Goal: Information Seeking & Learning: Learn about a topic

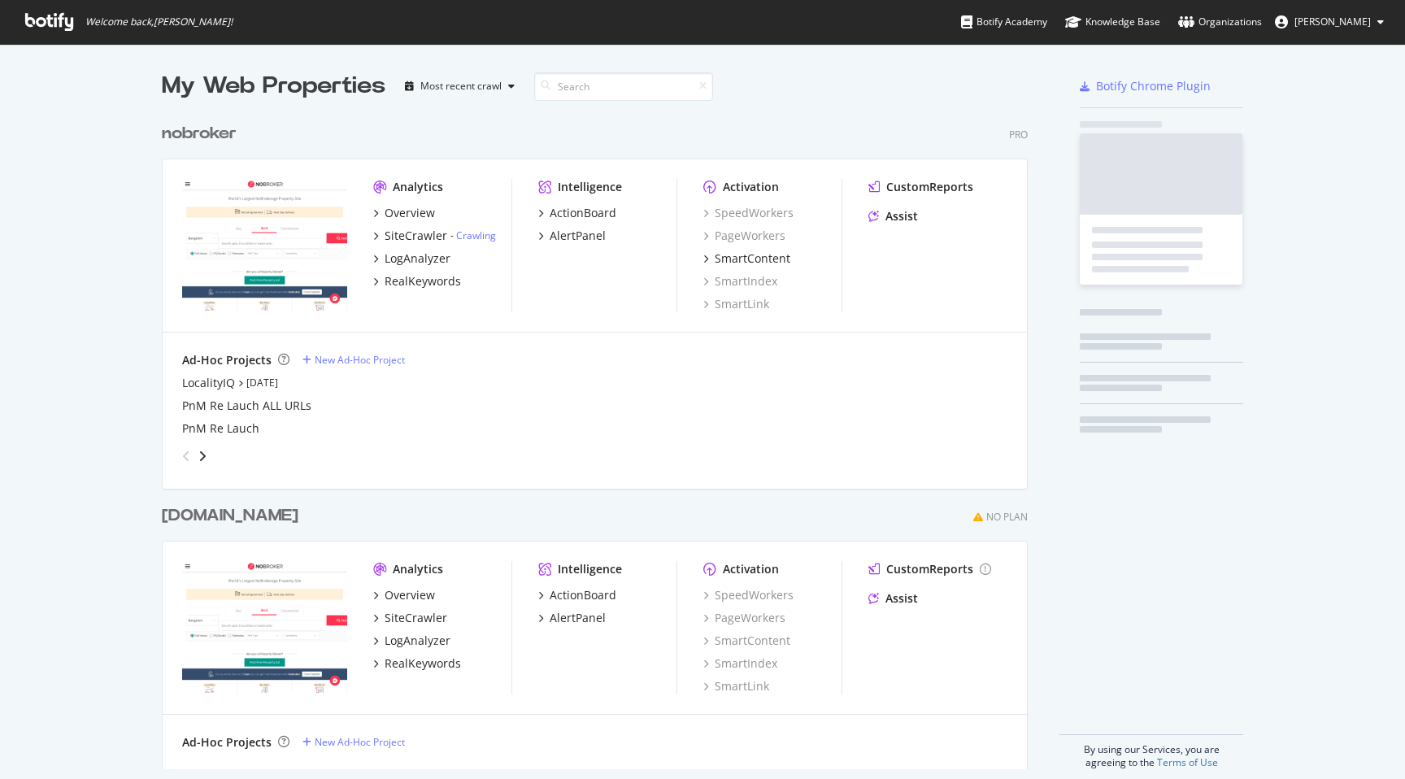
scroll to position [779, 1405]
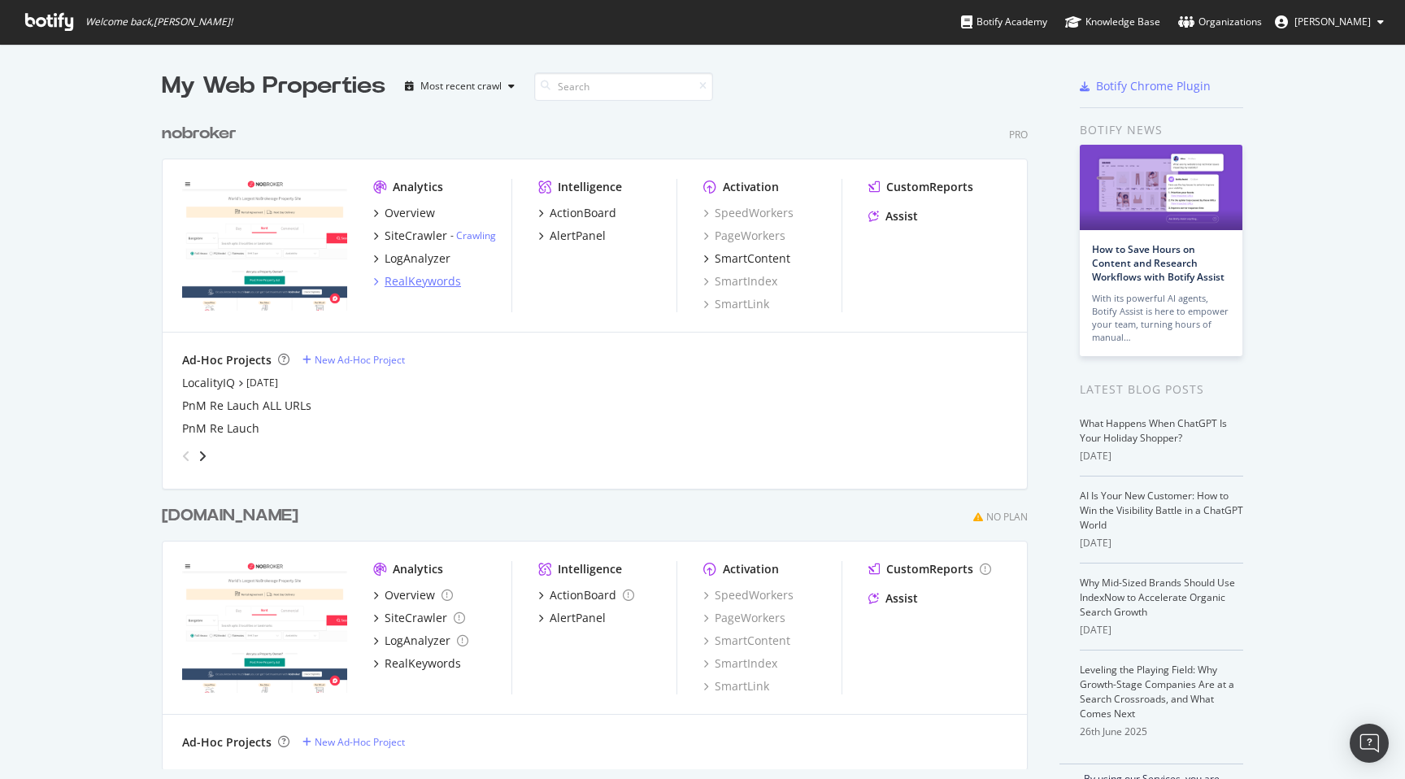
click at [411, 284] on div "RealKeywords" at bounding box center [423, 281] width 76 height 16
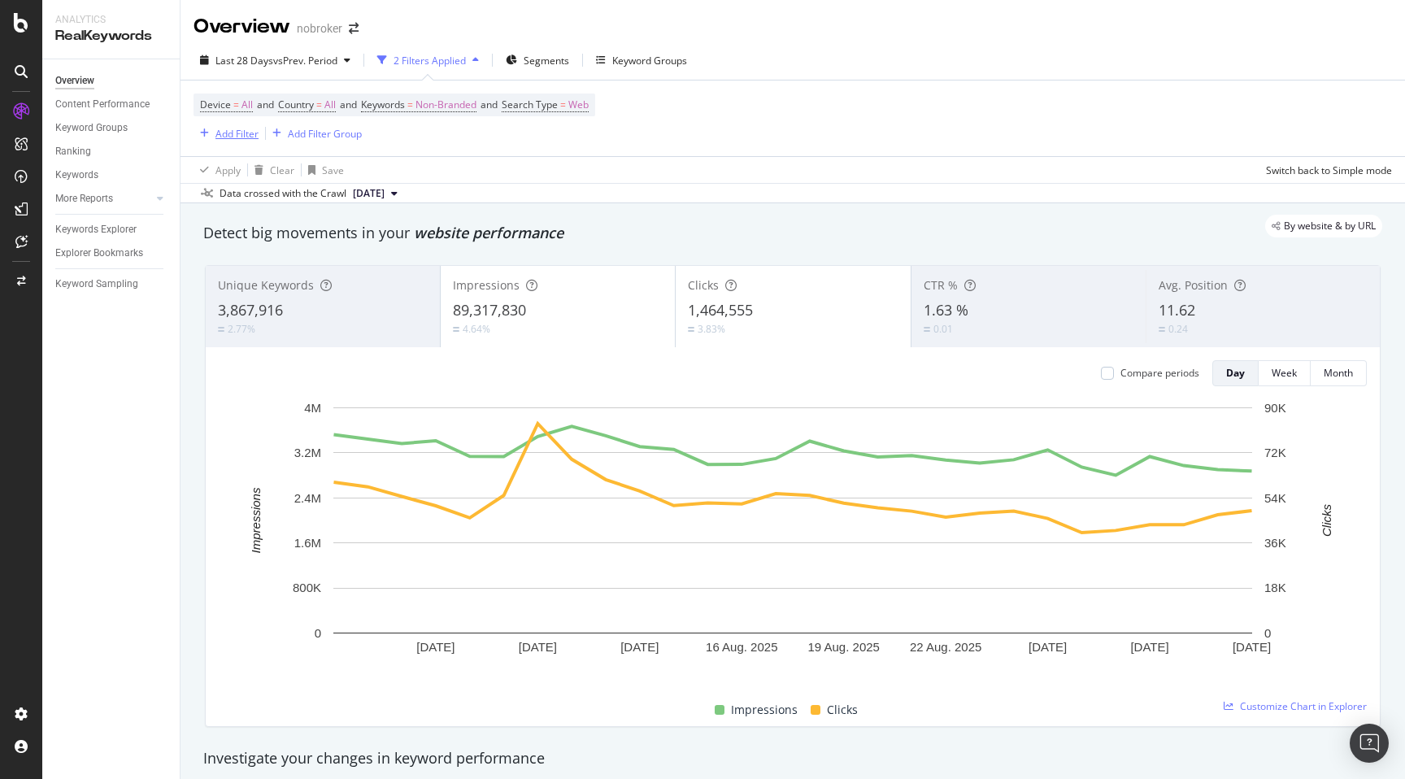
click at [250, 138] on div "Add Filter" at bounding box center [236, 134] width 43 height 14
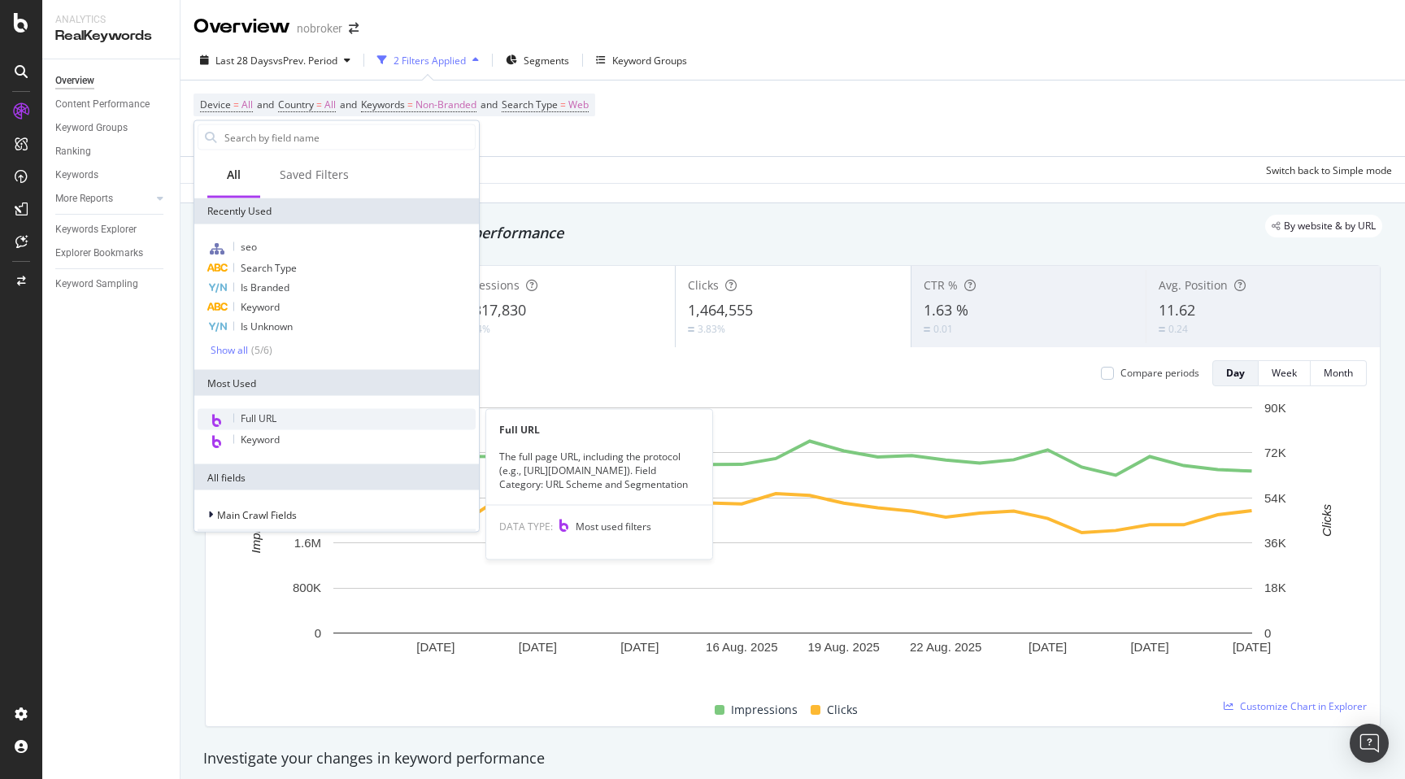
click at [271, 420] on span "Full URL" at bounding box center [259, 418] width 36 height 14
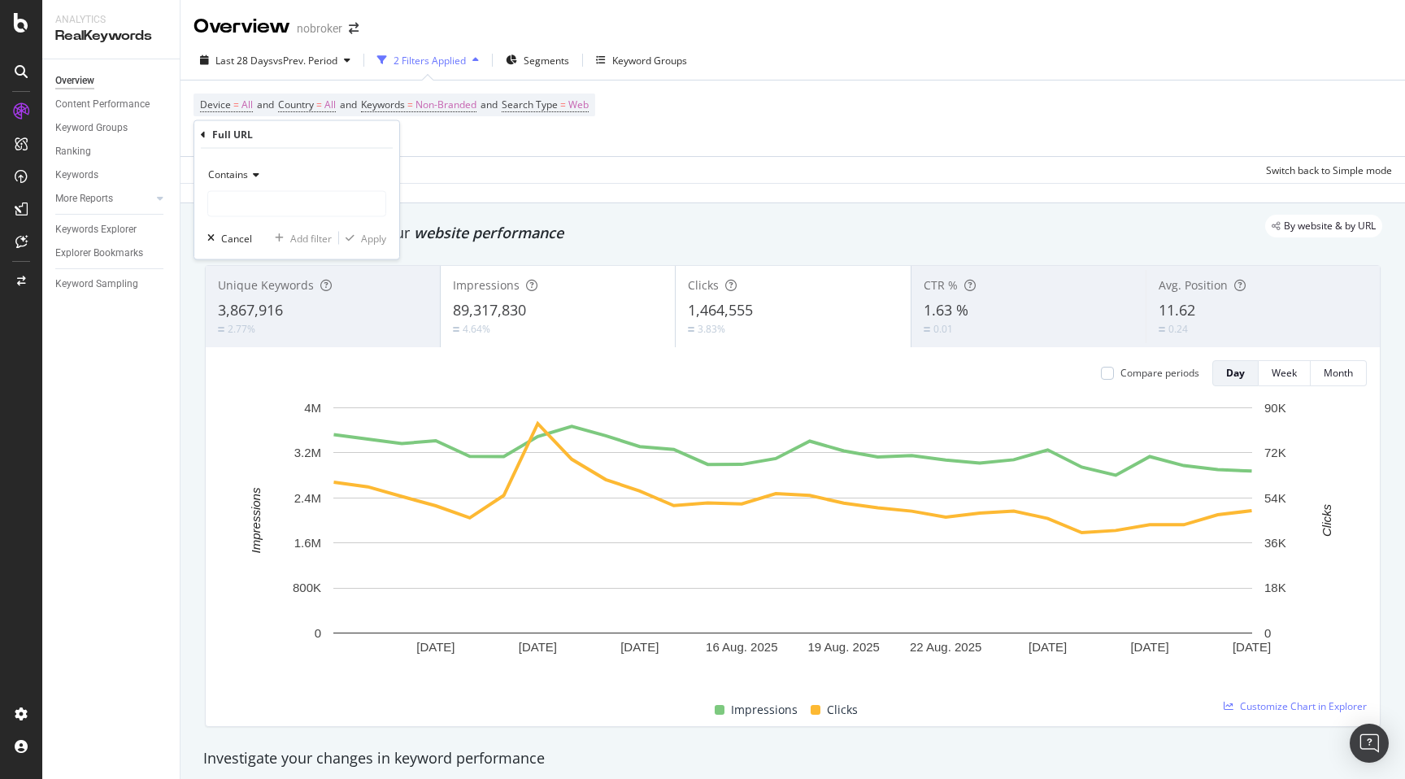
click at [245, 173] on span "Contains" at bounding box center [228, 174] width 40 height 14
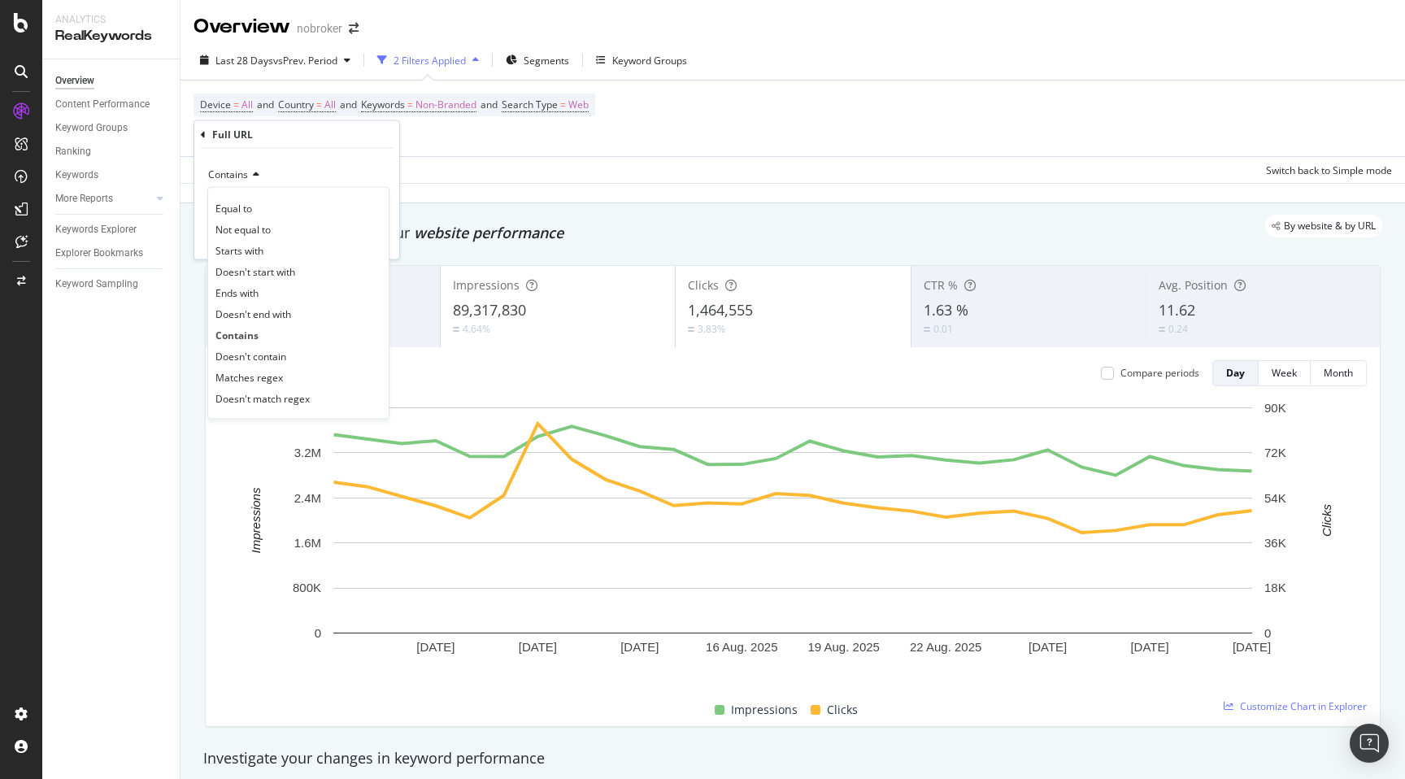
click at [300, 162] on div "Contains" at bounding box center [296, 175] width 179 height 26
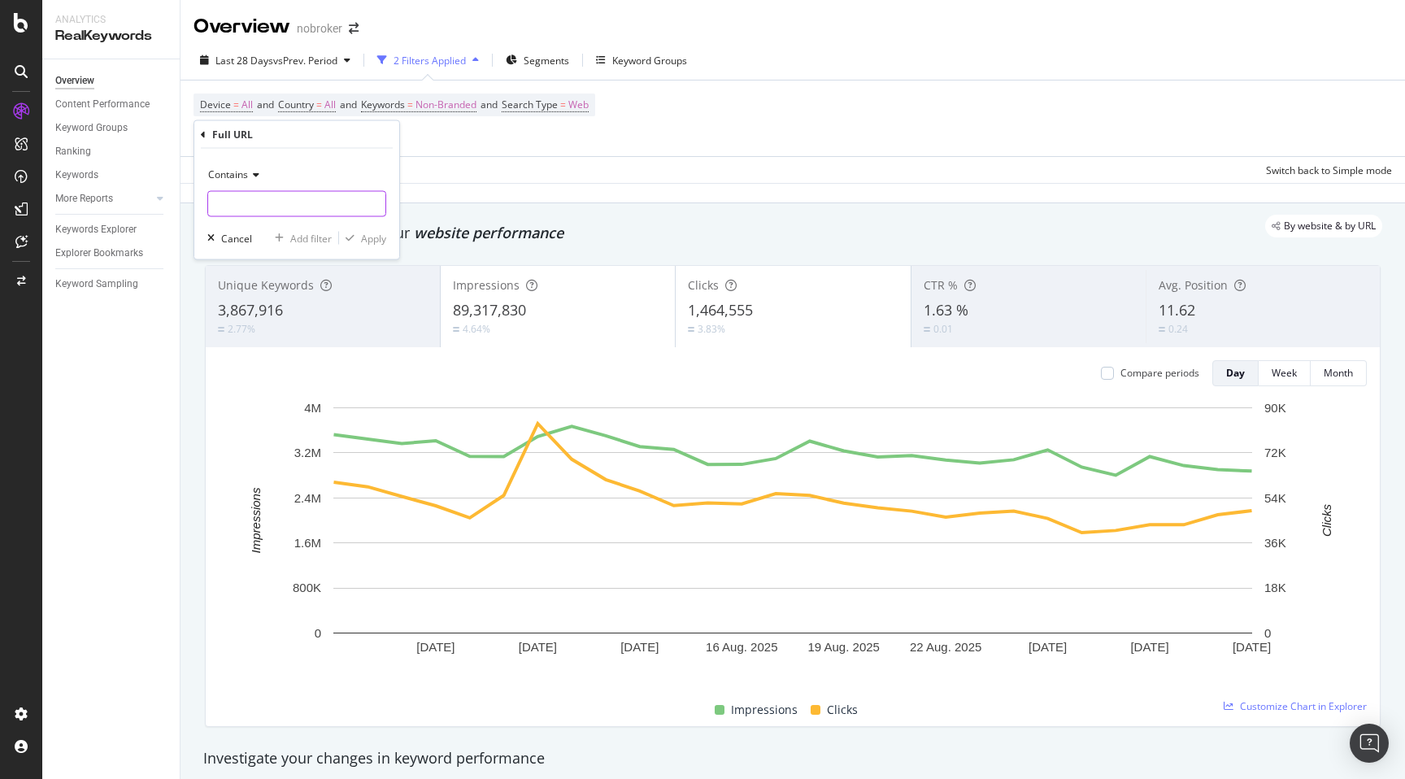
click at [263, 205] on input "text" at bounding box center [296, 204] width 177 height 26
type input "-prjtl"
click at [371, 236] on div "Apply" at bounding box center [373, 238] width 25 height 14
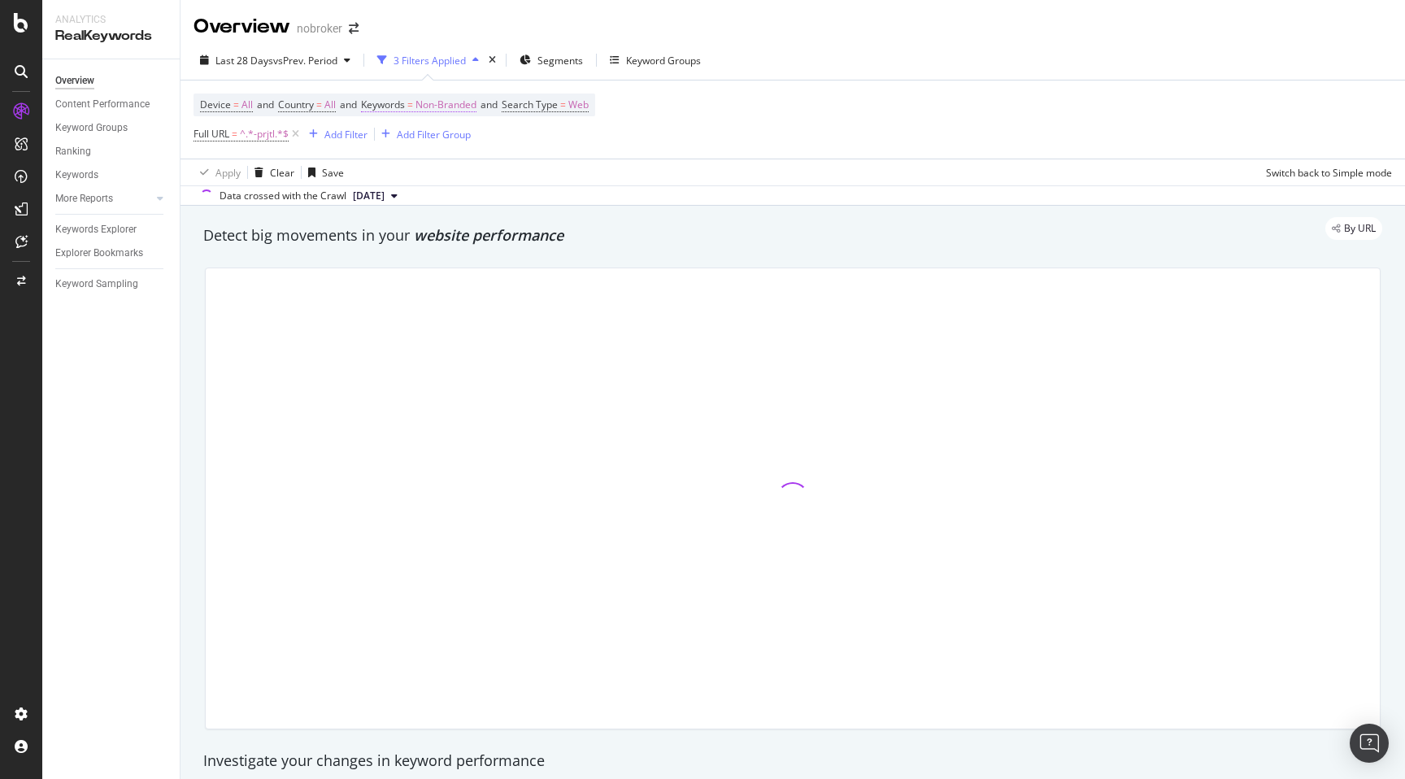
click at [455, 102] on span "Non-Branded" at bounding box center [445, 105] width 61 height 23
click at [430, 135] on div "Non-Branded" at bounding box center [428, 144] width 87 height 24
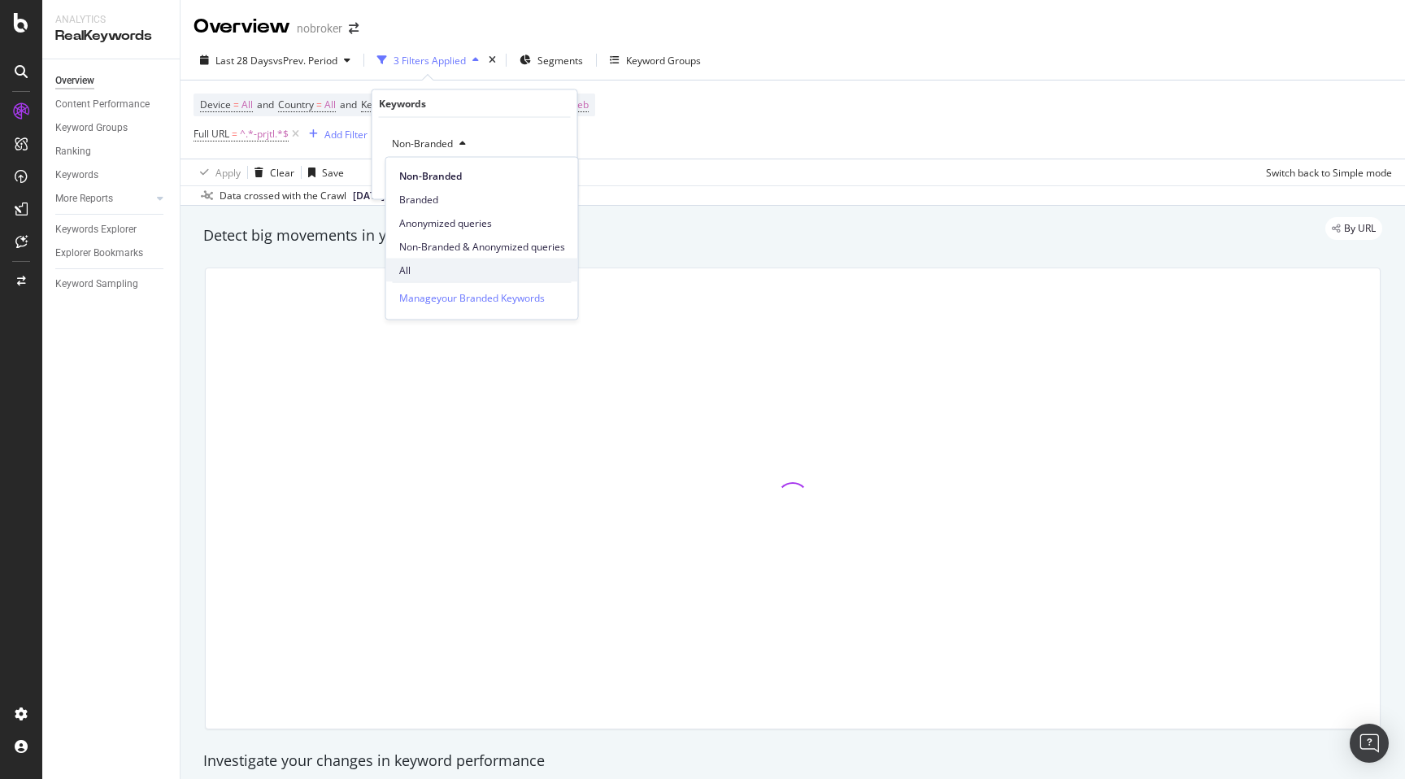
click at [415, 264] on span "All" at bounding box center [482, 270] width 166 height 15
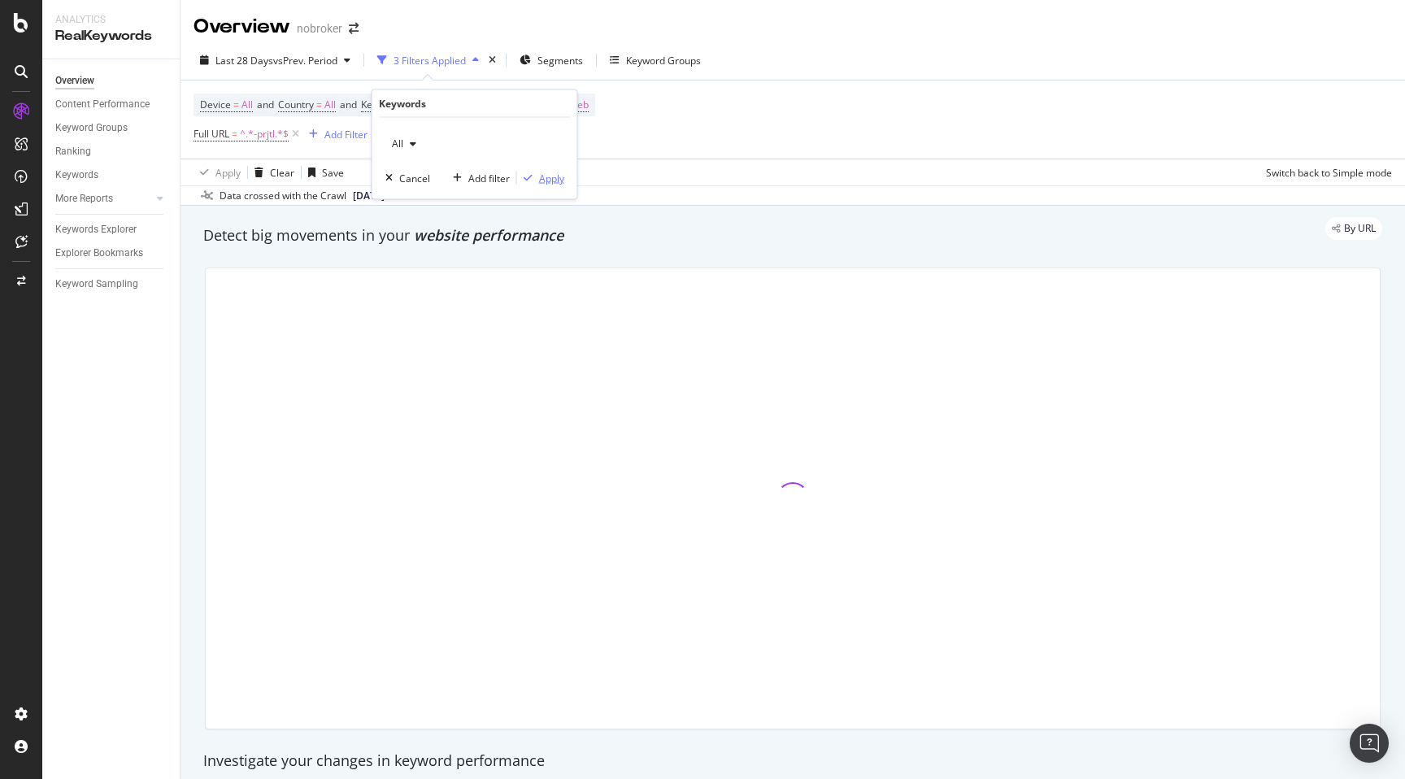
click at [550, 176] on div "Apply" at bounding box center [551, 178] width 25 height 14
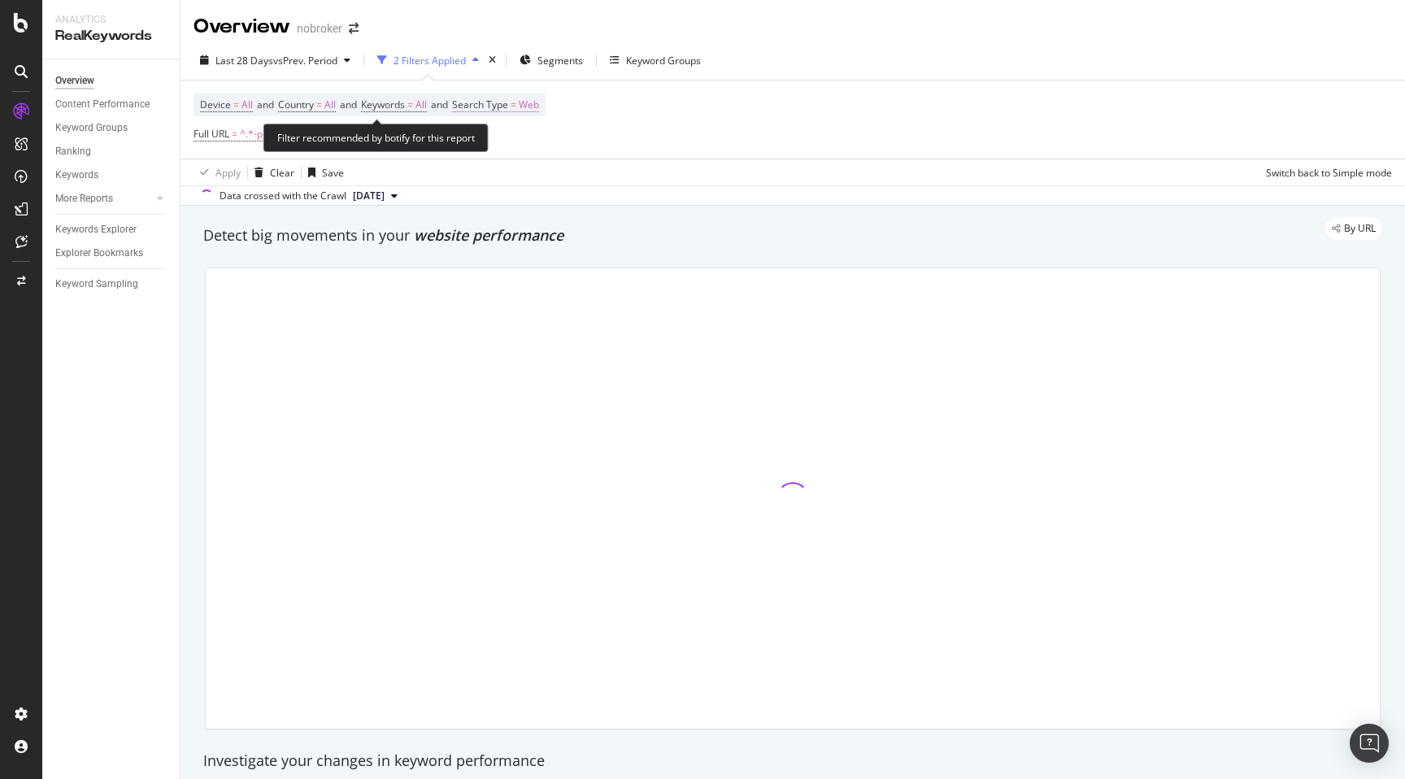
click at [539, 100] on span "Web" at bounding box center [529, 105] width 20 height 23
click at [512, 141] on icon at bounding box center [508, 144] width 11 height 10
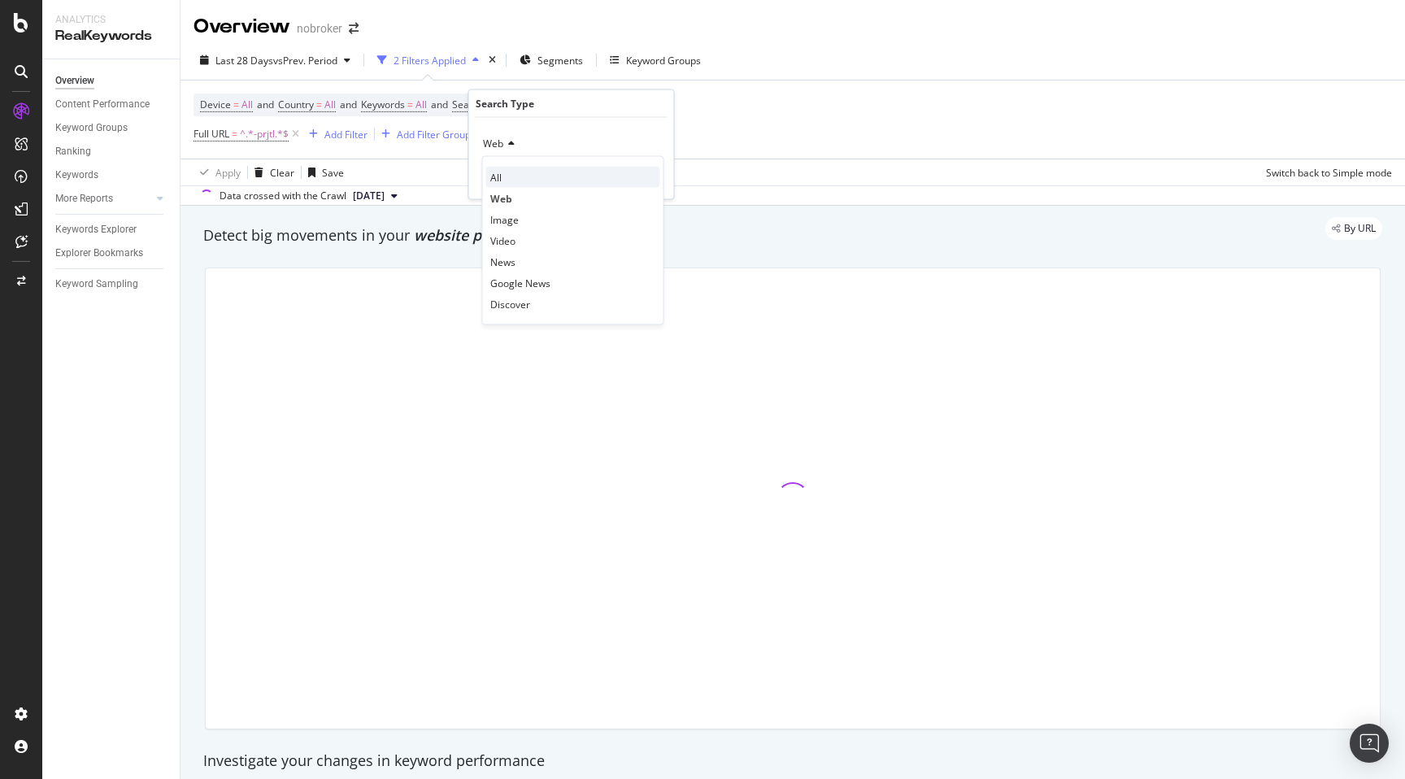
click at [502, 169] on div "All" at bounding box center [573, 177] width 174 height 21
click at [642, 181] on div "Apply" at bounding box center [648, 178] width 25 height 14
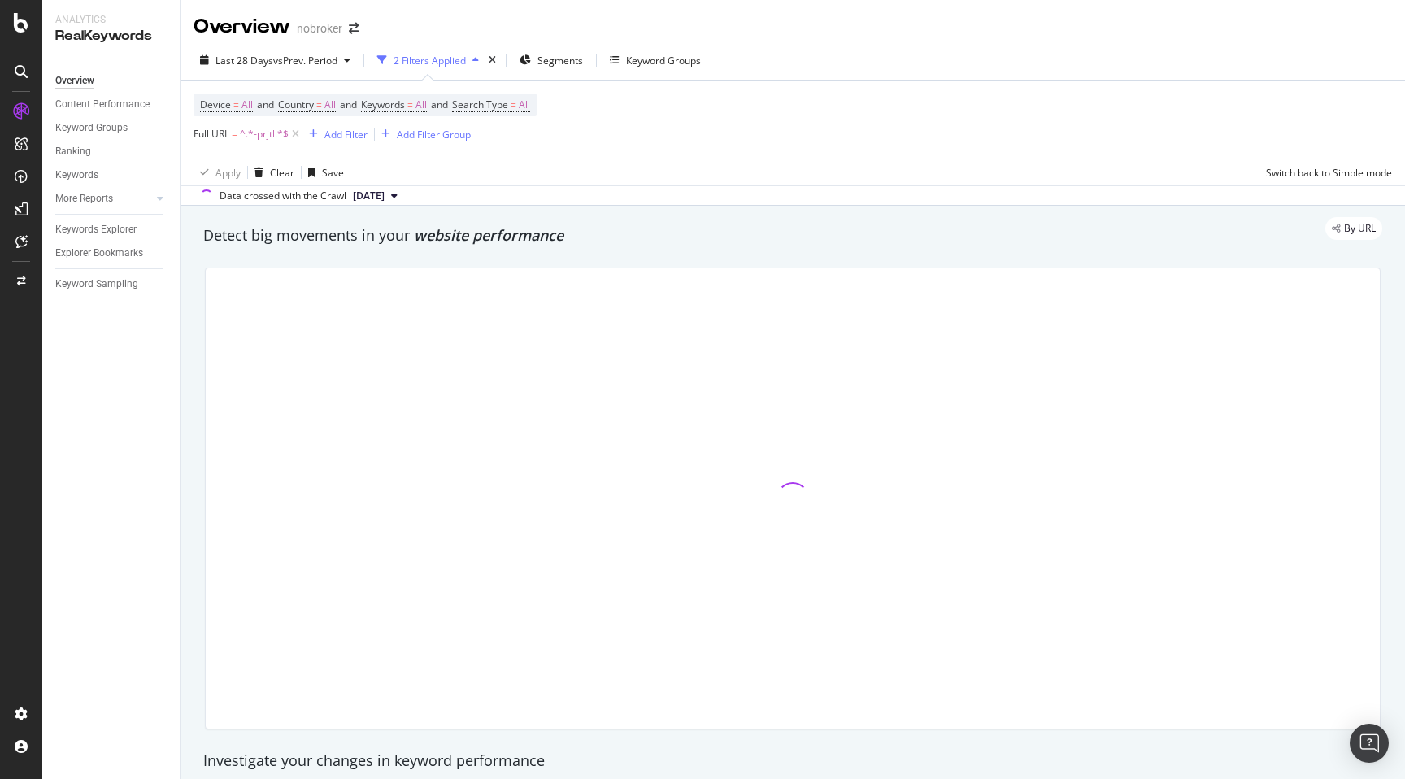
click at [662, 230] on div "By URL" at bounding box center [784, 228] width 1195 height 23
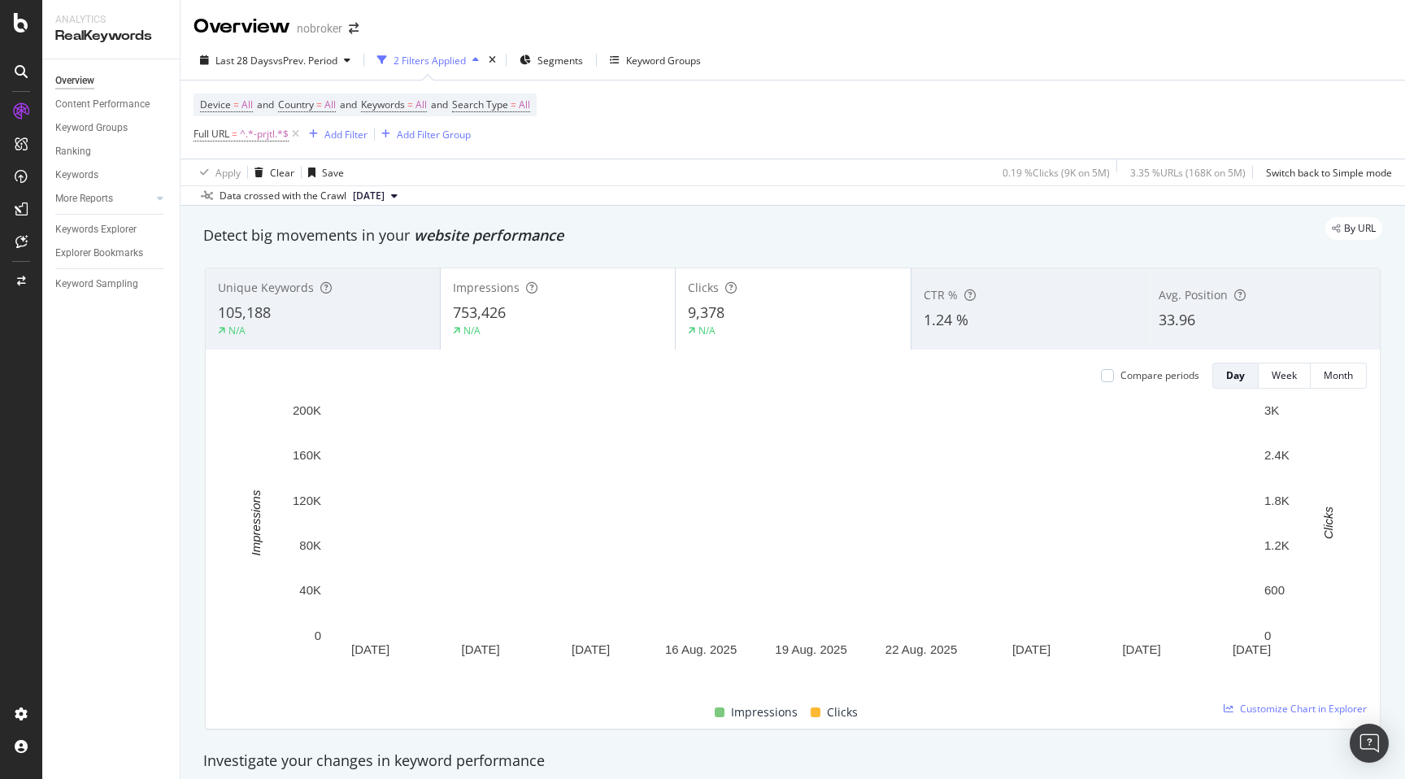
click at [662, 230] on div "By URL" at bounding box center [784, 228] width 1195 height 23
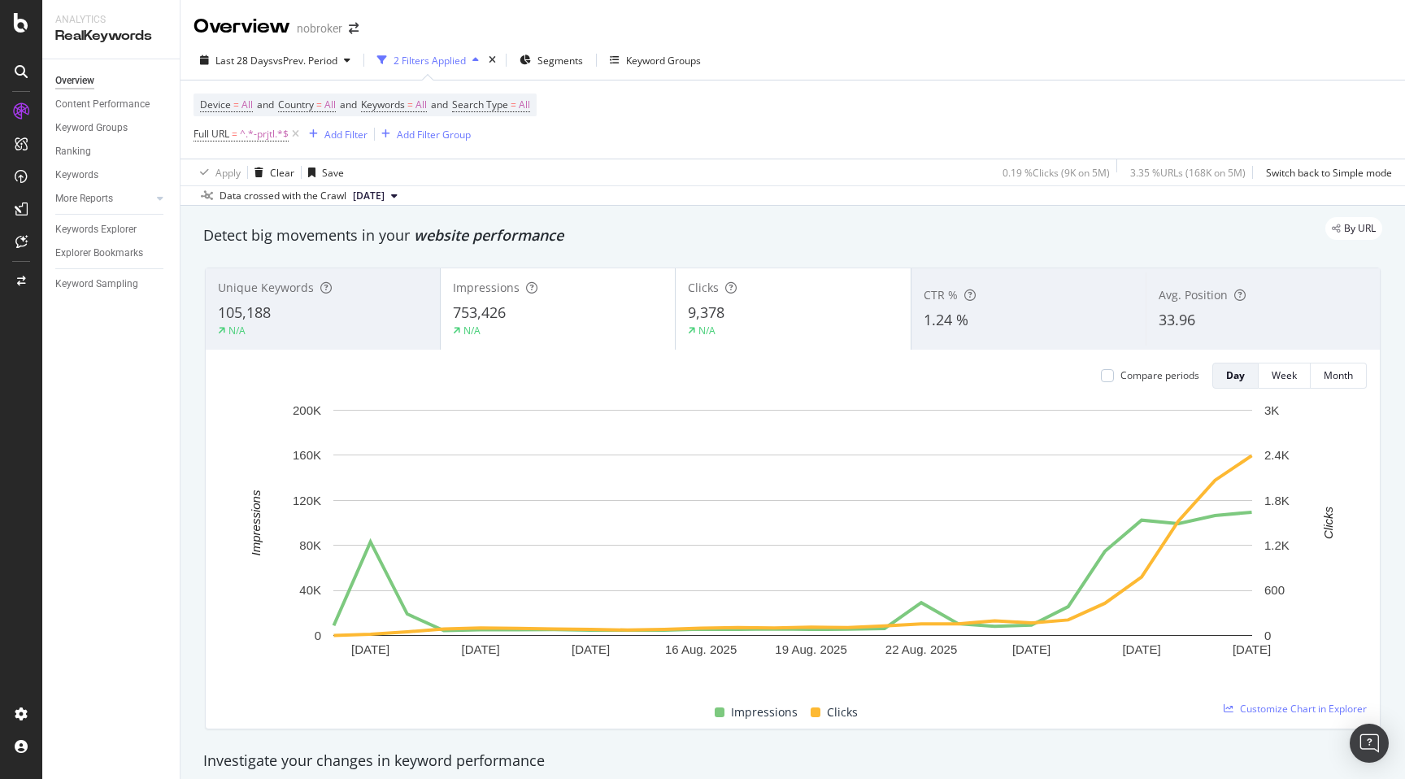
click at [662, 230] on div "By URL" at bounding box center [784, 228] width 1195 height 23
click at [198, 615] on div "Unique Keywords 105,188 N/A Impressions 753,426 N/A Clicks 9,378 N/A CTR % 1.24…" at bounding box center [792, 498] width 1195 height 488
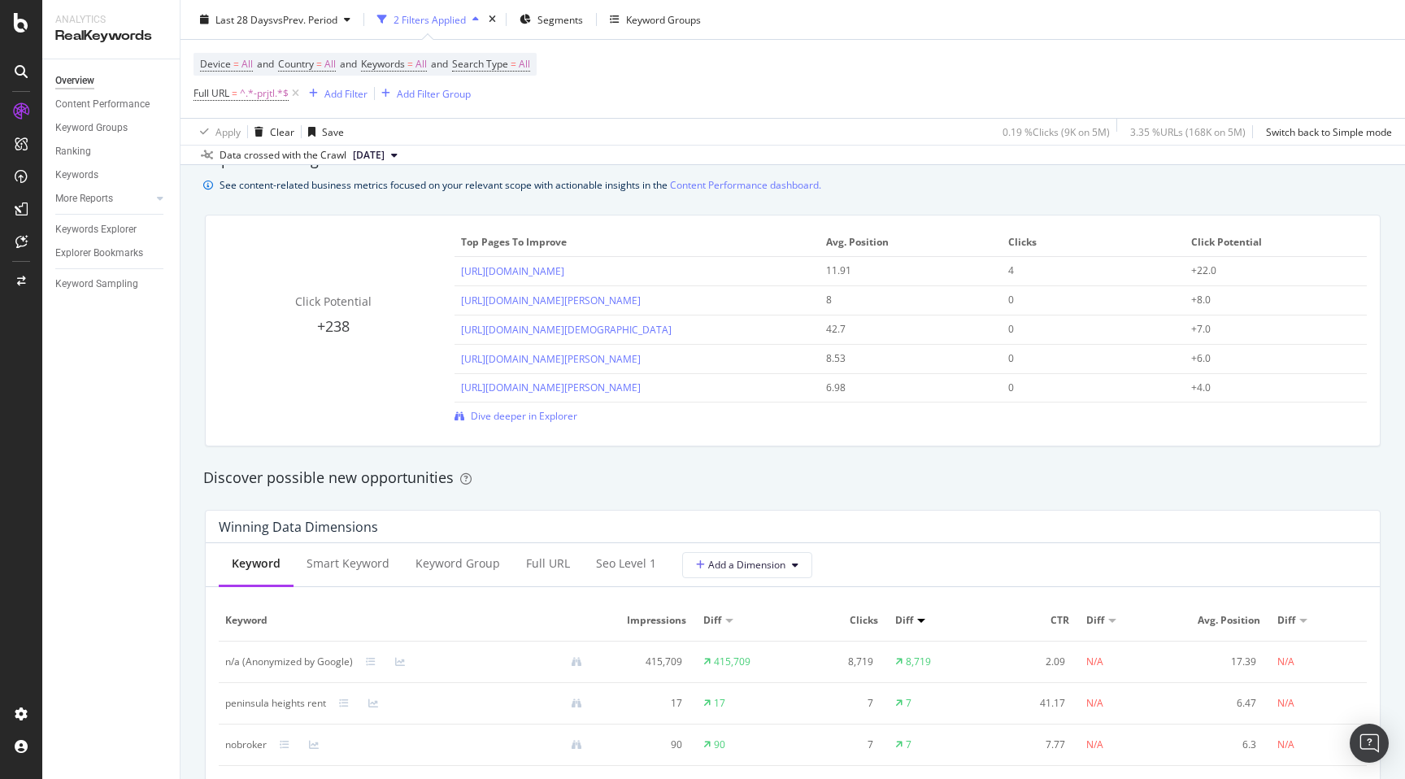
scroll to position [1129, 0]
click at [546, 418] on span "Dive deeper in Explorer" at bounding box center [524, 413] width 107 height 14
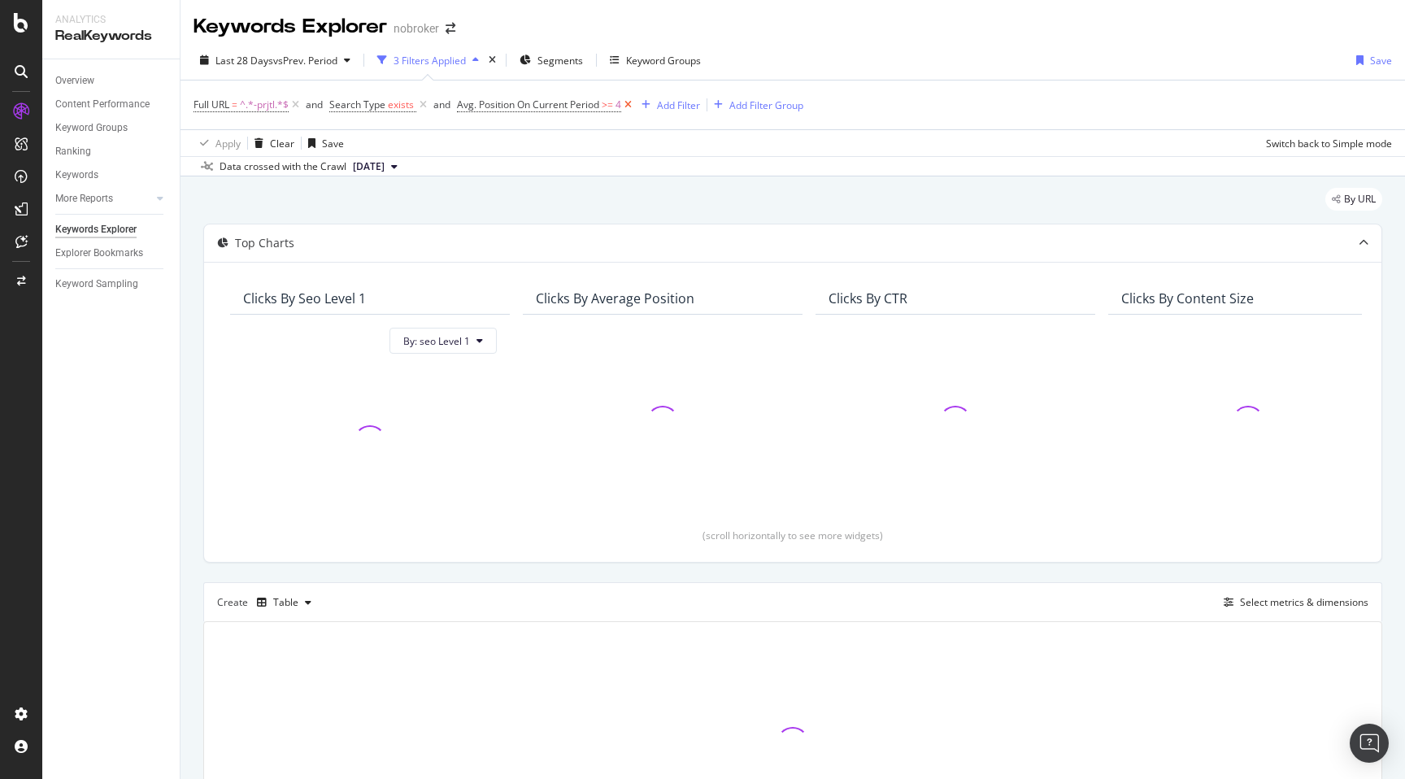
click at [629, 111] on icon at bounding box center [628, 105] width 14 height 16
click at [194, 399] on div "By URL Top Charts Clicks By seo Level 1 By: seo Level 1 Clicks By Average Posit…" at bounding box center [793, 549] width 1225 height 746
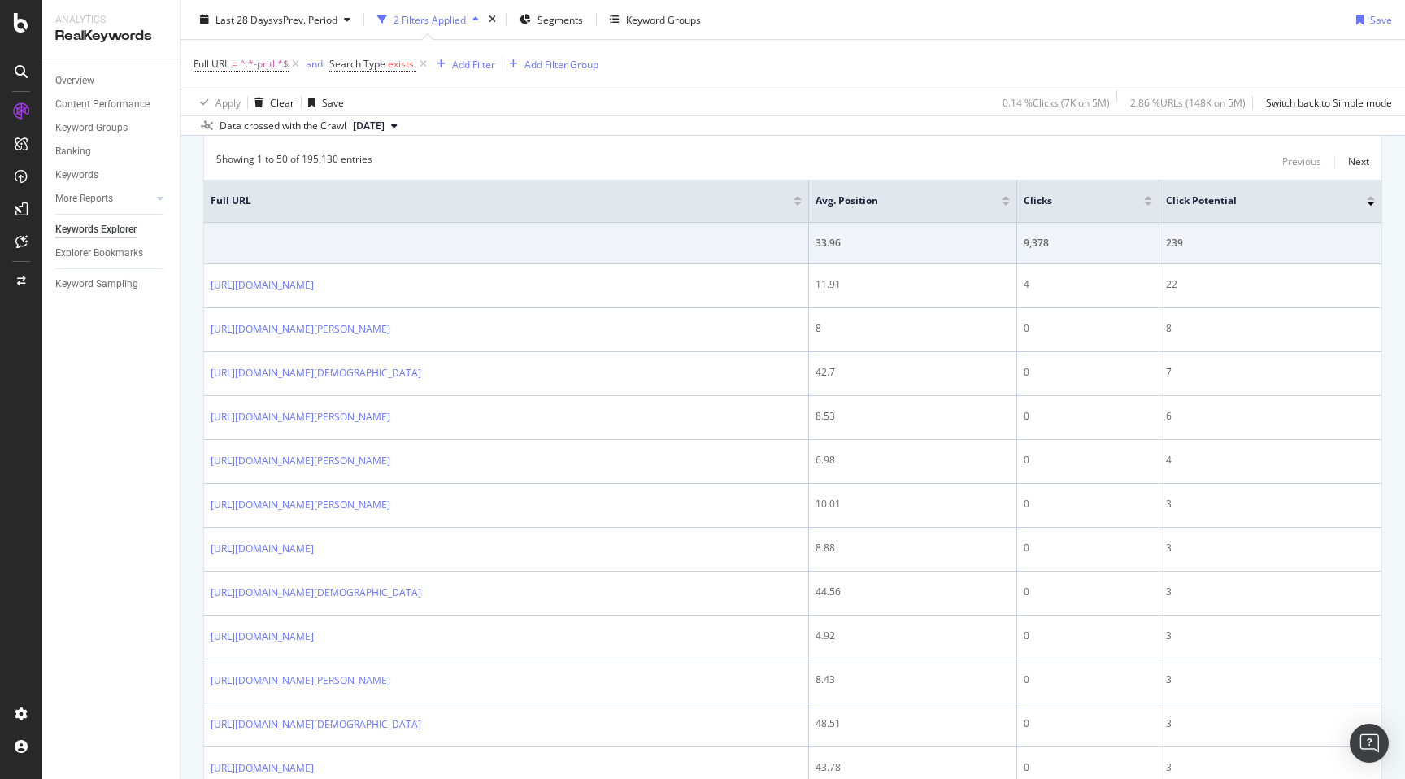
scroll to position [531, 0]
click at [470, 61] on div "Add Filter" at bounding box center [473, 64] width 43 height 14
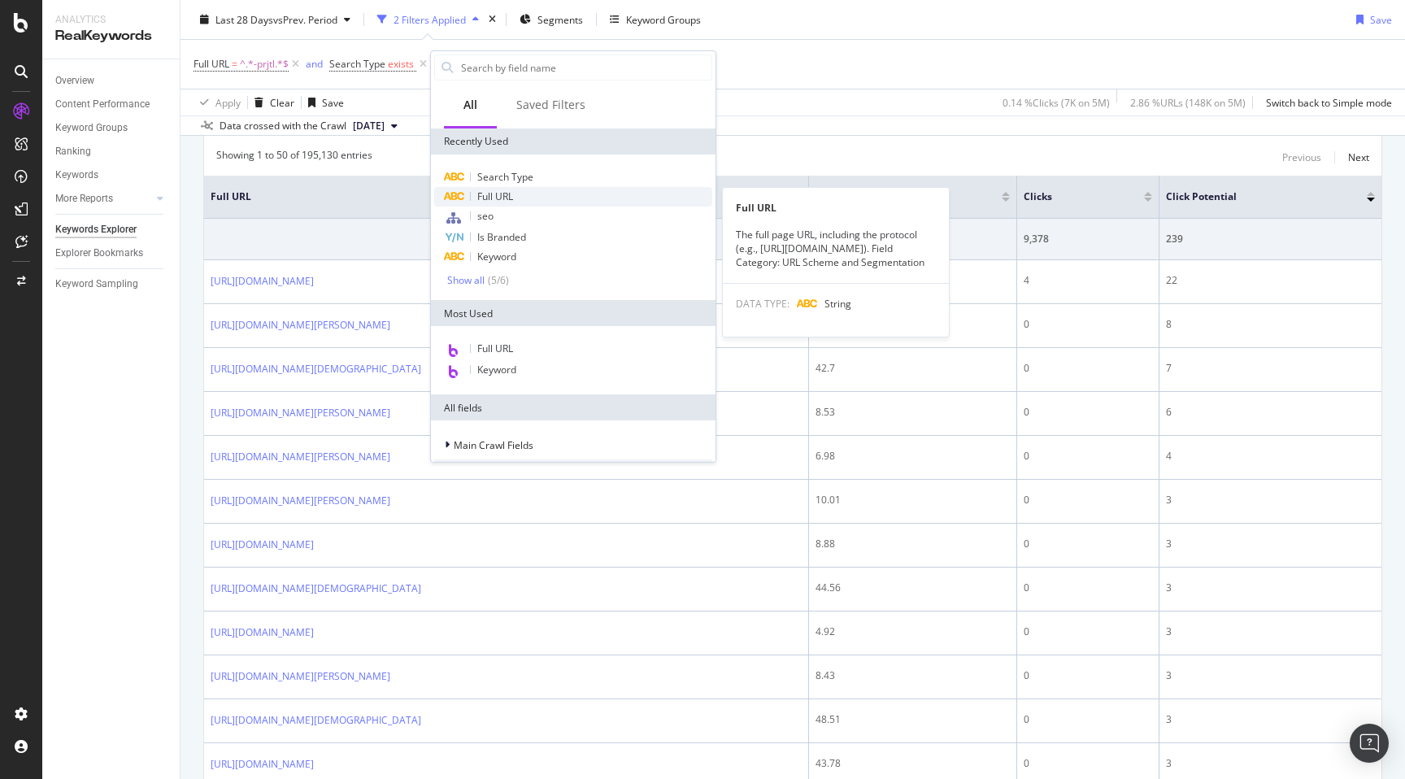
click at [502, 198] on span "Full URL" at bounding box center [495, 196] width 36 height 14
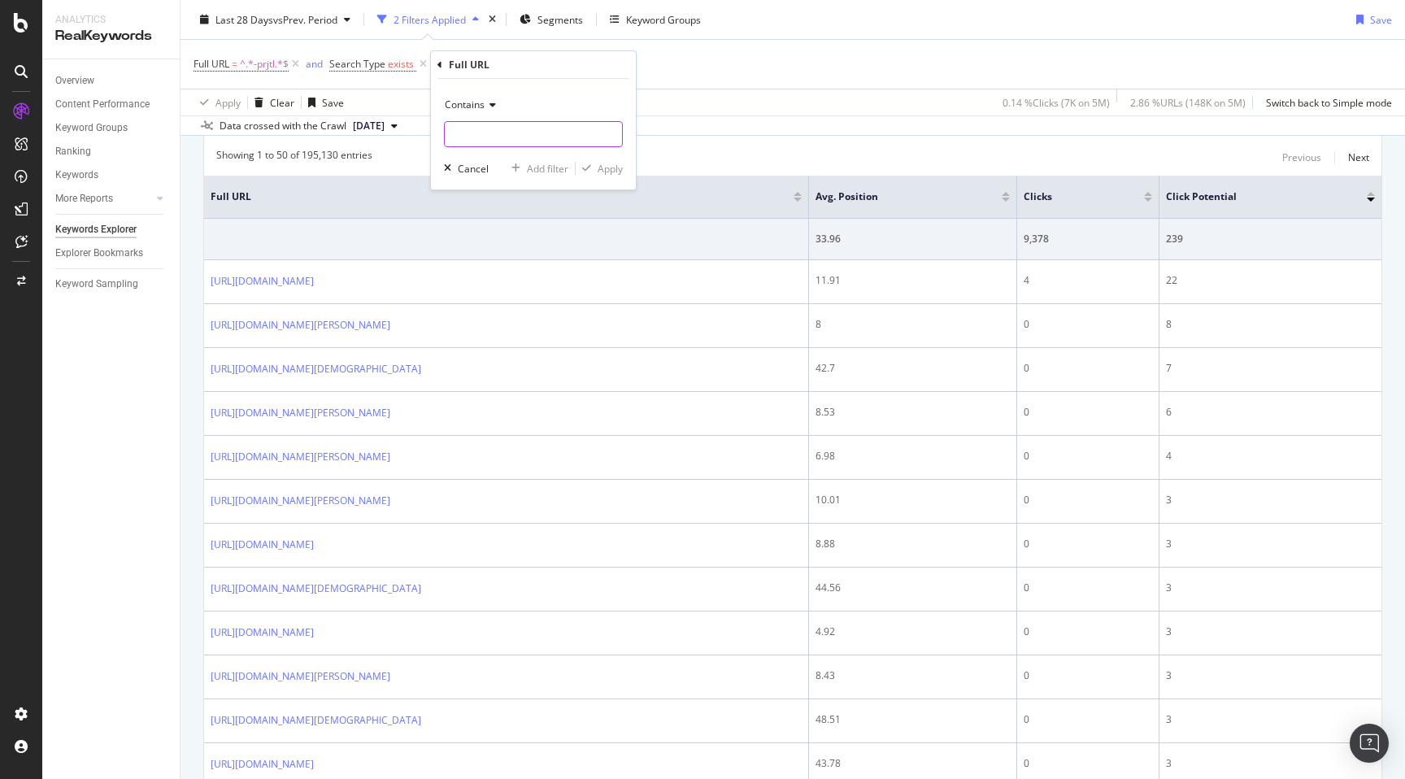
click at [472, 132] on input "text" at bounding box center [533, 134] width 177 height 26
type input "-near-"
click at [611, 166] on div "Apply" at bounding box center [610, 169] width 25 height 14
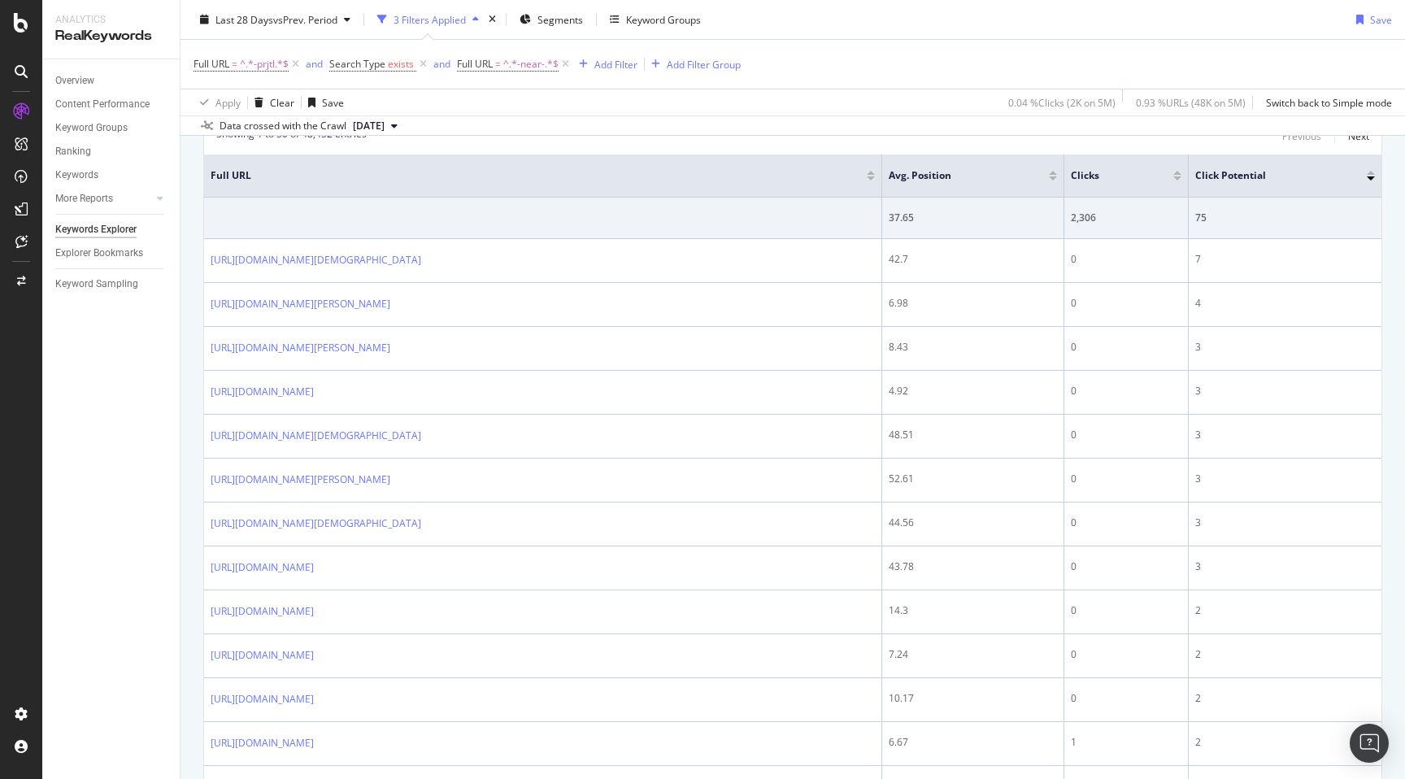
scroll to position [567, 0]
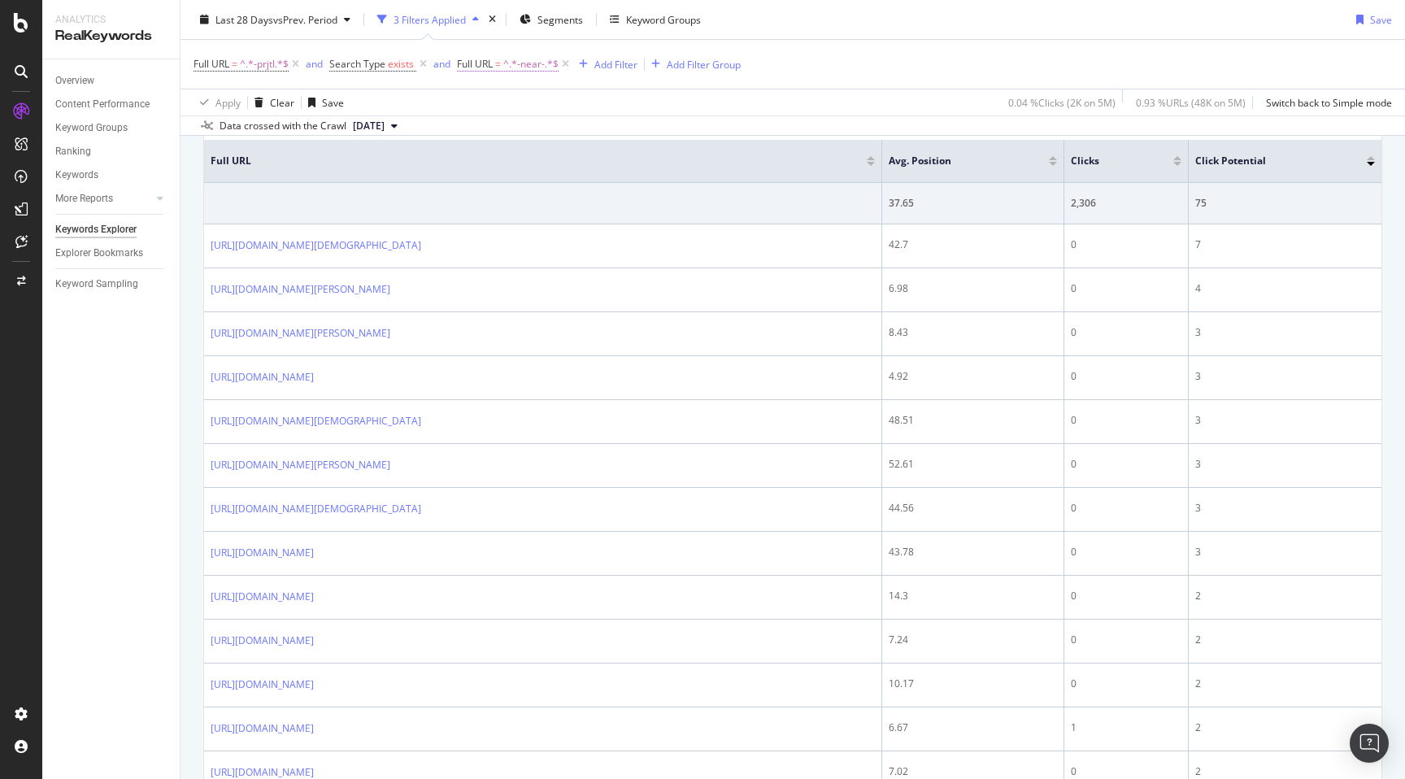
click at [517, 63] on span "^.*-near-.*$" at bounding box center [530, 64] width 55 height 23
click at [502, 98] on span "Contains" at bounding box center [492, 102] width 40 height 14
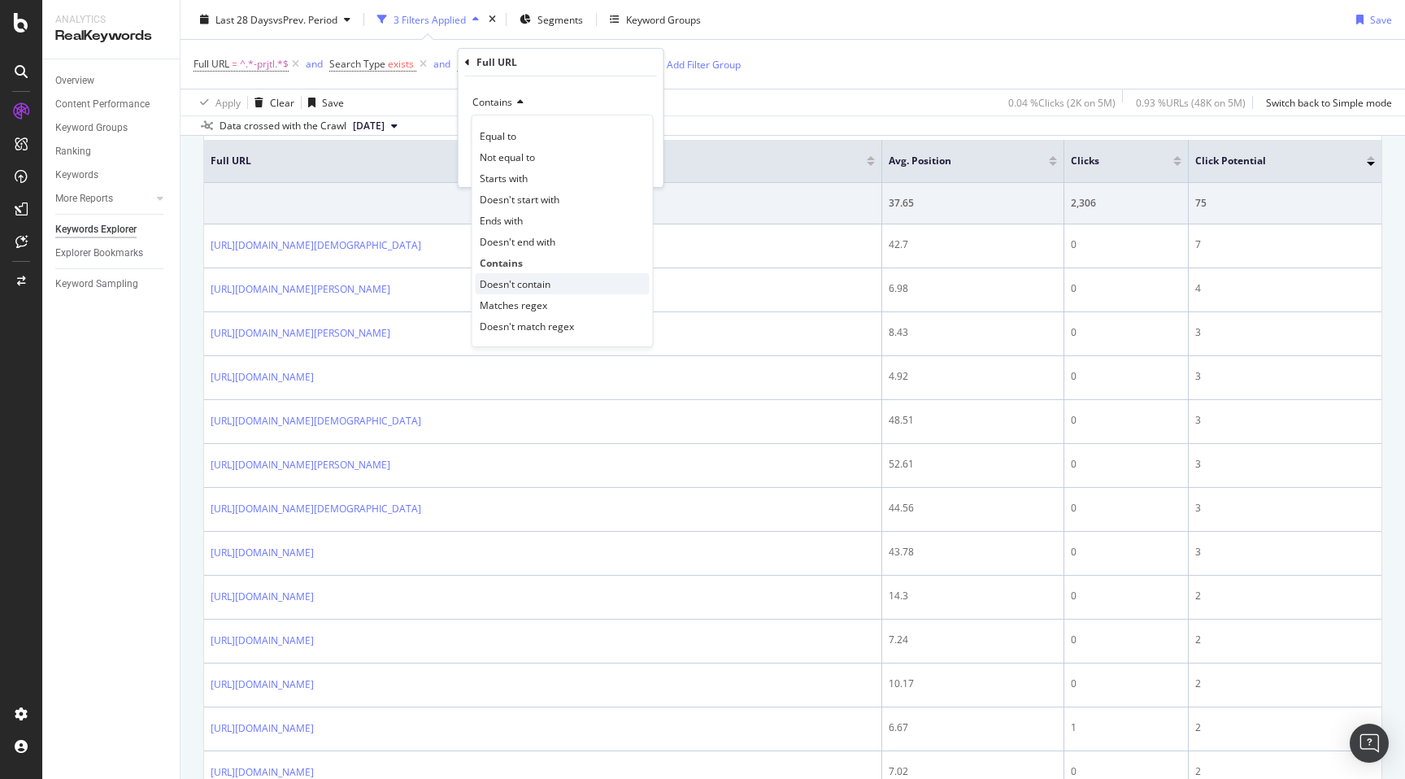
click at [521, 285] on span "Doesn't contain" at bounding box center [515, 284] width 71 height 14
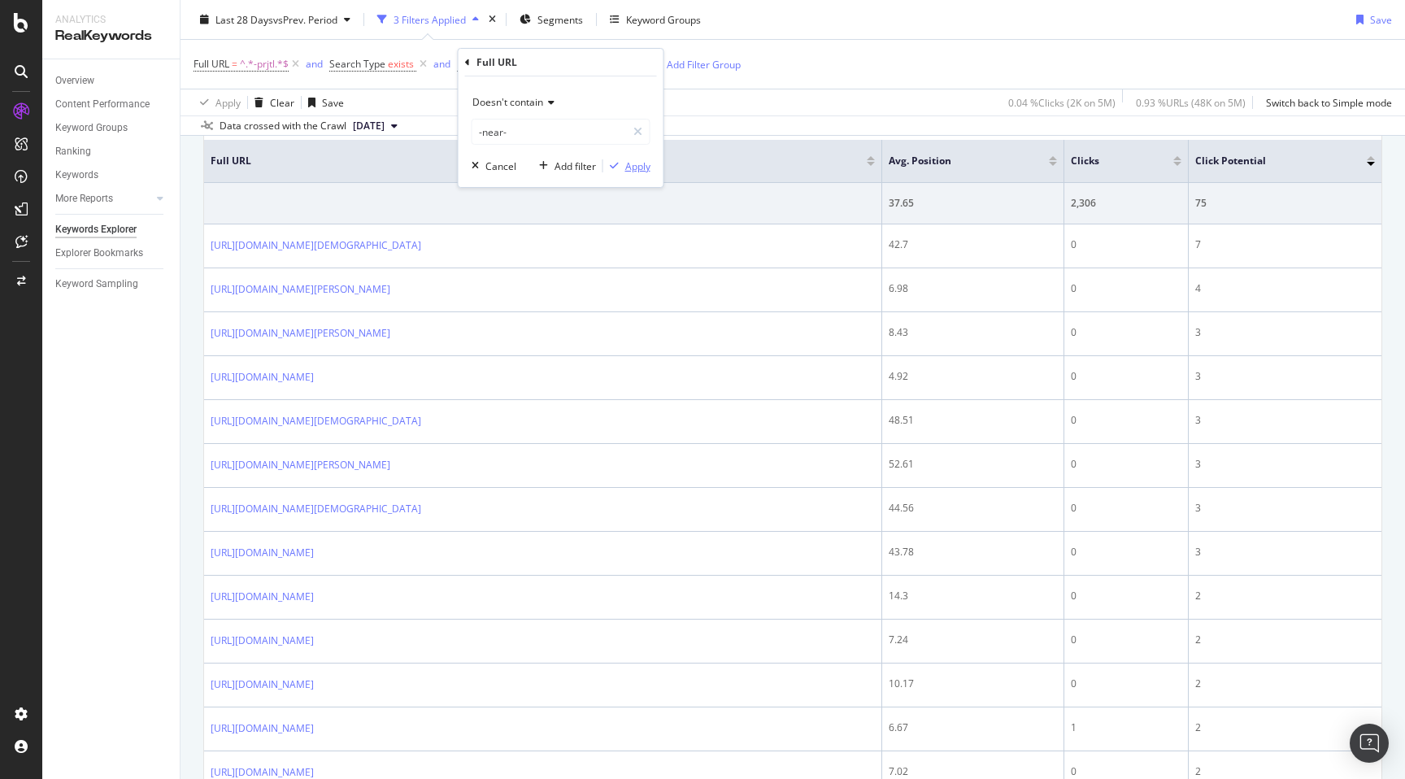
click at [640, 166] on div "Apply" at bounding box center [637, 166] width 25 height 14
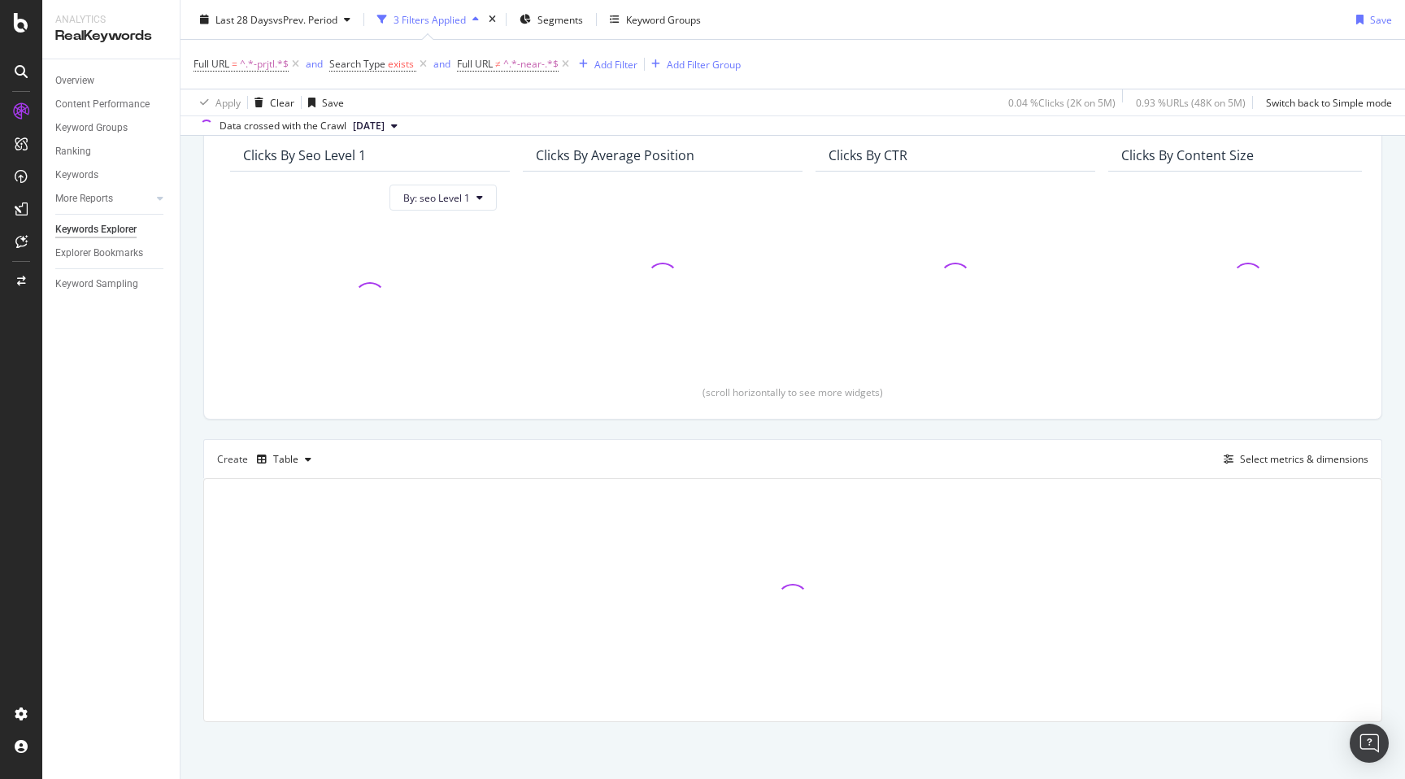
scroll to position [144, 0]
click at [194, 436] on div "By URL Top Charts Clicks By seo Level 1 By: seo Level 1 Clicks By Average Posit…" at bounding box center [793, 406] width 1225 height 746
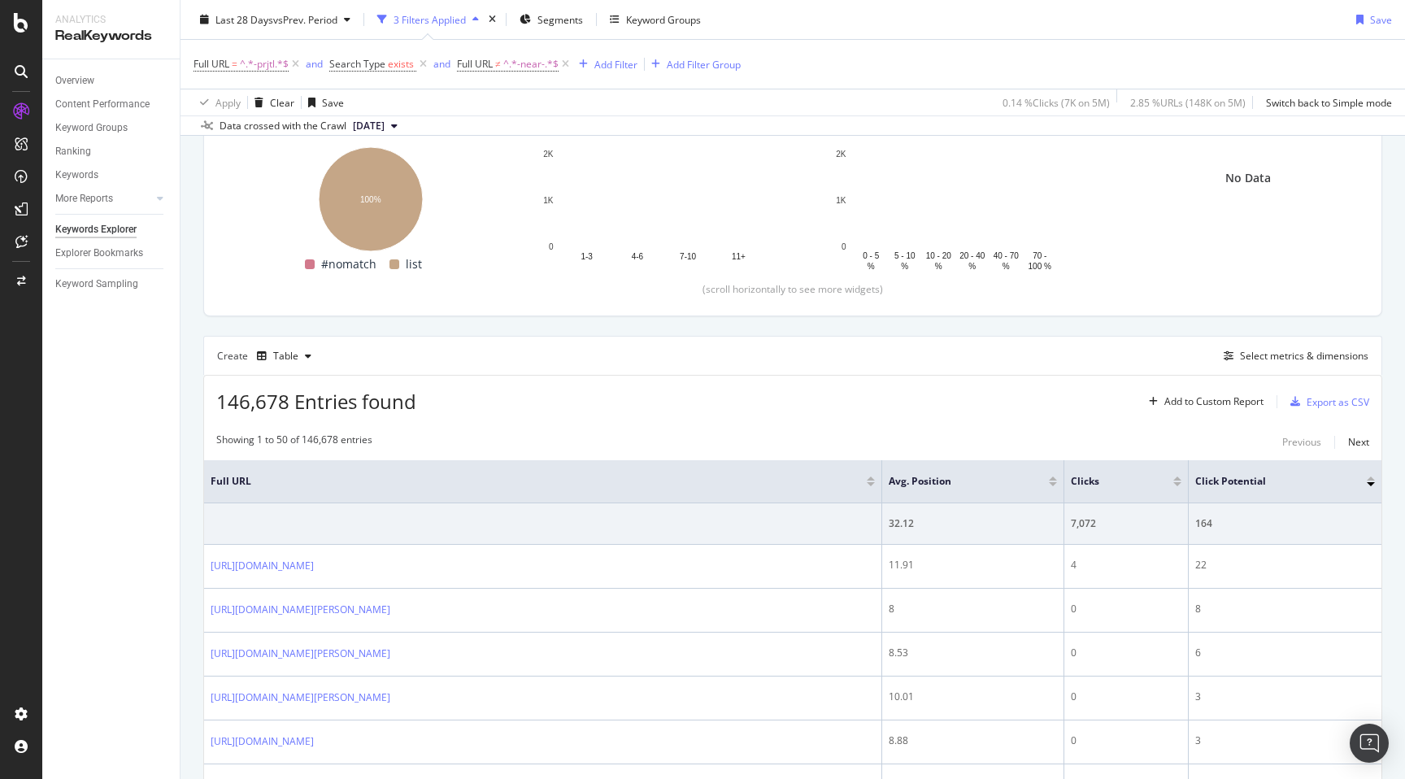
scroll to position [199, 0]
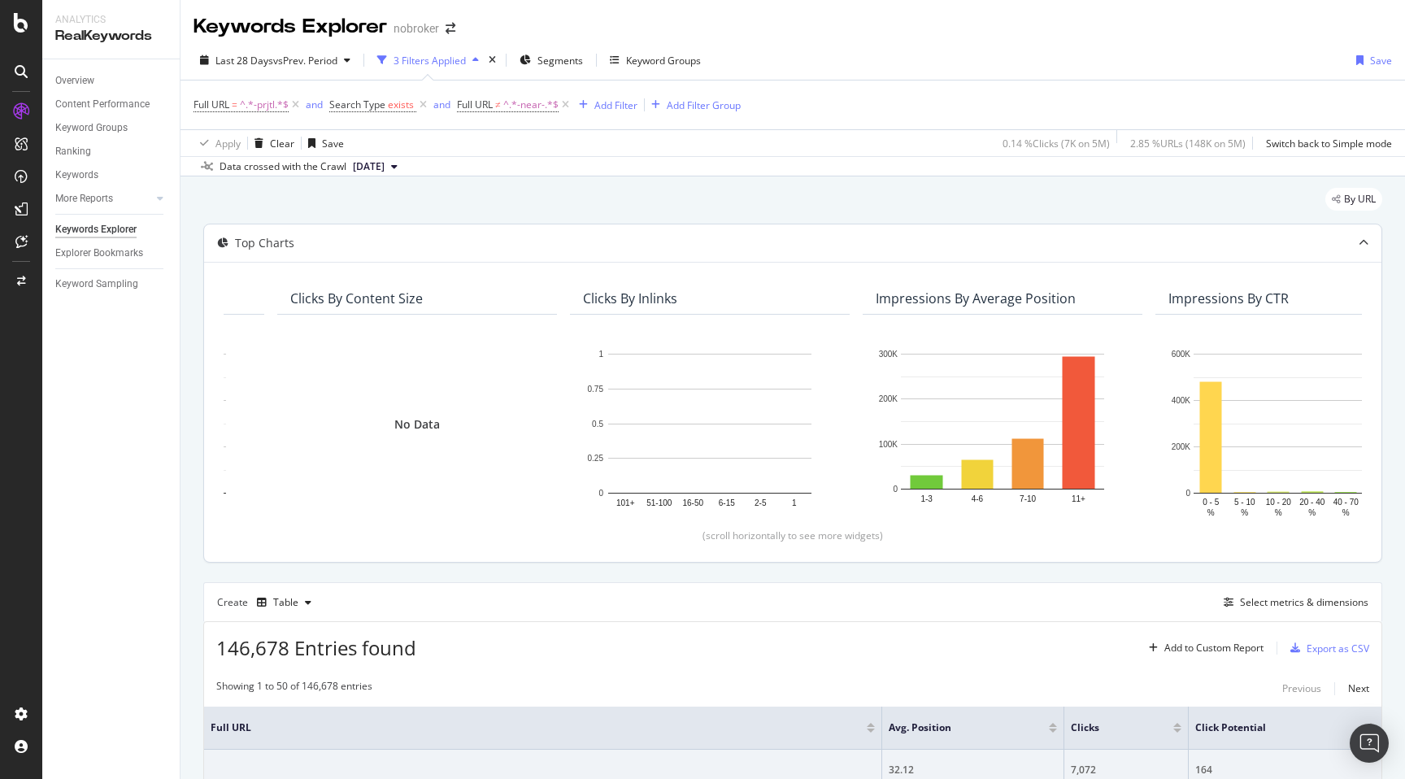
scroll to position [0, 1203]
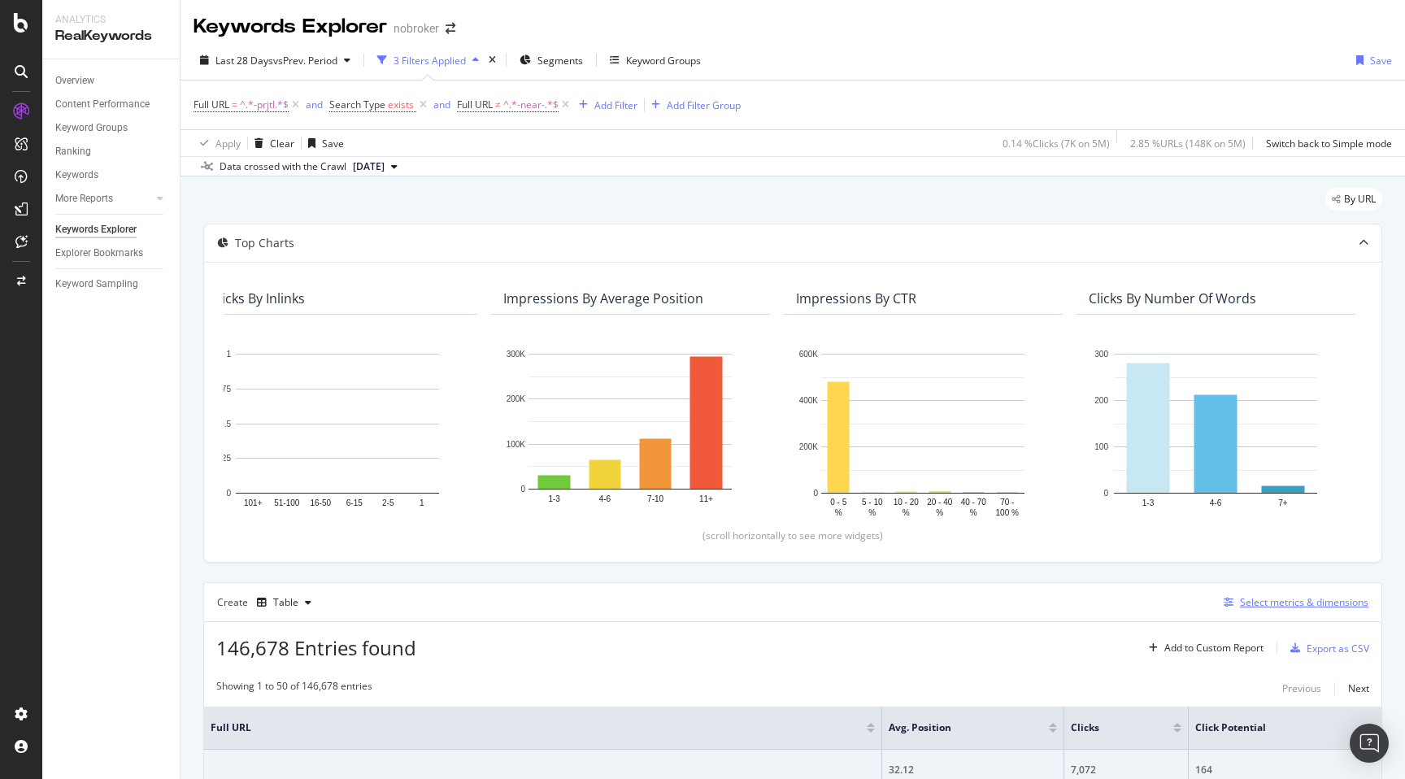
click at [1249, 605] on div "Select metrics & dimensions" at bounding box center [1304, 602] width 128 height 14
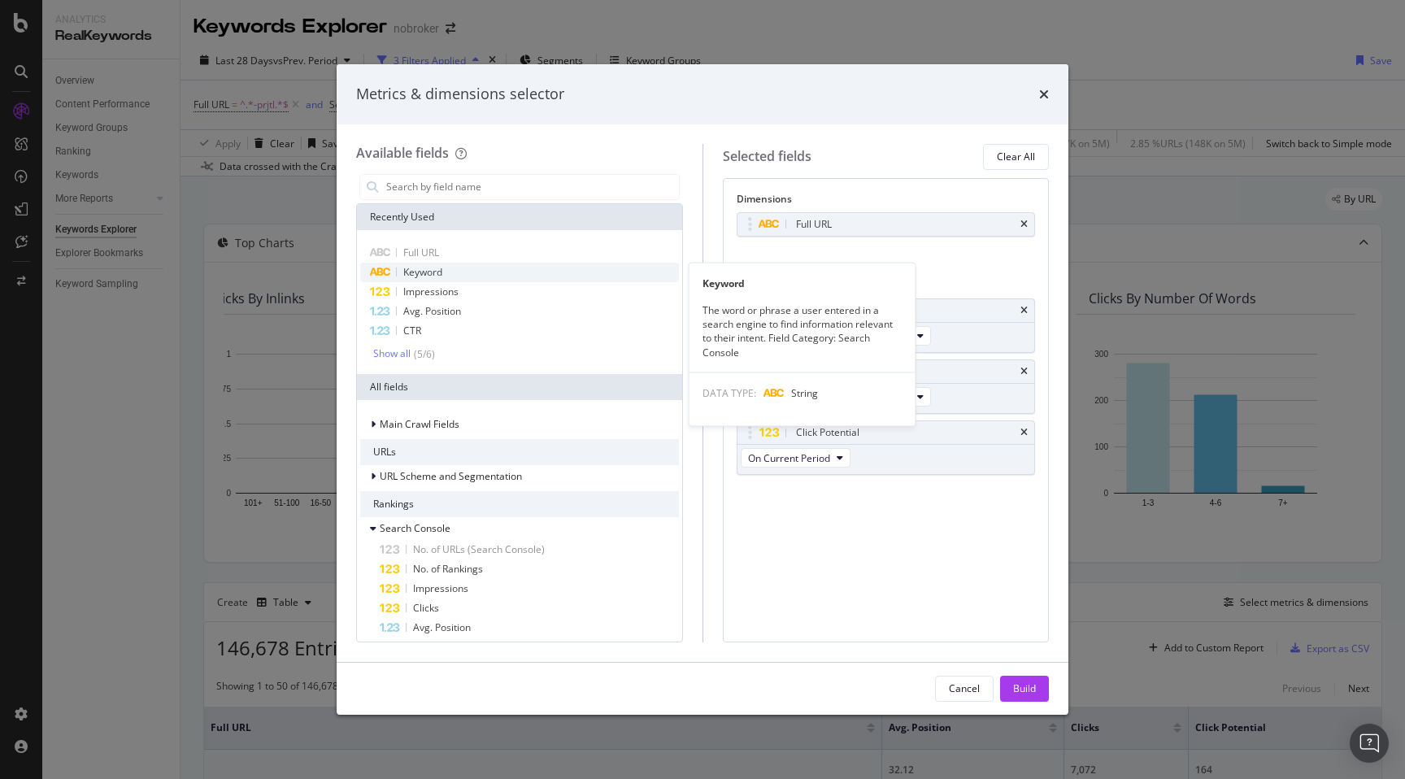
click at [460, 264] on div "Keyword" at bounding box center [519, 273] width 319 height 20
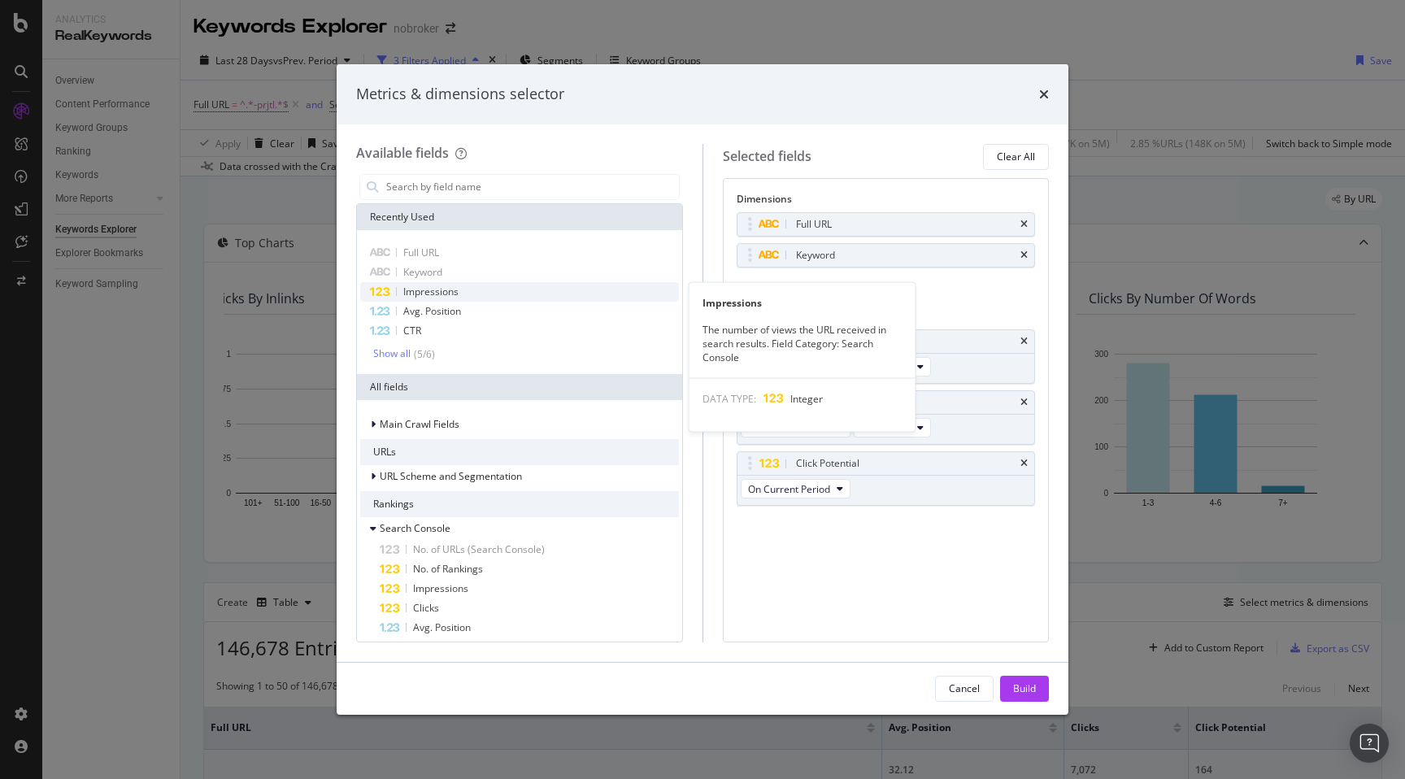
click at [462, 287] on div "Impressions" at bounding box center [519, 292] width 319 height 20
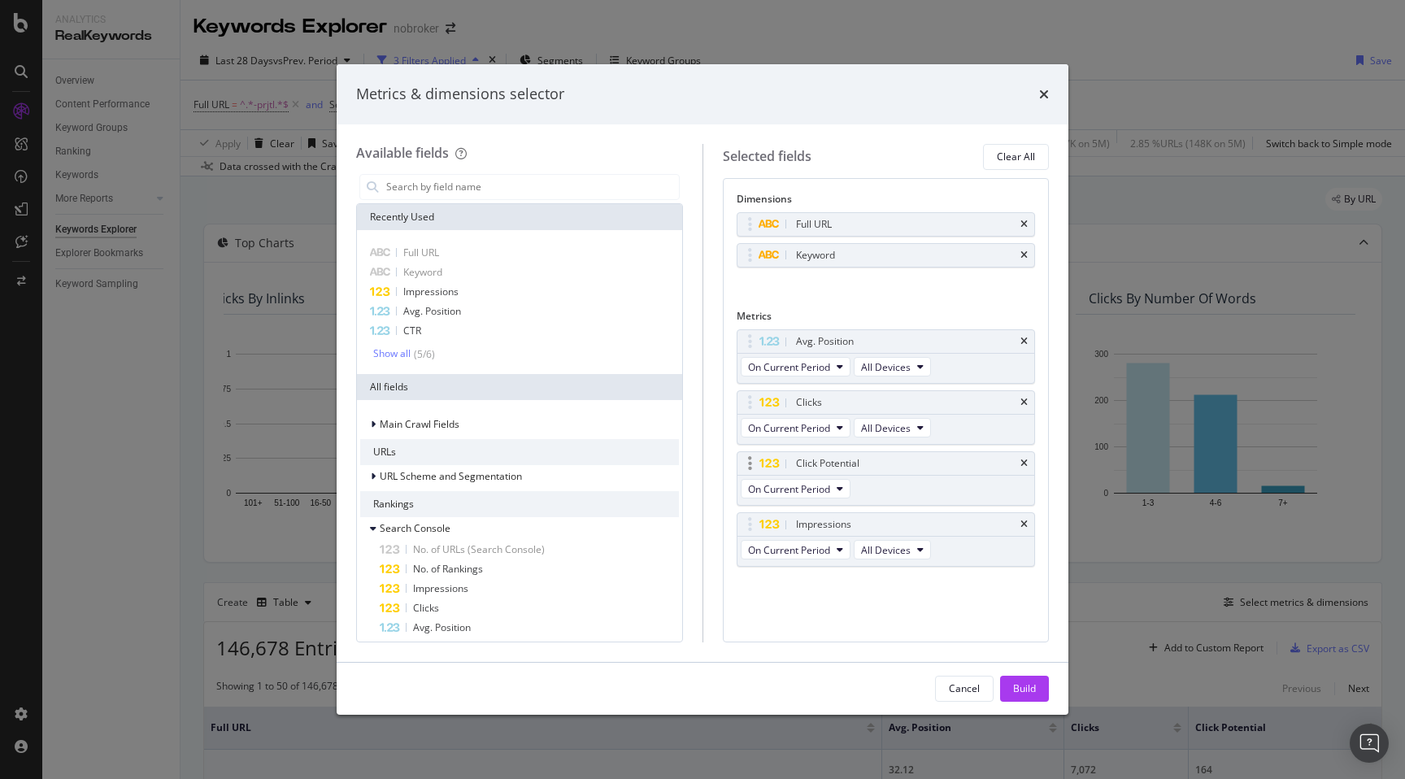
click at [1028, 463] on div "Click Potential" at bounding box center [886, 463] width 298 height 23
click at [1024, 463] on icon "times" at bounding box center [1023, 464] width 7 height 10
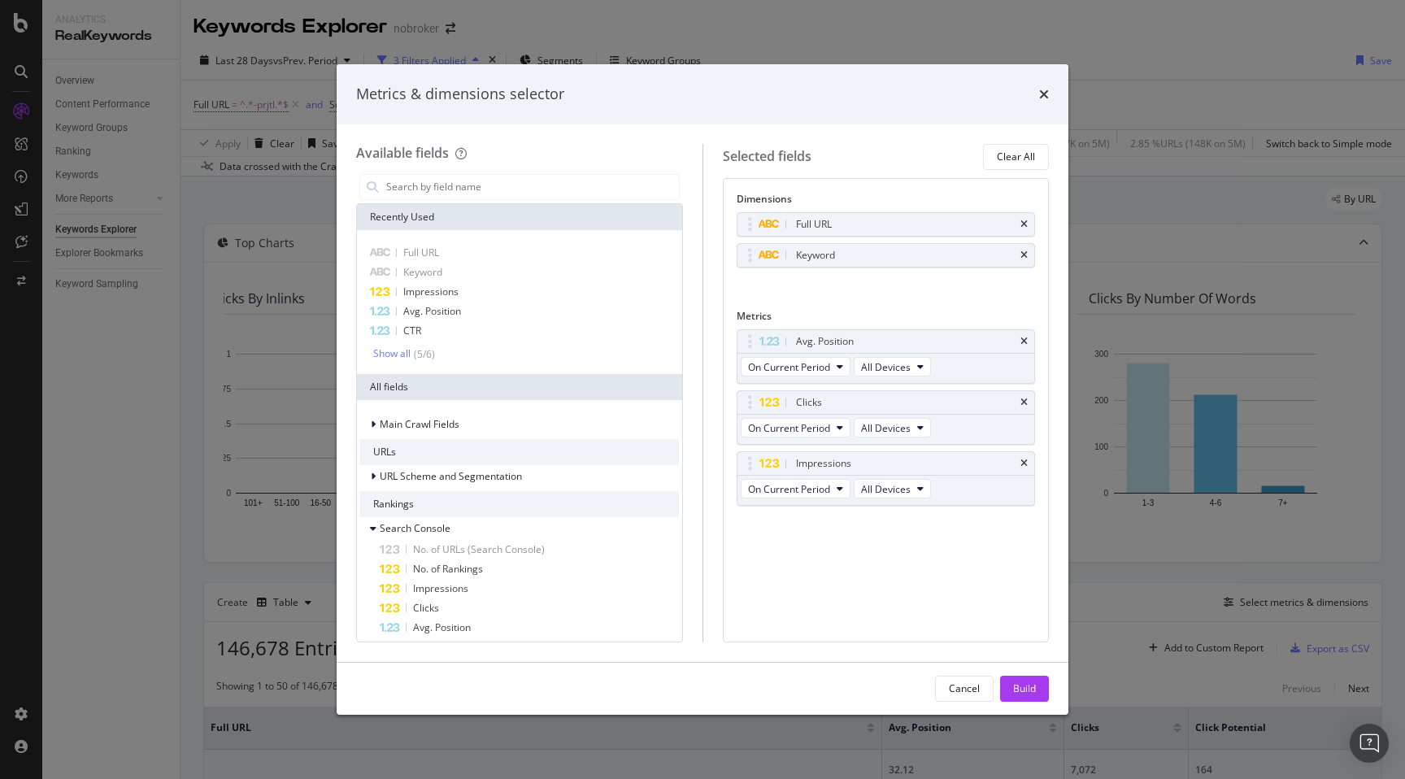
click at [817, 595] on div "Dimensions Full URL Keyword You can use this field as a dimension Metrics Avg. …" at bounding box center [886, 410] width 327 height 464
click at [1026, 686] on div "Build" at bounding box center [1024, 688] width 23 height 14
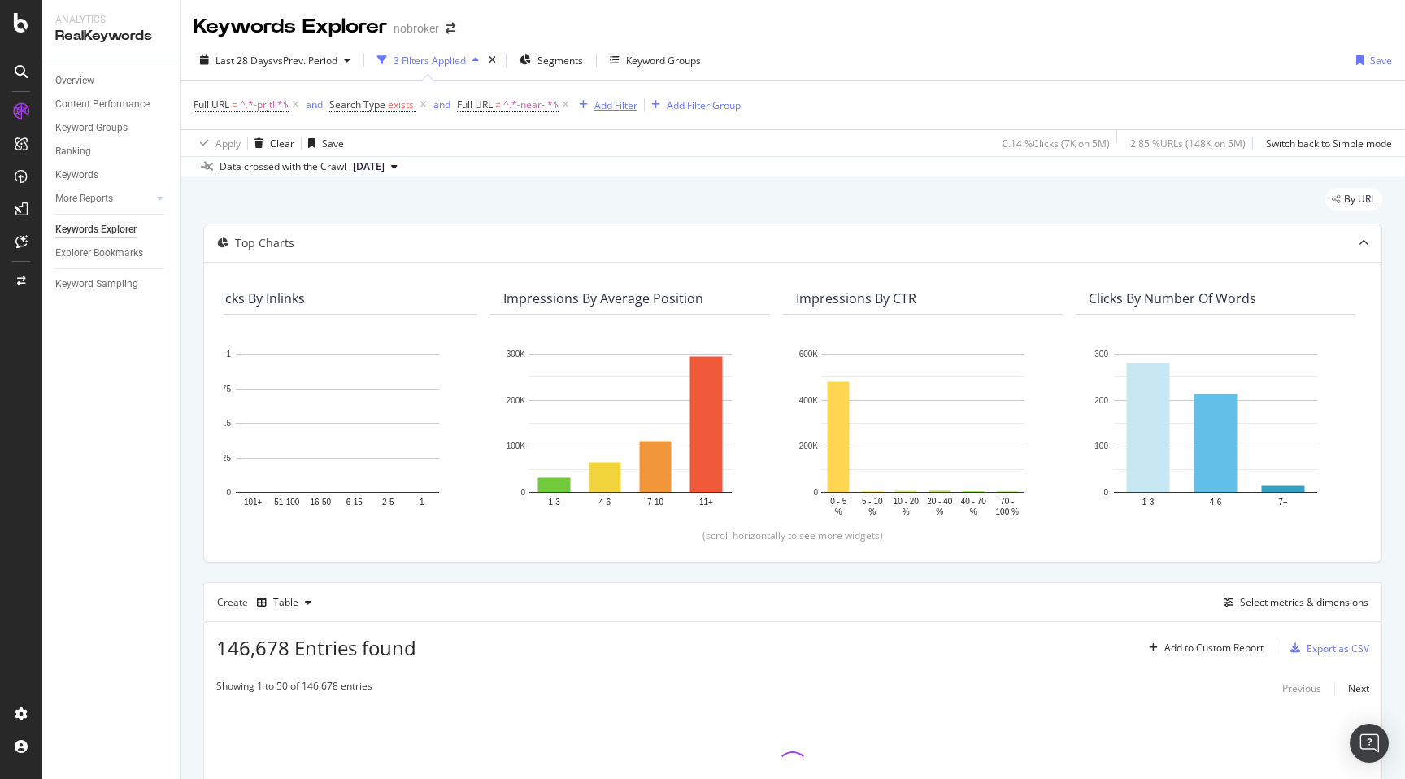
click at [616, 107] on div "Add Filter" at bounding box center [615, 105] width 43 height 14
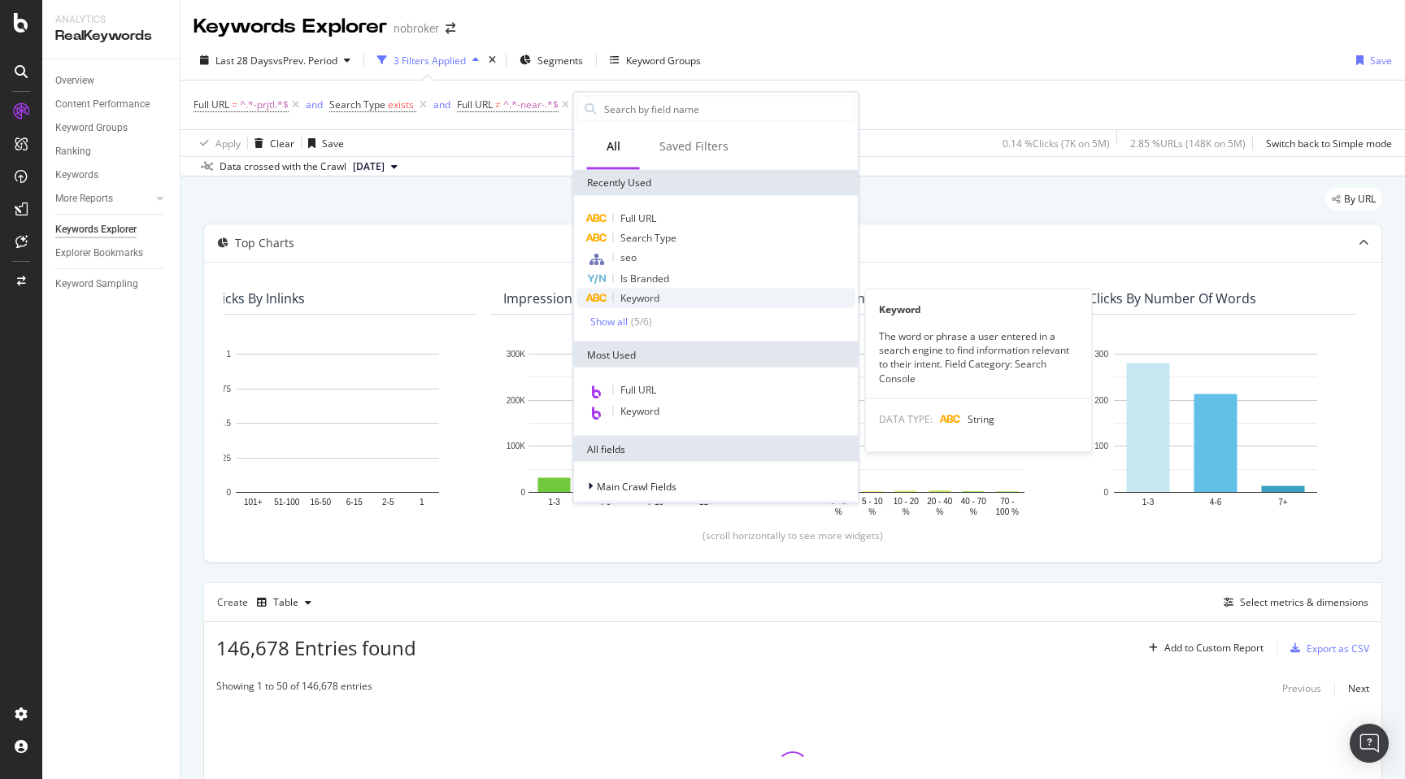
click at [659, 297] on span "Keyword" at bounding box center [639, 298] width 39 height 14
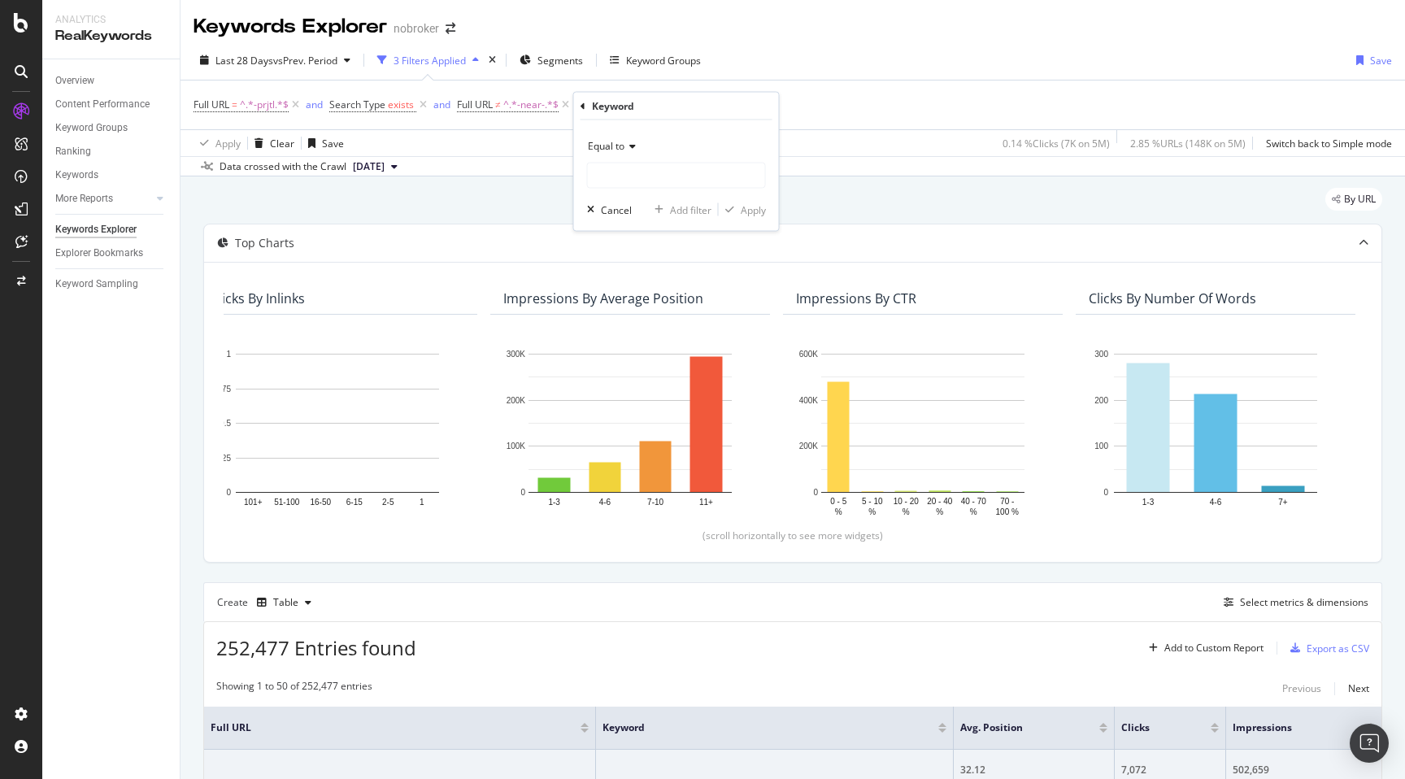
click at [607, 136] on div "Equal to" at bounding box center [676, 146] width 179 height 26
click at [633, 312] on span "Contains" at bounding box center [615, 306] width 40 height 14
click at [607, 170] on input "text" at bounding box center [676, 176] width 177 height 26
type input "rent"
click at [749, 206] on div "Apply" at bounding box center [753, 209] width 25 height 14
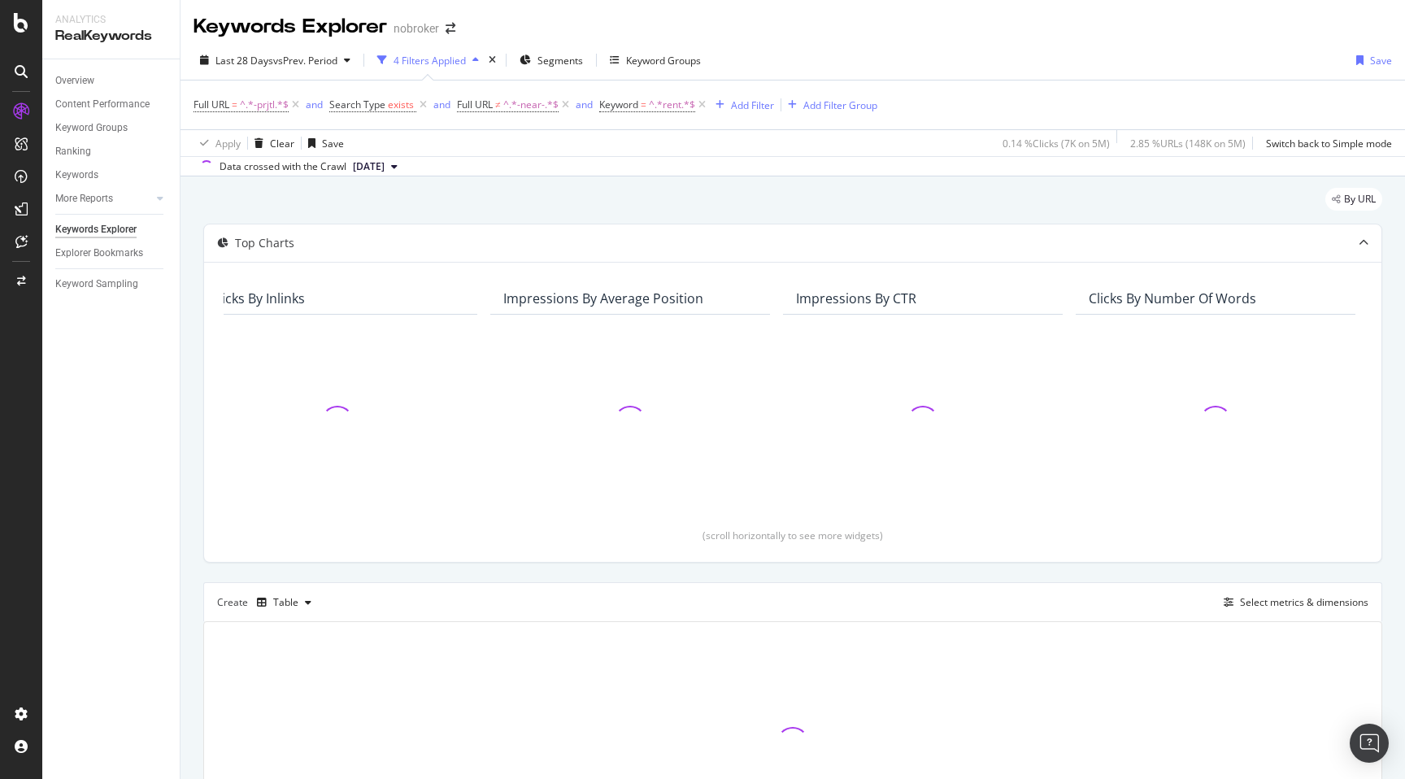
click at [187, 484] on div "By URL Top Charts Clicks By seo Level 1 By: seo Level 1 Clicks By Average Posit…" at bounding box center [793, 549] width 1225 height 746
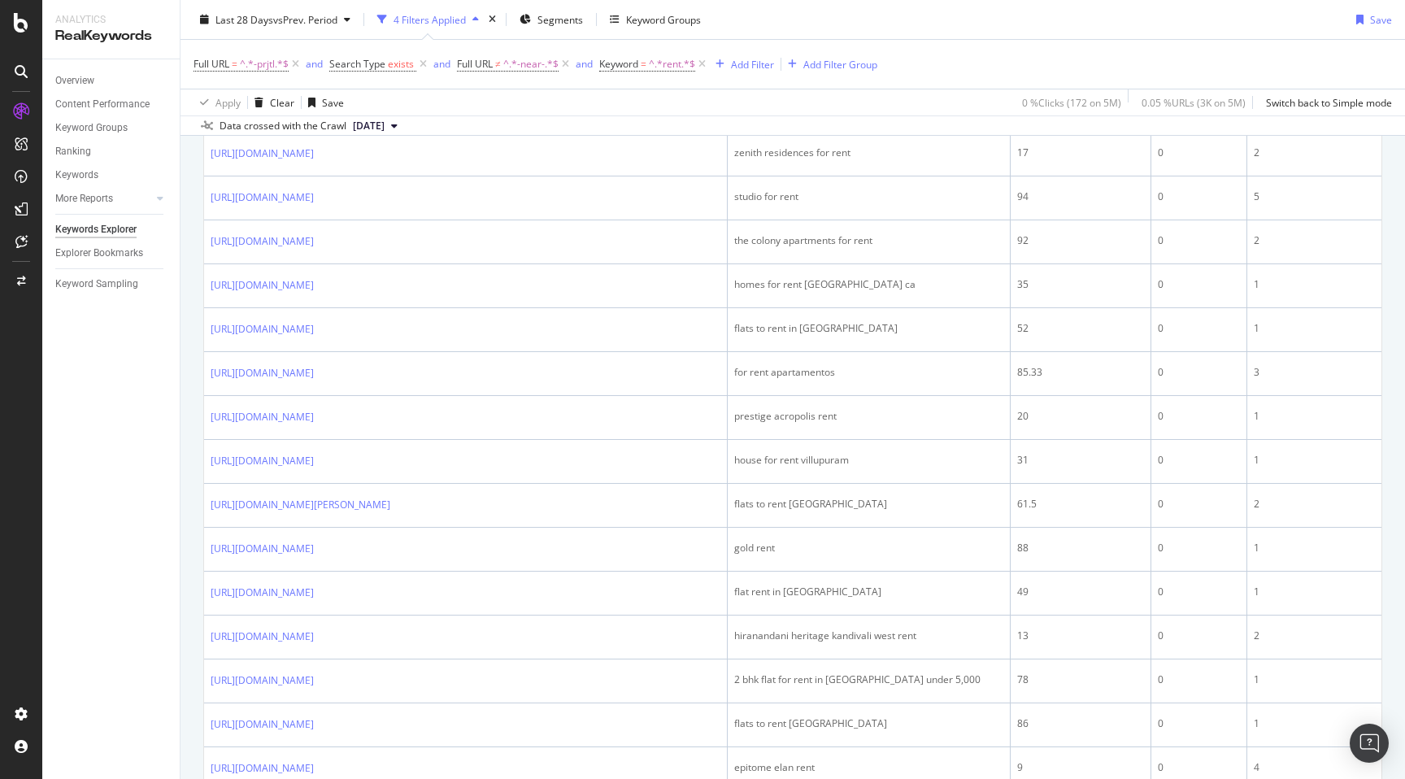
scroll to position [1104, 0]
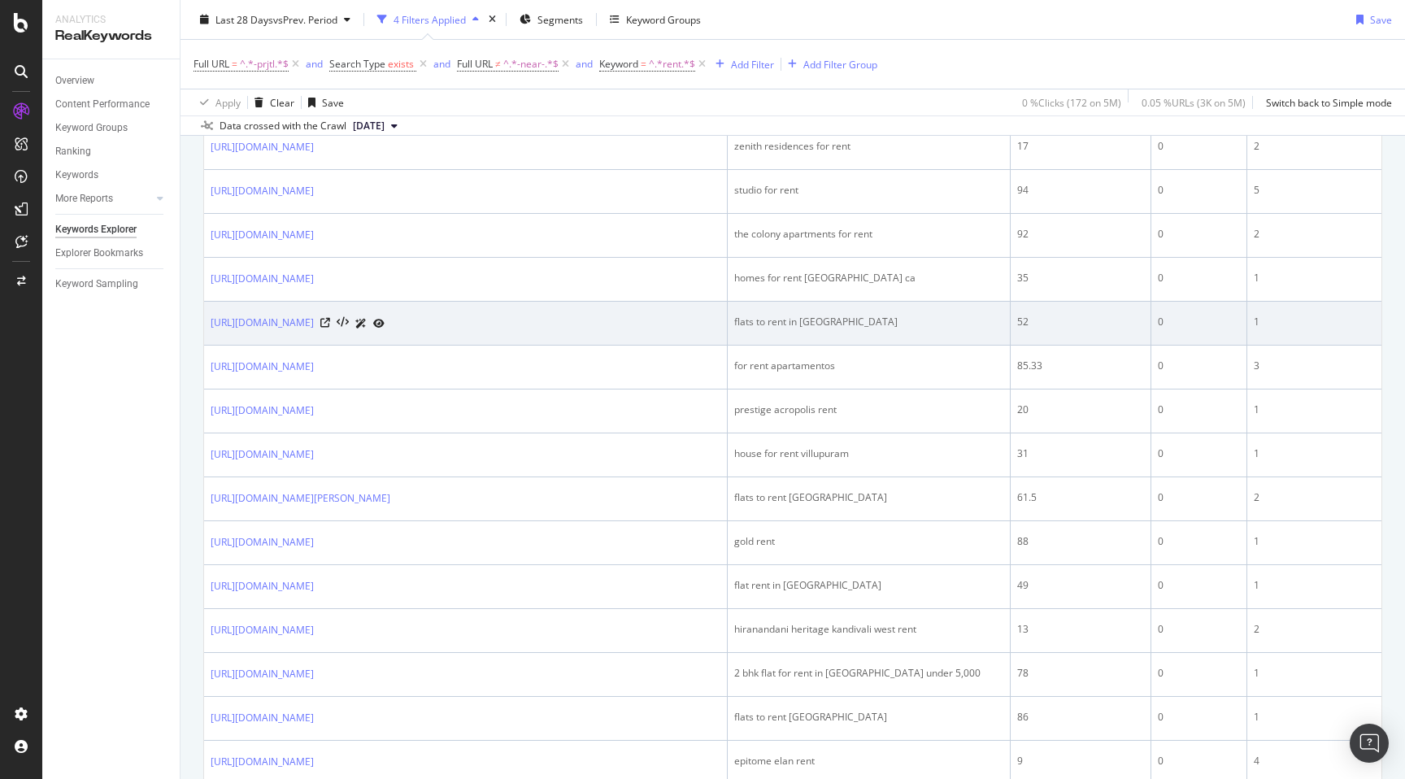
click at [776, 329] on div "flats to rent in windsor east" at bounding box center [868, 322] width 269 height 15
copy div "flats to rent in windsor east"
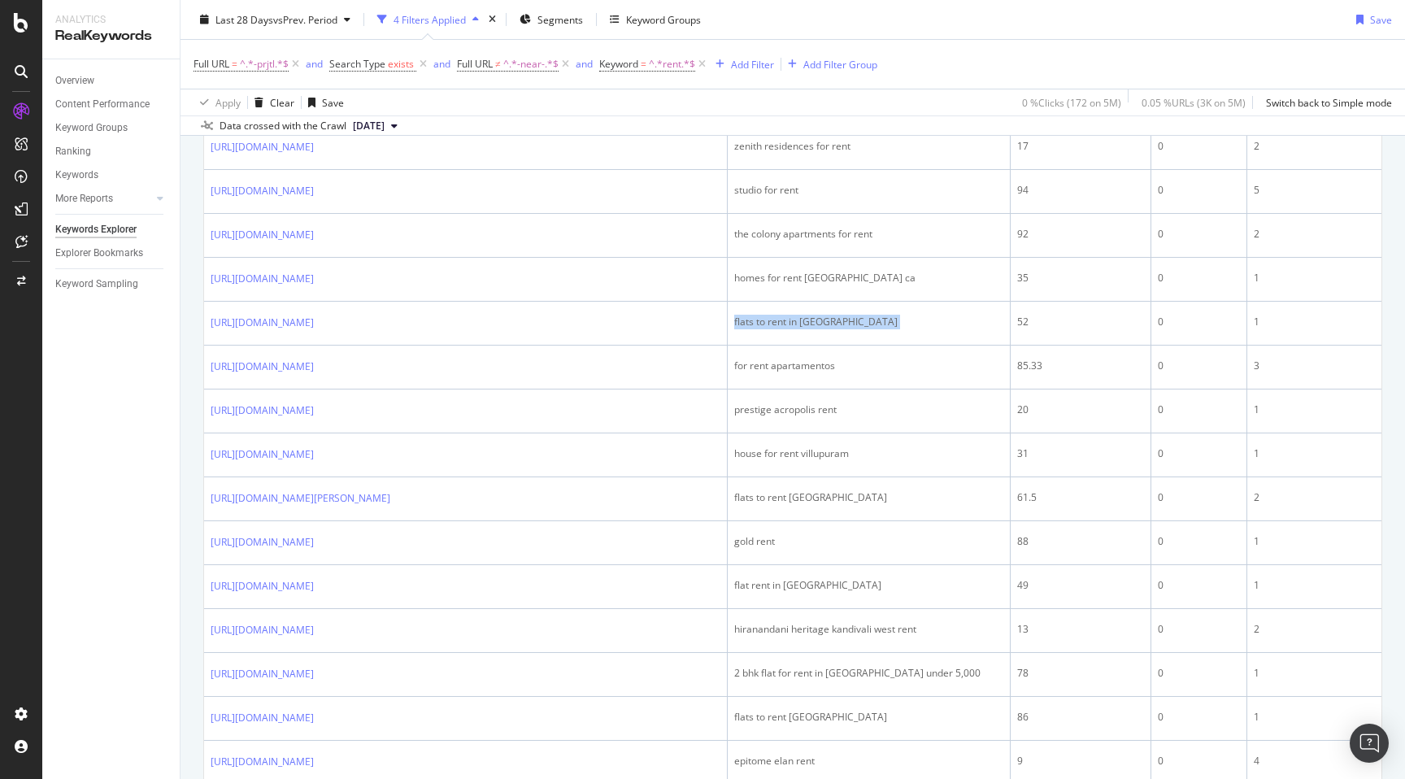
click at [187, 453] on div "By URL Top Charts Clicks By seo Level 1 By: seo Level 1 Hold CMD (⌘) while clic…" at bounding box center [793, 523] width 1225 height 2903
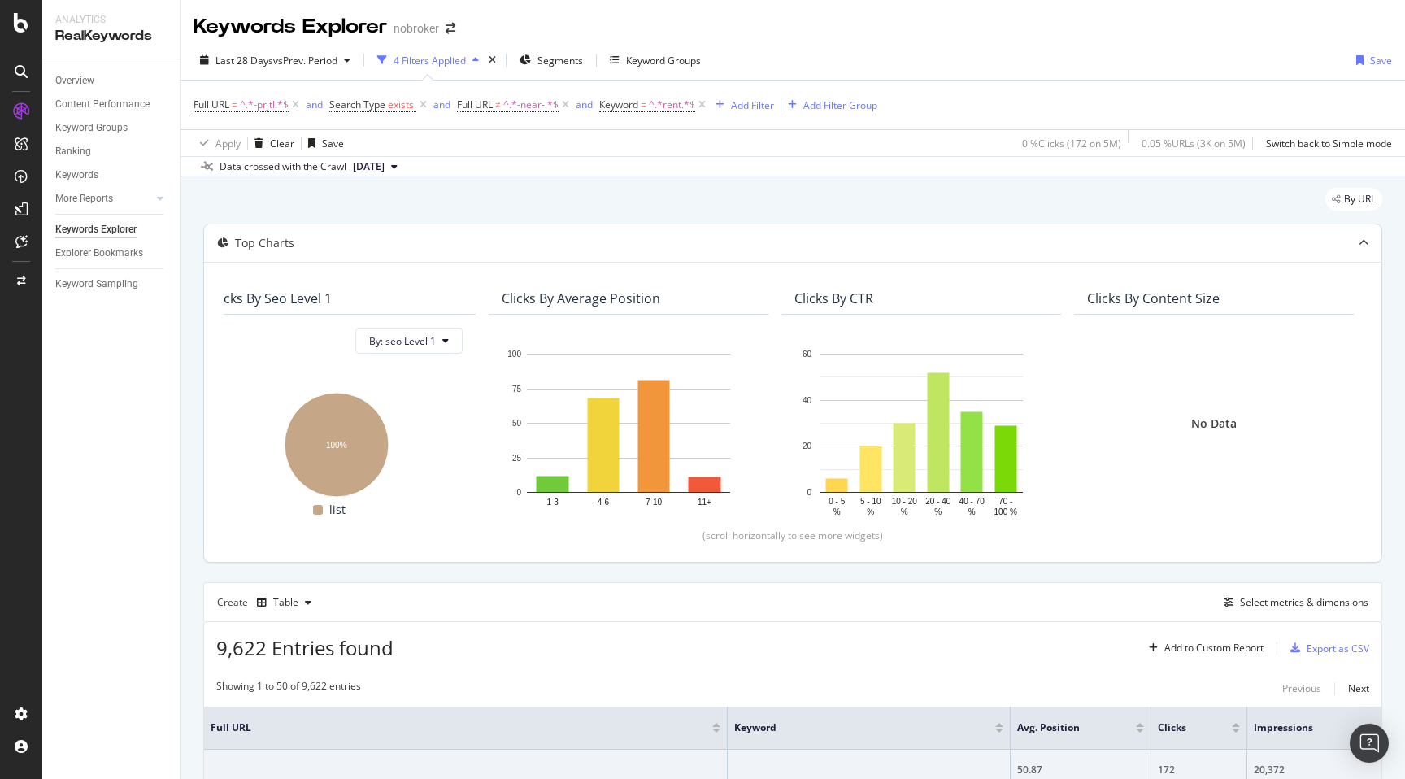
scroll to position [0, 0]
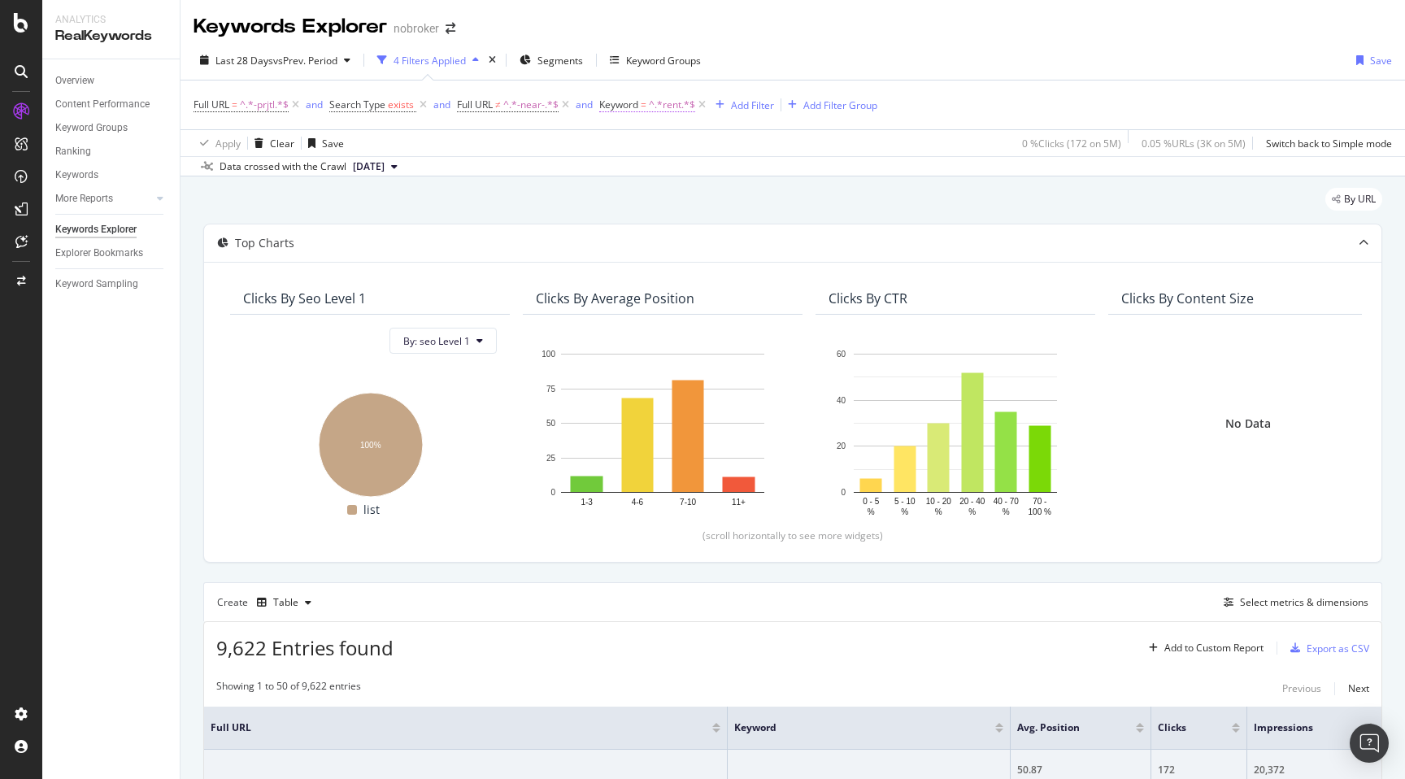
click at [668, 106] on span "^.*rent.*$" at bounding box center [672, 105] width 46 height 23
click at [655, 166] on input "rent" at bounding box center [692, 173] width 154 height 26
click at [648, 151] on div "Contains" at bounding box center [703, 144] width 179 height 26
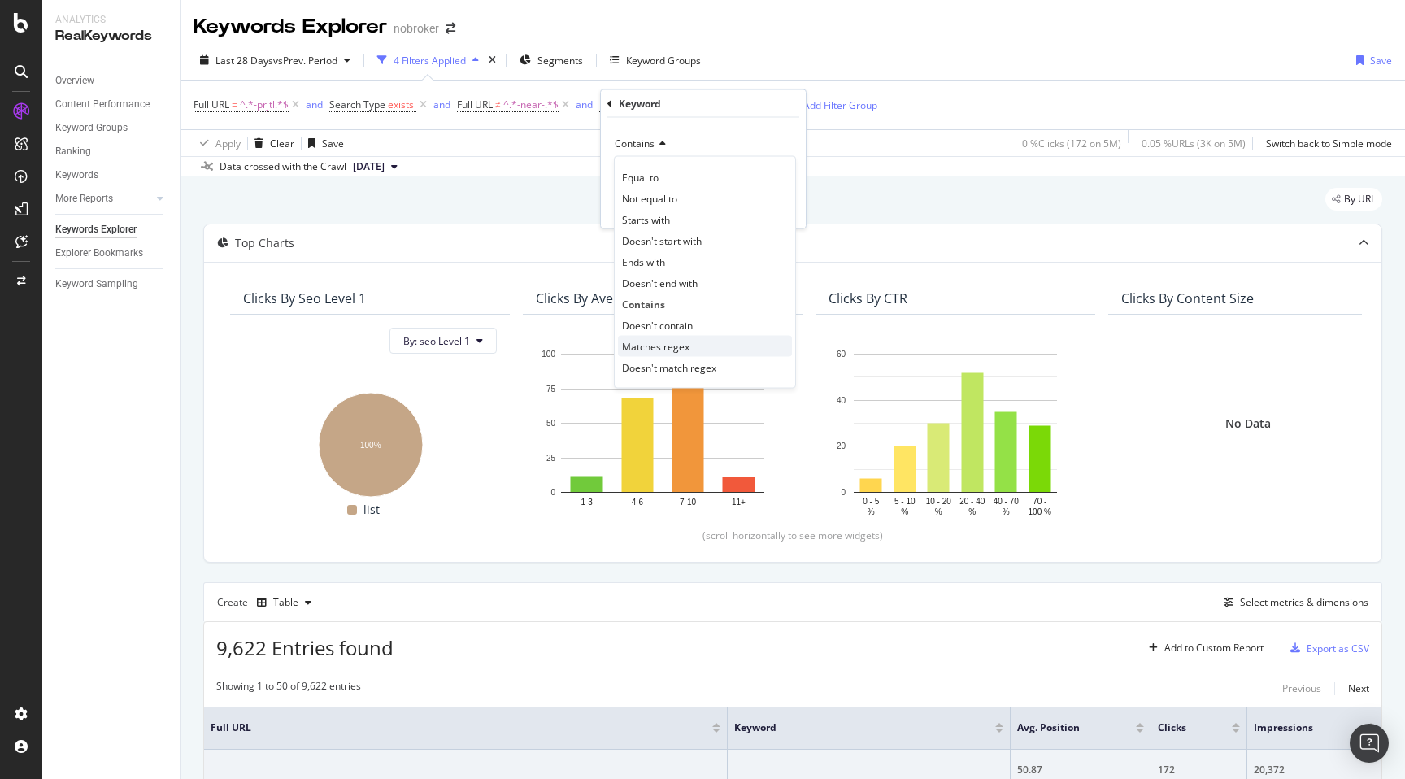
click at [659, 343] on span "Matches regex" at bounding box center [655, 346] width 67 height 14
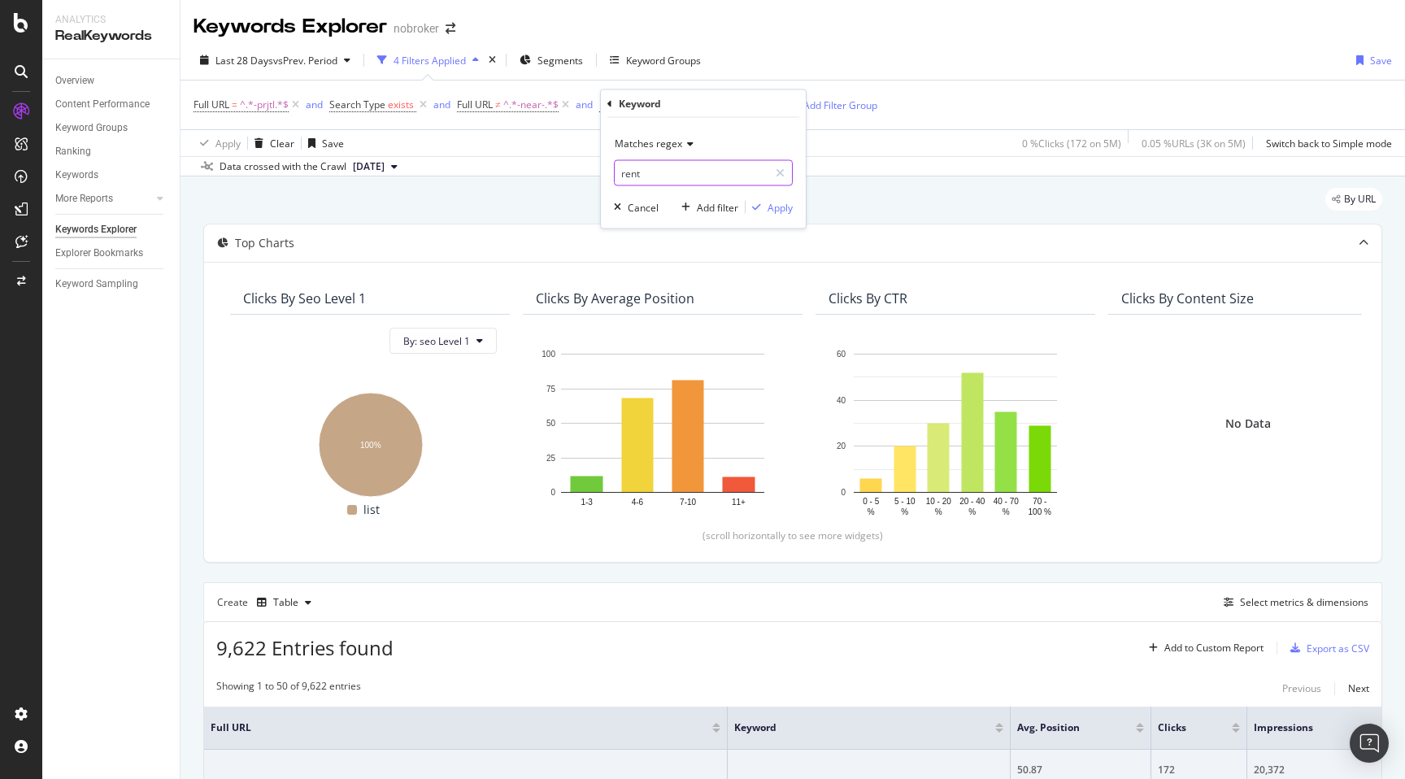
click at [650, 172] on input "rent" at bounding box center [692, 173] width 154 height 26
type input "sale|buy"
click at [781, 204] on div "Apply" at bounding box center [780, 207] width 25 height 14
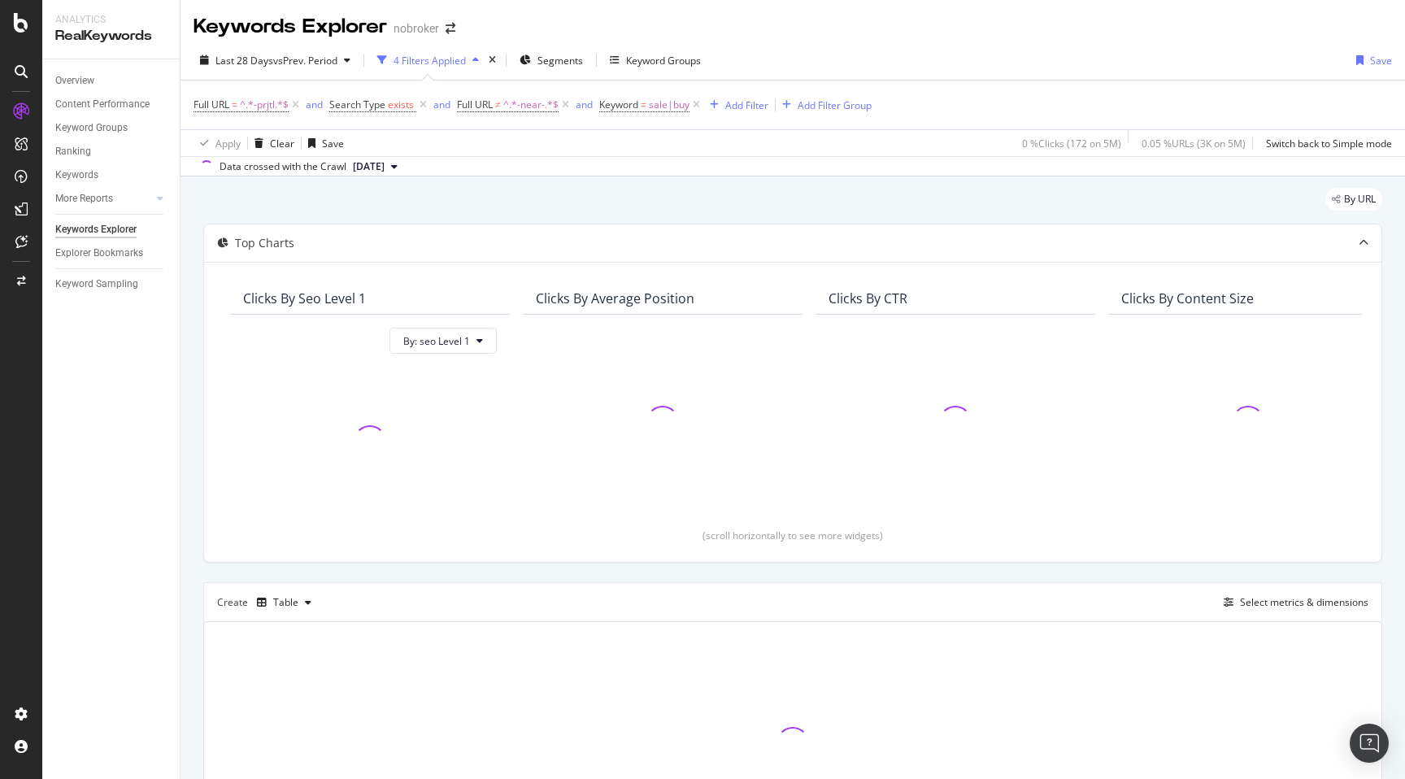
click at [202, 446] on div "By URL Top Charts Clicks By seo Level 1 By: seo Level 1 Clicks By Average Posit…" at bounding box center [793, 549] width 1225 height 746
click at [185, 463] on div "By URL Top Charts Clicks By seo Level 1 By: seo Level 1 Clicks By Average Posit…" at bounding box center [793, 549] width 1225 height 746
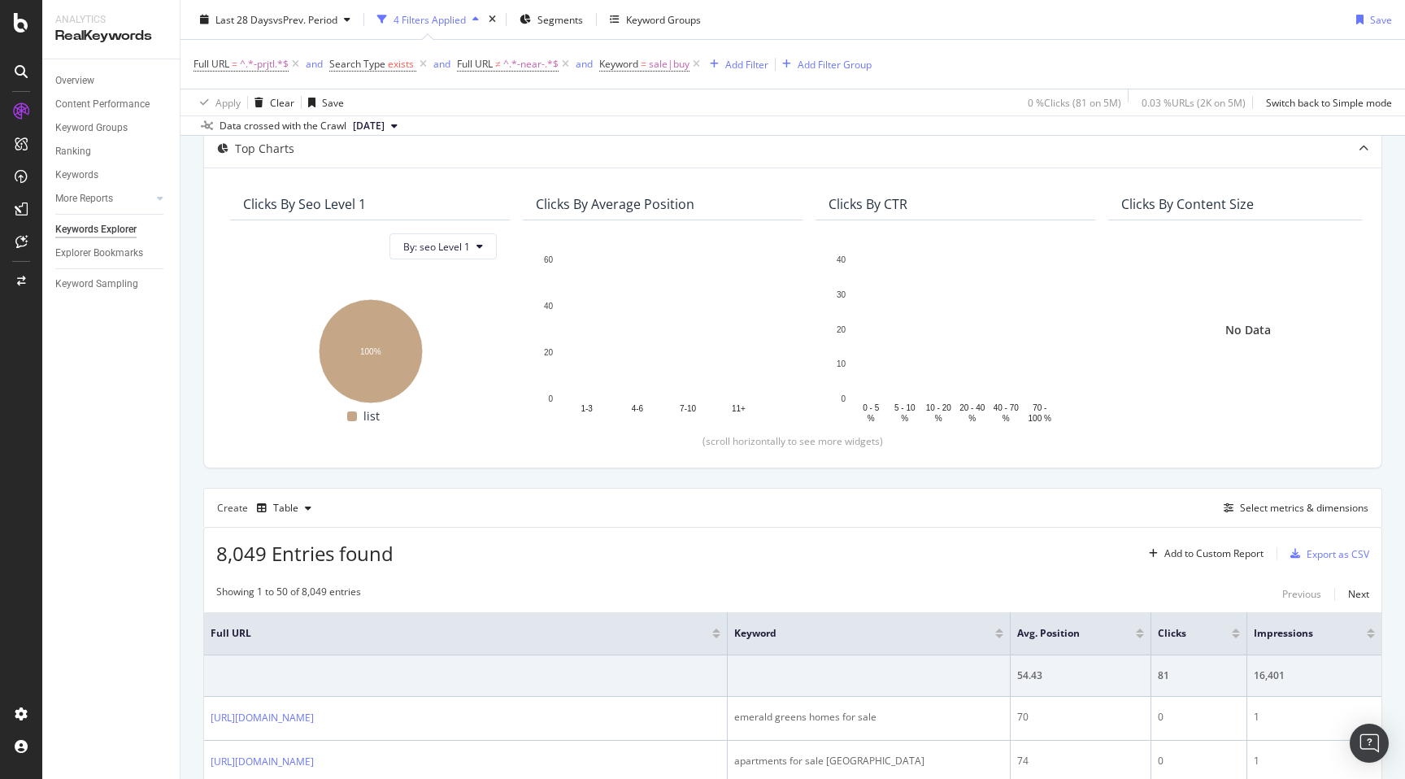
scroll to position [11, 0]
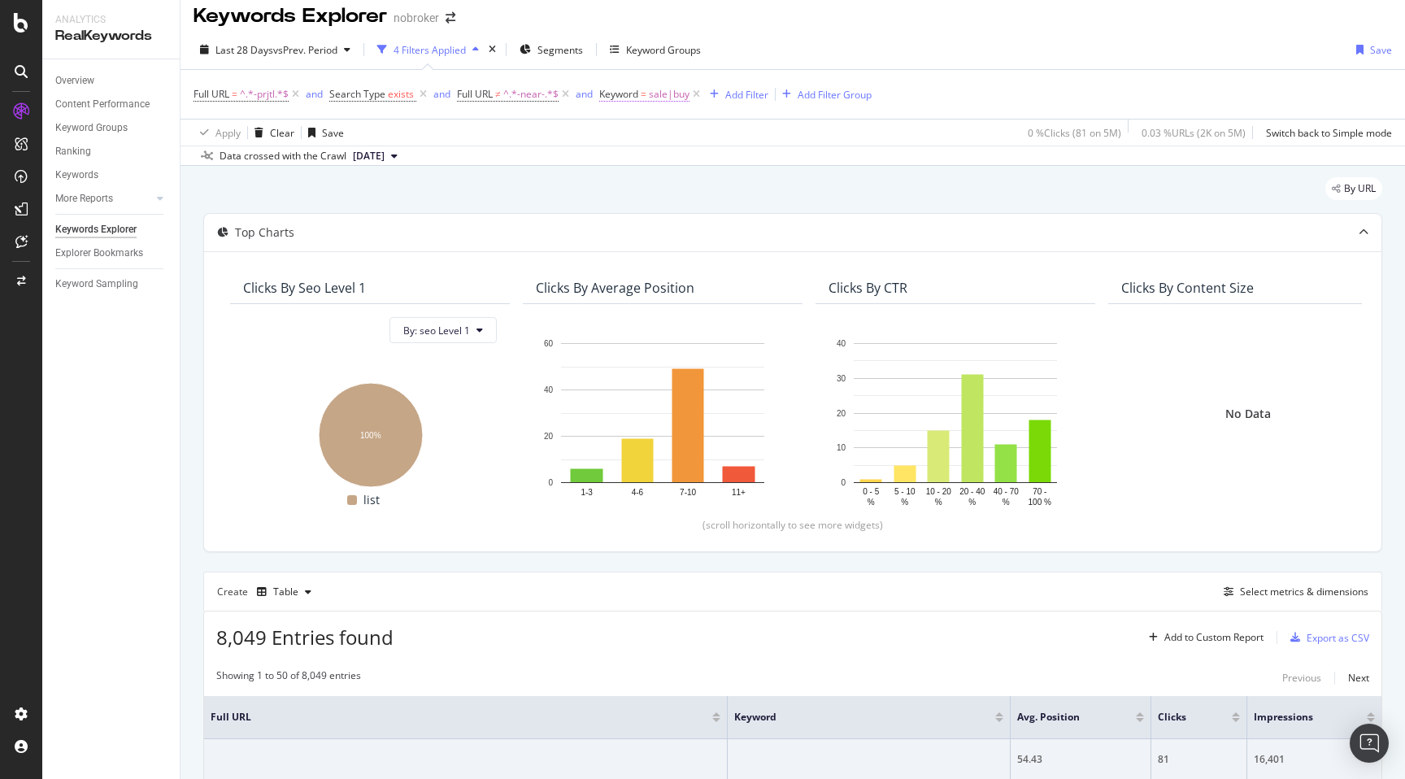
click at [657, 96] on span "sale|buy" at bounding box center [669, 94] width 41 height 23
click at [678, 172] on input "sale|buy" at bounding box center [692, 163] width 154 height 26
type input "sale|buy|rent"
click at [657, 136] on span "Matches regex" at bounding box center [648, 133] width 67 height 14
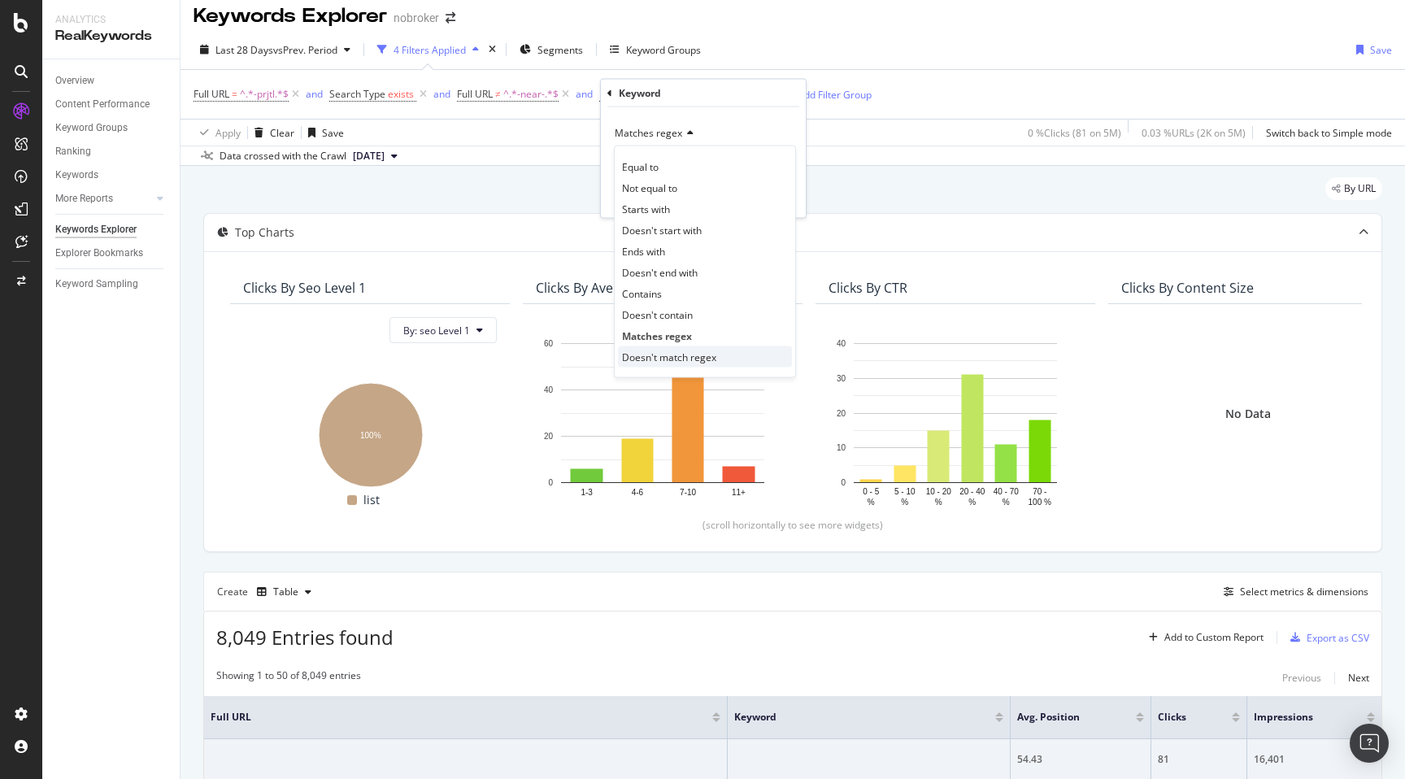
click at [668, 358] on span "Doesn't match regex" at bounding box center [669, 357] width 94 height 14
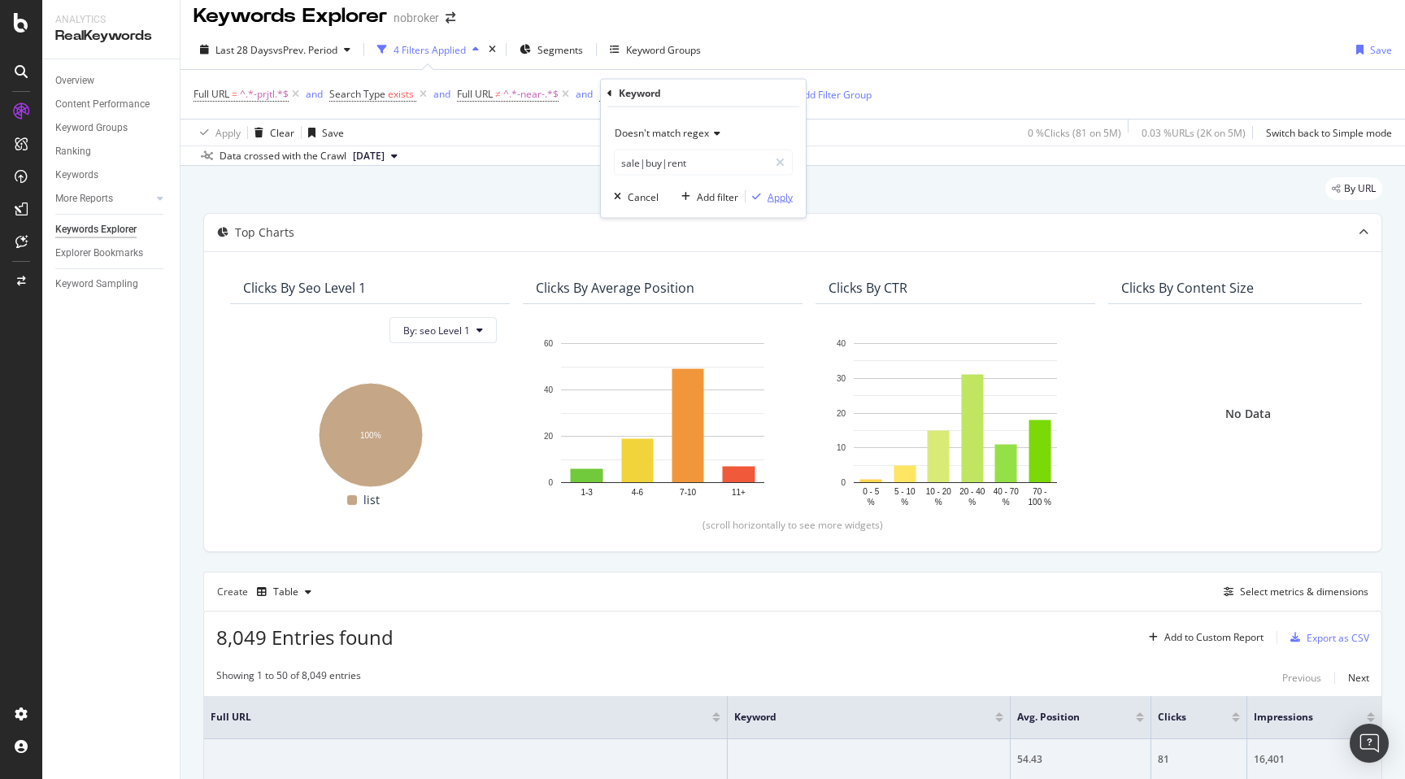
click at [778, 200] on div "Apply" at bounding box center [780, 196] width 25 height 14
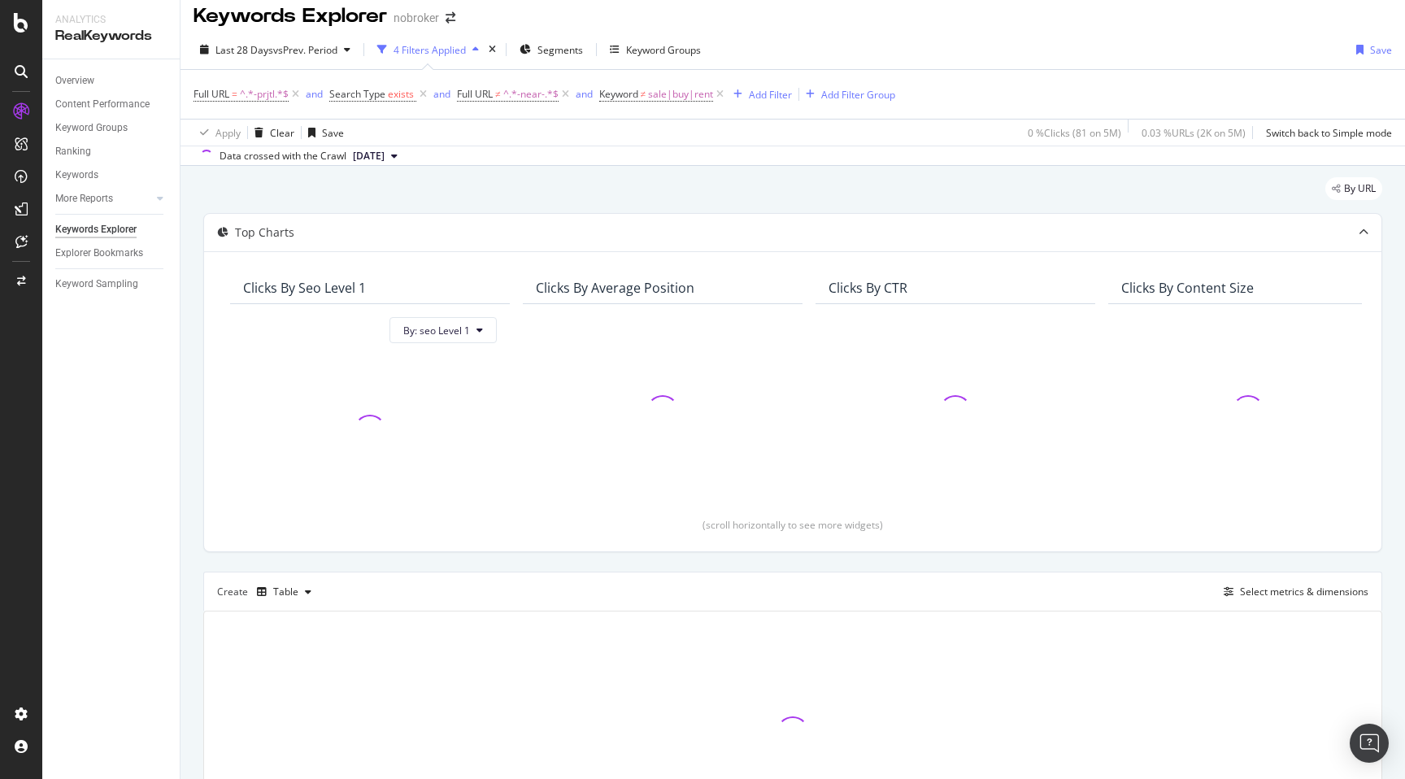
click at [192, 484] on div "By URL Top Charts Clicks By seo Level 1 By: seo Level 1 Clicks By Average Posit…" at bounding box center [793, 539] width 1225 height 746
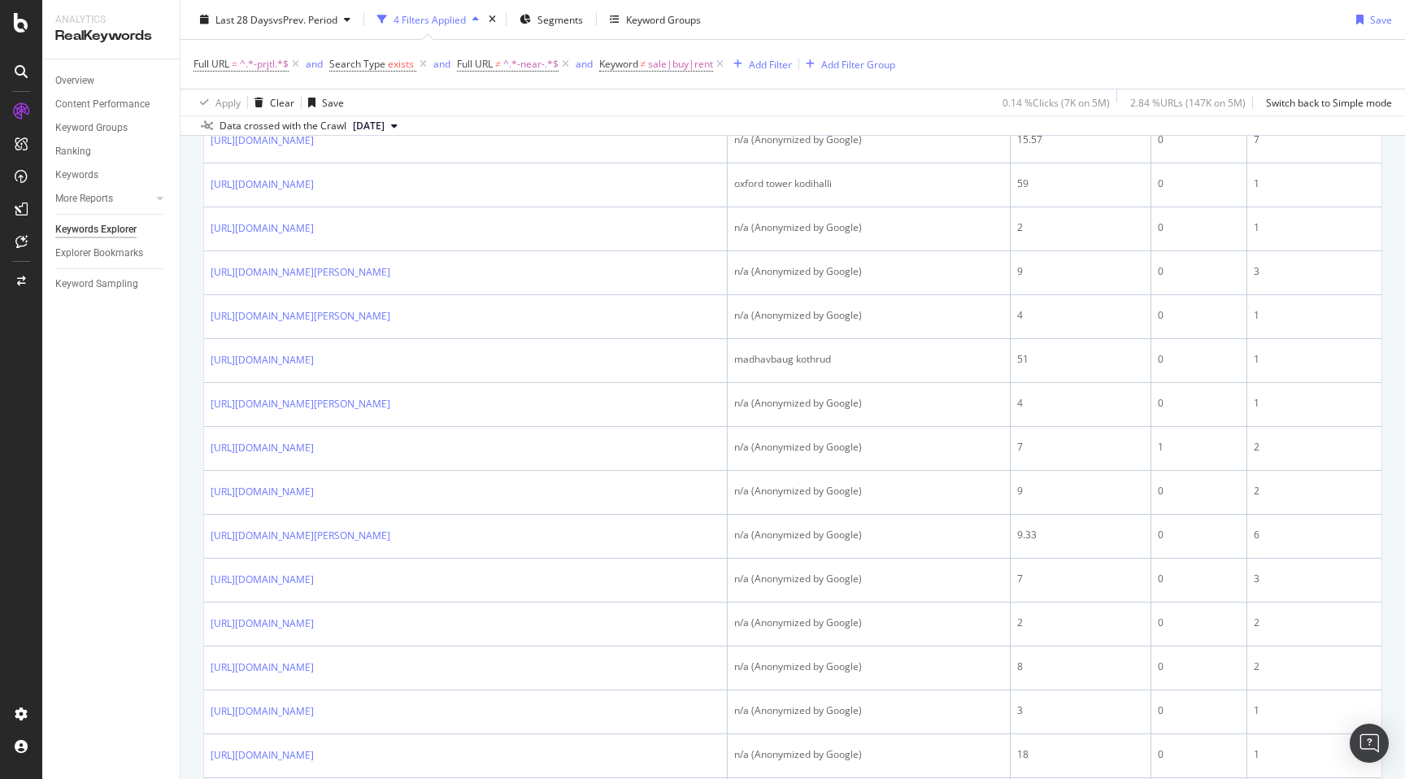
scroll to position [2147, 0]
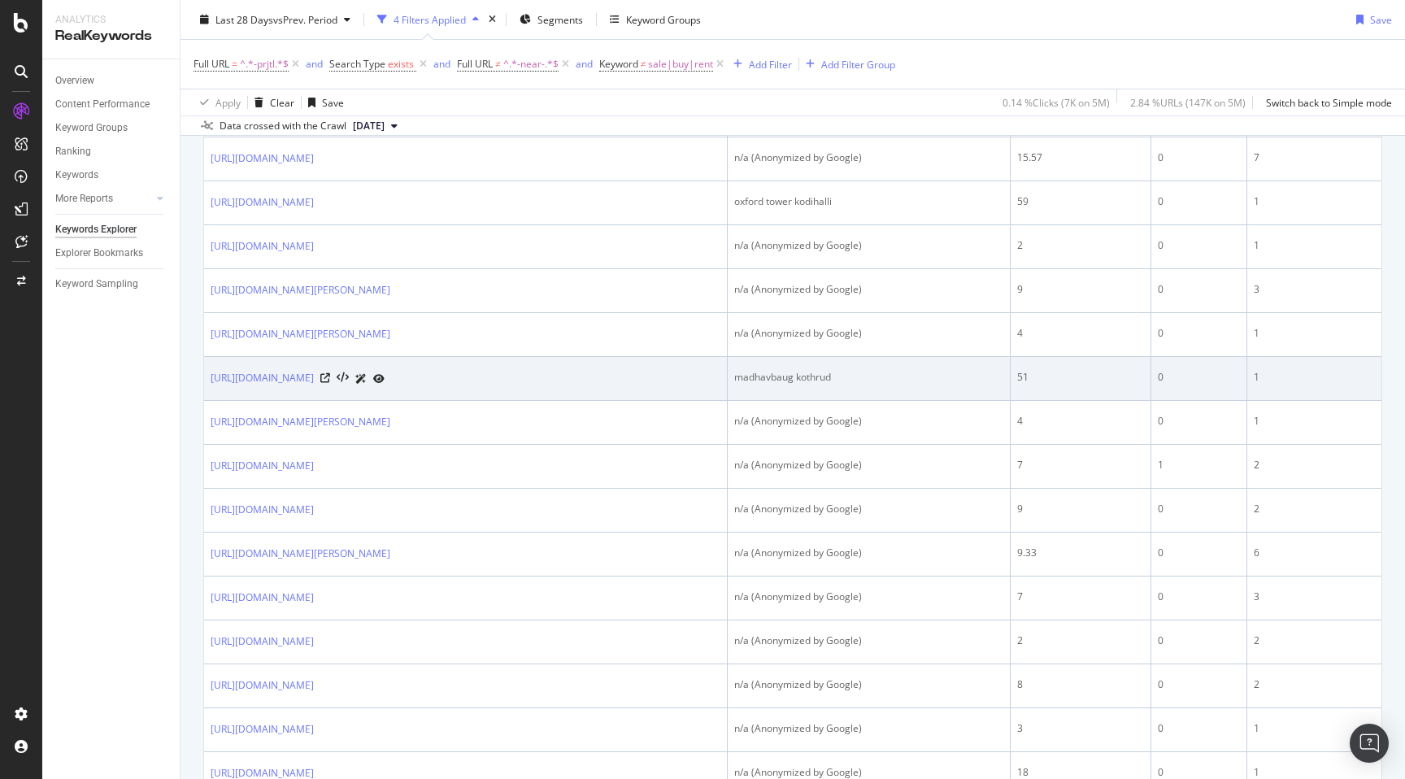
click at [761, 385] on div "madhavbaug kothrud" at bounding box center [868, 377] width 269 height 15
copy div "madhavbaug kothrud"
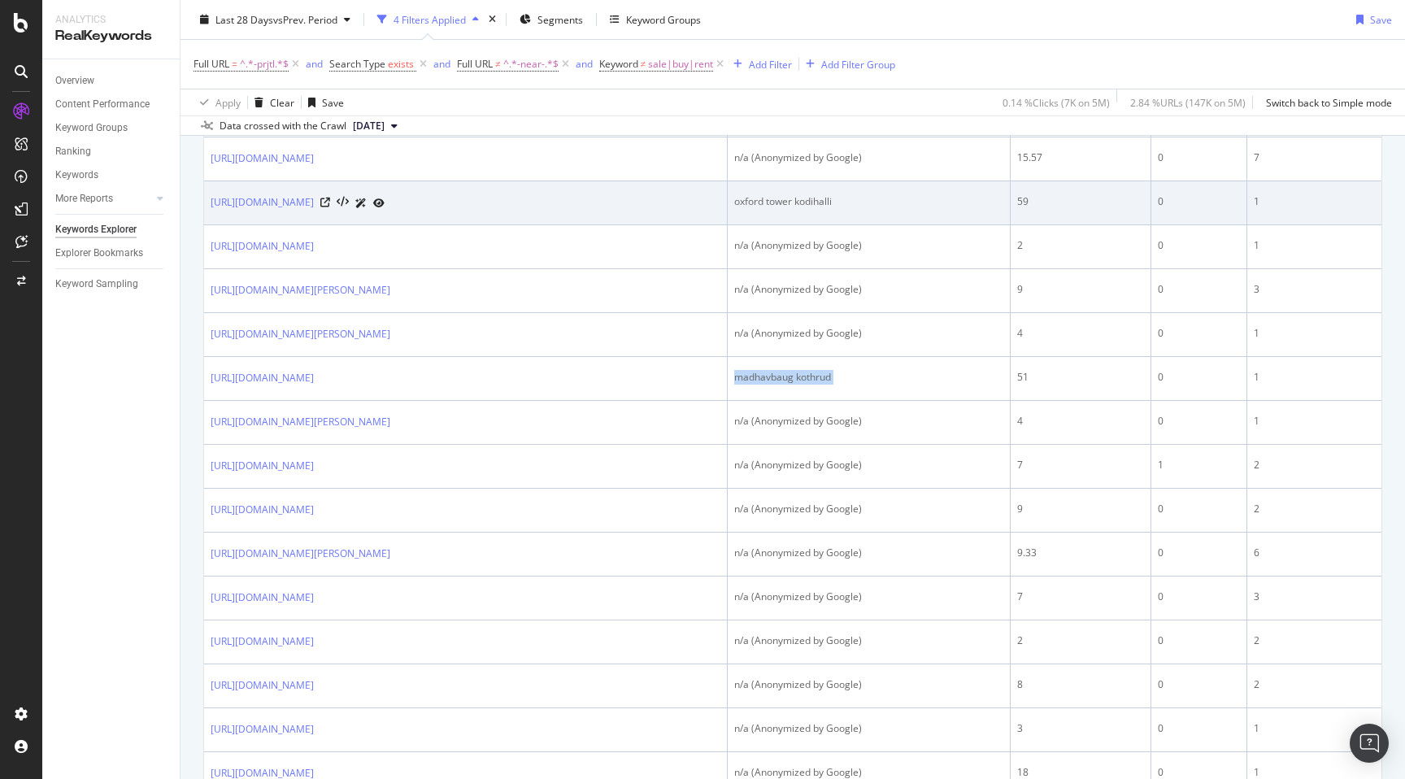
click at [756, 209] on div "oxford tower kodihalli" at bounding box center [868, 201] width 269 height 15
copy div "oxford tower kodihalli"
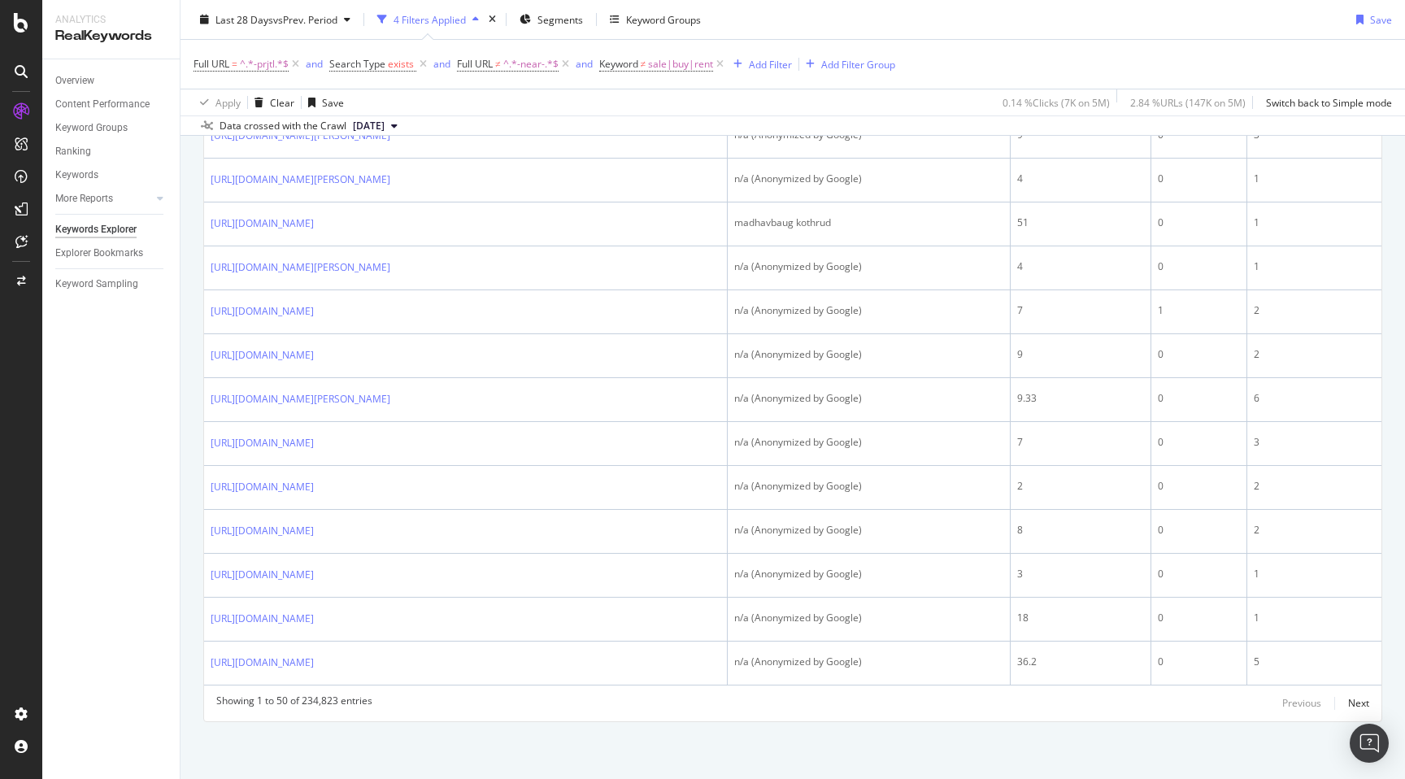
scroll to position [2425, 0]
click at [1363, 703] on div "Next" at bounding box center [1358, 703] width 21 height 14
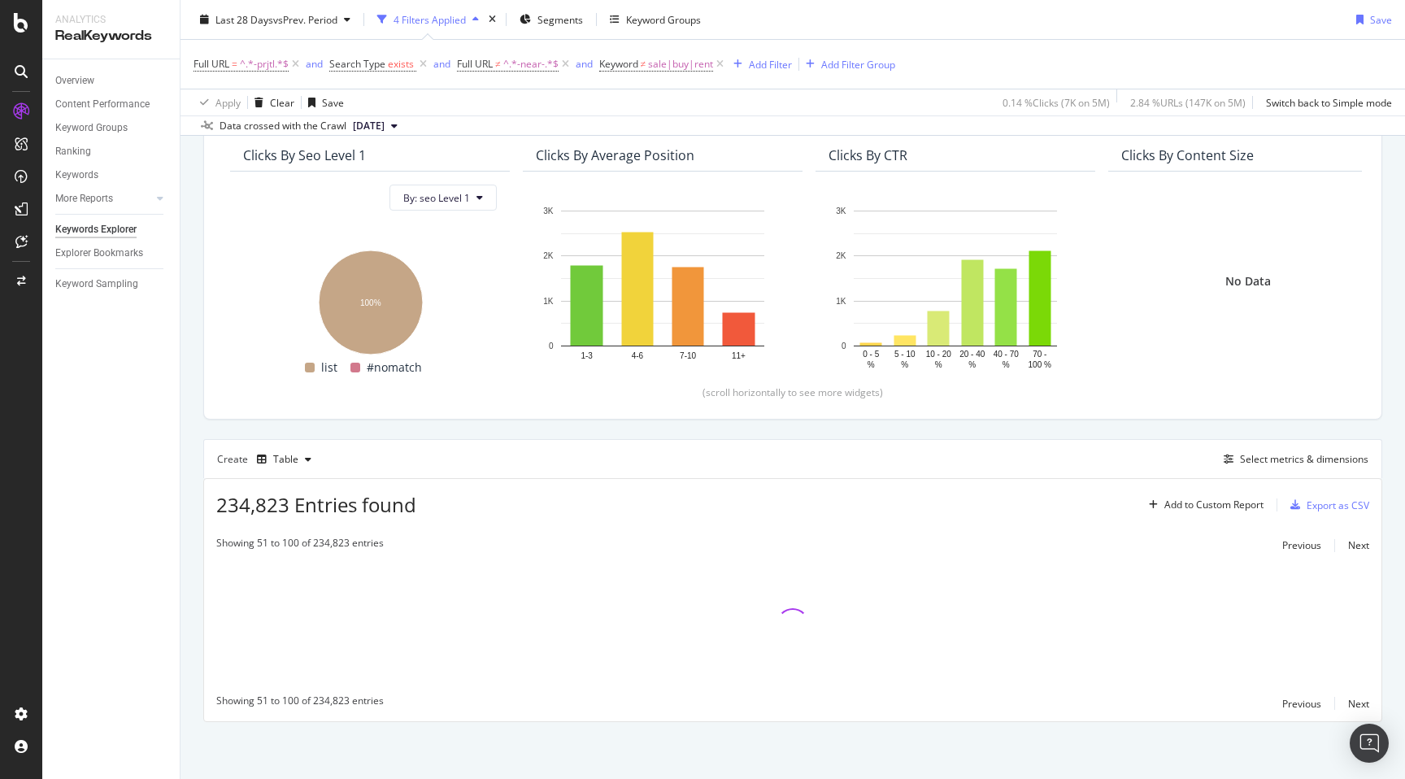
click at [183, 507] on div "By URL Top Charts Clicks By seo Level 1 By: seo Level 1 Hold CMD (⌘) while clic…" at bounding box center [793, 406] width 1225 height 746
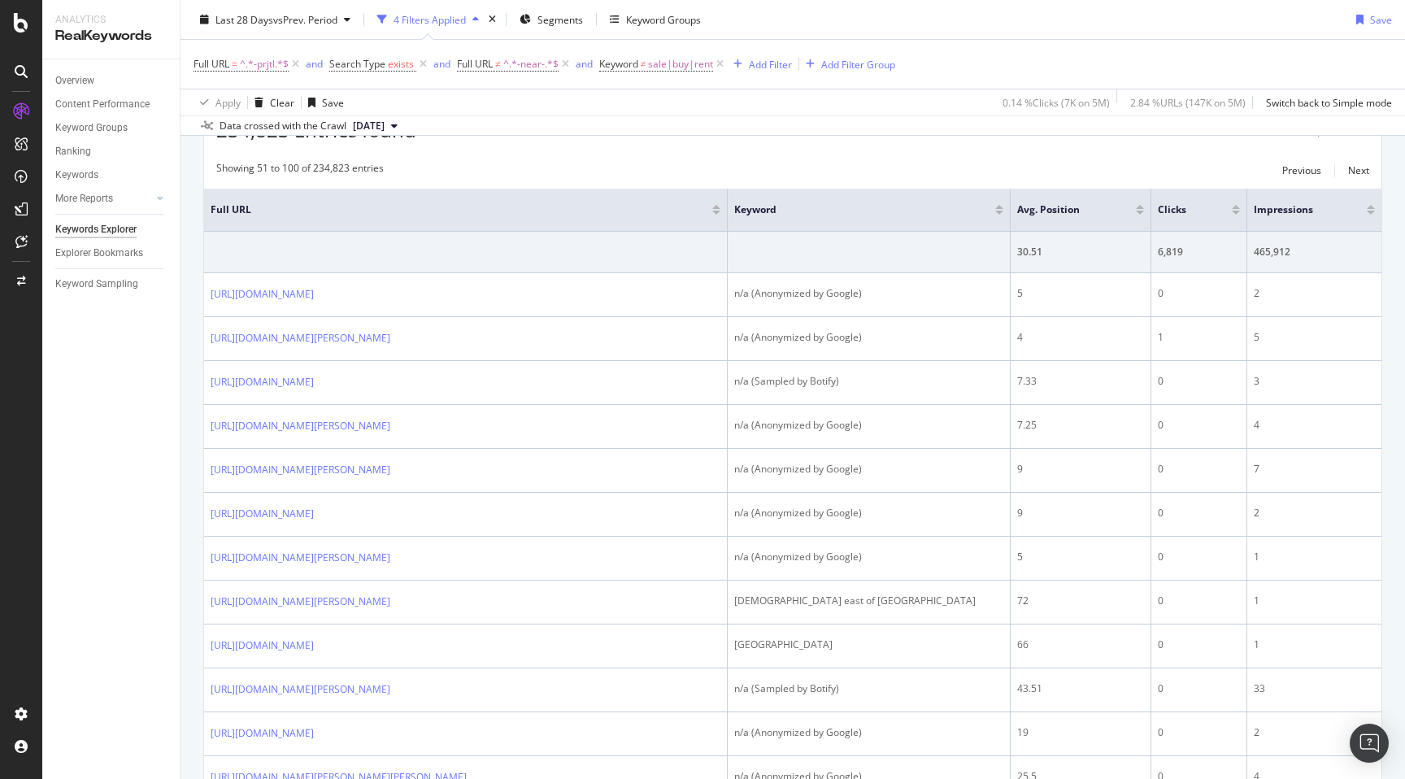
scroll to position [376, 0]
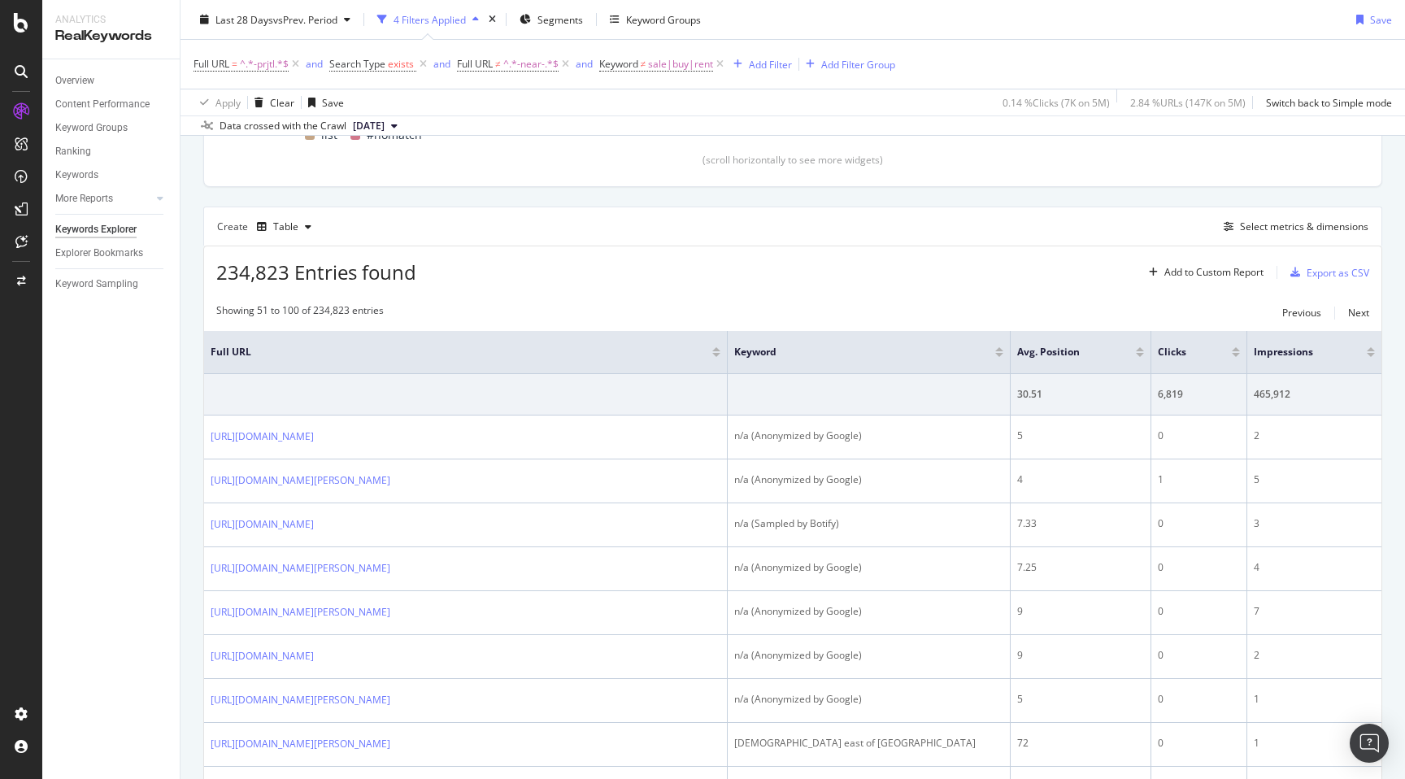
click at [1237, 353] on div at bounding box center [1236, 355] width 8 height 4
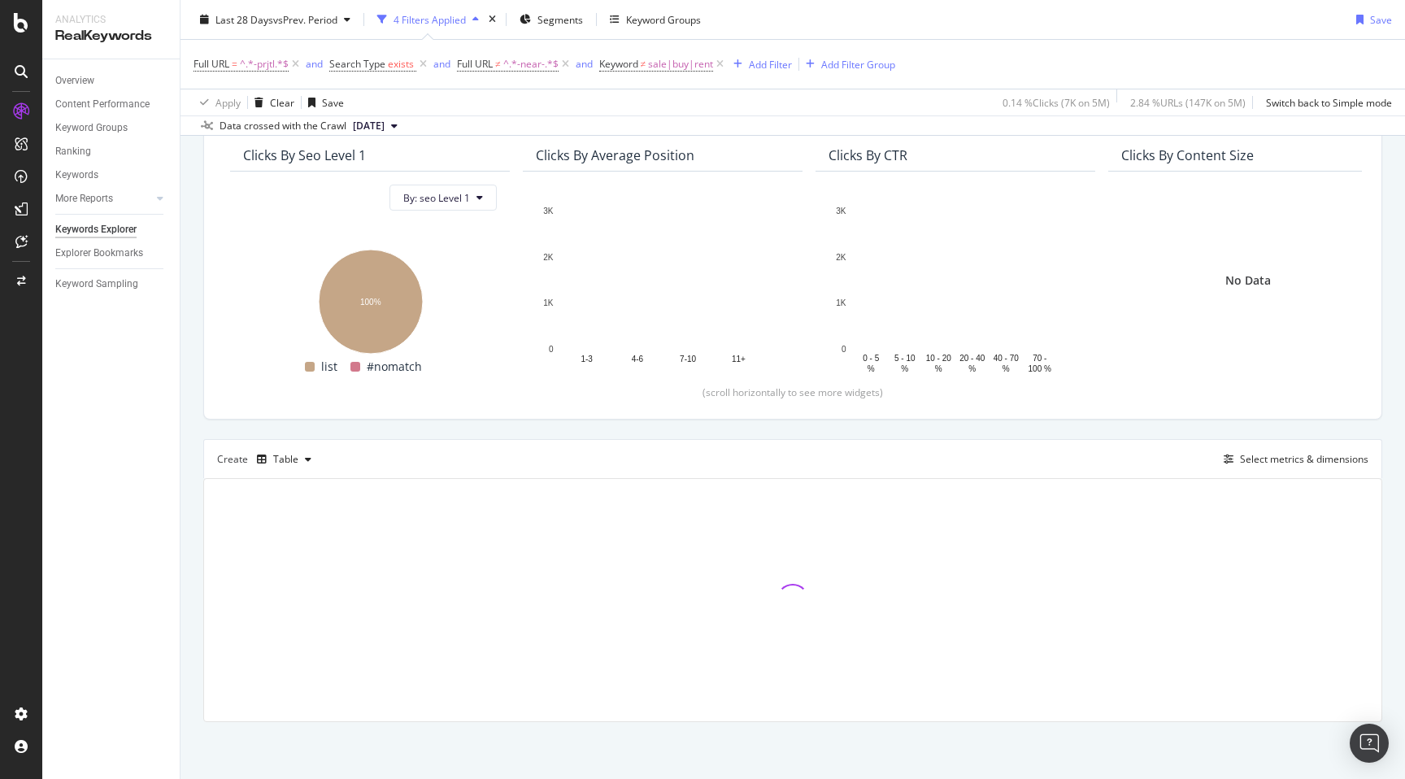
scroll to position [144, 0]
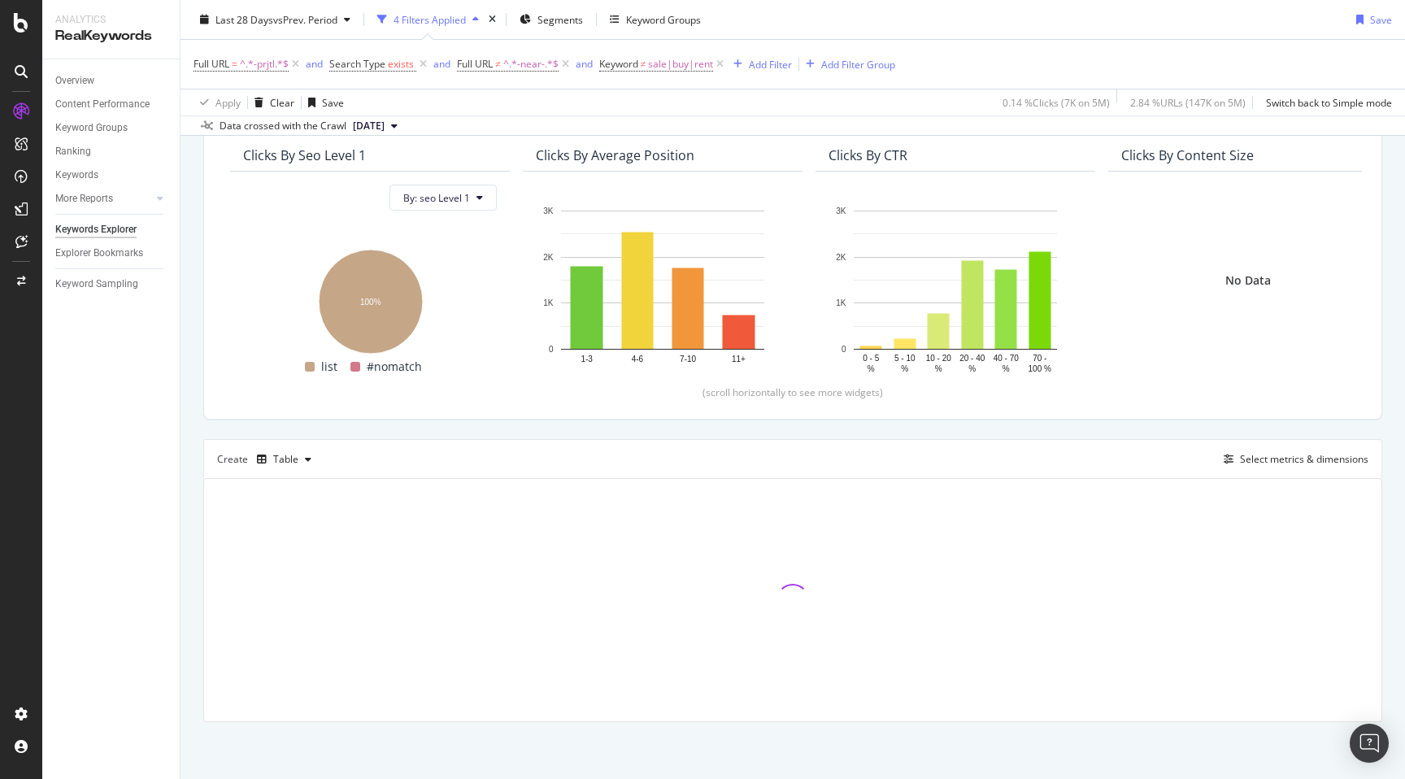
click at [194, 489] on div "By URL Top Charts Clicks By seo Level 1 By: seo Level 1 Hold CMD (⌘) while clic…" at bounding box center [793, 406] width 1225 height 746
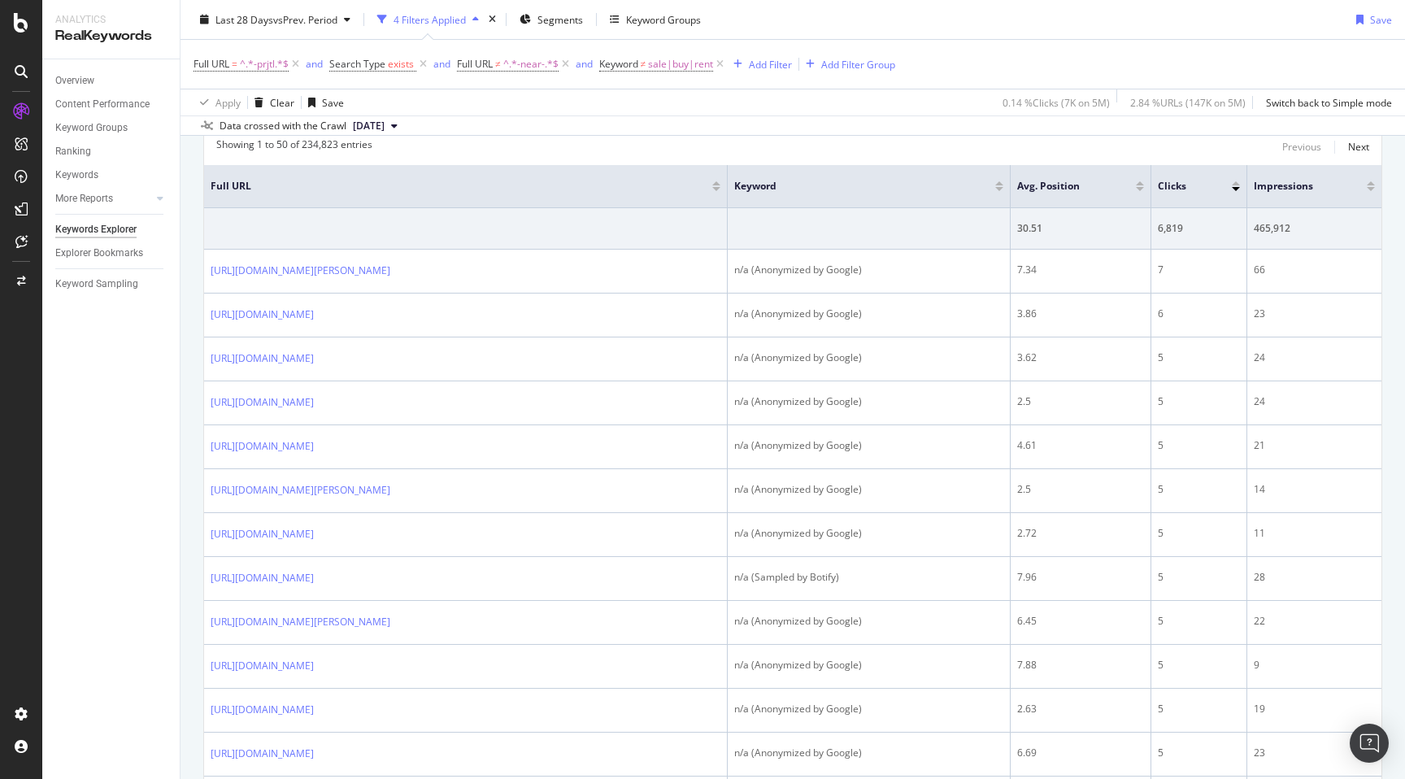
scroll to position [536, 0]
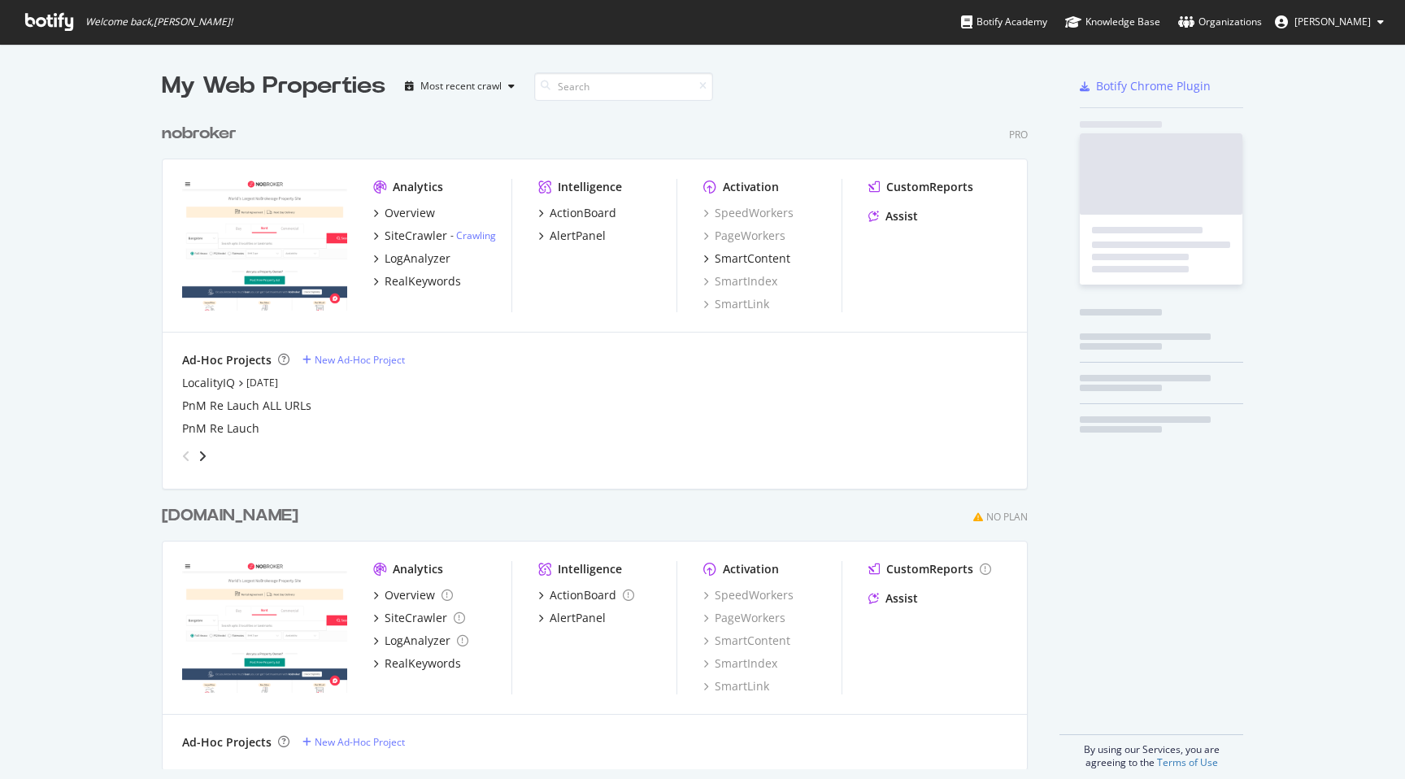
scroll to position [667, 879]
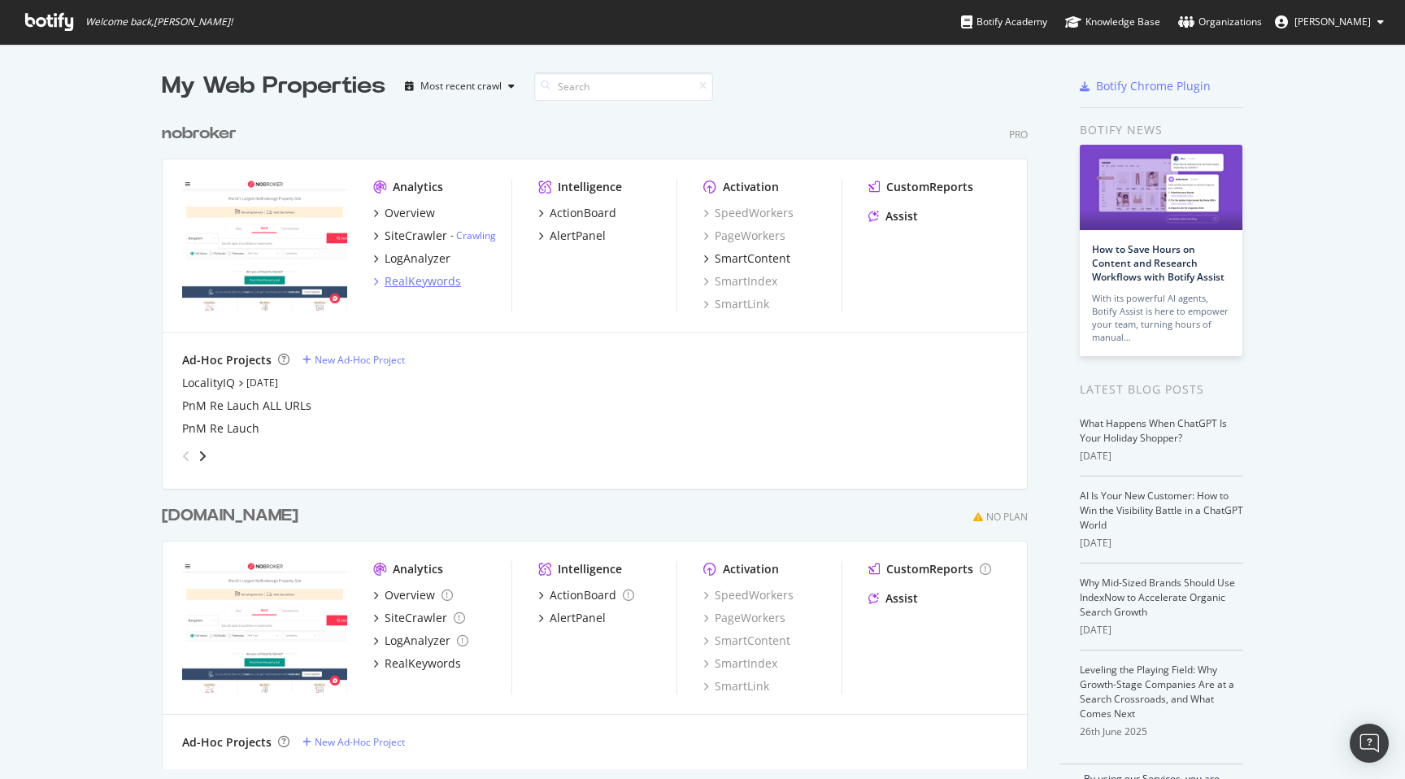
click at [437, 279] on div "RealKeywords" at bounding box center [423, 281] width 76 height 16
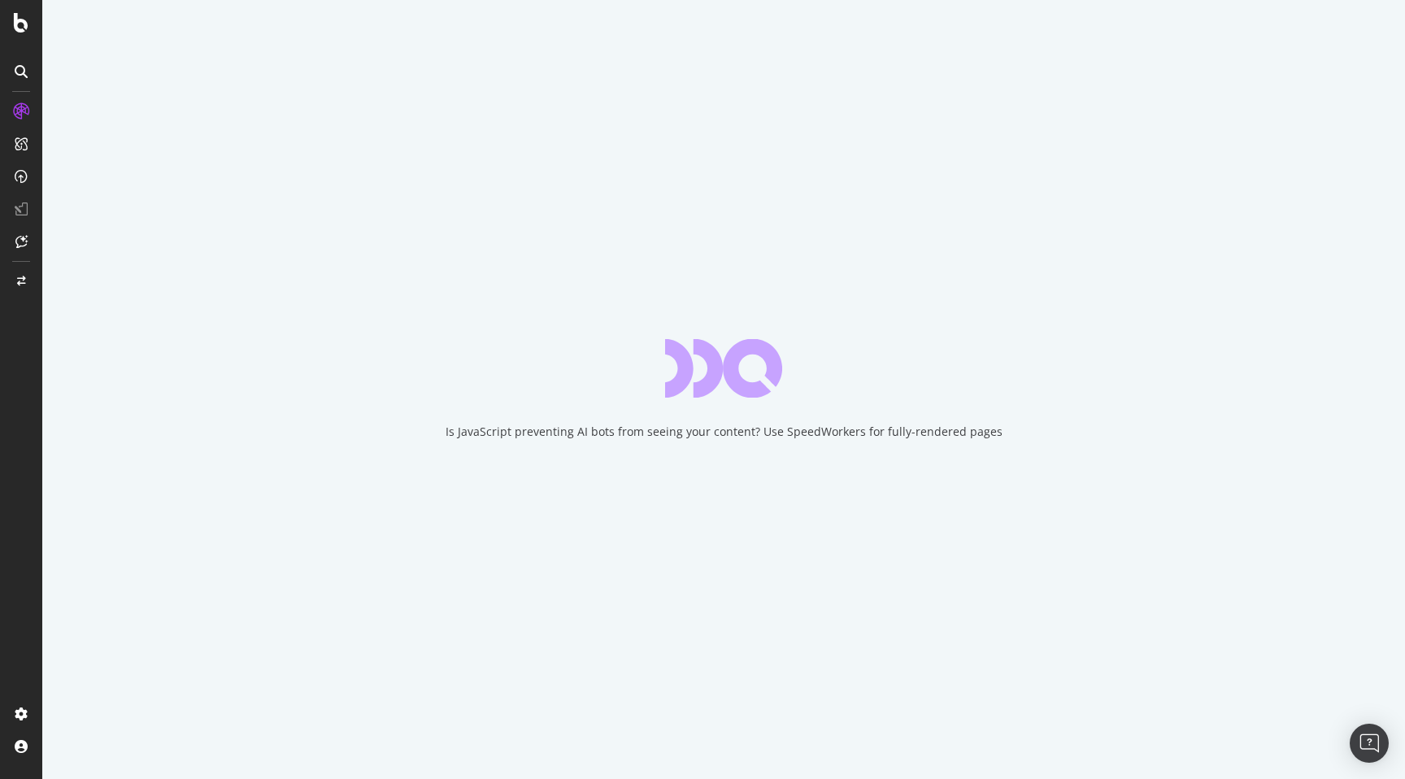
click at [59, 373] on div "Is JavaScript preventing AI bots from seeing your content? Use SpeedWorkers for…" at bounding box center [723, 389] width 1363 height 779
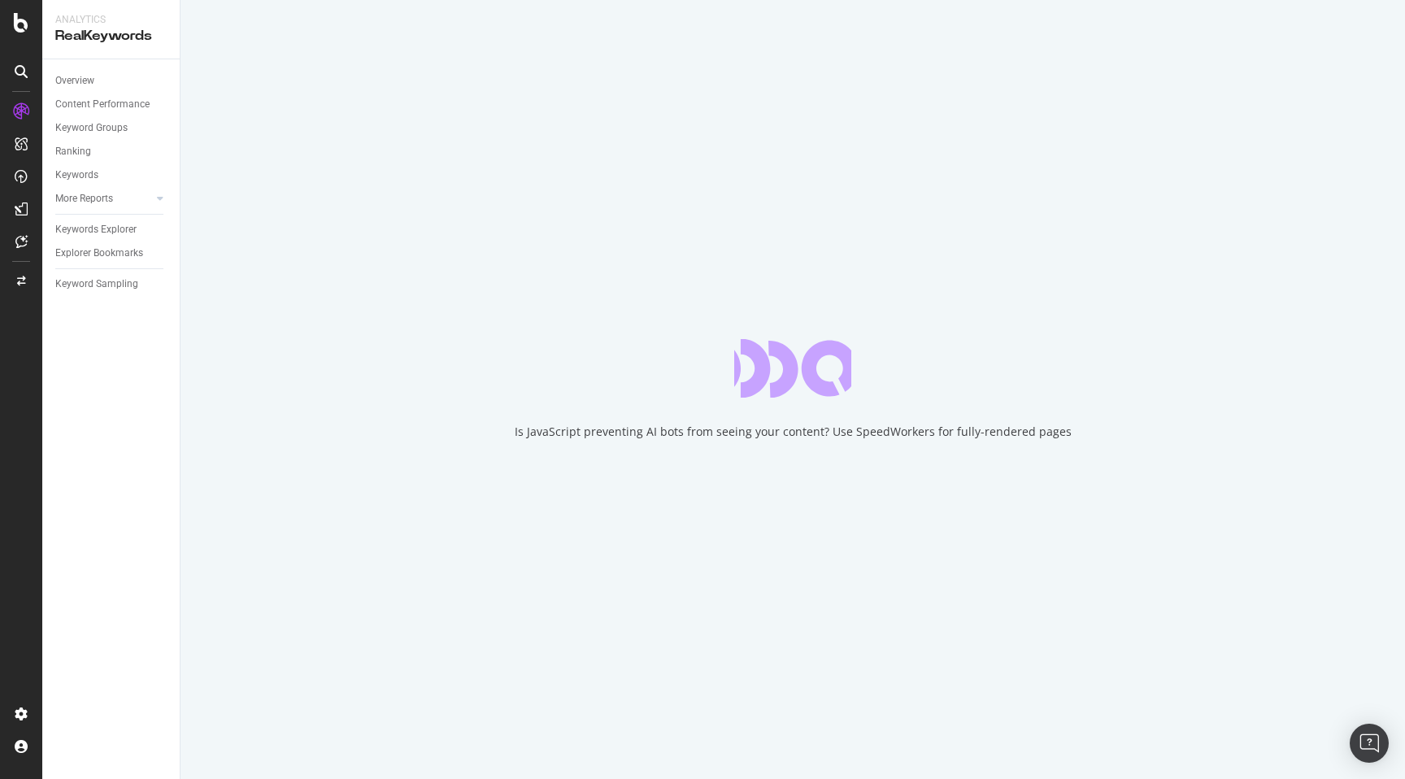
click at [198, 359] on div "Is JavaScript preventing AI bots from seeing your content? Use SpeedWorkers for…" at bounding box center [793, 389] width 1225 height 779
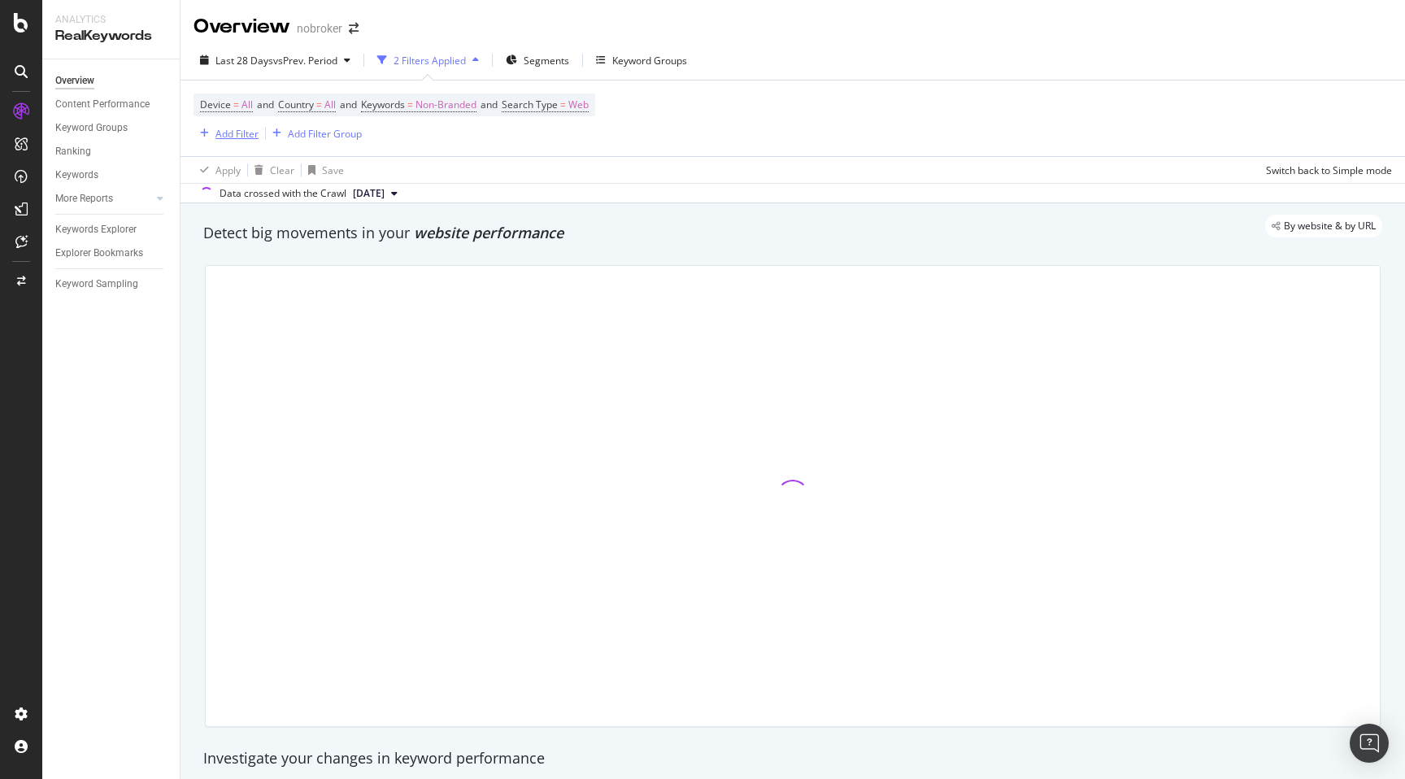
click at [237, 130] on div "Add Filter" at bounding box center [236, 134] width 43 height 14
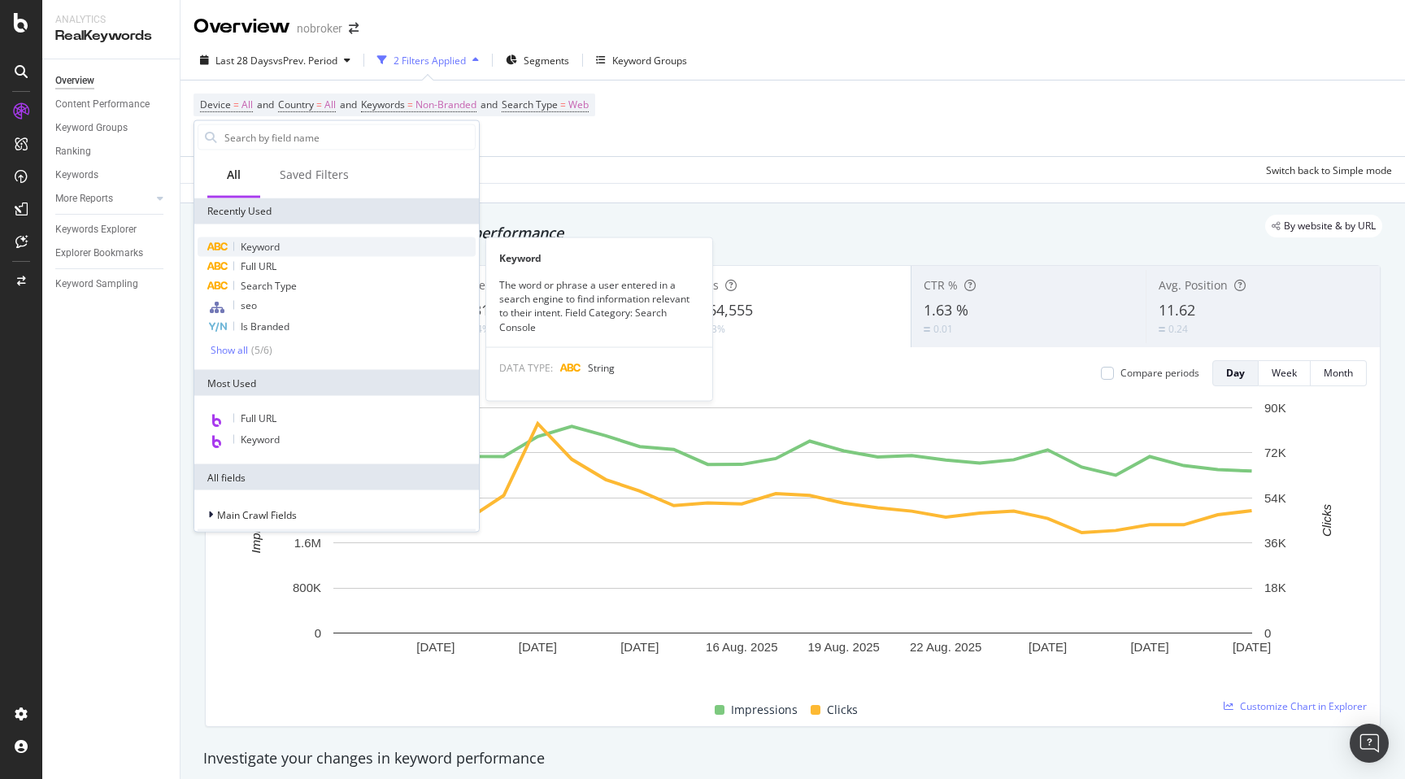
click at [275, 246] on span "Keyword" at bounding box center [260, 247] width 39 height 14
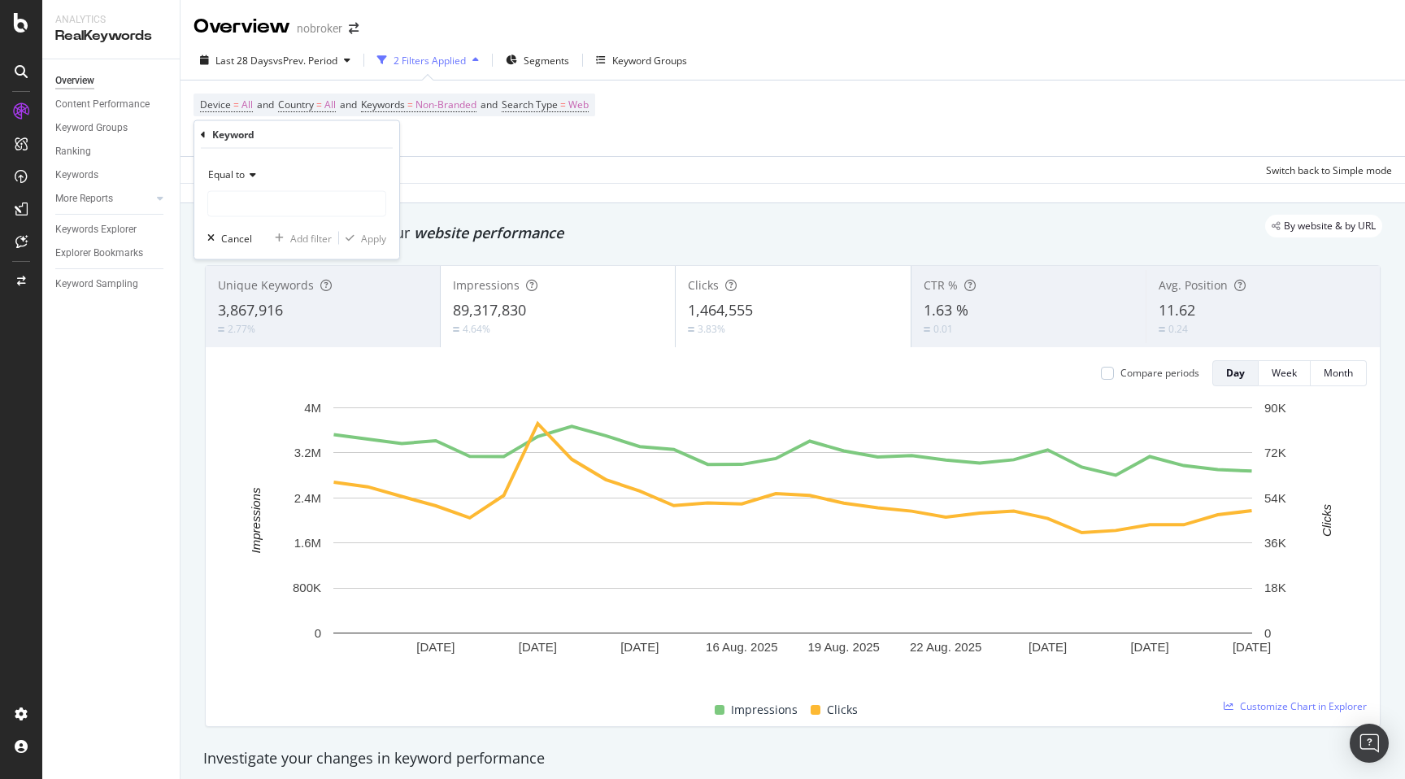
click at [241, 167] on span "Equal to" at bounding box center [226, 174] width 37 height 14
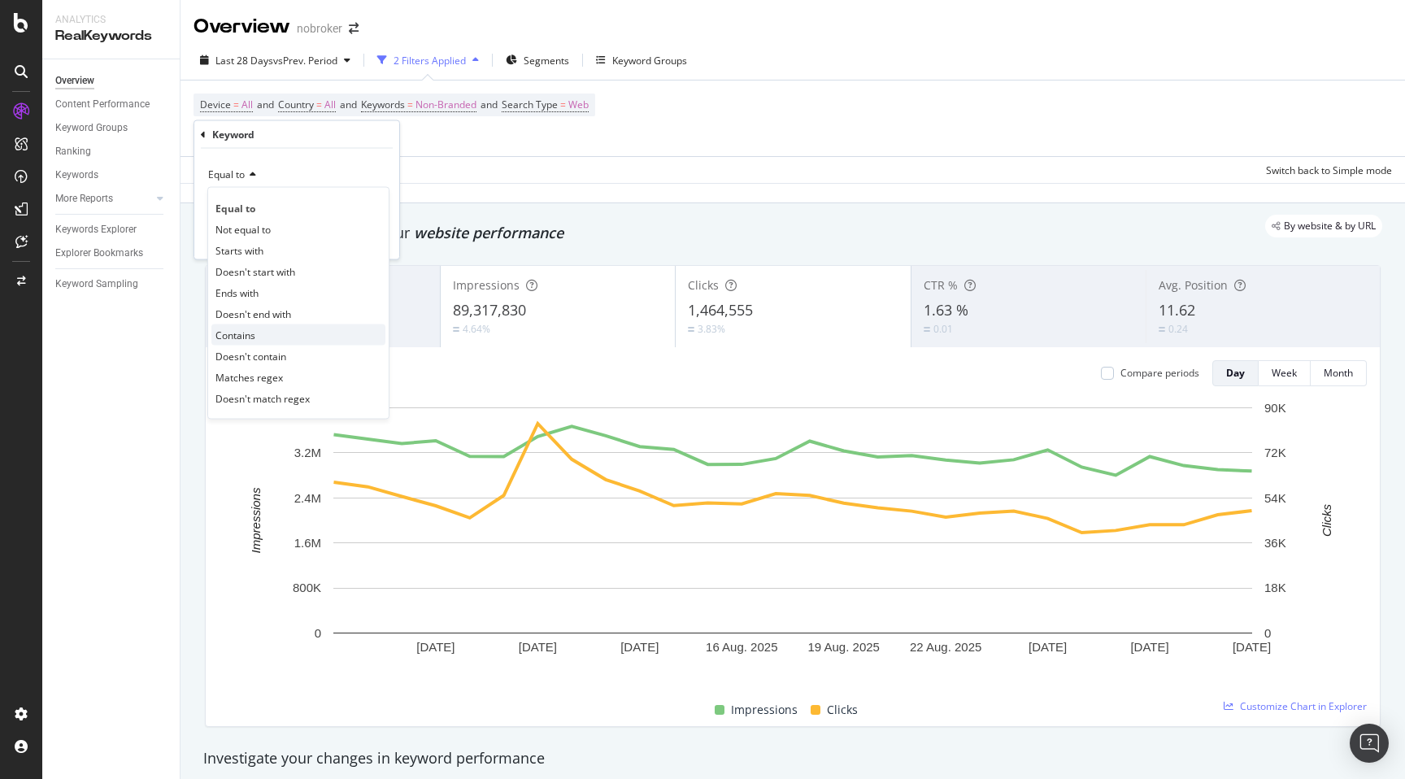
click at [255, 324] on div "Contains" at bounding box center [298, 334] width 174 height 21
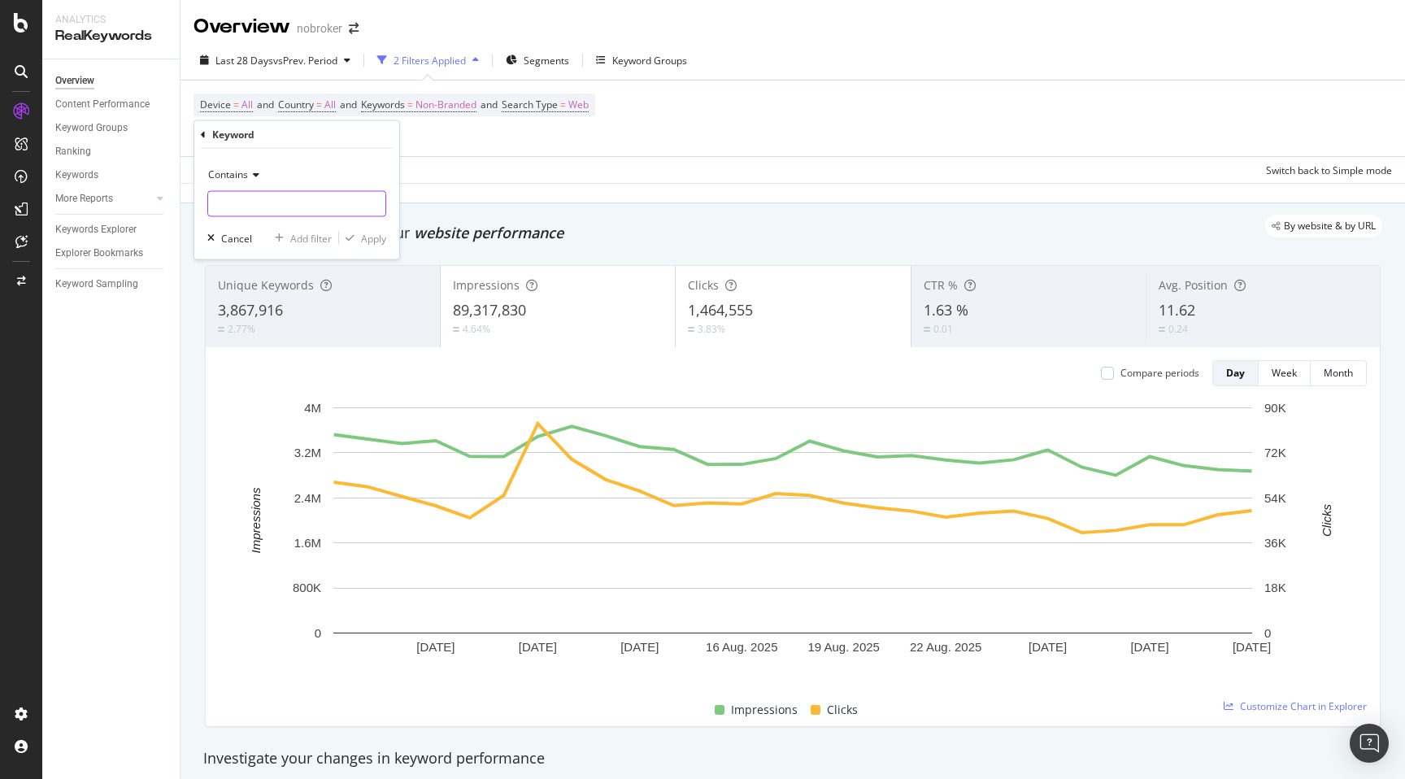
click at [251, 203] on input "text" at bounding box center [296, 204] width 177 height 26
paste input "Provident Capella"
type input "Provident Capella"
click at [379, 233] on div "Apply" at bounding box center [373, 238] width 25 height 14
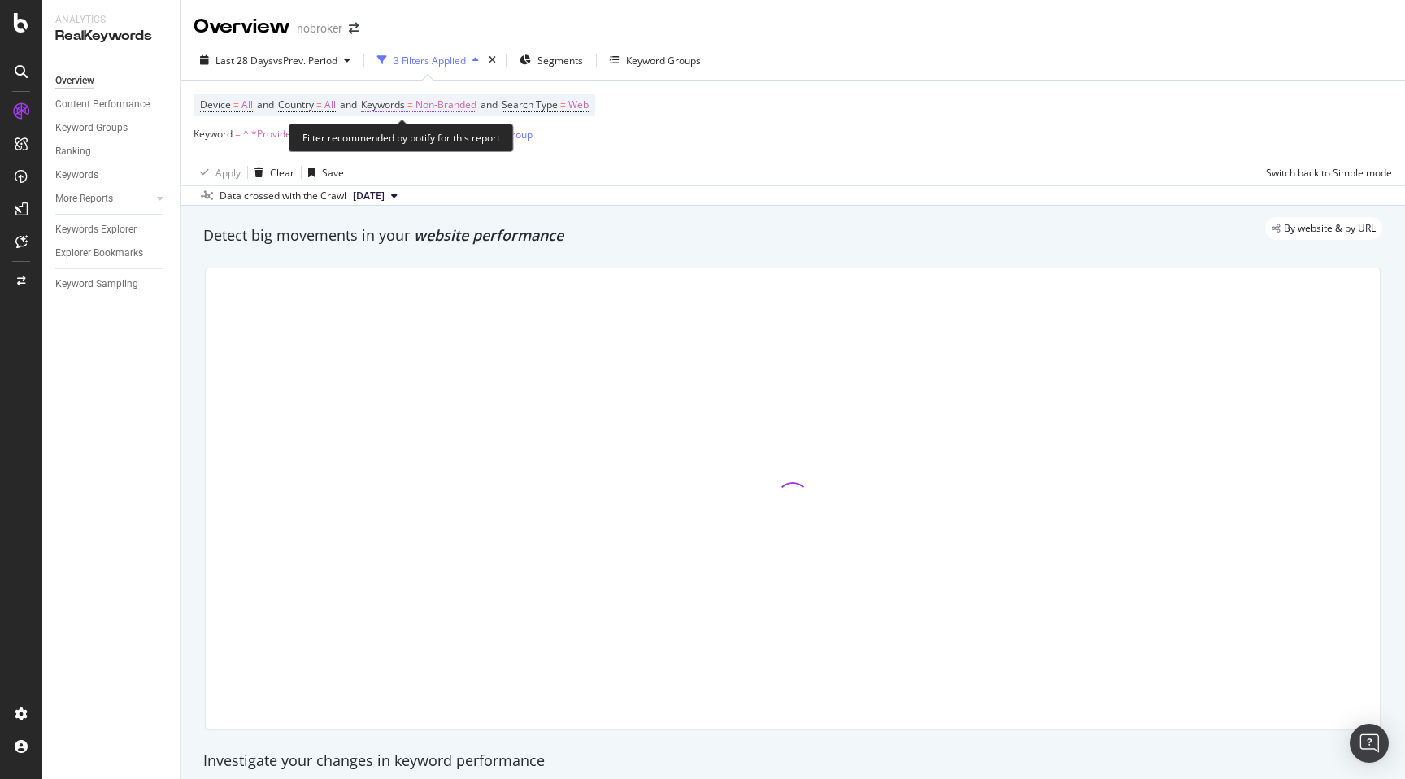
click at [450, 104] on span "Non-Branded" at bounding box center [445, 105] width 61 height 23
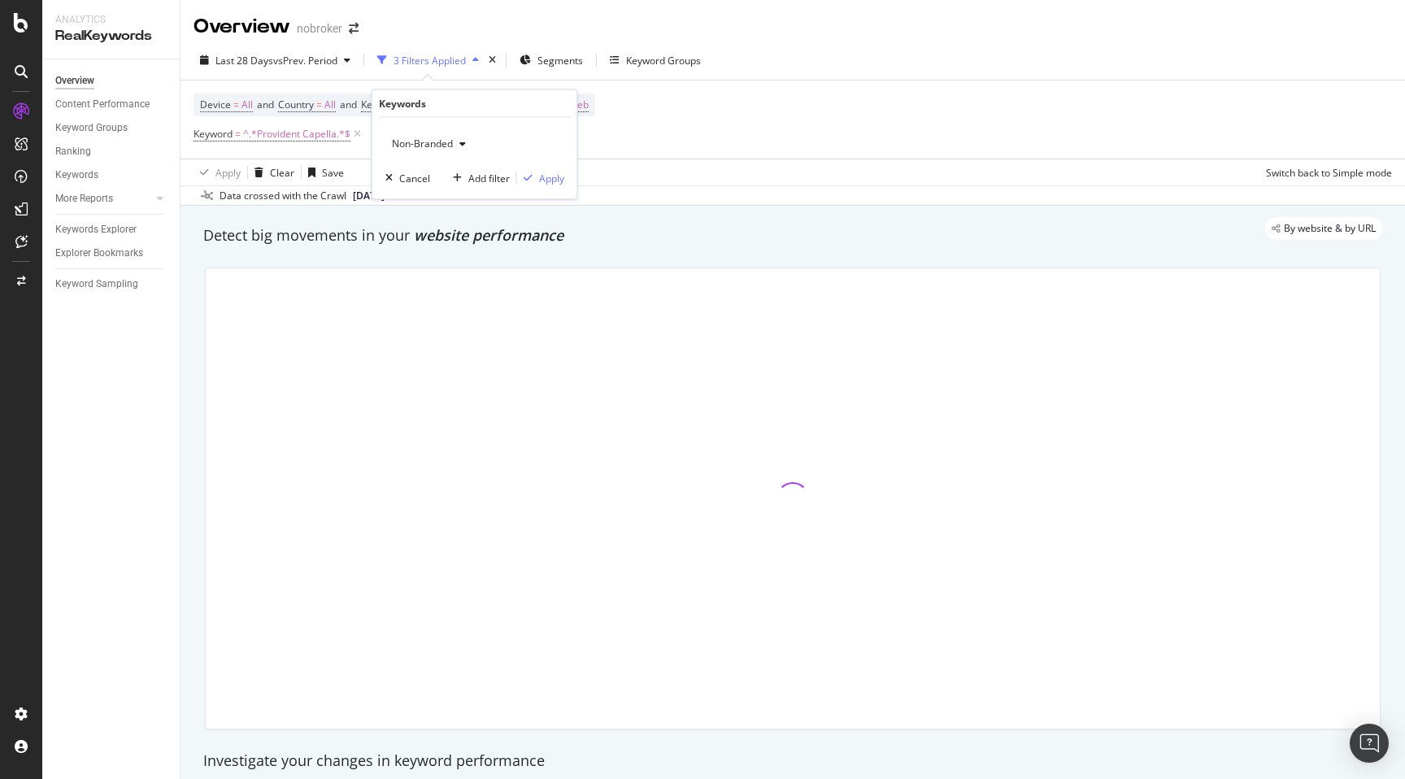
click at [429, 143] on span "Non-Branded" at bounding box center [418, 144] width 67 height 14
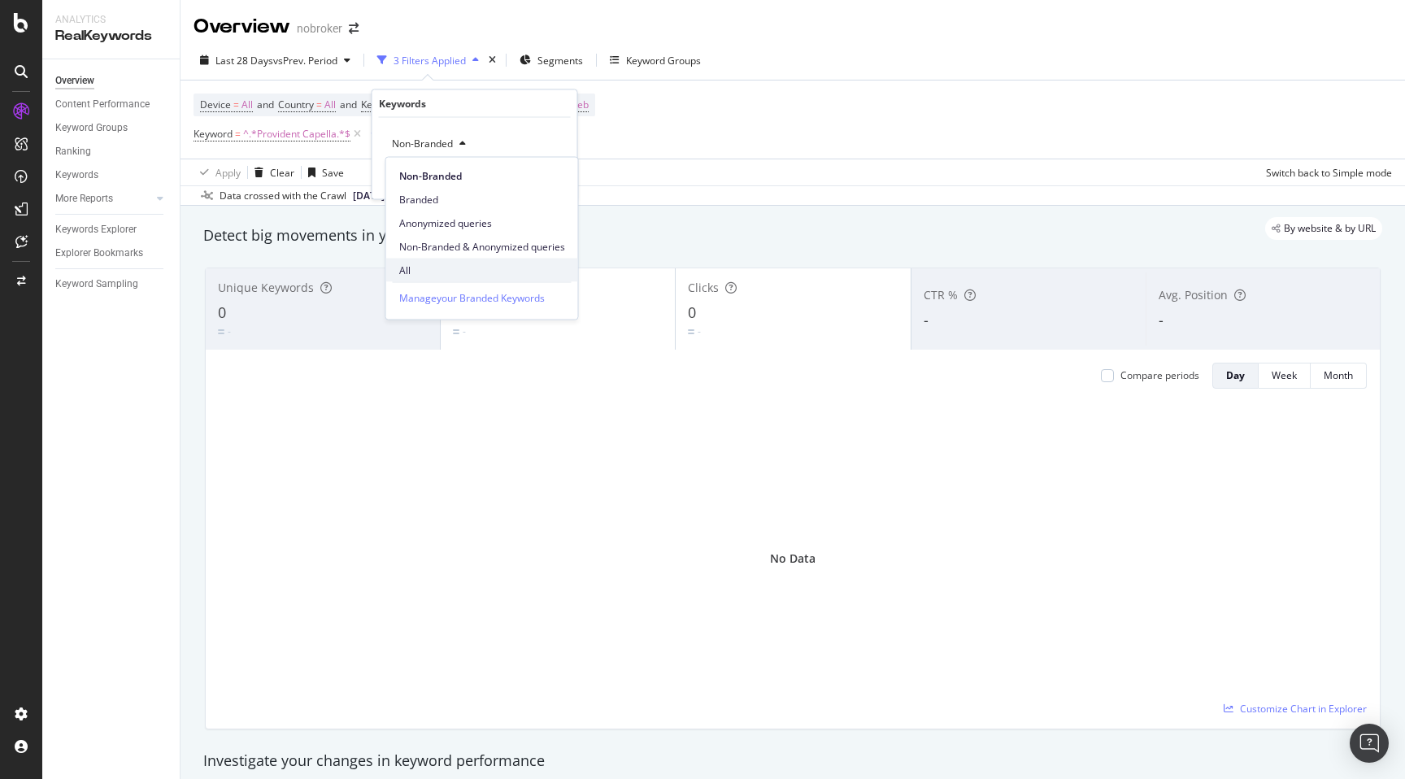
click at [420, 267] on span "All" at bounding box center [482, 270] width 166 height 15
click at [554, 179] on div "Apply" at bounding box center [551, 178] width 25 height 14
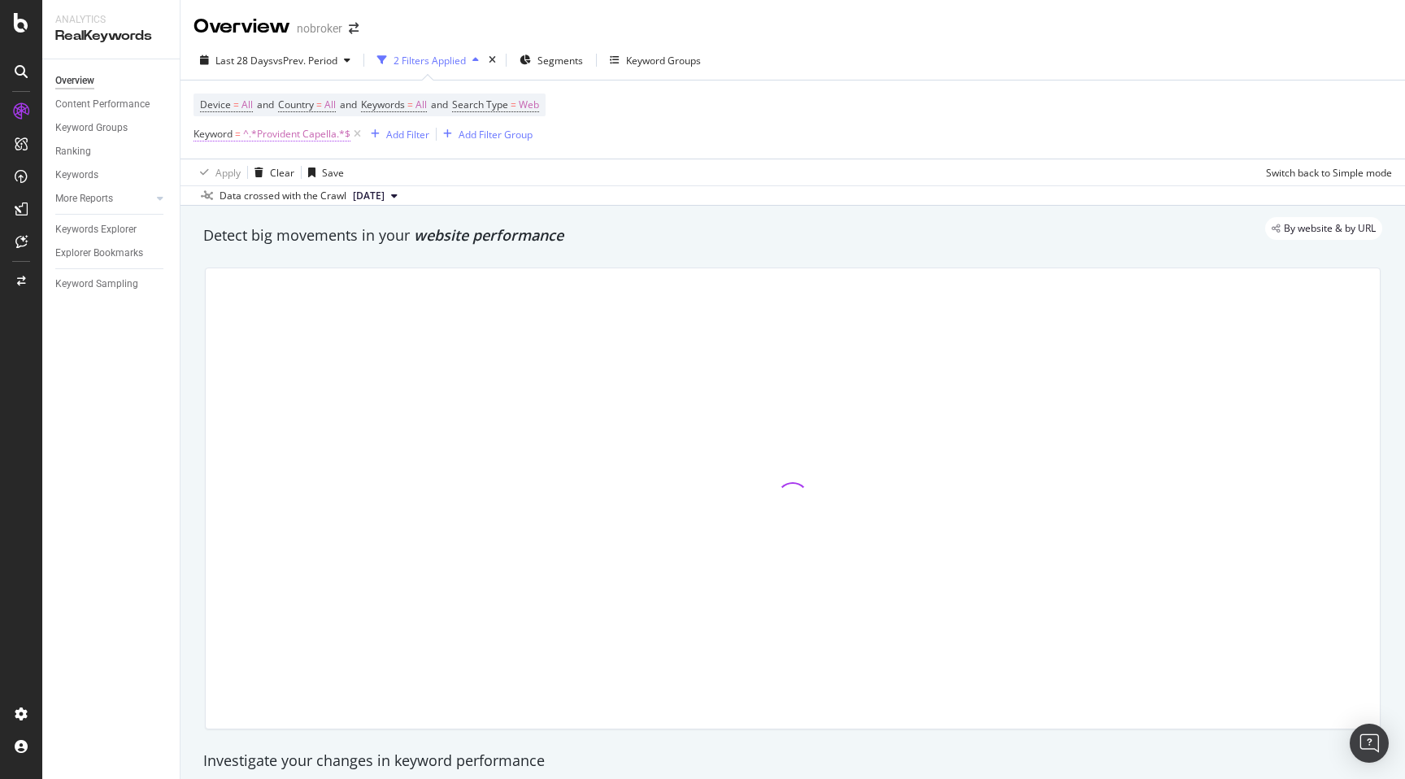
click at [284, 133] on span "^.*Provident Capella.*$" at bounding box center [296, 134] width 107 height 23
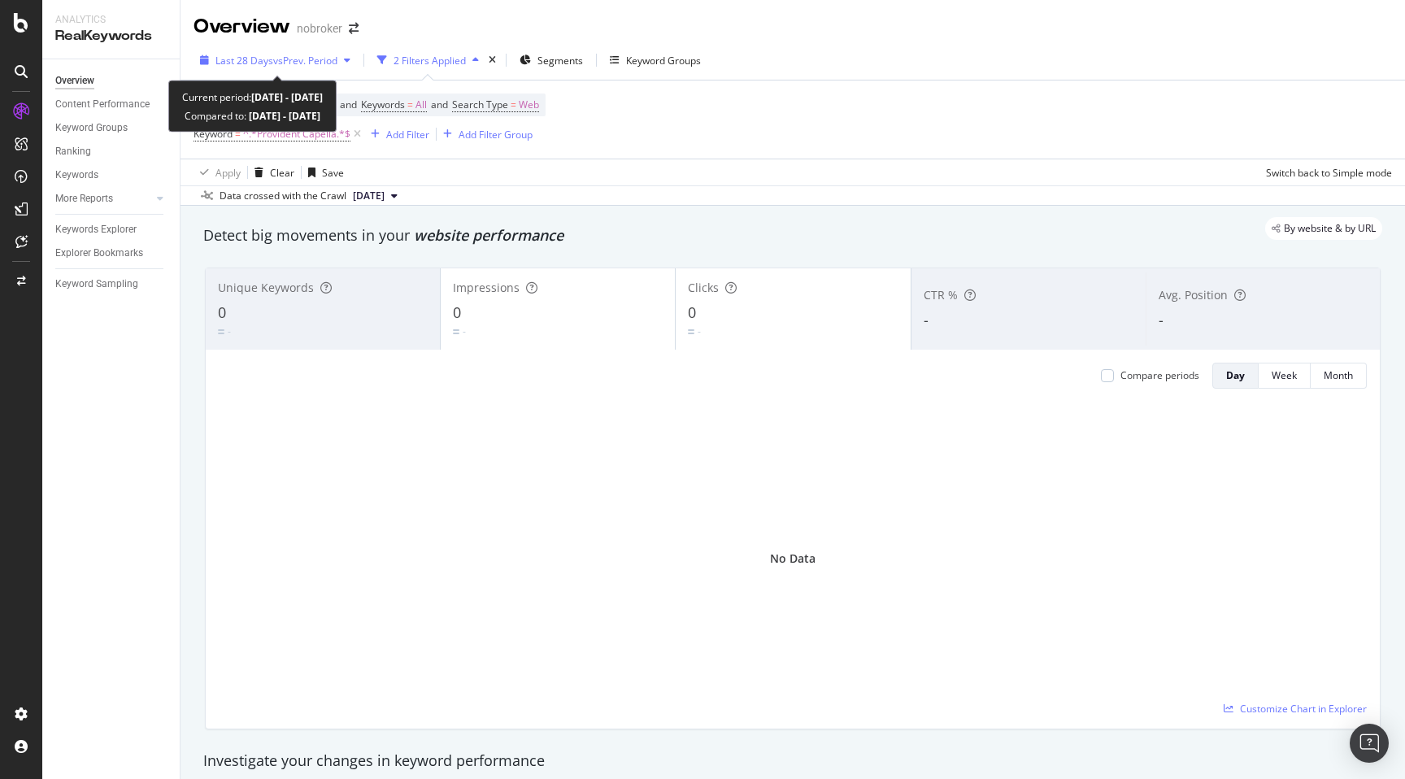
click at [307, 51] on div "Last 28 Days vs Prev. Period" at bounding box center [275, 60] width 163 height 24
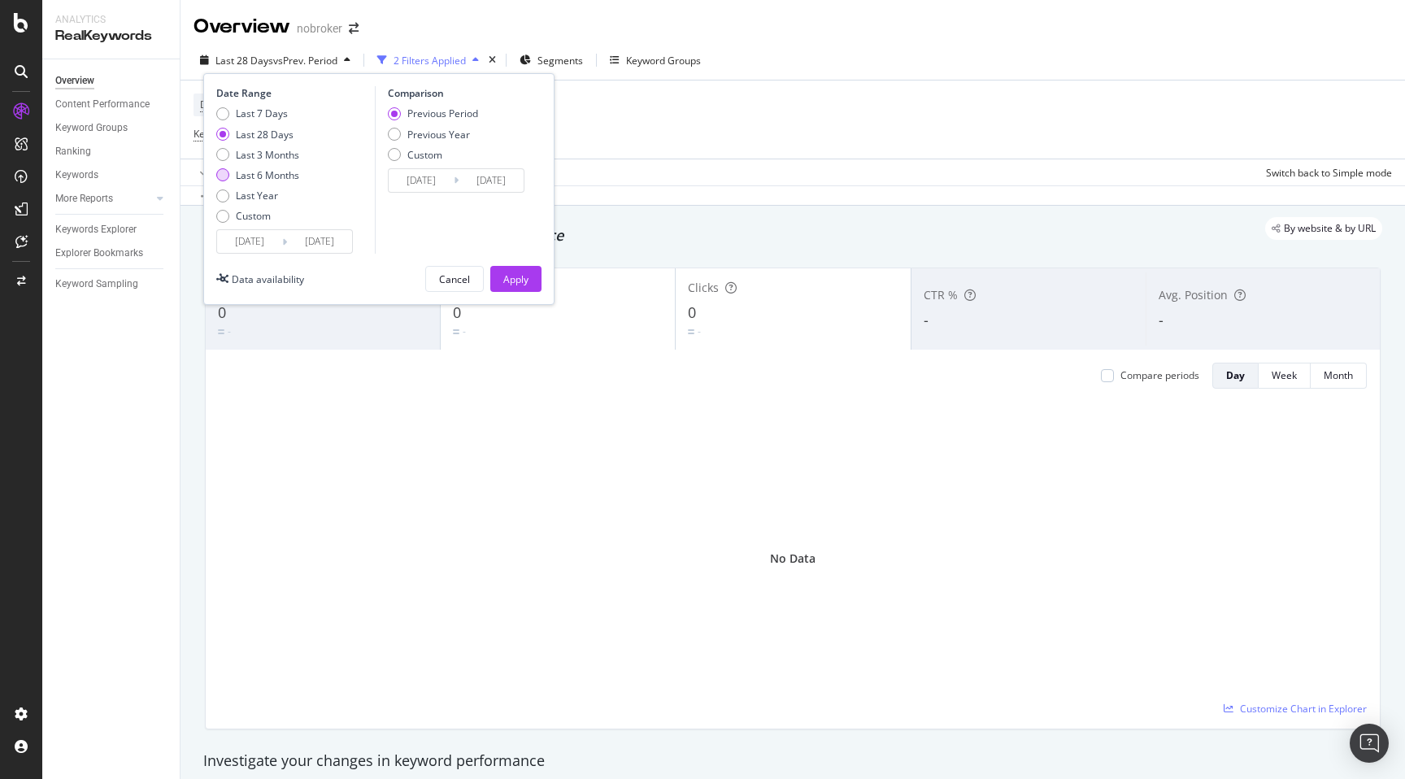
click at [268, 172] on div "Last 6 Months" at bounding box center [267, 175] width 63 height 14
type input "2025/03/01"
type input "2024/08/29"
type input "2025/02/28"
click at [503, 276] on div "Apply" at bounding box center [515, 279] width 25 height 14
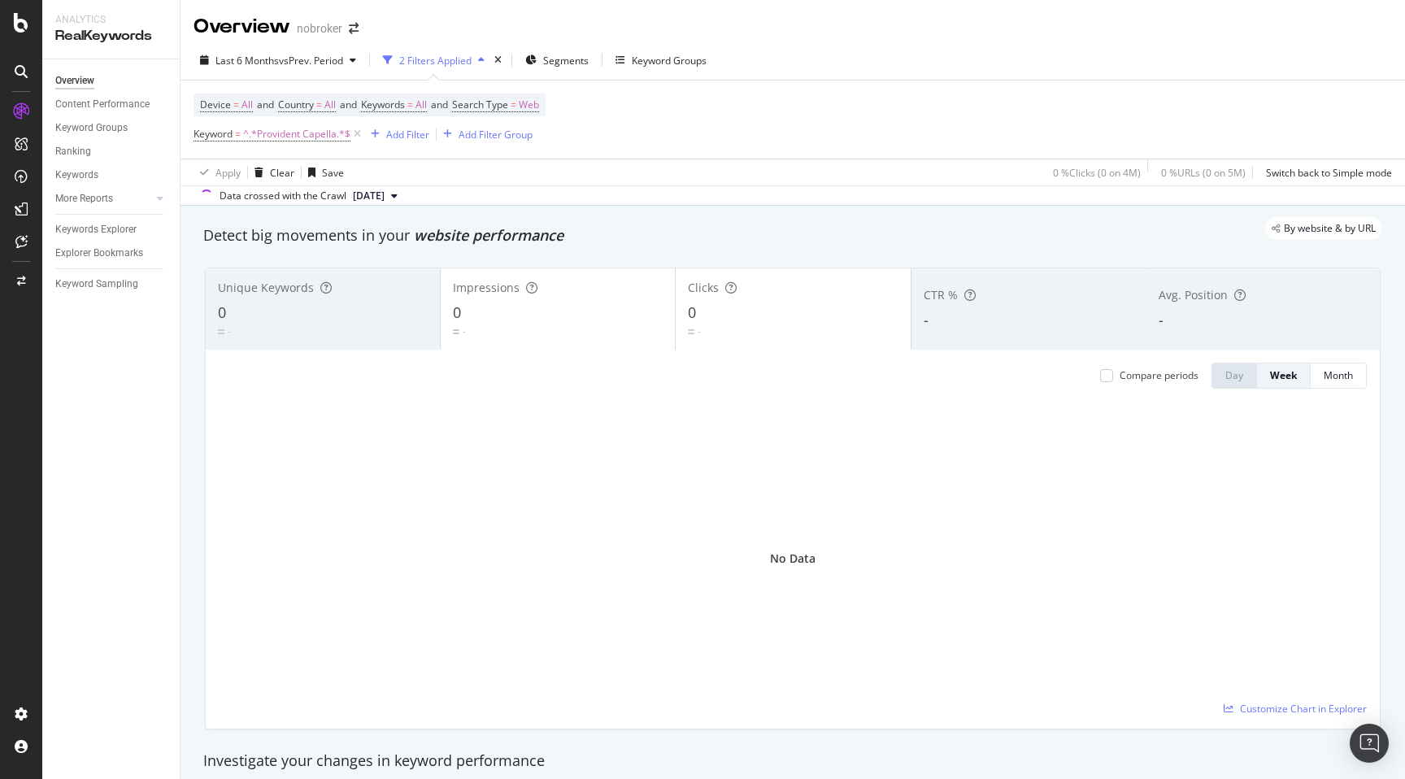
click at [668, 245] on div "Detect big movements in your website performance" at bounding box center [792, 235] width 1179 height 21
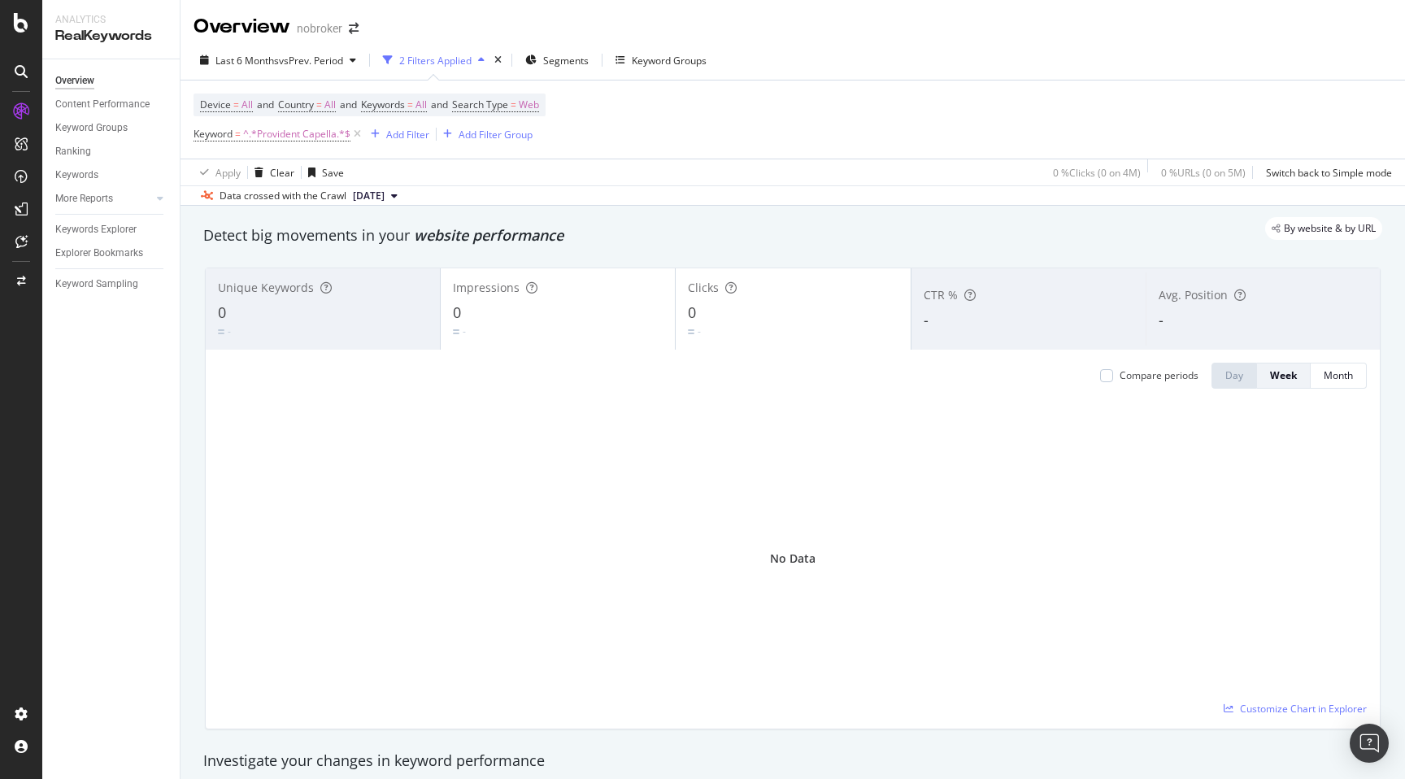
click at [273, 127] on span "^.*Provident Capella.*$" at bounding box center [296, 134] width 107 height 23
type input "provident capella"
click at [375, 237] on div "Apply" at bounding box center [373, 237] width 25 height 14
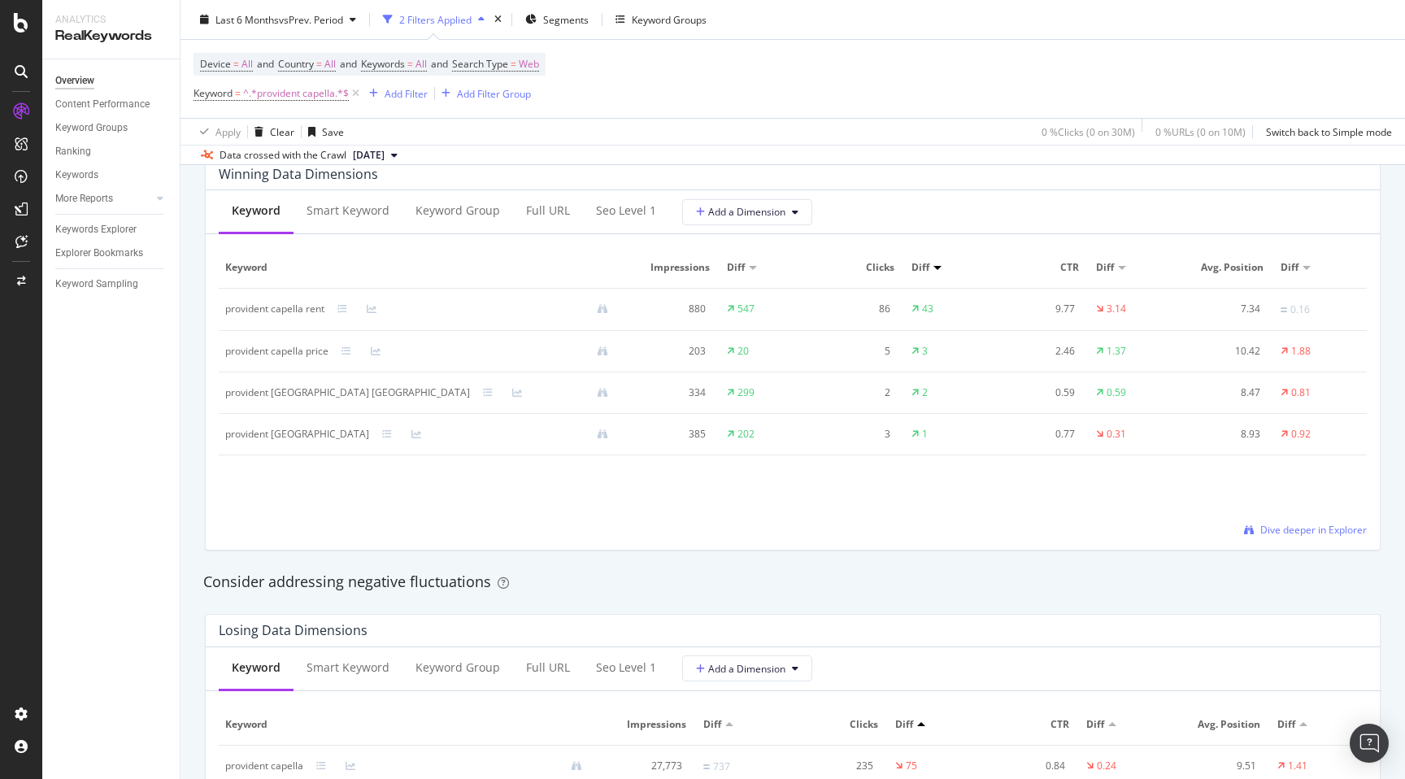
scroll to position [1492, 0]
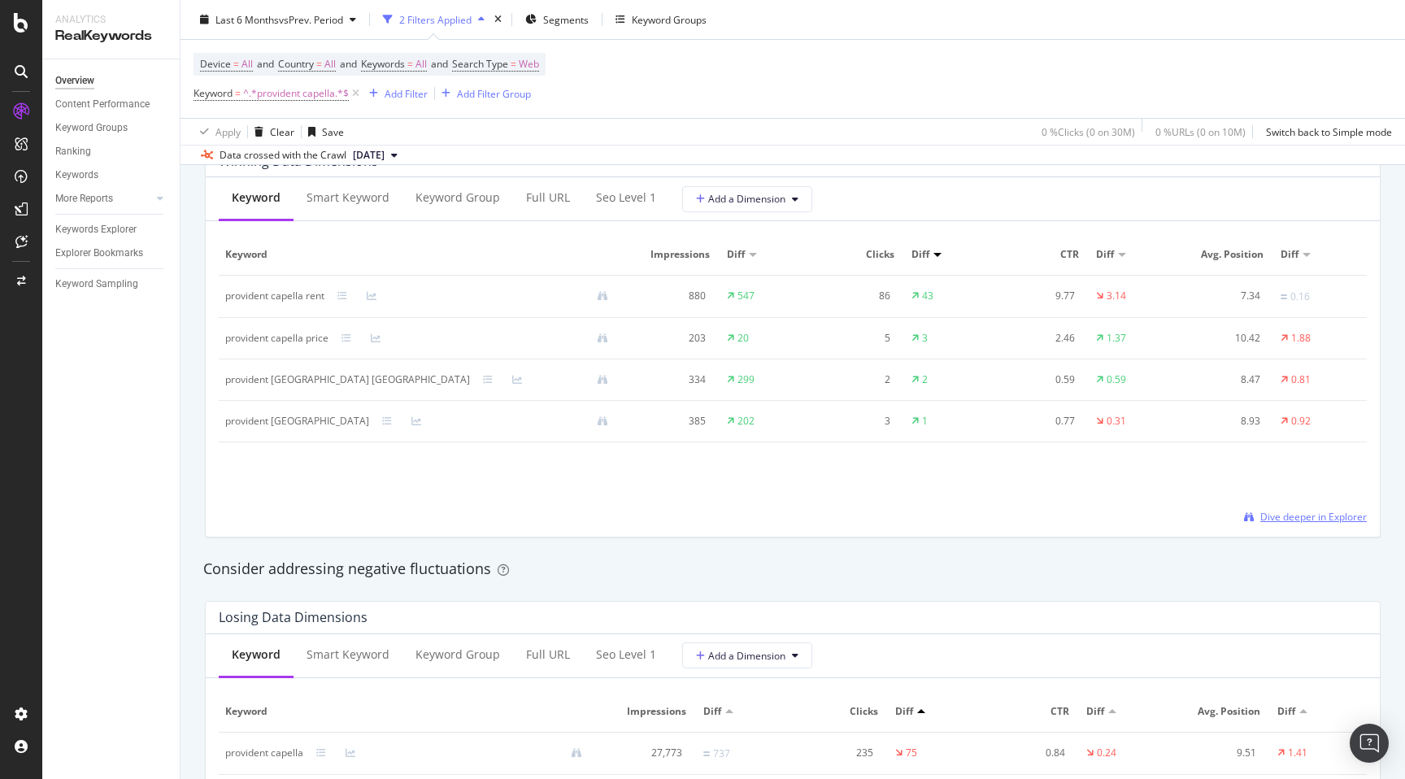
click at [1280, 515] on span "Dive deeper in Explorer" at bounding box center [1313, 517] width 107 height 14
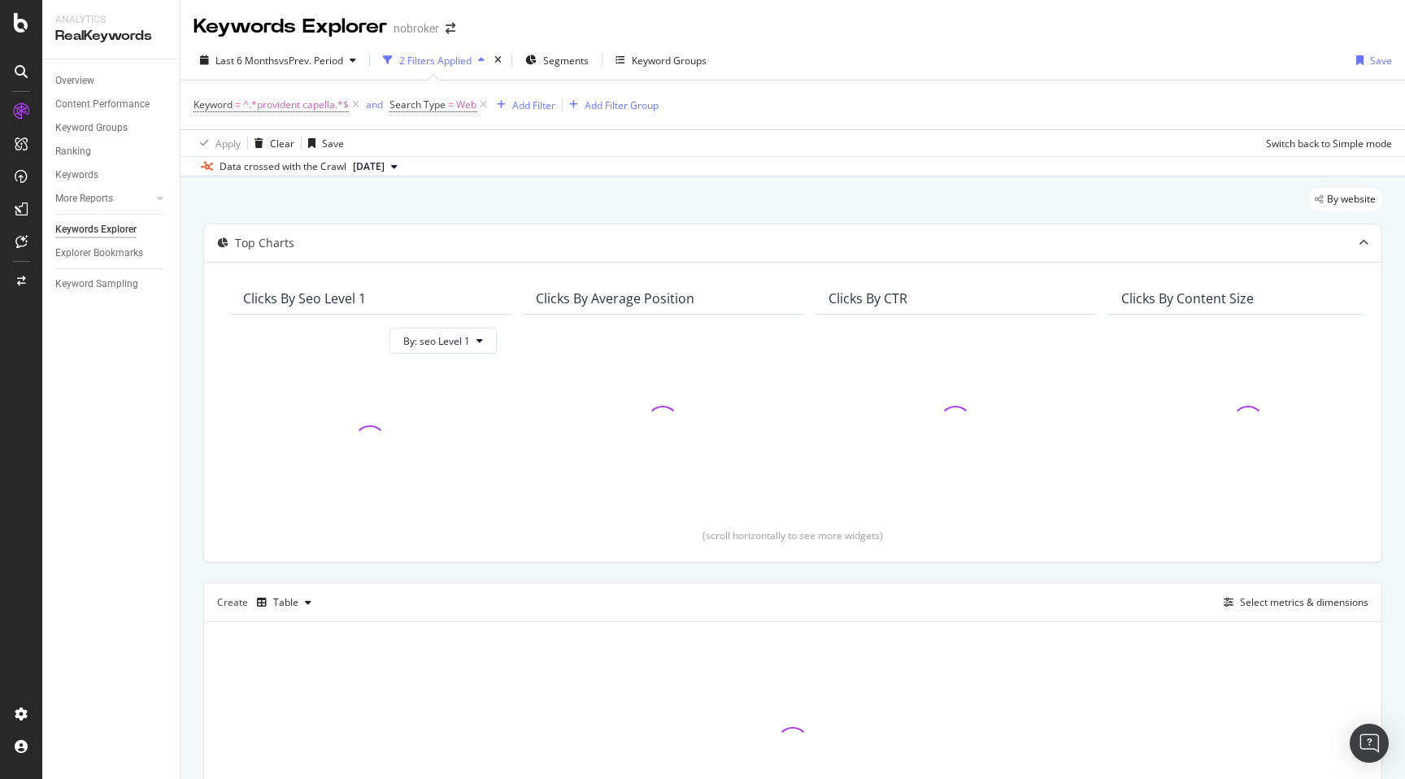
click at [190, 435] on div "By website Top Charts Clicks By seo Level 1 By: seo Level 1 Clicks By Average P…" at bounding box center [793, 549] width 1225 height 746
click at [457, 106] on span "Web" at bounding box center [466, 105] width 20 height 23
click at [436, 143] on span "Equal to" at bounding box center [423, 144] width 37 height 14
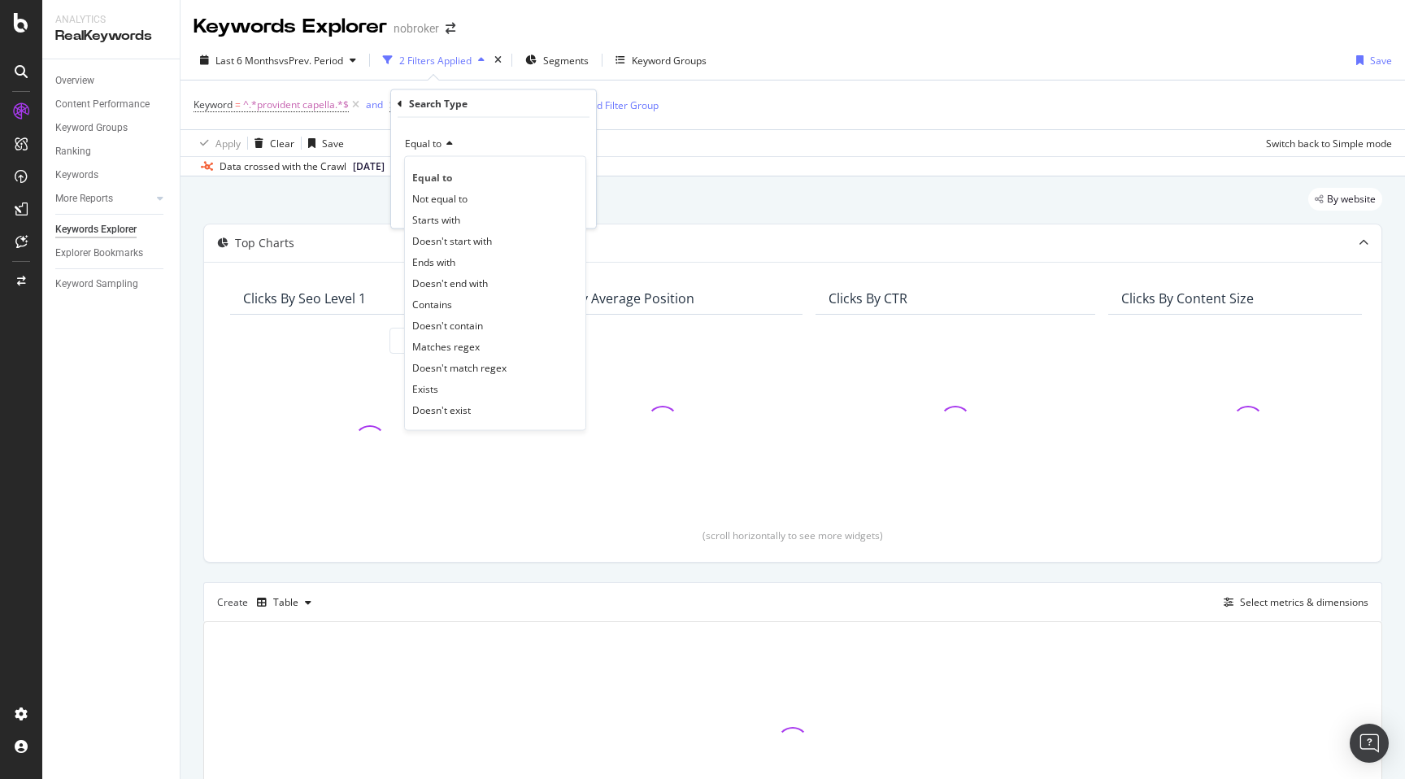
click at [500, 138] on div "Equal to" at bounding box center [493, 144] width 179 height 26
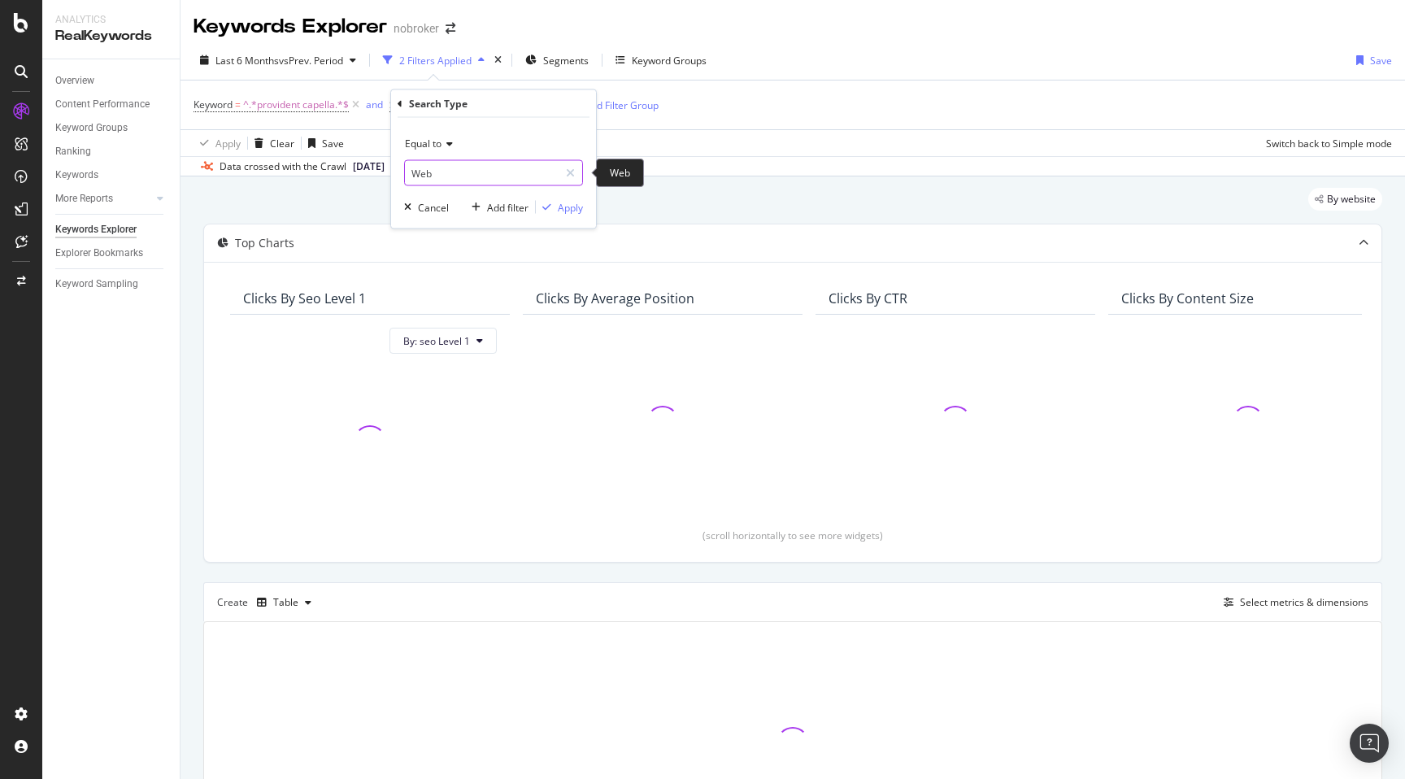
click at [463, 162] on input "Web" at bounding box center [482, 173] width 154 height 26
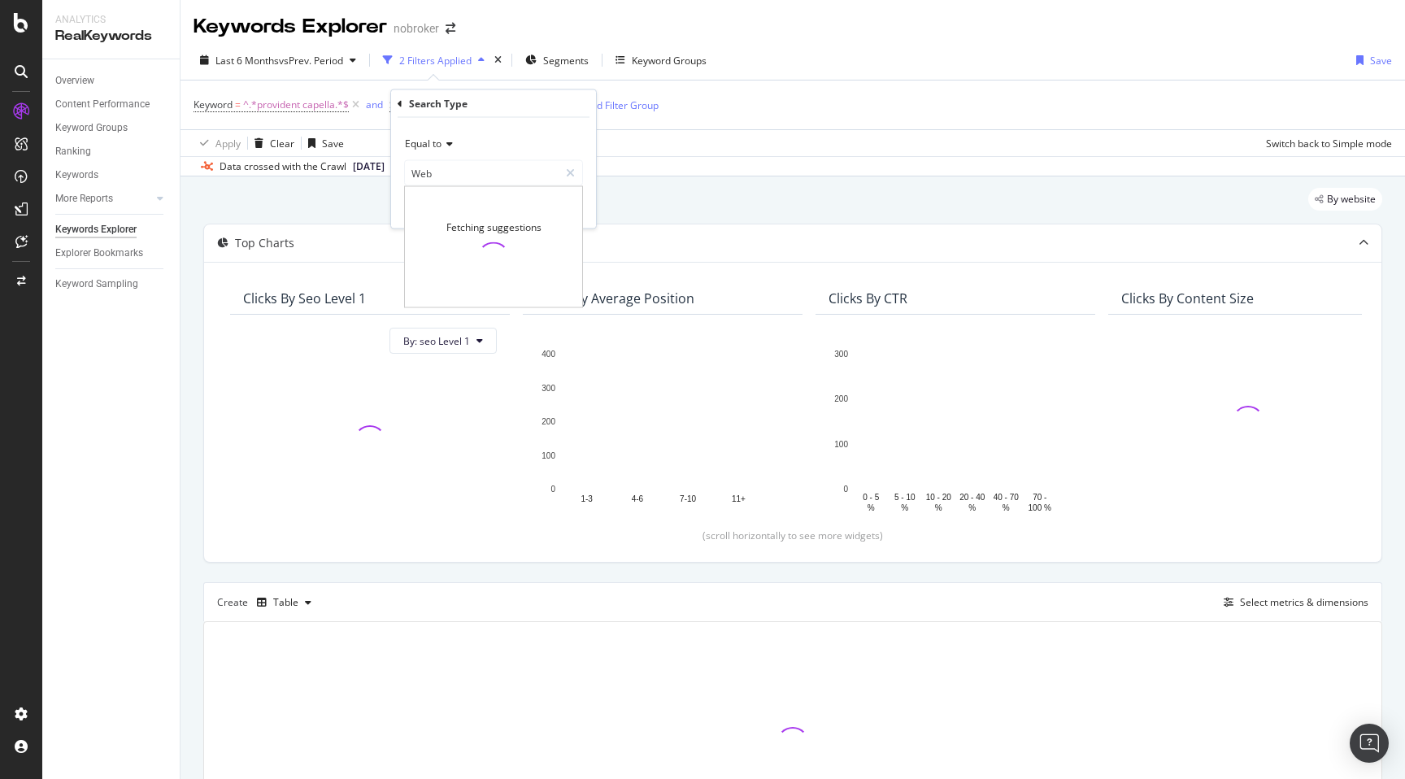
click at [660, 190] on div "By website" at bounding box center [792, 206] width 1179 height 36
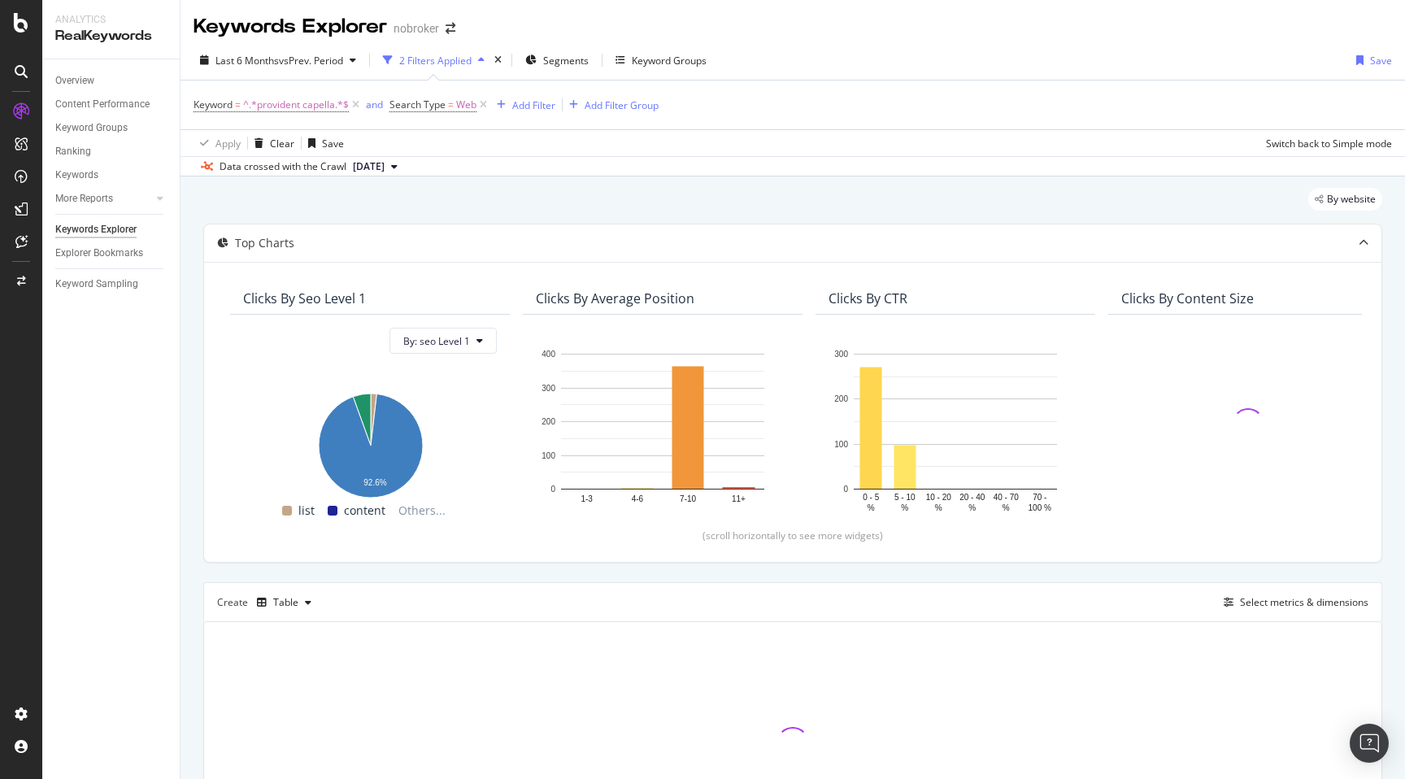
click at [194, 575] on div "By website Top Charts Clicks By seo Level 1 By: seo Level 1 Hold CMD (⌘) while …" at bounding box center [793, 549] width 1225 height 746
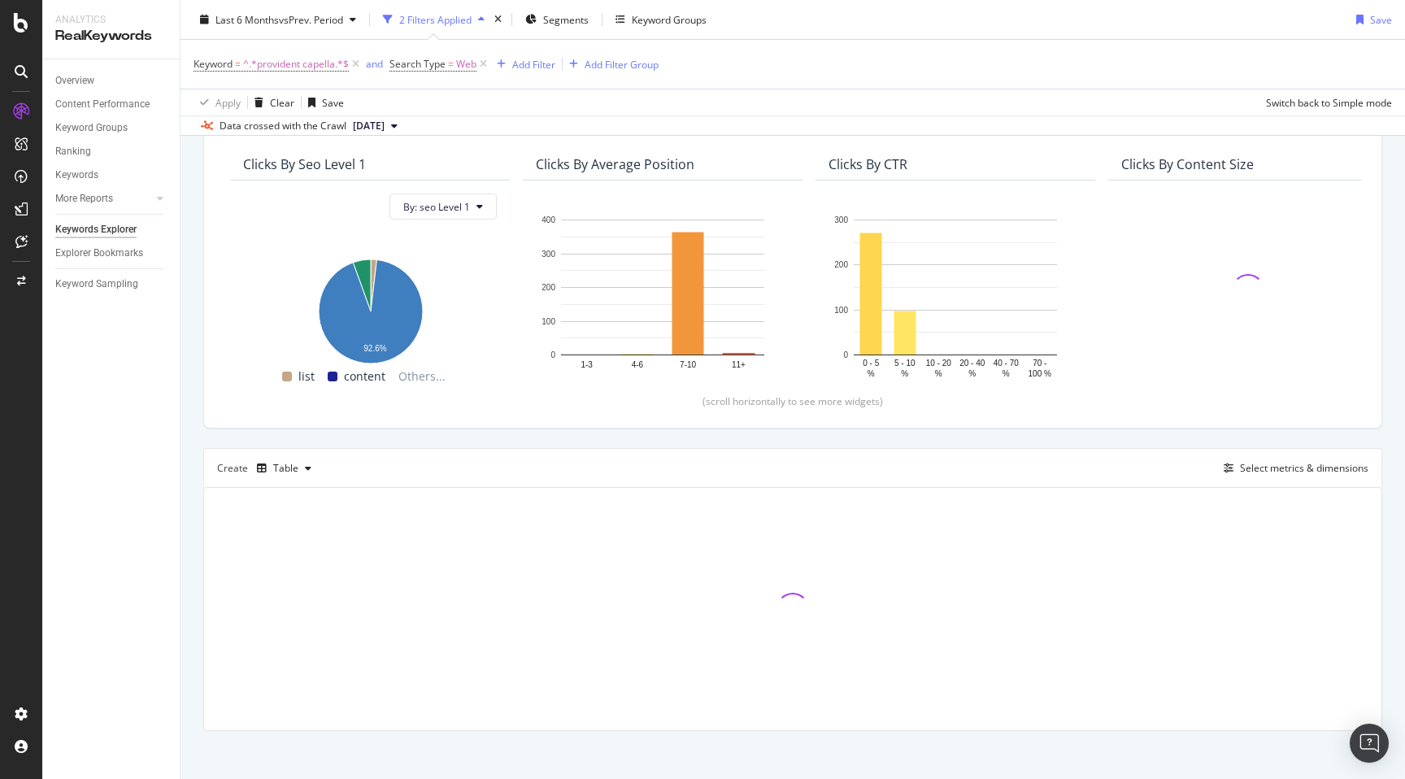
click at [190, 508] on div "By website Top Charts Clicks By seo Level 1 By: seo Level 1 Hold CMD (⌘) while …" at bounding box center [793, 415] width 1225 height 746
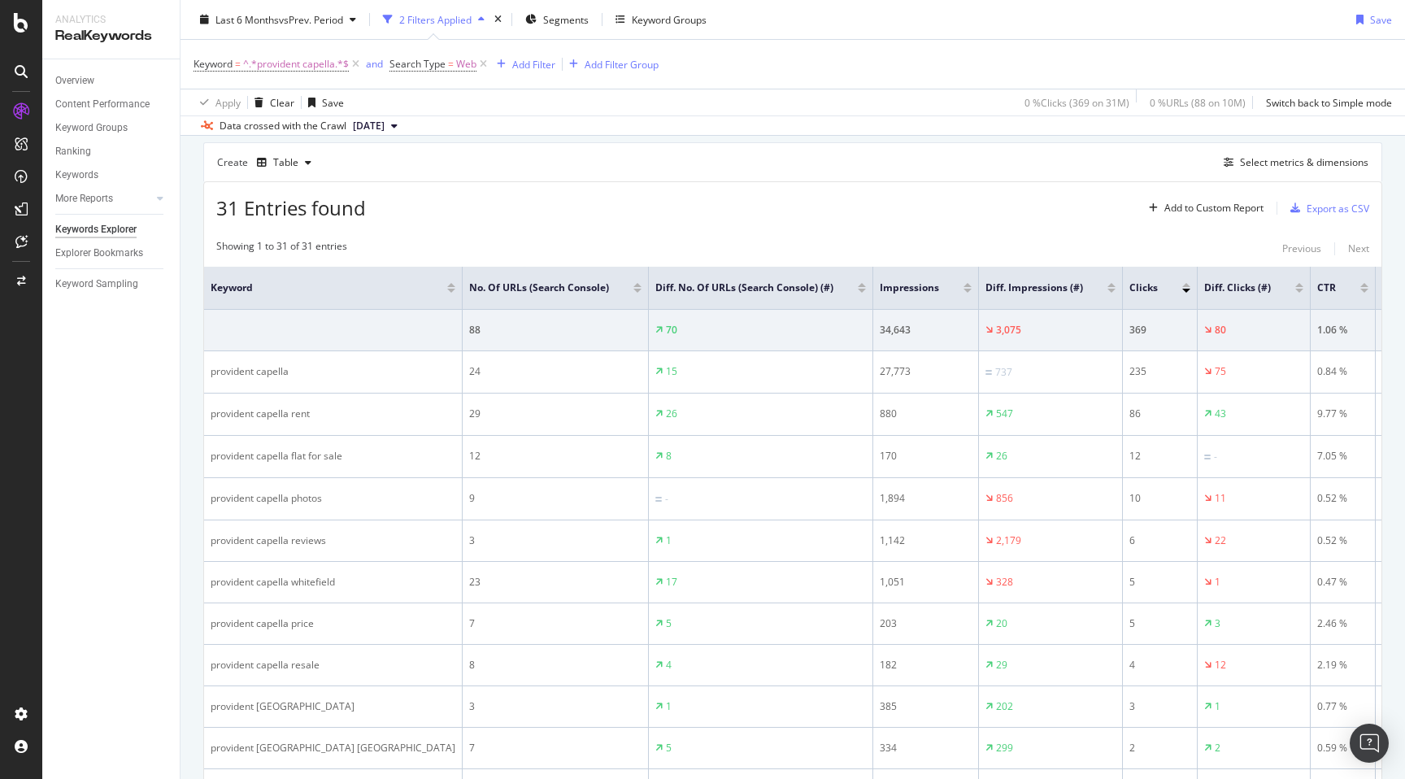
scroll to position [420, 0]
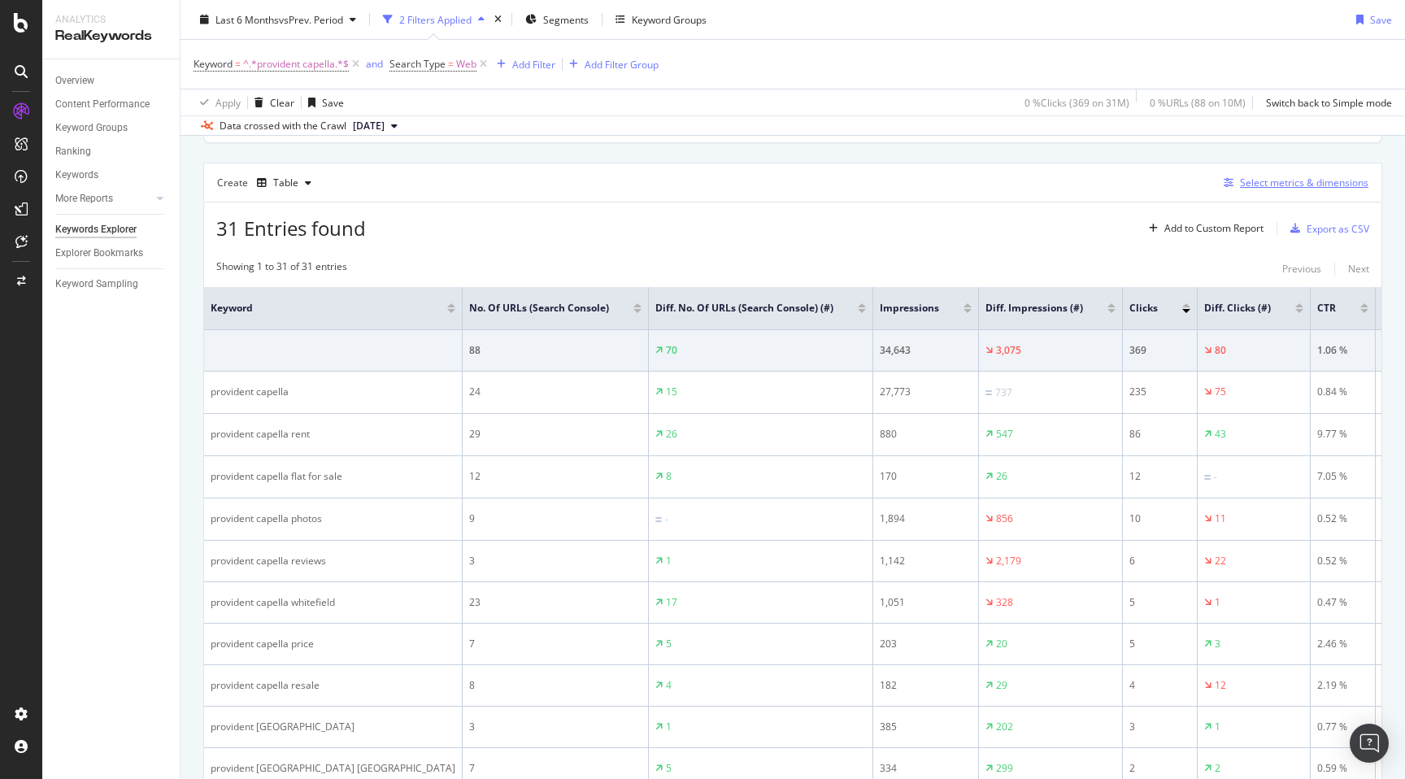
click at [1331, 178] on div "Select metrics & dimensions" at bounding box center [1304, 183] width 128 height 14
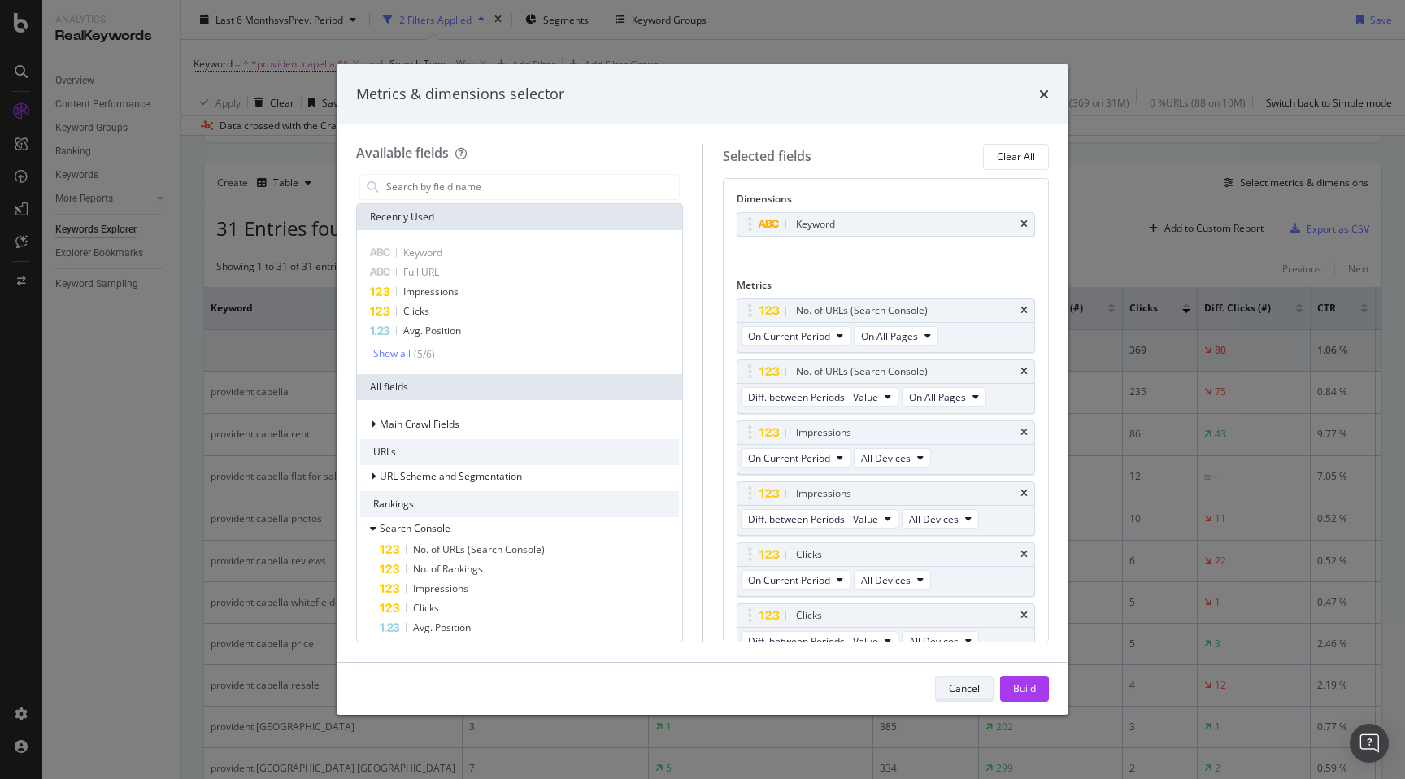
click at [959, 693] on div "Cancel" at bounding box center [964, 688] width 31 height 14
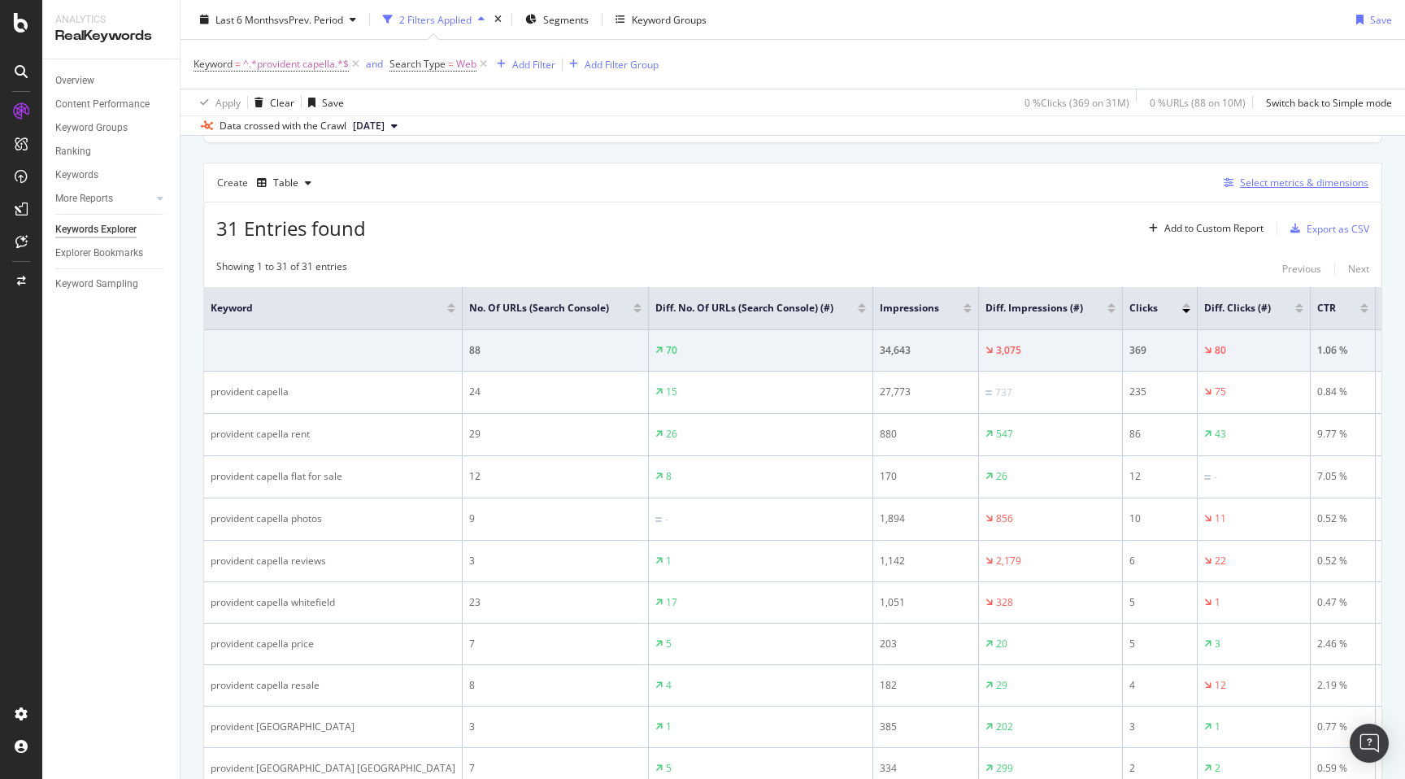
click at [1277, 187] on div "Select metrics & dimensions" at bounding box center [1304, 183] width 128 height 14
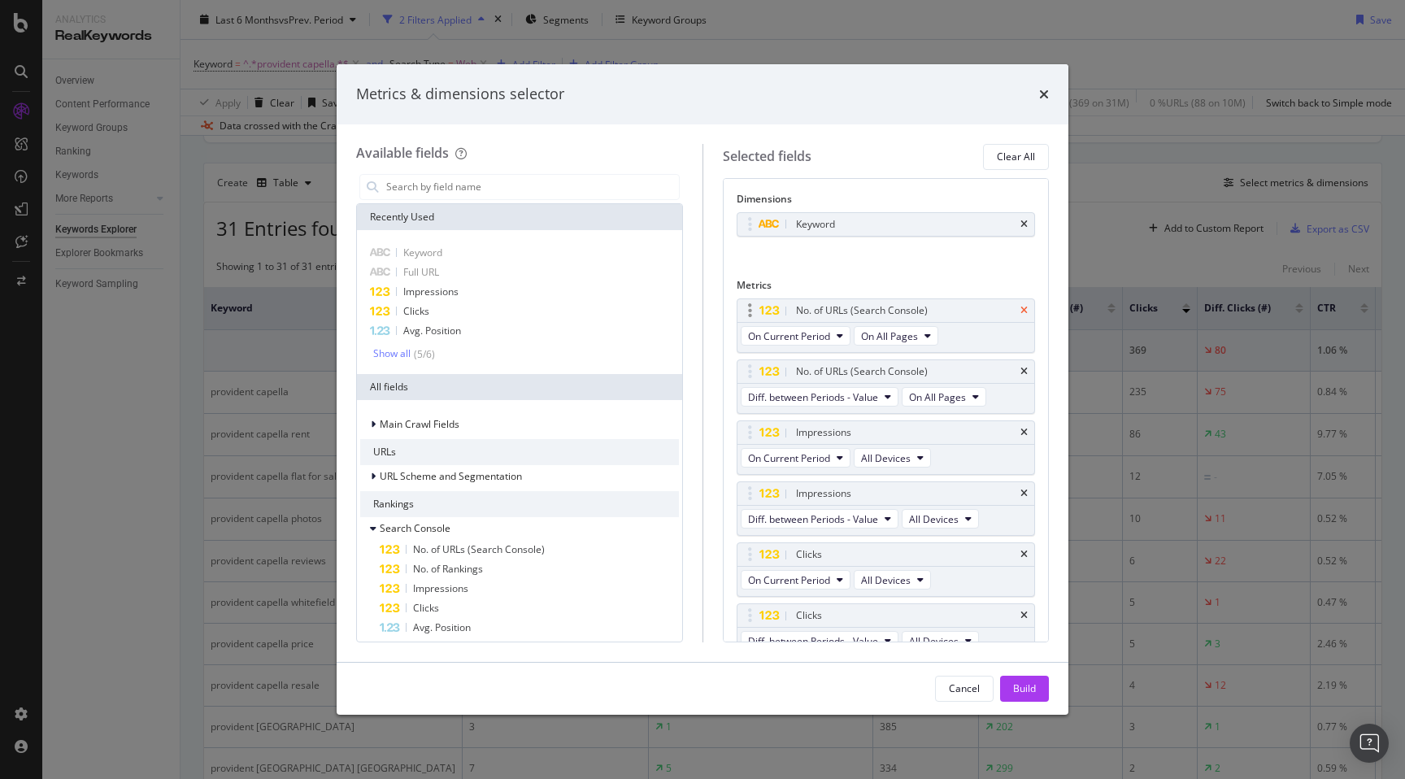
click at [1024, 312] on icon "times" at bounding box center [1023, 311] width 7 height 10
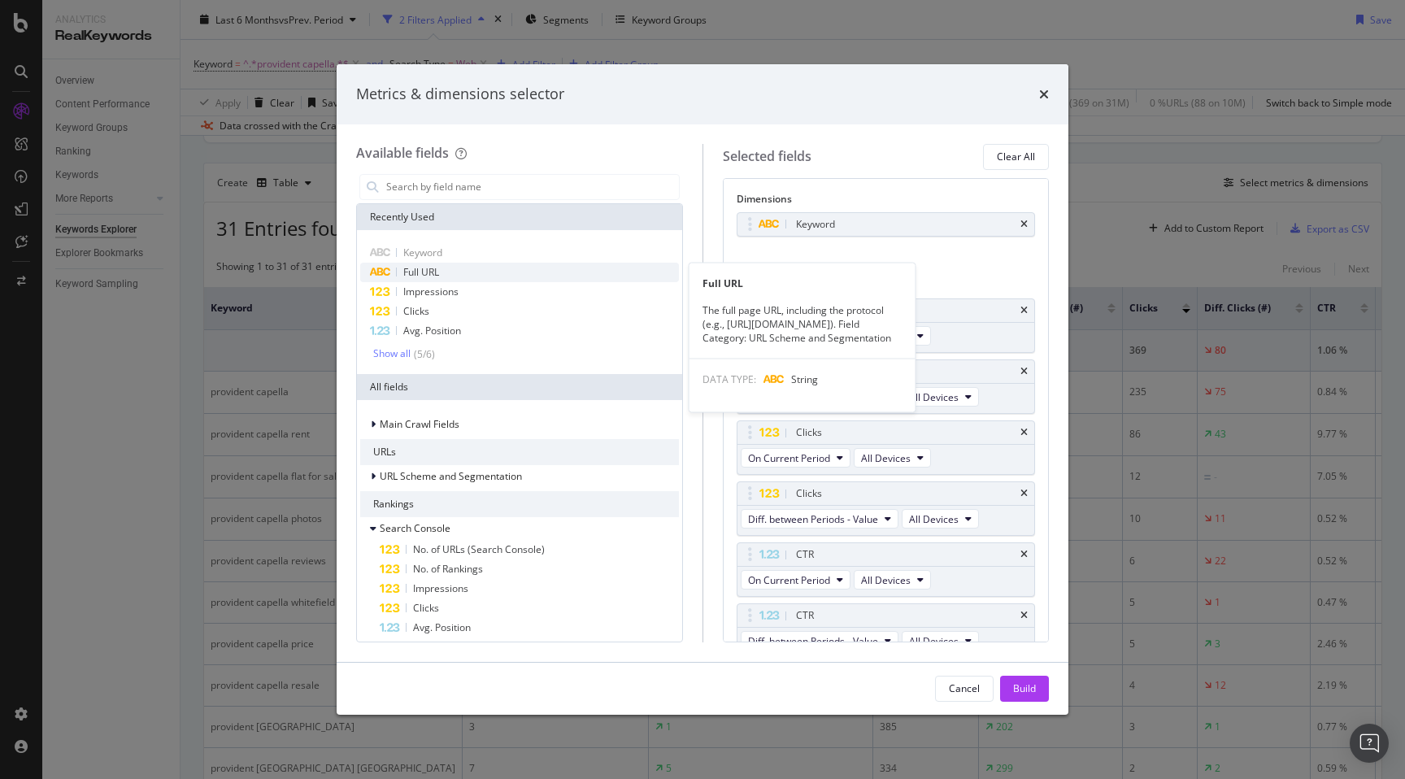
click at [437, 264] on div "Full URL" at bounding box center [519, 273] width 319 height 20
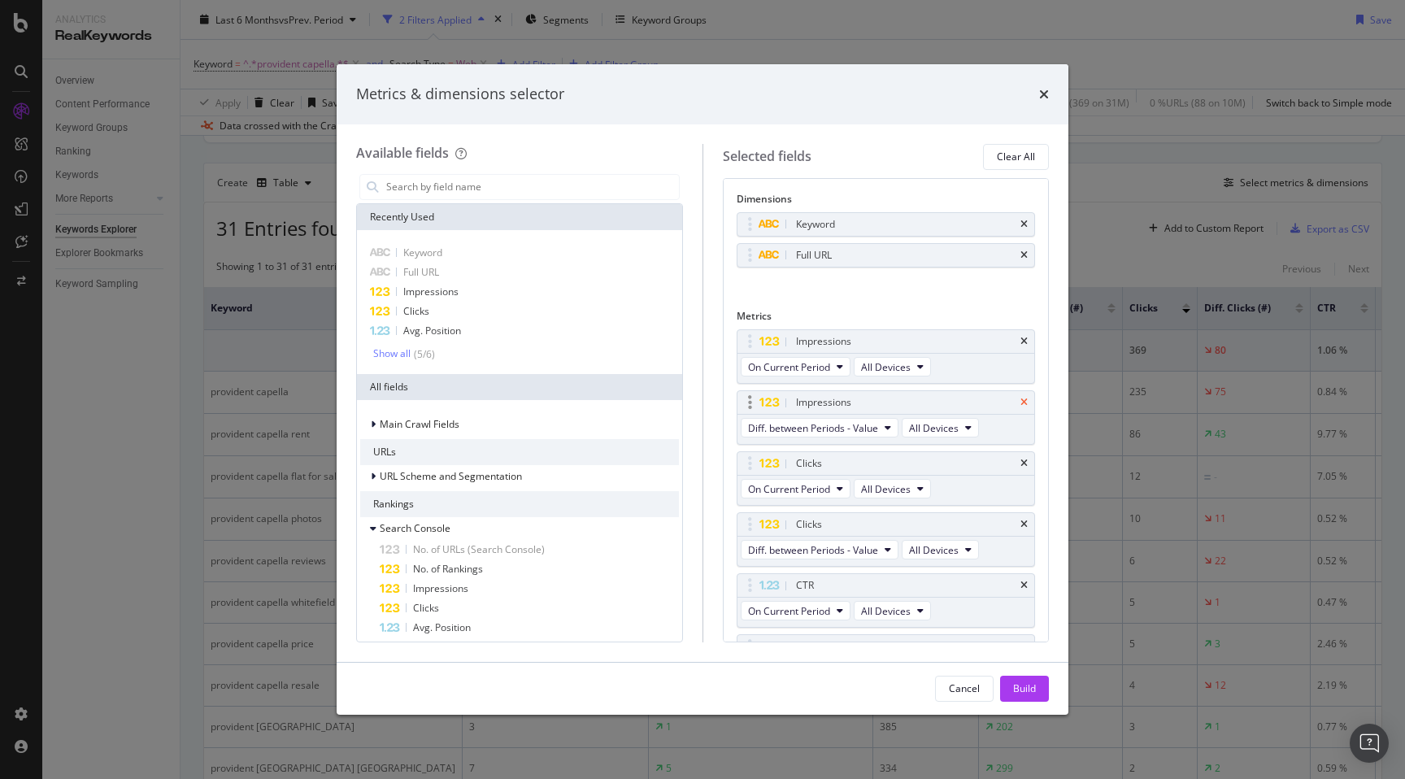
click at [1026, 401] on icon "times" at bounding box center [1023, 403] width 7 height 10
click at [1025, 464] on icon "times" at bounding box center [1023, 464] width 7 height 10
click at [1025, 517] on div "CTR" at bounding box center [886, 524] width 298 height 23
click at [1024, 524] on icon "times" at bounding box center [1023, 525] width 7 height 10
click at [1024, 588] on icon "times" at bounding box center [1023, 586] width 7 height 10
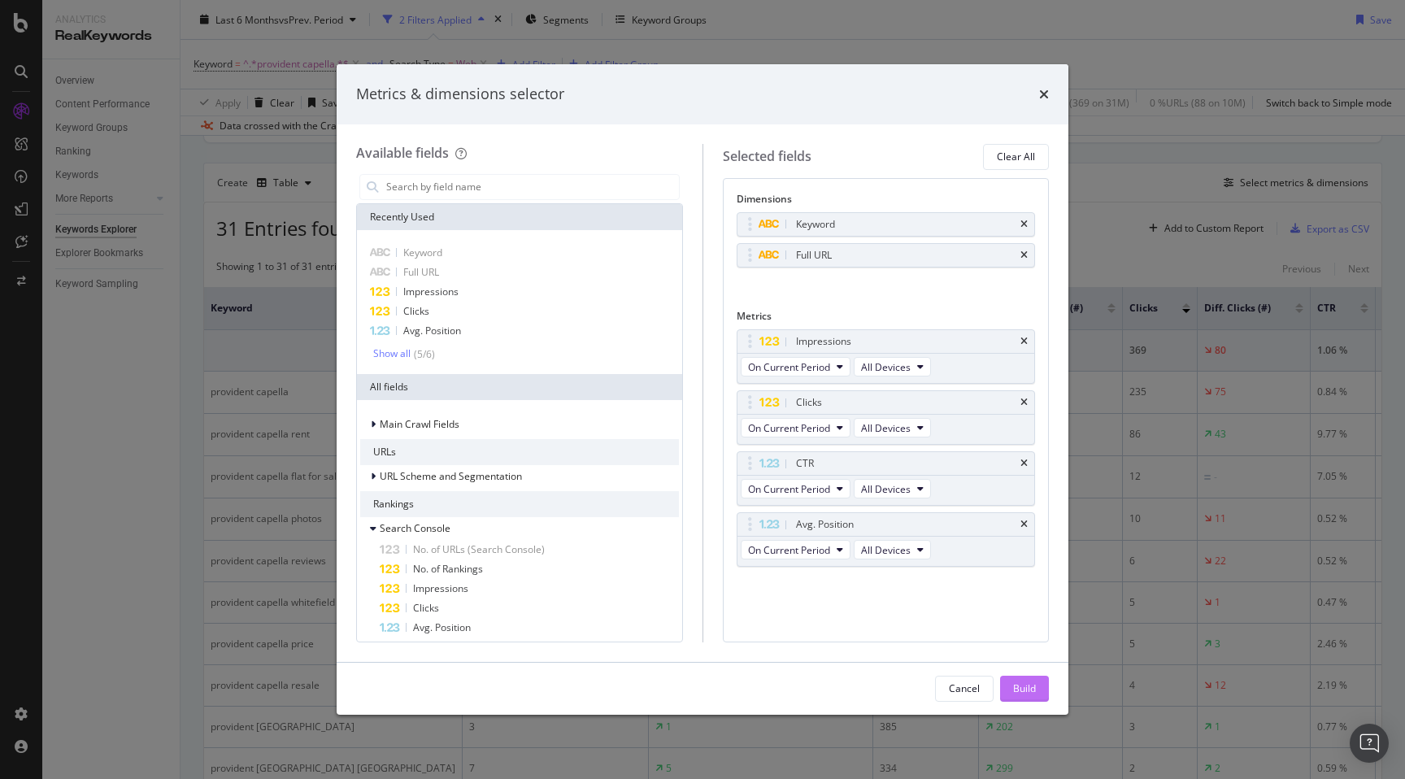
click at [1020, 689] on div "Build" at bounding box center [1024, 688] width 23 height 14
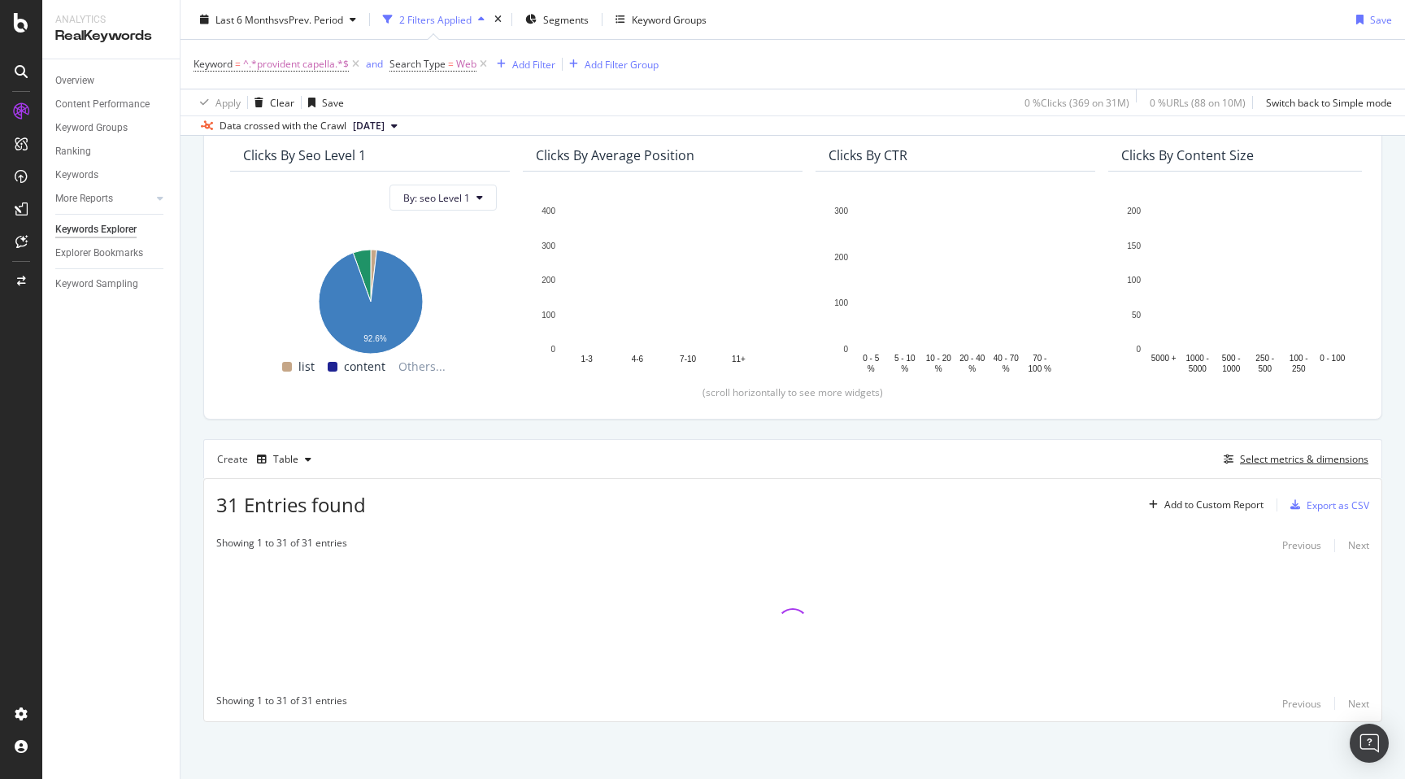
scroll to position [144, 0]
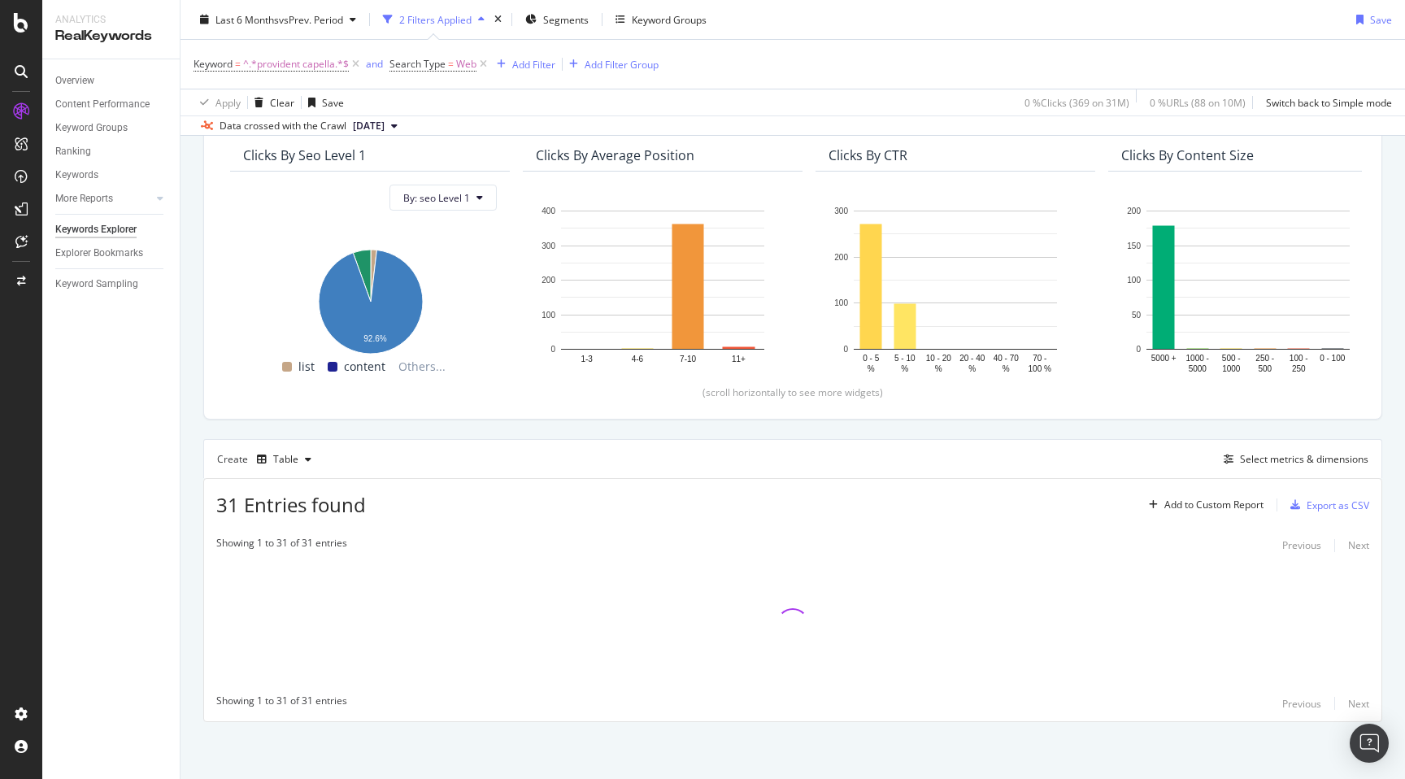
click at [187, 482] on div "By website & by URL Top Charts Clicks By seo Level 1 By: seo Level 1 Hold CMD (…" at bounding box center [793, 406] width 1225 height 746
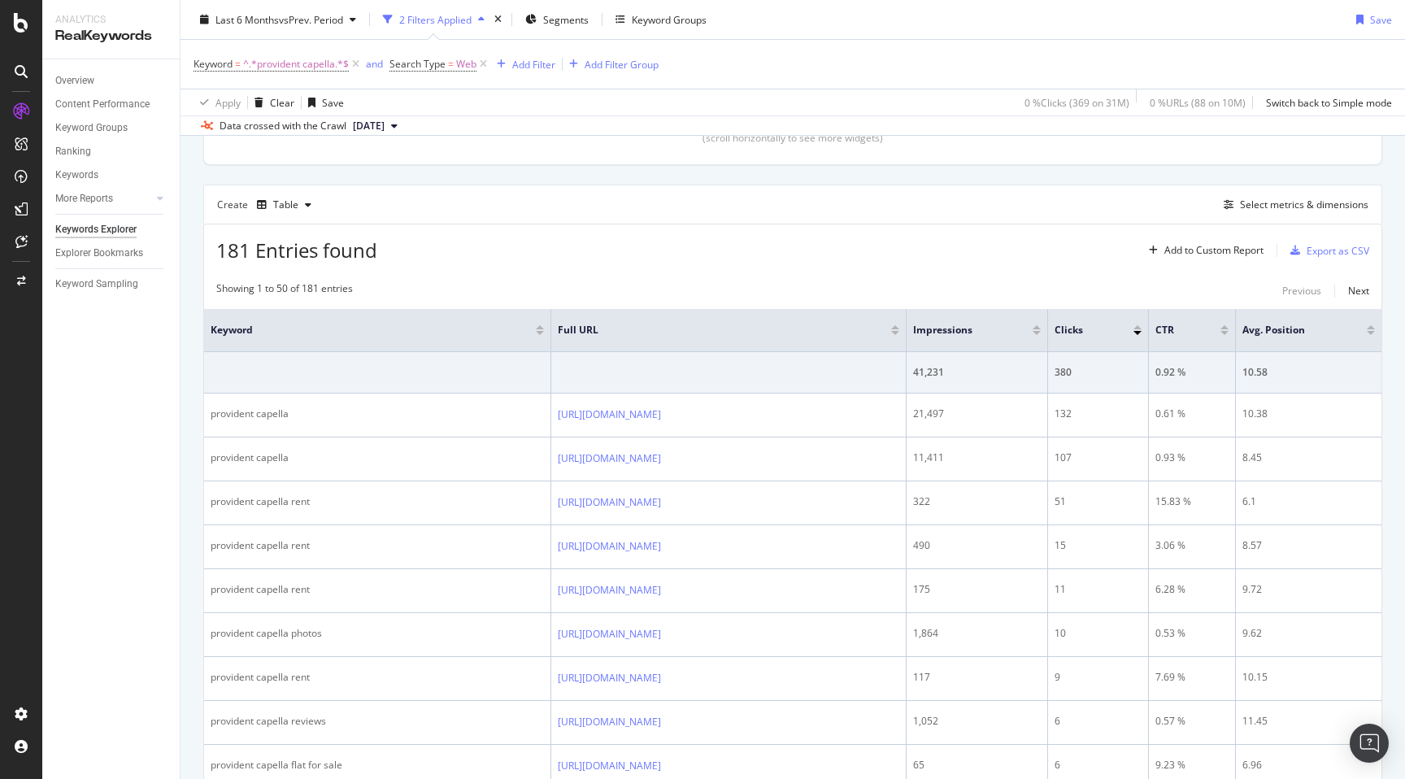
scroll to position [399, 0]
click at [532, 62] on div "Add Filter" at bounding box center [533, 64] width 43 height 14
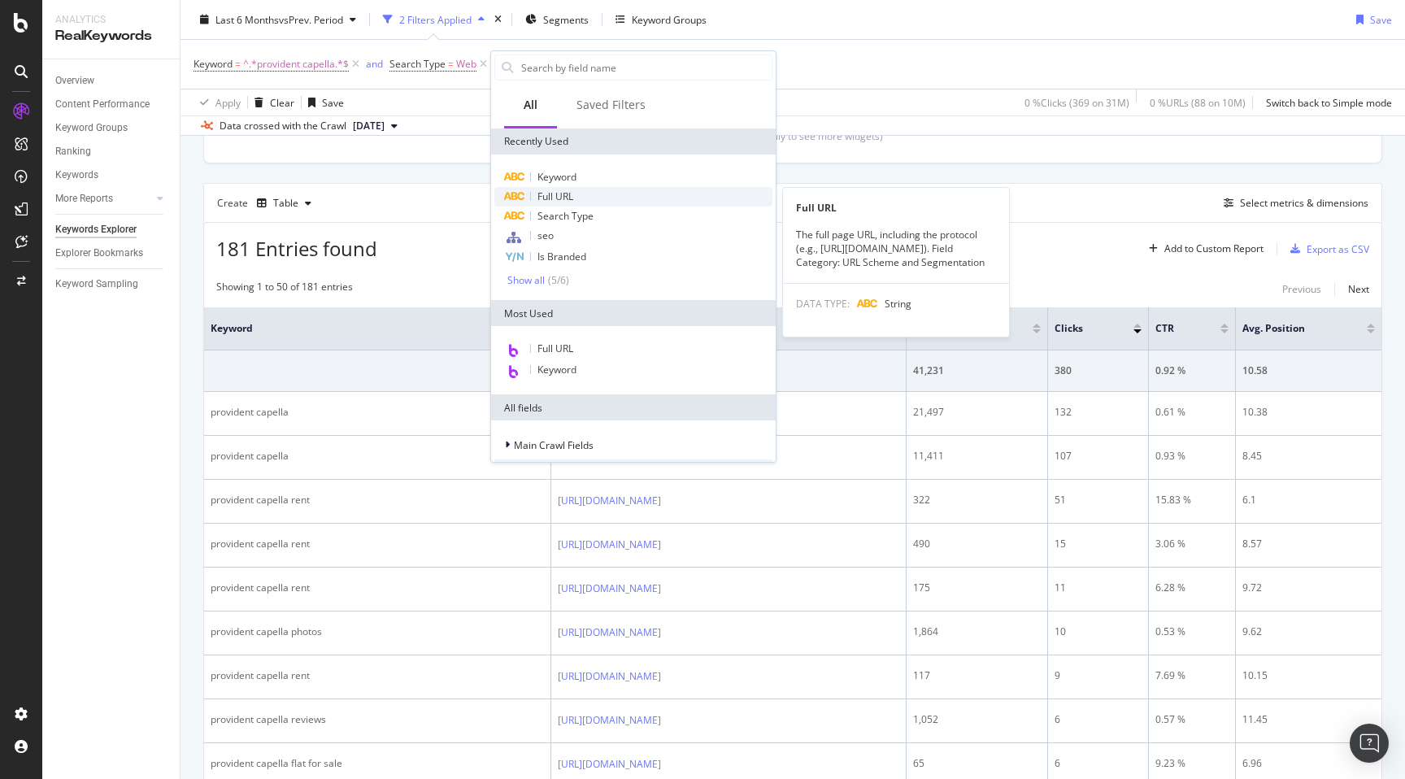
click at [571, 194] on span "Full URL" at bounding box center [555, 196] width 36 height 14
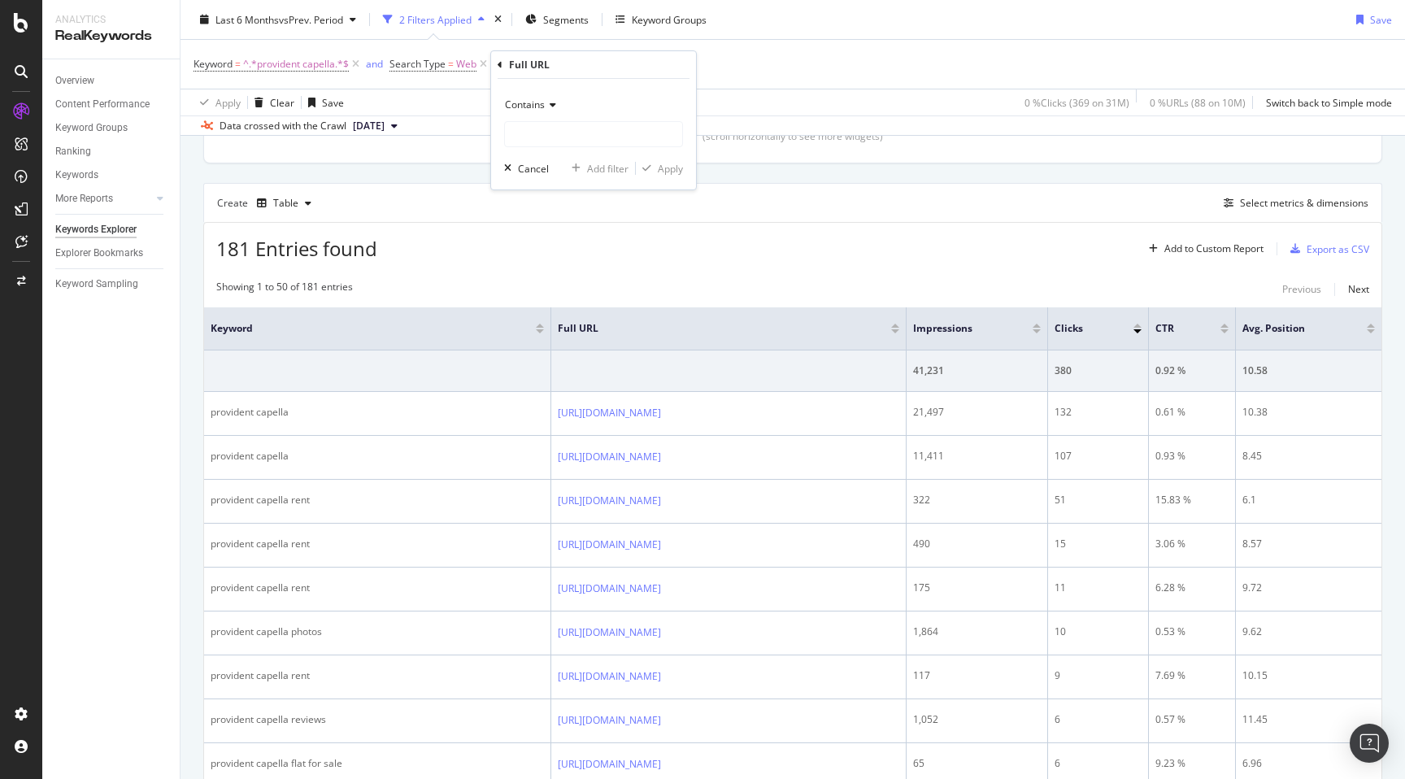
click at [538, 105] on span "Contains" at bounding box center [525, 105] width 40 height 14
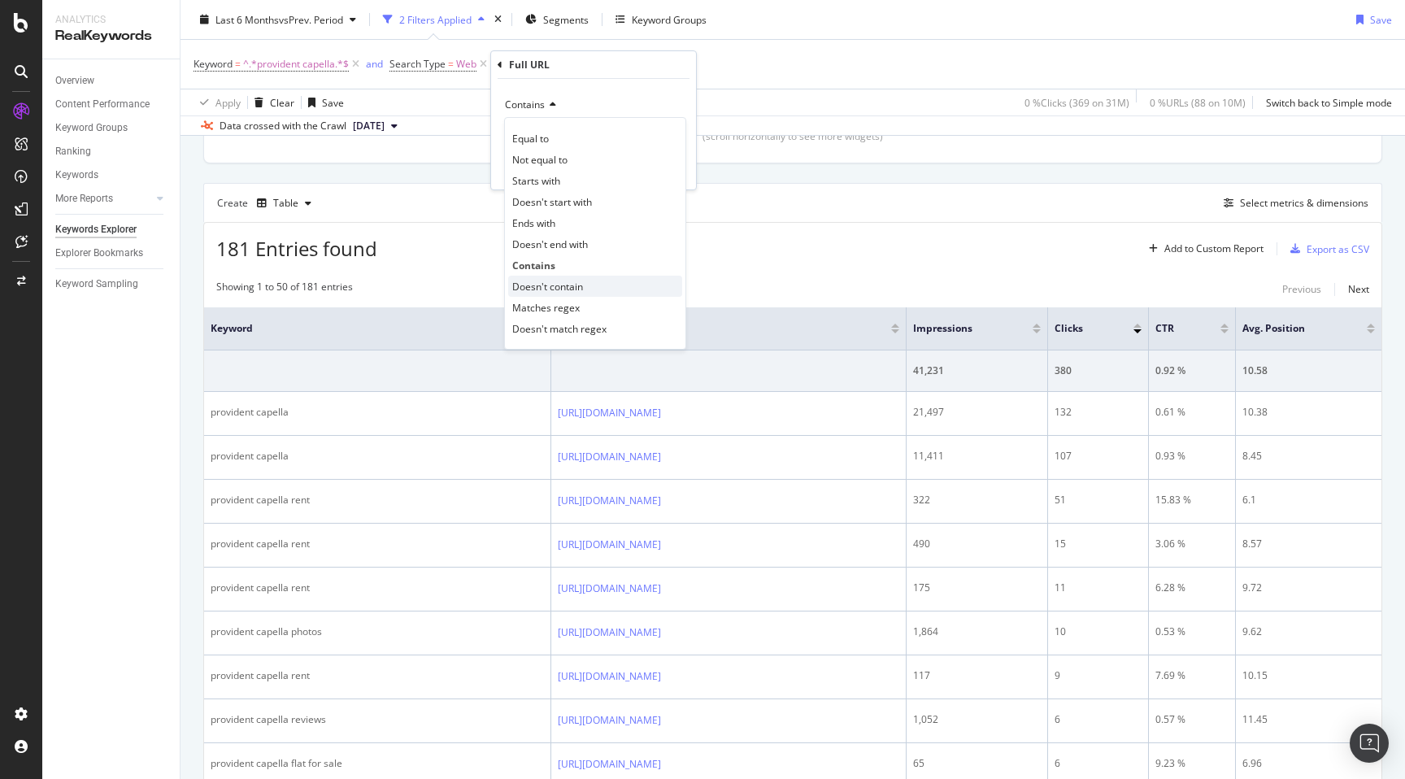
click at [557, 281] on span "Doesn't contain" at bounding box center [547, 287] width 71 height 14
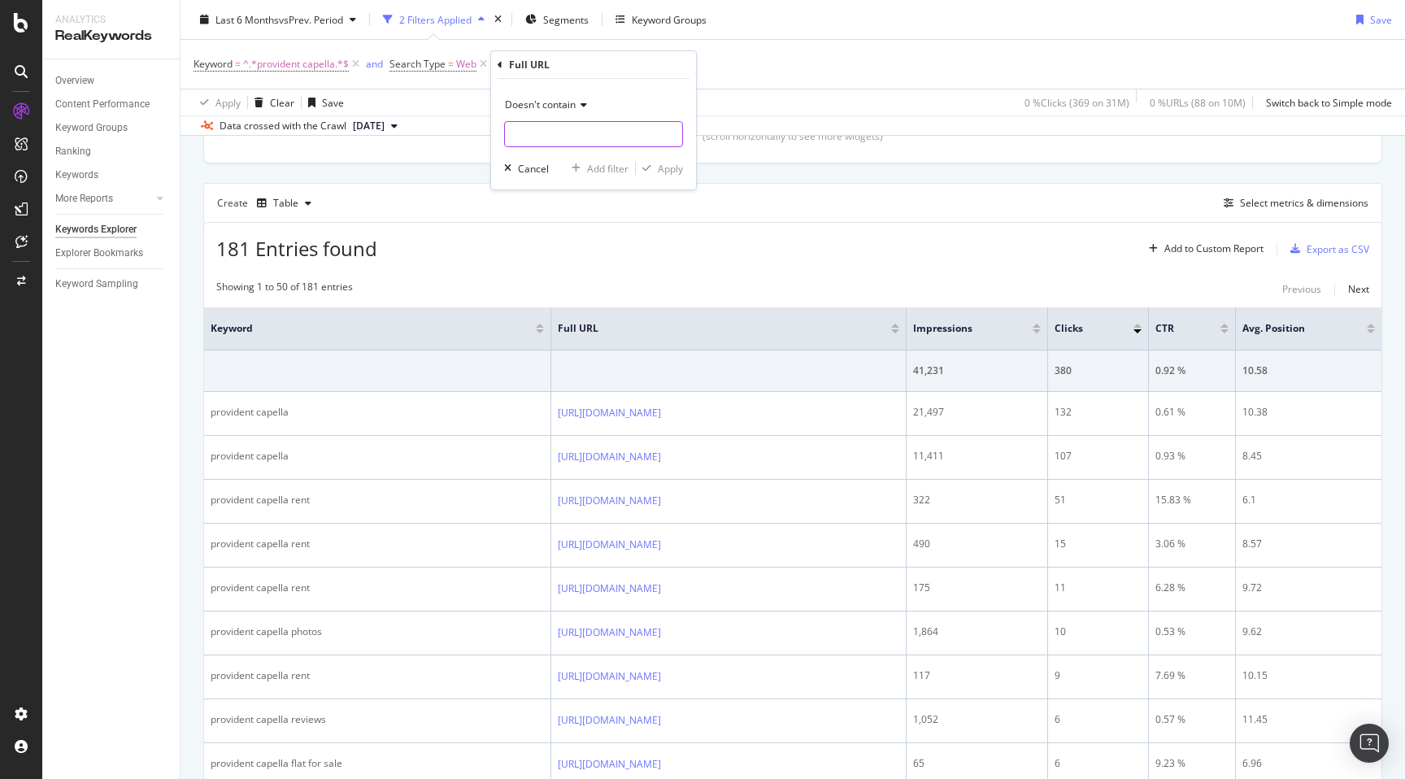
click at [546, 140] on input "text" at bounding box center [593, 134] width 177 height 26
type input "-prjt-"
click at [672, 164] on div "Apply" at bounding box center [670, 169] width 25 height 14
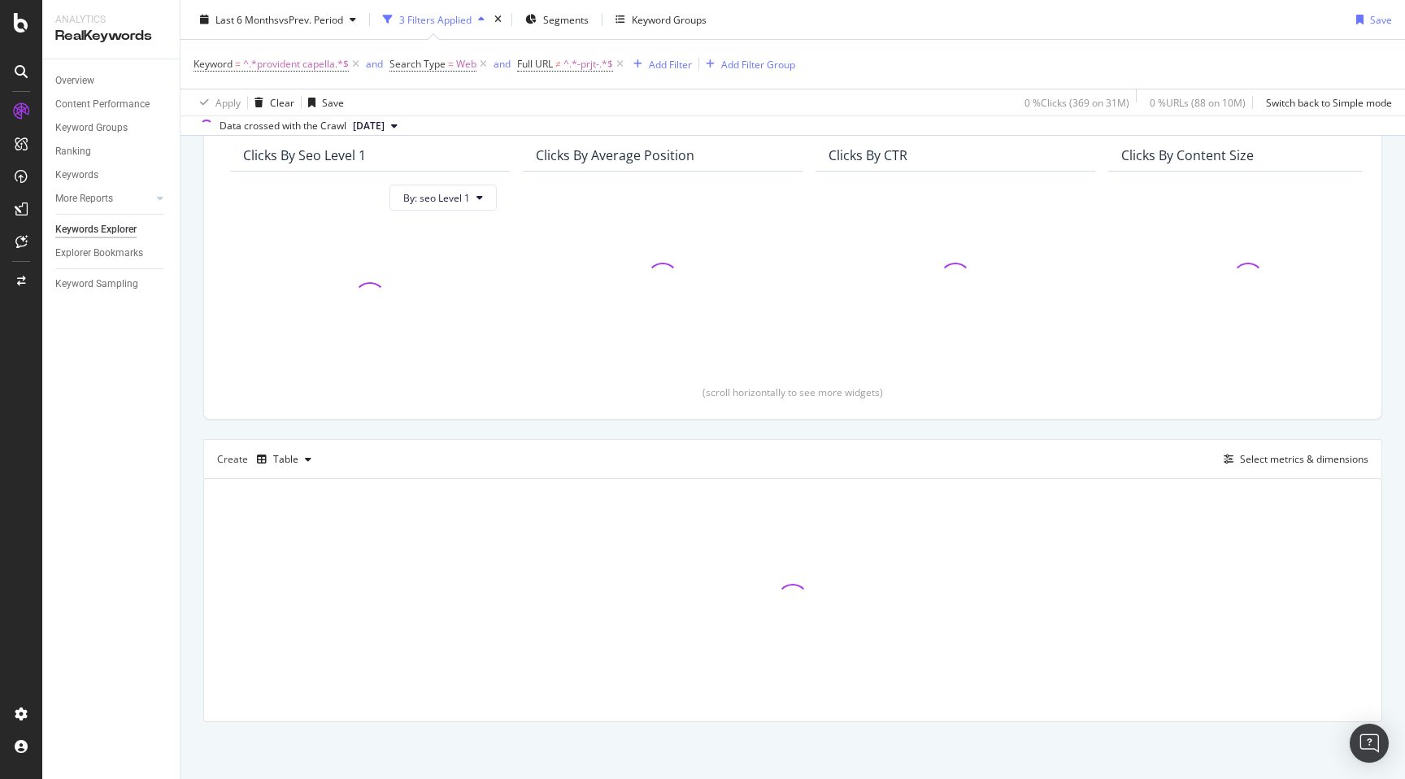
click at [189, 433] on div "By URL Top Charts Clicks By seo Level 1 By: seo Level 1 Clicks By Average Posit…" at bounding box center [793, 406] width 1225 height 746
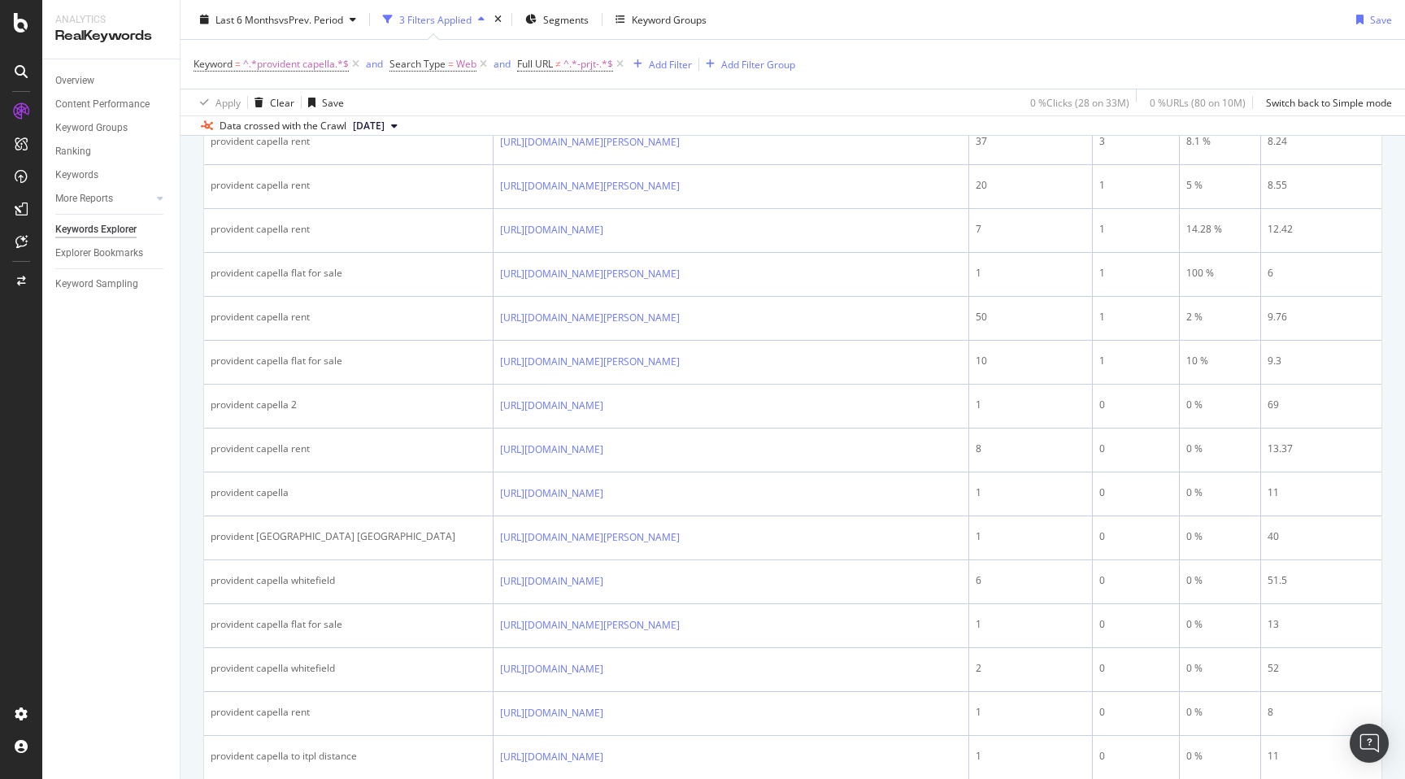
scroll to position [782, 0]
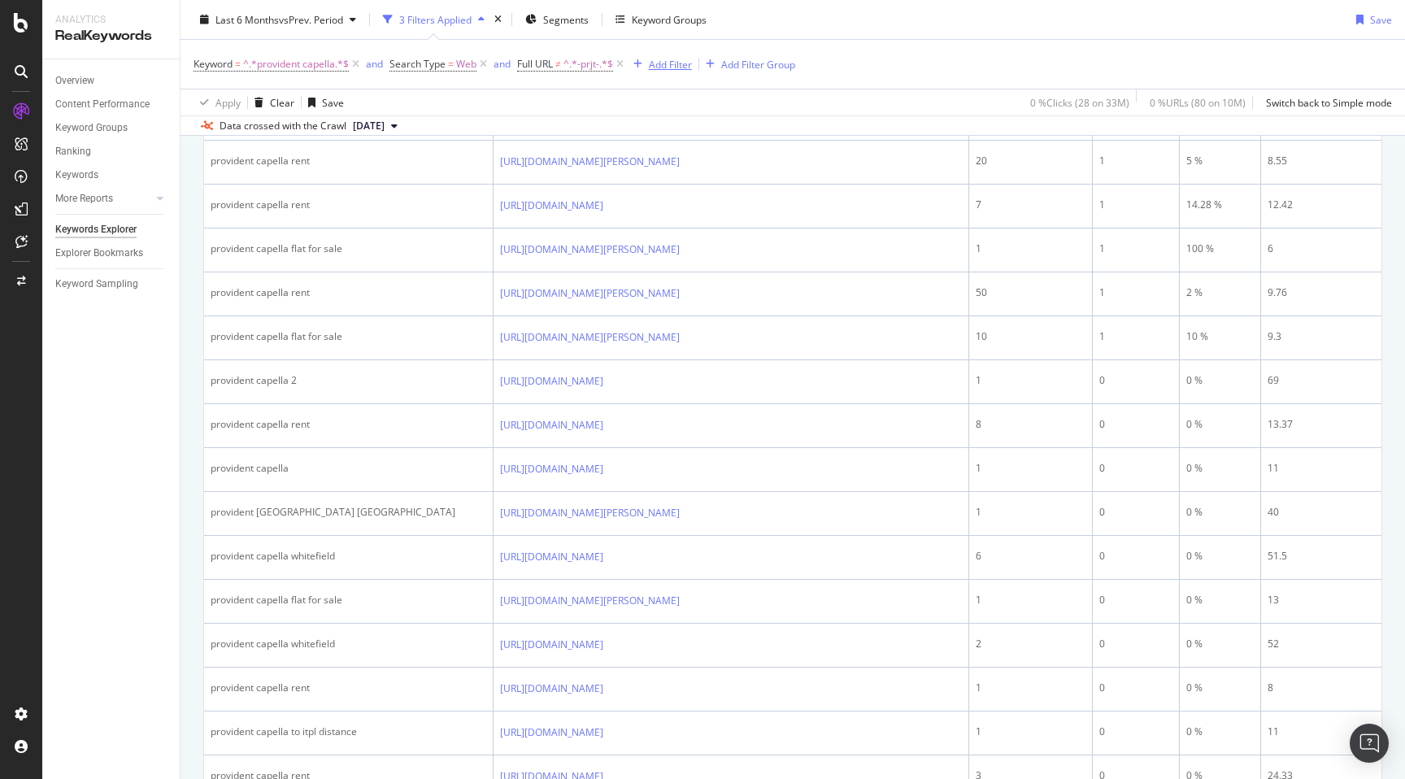
click at [674, 61] on div "Add Filter" at bounding box center [670, 64] width 43 height 14
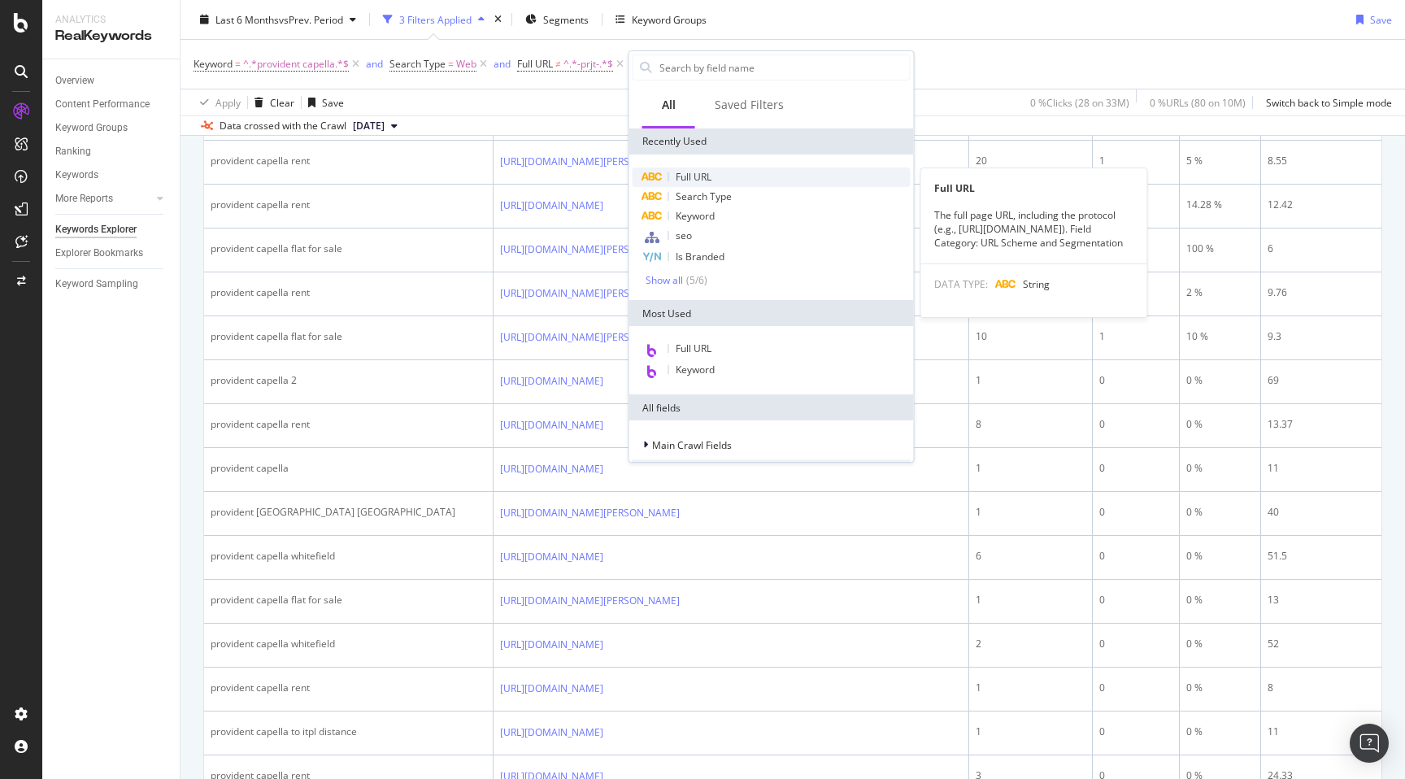
click at [701, 179] on span "Full URL" at bounding box center [694, 177] width 36 height 14
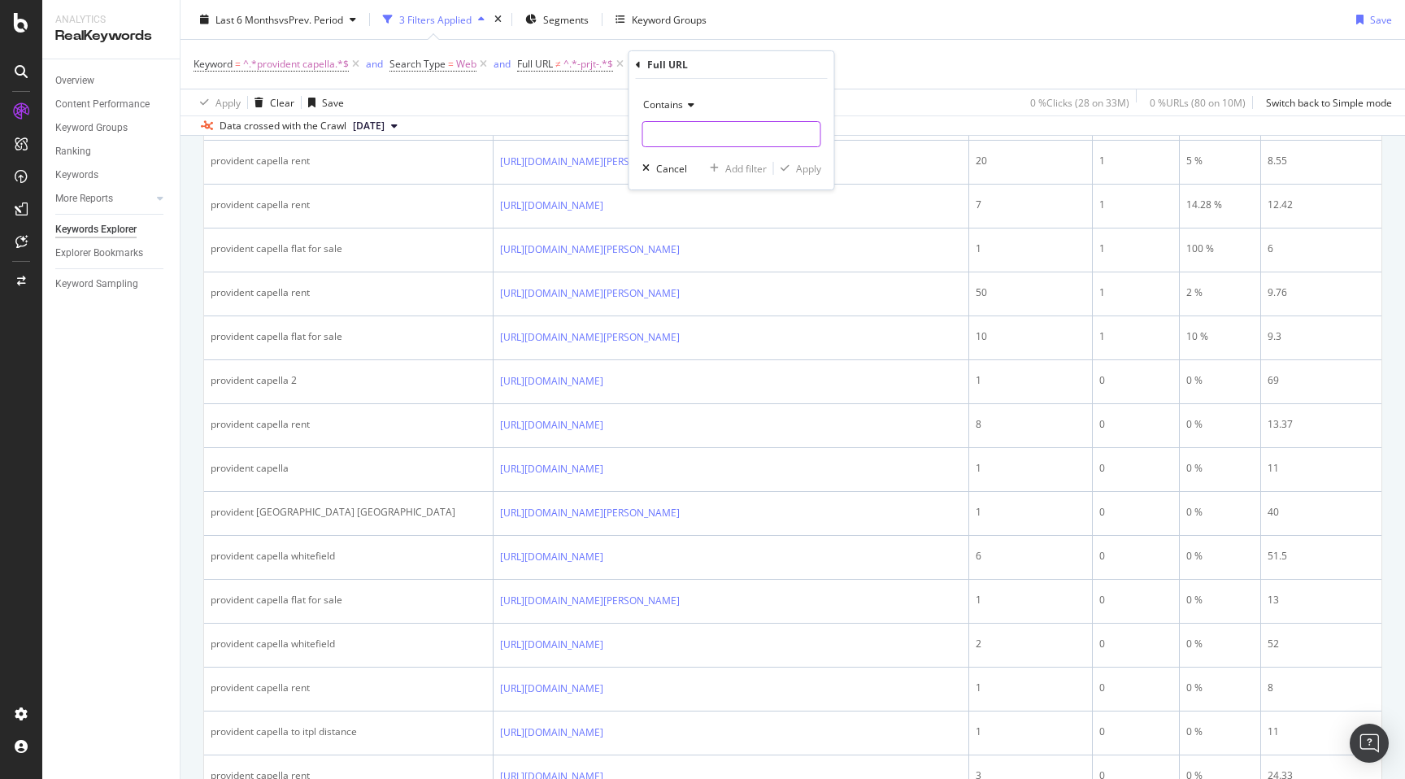
click at [686, 139] on input "text" at bounding box center [731, 134] width 177 height 26
click at [676, 103] on span "Contains" at bounding box center [663, 105] width 40 height 14
click at [704, 287] on span "Doesn't contain" at bounding box center [685, 287] width 71 height 14
click at [680, 133] on input "text" at bounding box center [731, 134] width 177 height 26
type input "detail"
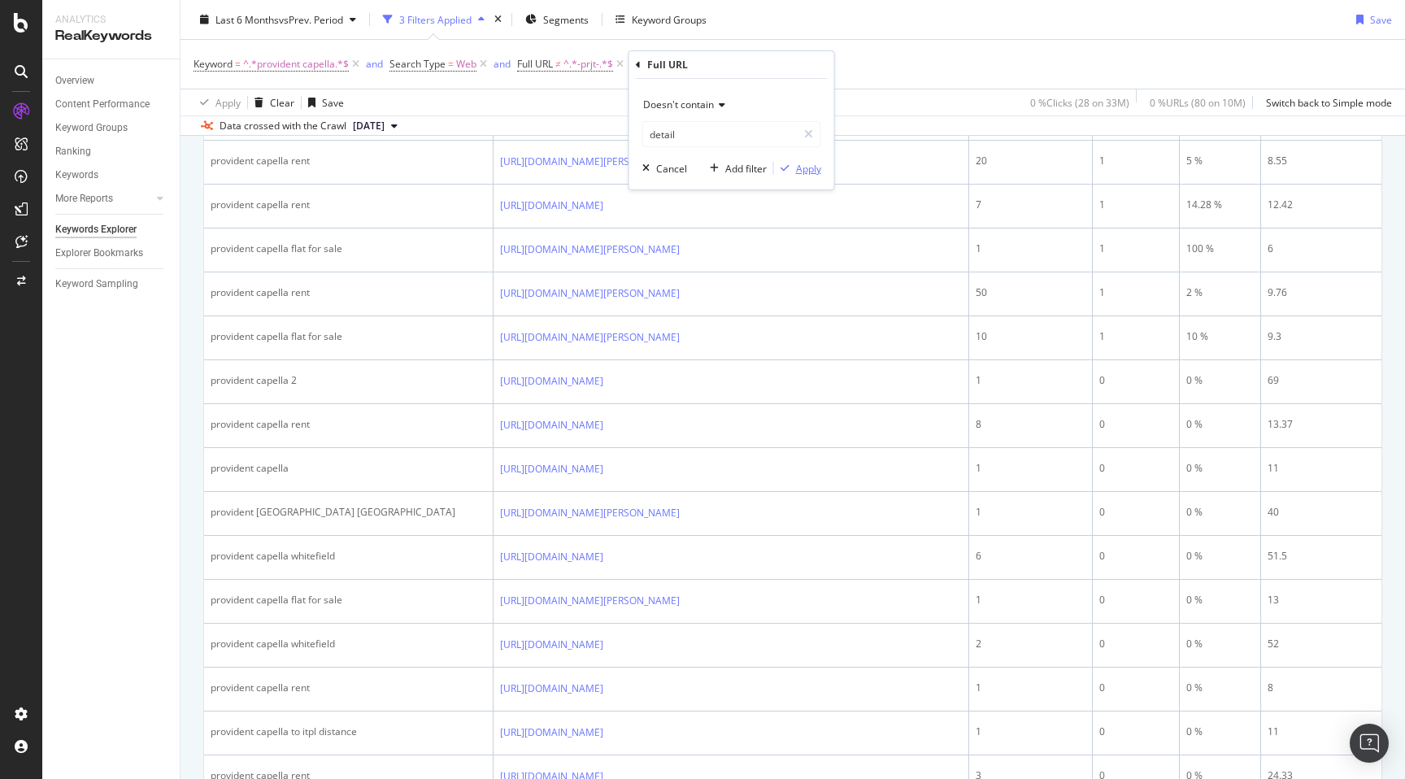
click at [814, 170] on div "Apply" at bounding box center [808, 169] width 25 height 14
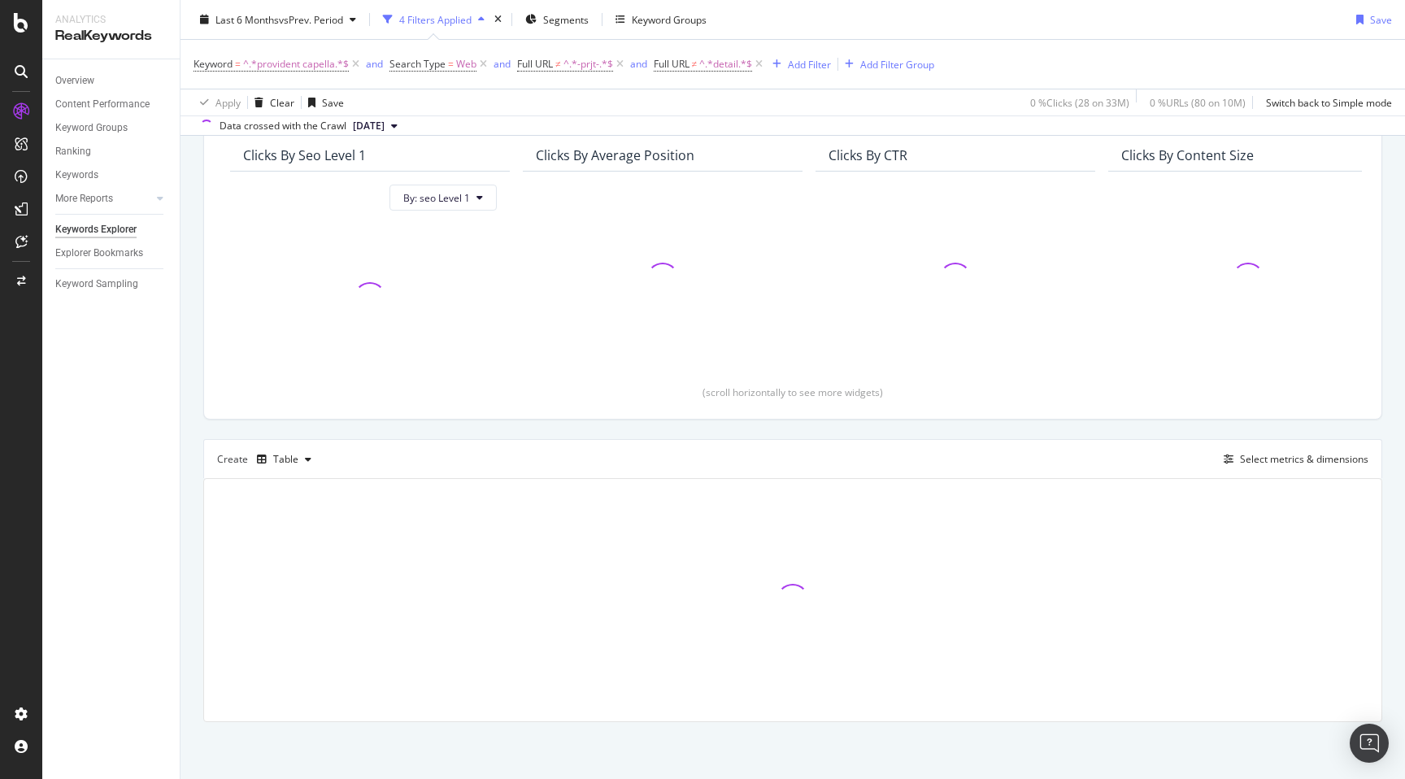
scroll to position [144, 0]
click at [186, 411] on div "By URL Top Charts Clicks By seo Level 1 By: seo Level 1 Clicks By Average Posit…" at bounding box center [793, 406] width 1225 height 746
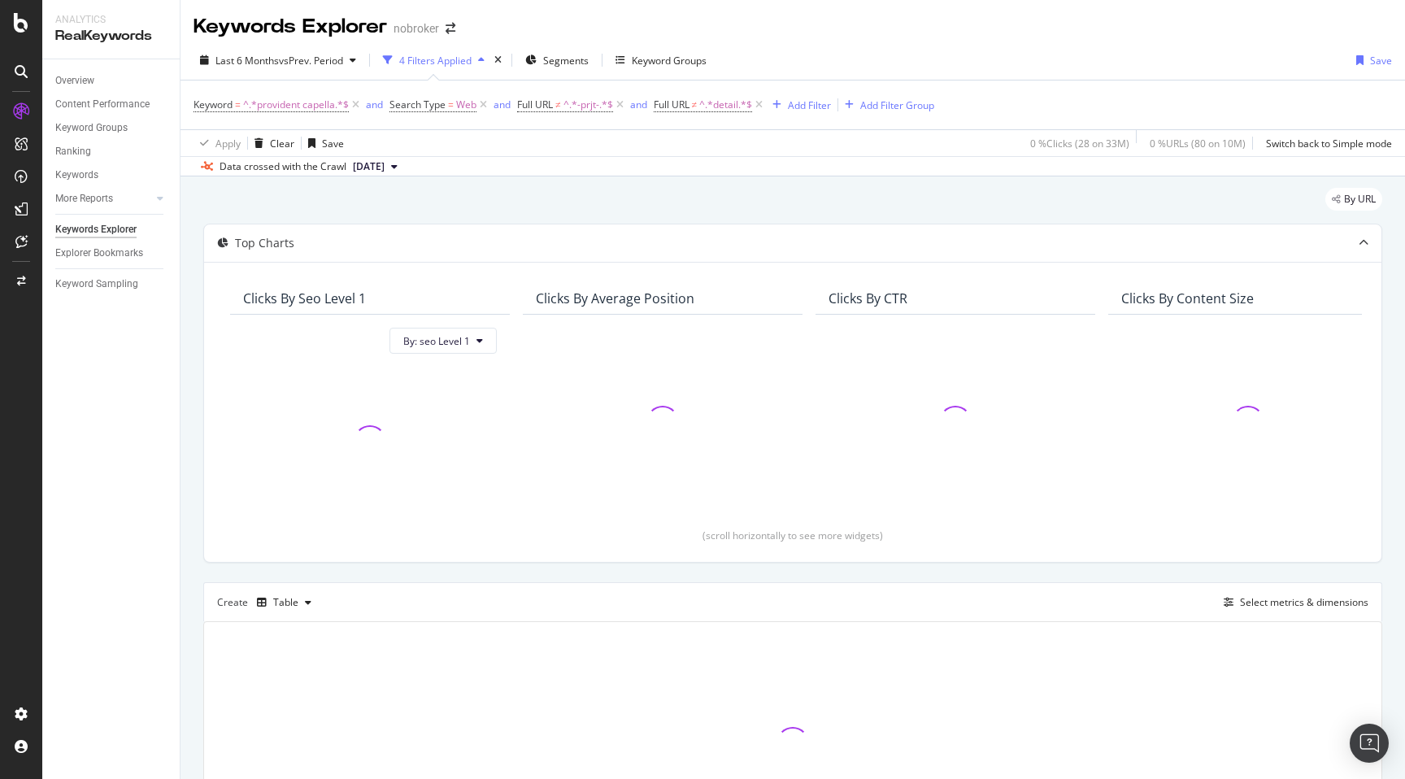
click at [189, 419] on div "By URL Top Charts Clicks By seo Level 1 By: seo Level 1 Clicks By Average Posit…" at bounding box center [793, 549] width 1225 height 746
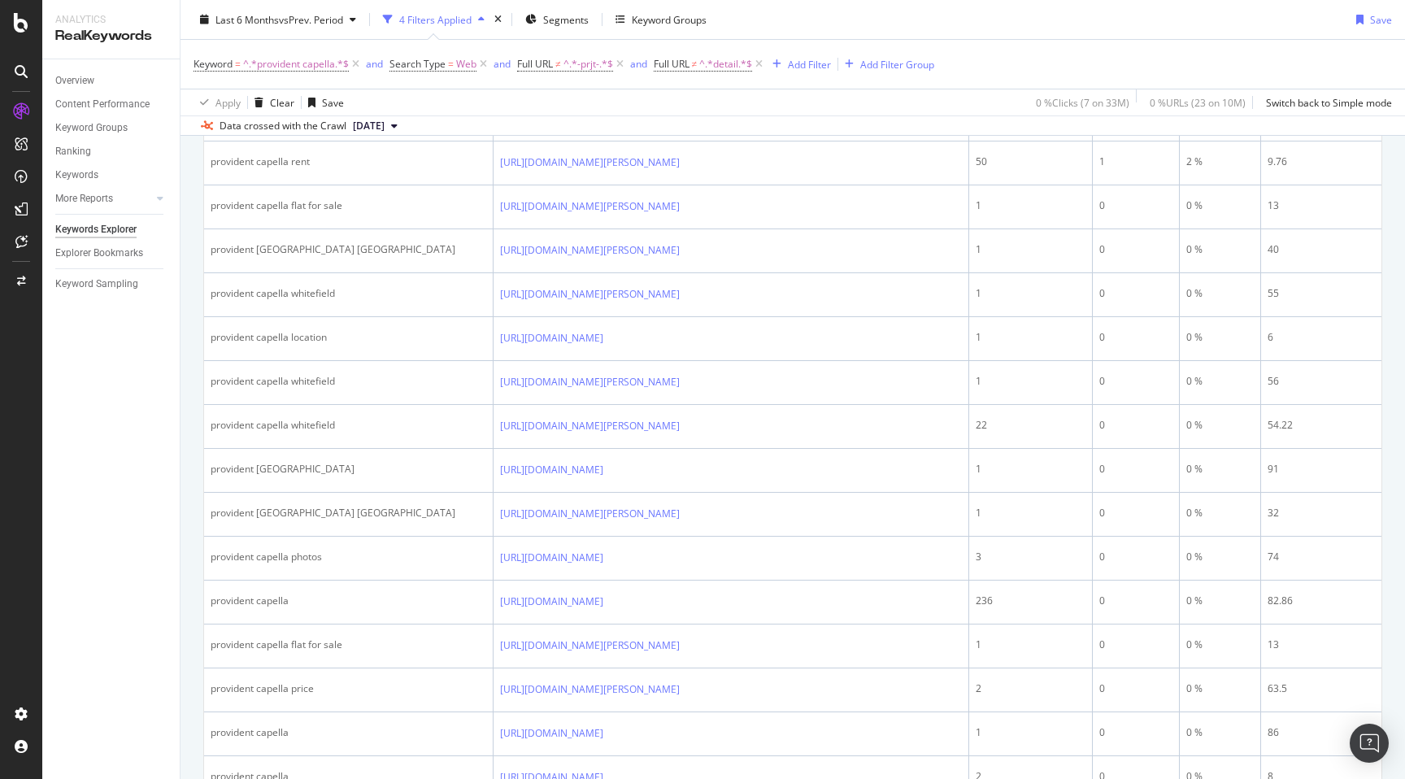
scroll to position [832, 0]
click at [807, 64] on div "Add Filter" at bounding box center [809, 64] width 43 height 14
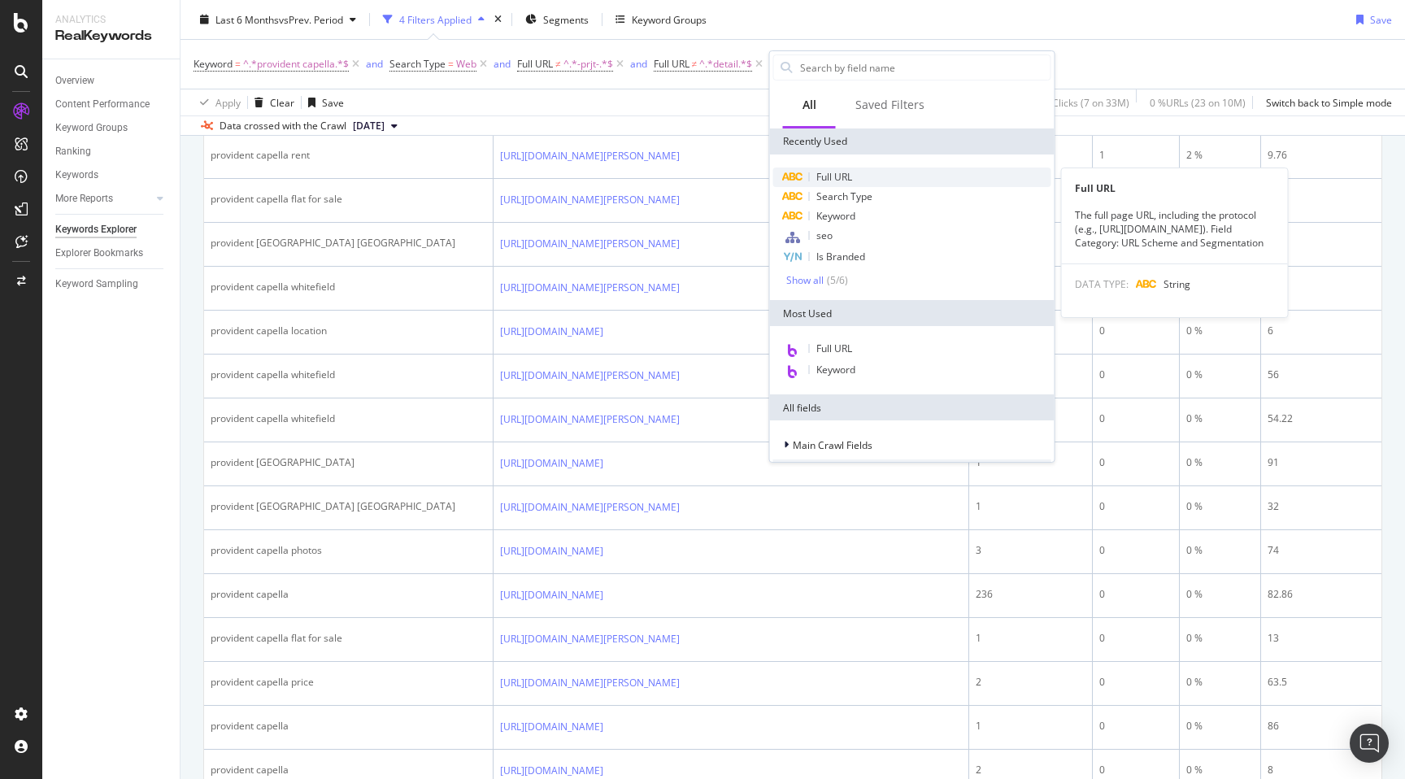
click at [843, 178] on span "Full URL" at bounding box center [834, 177] width 36 height 14
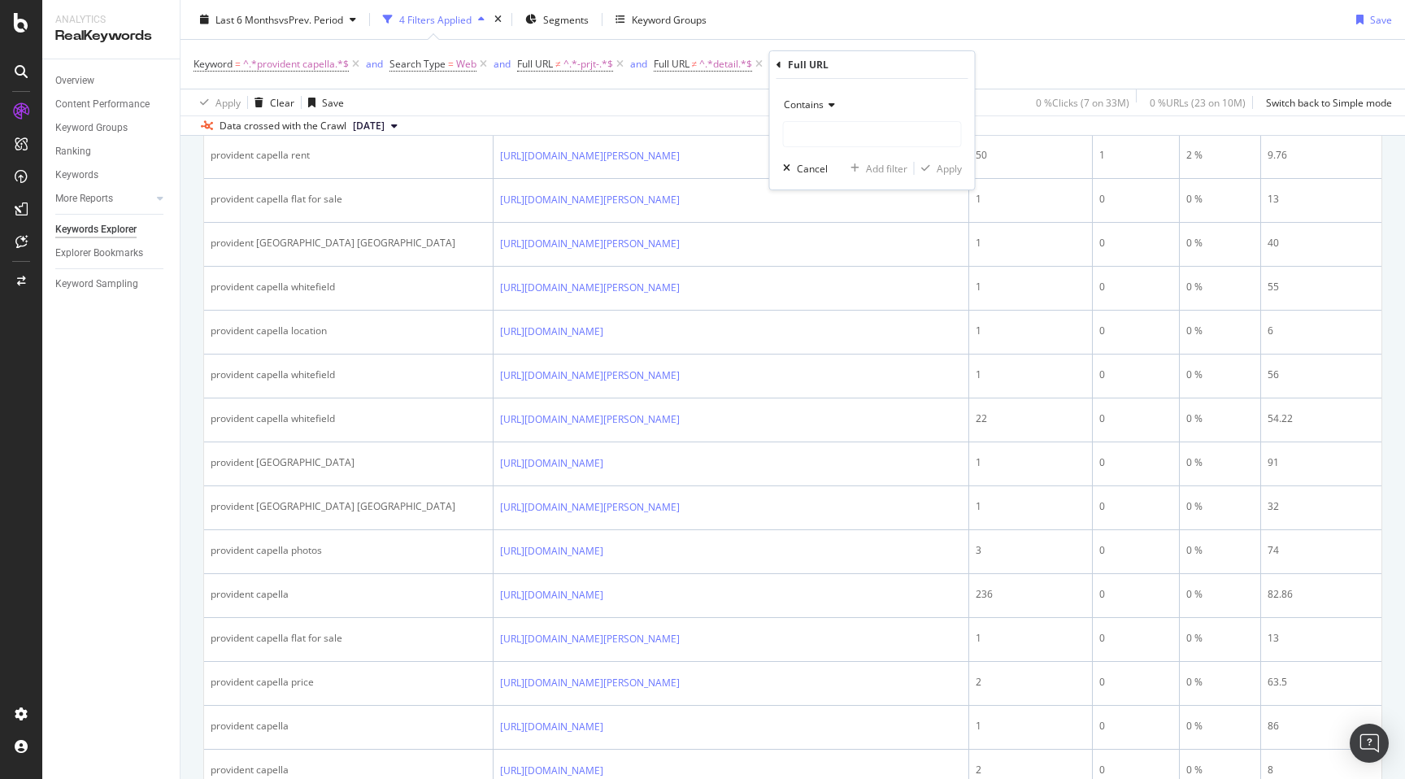
click at [816, 109] on span "Contains" at bounding box center [804, 105] width 40 height 14
click at [840, 324] on span "Doesn't match regex" at bounding box center [838, 329] width 94 height 14
click at [828, 136] on input "text" at bounding box center [872, 134] width 177 height 26
type input "blog|forum"
click at [952, 169] on div "Apply" at bounding box center [949, 169] width 25 height 14
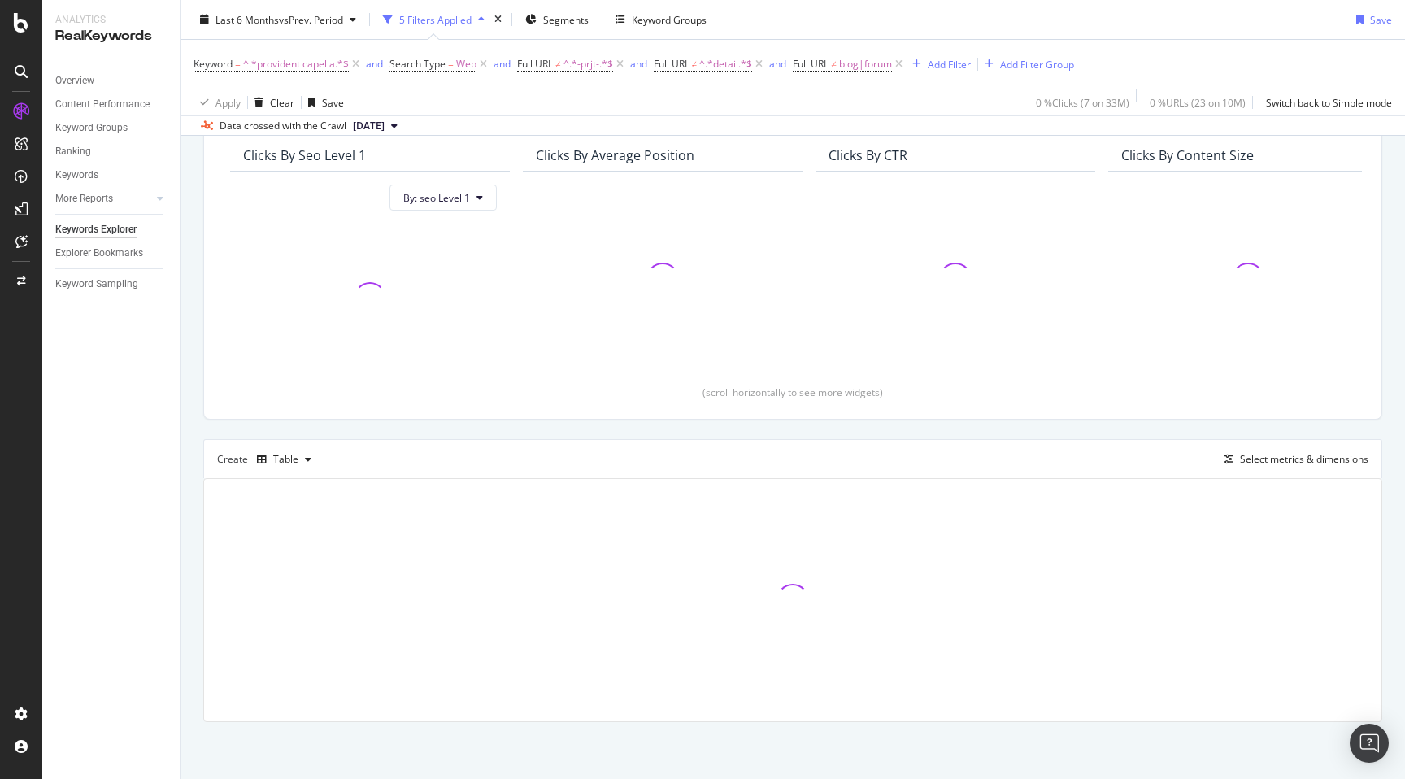
scroll to position [144, 0]
click at [187, 437] on div "By URL Top Charts Clicks By seo Level 1 By: seo Level 1 Clicks By Average Posit…" at bounding box center [793, 406] width 1225 height 746
click at [194, 445] on div "By URL Top Charts Clicks By seo Level 1 By: seo Level 1 Clicks By Average Posit…" at bounding box center [793, 406] width 1225 height 746
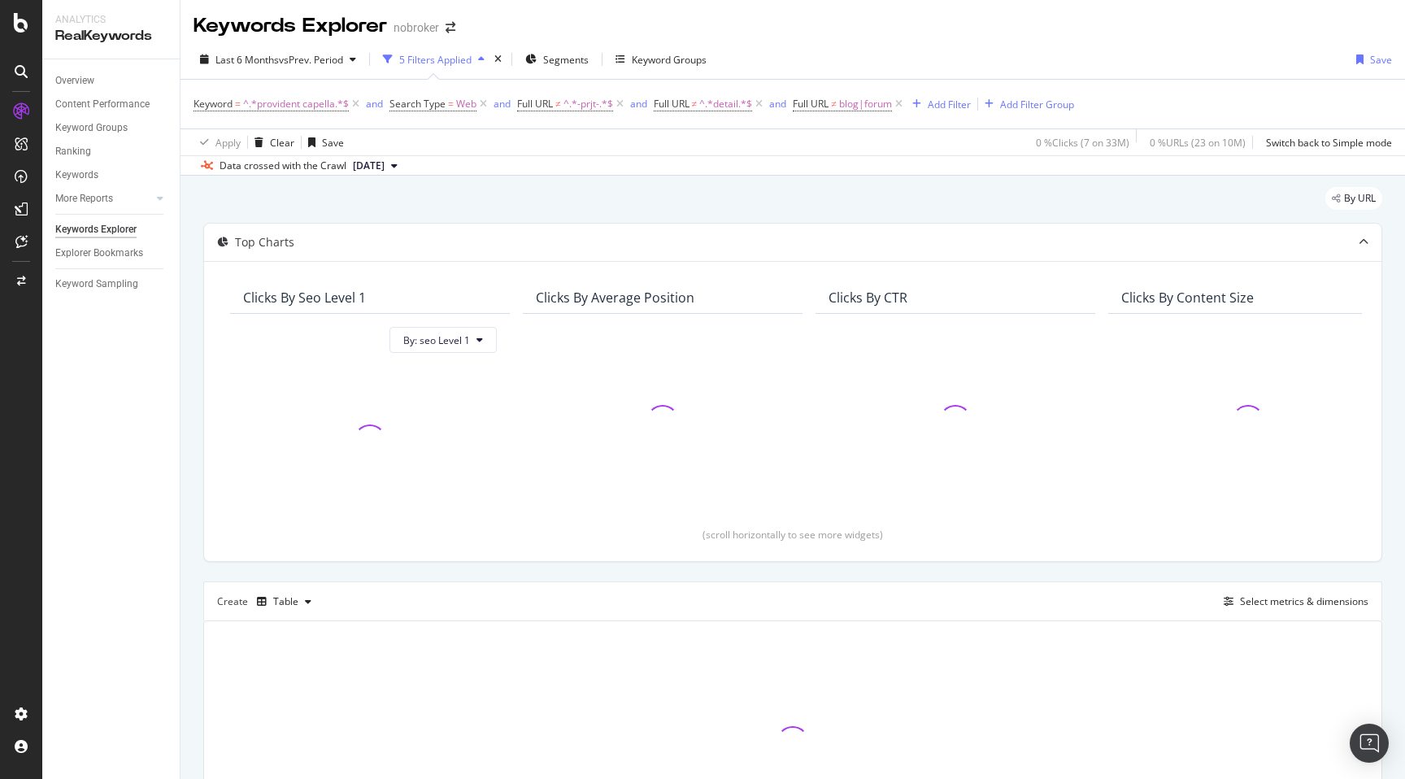
scroll to position [0, 0]
click at [187, 477] on div "By URL Top Charts Clicks By seo Level 1 By: seo Level 1 Clicks By Average Posit…" at bounding box center [793, 549] width 1225 height 746
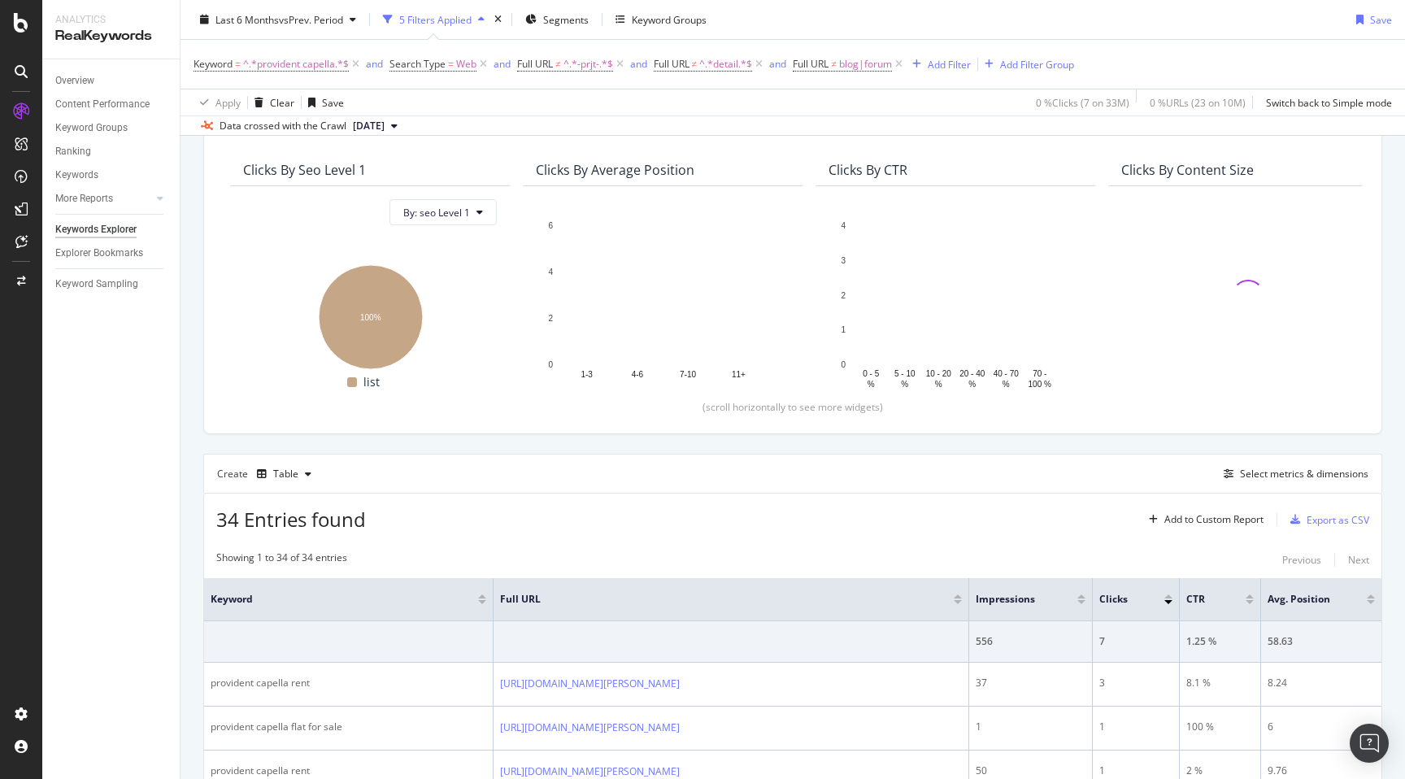
scroll to position [14, 0]
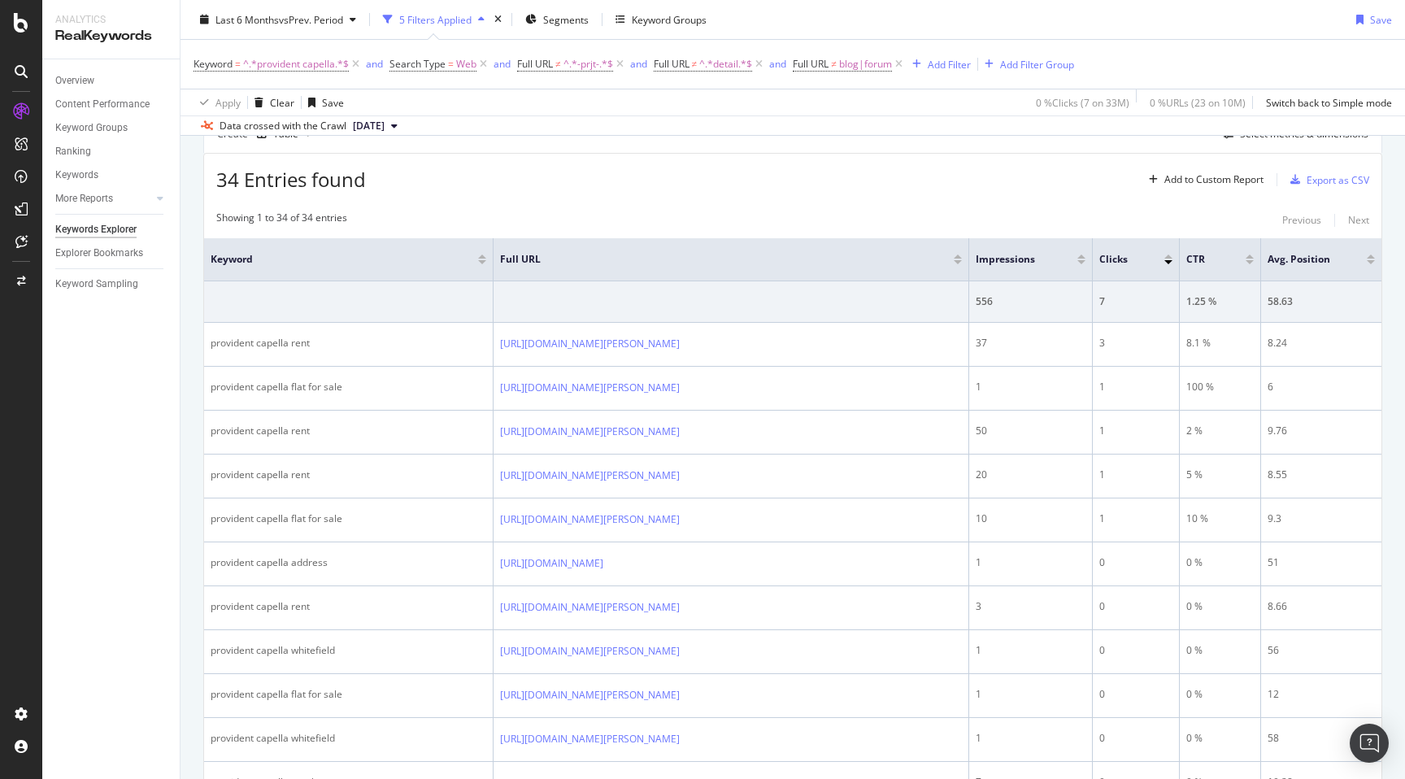
scroll to position [494, 0]
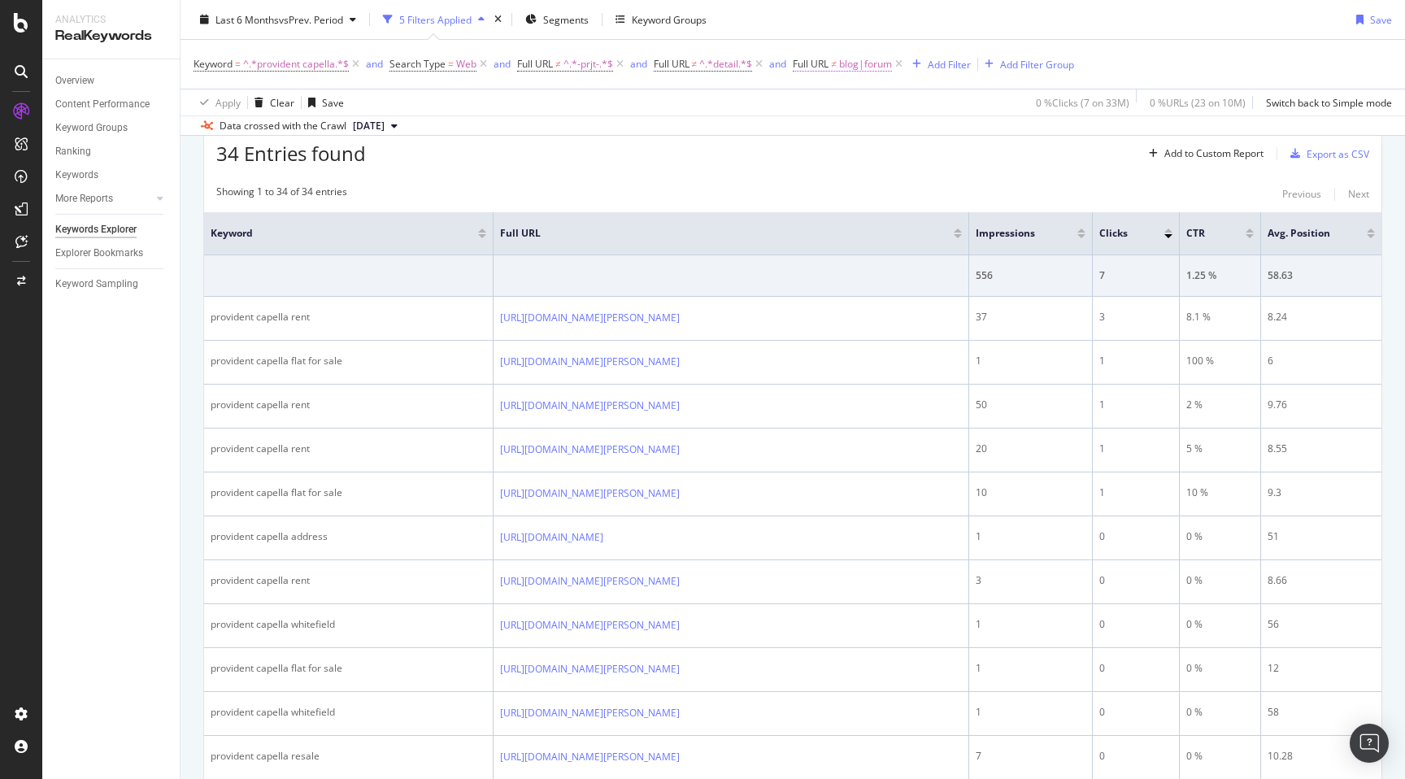
click at [842, 63] on span "blog|forum" at bounding box center [865, 64] width 53 height 23
click at [749, 128] on div "Data crossed with the Crawl 2025 Aug. 4th" at bounding box center [793, 125] width 1225 height 20
click at [185, 492] on div "By URL Top Charts Clicks By seo Level 1 By: seo Level 1 Hold CMD (⌘) while clic…" at bounding box center [793, 782] width 1225 height 2200
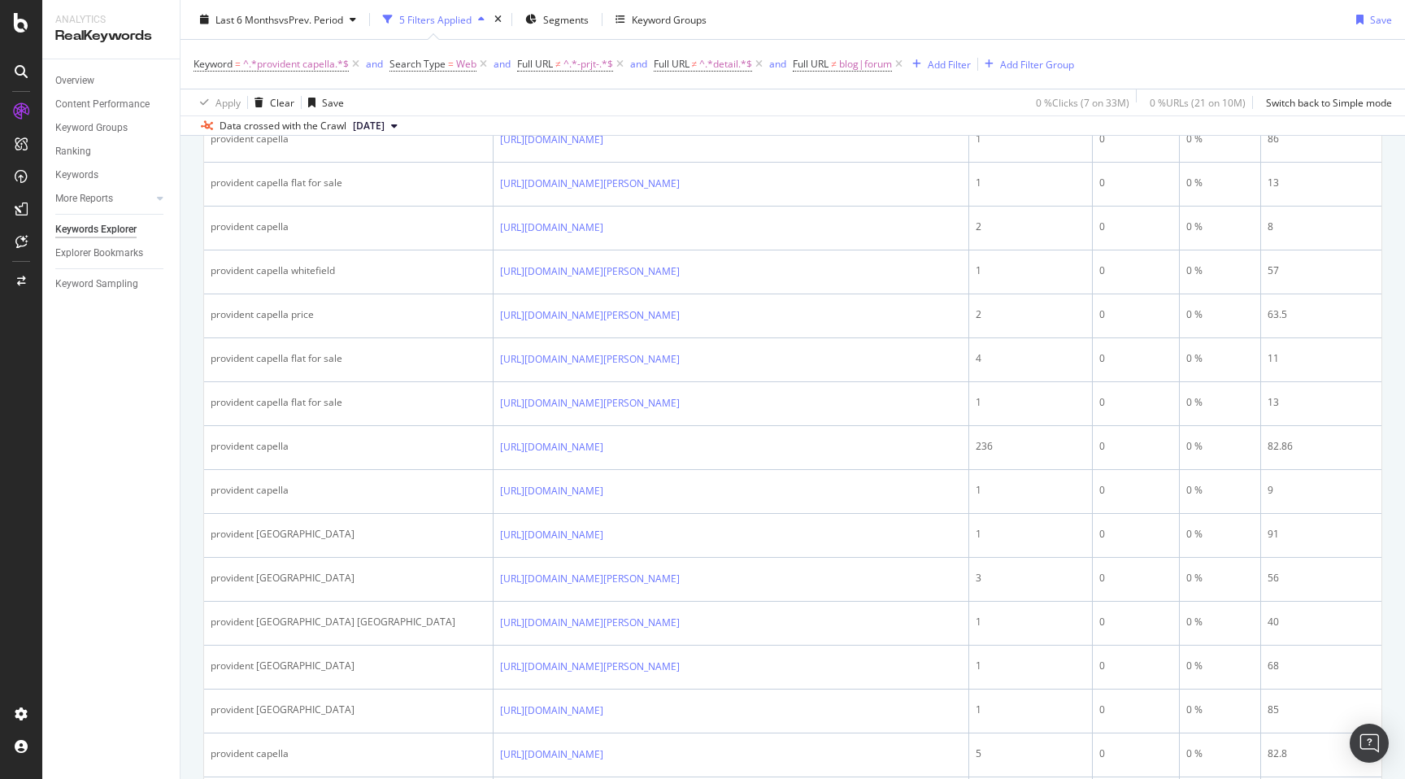
scroll to position [1386, 0]
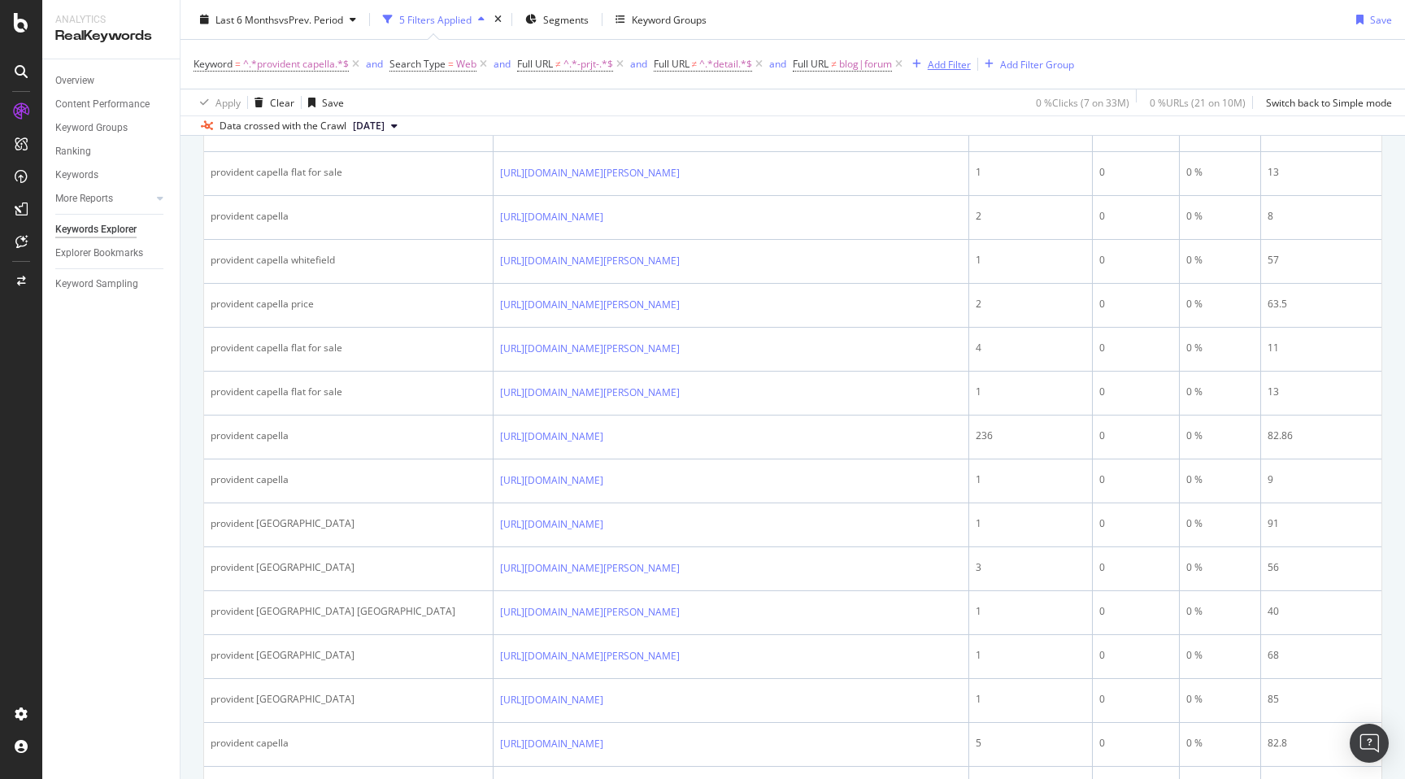
click at [952, 61] on div "Add Filter" at bounding box center [949, 64] width 43 height 14
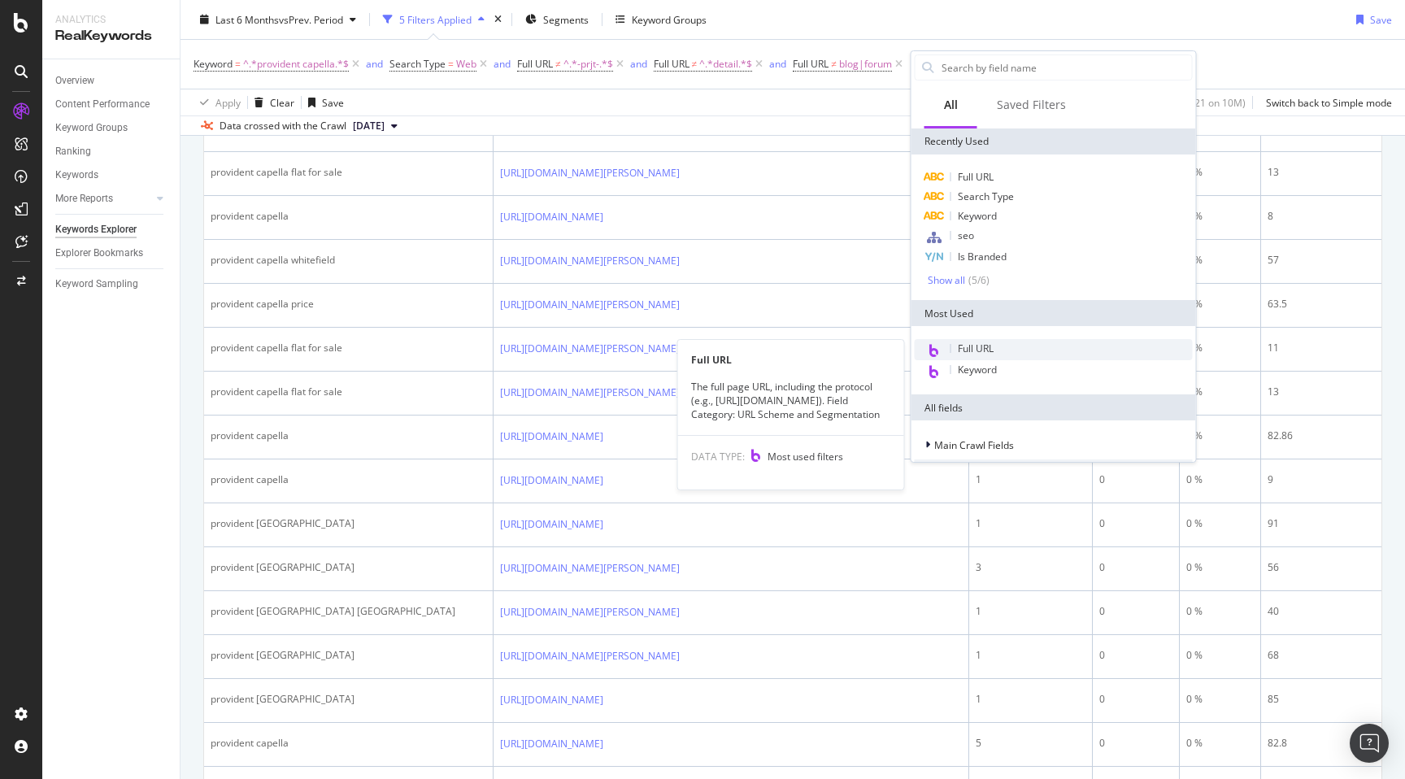
click at [992, 342] on span "Full URL" at bounding box center [976, 348] width 36 height 14
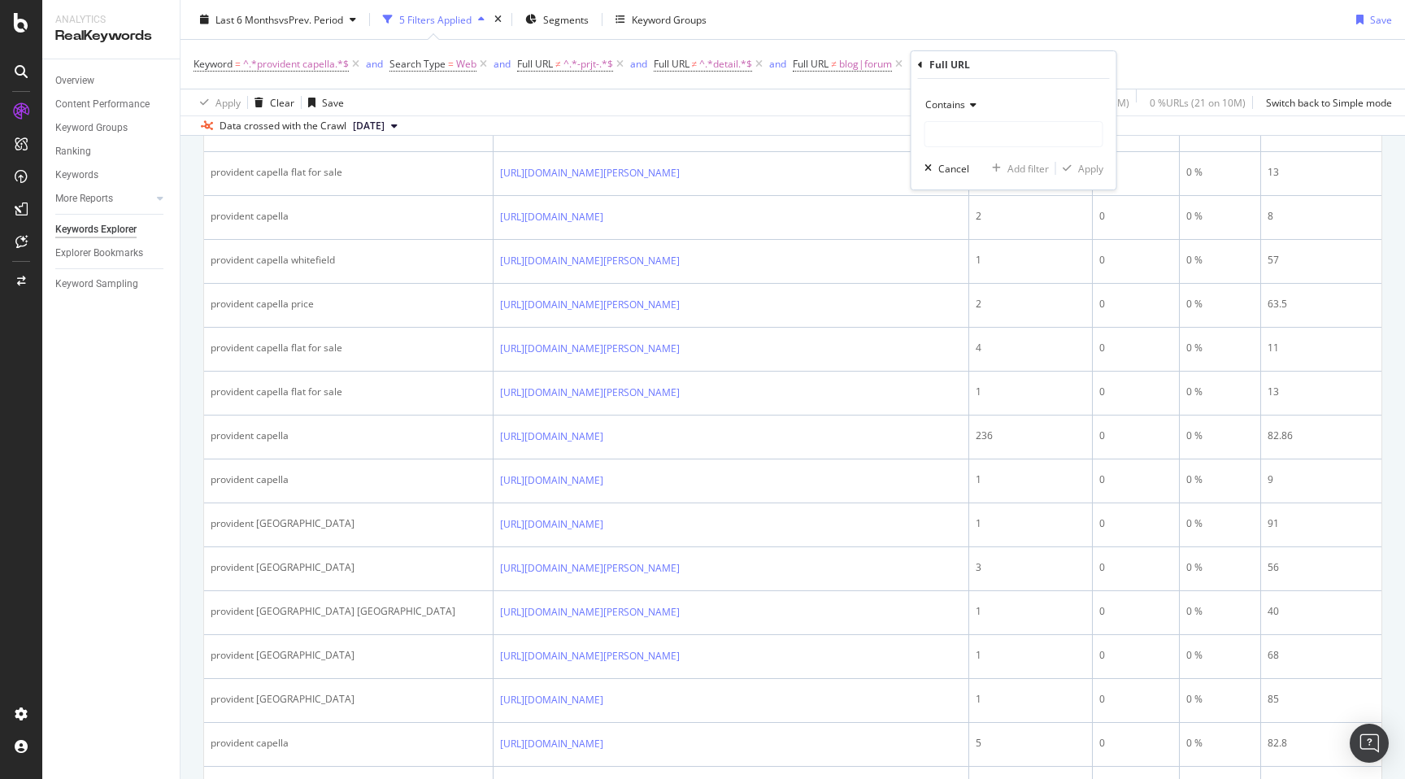
click at [955, 111] on div "Contains" at bounding box center [1013, 105] width 179 height 26
click at [988, 327] on span "Doesn't match regex" at bounding box center [980, 329] width 94 height 14
click at [964, 137] on input "text" at bounding box center [1013, 134] width 177 height 26
type input "-prjtl"
click at [1088, 170] on div "Apply" at bounding box center [1090, 169] width 25 height 14
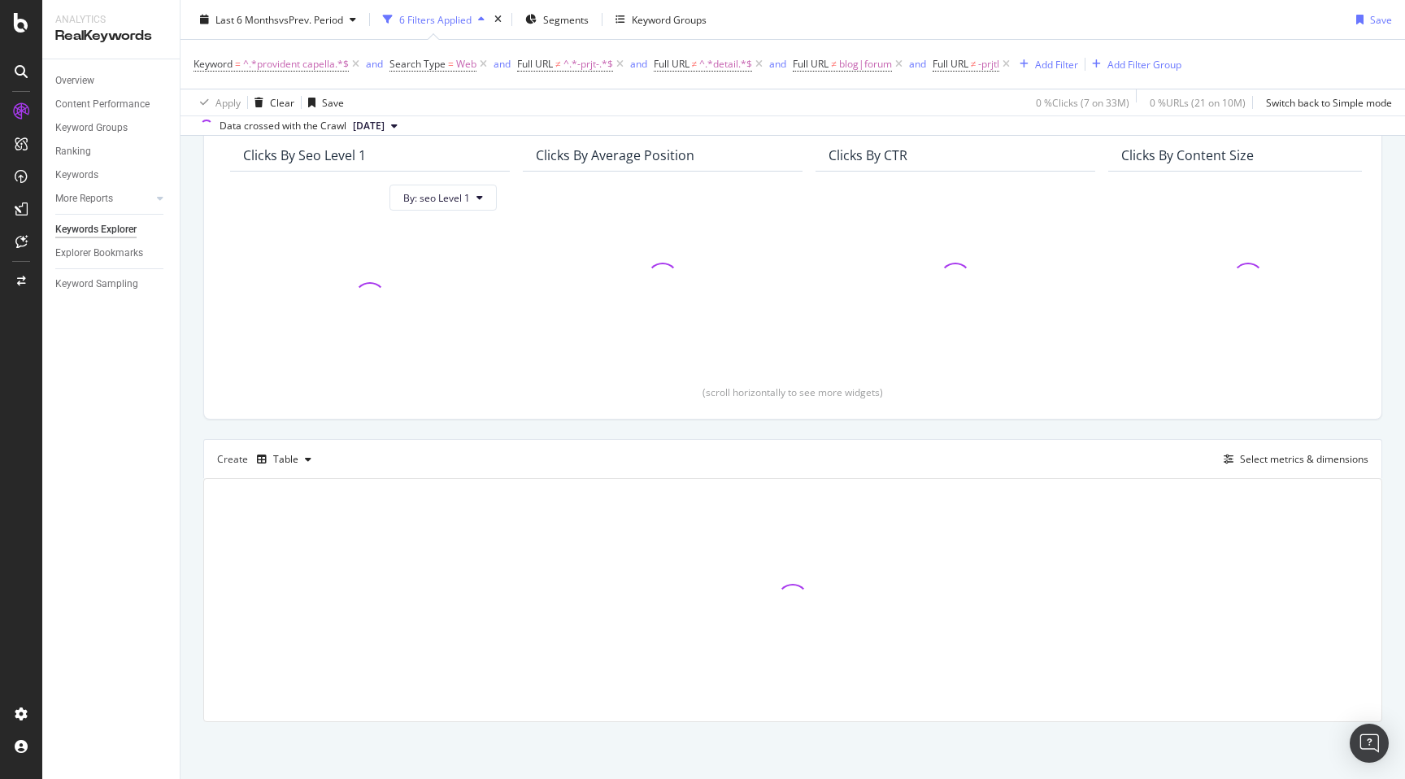
scroll to position [144, 0]
click at [191, 393] on div "By URL Top Charts Clicks By seo Level 1 By: seo Level 1 Clicks By Average Posit…" at bounding box center [793, 406] width 1225 height 746
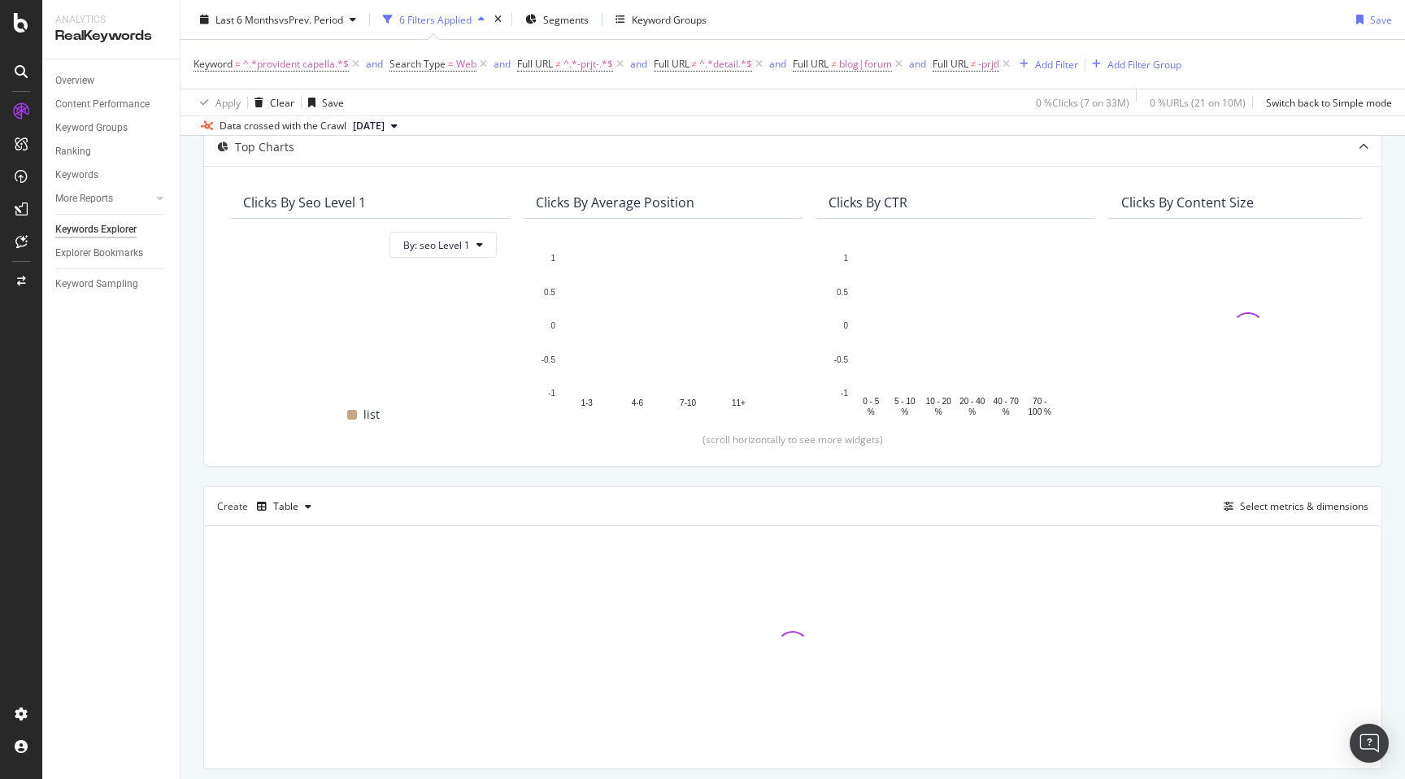
scroll to position [105, 0]
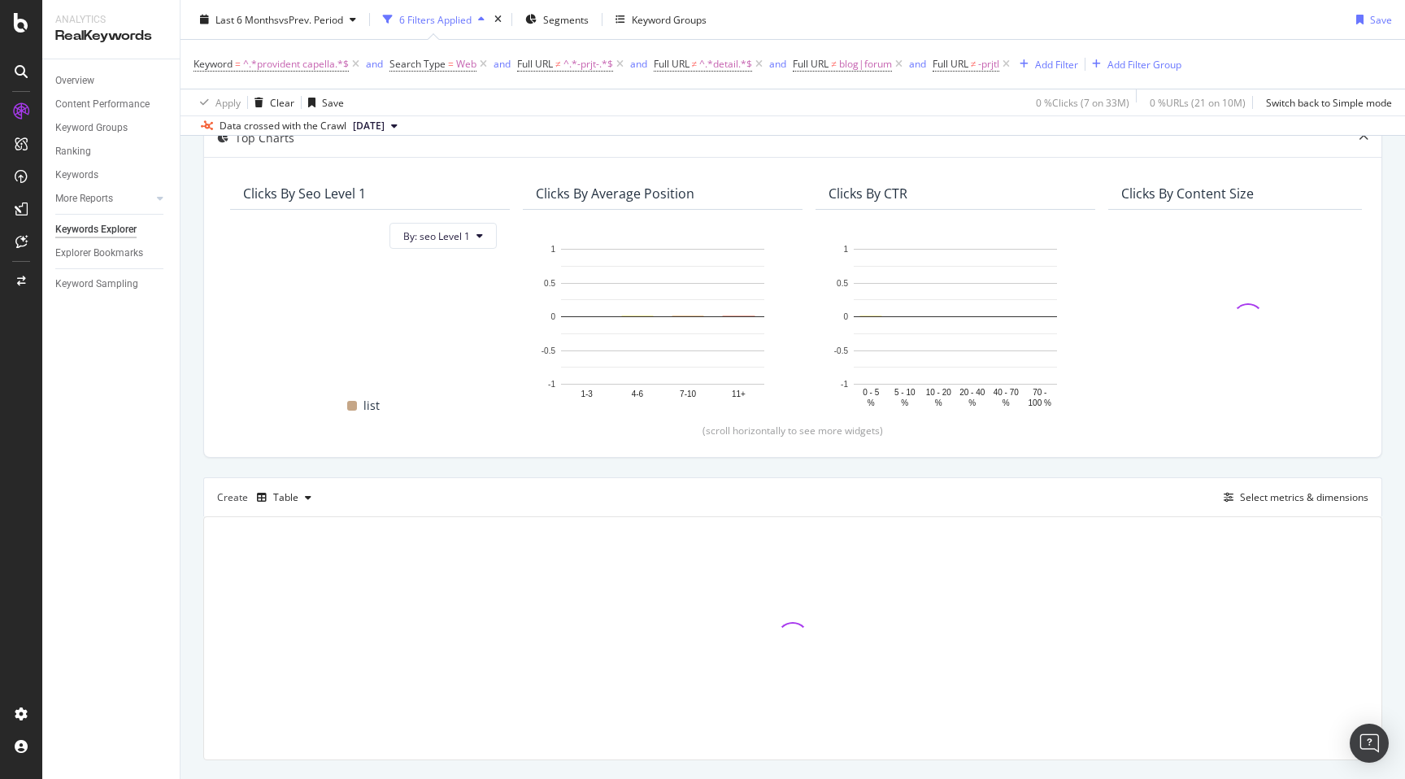
click at [192, 421] on div "By URL Top Charts Clicks By seo Level 1 By: seo Level 1 Hold CMD (⌘) while clic…" at bounding box center [793, 445] width 1225 height 746
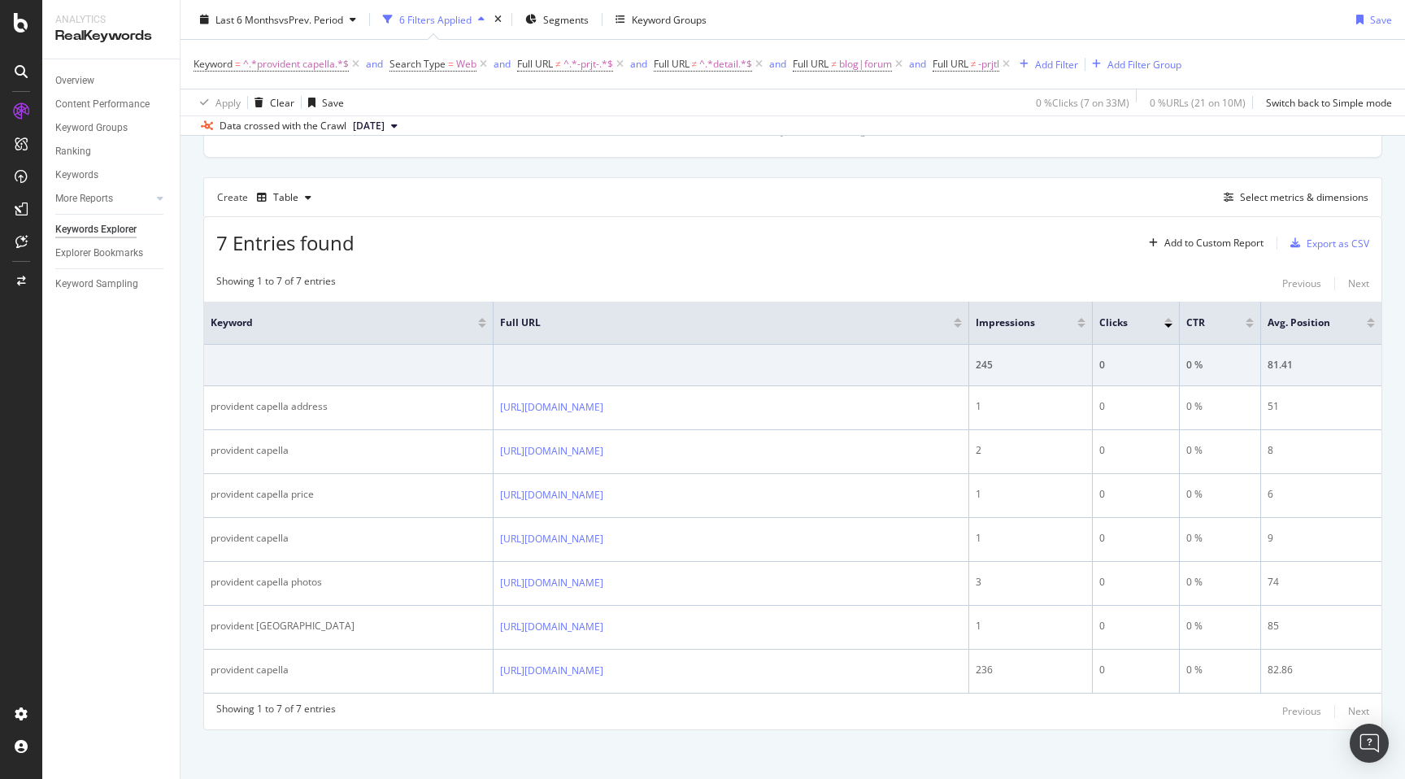
scroll to position [413, 0]
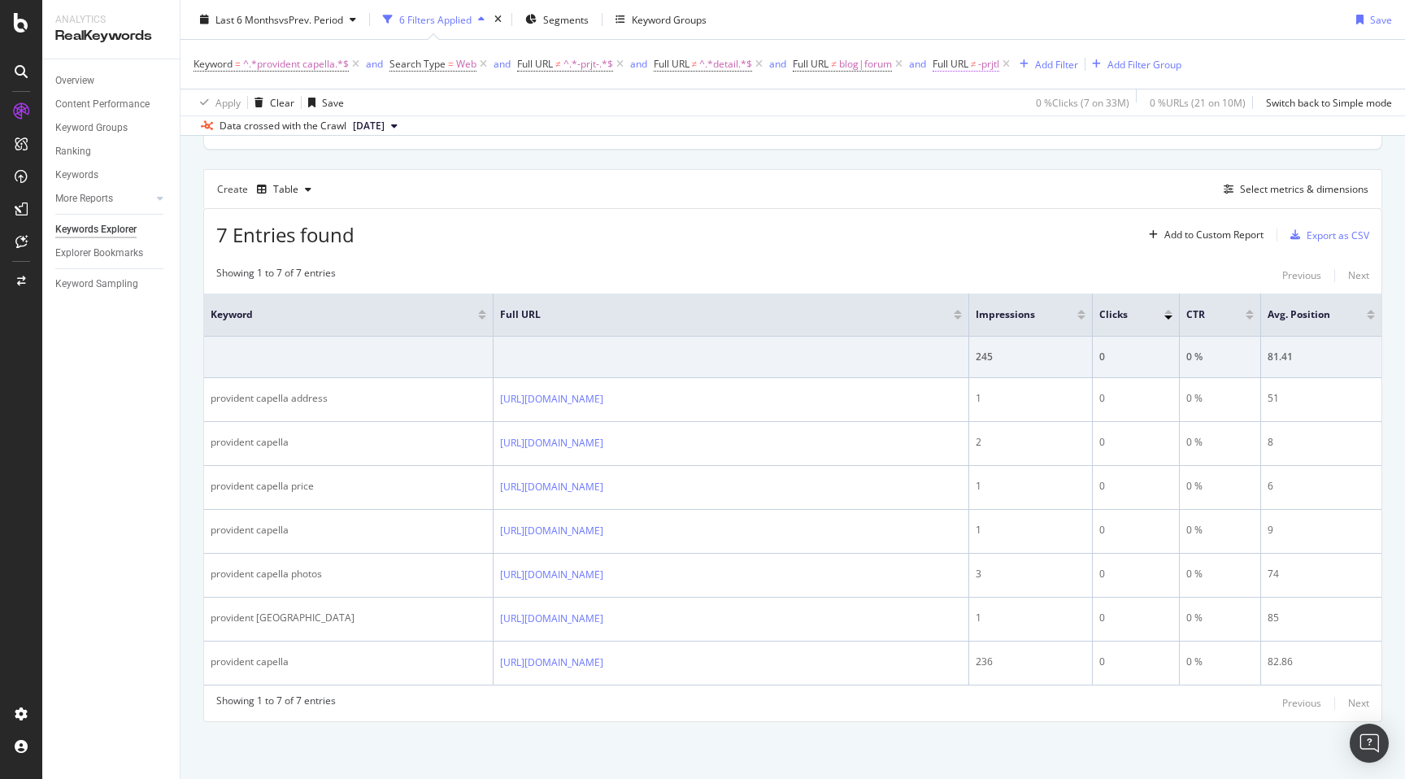
click at [968, 64] on span "Full URL" at bounding box center [951, 64] width 36 height 14
click at [981, 102] on span "Doesn't match regex" at bounding box center [999, 102] width 94 height 14
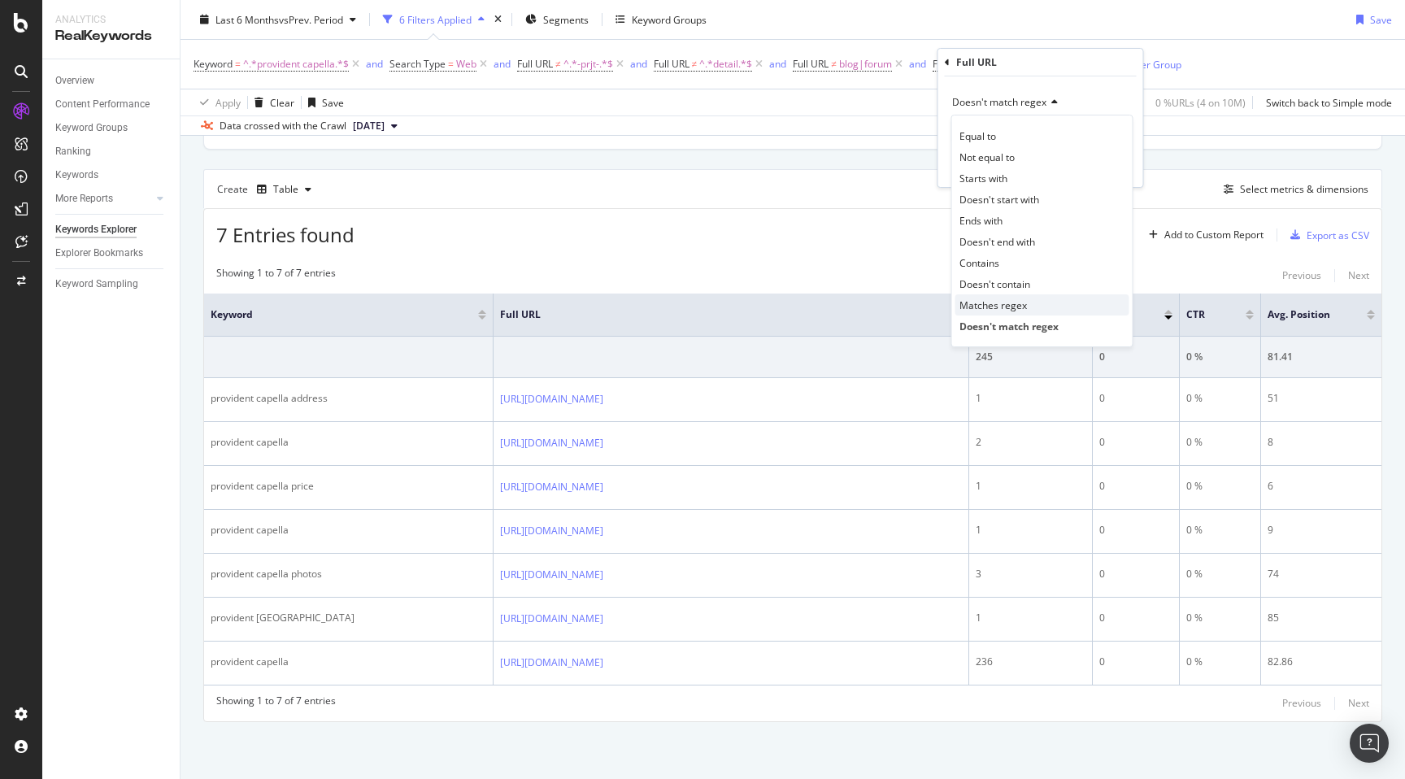
click at [989, 305] on span "Matches regex" at bounding box center [992, 305] width 67 height 14
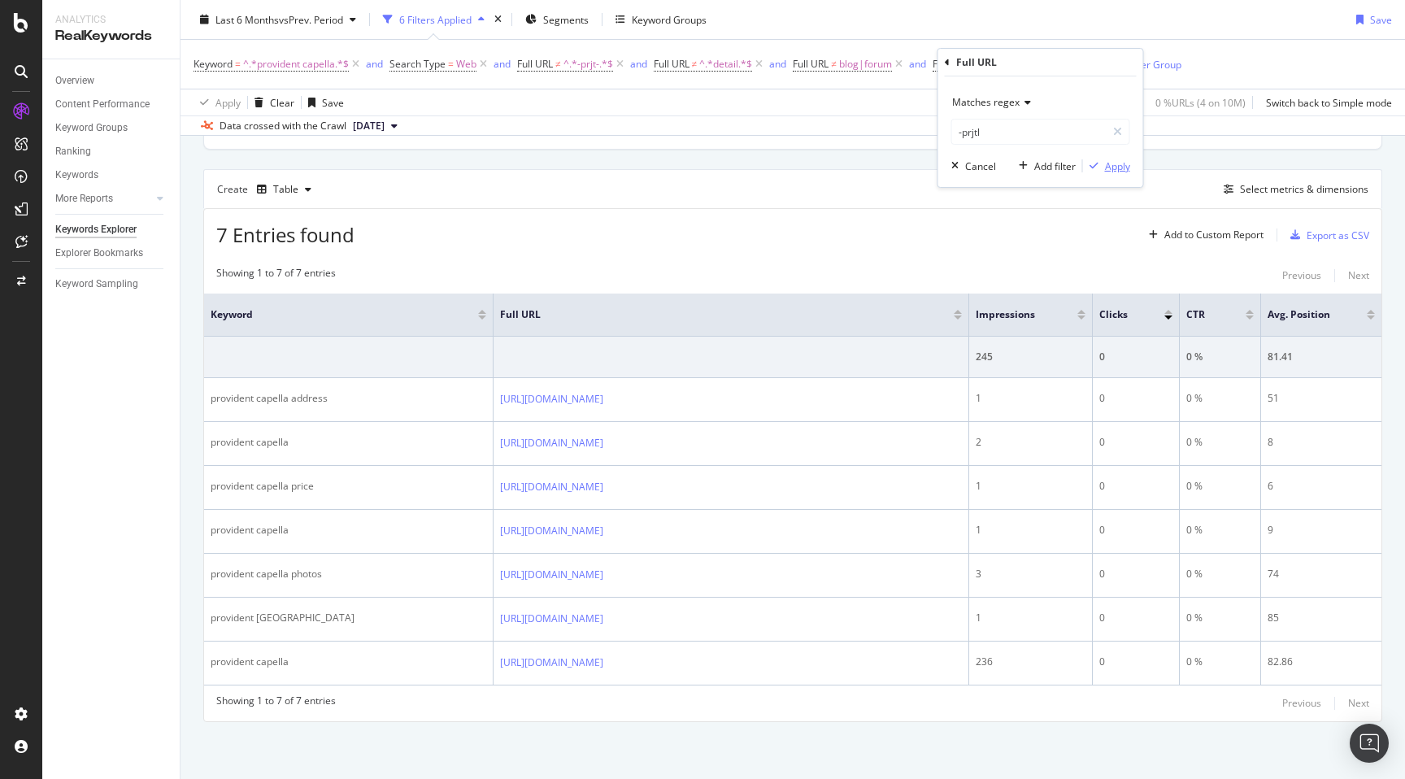
click at [1120, 166] on div "Apply" at bounding box center [1117, 166] width 25 height 14
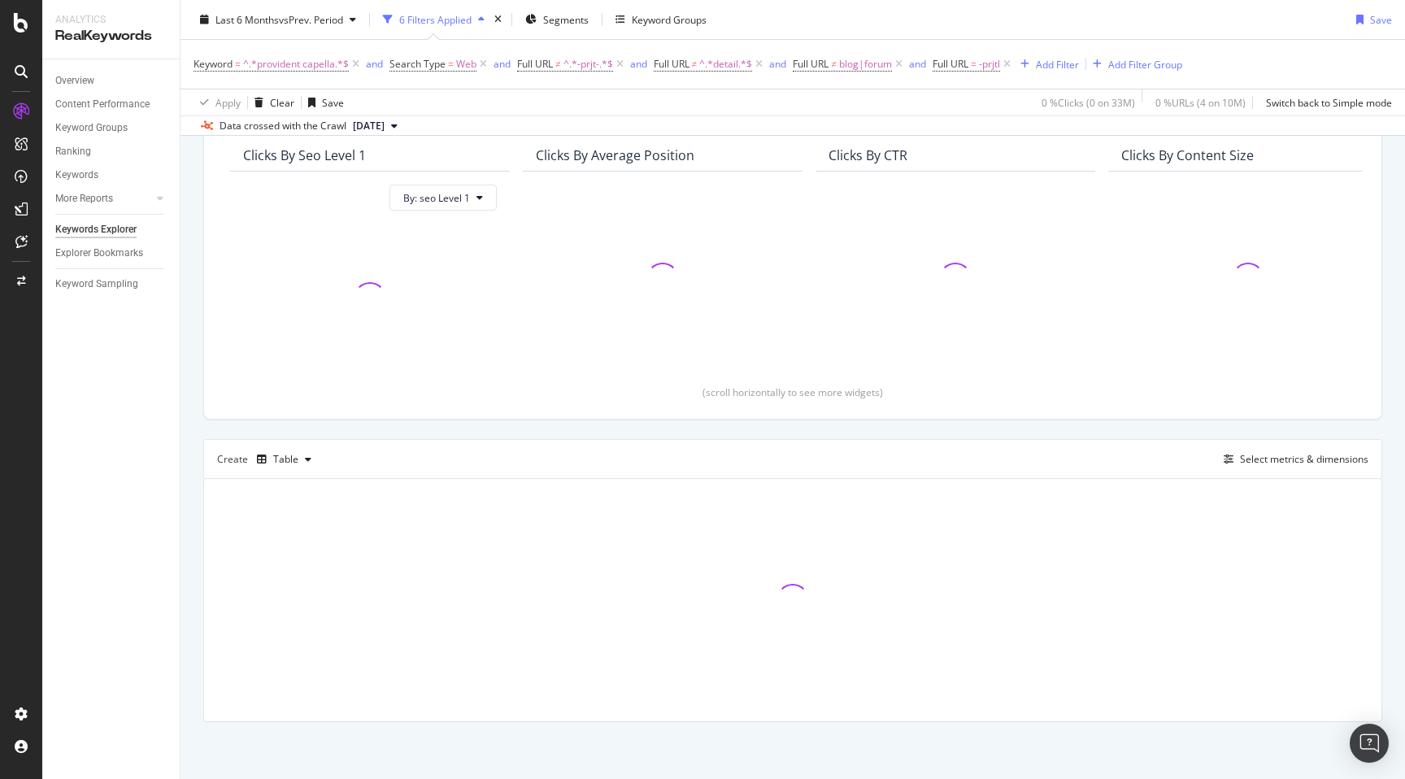
click at [186, 414] on div "By URL Top Charts Clicks By seo Level 1 By: seo Level 1 Clicks By Average Posit…" at bounding box center [793, 406] width 1225 height 746
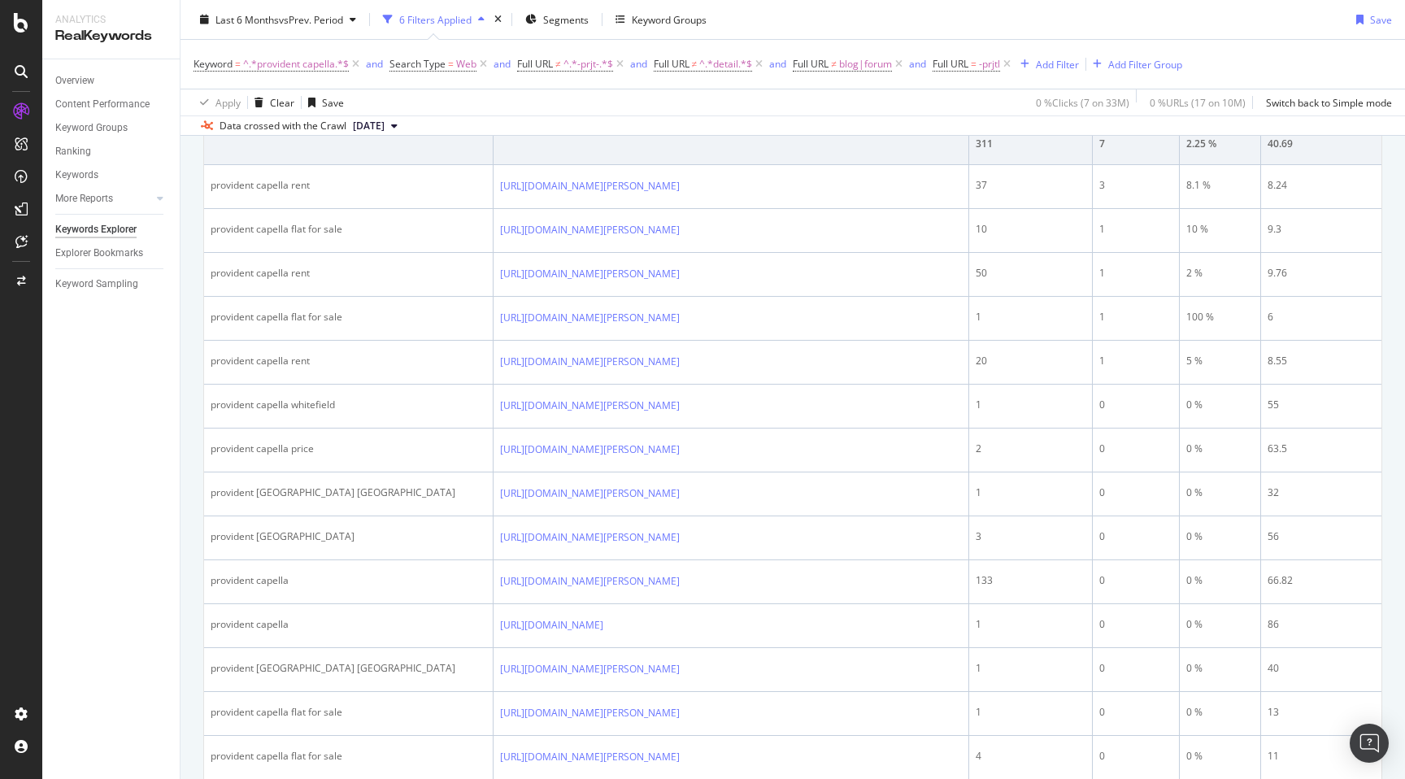
scroll to position [631, 0]
click at [1059, 61] on div "Add Filter" at bounding box center [1057, 64] width 43 height 14
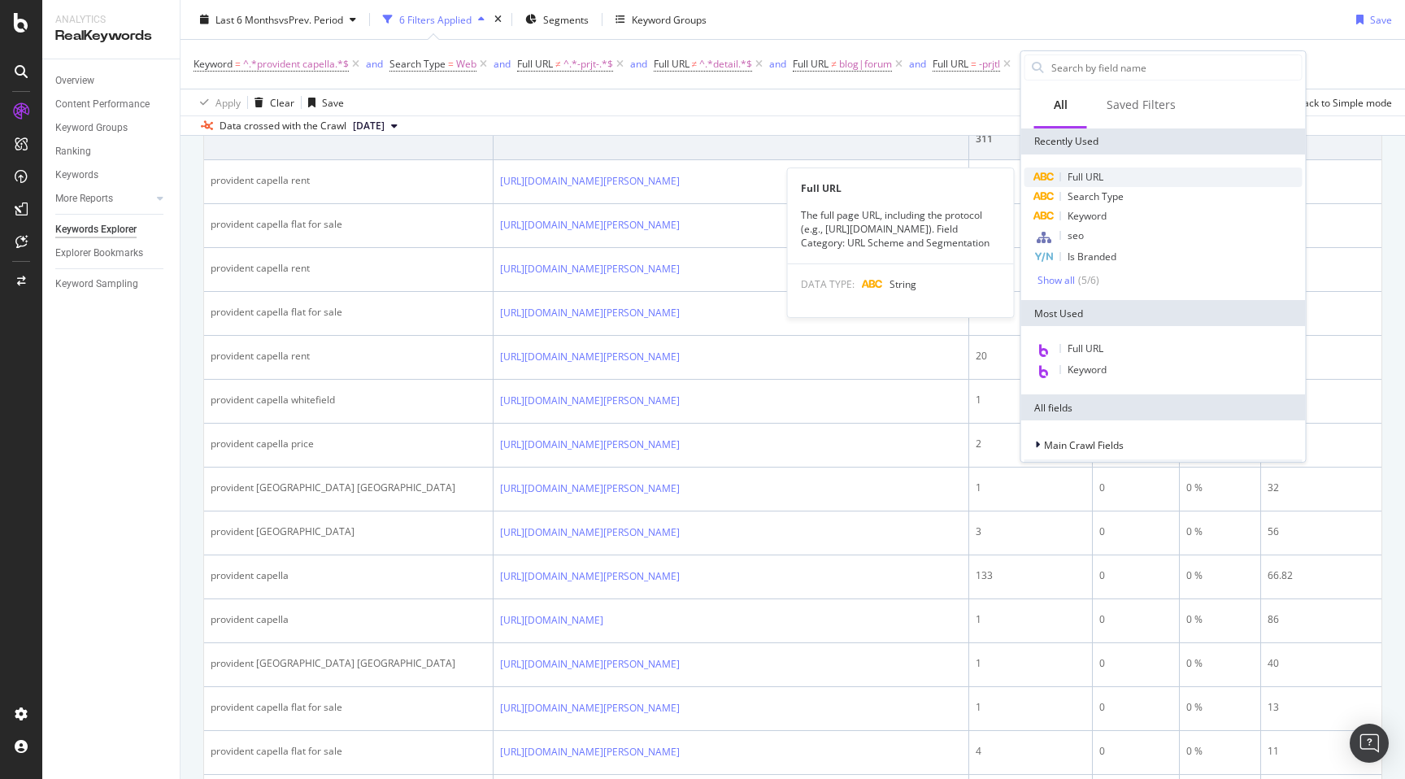
click at [1091, 176] on span "Full URL" at bounding box center [1086, 177] width 36 height 14
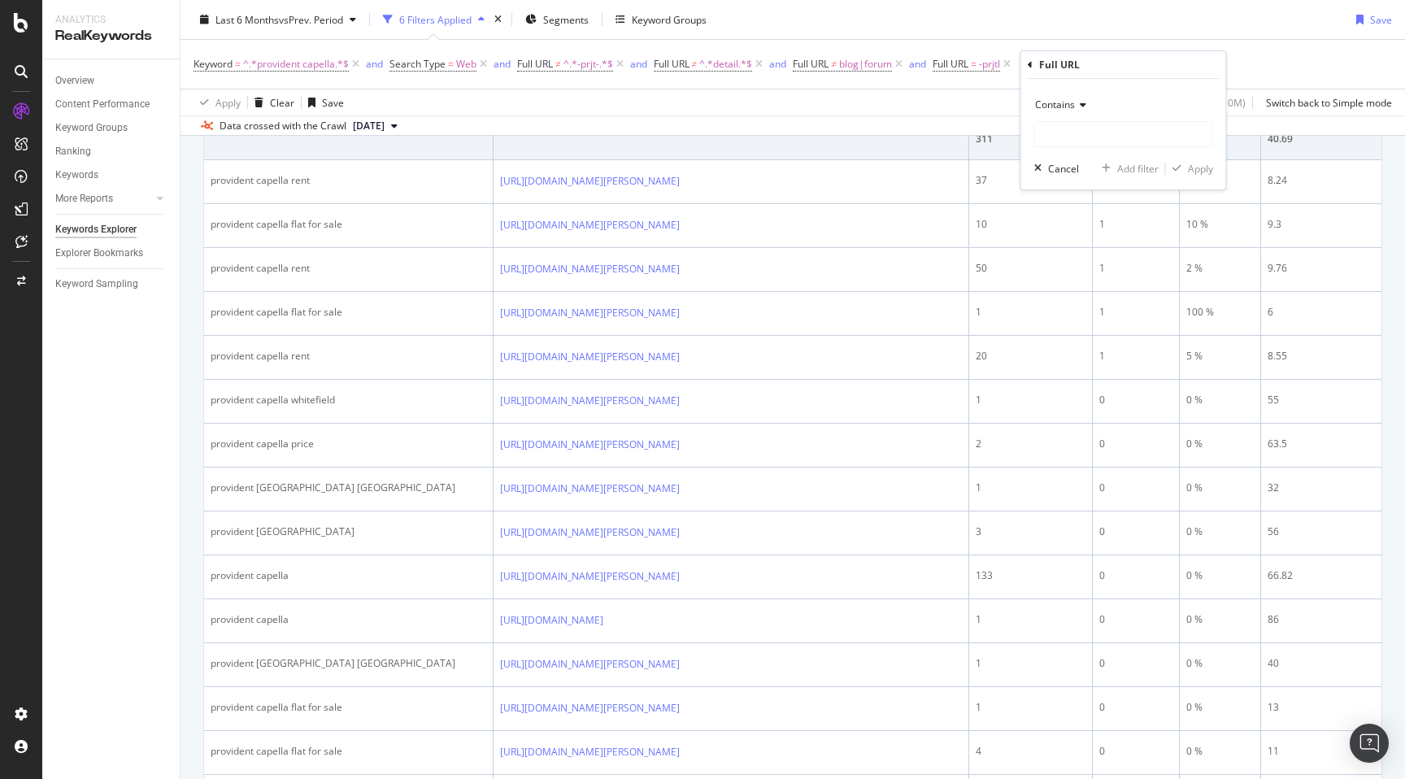
click at [1060, 112] on div "Contains" at bounding box center [1123, 105] width 179 height 26
click at [1089, 293] on span "Doesn't contain" at bounding box center [1077, 287] width 71 height 14
click at [1050, 136] on input "text" at bounding box center [1123, 134] width 177 height 26
type input "-sale-"
click at [1192, 174] on div "Apply" at bounding box center [1200, 169] width 25 height 14
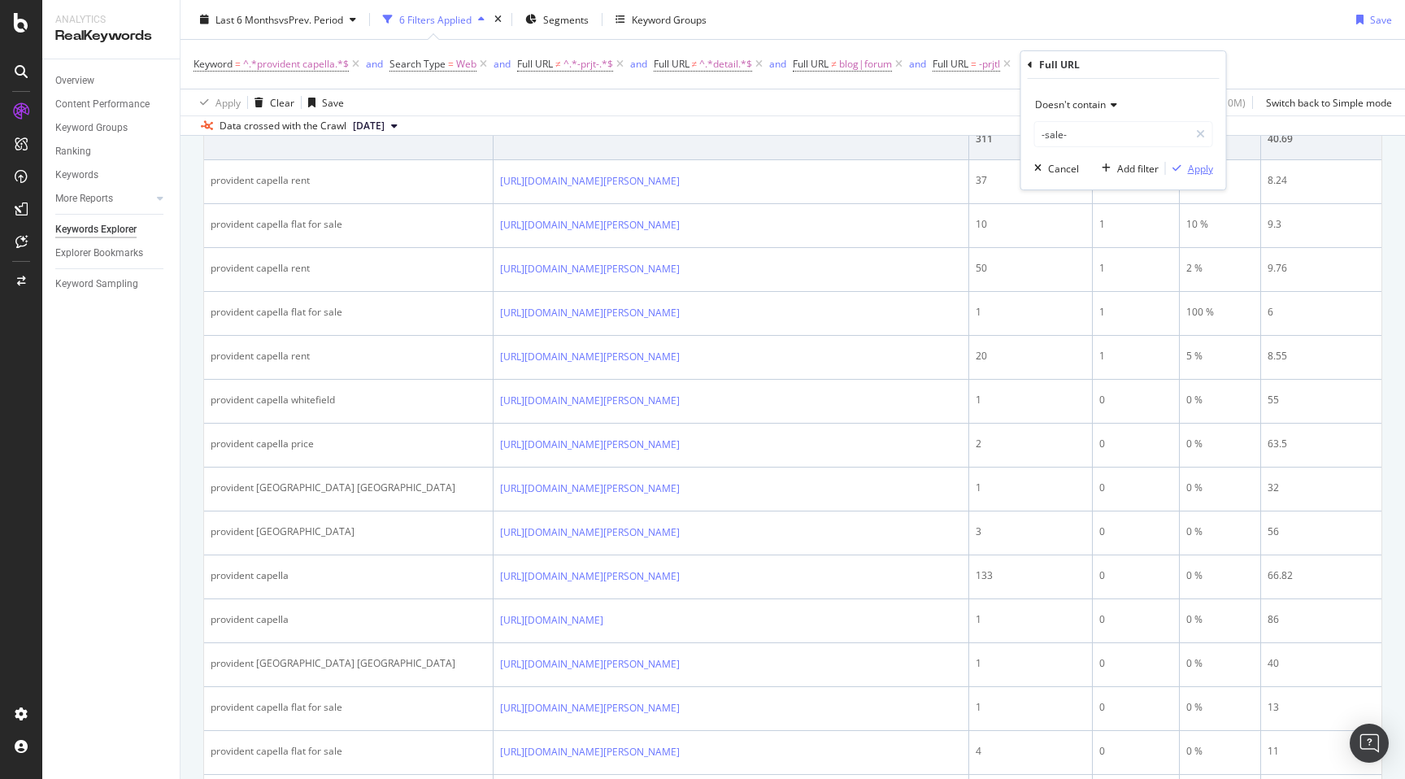
scroll to position [144, 0]
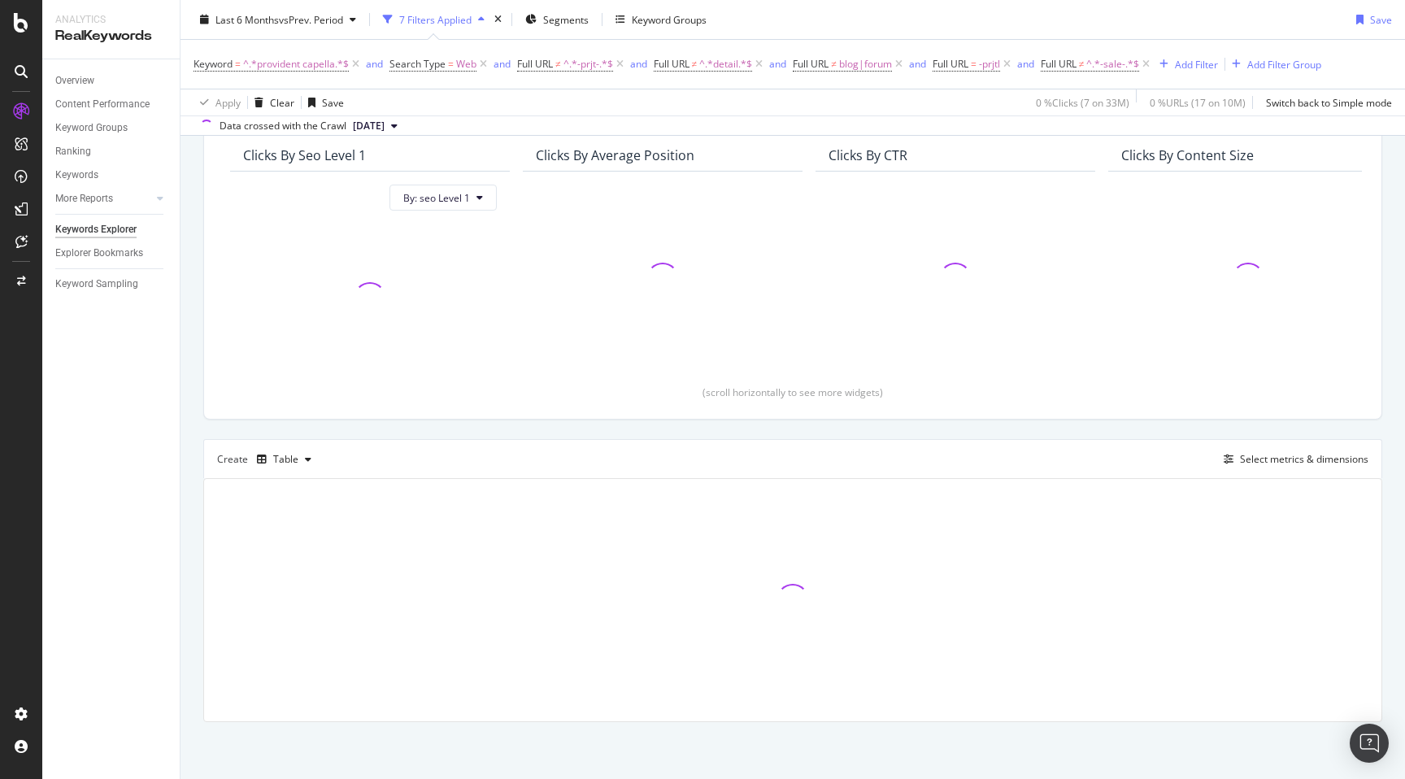
click at [186, 444] on div "By URL Top Charts Clicks By seo Level 1 By: seo Level 1 Clicks By Average Posit…" at bounding box center [793, 406] width 1225 height 746
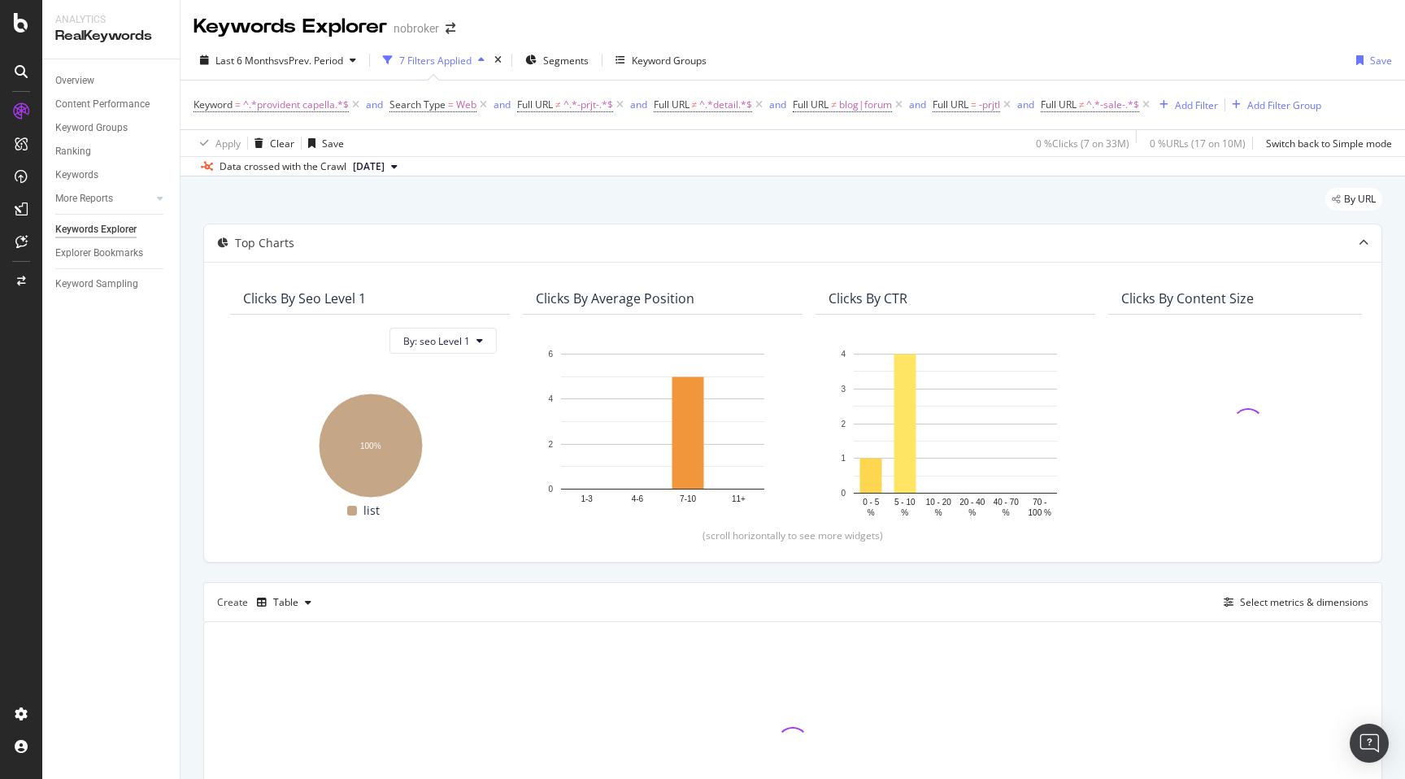
click at [189, 446] on div "By URL Top Charts Clicks By seo Level 1 By: seo Level 1 Hold CMD (⌘) while clic…" at bounding box center [793, 549] width 1225 height 746
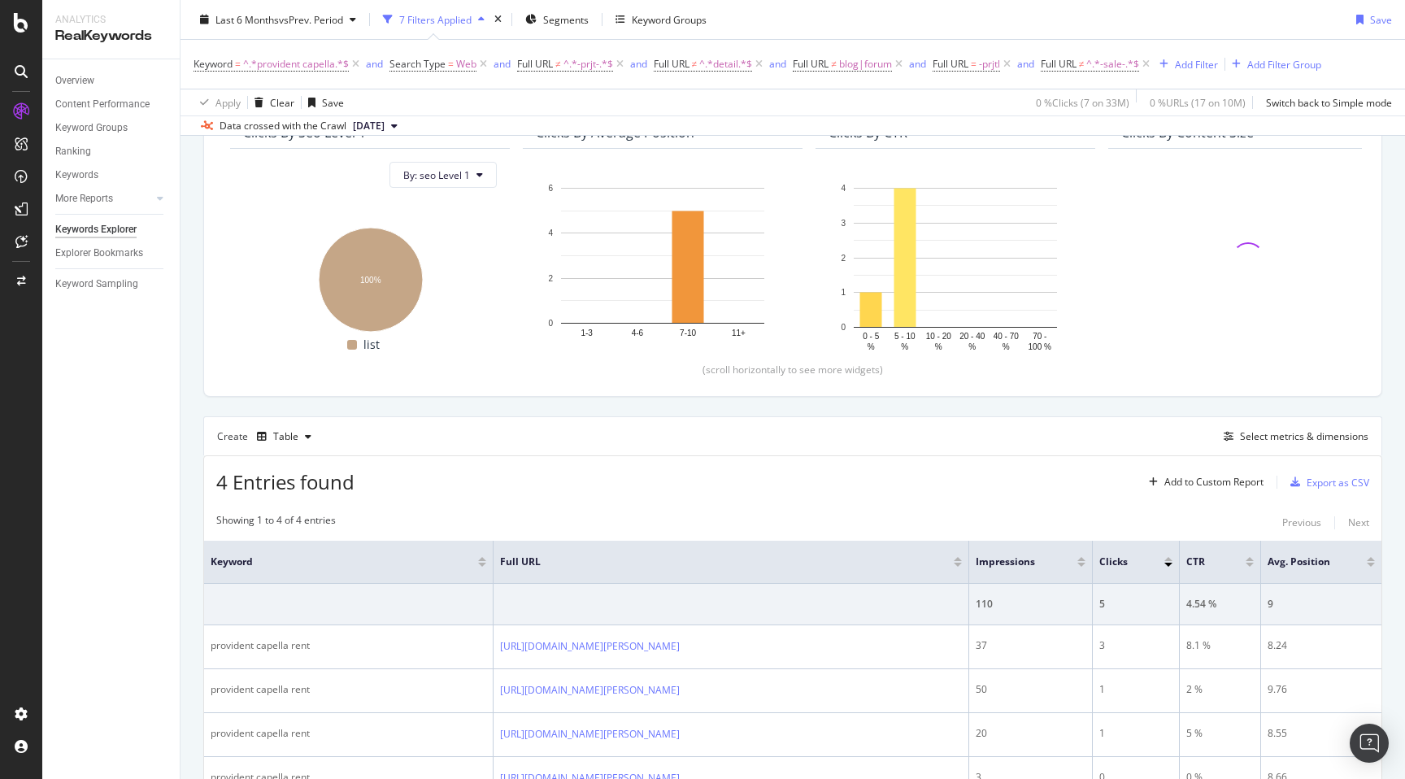
scroll to position [328, 0]
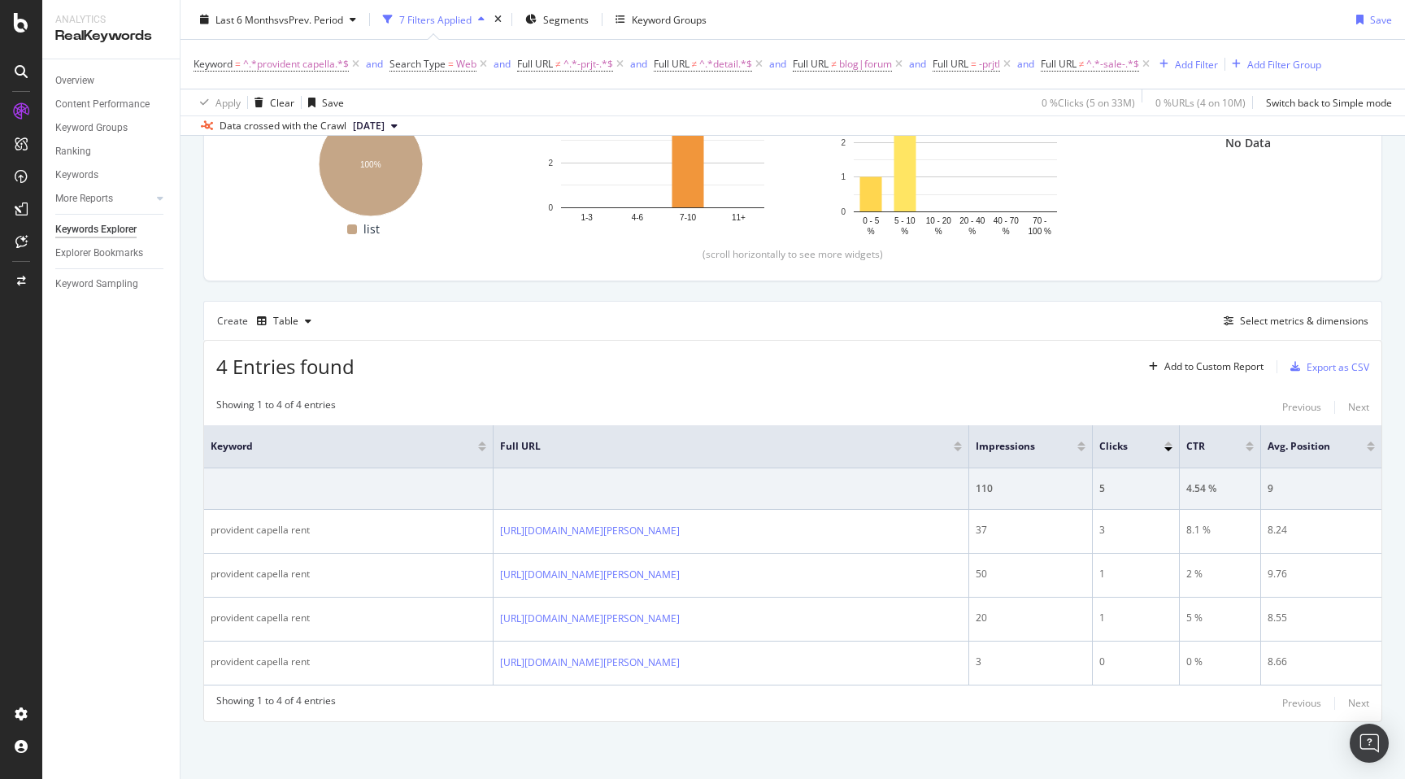
click at [195, 352] on div "By URL Top Charts Clicks By seo Level 1 By: seo Level 1 Hold CMD (⌘) while clic…" at bounding box center [793, 336] width 1225 height 883
click at [189, 381] on div "By URL Top Charts Clicks By seo Level 1 By: seo Level 1 Hold CMD (⌘) while clic…" at bounding box center [793, 336] width 1225 height 883
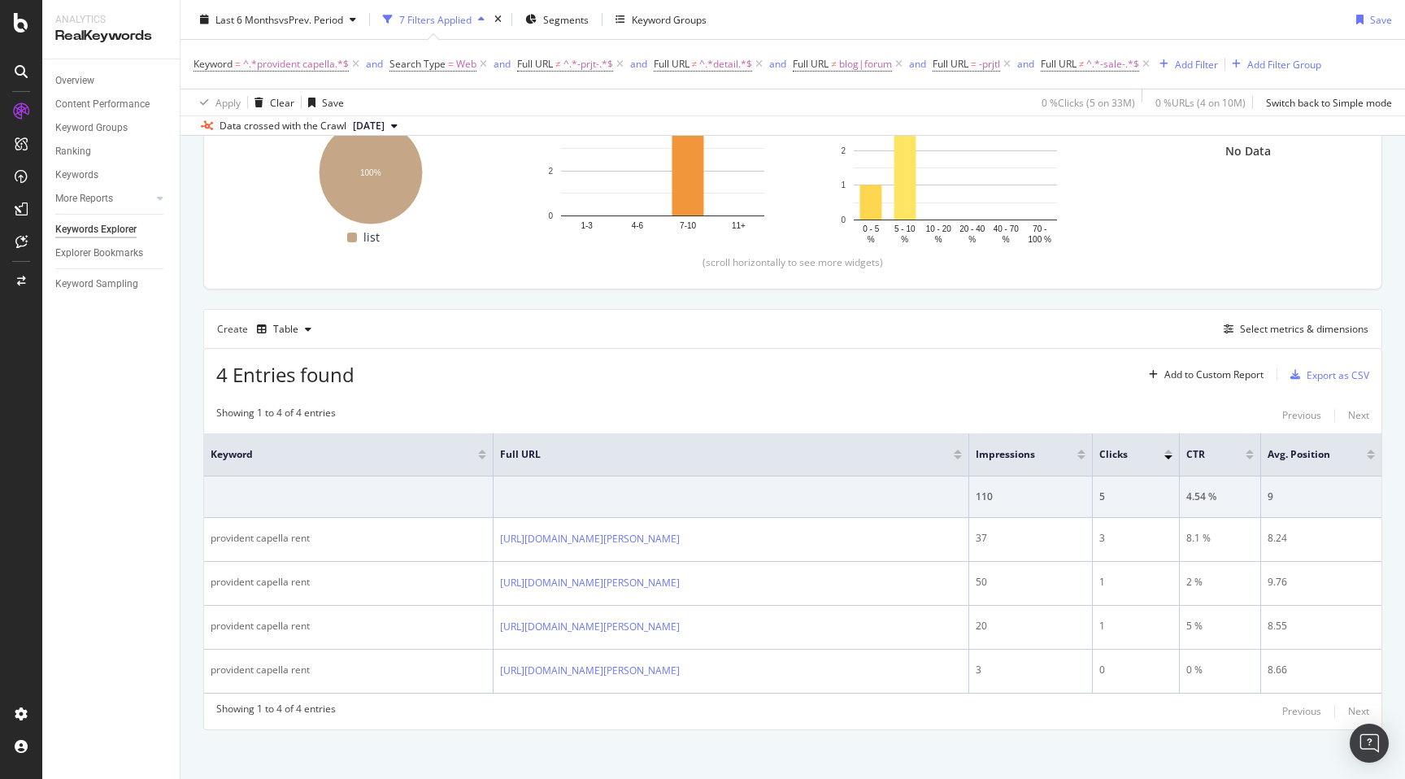
scroll to position [0, 0]
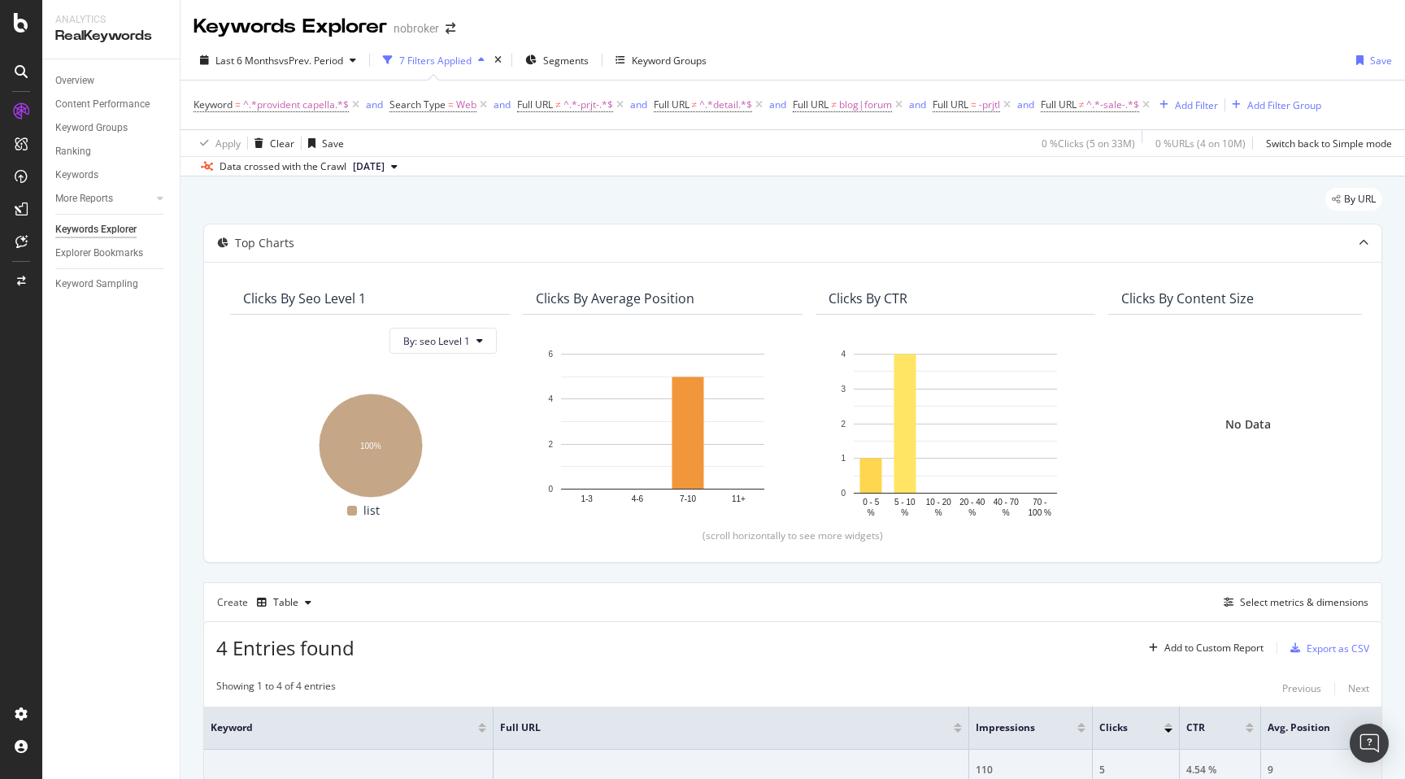
click at [456, 202] on div "By URL" at bounding box center [792, 206] width 1179 height 36
click at [187, 400] on div "By URL Top Charts Clicks By seo Level 1 By: seo Level 1 Hold CMD (⌘) while clic…" at bounding box center [793, 617] width 1225 height 883
click at [554, 203] on div "By URL" at bounding box center [792, 206] width 1179 height 36
click at [189, 648] on div "By URL Top Charts Clicks By seo Level 1 By: seo Level 1 Hold CMD (⌘) while clic…" at bounding box center [793, 617] width 1225 height 883
click at [681, 202] on div "By URL" at bounding box center [792, 206] width 1179 height 36
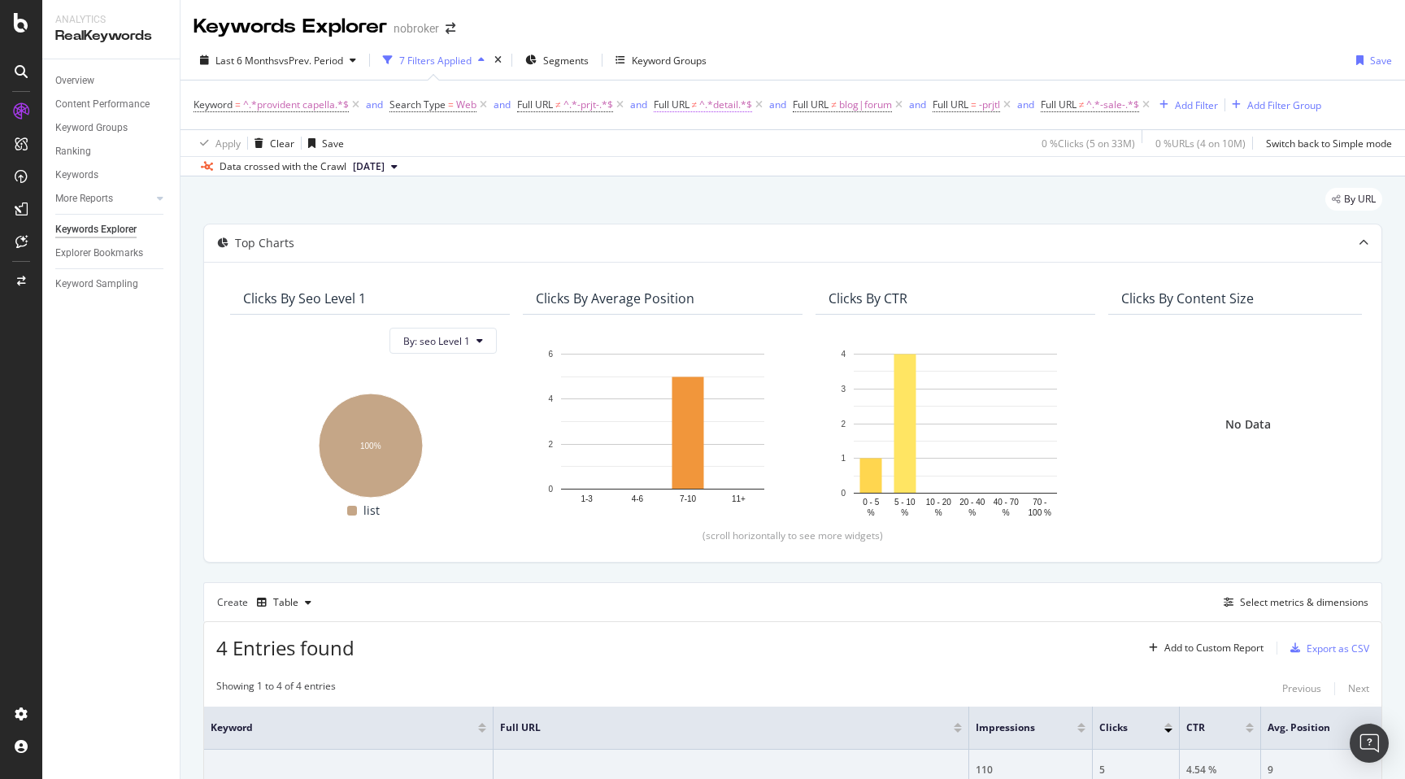
click at [724, 115] on span "^.*detail.*$" at bounding box center [725, 105] width 53 height 23
click at [716, 141] on span "Doesn't contain" at bounding box center [705, 144] width 71 height 14
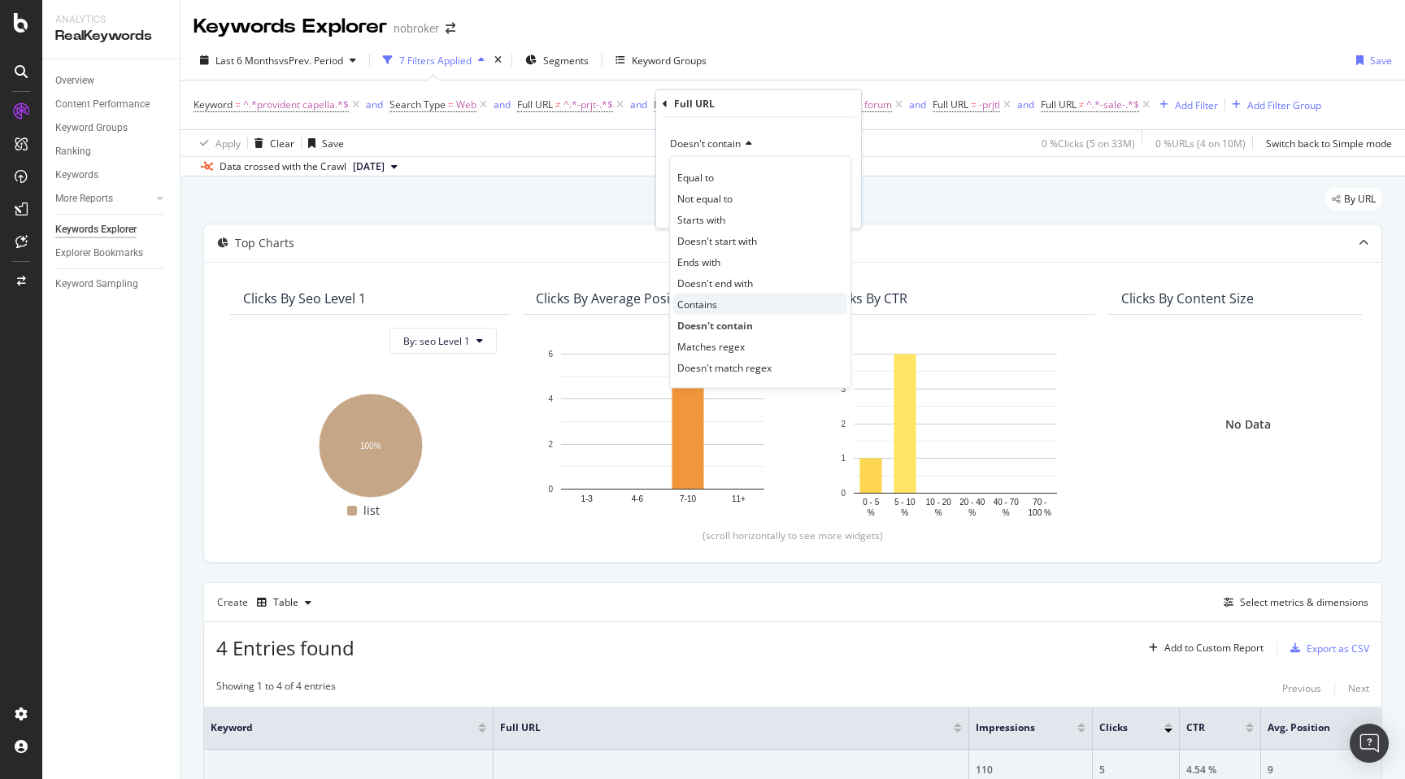
click at [709, 302] on span "Contains" at bounding box center [697, 304] width 40 height 14
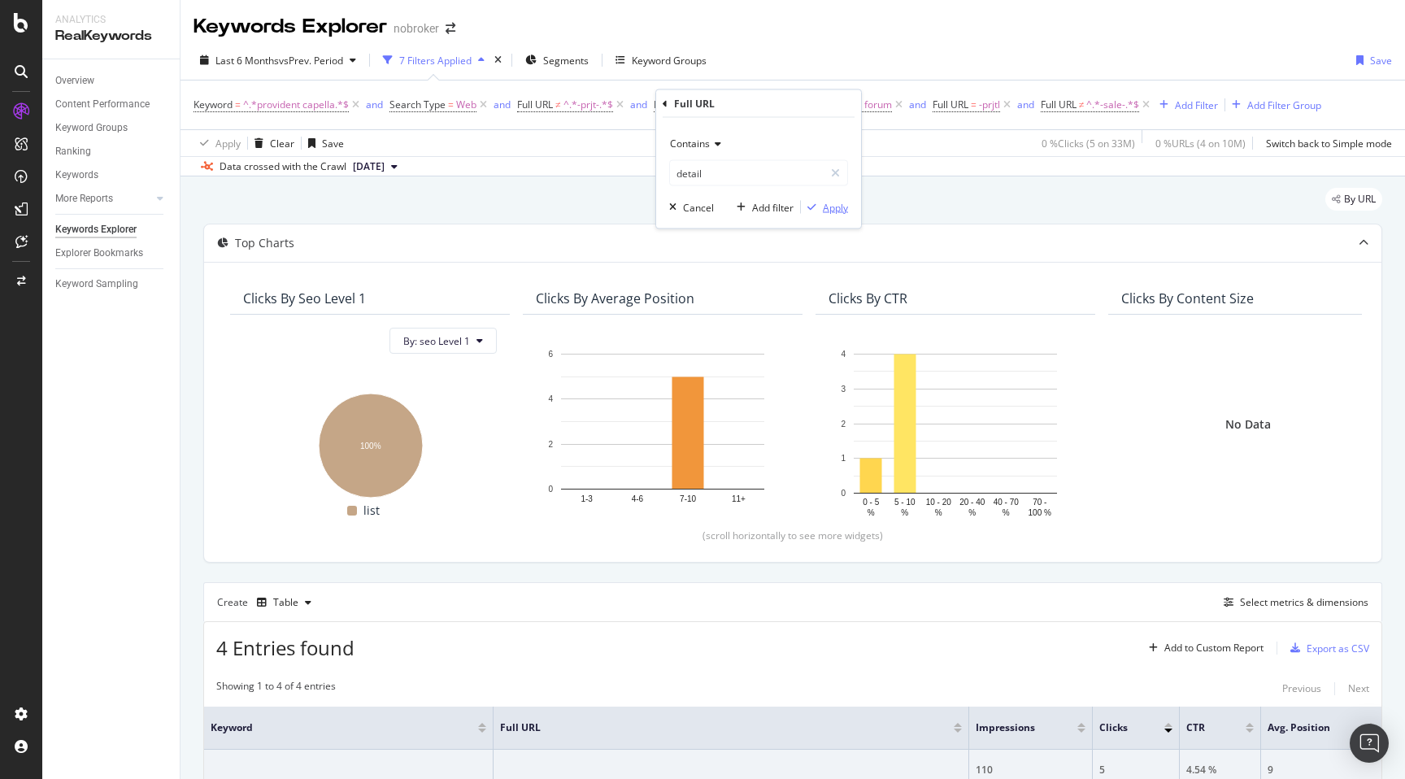
click at [837, 205] on div "Apply" at bounding box center [835, 207] width 25 height 14
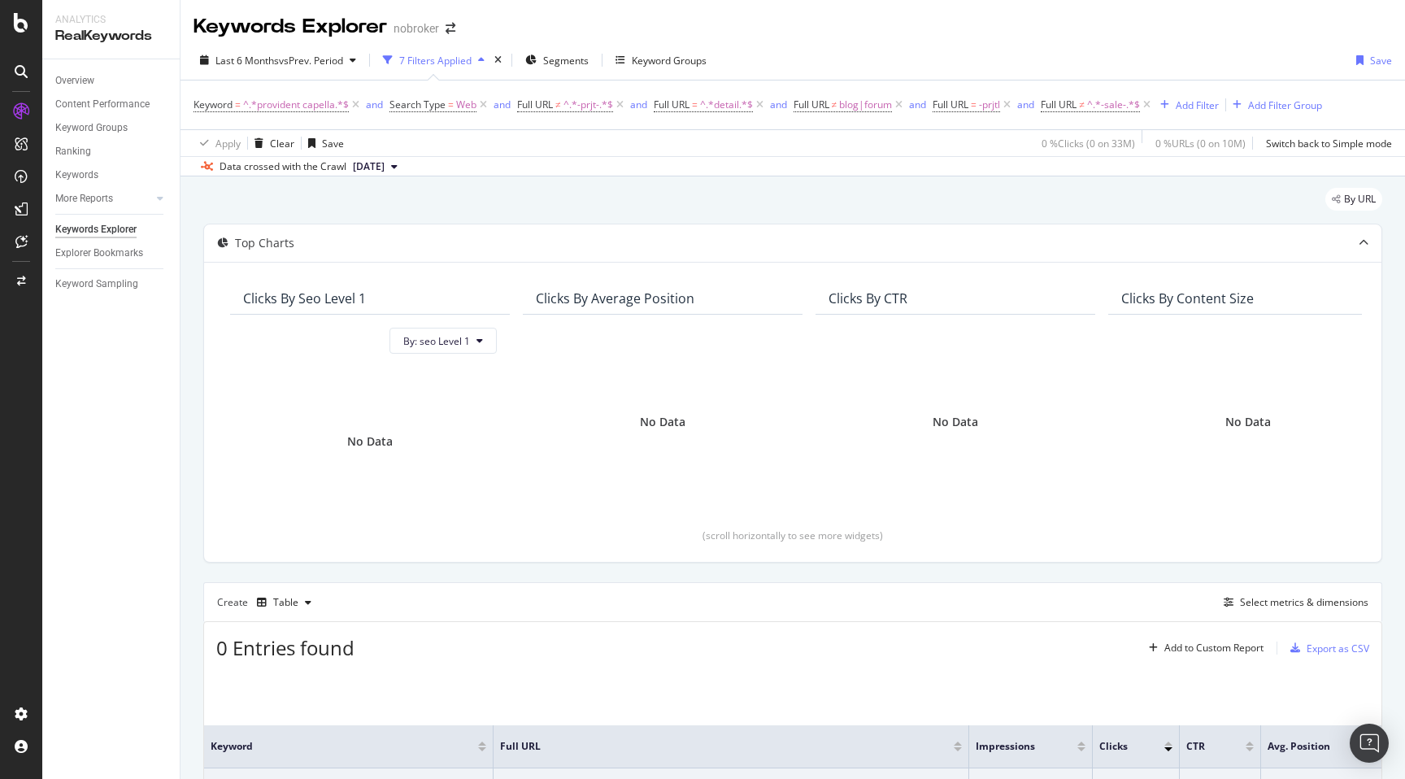
click at [1021, 212] on div "By URL" at bounding box center [792, 206] width 1179 height 36
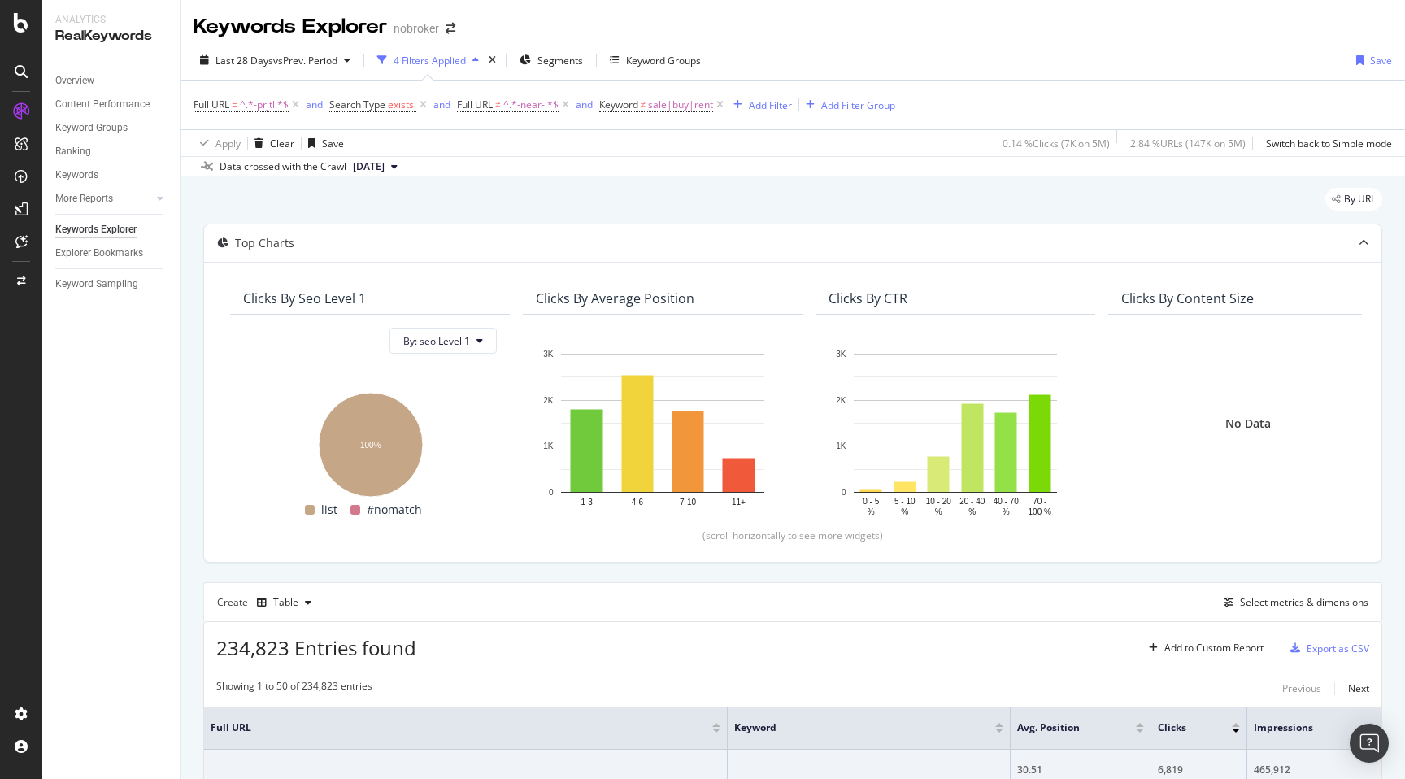
scroll to position [536, 0]
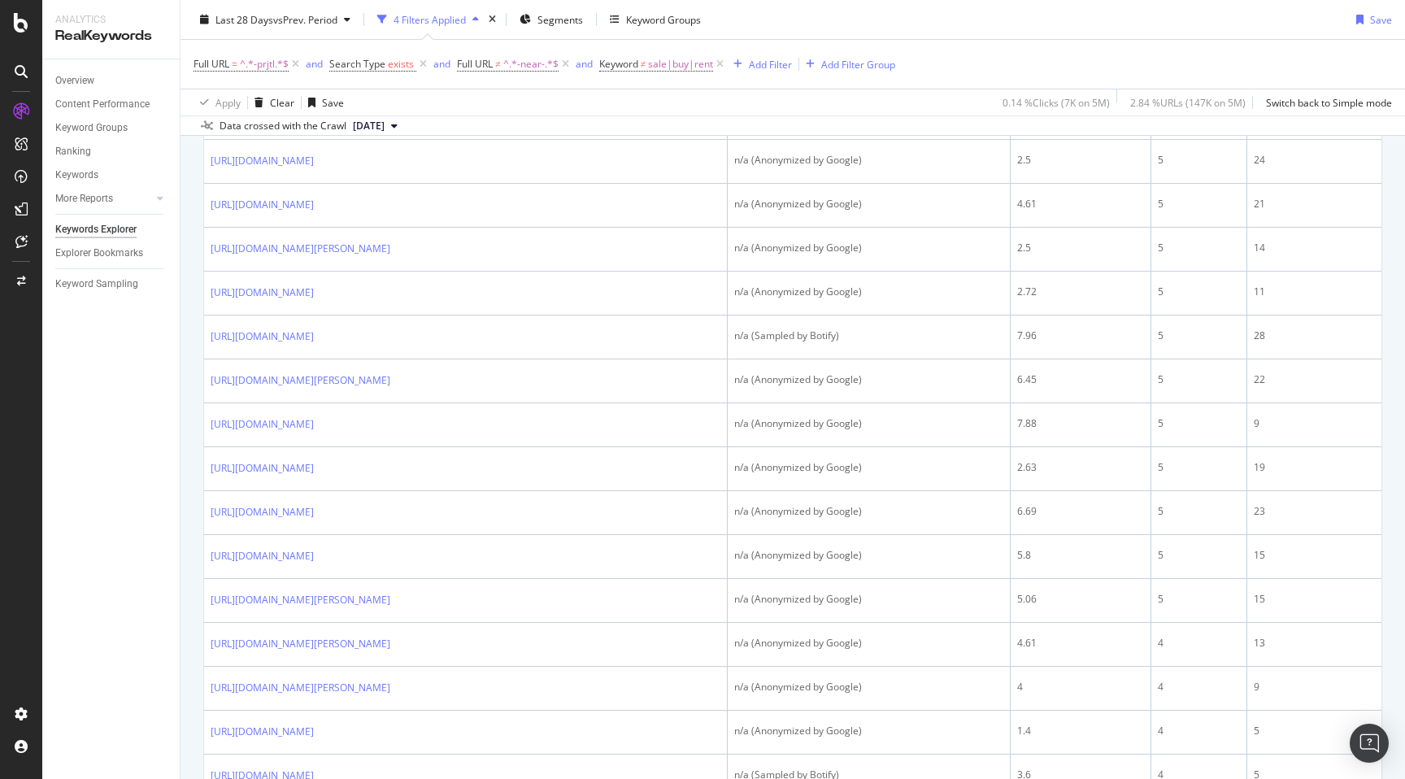
scroll to position [785, 0]
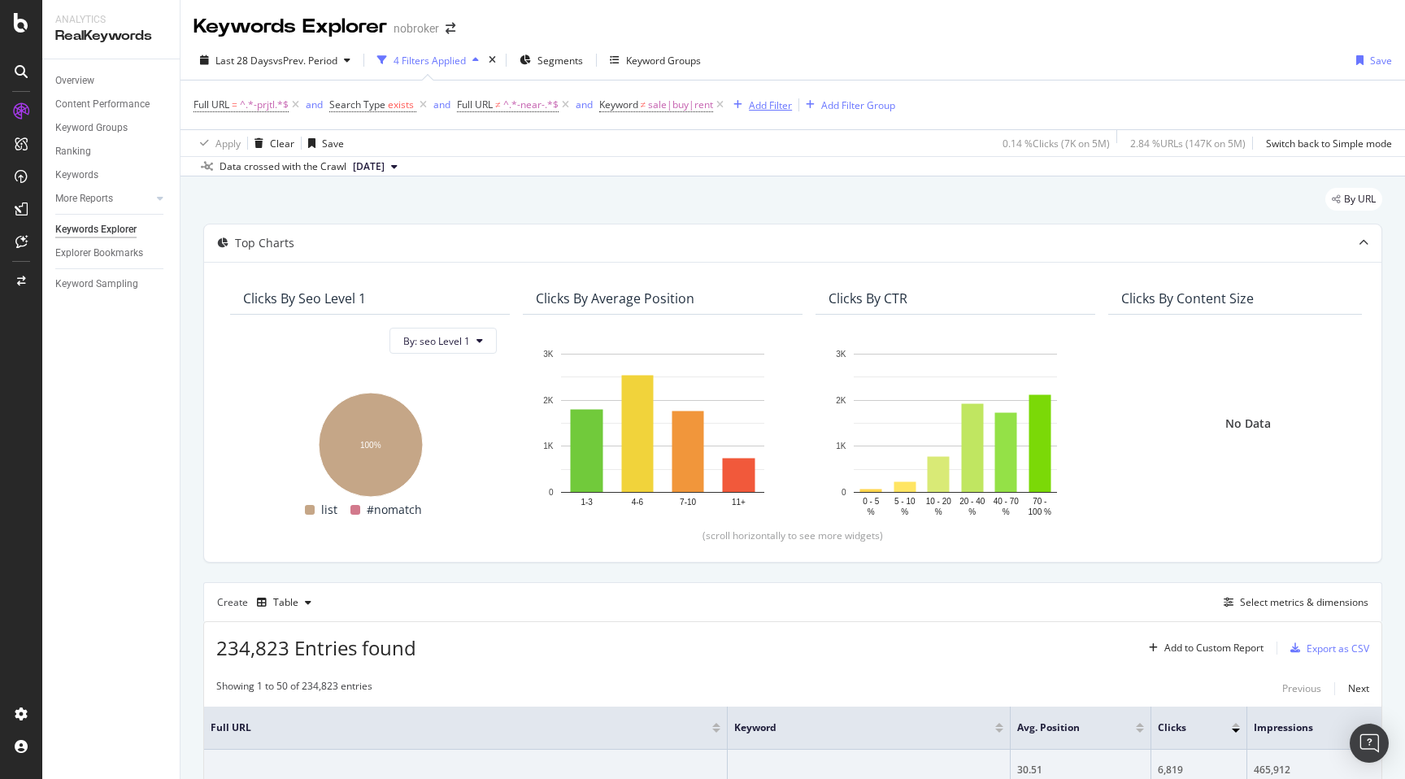
click at [768, 111] on div "Add Filter" at bounding box center [770, 105] width 43 height 14
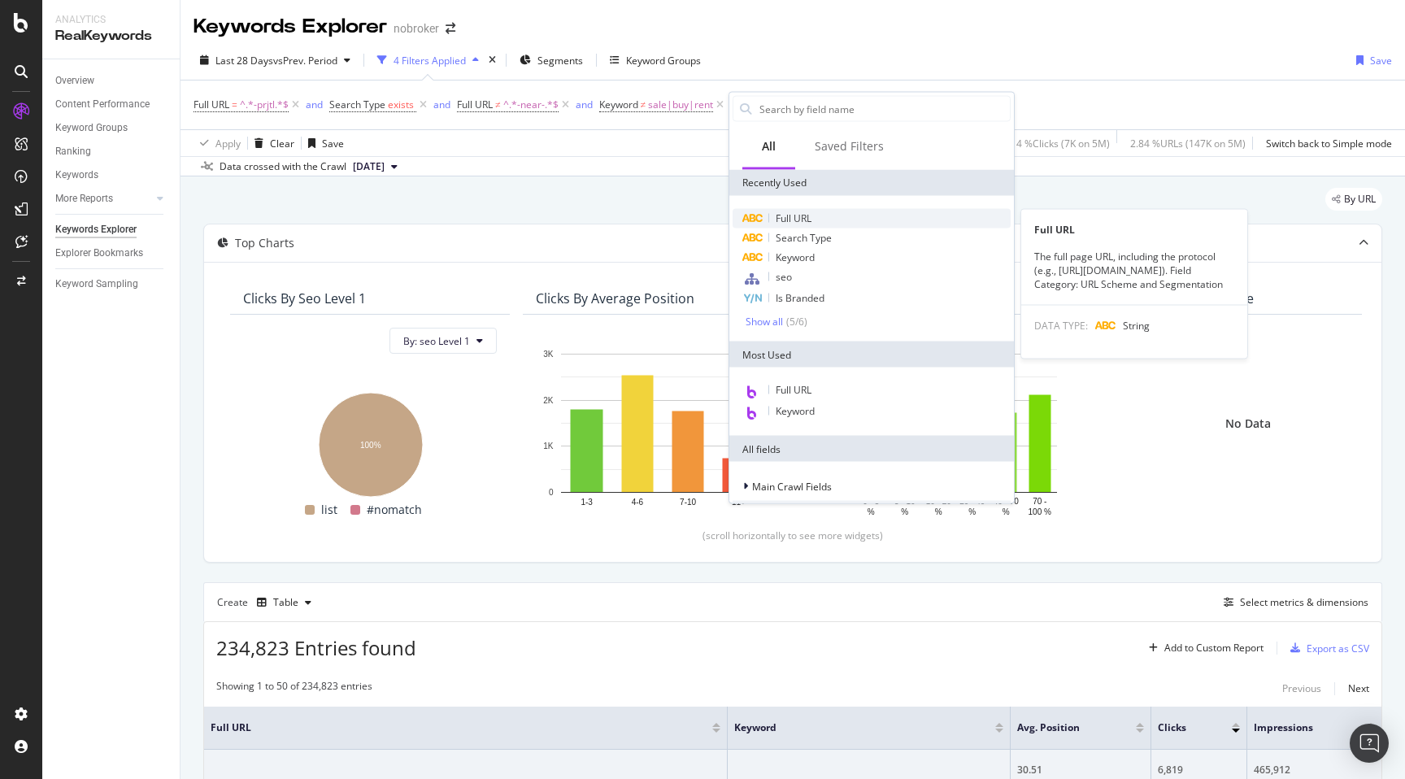
click at [798, 216] on span "Full URL" at bounding box center [794, 218] width 36 height 14
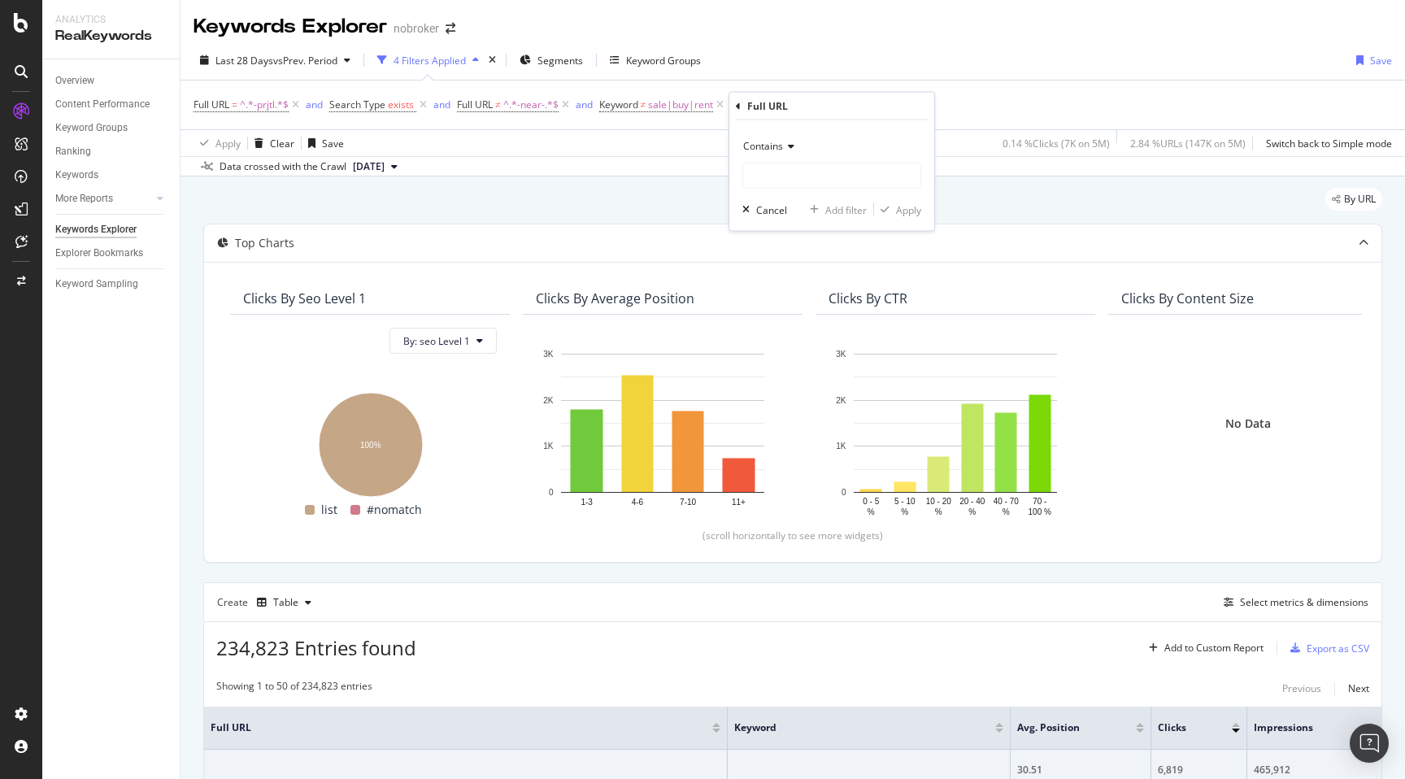
click at [778, 149] on span "Contains" at bounding box center [763, 146] width 40 height 14
click at [803, 327] on span "Doesn't contain" at bounding box center [785, 327] width 71 height 14
click at [778, 180] on input "text" at bounding box center [831, 176] width 177 height 26
type input "-sale-"
click at [908, 209] on div "Apply" at bounding box center [908, 209] width 25 height 14
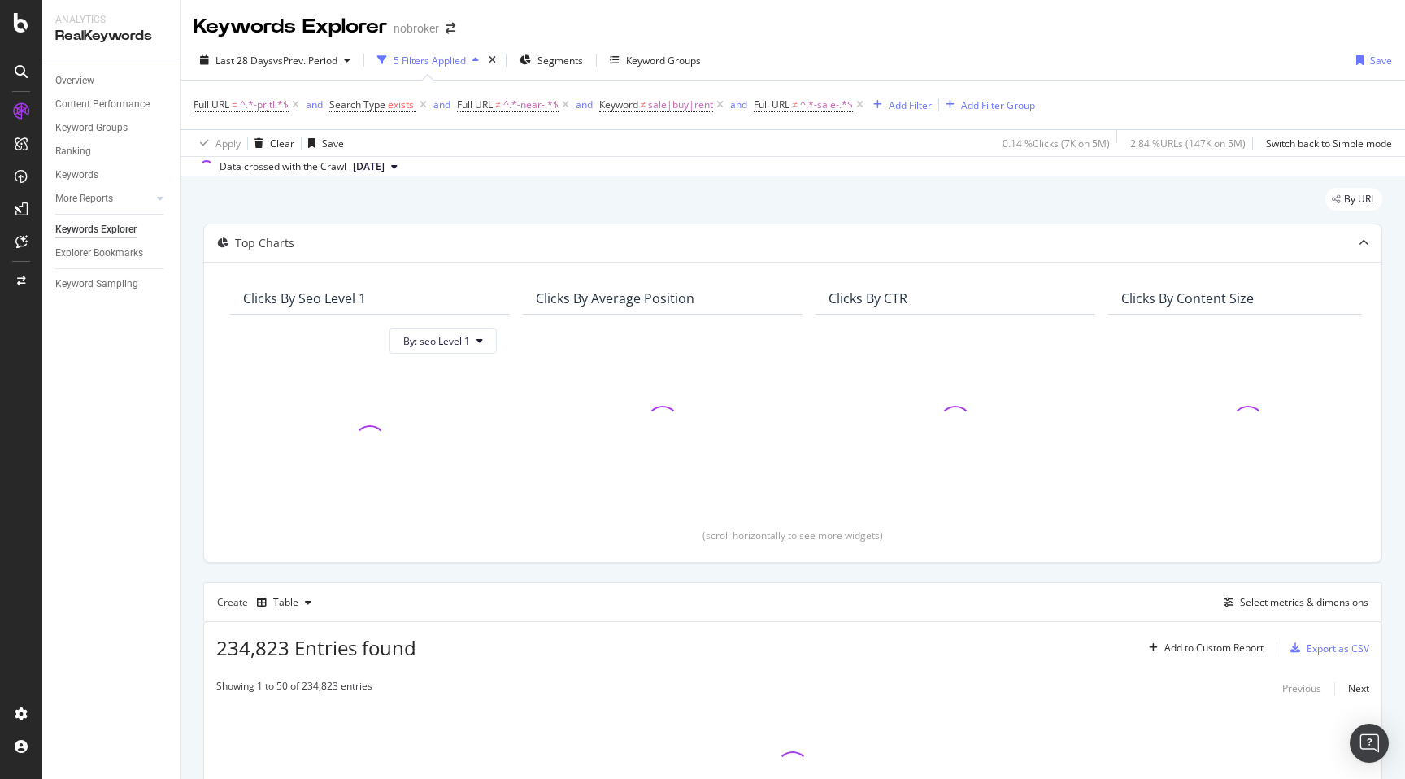
click at [195, 440] on div "By URL Top Charts Clicks By seo Level 1 By: seo Level 1 Clicks By Average Posit…" at bounding box center [793, 549] width 1225 height 746
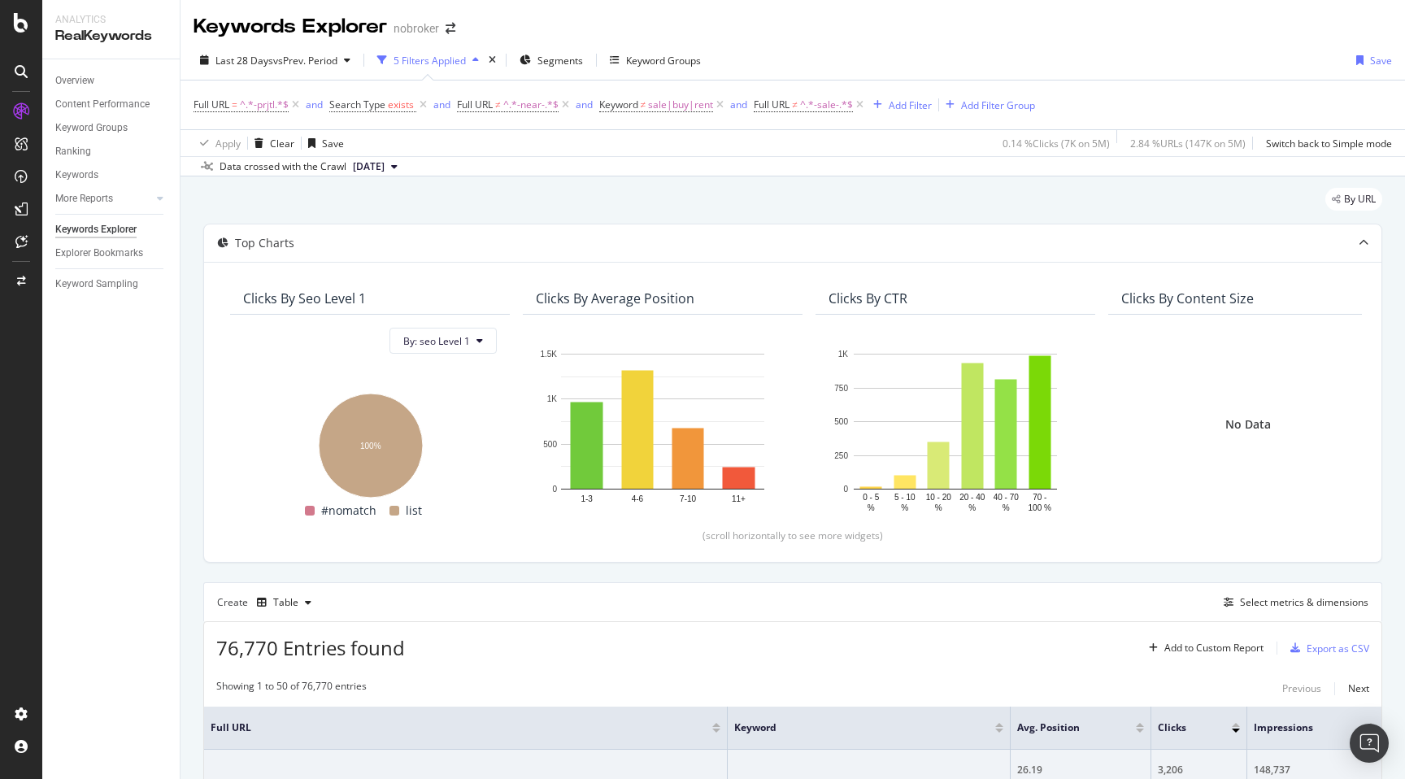
click at [874, 205] on div "By URL" at bounding box center [792, 206] width 1179 height 36
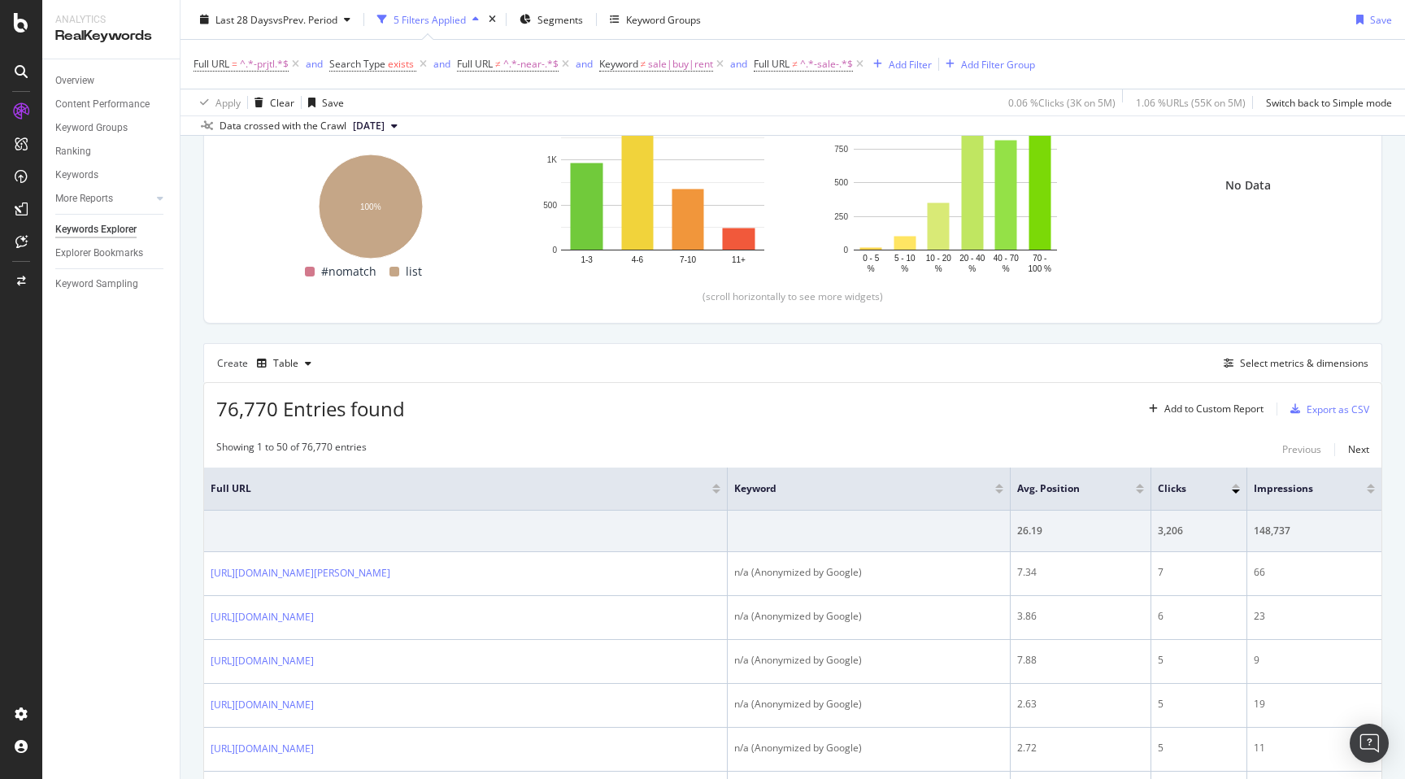
scroll to position [252, 0]
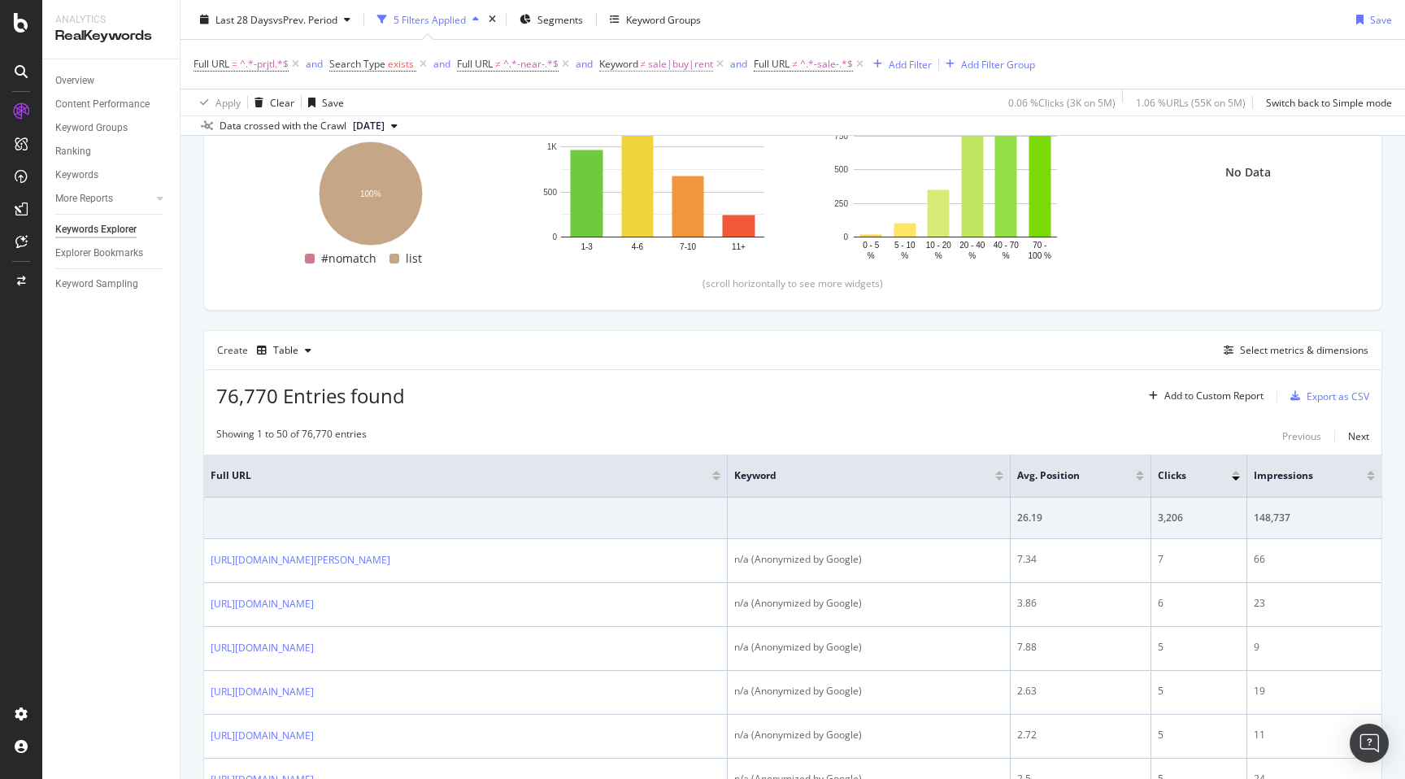
click at [697, 67] on span "sale|buy|rent" at bounding box center [680, 64] width 65 height 23
click at [699, 133] on input "sale|buy|rent" at bounding box center [692, 132] width 154 height 26
type input "sale|buy"
click at [779, 166] on div "Apply" at bounding box center [780, 166] width 25 height 14
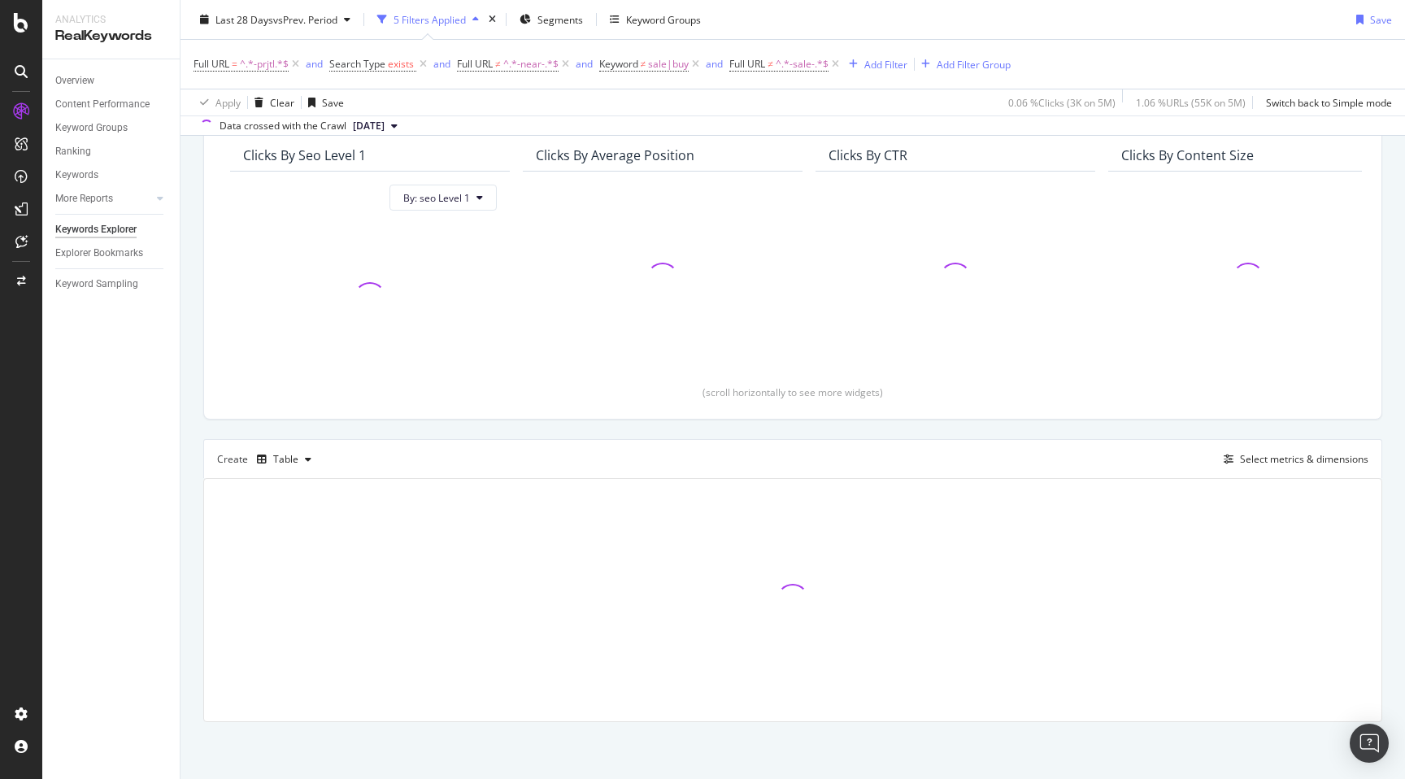
scroll to position [144, 0]
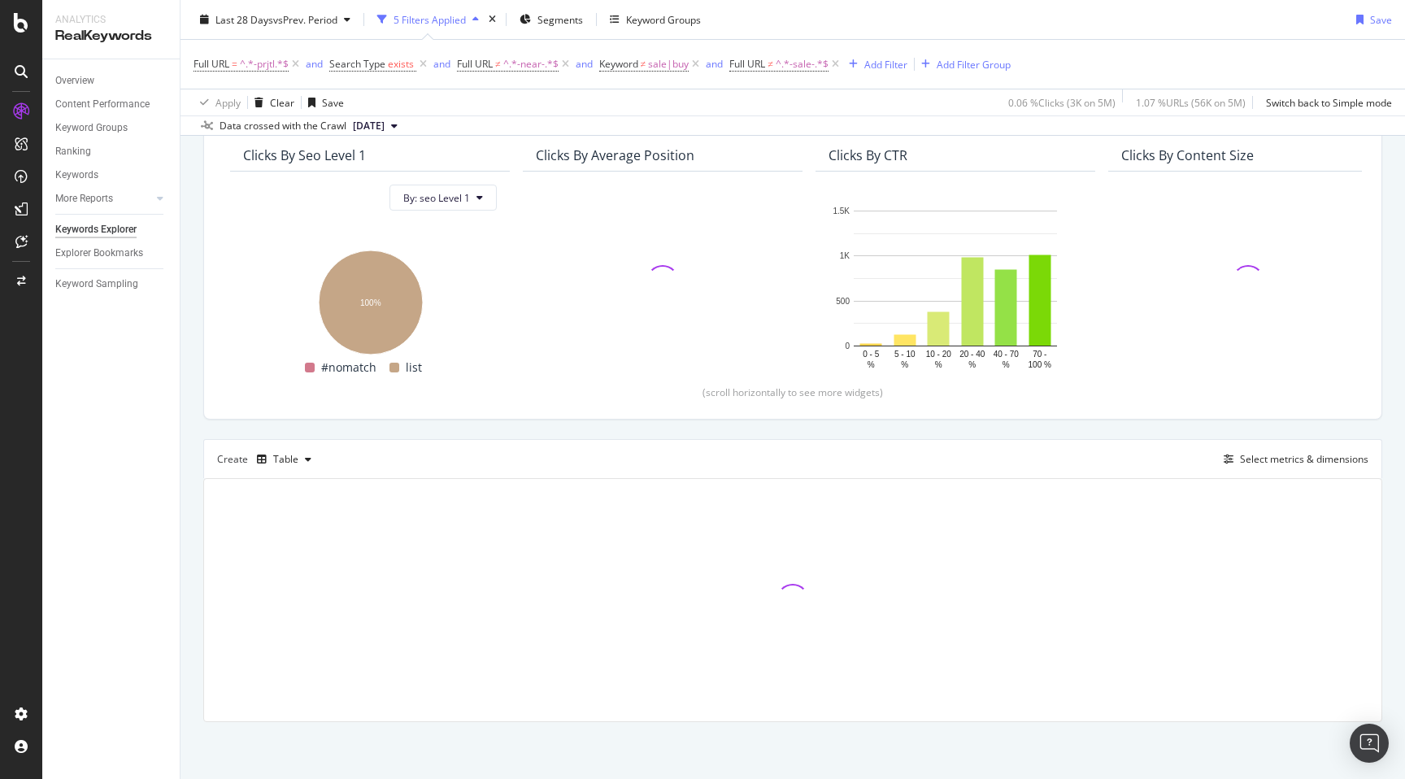
click at [187, 467] on div "By URL Top Charts Clicks By seo Level 1 By: seo Level 1 Hold CMD (⌘) while clic…" at bounding box center [793, 406] width 1225 height 746
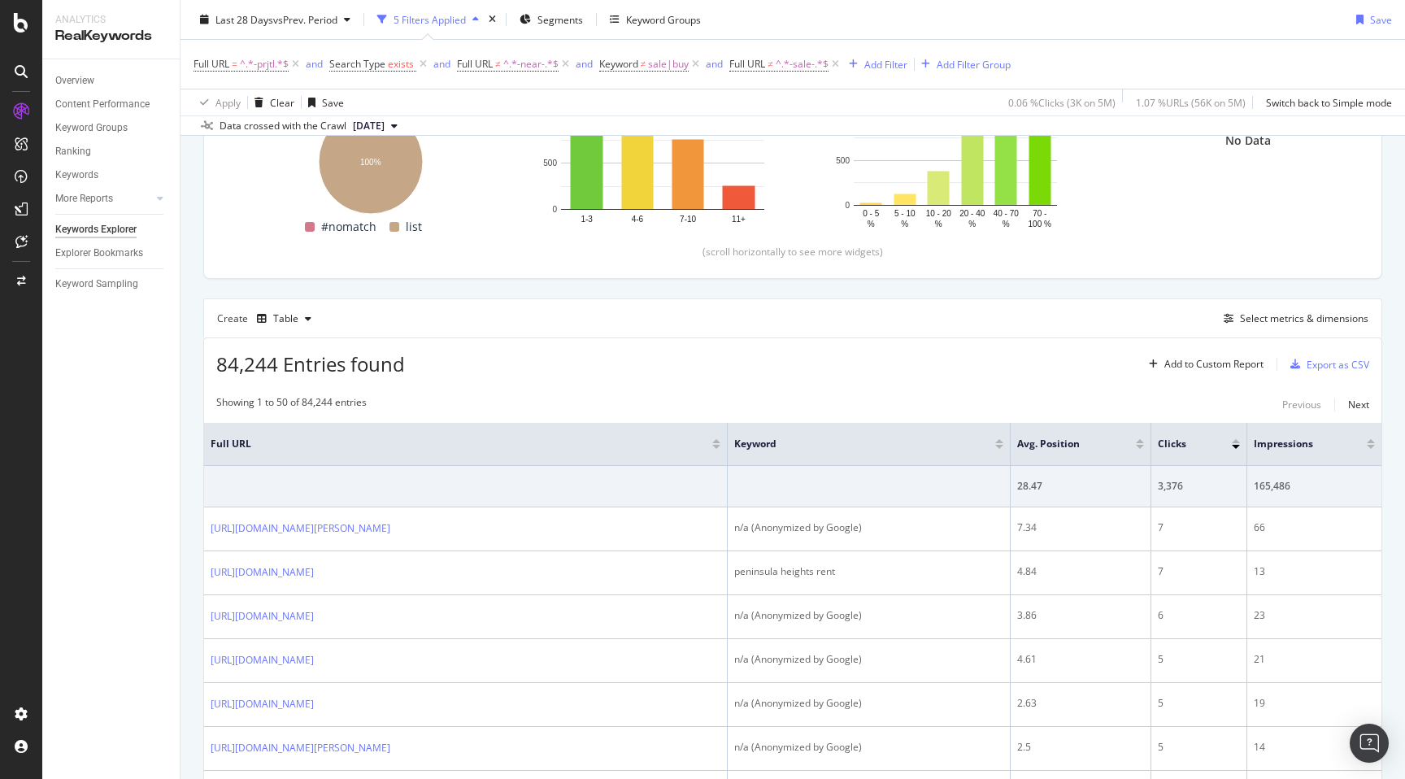
scroll to position [341, 0]
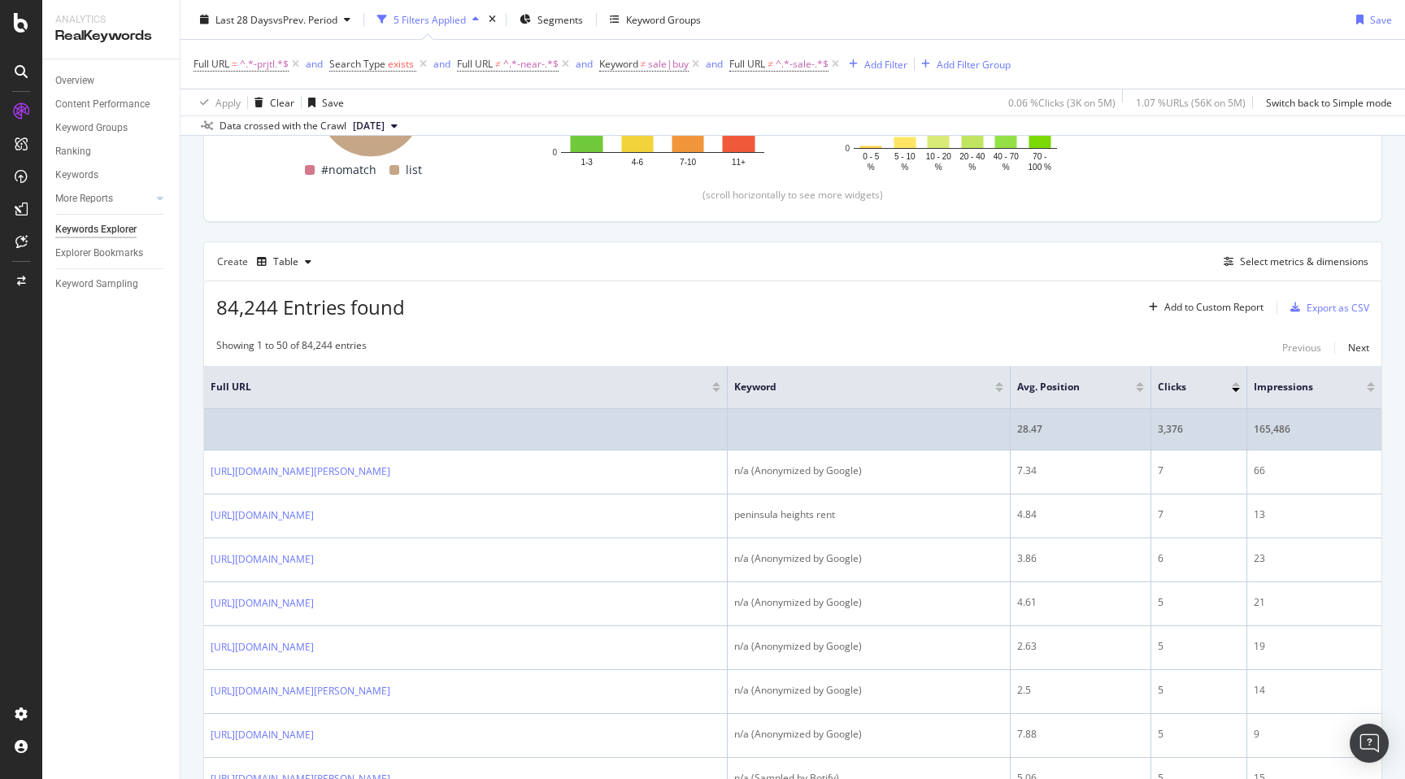
click at [1258, 430] on div "165,486" at bounding box center [1314, 429] width 121 height 15
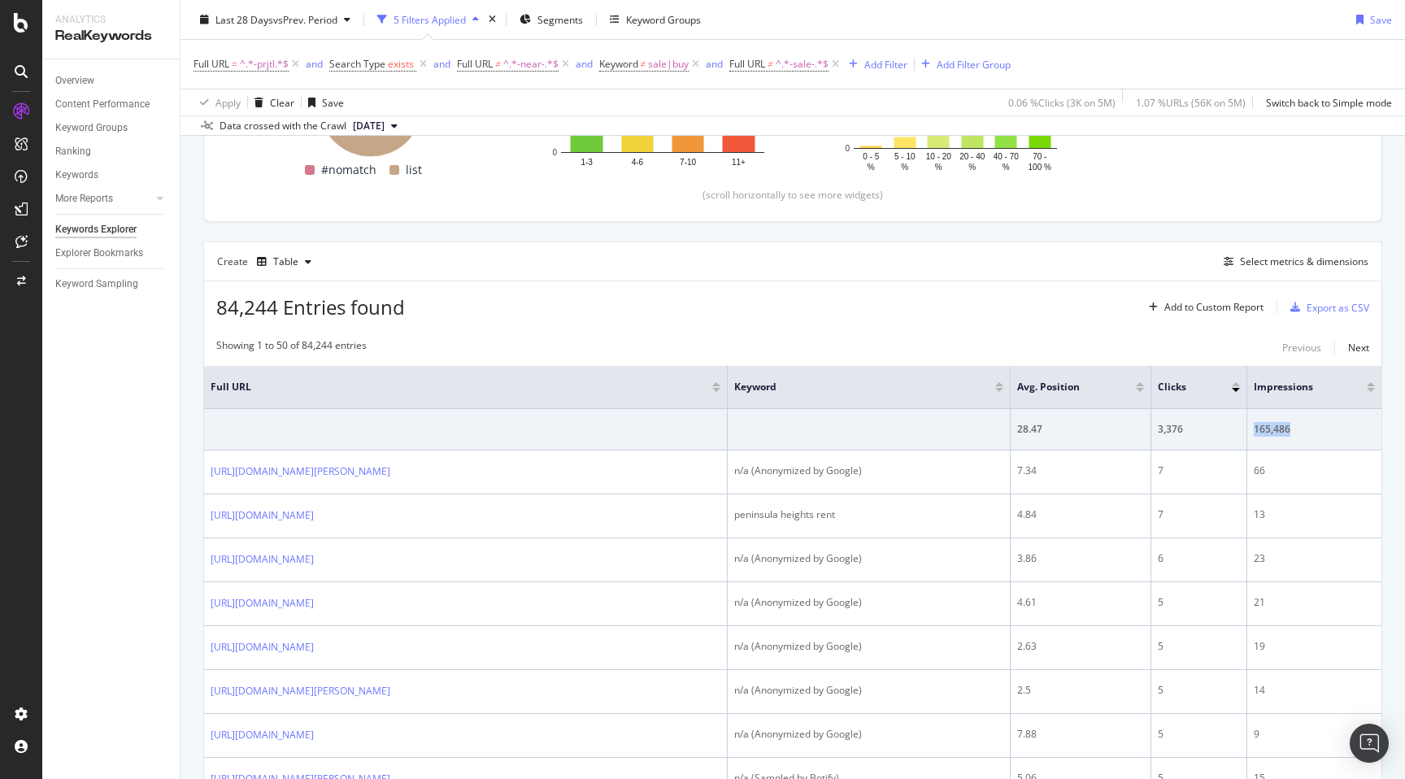
scroll to position [0, 0]
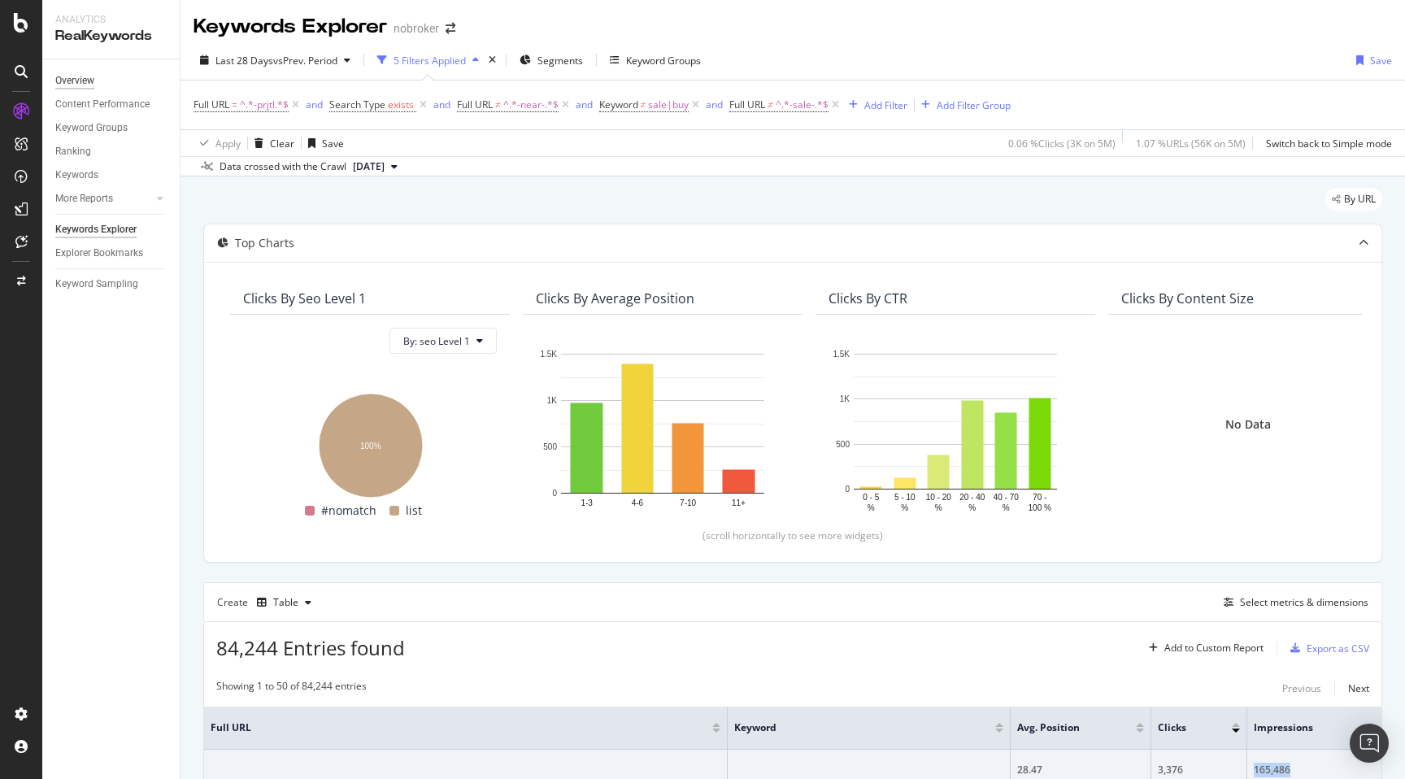
click at [80, 85] on div "Overview" at bounding box center [74, 80] width 39 height 17
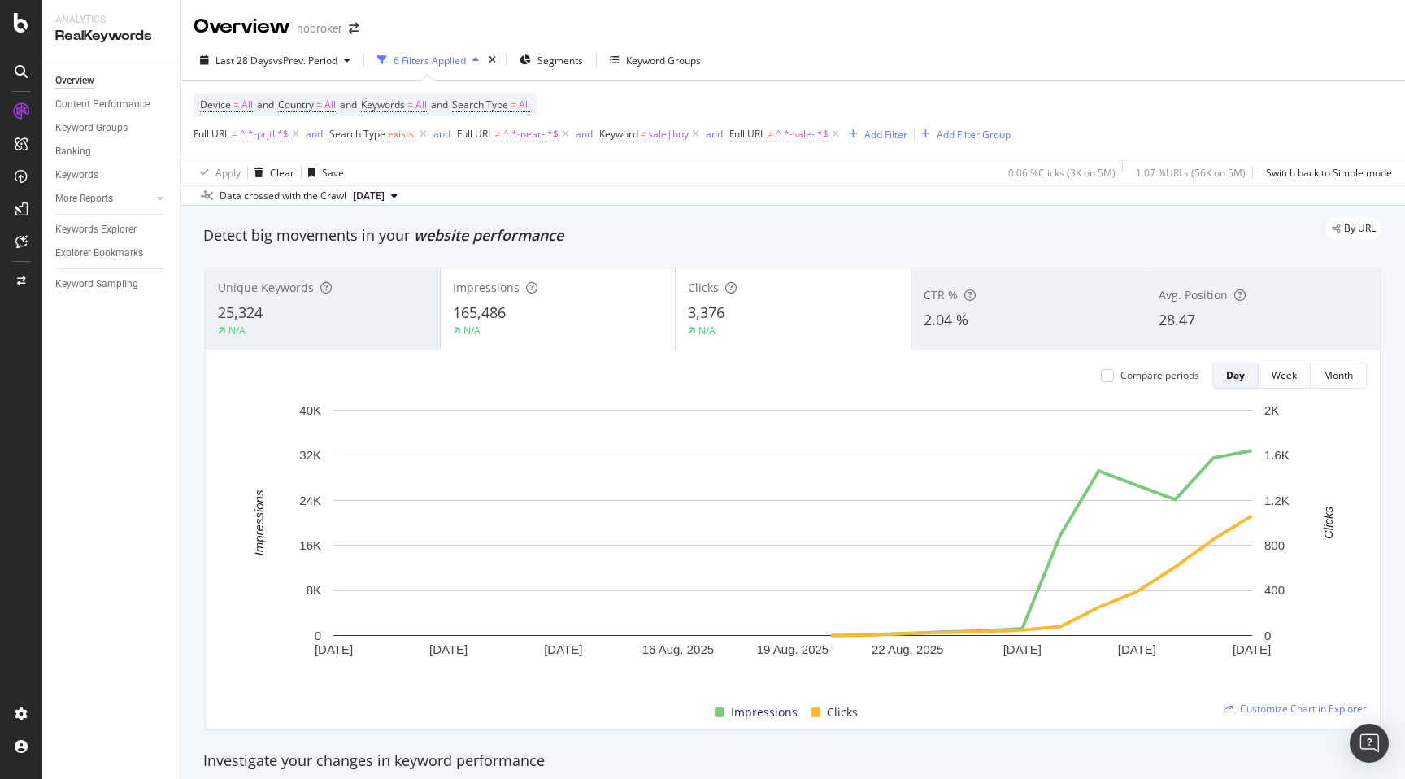
click at [1184, 328] on span "28.47" at bounding box center [1177, 320] width 37 height 20
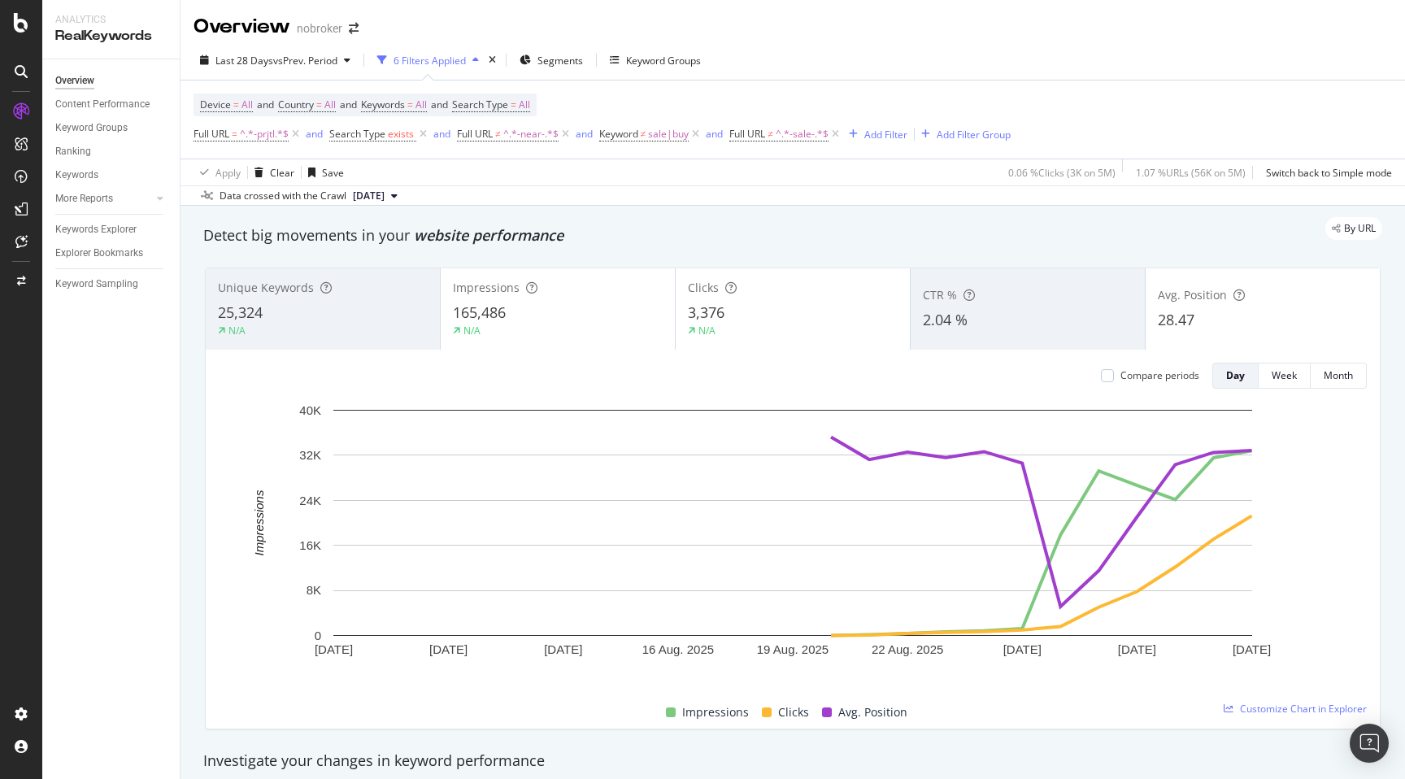
click at [998, 300] on div "CTR %" at bounding box center [1028, 295] width 210 height 16
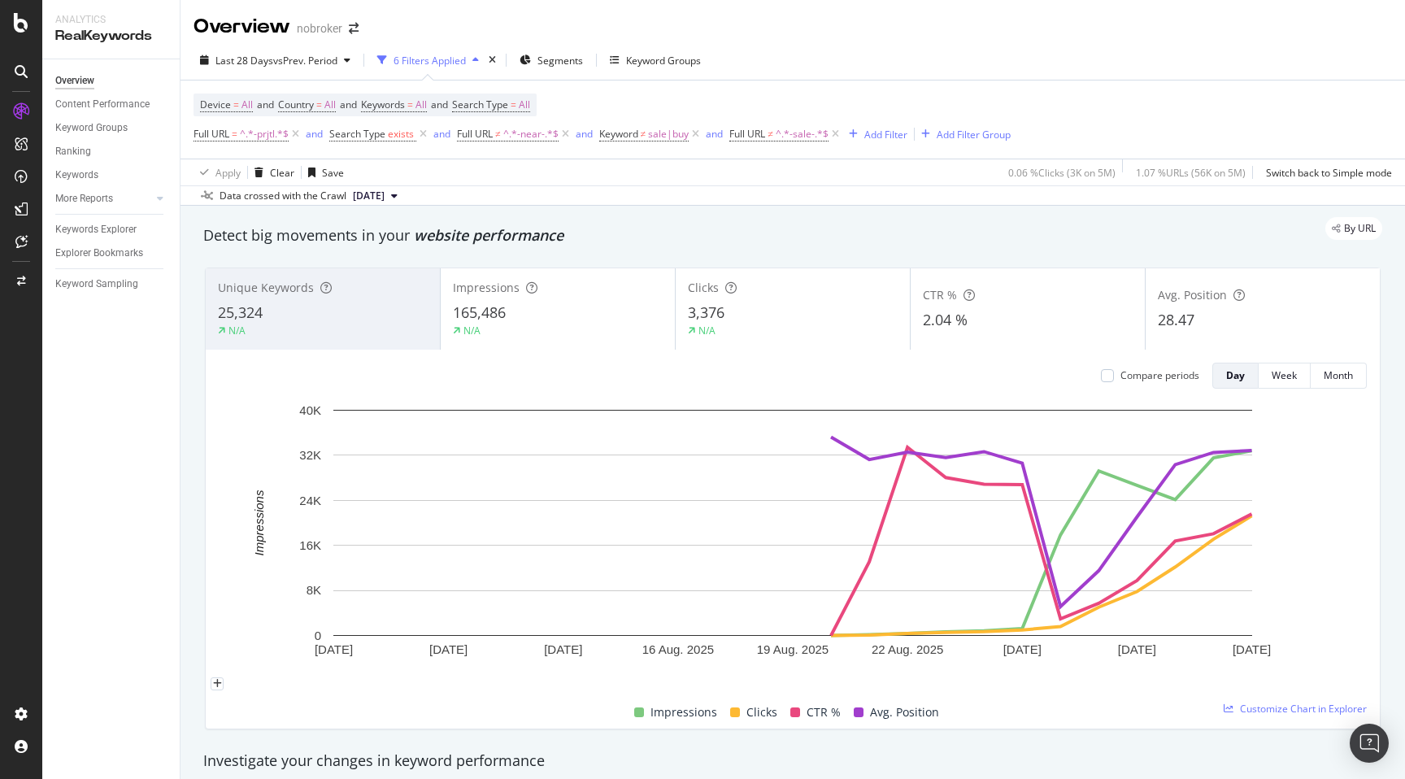
click at [1008, 250] on div "Detect big movements in your website performance" at bounding box center [792, 235] width 1195 height 37
click at [249, 314] on span "25,324" at bounding box center [240, 312] width 45 height 20
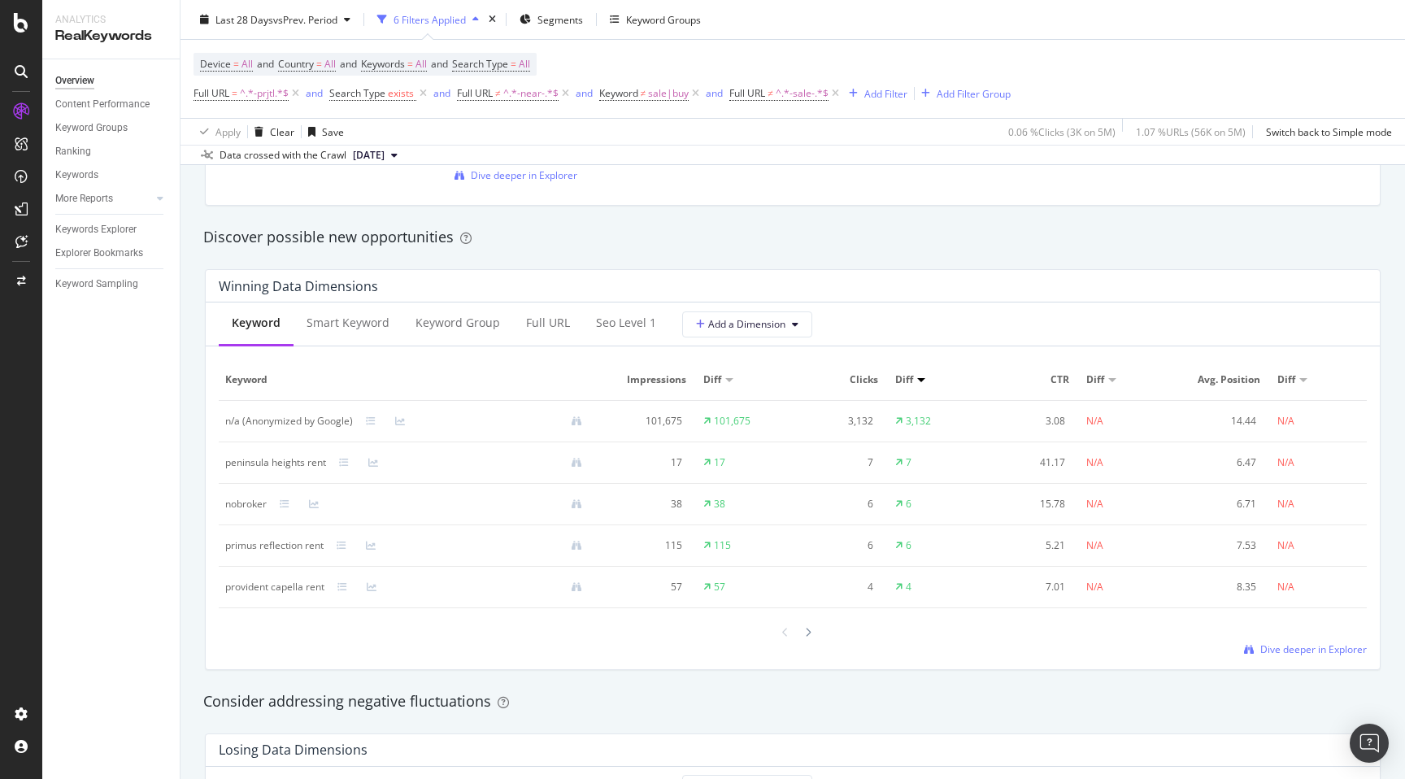
scroll to position [1373, 0]
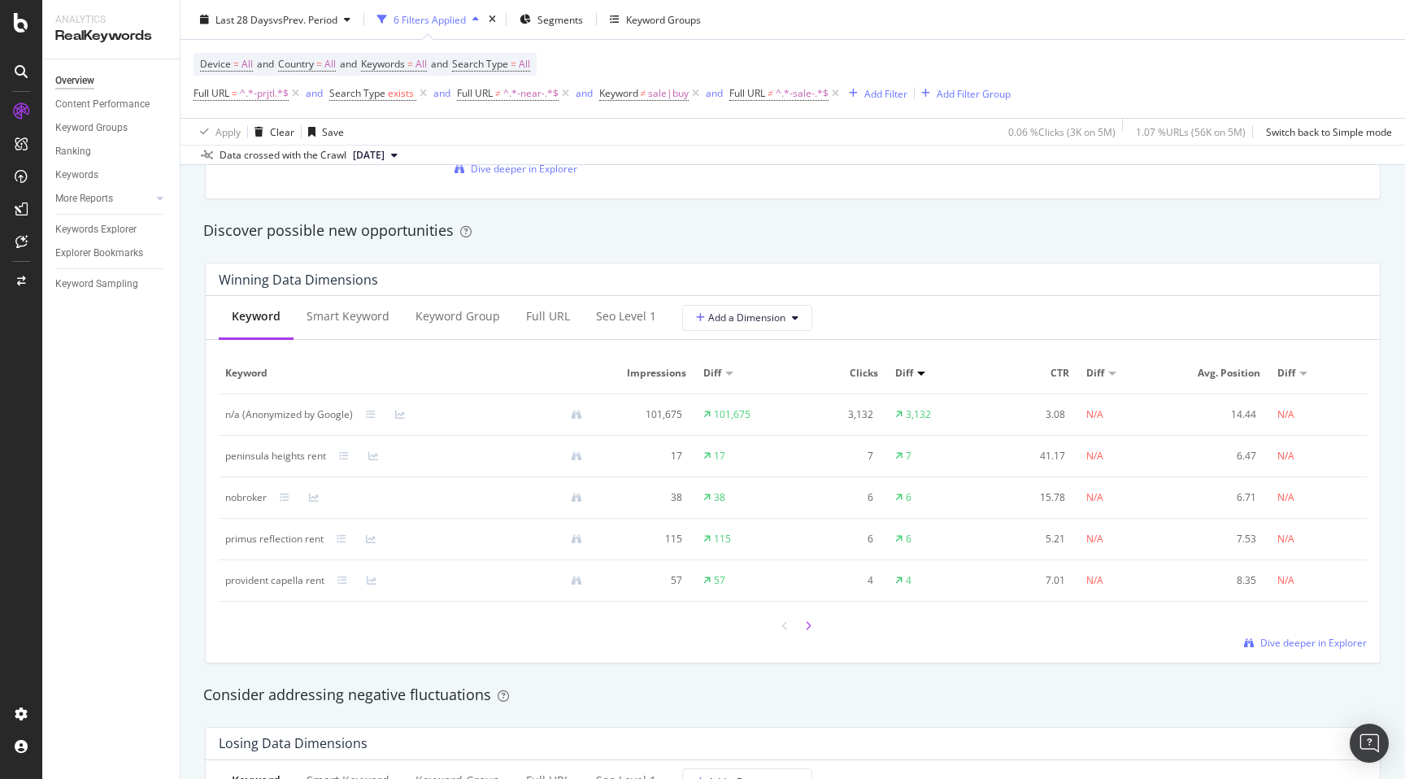
click at [810, 627] on icon at bounding box center [808, 626] width 7 height 10
click at [325, 336] on div "Smart Keyword" at bounding box center [348, 317] width 109 height 45
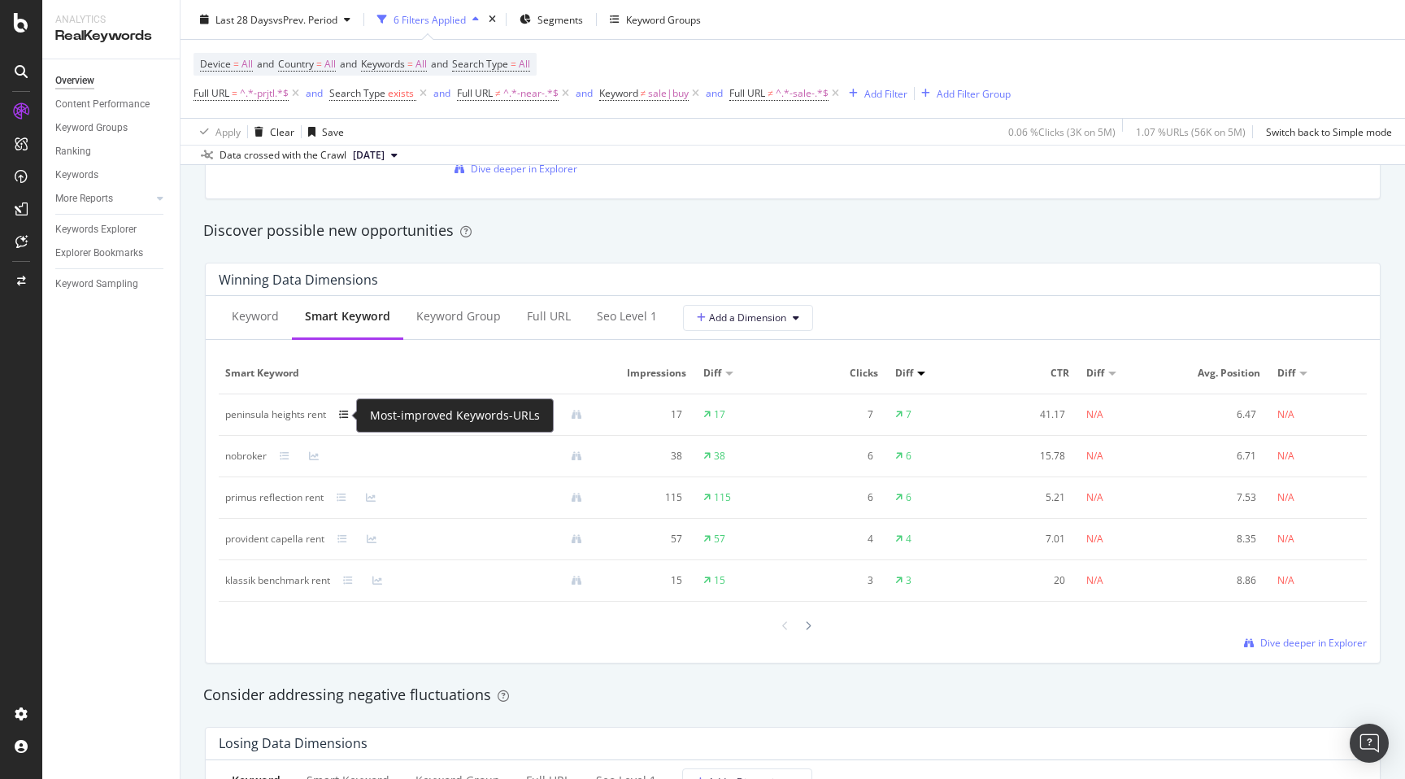
click at [349, 415] on icon at bounding box center [344, 415] width 10 height 10
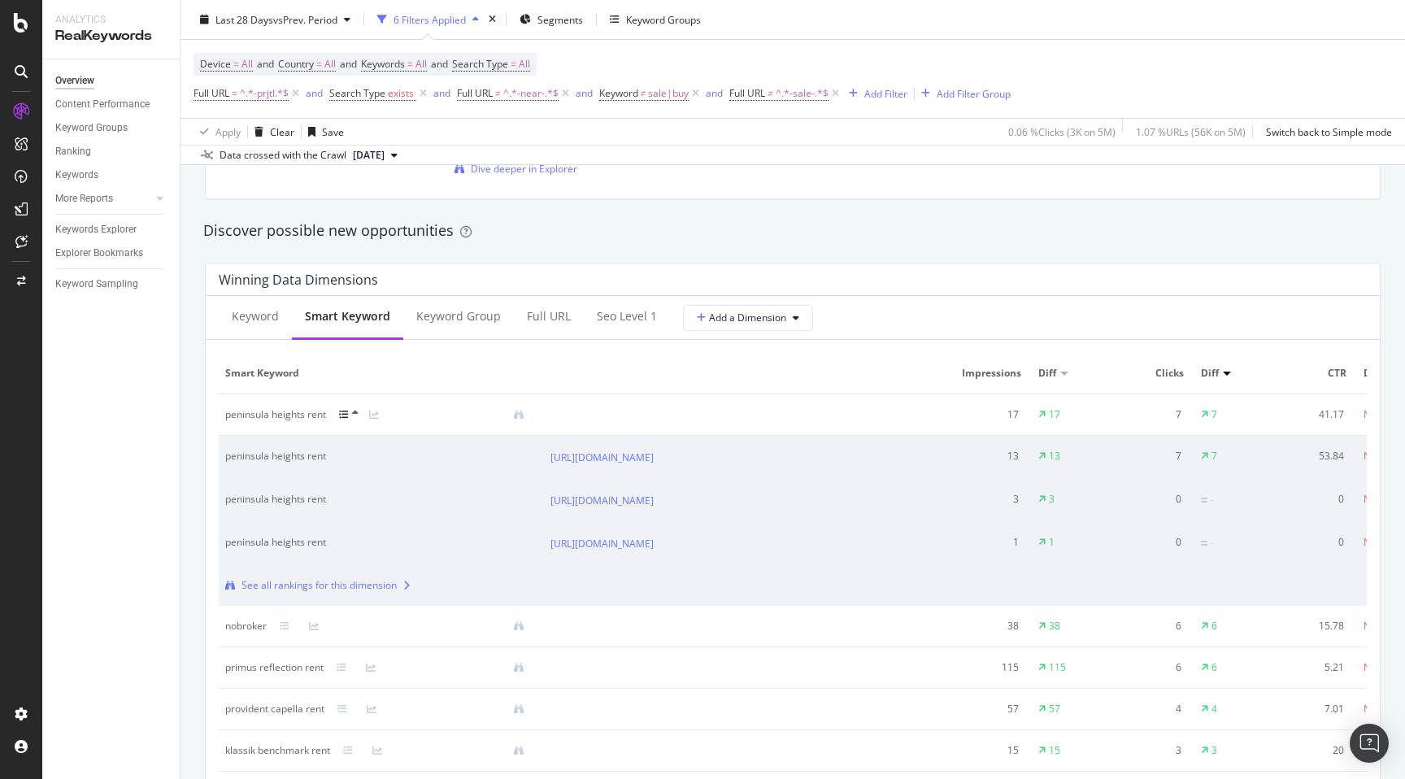
click at [349, 415] on icon at bounding box center [344, 415] width 10 height 10
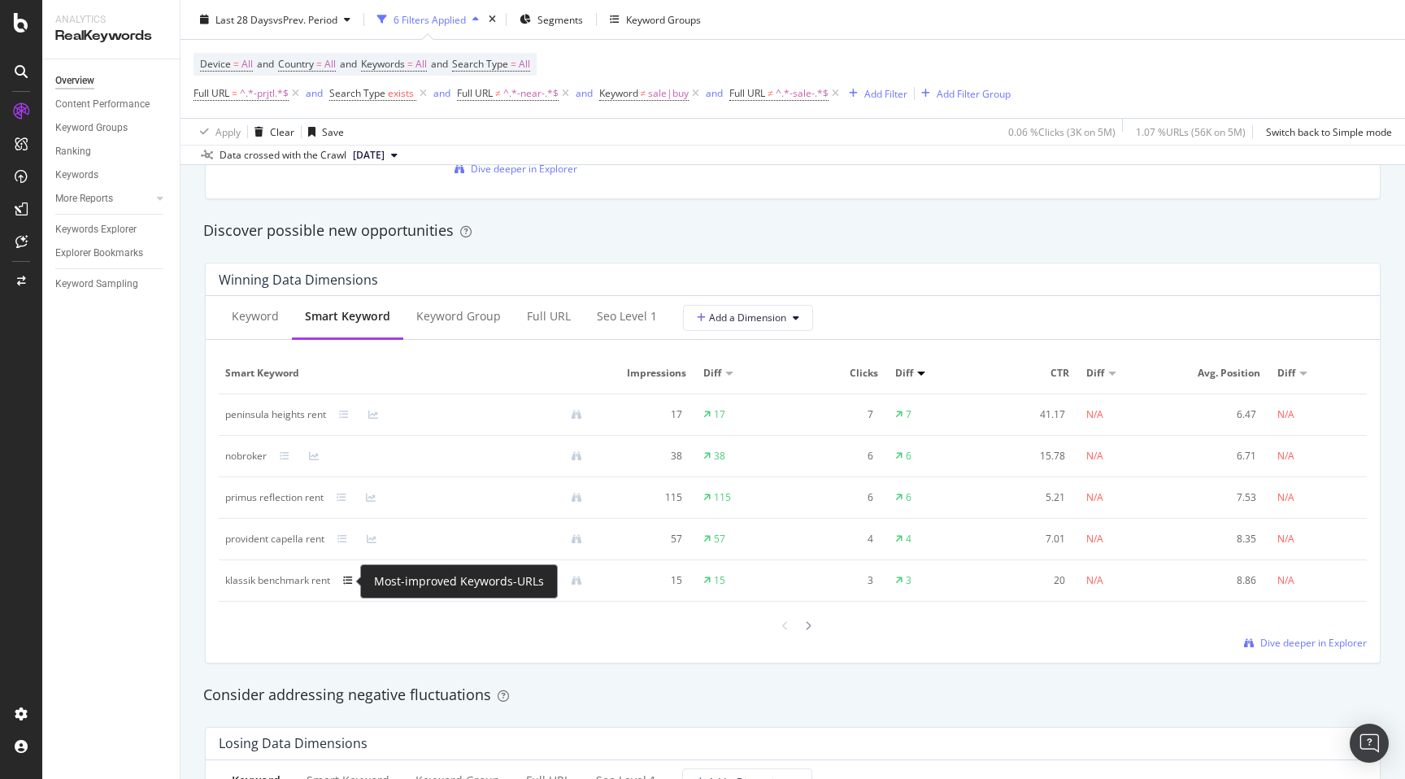
click at [346, 581] on icon at bounding box center [348, 581] width 10 height 10
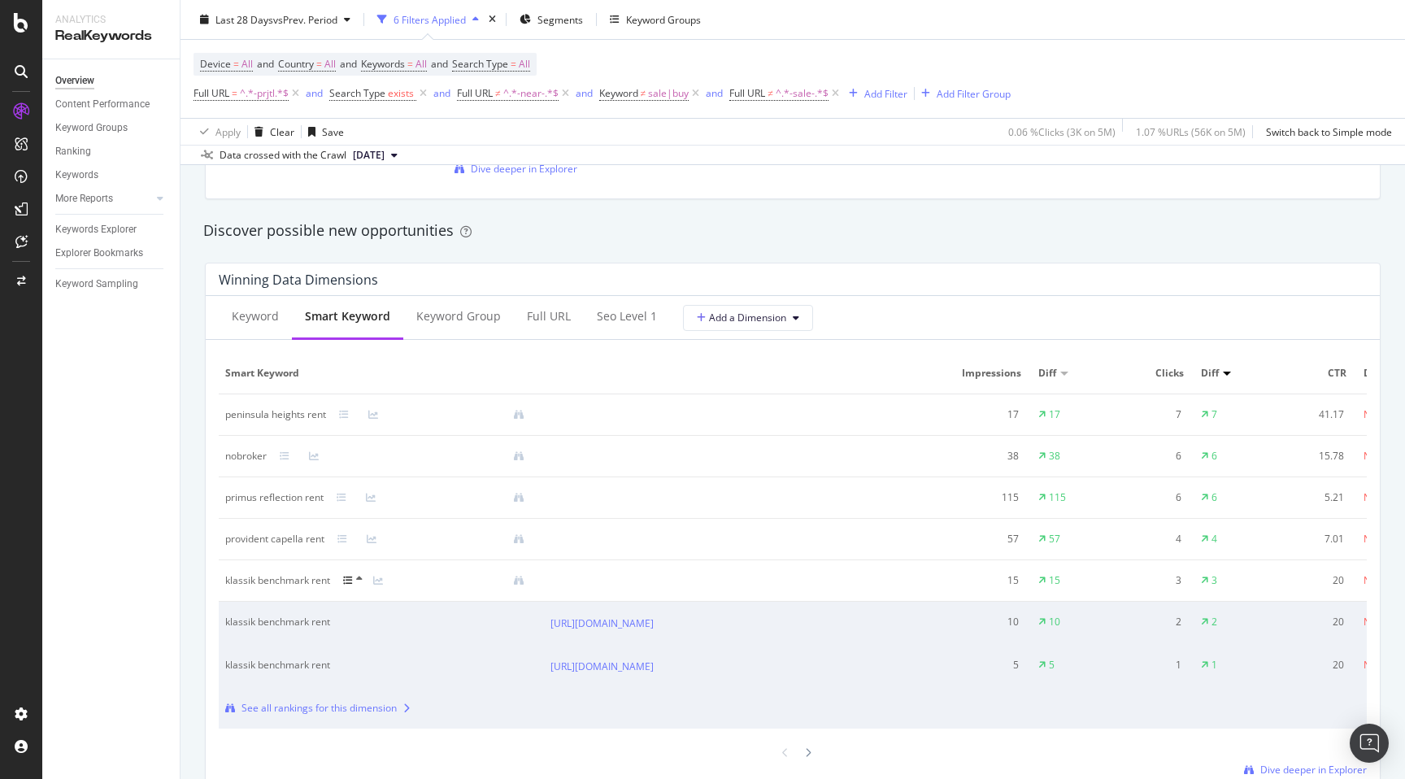
click at [346, 581] on icon at bounding box center [348, 581] width 10 height 10
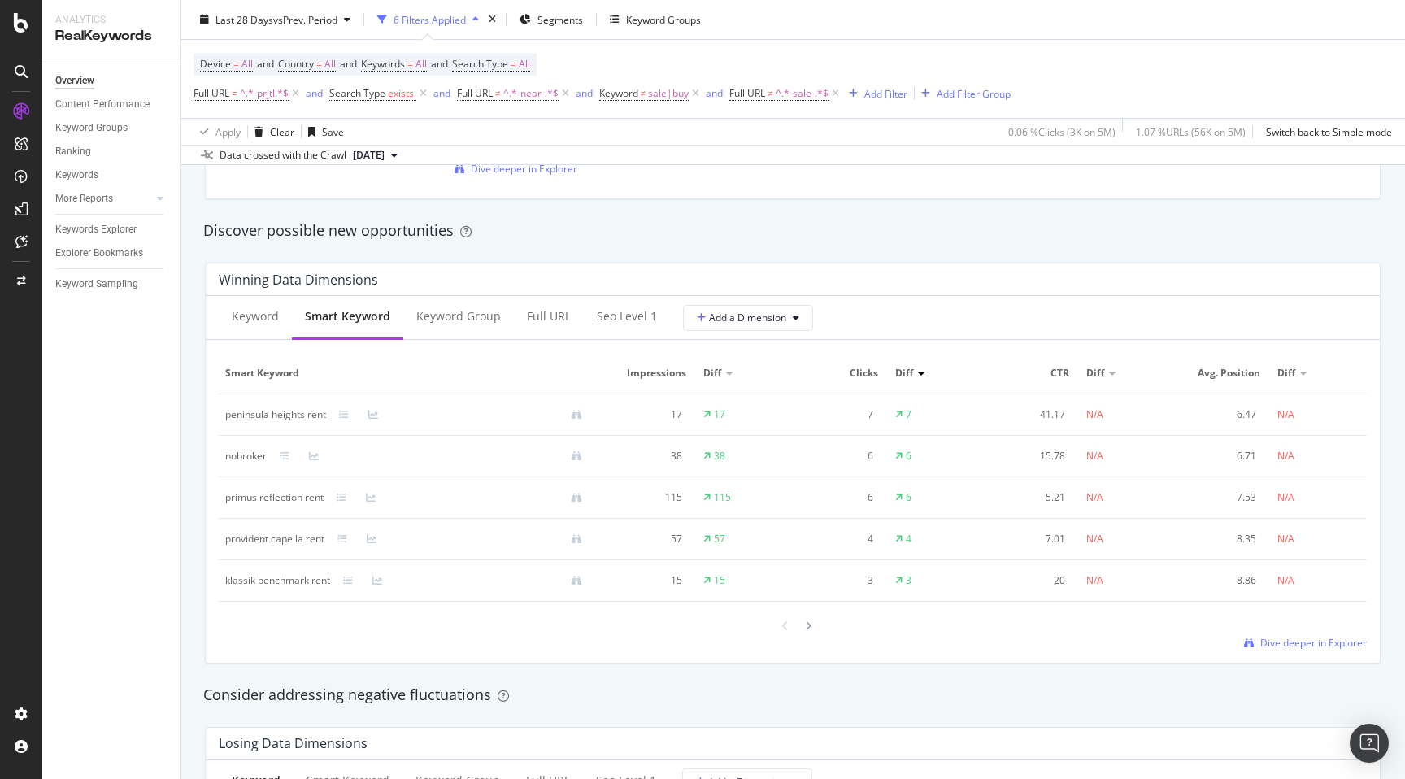
click at [195, 580] on div "Winning Data Dimensions Keyword Smart Keyword Keyword Group Full URL seo Level …" at bounding box center [792, 463] width 1195 height 427
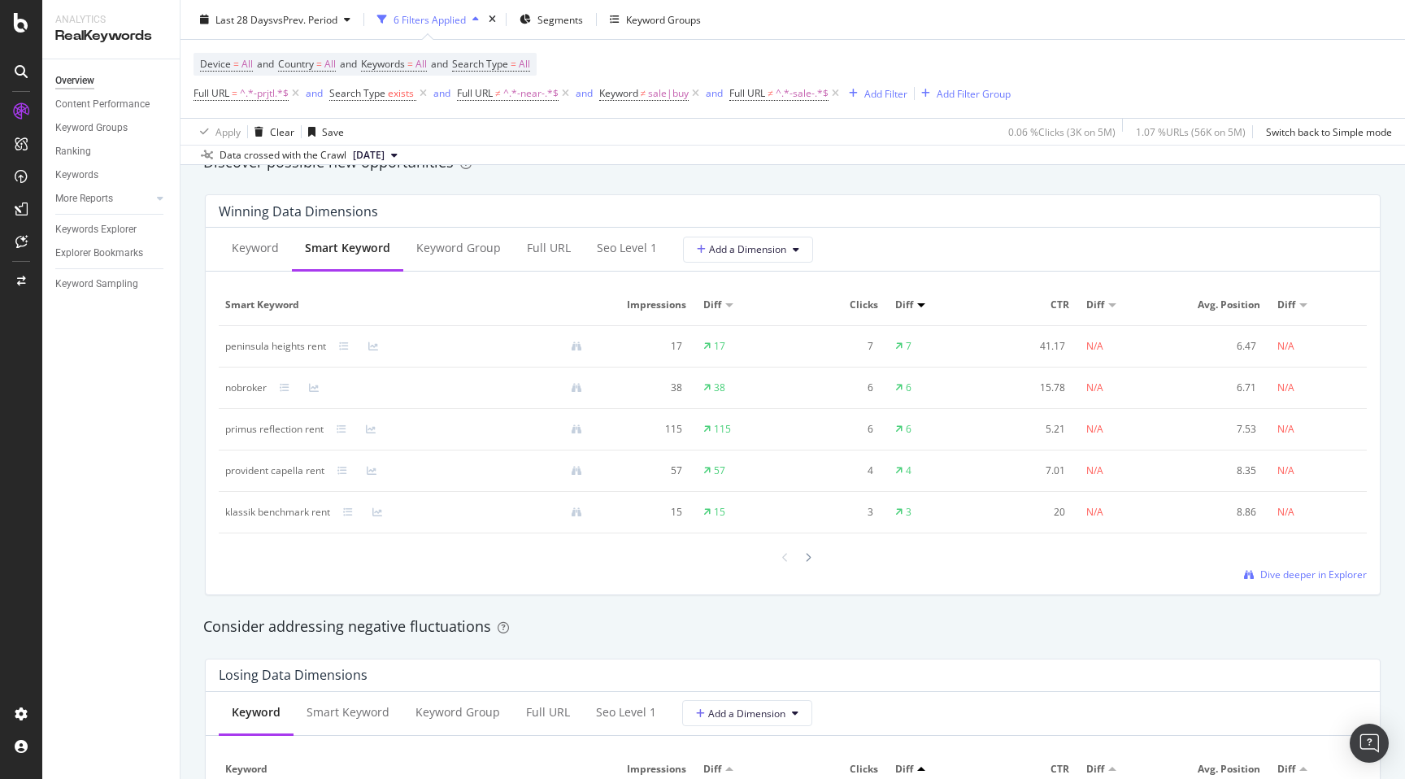
scroll to position [1442, 0]
click at [241, 507] on div "klassik benchmark rent" at bounding box center [277, 511] width 105 height 15
copy div "klassik benchmark rent"
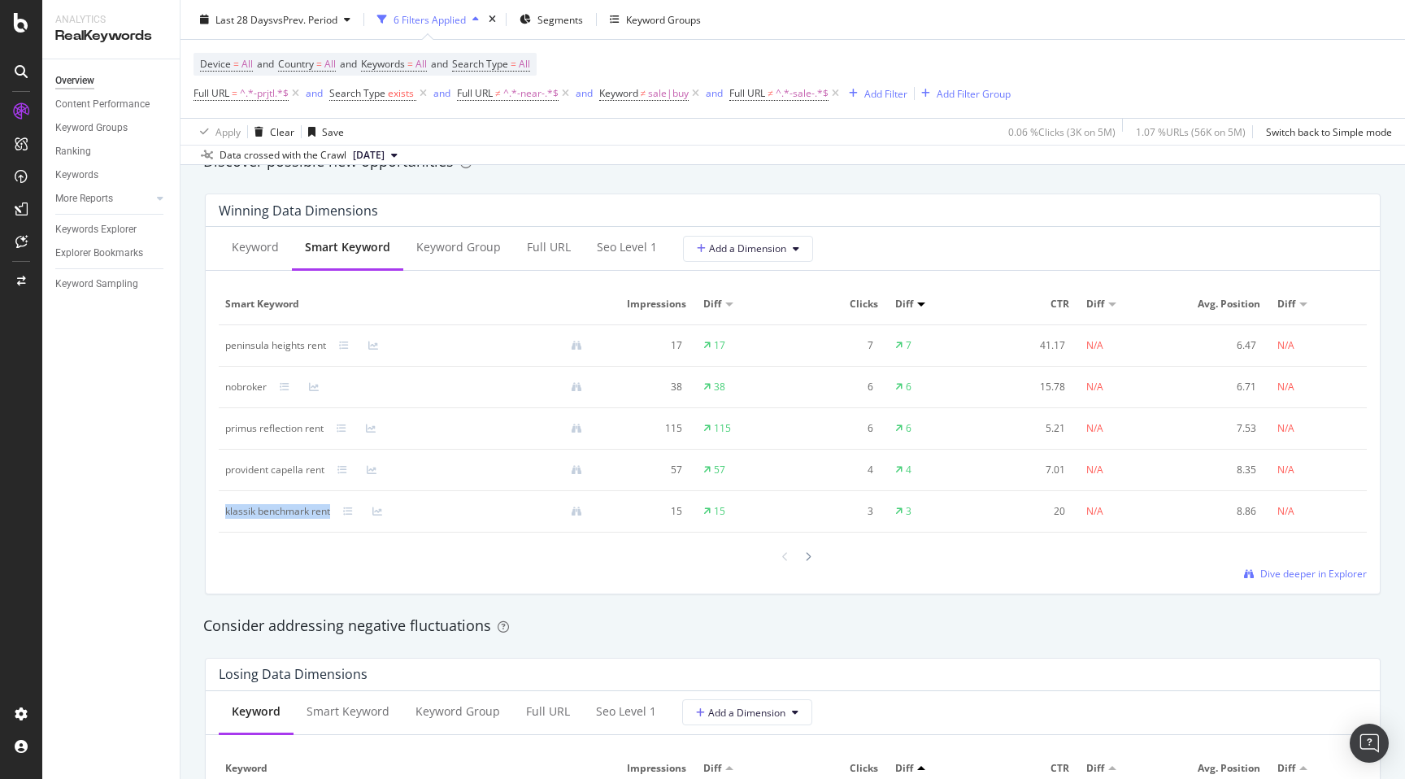
click at [191, 469] on div "By URL Detect big movements in your website performance Unique Keywords 25,324 …" at bounding box center [793, 485] width 1225 height 3445
click at [1299, 575] on span "Dive deeper in Explorer" at bounding box center [1313, 574] width 107 height 14
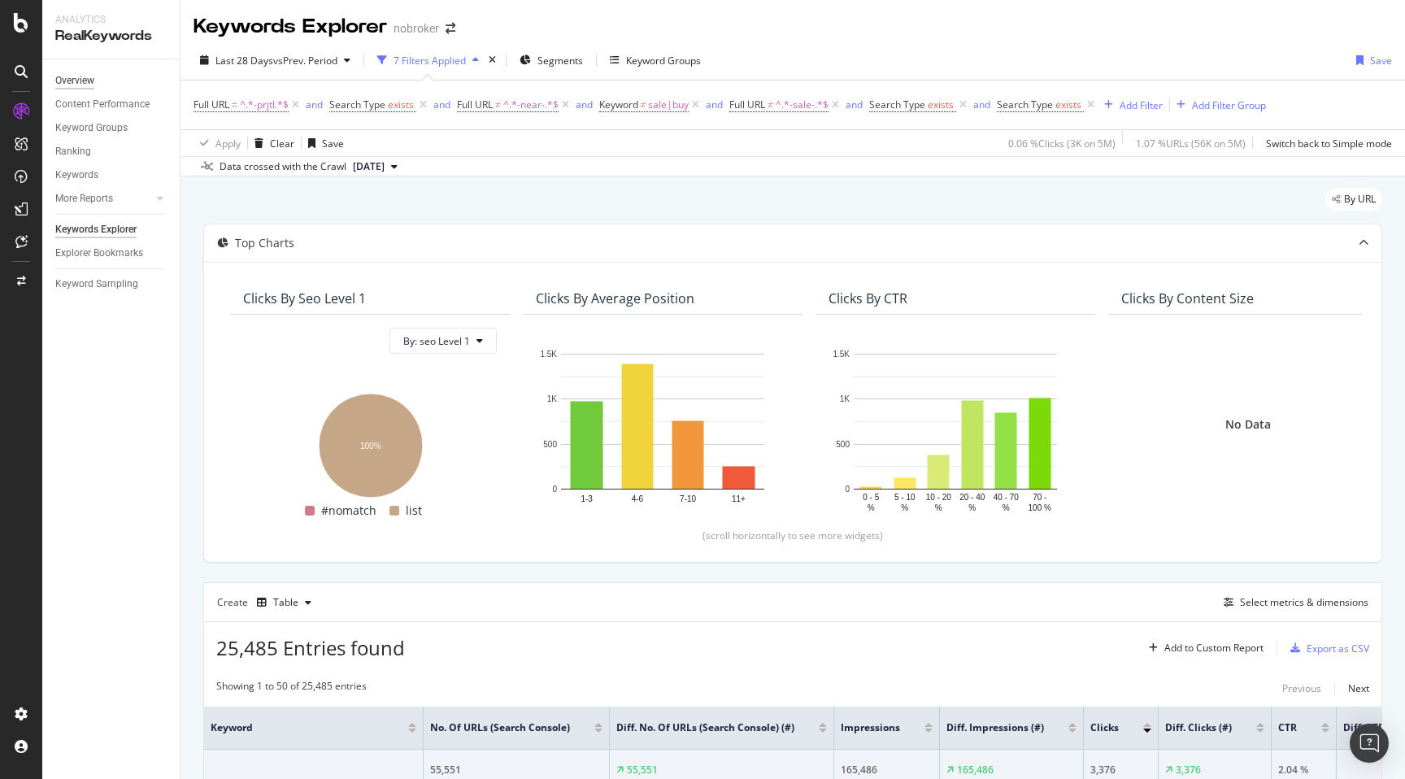
click at [85, 80] on div "Overview" at bounding box center [74, 80] width 39 height 17
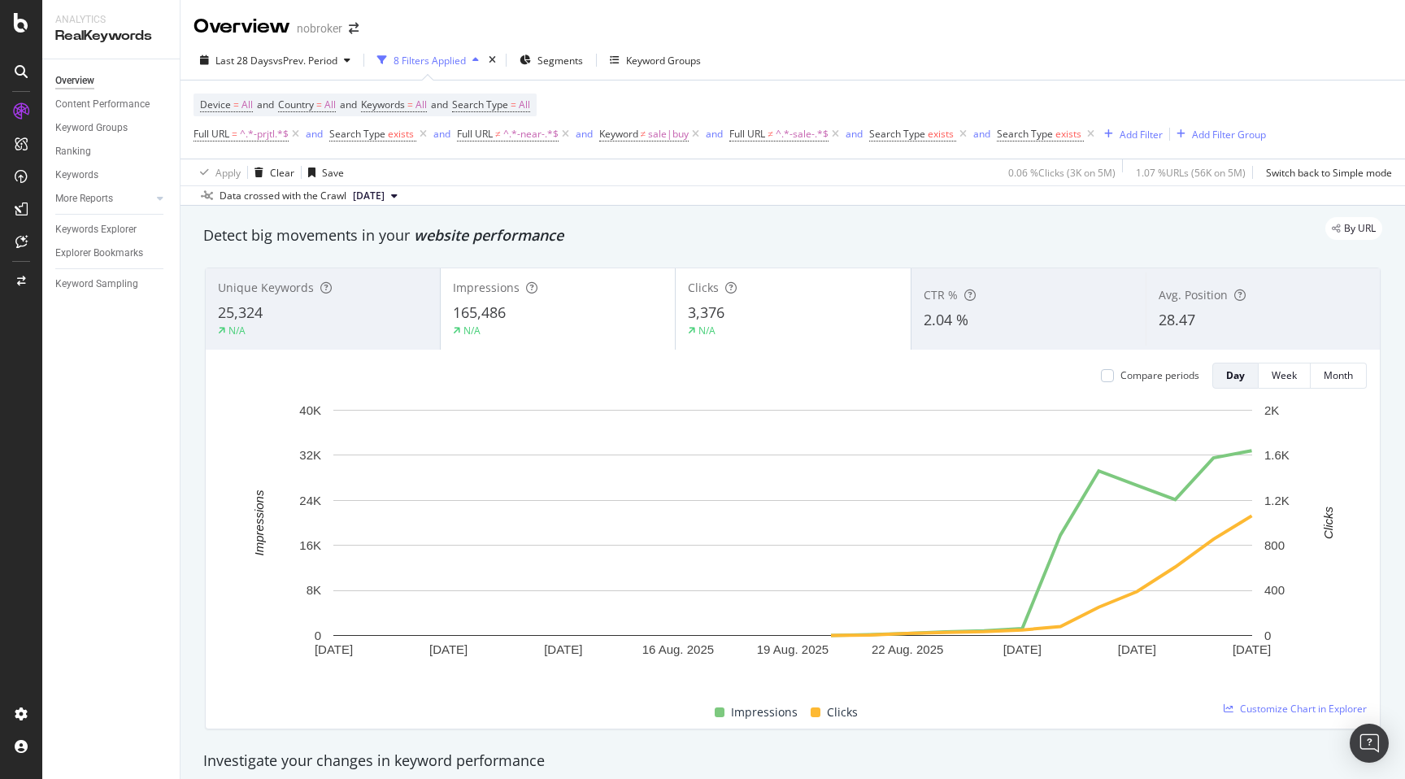
click at [635, 218] on div "By URL" at bounding box center [784, 228] width 1195 height 23
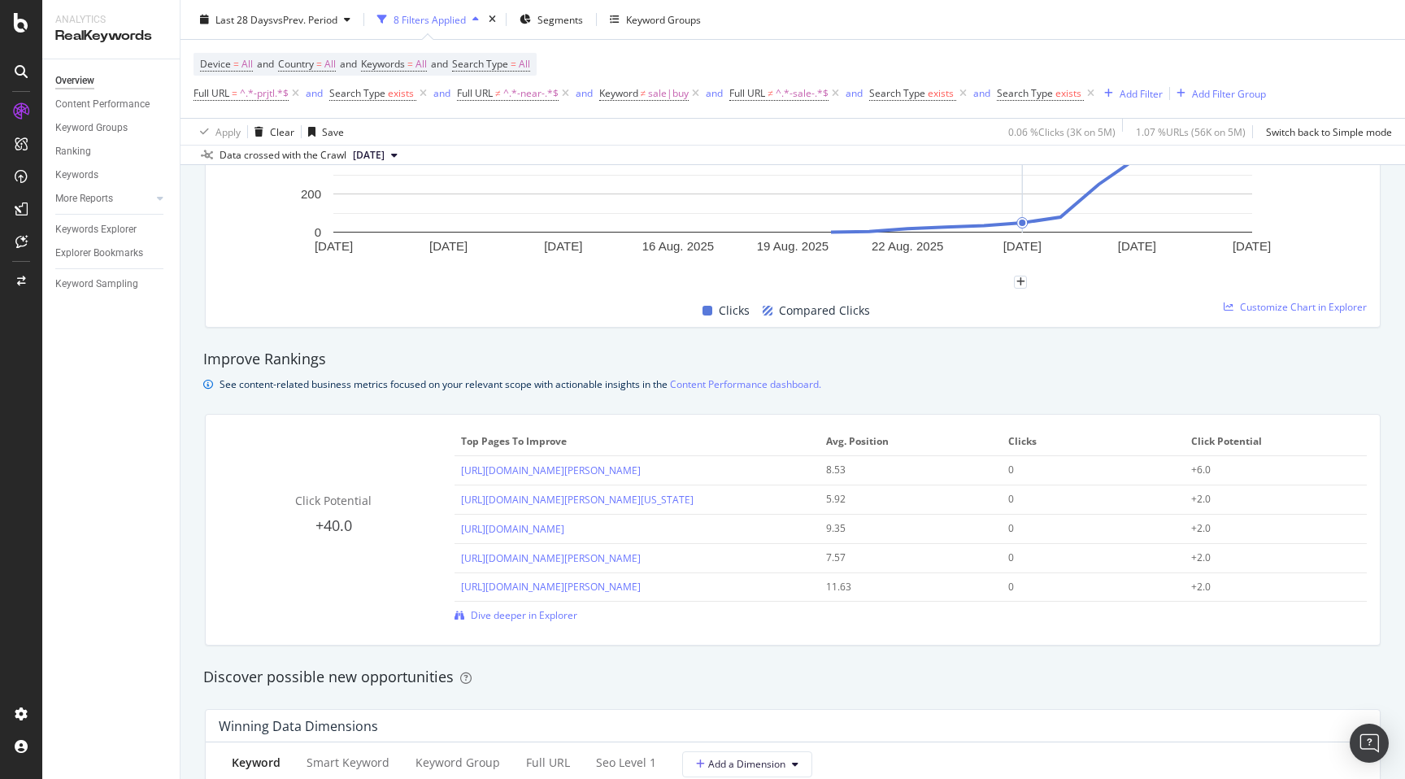
scroll to position [929, 0]
click at [545, 612] on span "Dive deeper in Explorer" at bounding box center [524, 613] width 107 height 14
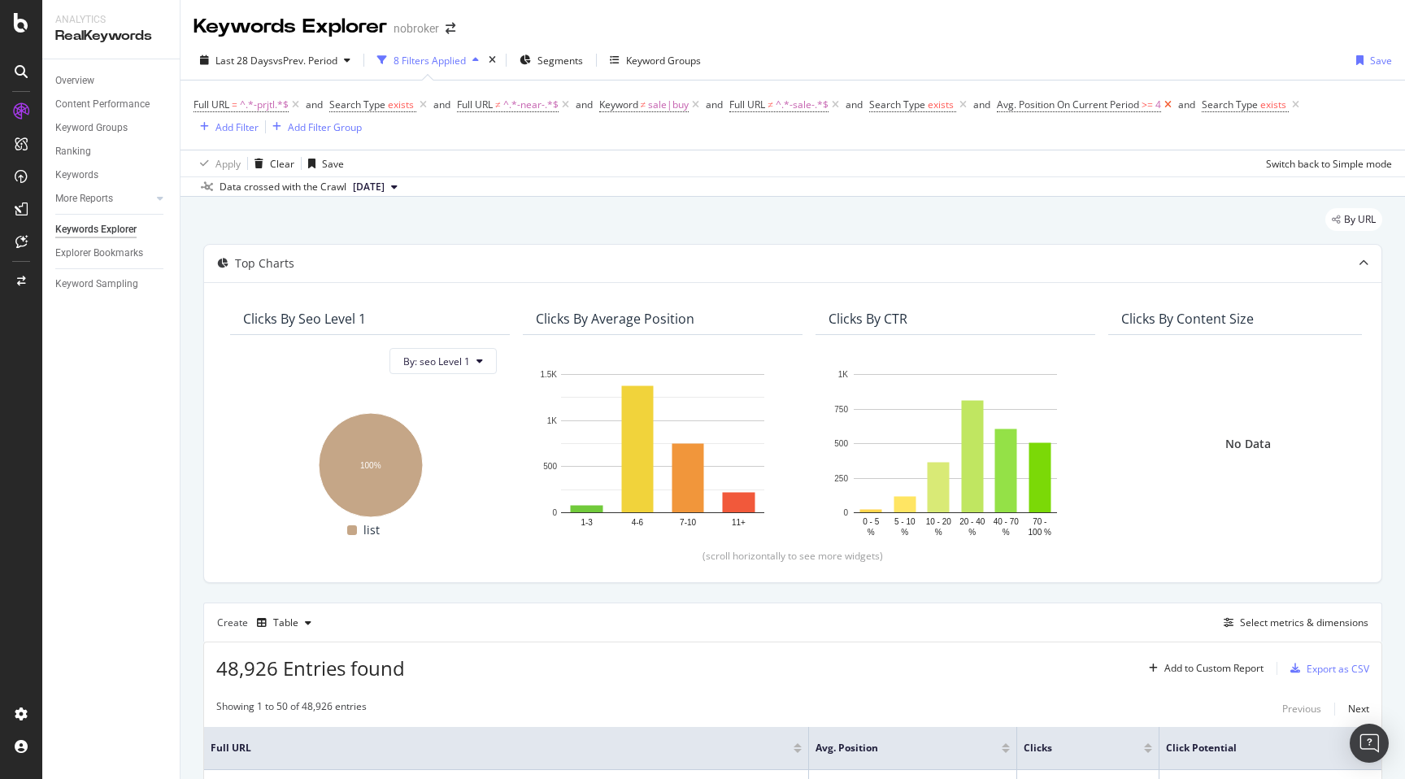
click at [1173, 107] on icon at bounding box center [1168, 105] width 14 height 16
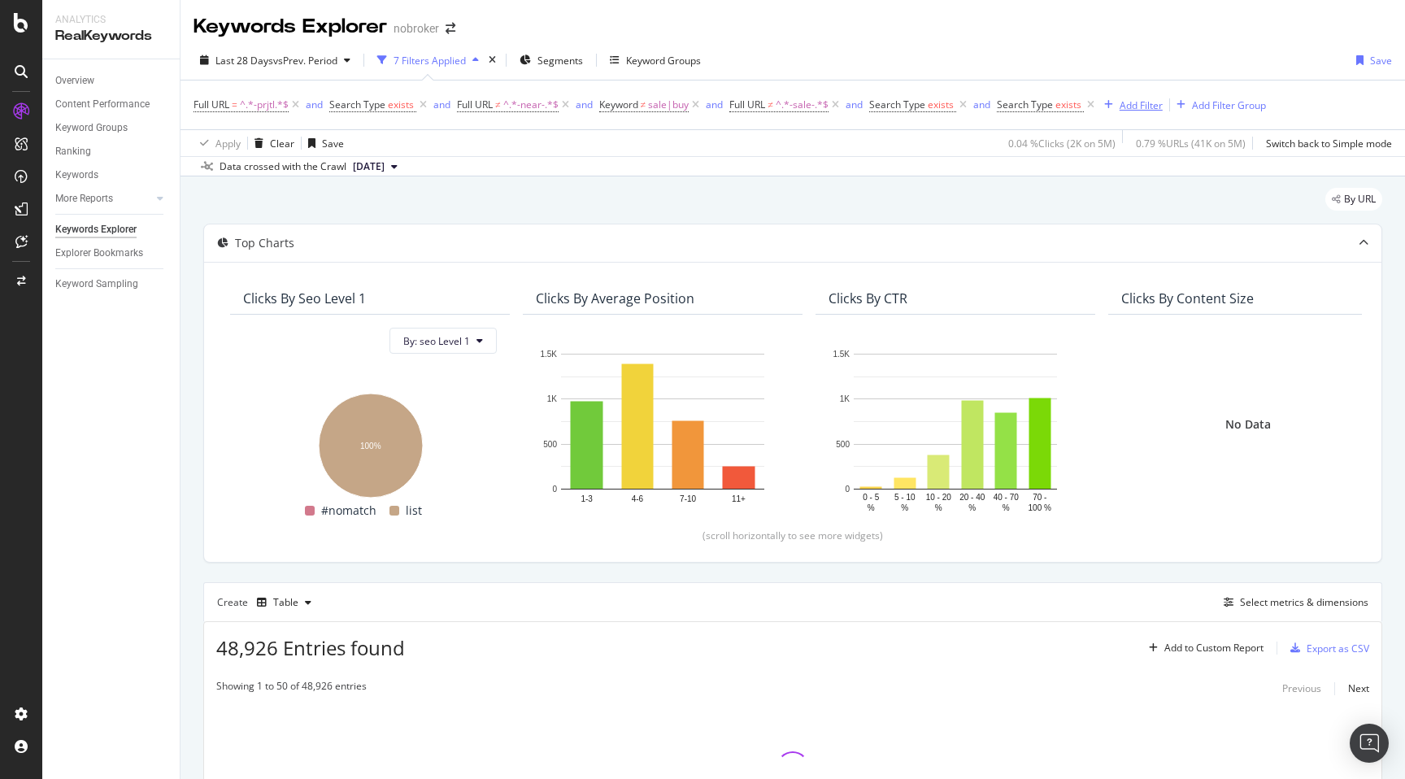
click at [1149, 104] on div "Add Filter" at bounding box center [1141, 105] width 43 height 14
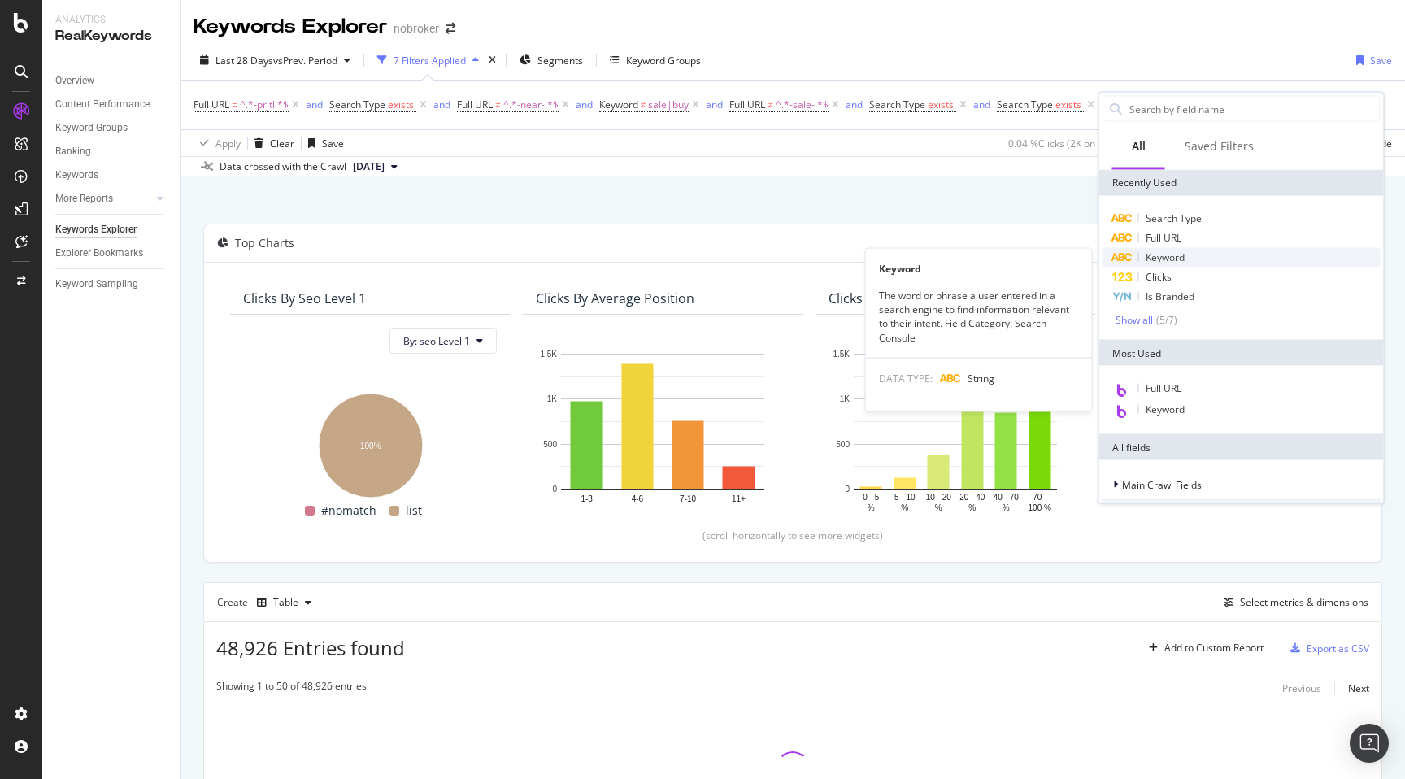
click at [1181, 253] on span "Keyword" at bounding box center [1165, 257] width 39 height 14
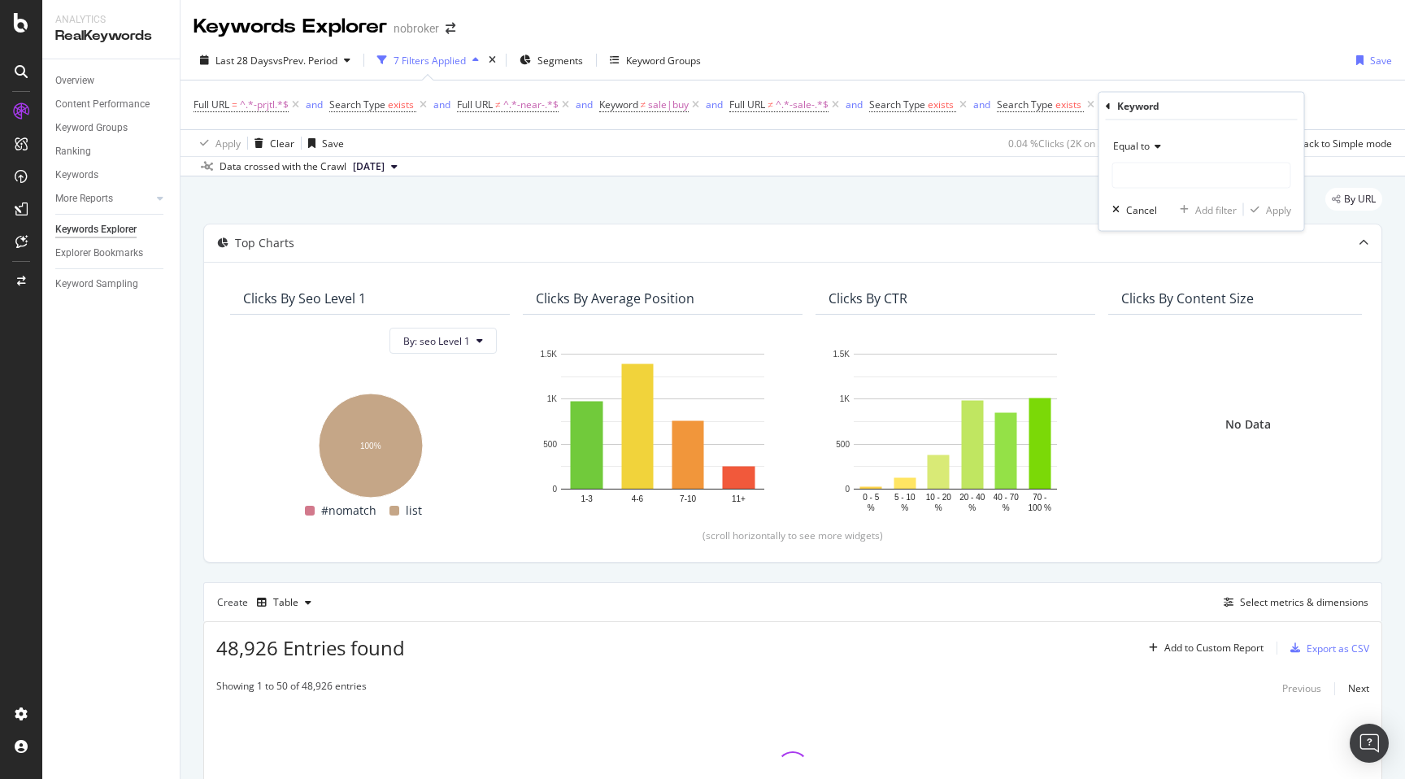
click at [1146, 152] on div "Equal to" at bounding box center [1201, 146] width 179 height 26
click at [1155, 299] on span "Contains" at bounding box center [1140, 306] width 40 height 14
click at [1138, 172] on input "text" at bounding box center [1201, 176] width 177 height 26
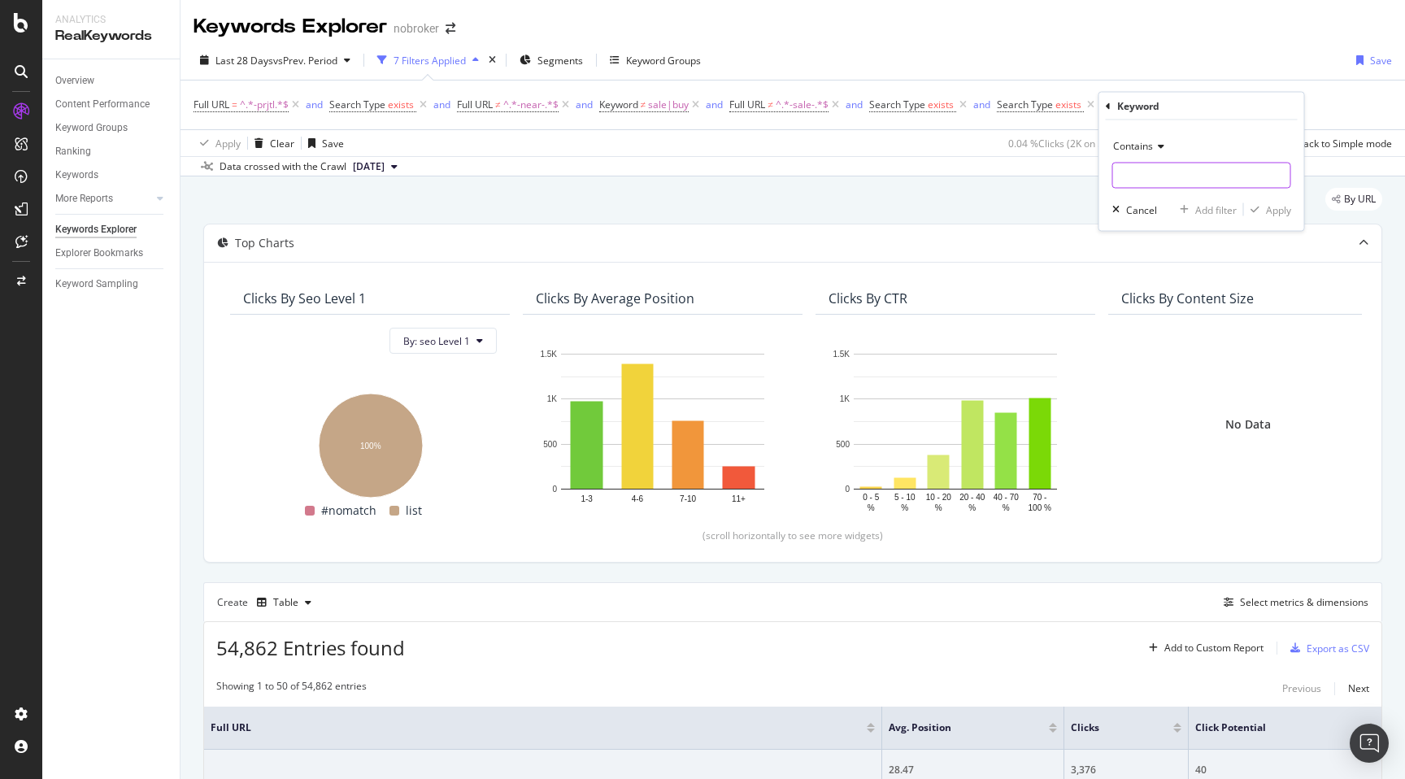
paste input "progressive grande ulwe rent"
click at [1210, 176] on input "progressive grande ulwe rent" at bounding box center [1190, 176] width 154 height 26
click at [1242, 175] on input "progressive grande ulwe rent" at bounding box center [1190, 176] width 154 height 26
type input "progressive grande ulwe"
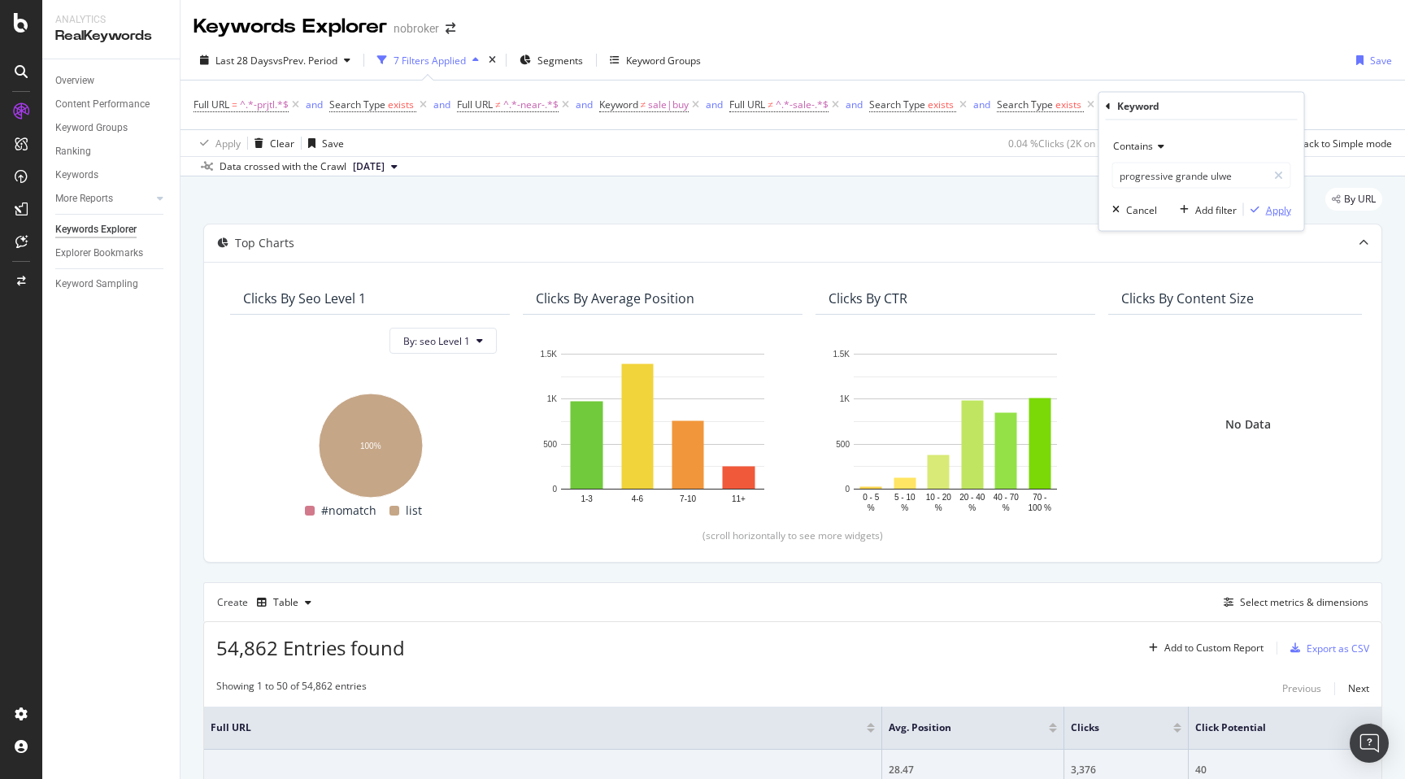
click at [1274, 215] on div "Apply" at bounding box center [1278, 209] width 25 height 14
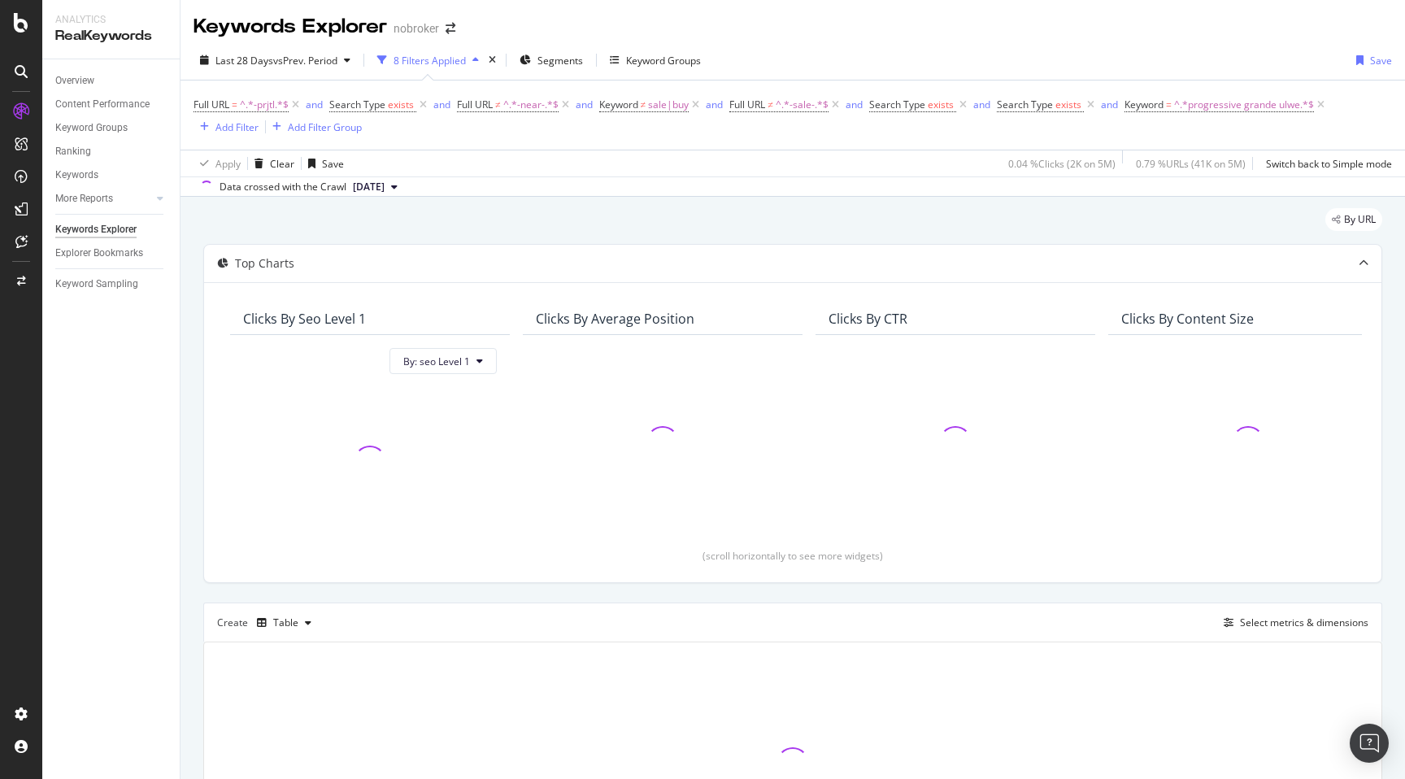
click at [191, 515] on div "By URL Top Charts Clicks By seo Level 1 By: seo Level 1 Clicks By Average Posit…" at bounding box center [793, 570] width 1225 height 746
click at [1249, 107] on span "^.*progressive grande ulwe.*$" at bounding box center [1244, 105] width 140 height 23
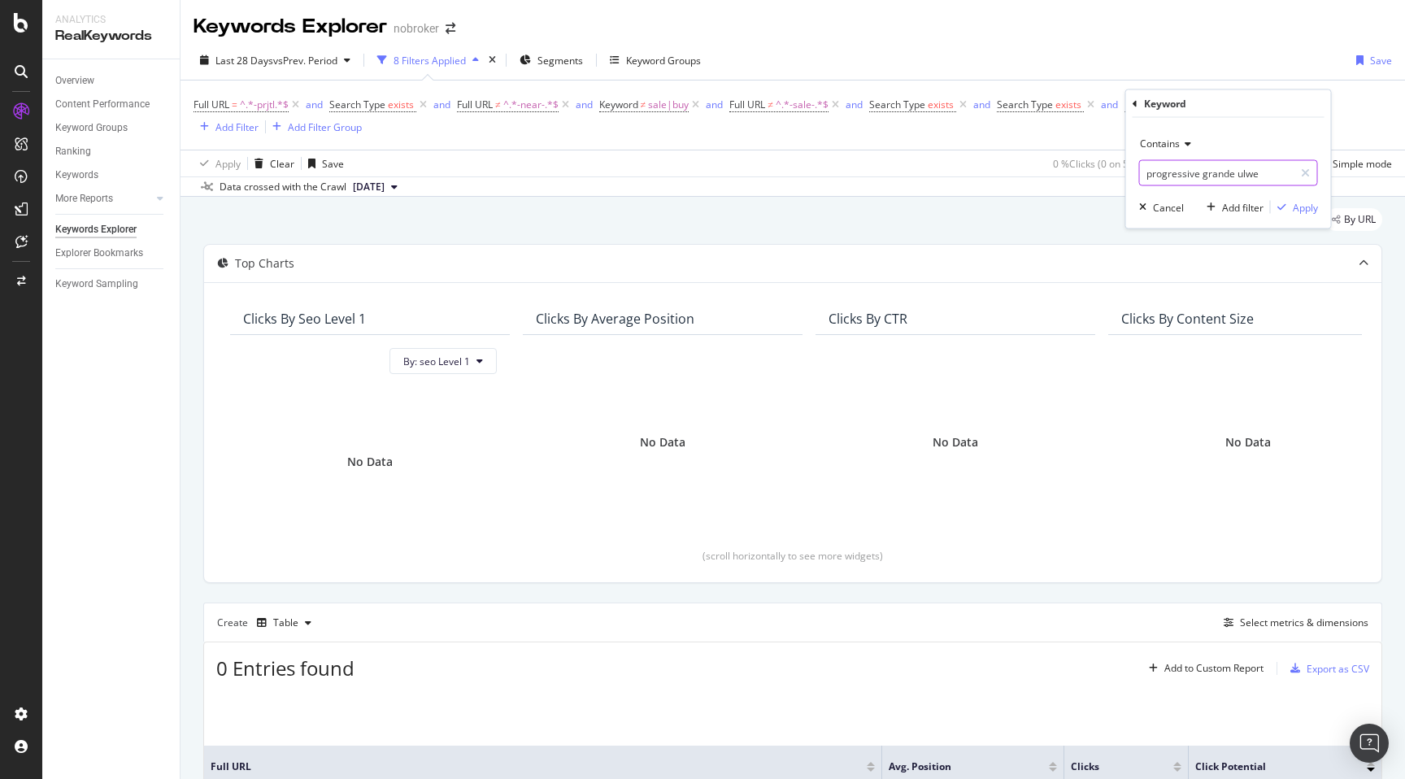
click at [1203, 171] on input "progressive grande ulwe" at bounding box center [1217, 173] width 154 height 26
type input "progressive-grande"
click at [1134, 107] on icon at bounding box center [1135, 103] width 5 height 10
click at [1220, 110] on span "^.*progressive grande ulwe.*$" at bounding box center [1244, 105] width 140 height 23
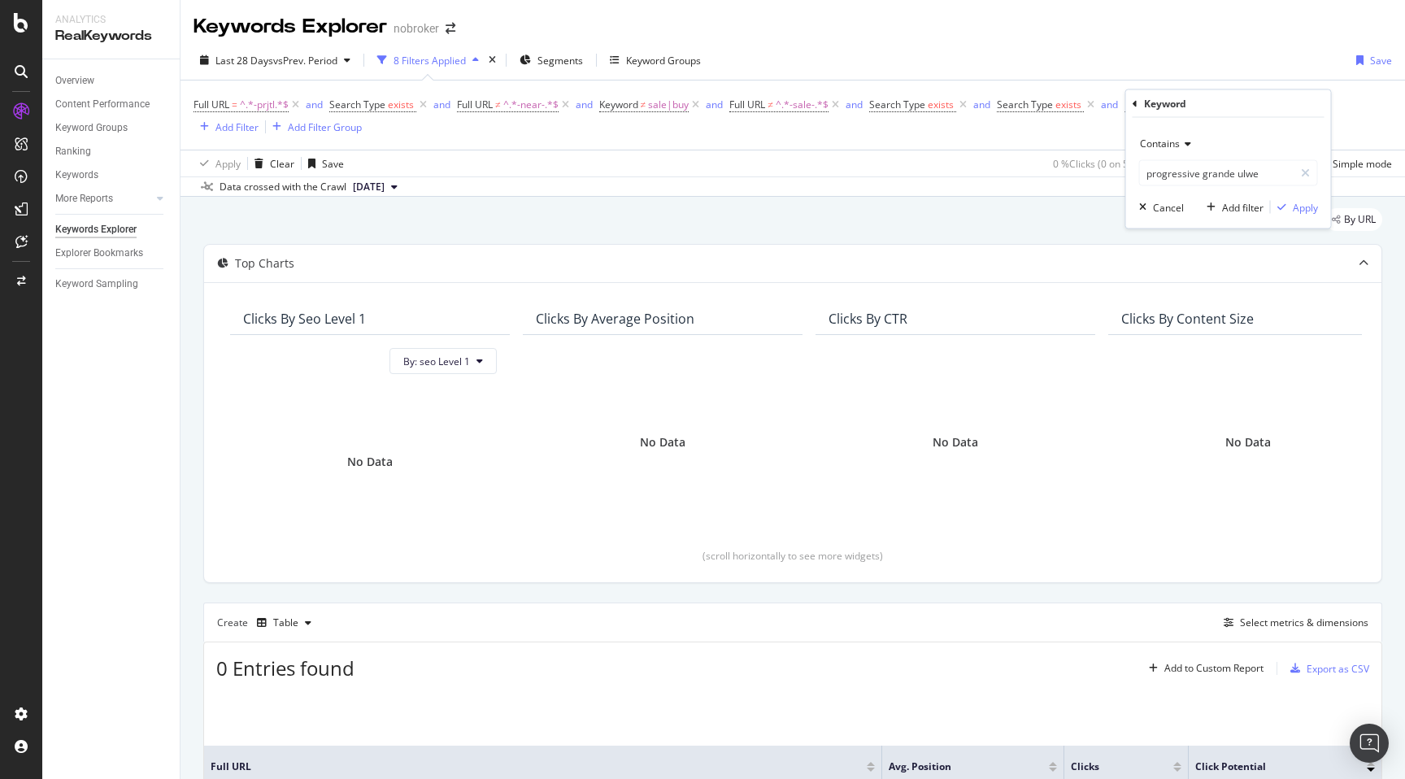
click at [1134, 102] on icon at bounding box center [1135, 103] width 5 height 10
click at [1320, 102] on icon at bounding box center [1321, 105] width 14 height 16
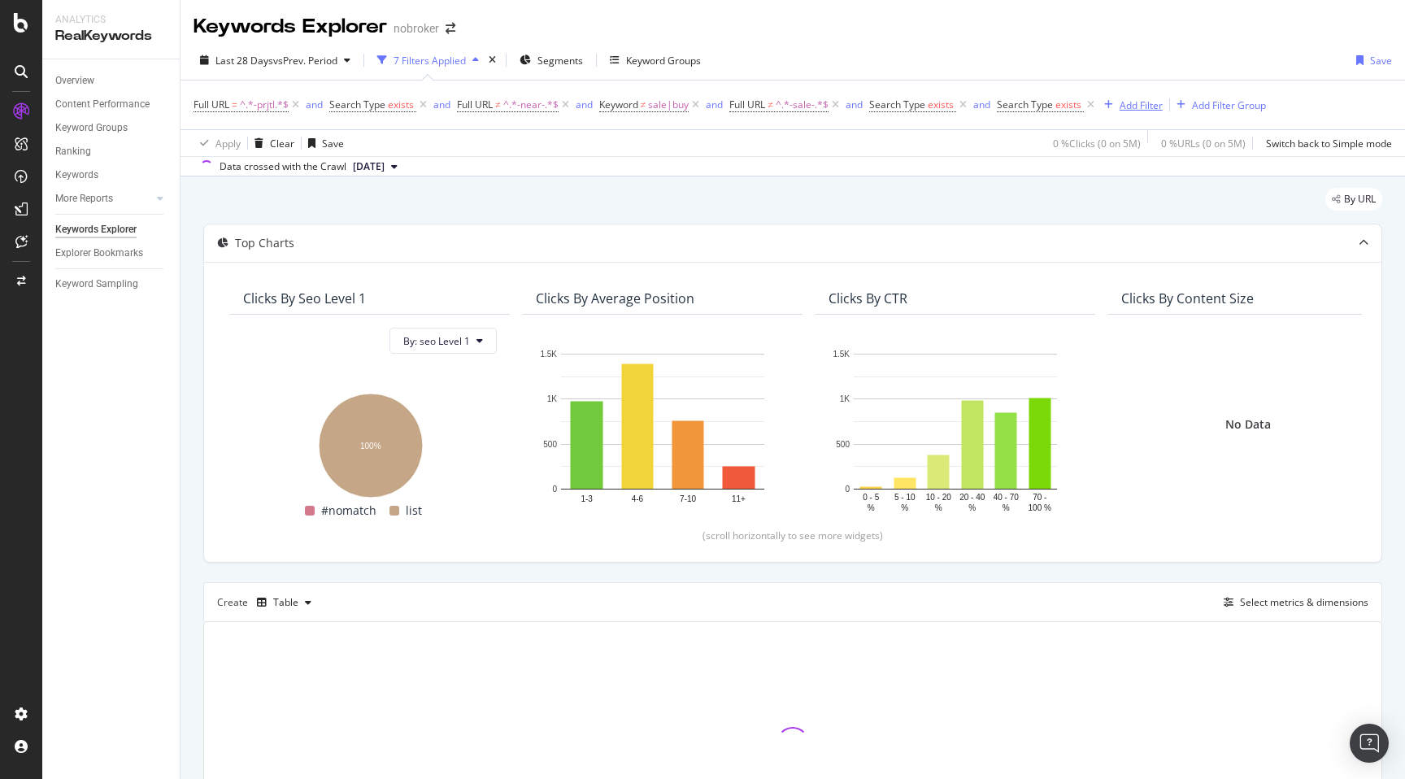
click at [1142, 102] on div "Add Filter" at bounding box center [1141, 105] width 43 height 14
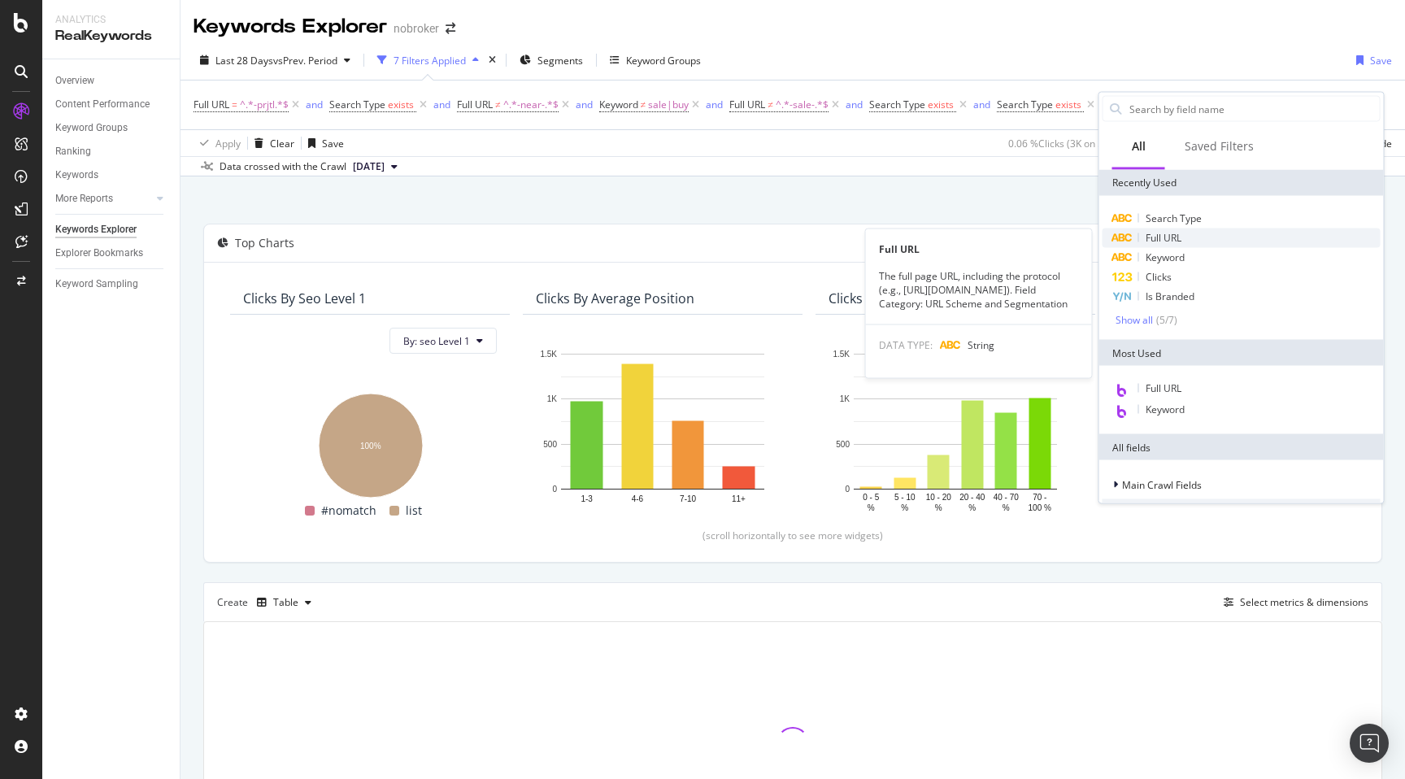
click at [1168, 235] on span "Full URL" at bounding box center [1164, 238] width 36 height 14
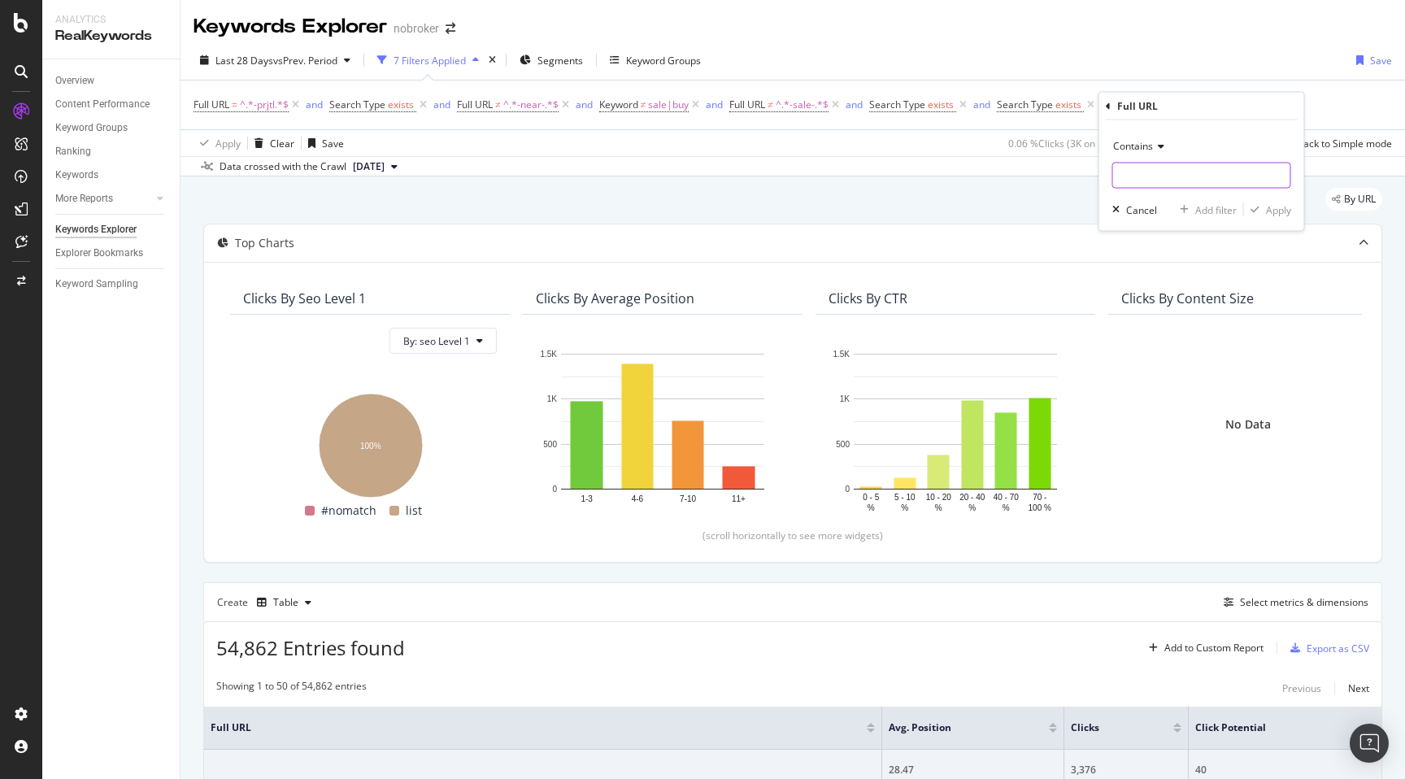
click at [1129, 171] on input "text" at bounding box center [1201, 176] width 177 height 26
paste input "progressive-grande"
type input "progressive-grande"
click at [1268, 211] on div "Apply" at bounding box center [1278, 209] width 25 height 14
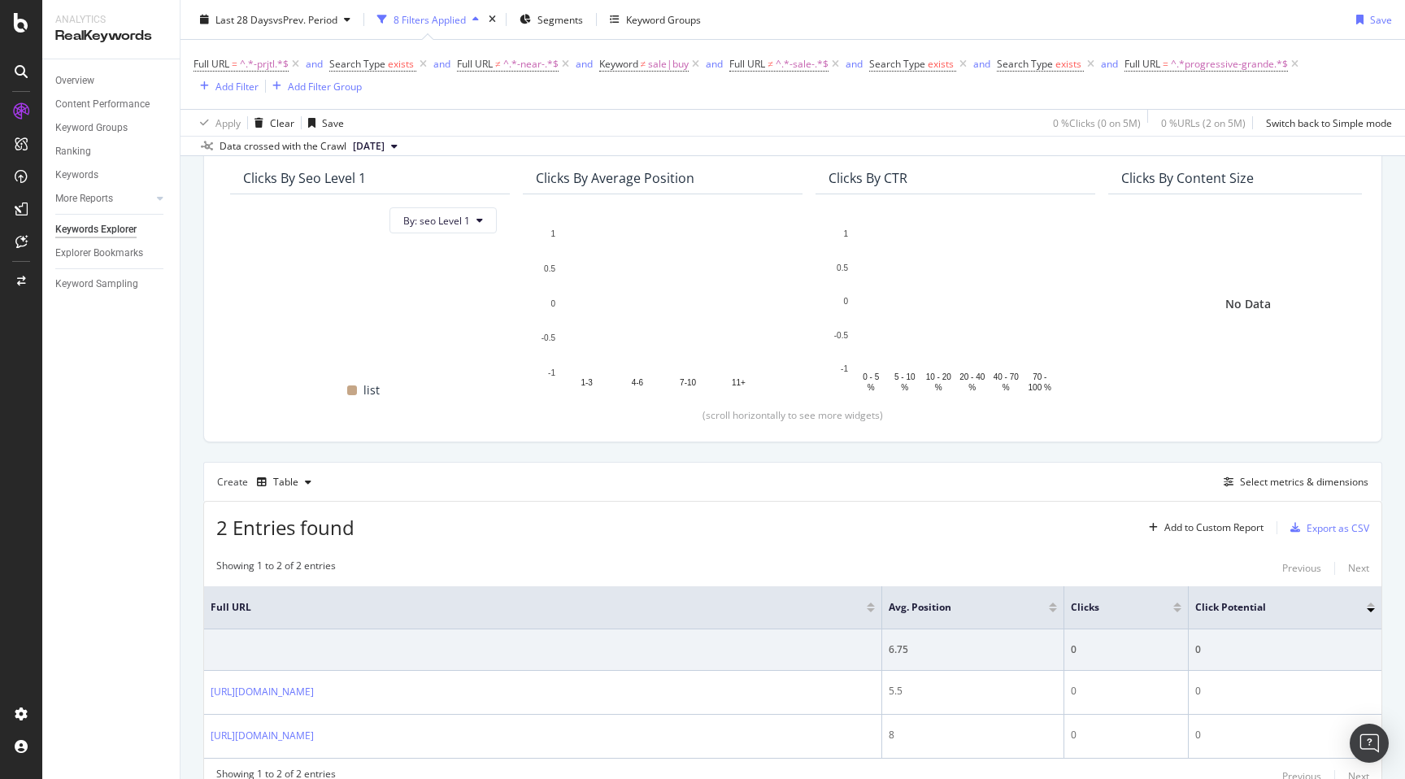
scroll to position [214, 0]
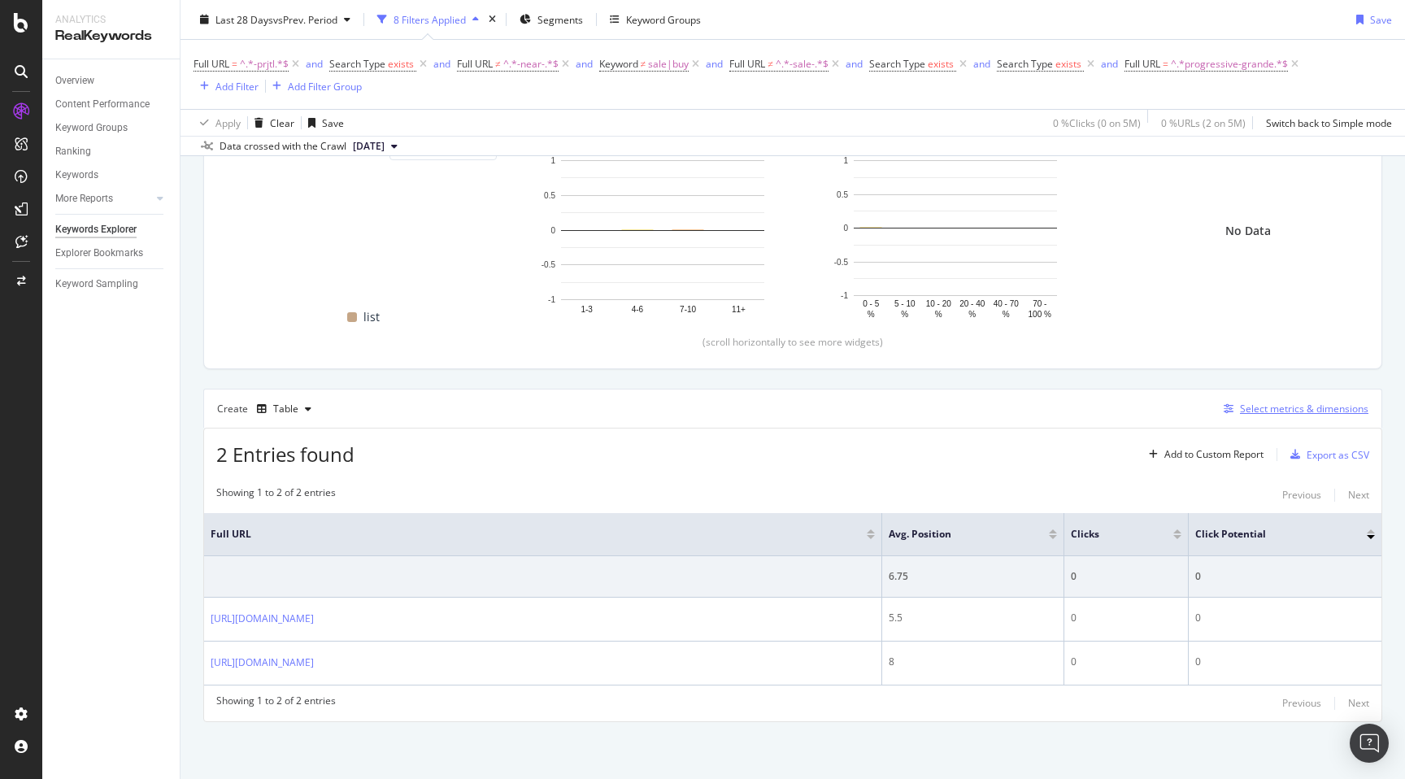
click at [1267, 413] on div "Select metrics & dimensions" at bounding box center [1304, 409] width 128 height 14
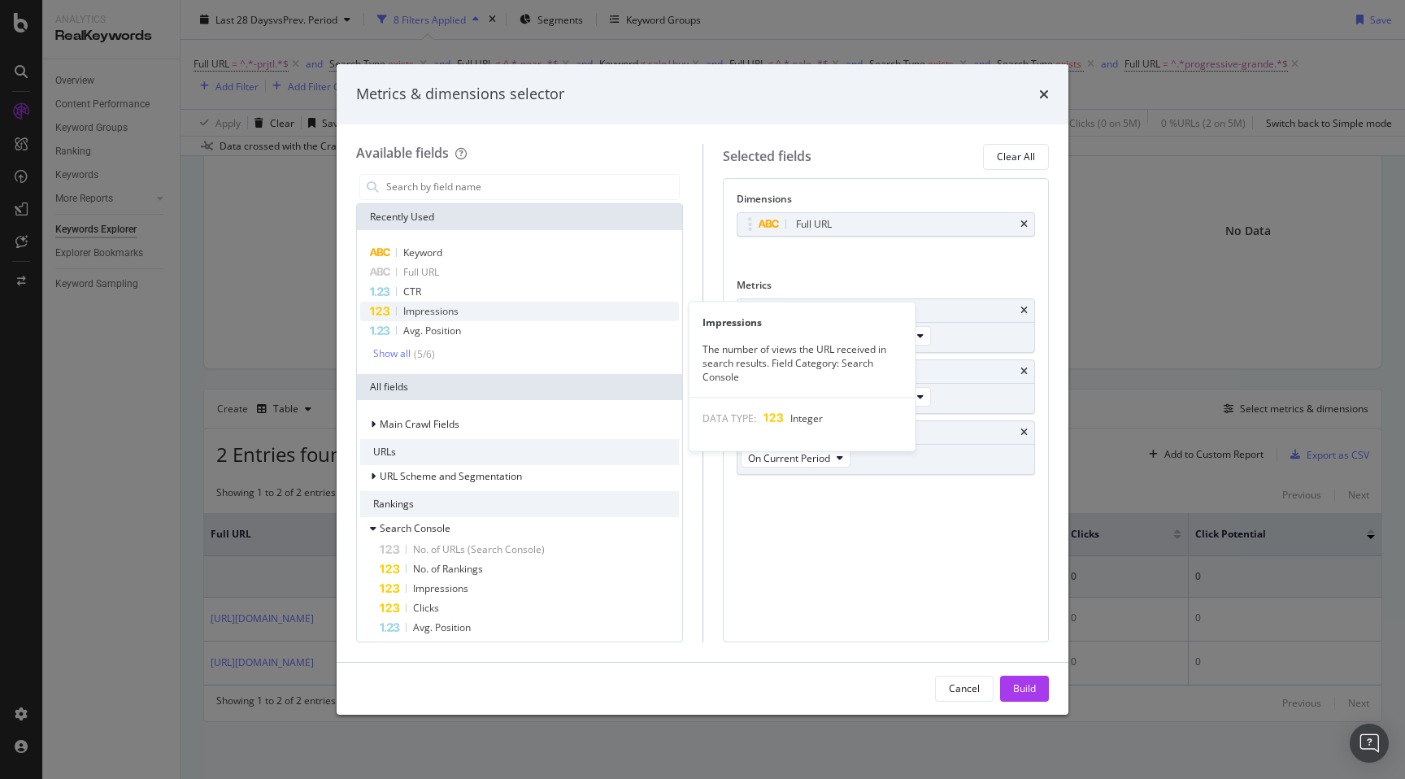
click at [426, 311] on span "Impressions" at bounding box center [430, 311] width 55 height 14
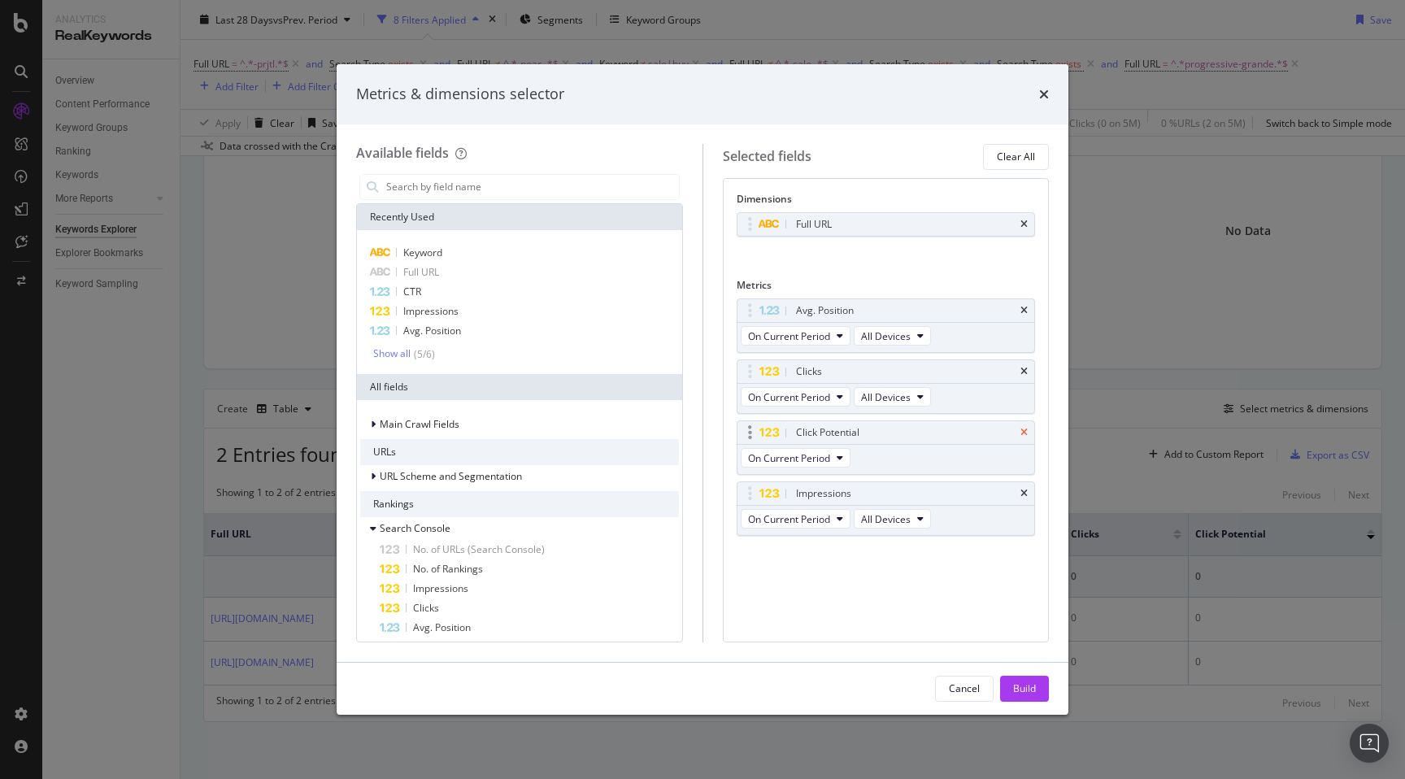
click at [1024, 430] on icon "times" at bounding box center [1023, 433] width 7 height 10
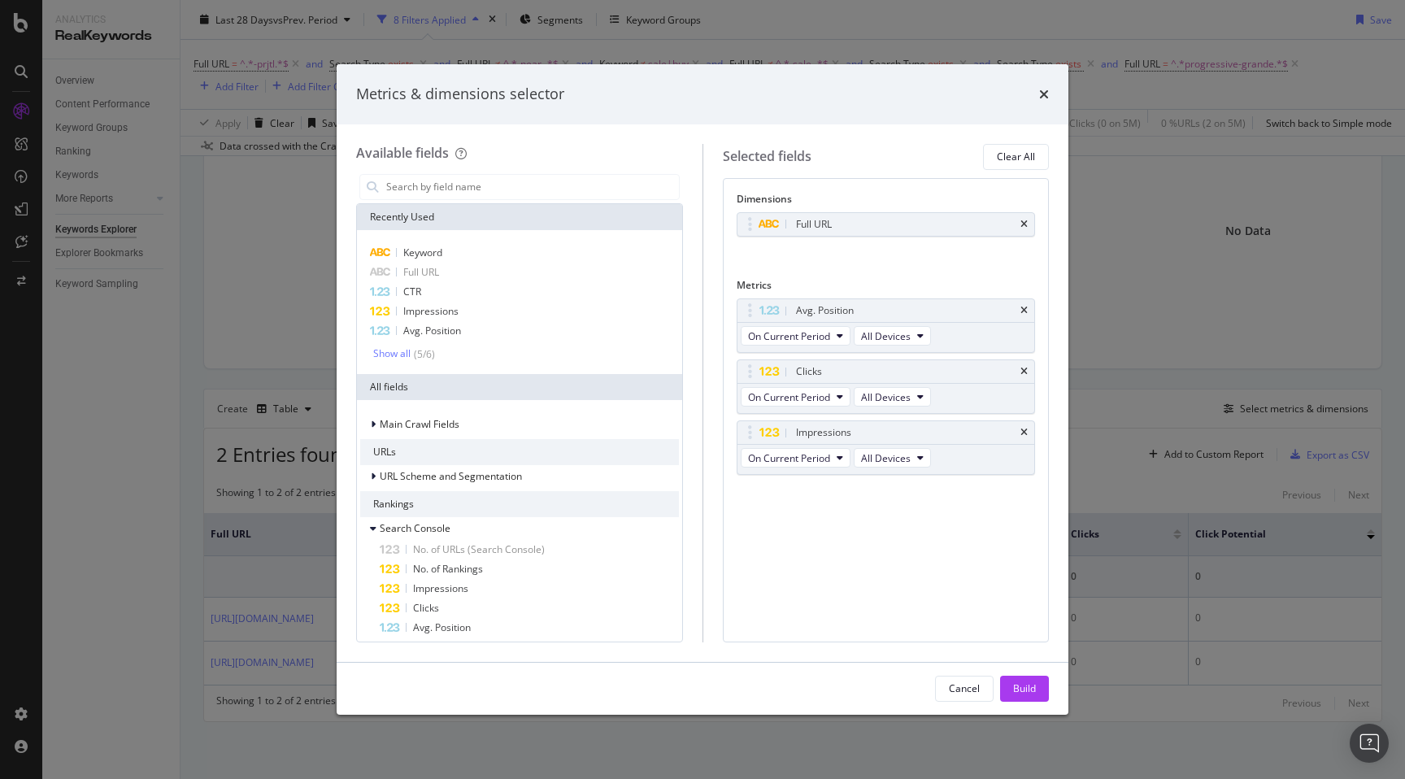
click at [874, 520] on div "Dimensions Full URL You can use this field as a dimension Metrics Avg. Position…" at bounding box center [886, 410] width 327 height 464
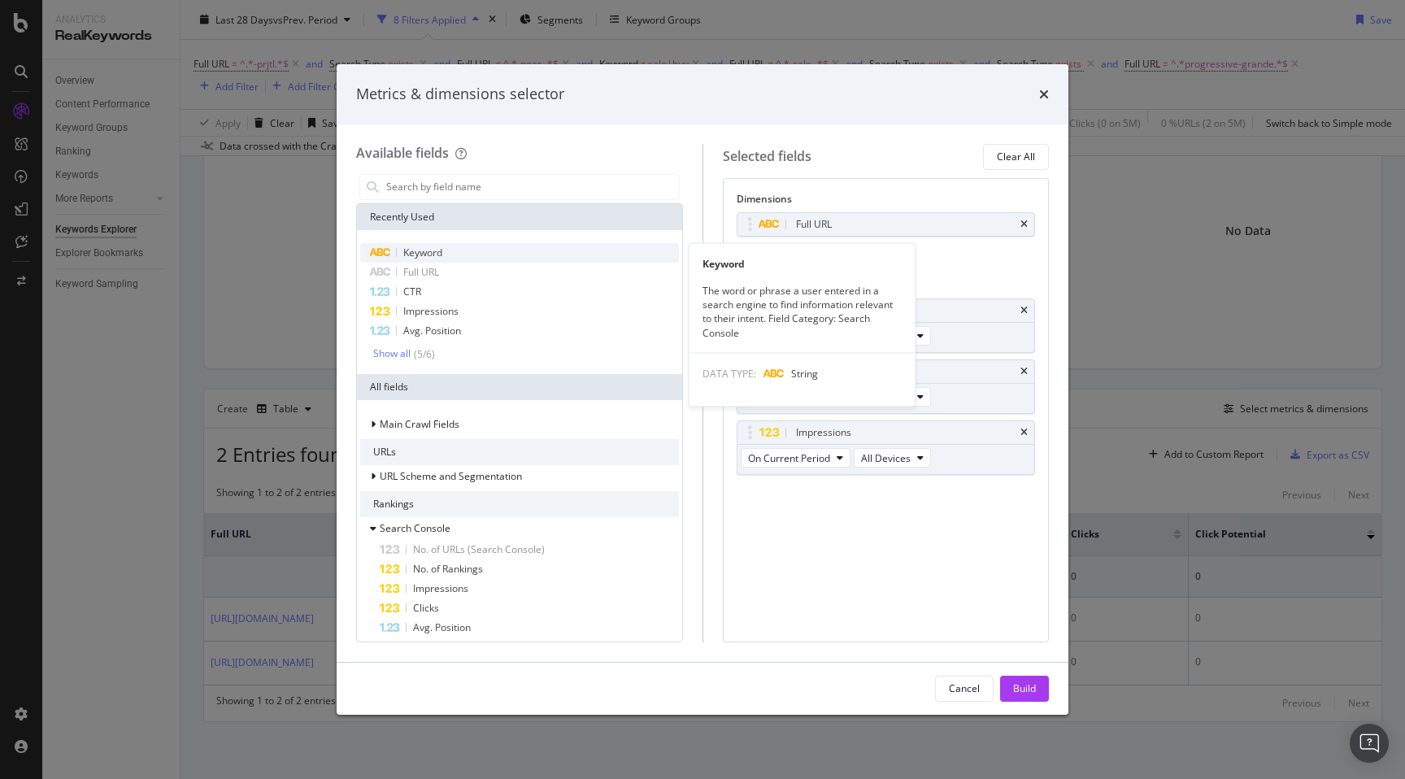
click at [432, 258] on span "Keyword" at bounding box center [422, 253] width 39 height 14
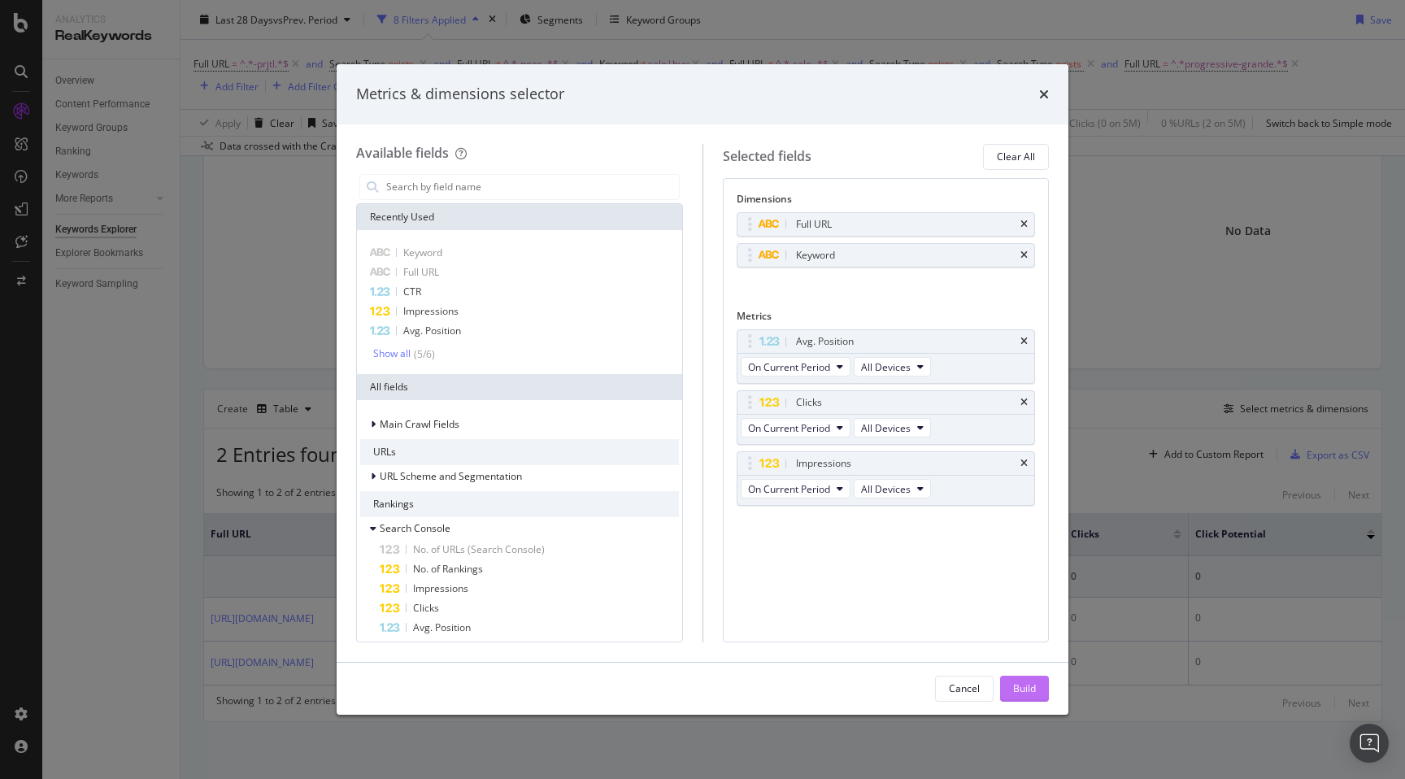
click at [1022, 685] on div "Build" at bounding box center [1024, 688] width 23 height 14
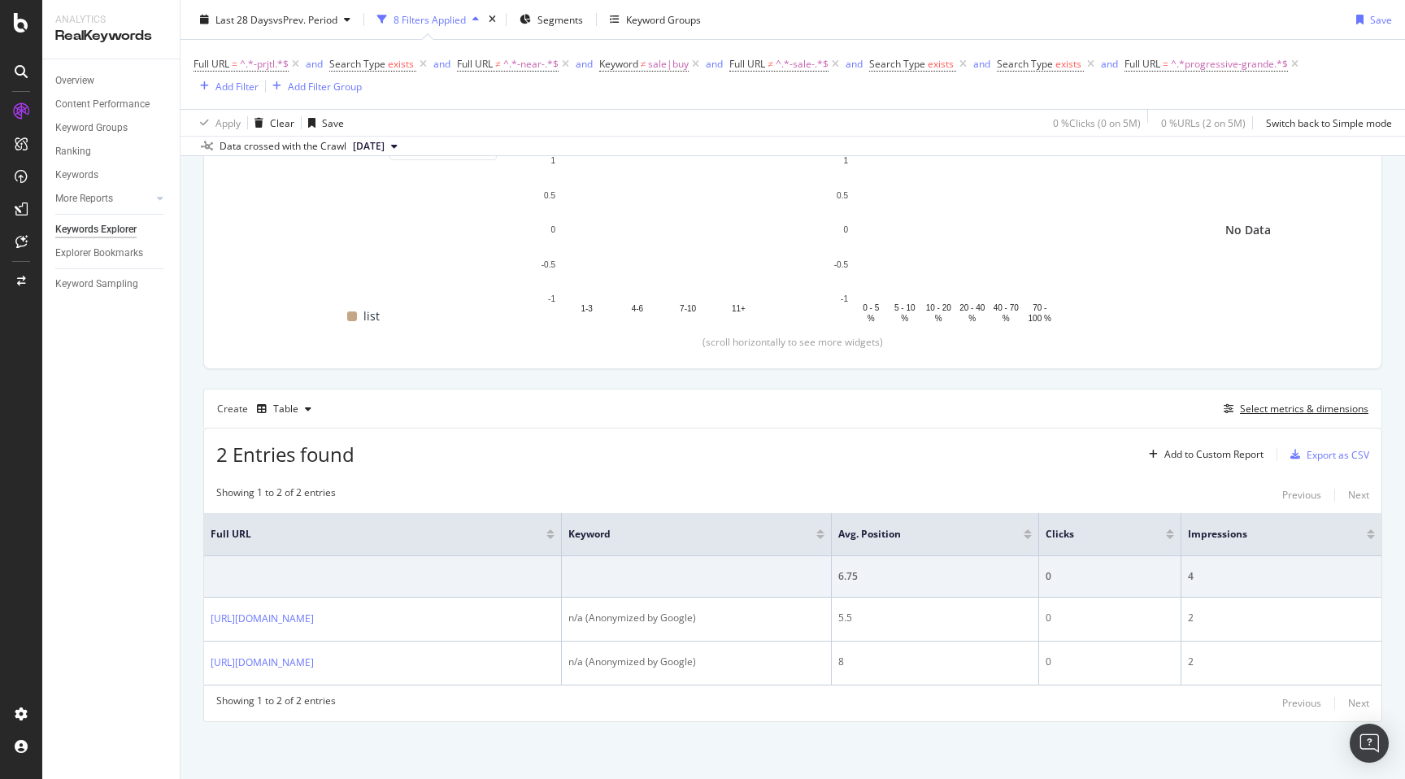
scroll to position [213, 0]
click at [1210, 68] on span "^.*progressive-grande.*$" at bounding box center [1229, 64] width 117 height 23
click at [1166, 133] on input "progressive-grande" at bounding box center [1217, 132] width 154 height 26
click at [1166, 166] on div "Cancel" at bounding box center [1168, 166] width 31 height 14
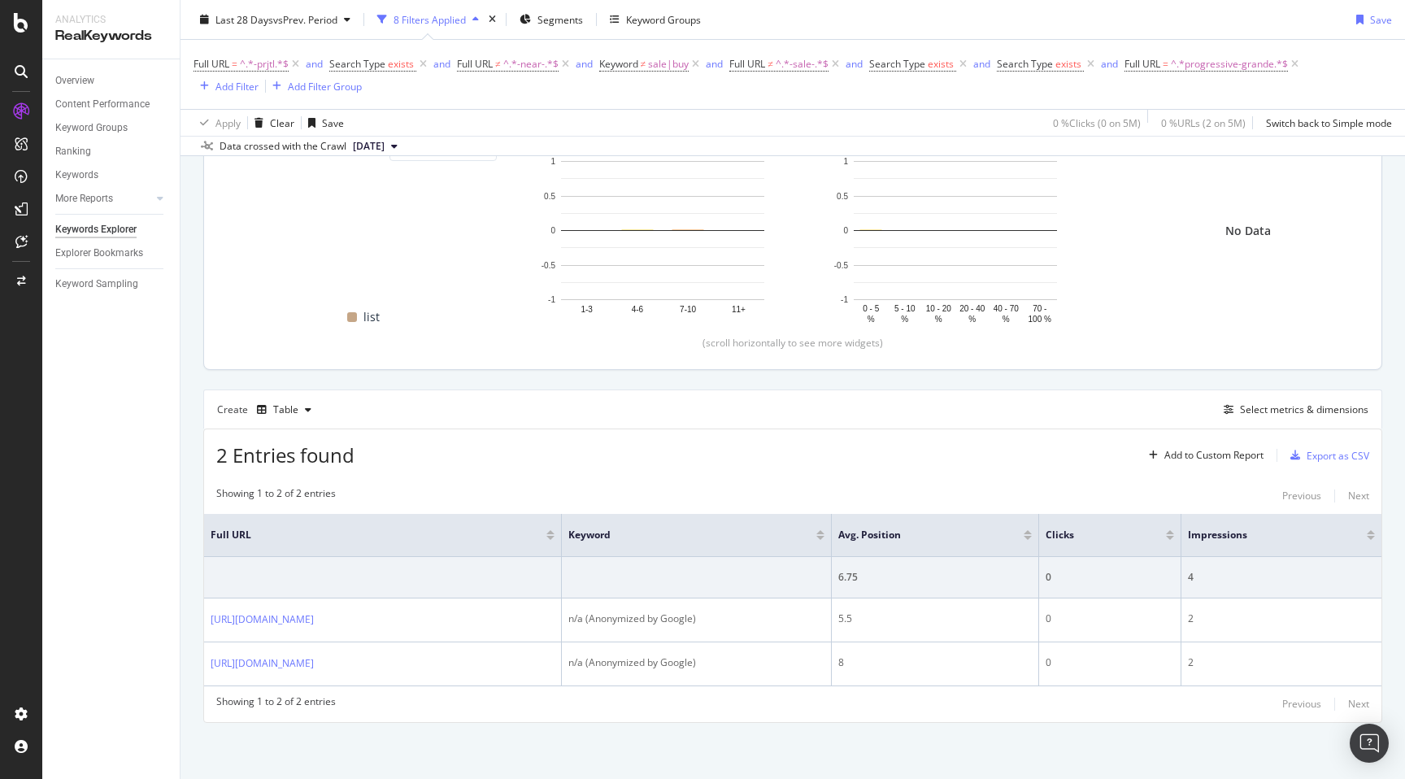
scroll to position [0, 0]
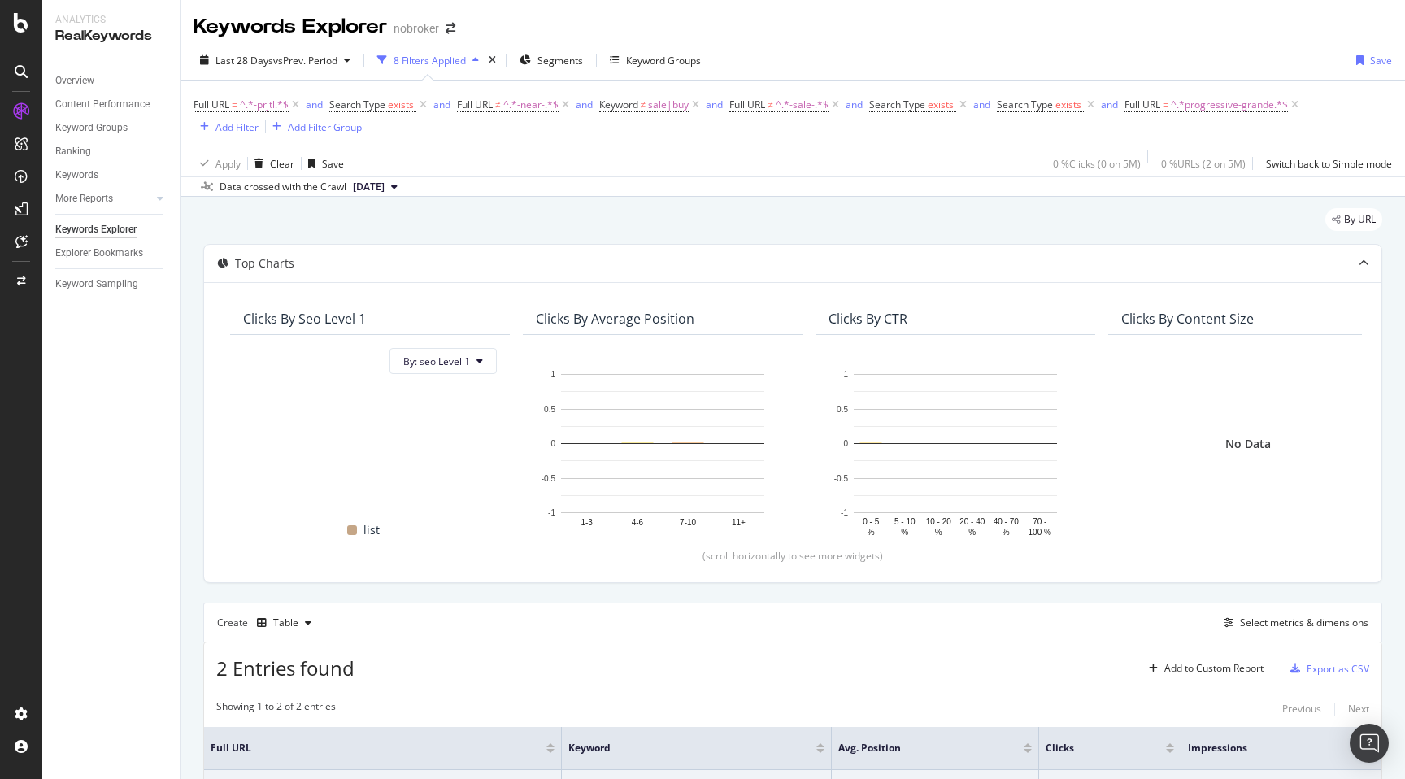
click at [1063, 235] on div "By URL" at bounding box center [792, 226] width 1179 height 36
click at [1077, 38] on div "Keywords Explorer nobroker" at bounding box center [793, 20] width 1225 height 41
click at [850, 211] on div "By URL" at bounding box center [792, 226] width 1179 height 36
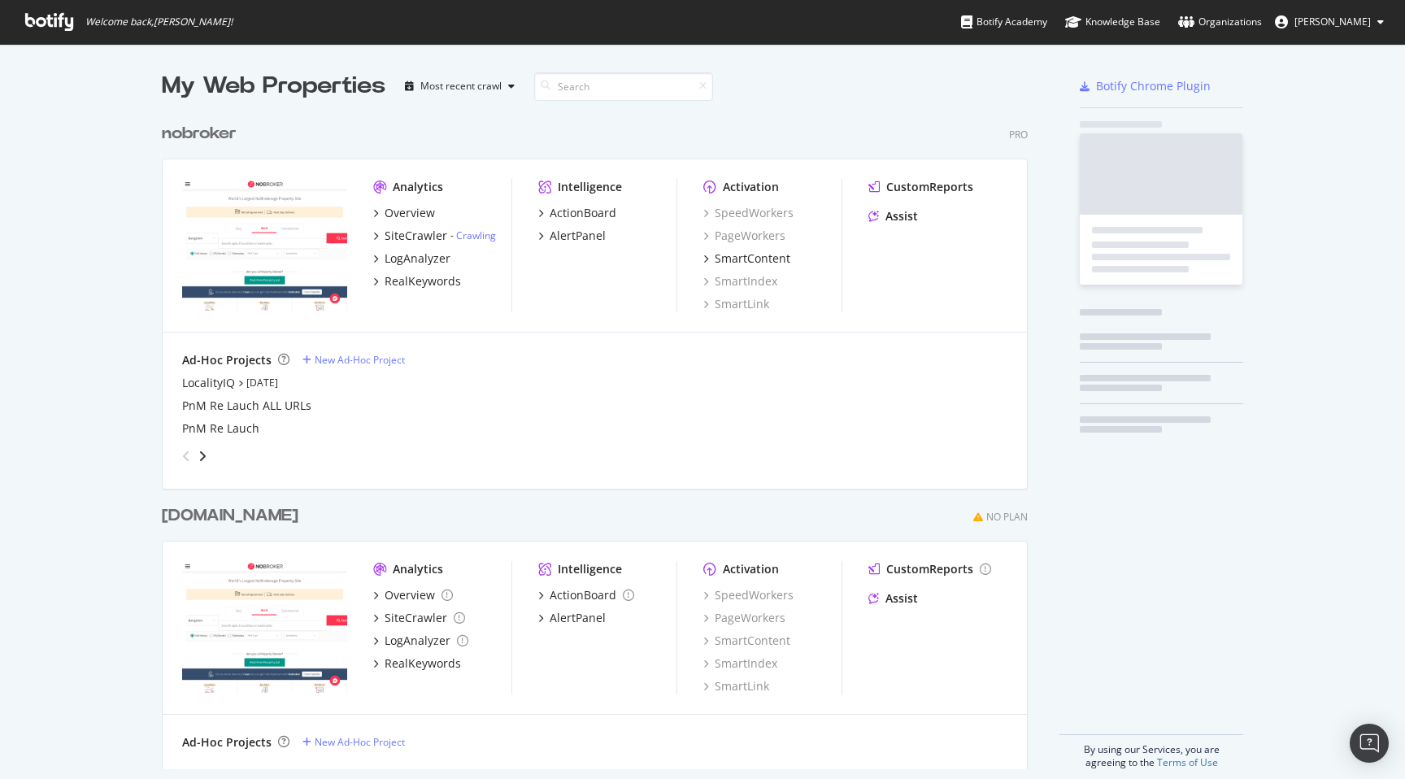
scroll to position [667, 879]
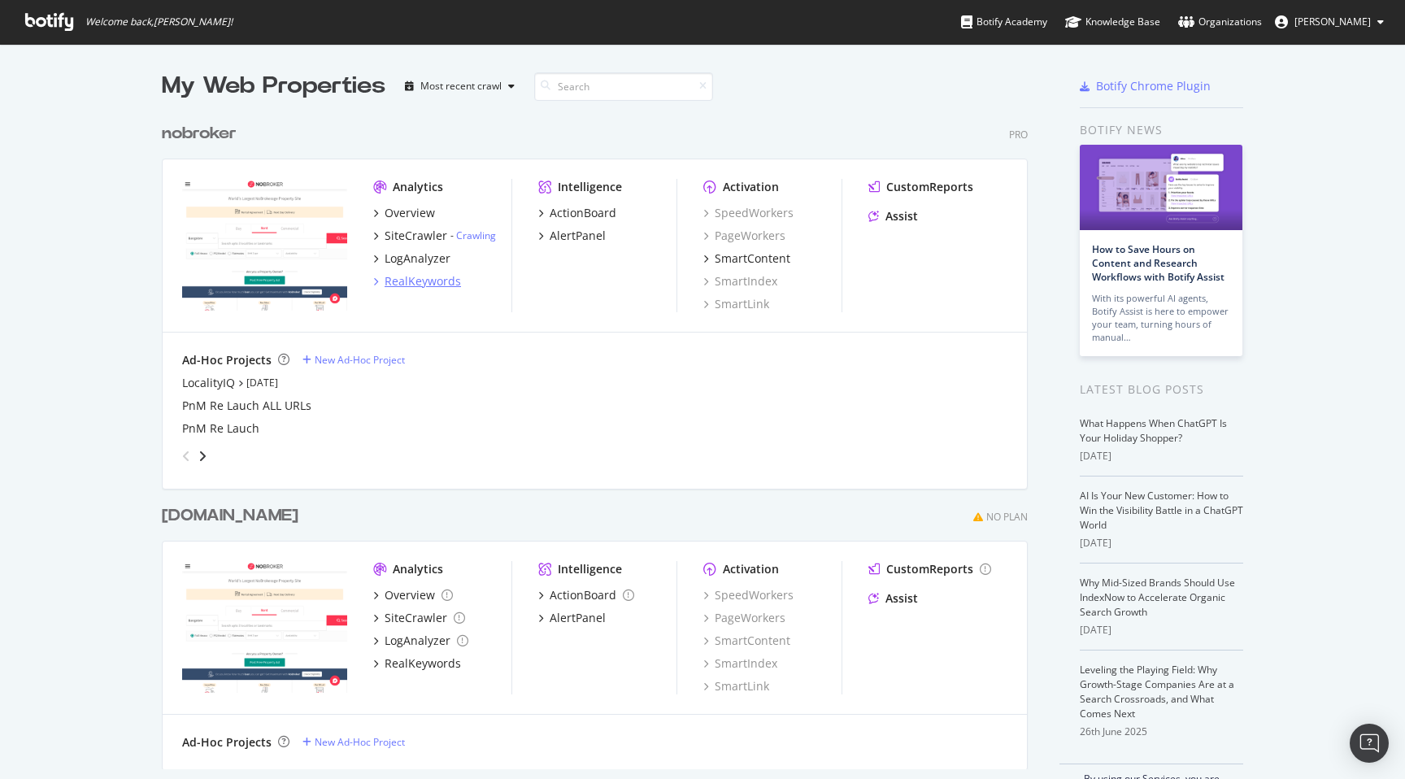
click at [432, 281] on div "RealKeywords" at bounding box center [423, 281] width 76 height 16
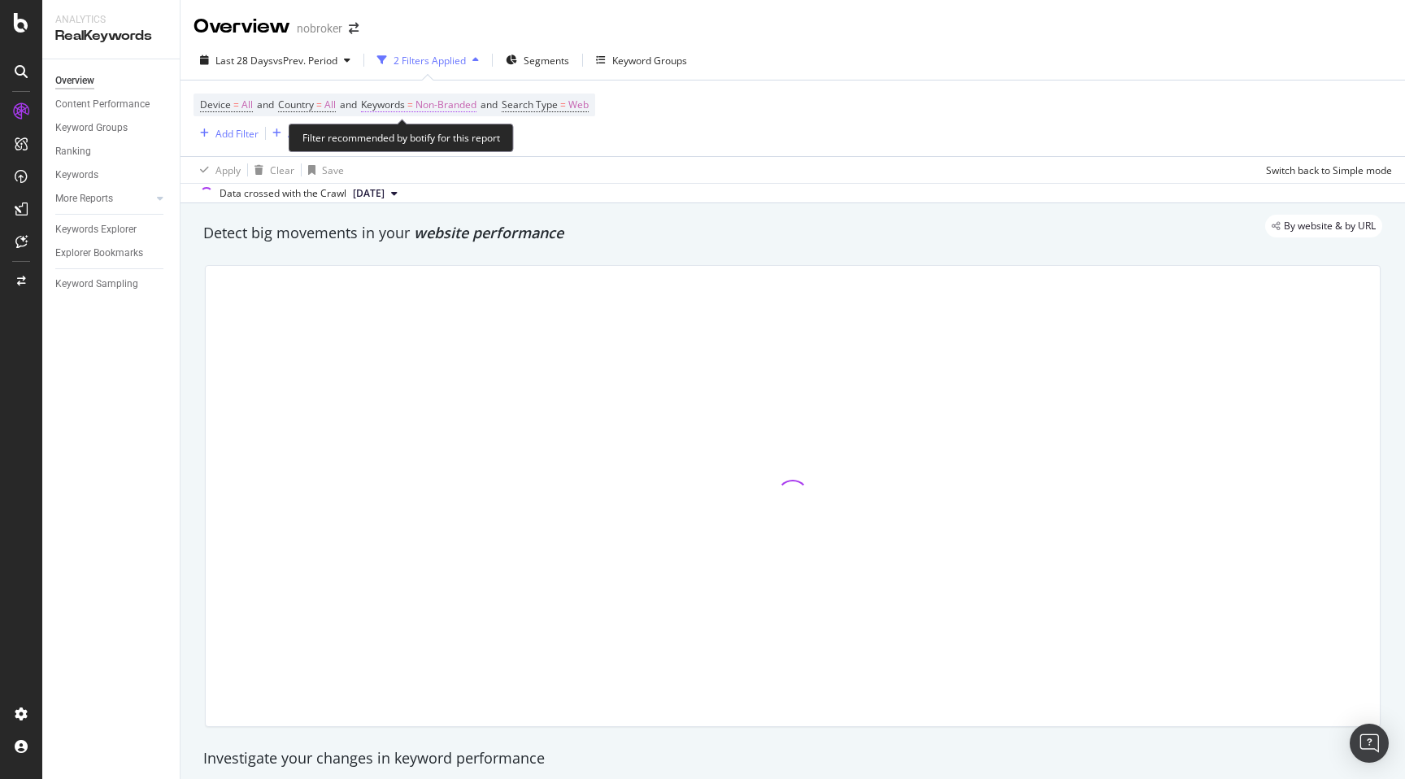
click at [456, 100] on span "Non-Branded" at bounding box center [445, 105] width 61 height 23
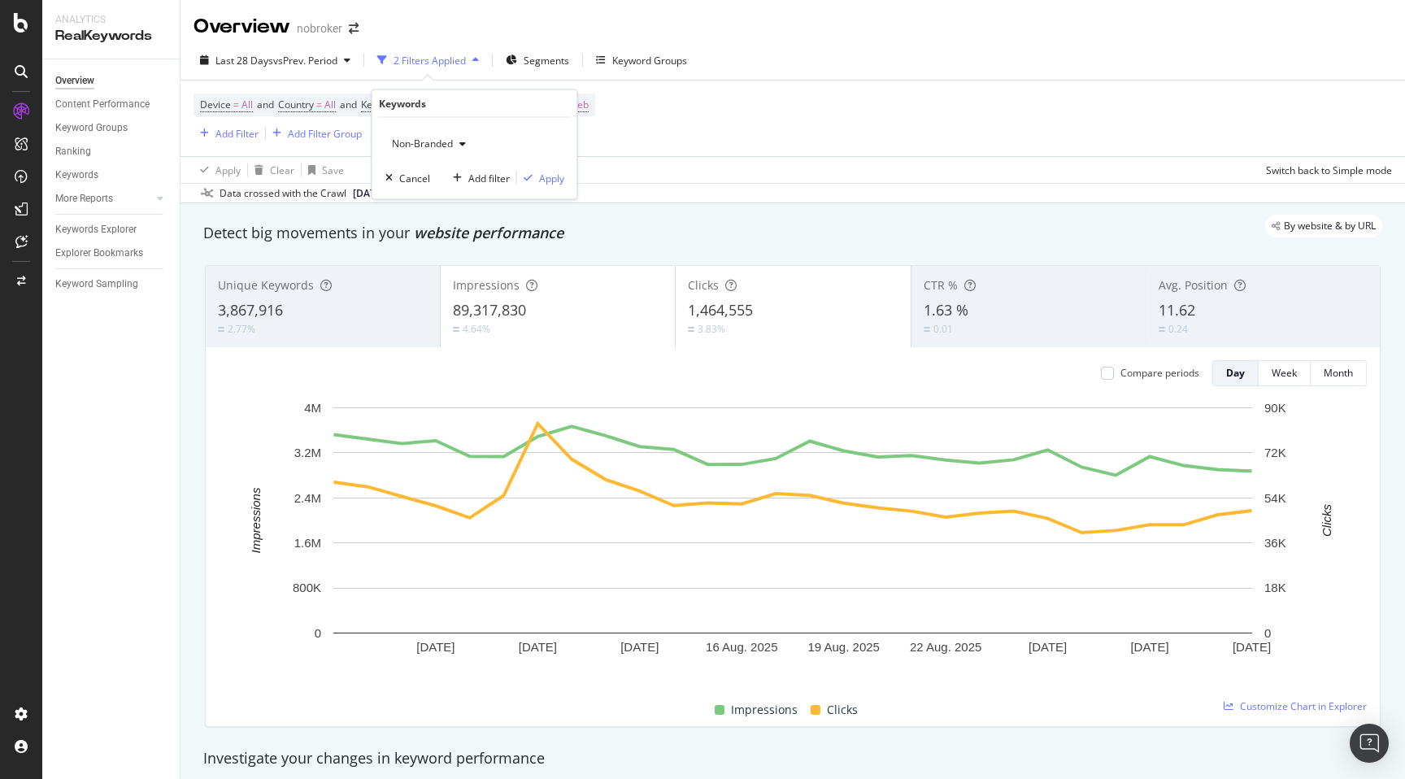
click at [430, 147] on span "Non-Branded" at bounding box center [418, 144] width 67 height 14
click at [421, 265] on span "All" at bounding box center [482, 270] width 166 height 15
click at [555, 169] on div "All Cancel Add filter Apply" at bounding box center [474, 158] width 205 height 81
click at [551, 181] on div "Apply" at bounding box center [551, 178] width 25 height 14
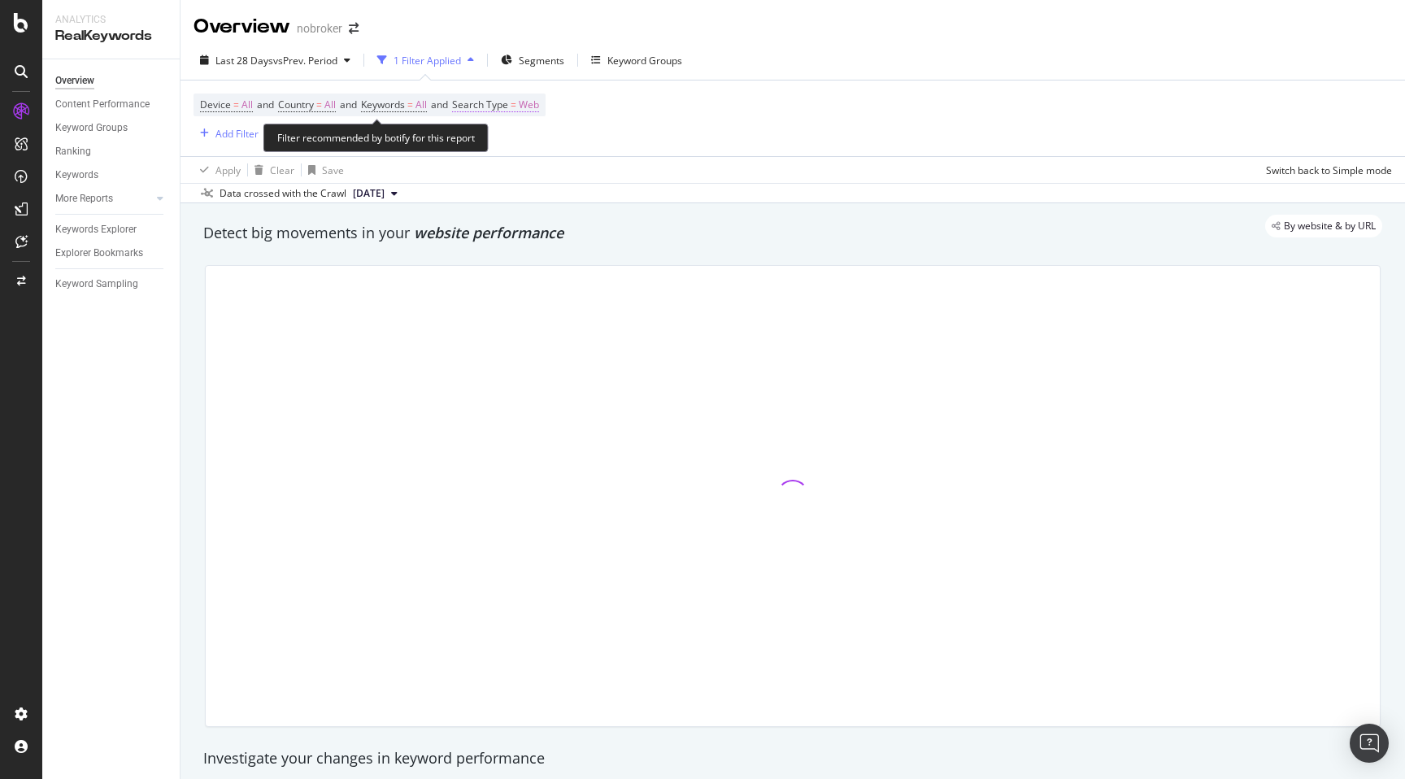
click at [539, 102] on span "Web" at bounding box center [529, 105] width 20 height 23
click at [514, 140] on div "Web" at bounding box center [571, 144] width 179 height 26
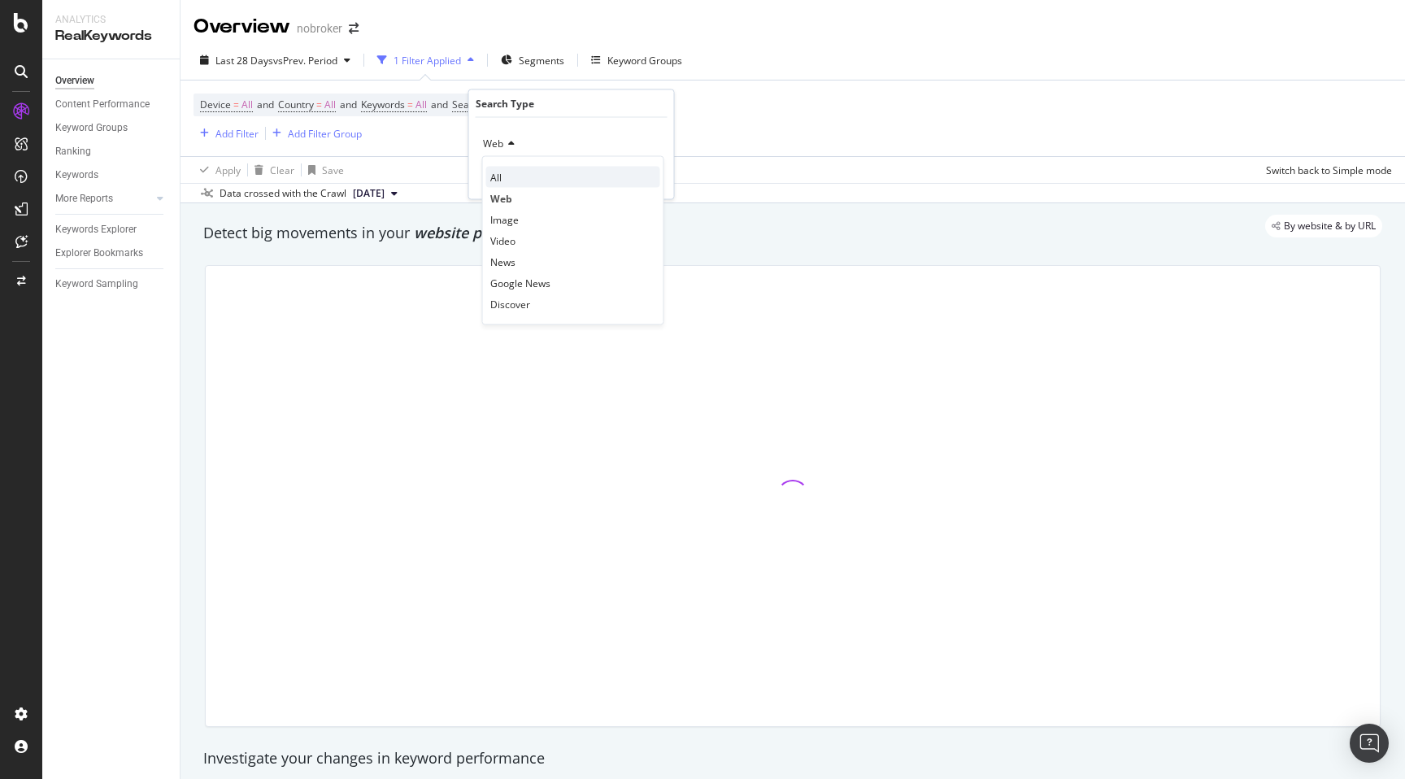
click at [502, 172] on div "All" at bounding box center [573, 177] width 174 height 21
click at [642, 182] on div "Apply" at bounding box center [648, 178] width 25 height 14
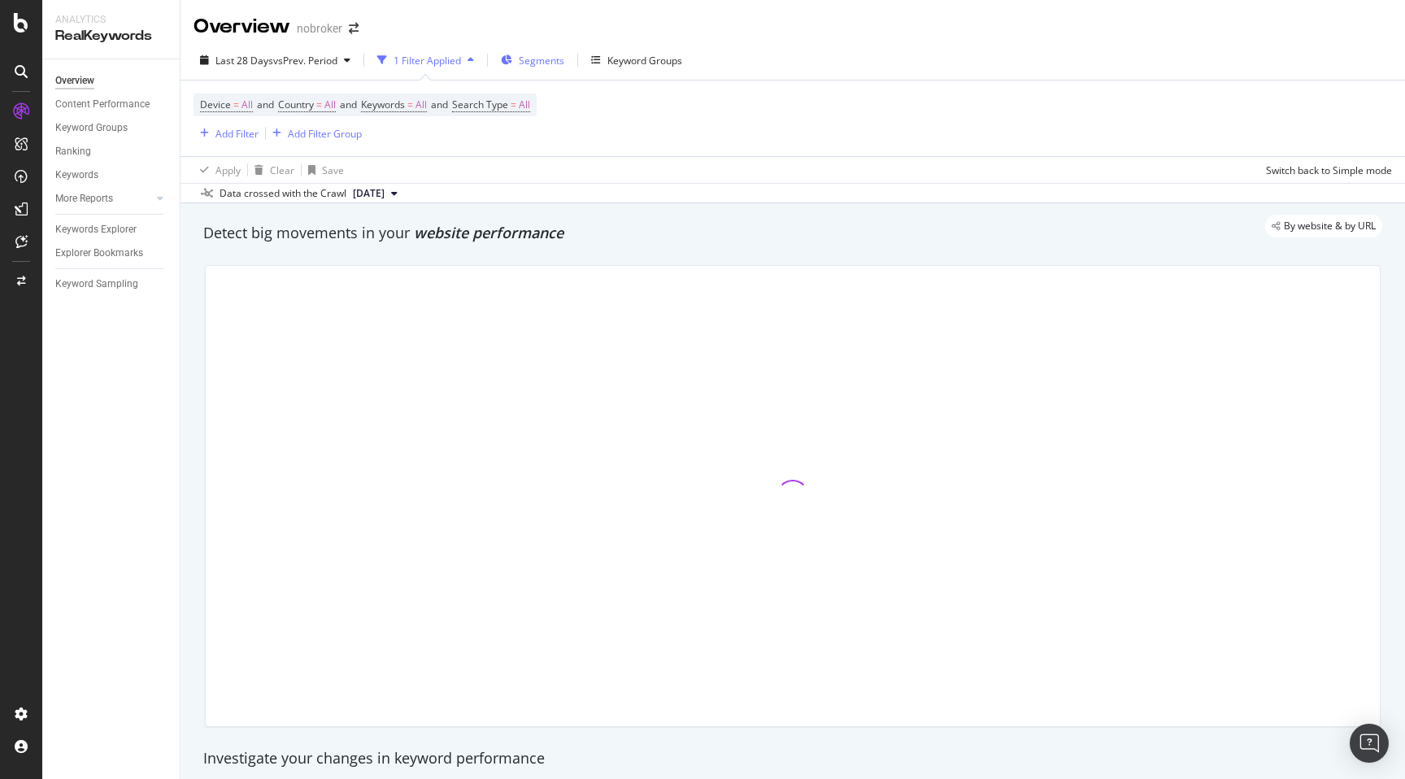
click at [530, 56] on span "Segments" at bounding box center [542, 61] width 46 height 14
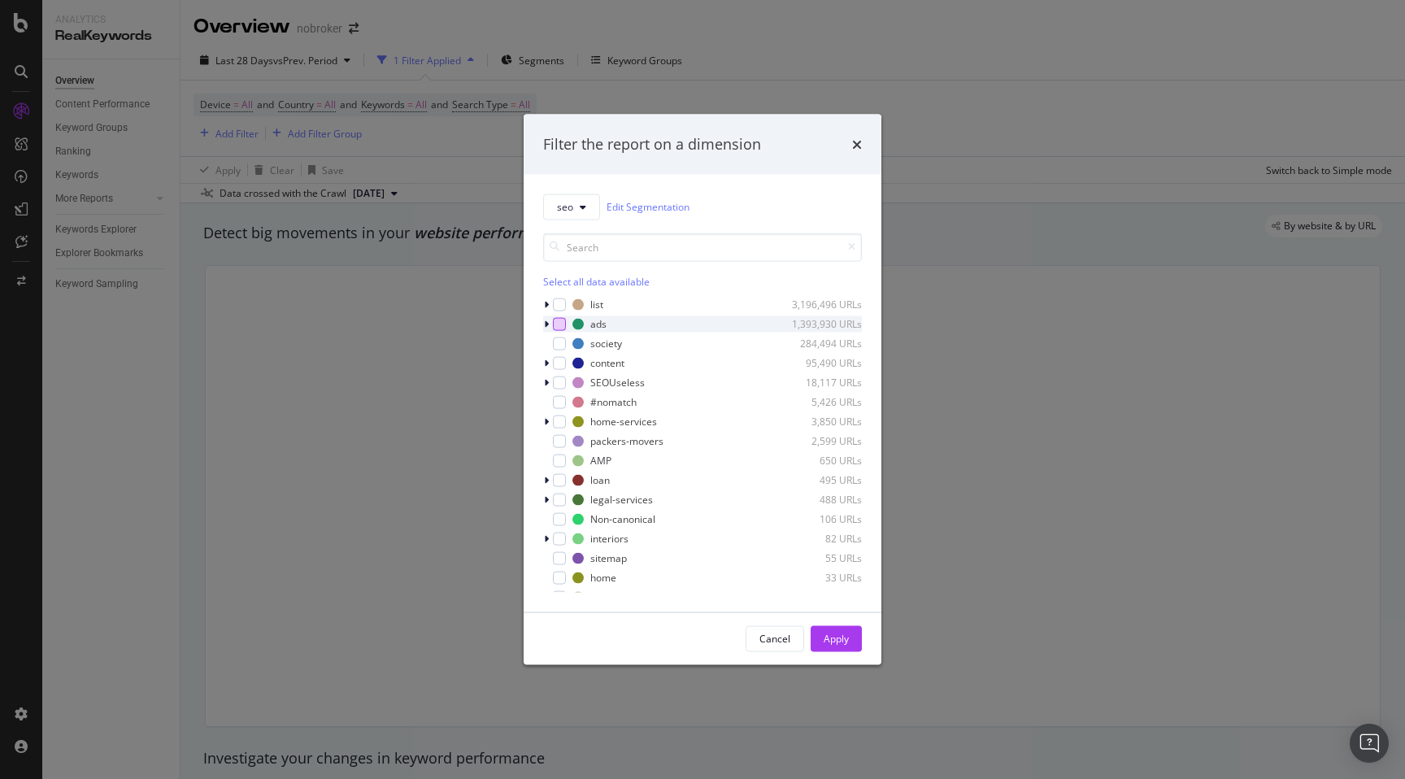
click at [560, 325] on div "modal" at bounding box center [559, 323] width 13 height 13
click at [824, 637] on div "Apply" at bounding box center [836, 639] width 25 height 14
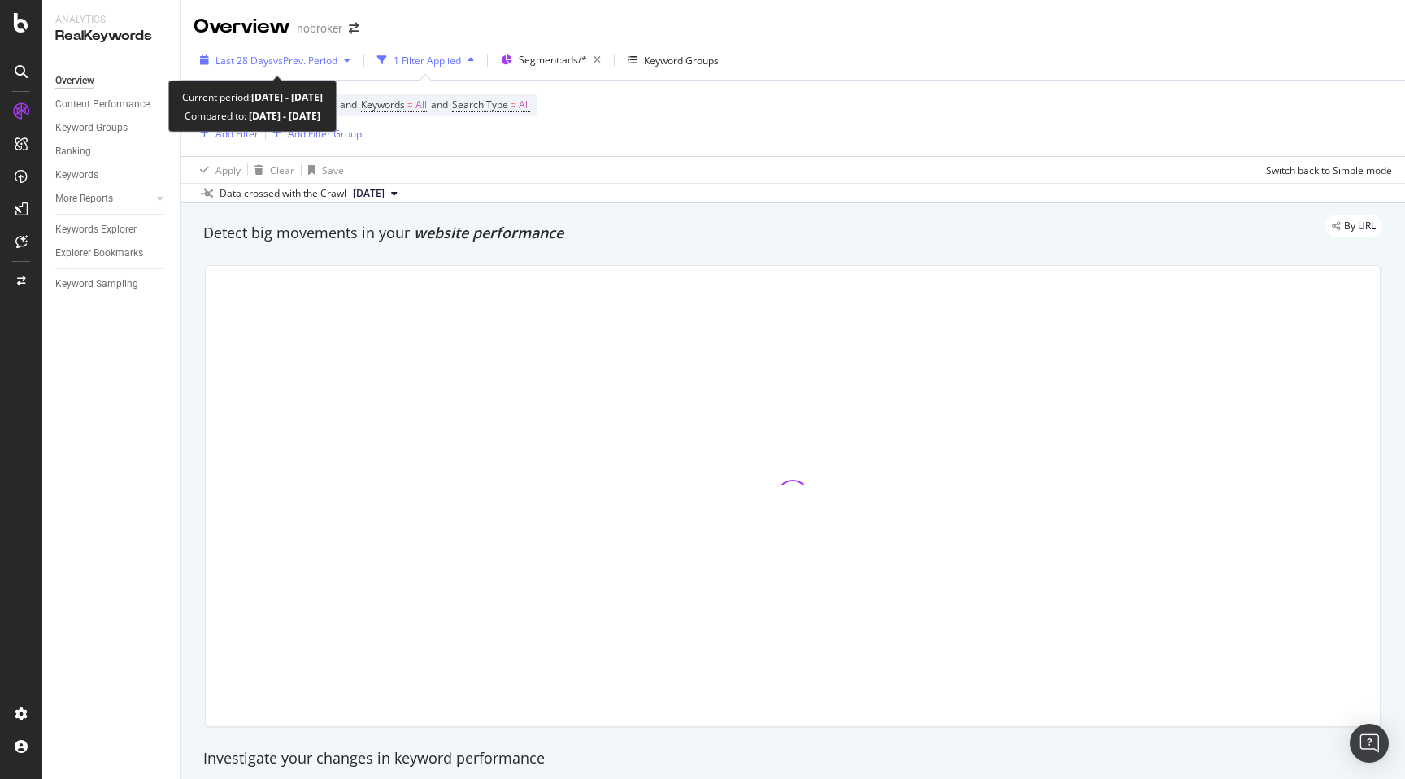
click at [254, 59] on span "Last 28 Days" at bounding box center [244, 61] width 58 height 14
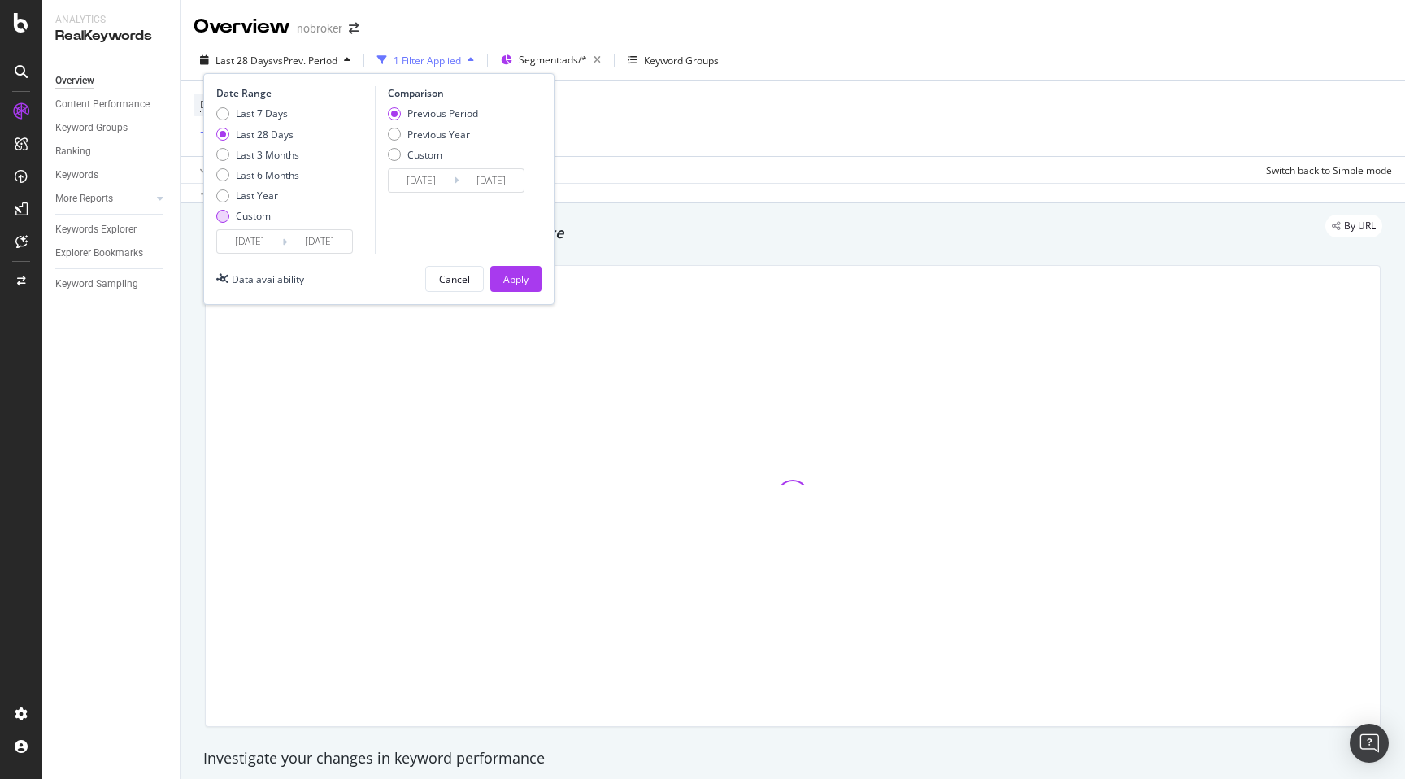
click at [224, 220] on div "Custom" at bounding box center [222, 216] width 13 height 13
click at [236, 246] on input "[DATE]" at bounding box center [249, 241] width 65 height 23
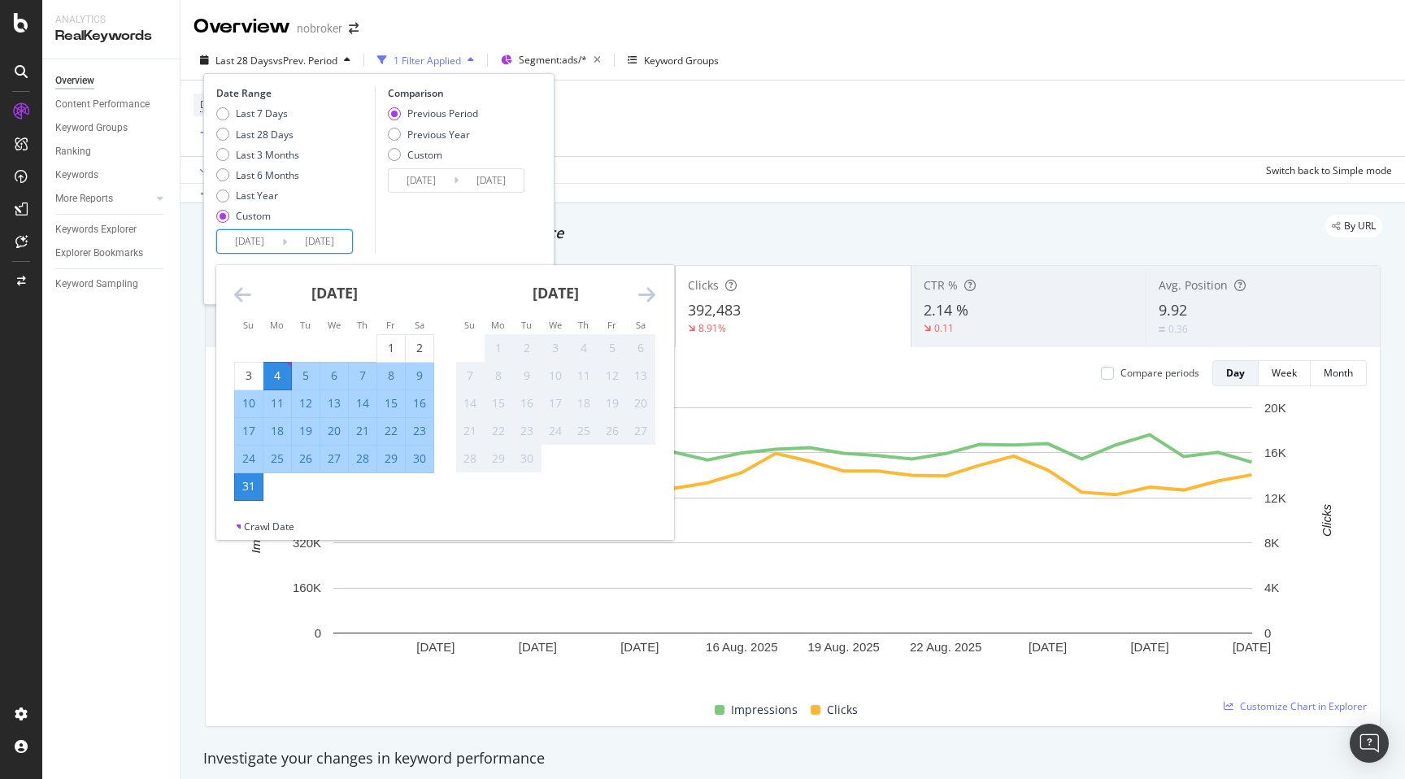
click at [342, 433] on div "20" at bounding box center [334, 431] width 28 height 16
type input "[DATE]"
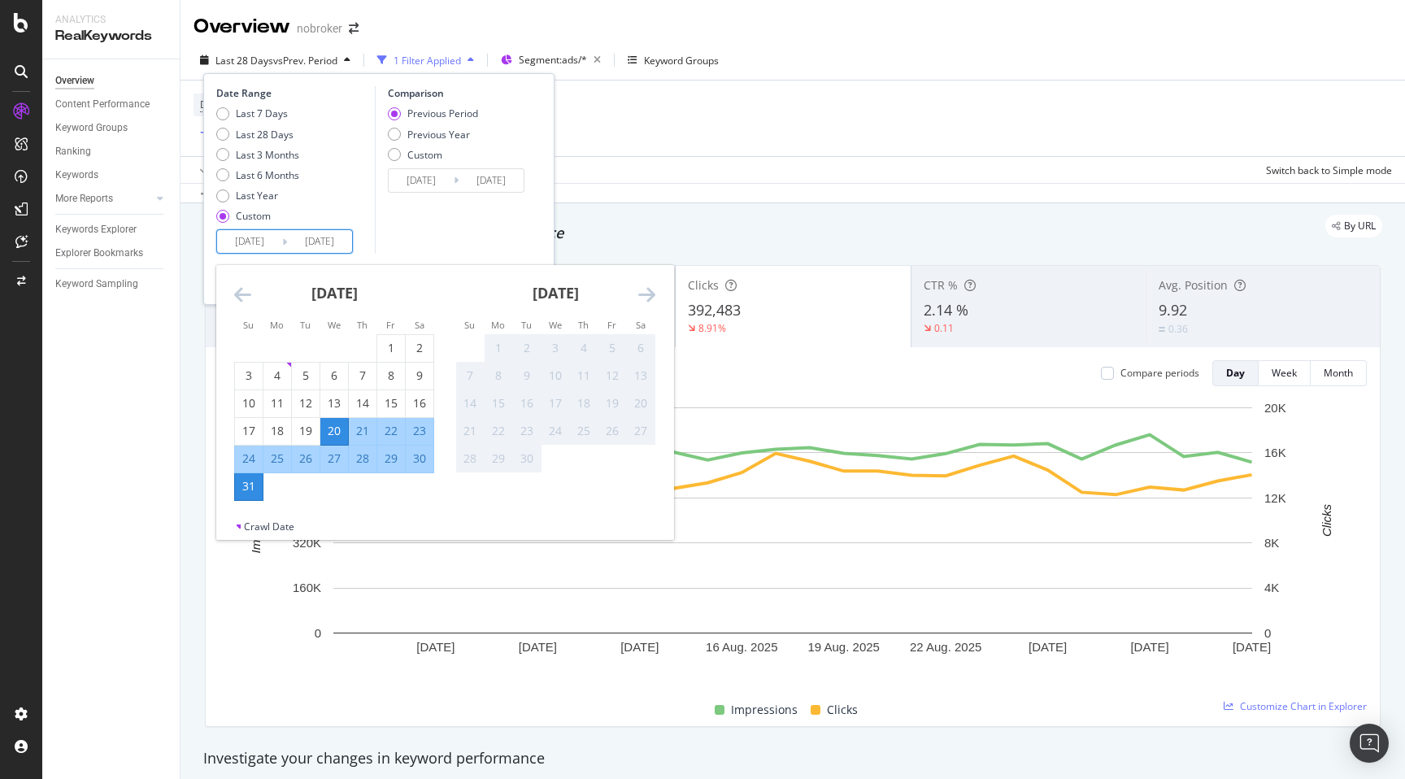
click at [429, 225] on div "Comparison Previous Period Previous Year Custom [DATE] Navigate forward to inte…" at bounding box center [452, 169] width 154 height 167
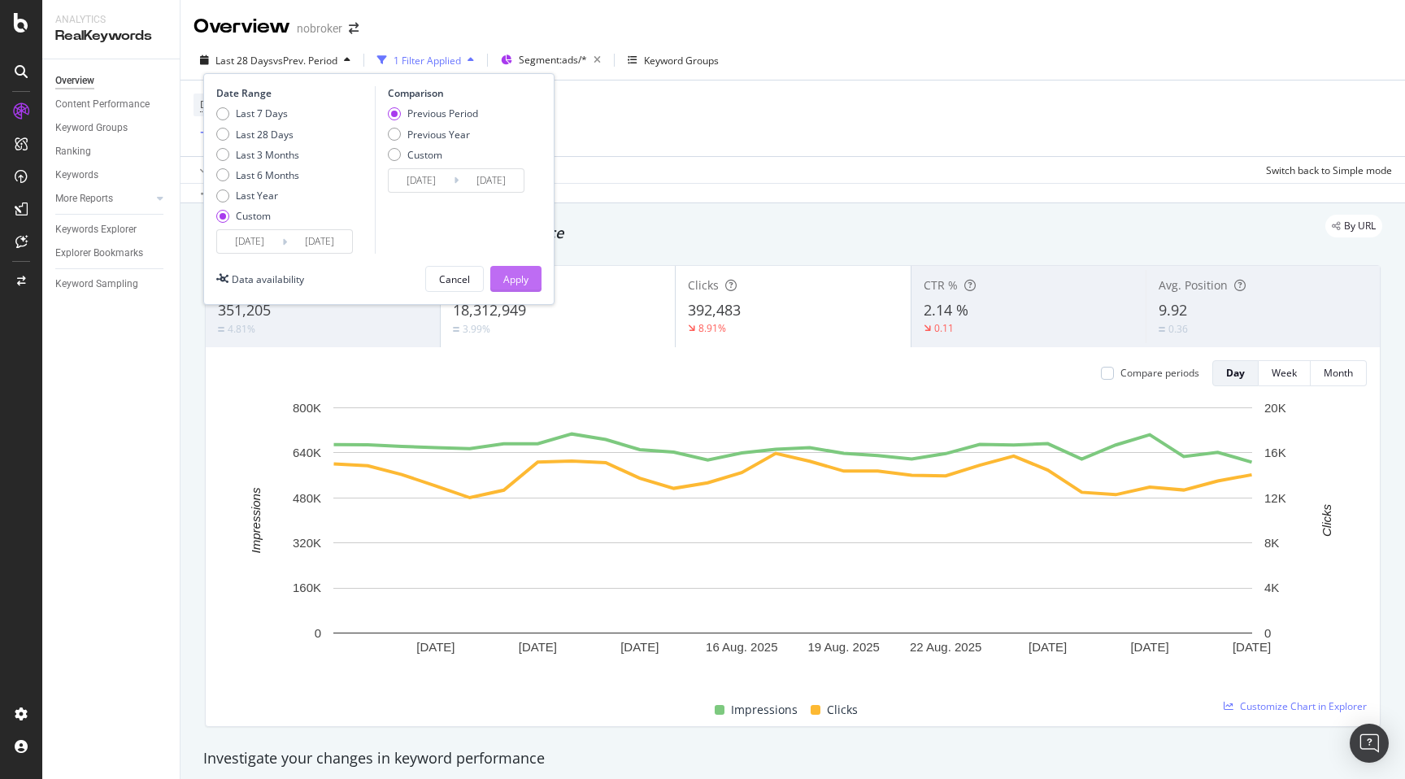
click at [517, 278] on div "Apply" at bounding box center [515, 279] width 25 height 14
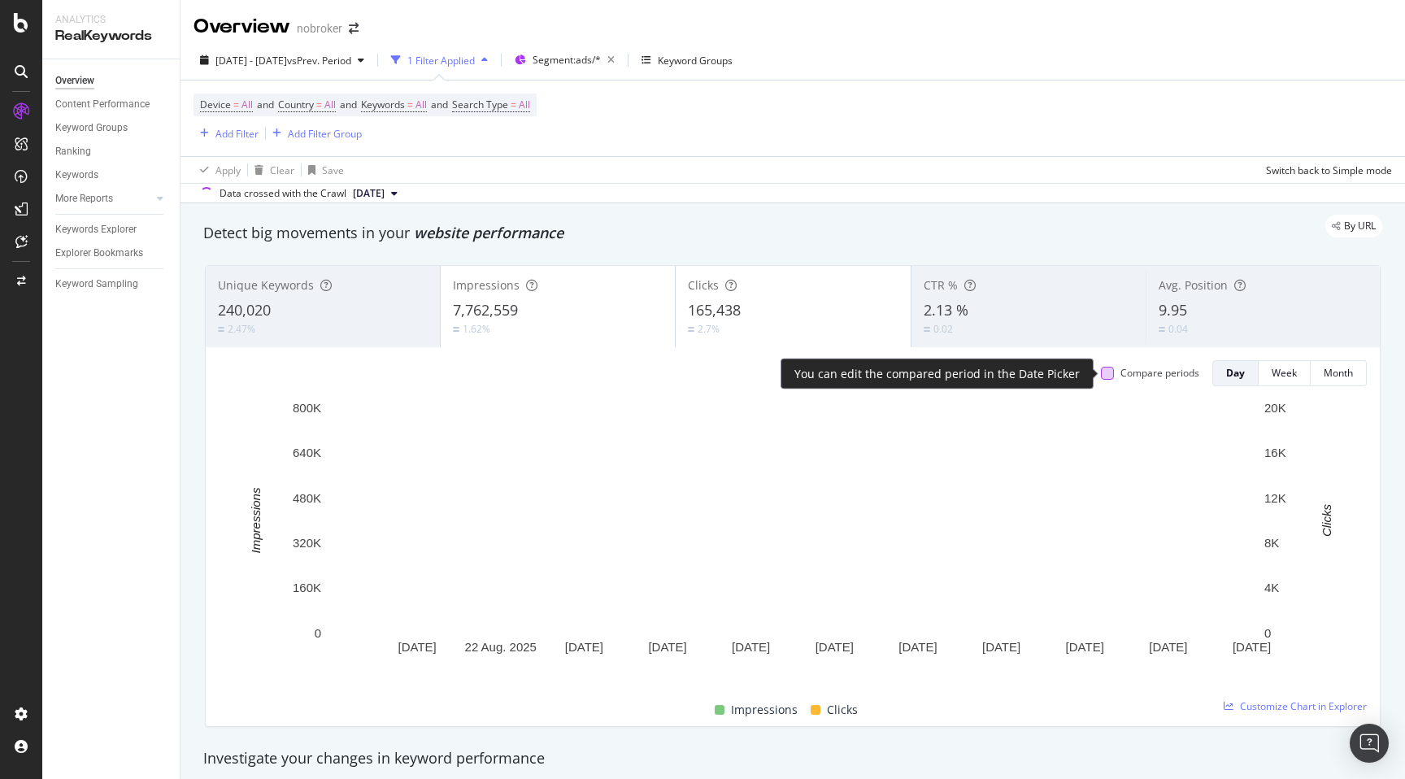
click at [1104, 378] on div at bounding box center [1107, 373] width 13 height 13
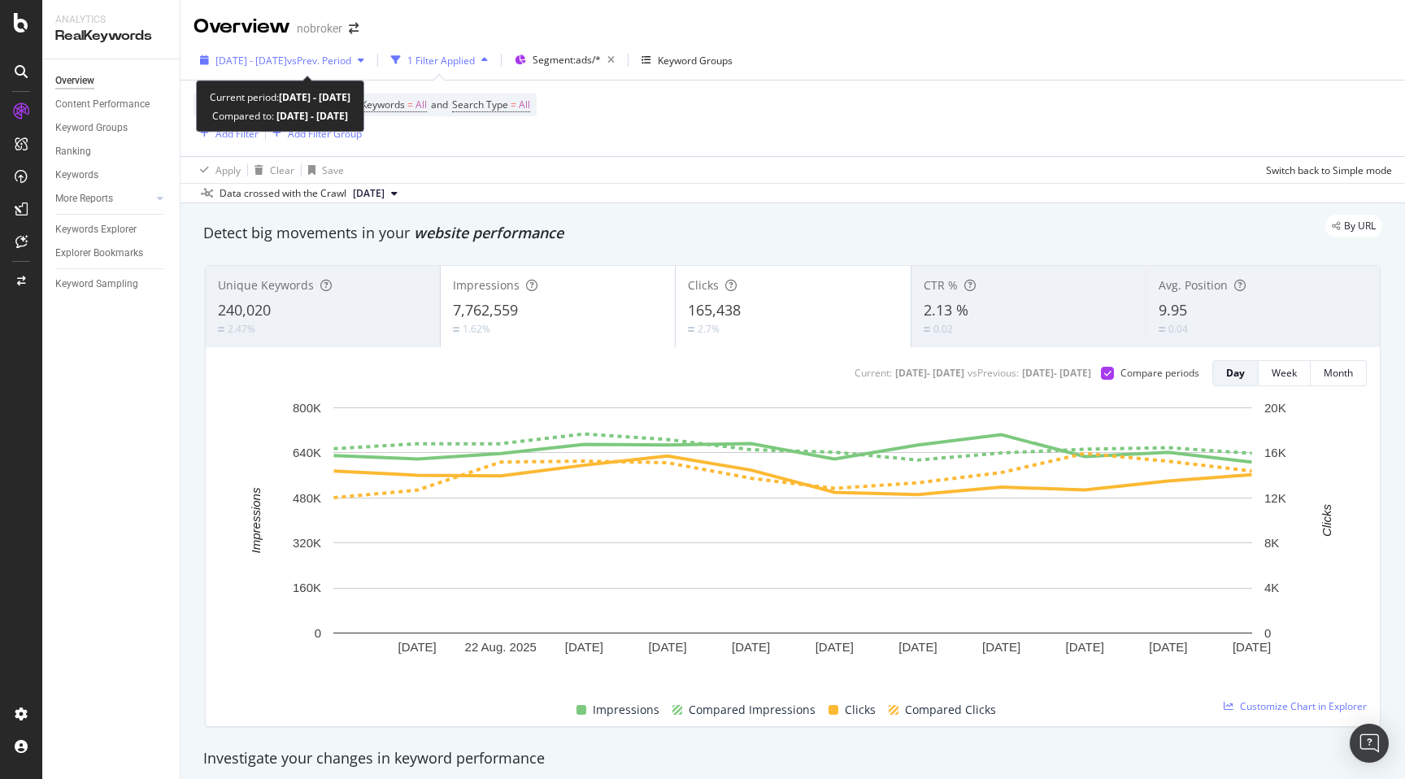
click at [287, 65] on span "[DATE] - [DATE]" at bounding box center [251, 61] width 72 height 14
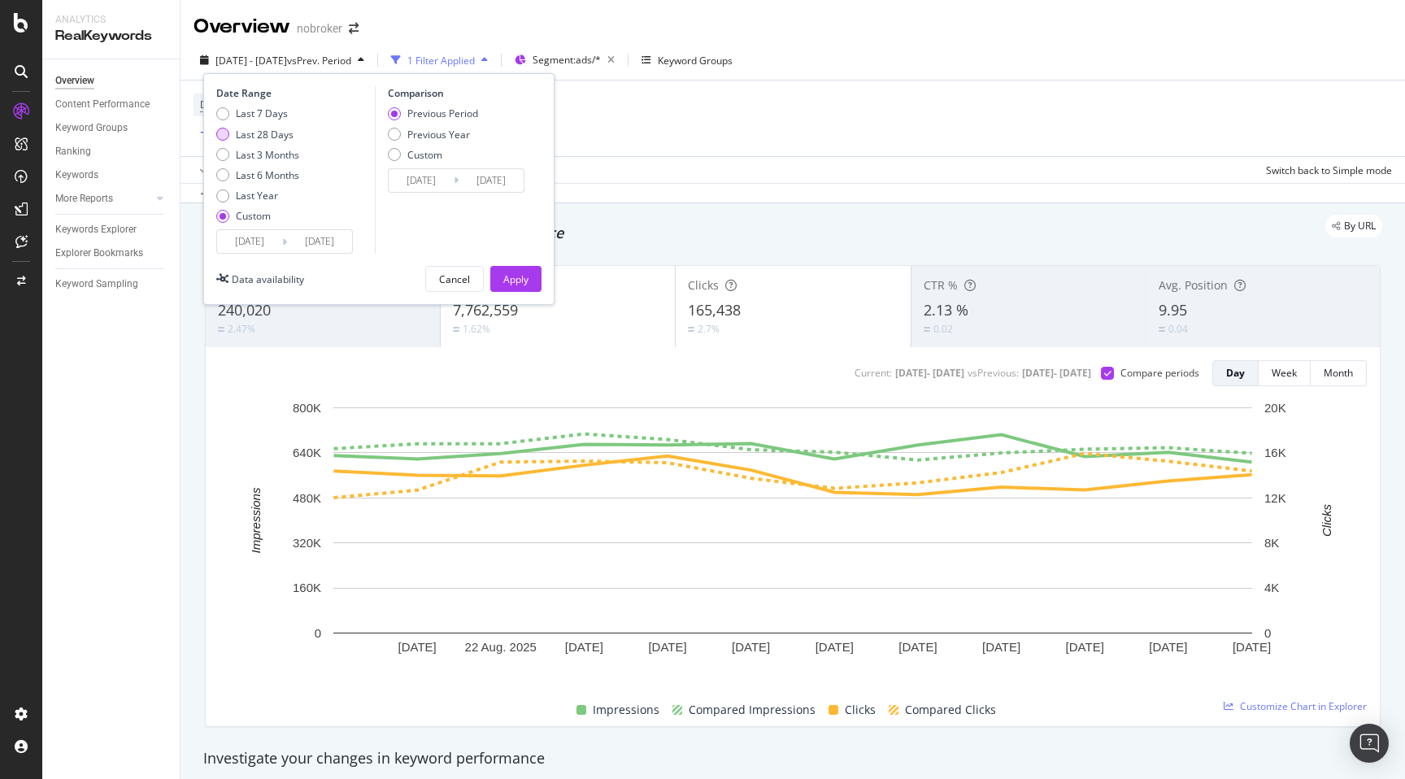
click at [270, 133] on div "Last 28 Days" at bounding box center [265, 135] width 58 height 14
type input "[DATE]"
click at [512, 276] on div "Apply" at bounding box center [515, 279] width 25 height 14
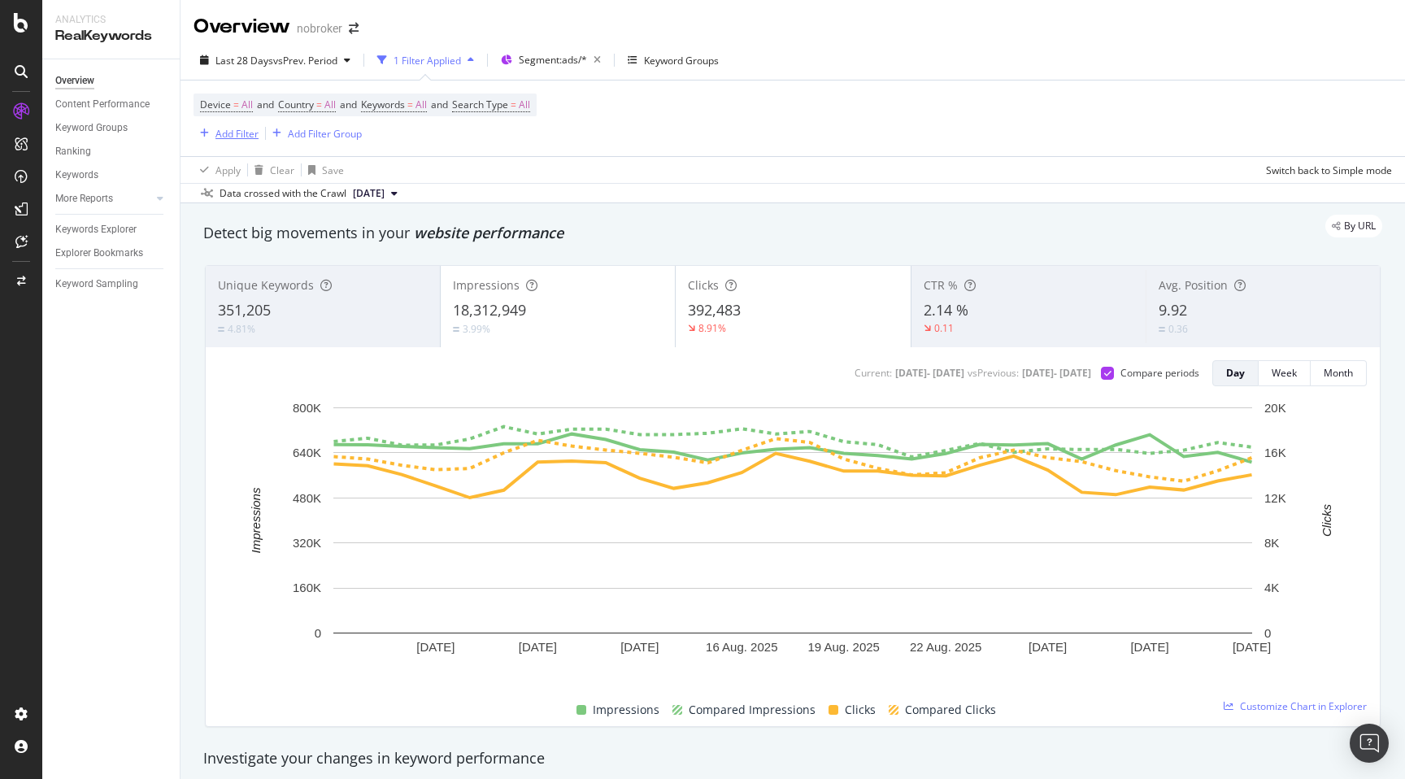
click at [251, 138] on div "Add Filter" at bounding box center [236, 134] width 43 height 14
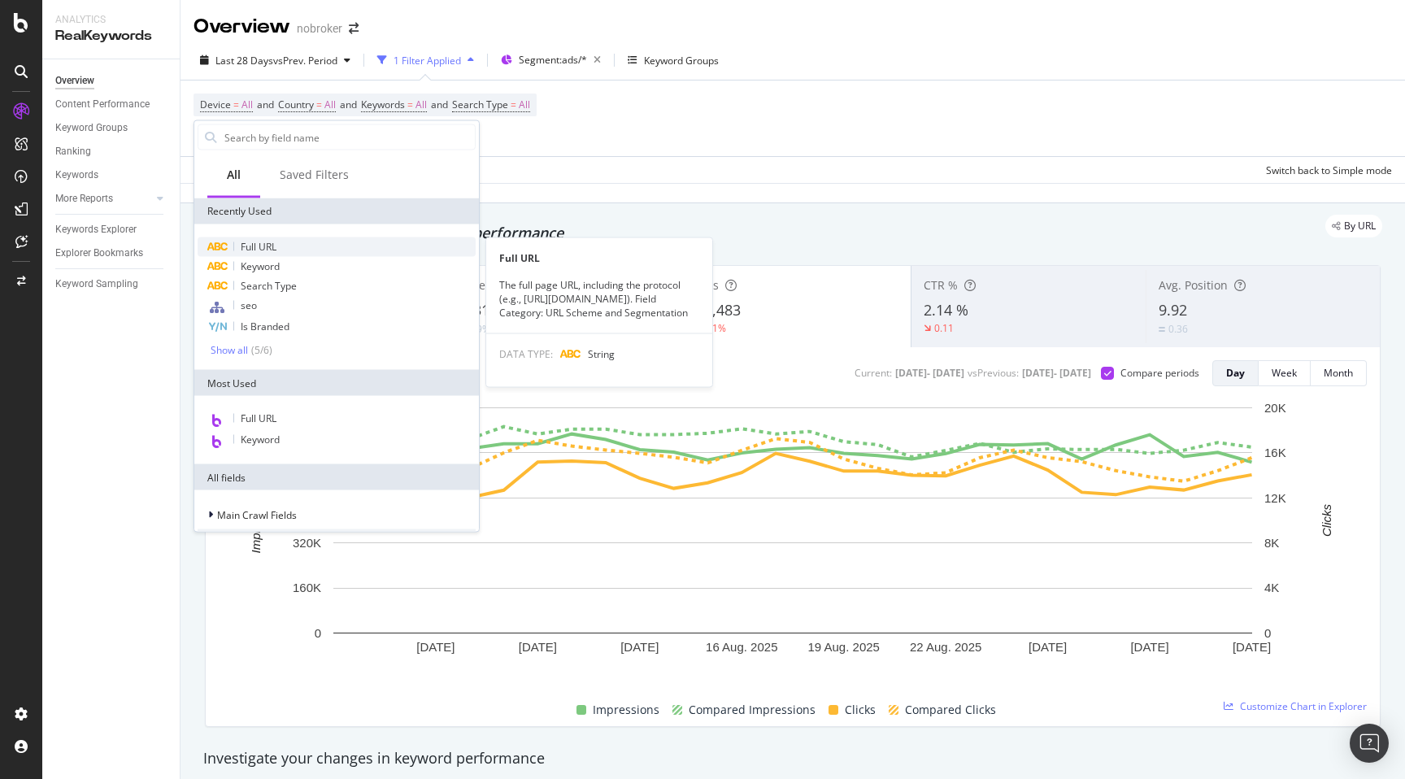
click at [266, 245] on span "Full URL" at bounding box center [259, 247] width 36 height 14
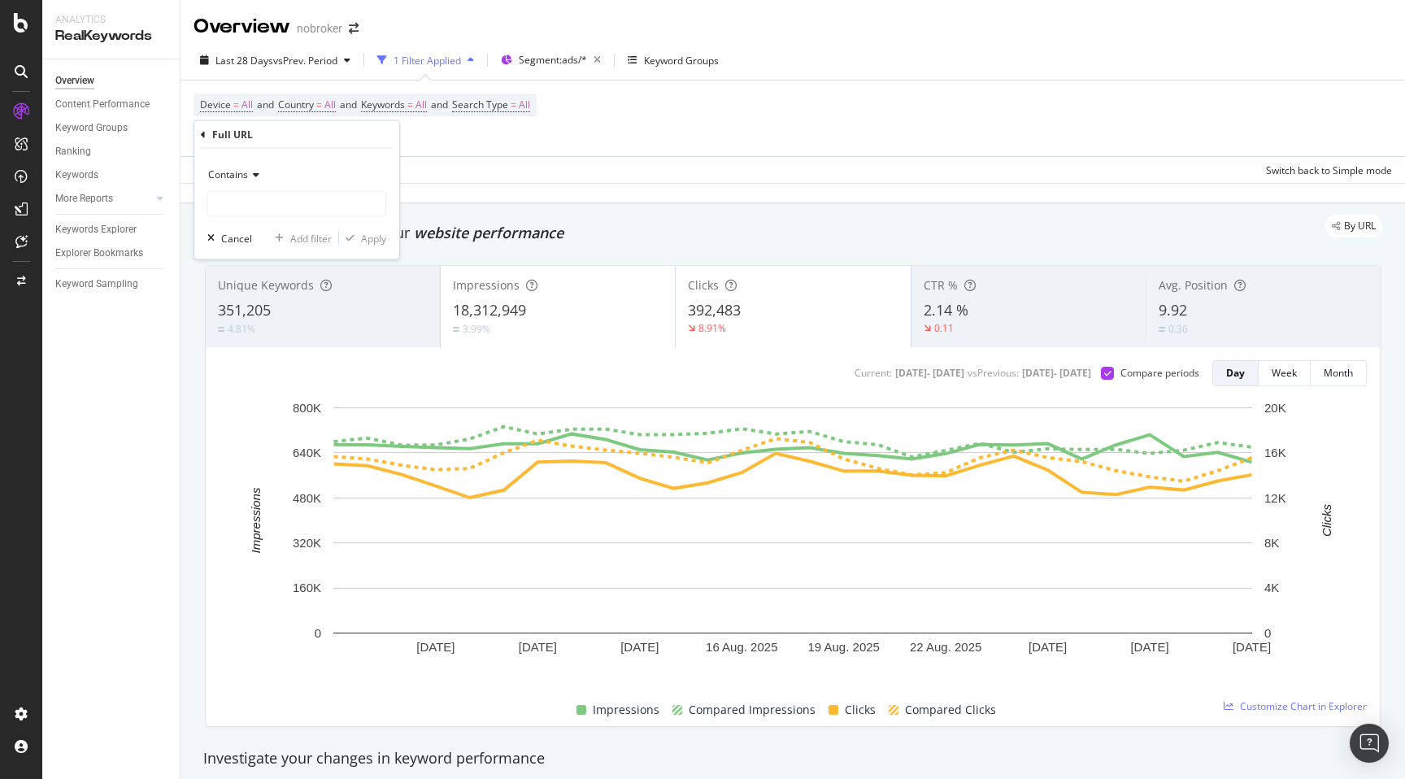
click at [233, 167] on span "Contains" at bounding box center [228, 174] width 40 height 14
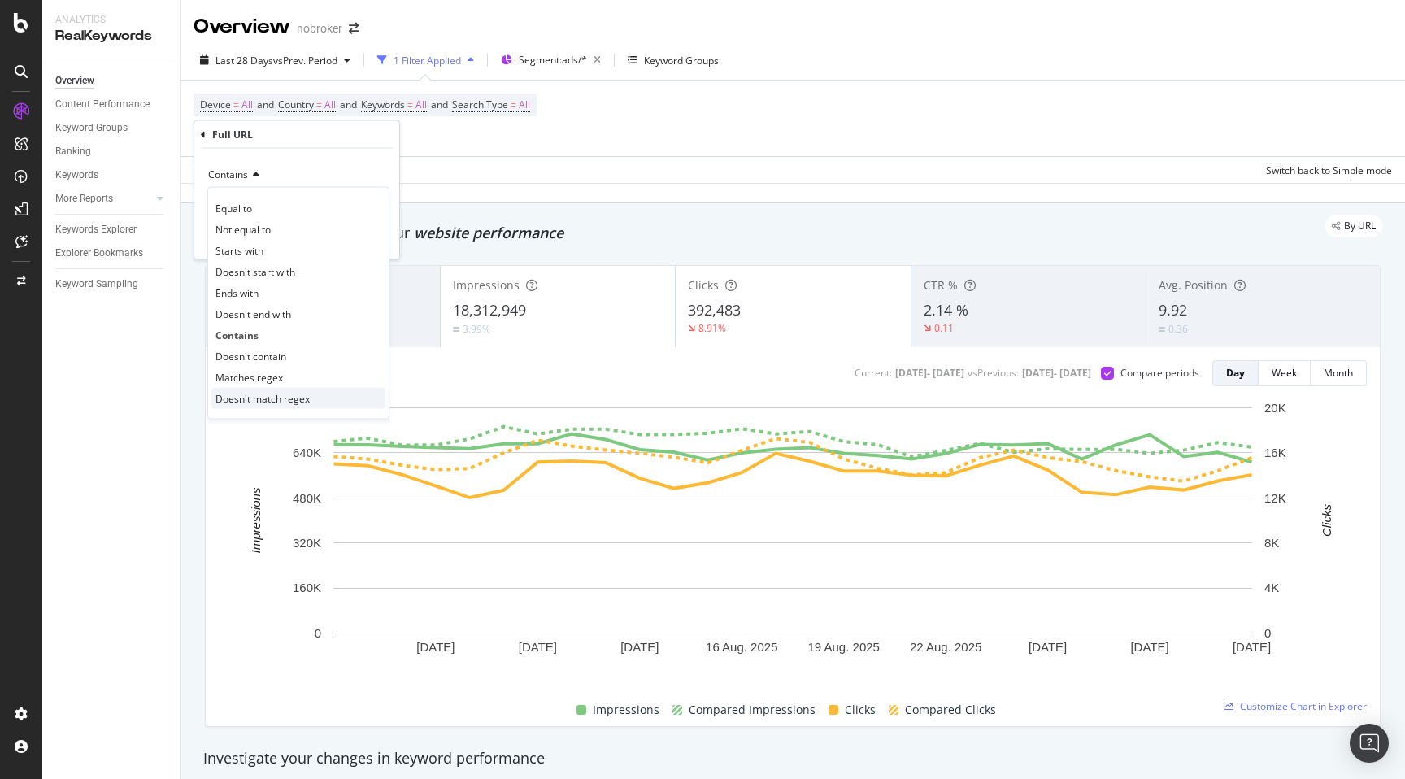
click at [282, 396] on span "Doesn't match regex" at bounding box center [262, 398] width 94 height 14
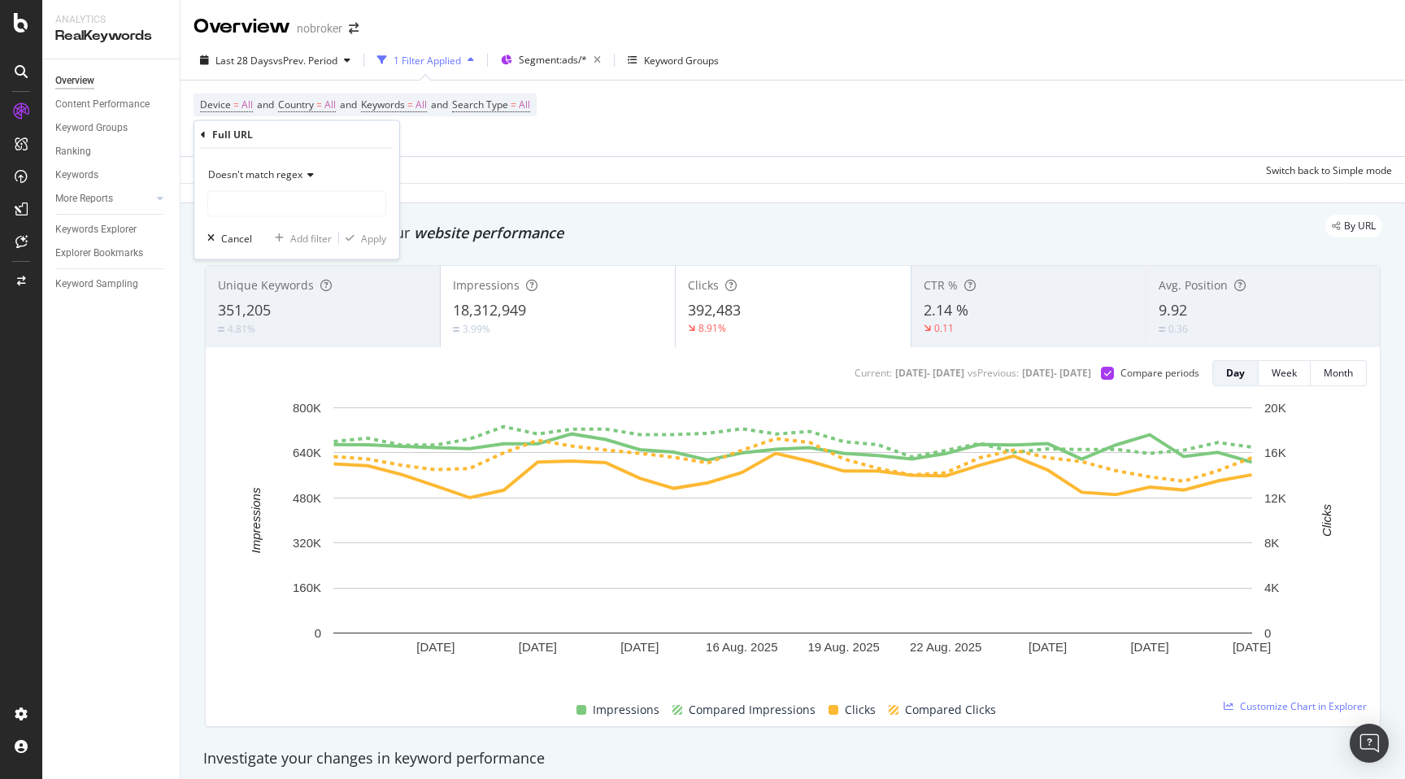
click at [243, 173] on span "Doesn't match regex" at bounding box center [255, 174] width 94 height 14
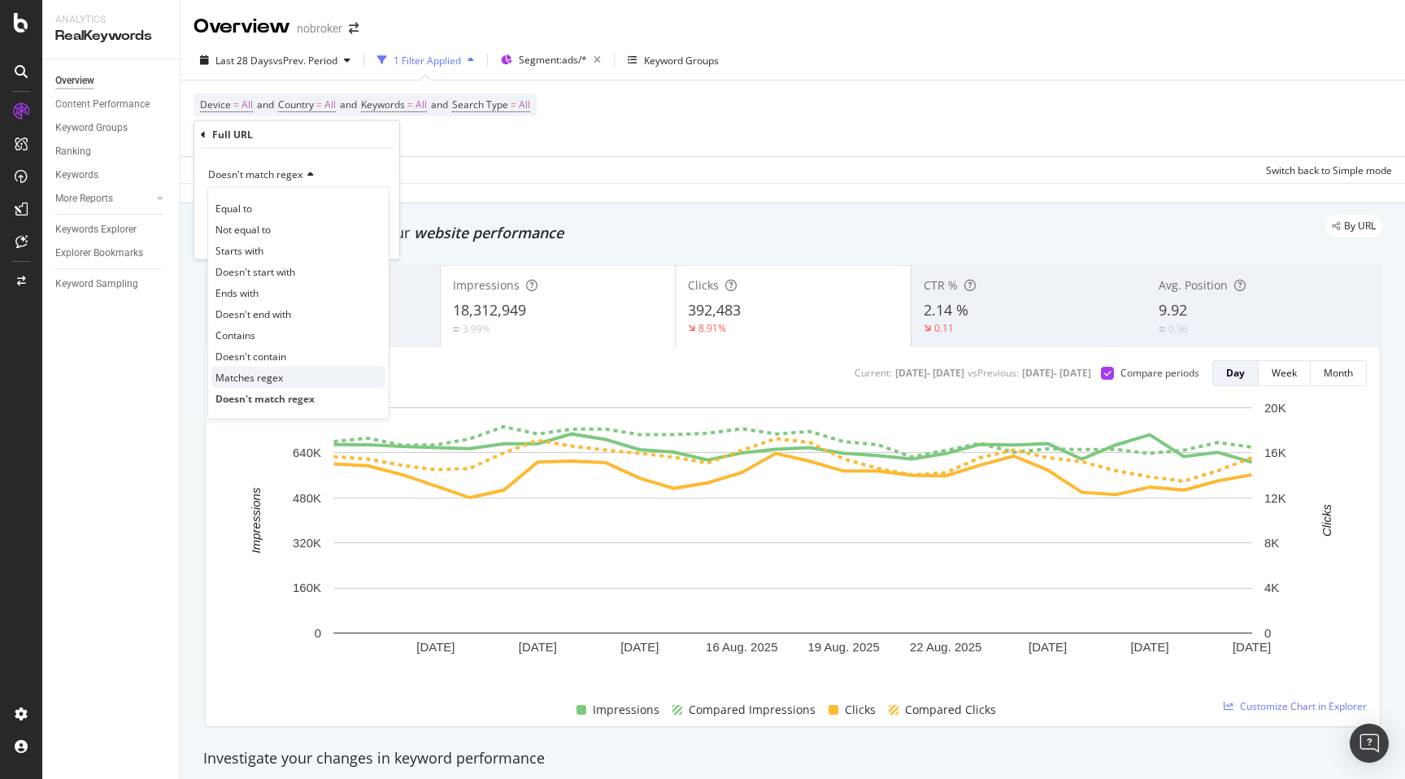
click at [262, 377] on span "Matches regex" at bounding box center [248, 377] width 67 height 14
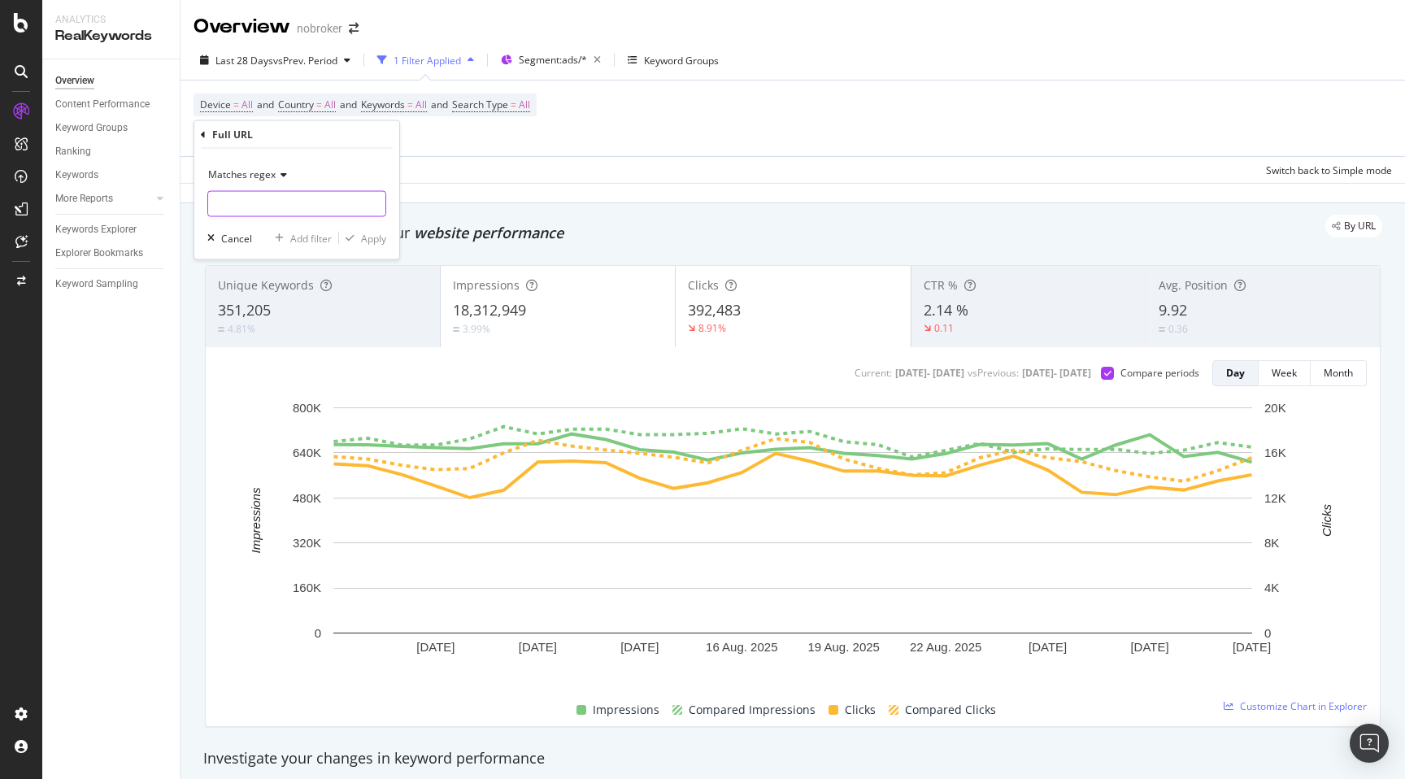
click at [237, 207] on input "text" at bounding box center [296, 204] width 177 height 26
type input "for-rent|/buy/"
click at [371, 238] on div "Apply" at bounding box center [373, 238] width 25 height 14
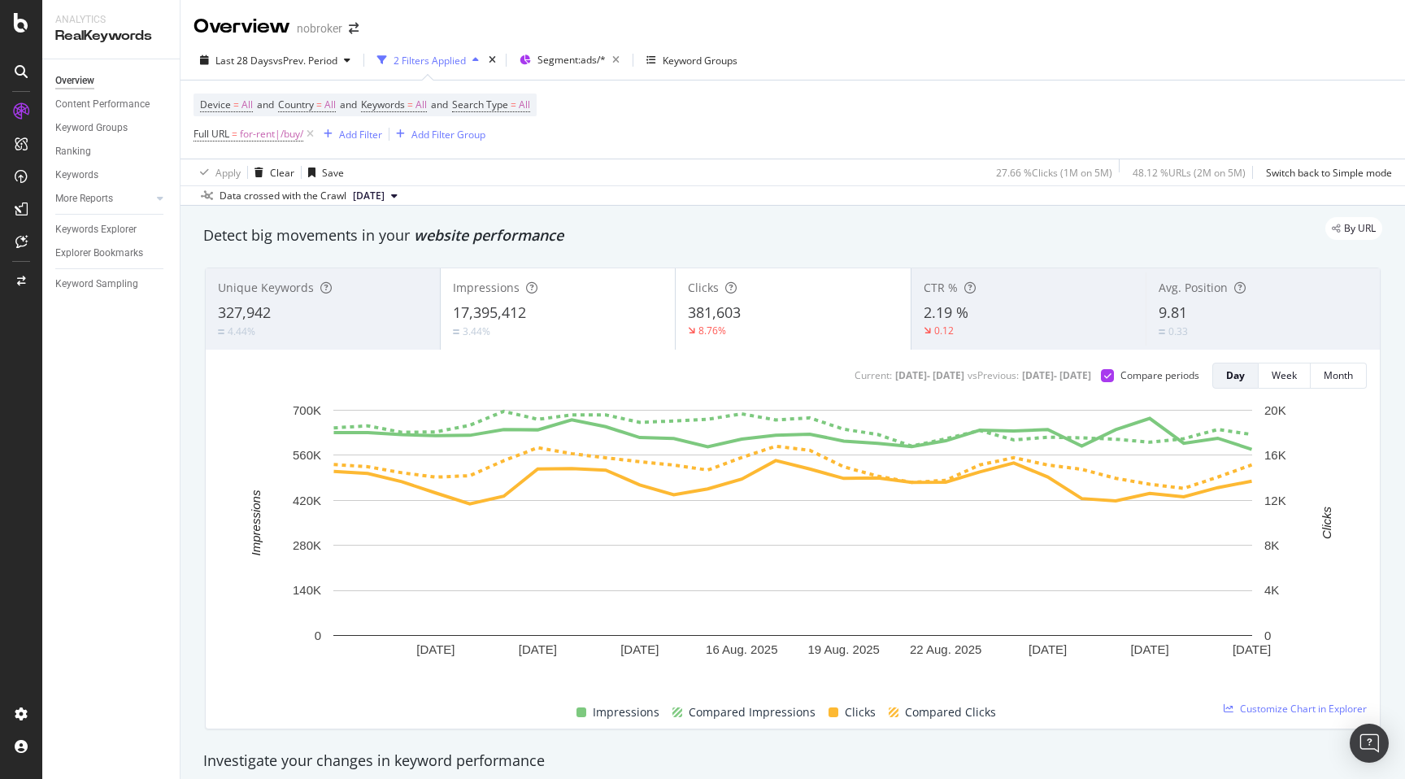
click at [742, 236] on div "By URL" at bounding box center [784, 228] width 1195 height 23
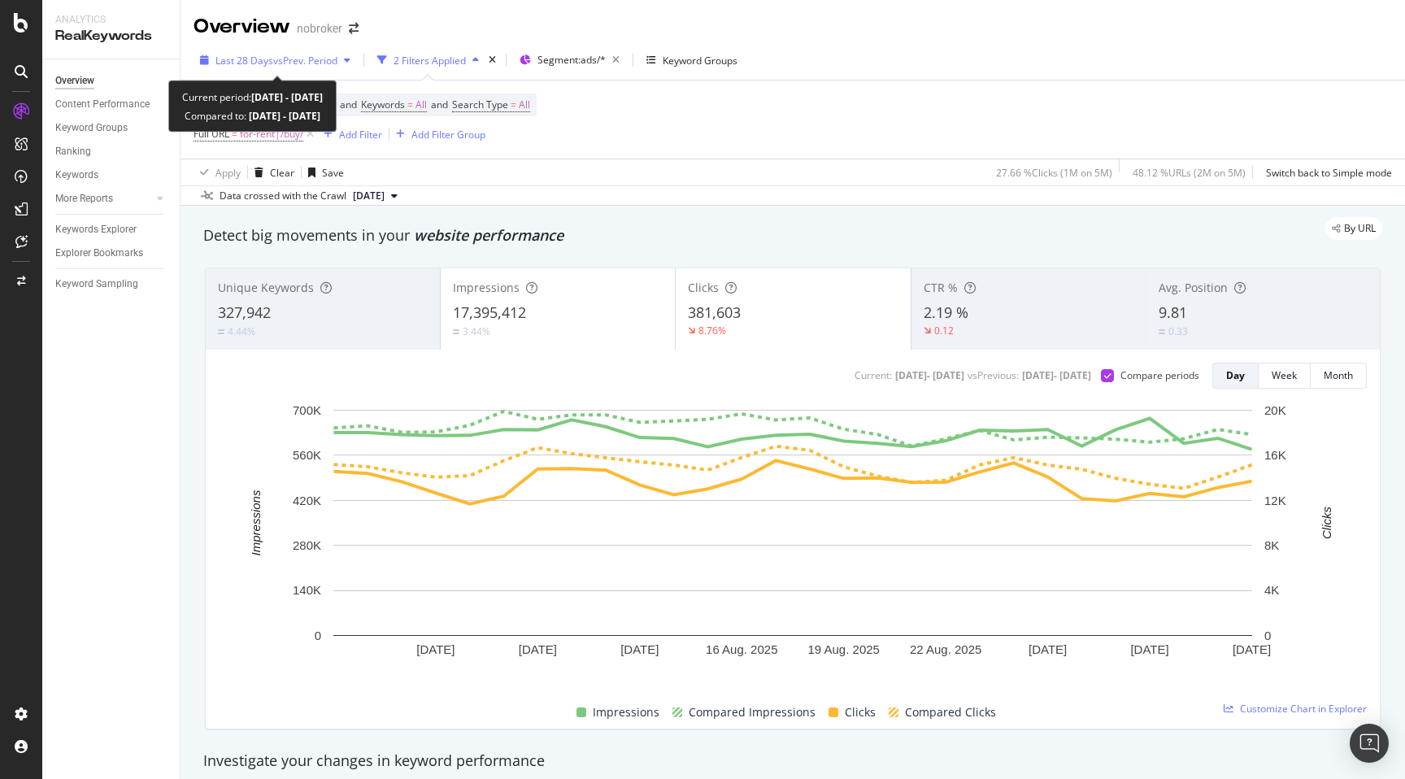
click at [290, 62] on span "vs Prev. Period" at bounding box center [305, 61] width 64 height 14
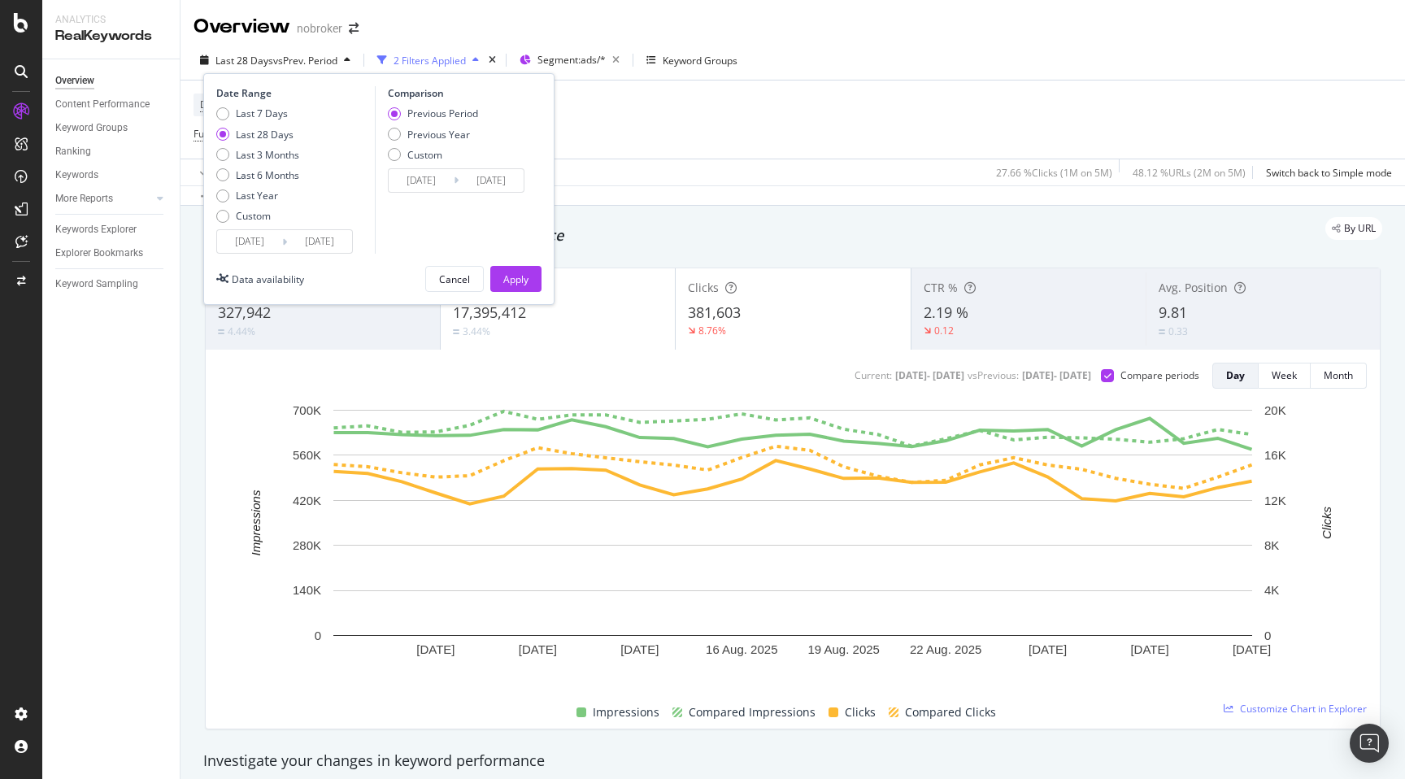
click at [215, 212] on div "Date Range Last 7 Days Last 28 Days Last 3 Months Last 6 Months Last Year Custo…" at bounding box center [378, 189] width 351 height 232
click at [224, 215] on div "Custom" at bounding box center [222, 216] width 13 height 13
click at [245, 238] on input "2025/08/04" at bounding box center [249, 241] width 65 height 23
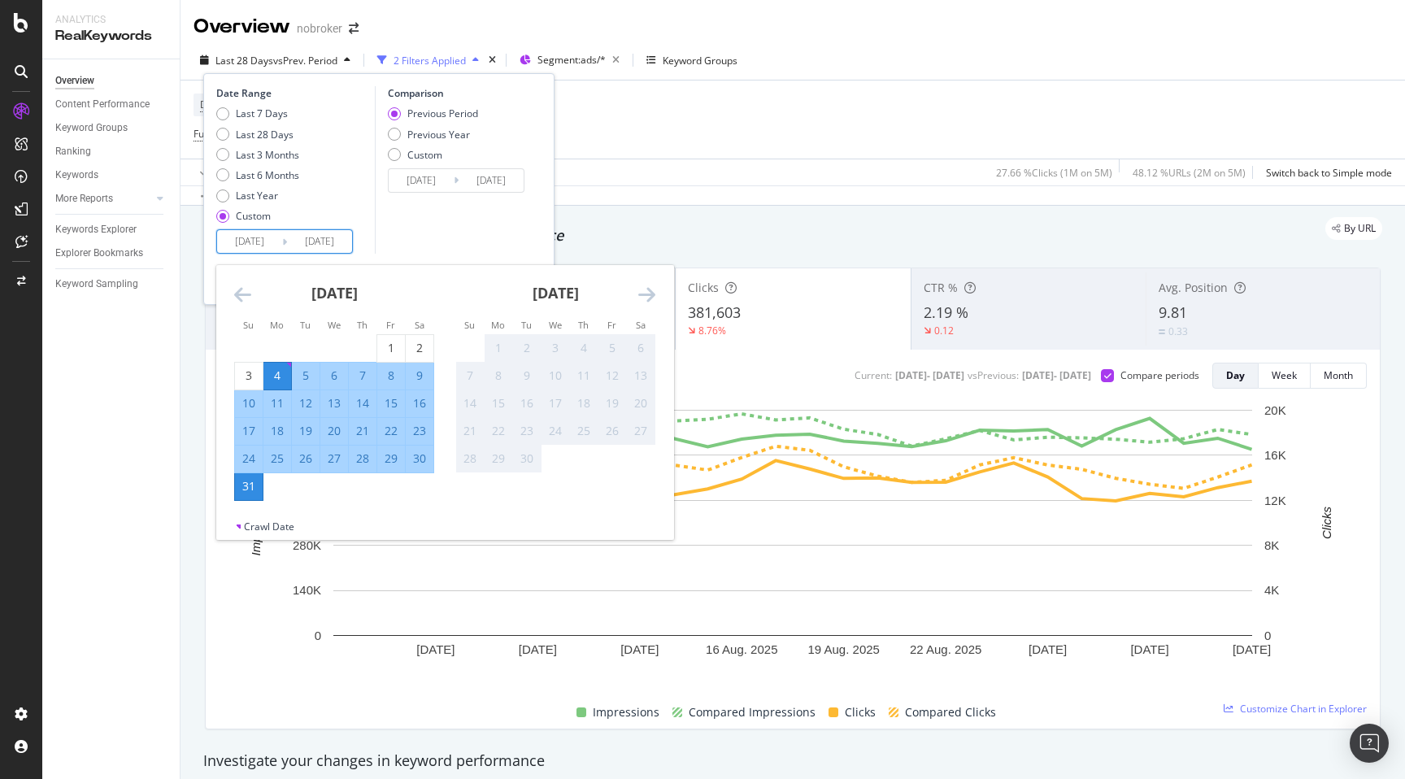
click at [309, 454] on div "26" at bounding box center [306, 458] width 28 height 16
type input "2025/08/26"
type input "2025/08/20"
type input "2025/08/25"
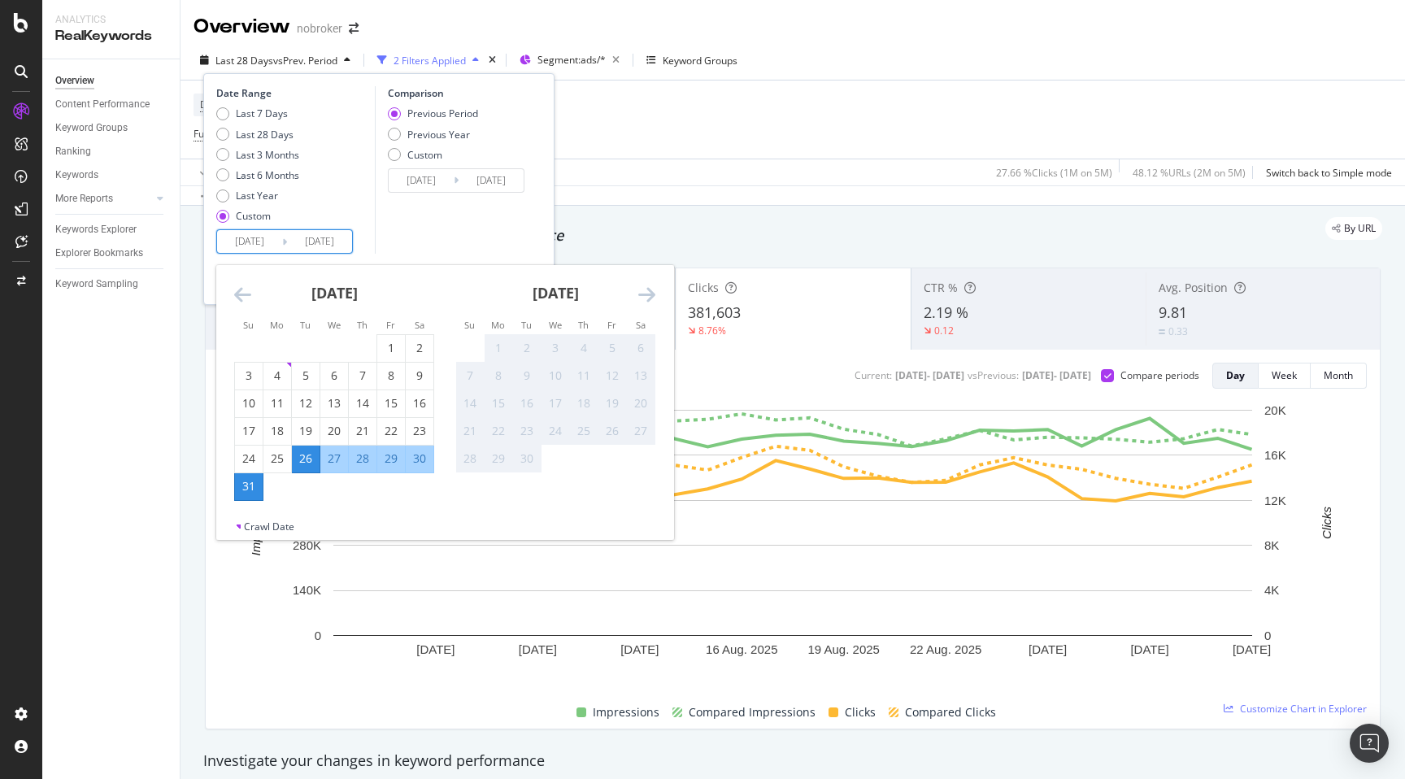
click at [413, 235] on div "Comparison Previous Period Previous Year Custom 2025/08/20 Navigate forward to …" at bounding box center [452, 169] width 154 height 167
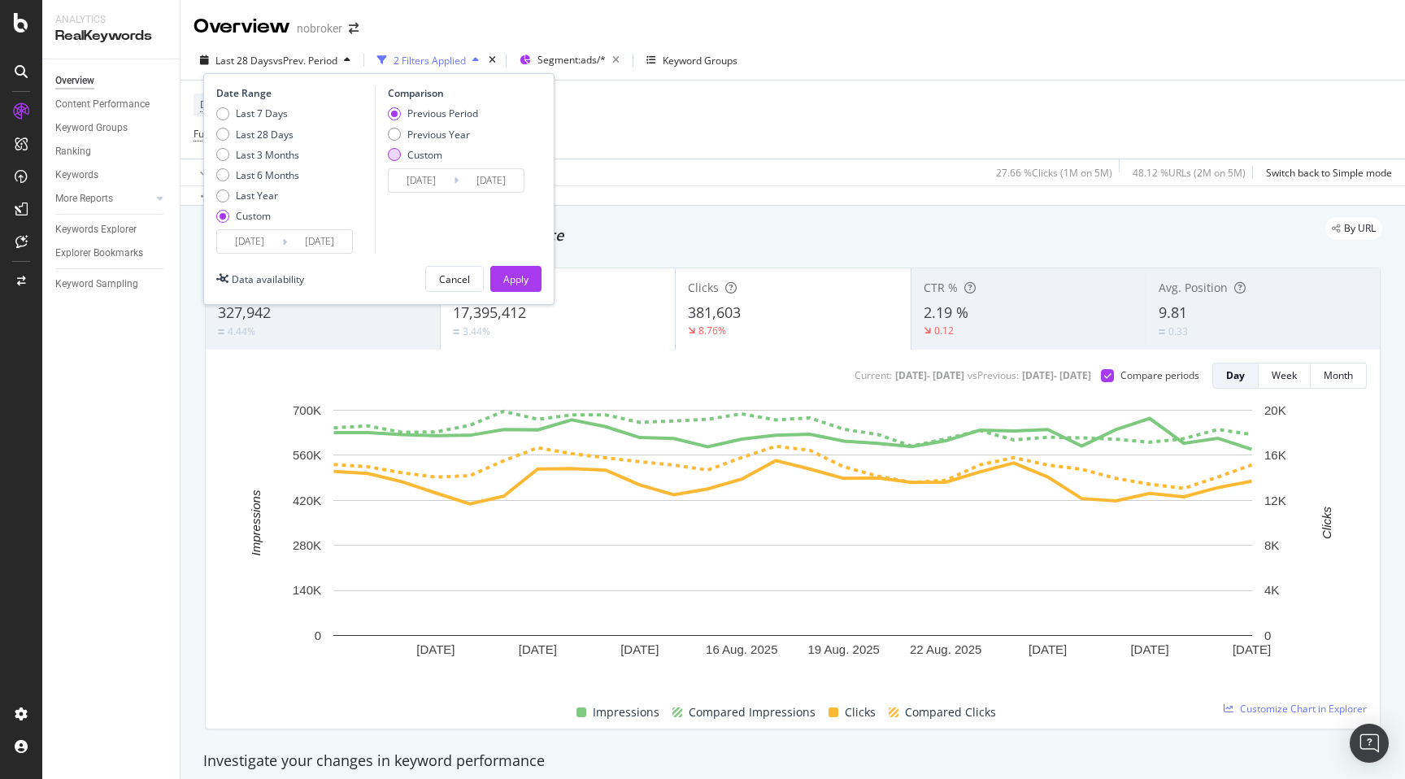
click at [394, 155] on div "Custom" at bounding box center [394, 154] width 13 height 13
click at [412, 185] on input "2025/08/20" at bounding box center [421, 180] width 65 height 23
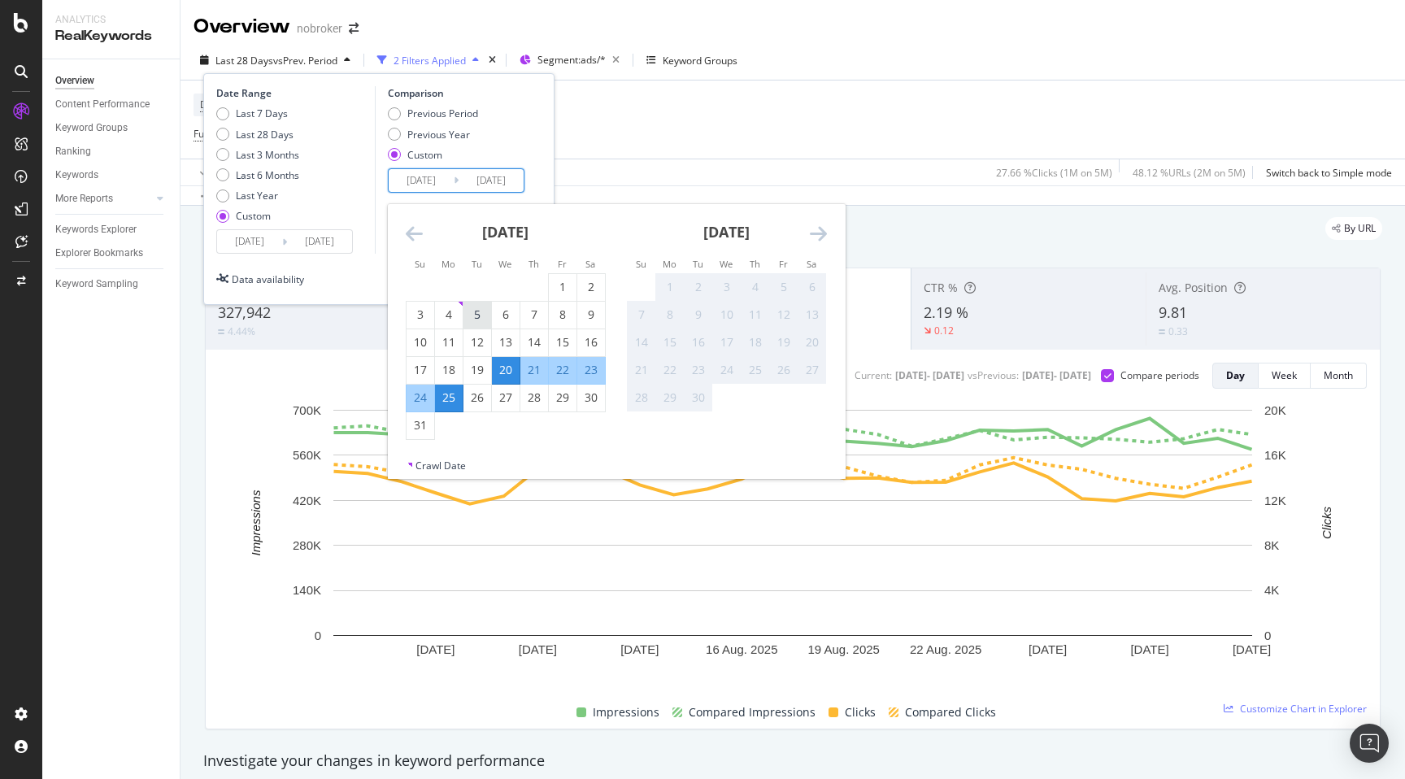
click at [481, 311] on div "5" at bounding box center [477, 315] width 28 height 16
type input "2025/08/05"
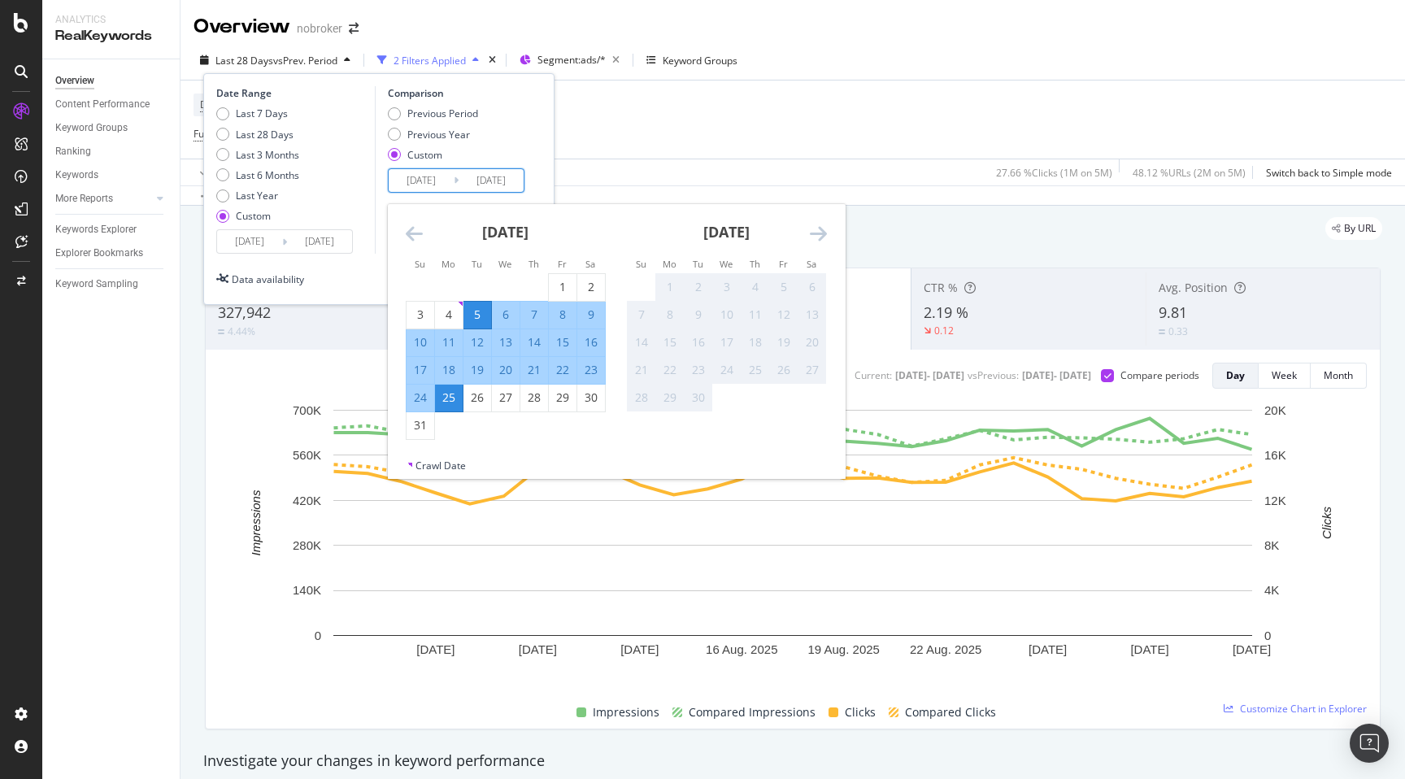
click at [418, 344] on div "10" at bounding box center [421, 342] width 28 height 16
type input "2025/08/10"
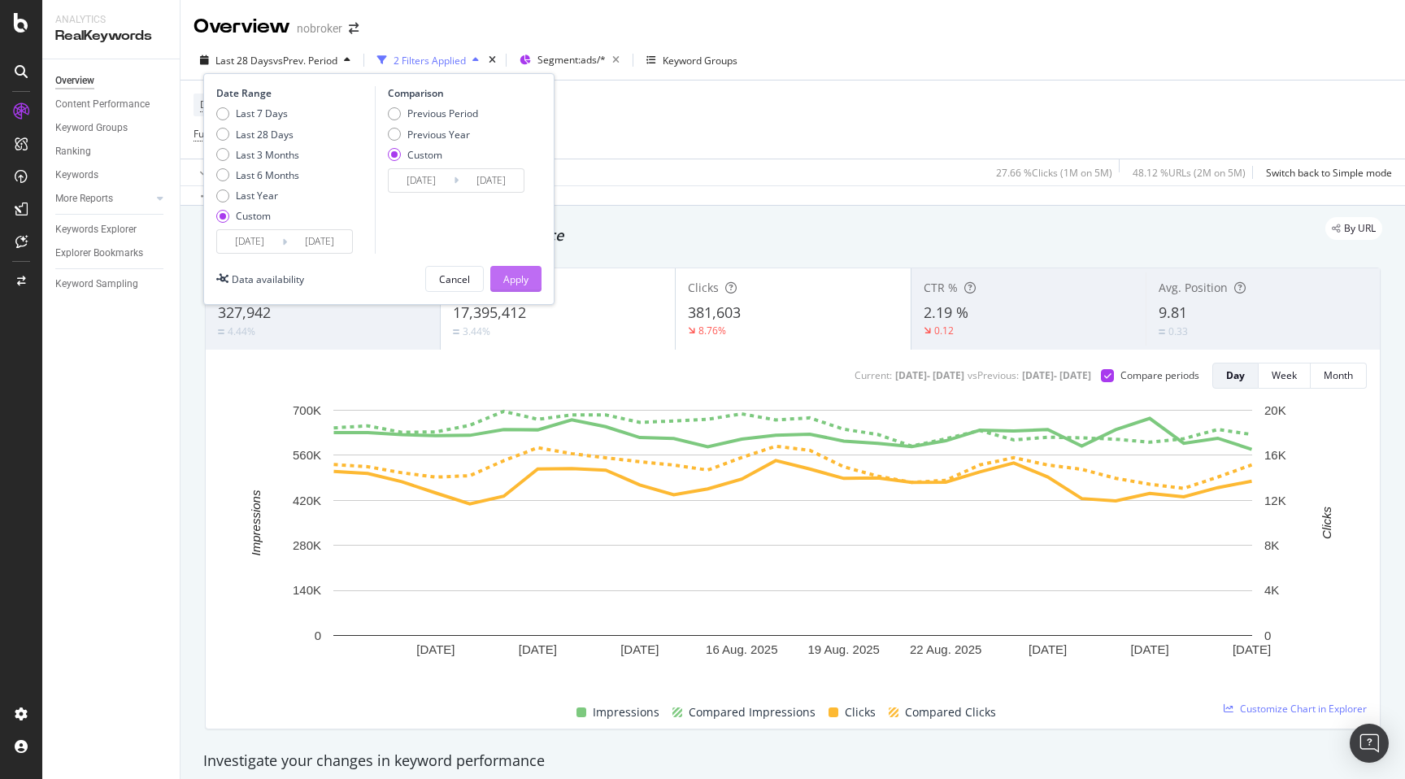
click at [511, 279] on div "Apply" at bounding box center [515, 279] width 25 height 14
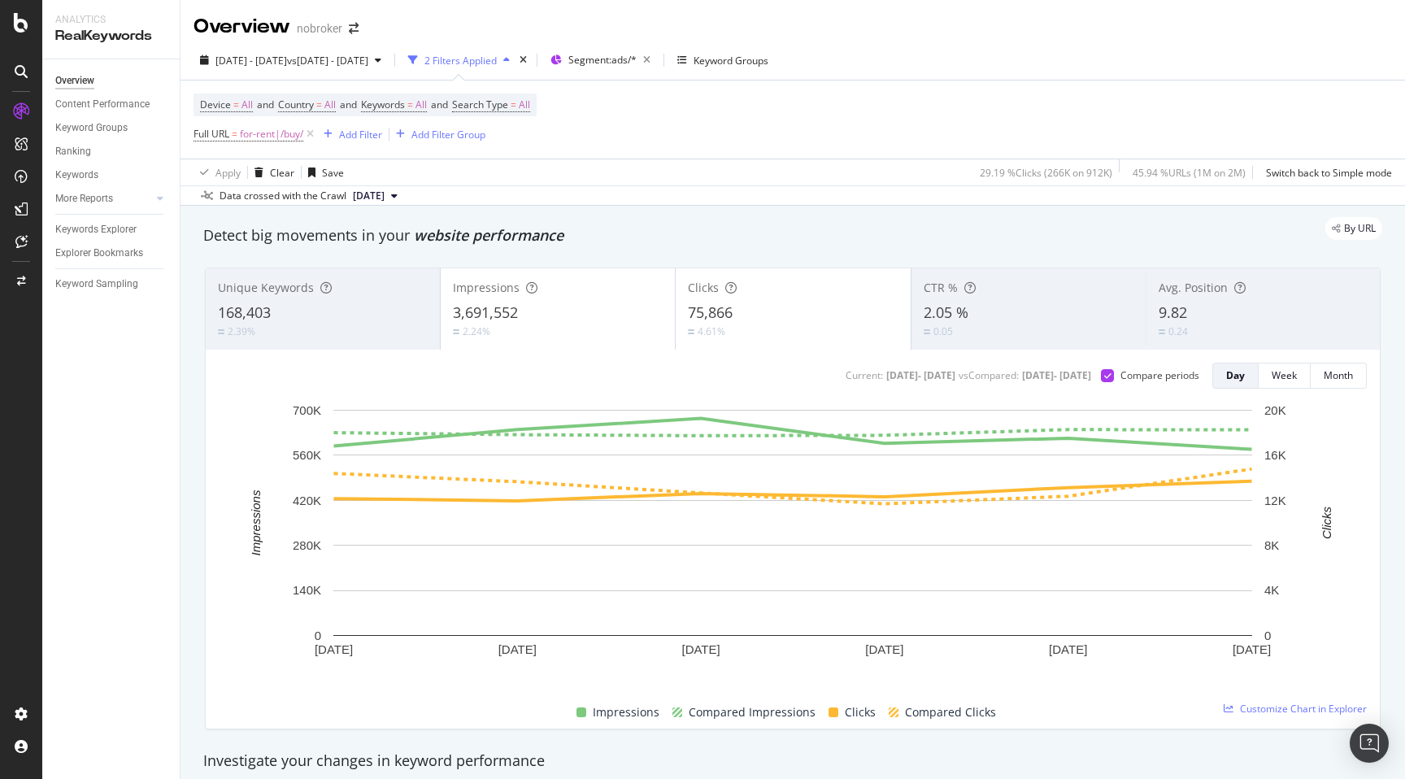
click at [958, 226] on div "By URL" at bounding box center [784, 228] width 1195 height 23
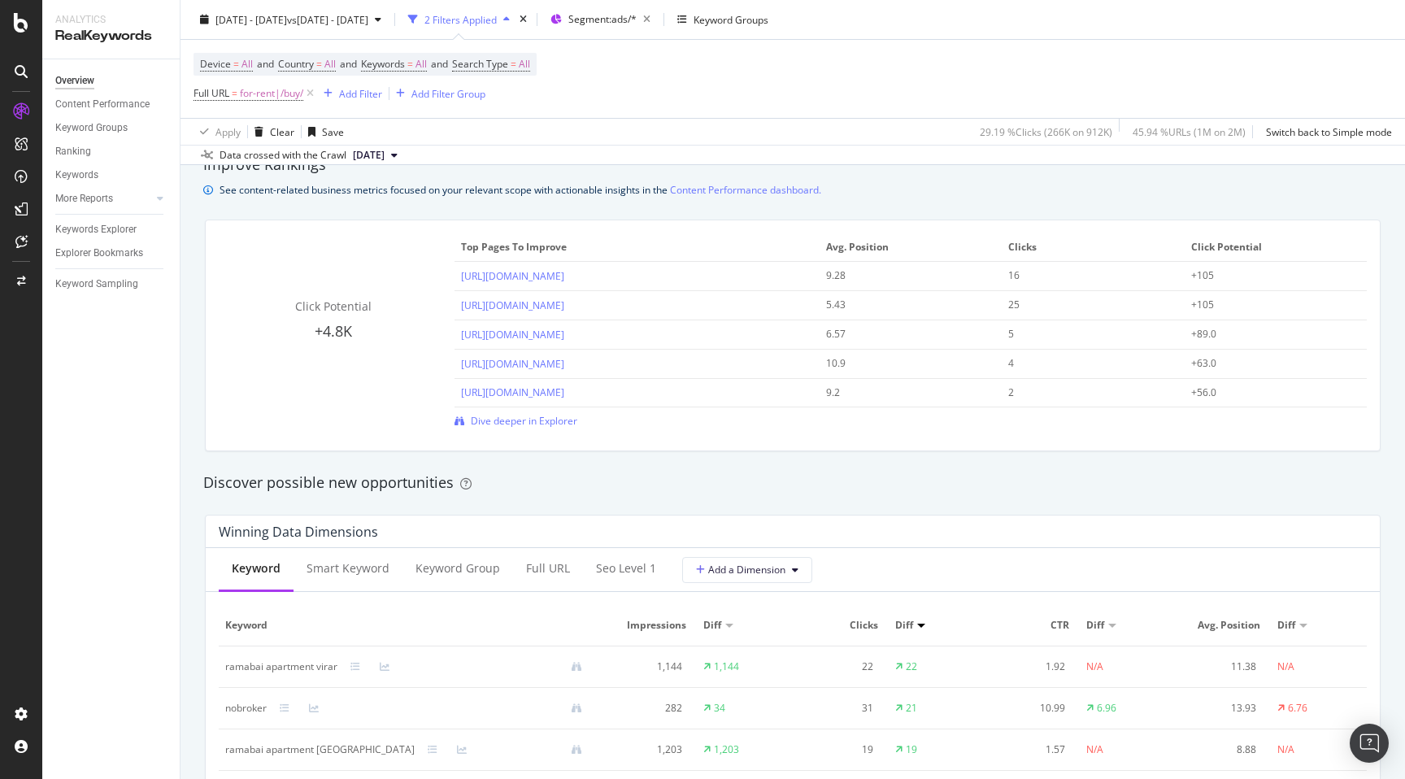
scroll to position [1122, 0]
click at [530, 430] on div "Click Potential +4.8K Top pages to improve Avg. Position Clicks Click Potential…" at bounding box center [793, 335] width 1174 height 230
click at [532, 424] on span "Dive deeper in Explorer" at bounding box center [524, 420] width 107 height 14
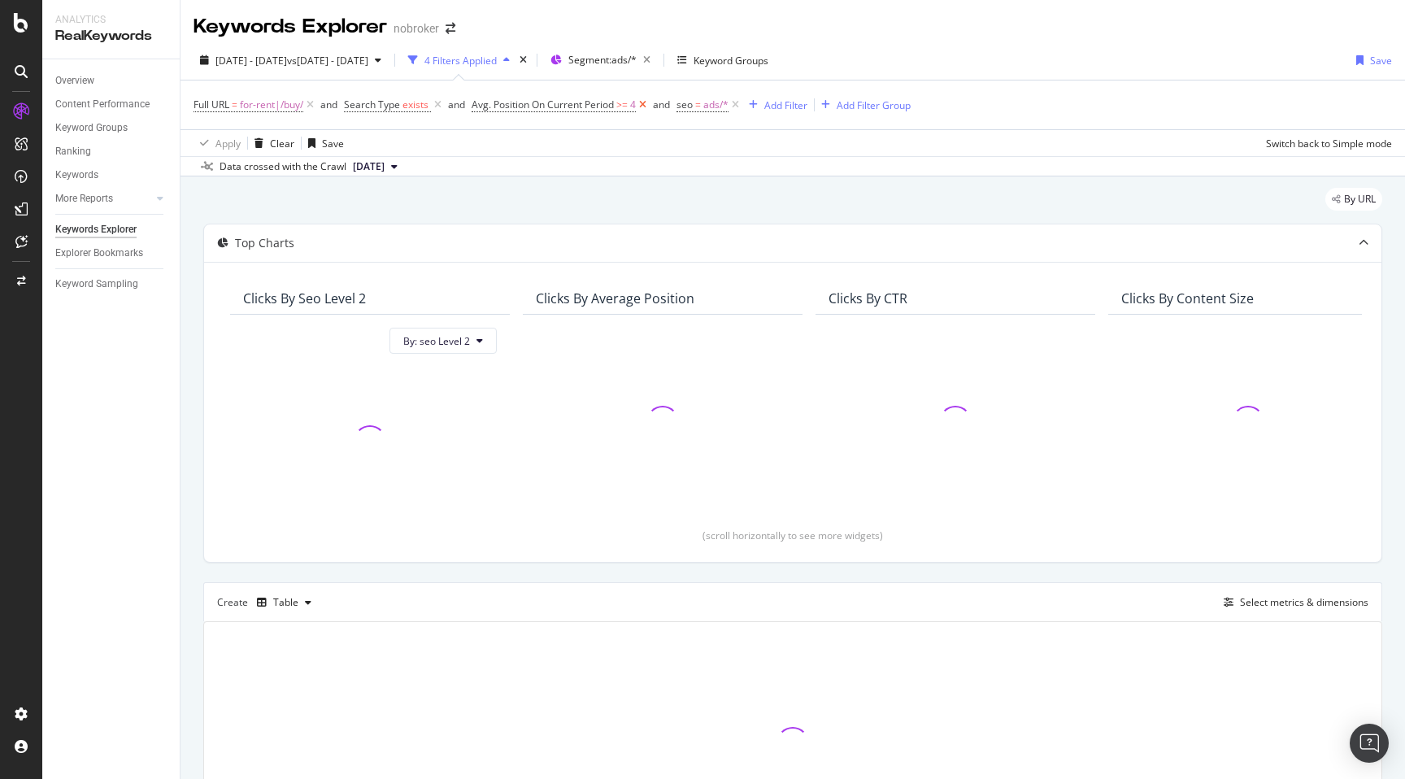
click at [646, 100] on icon at bounding box center [643, 105] width 14 height 16
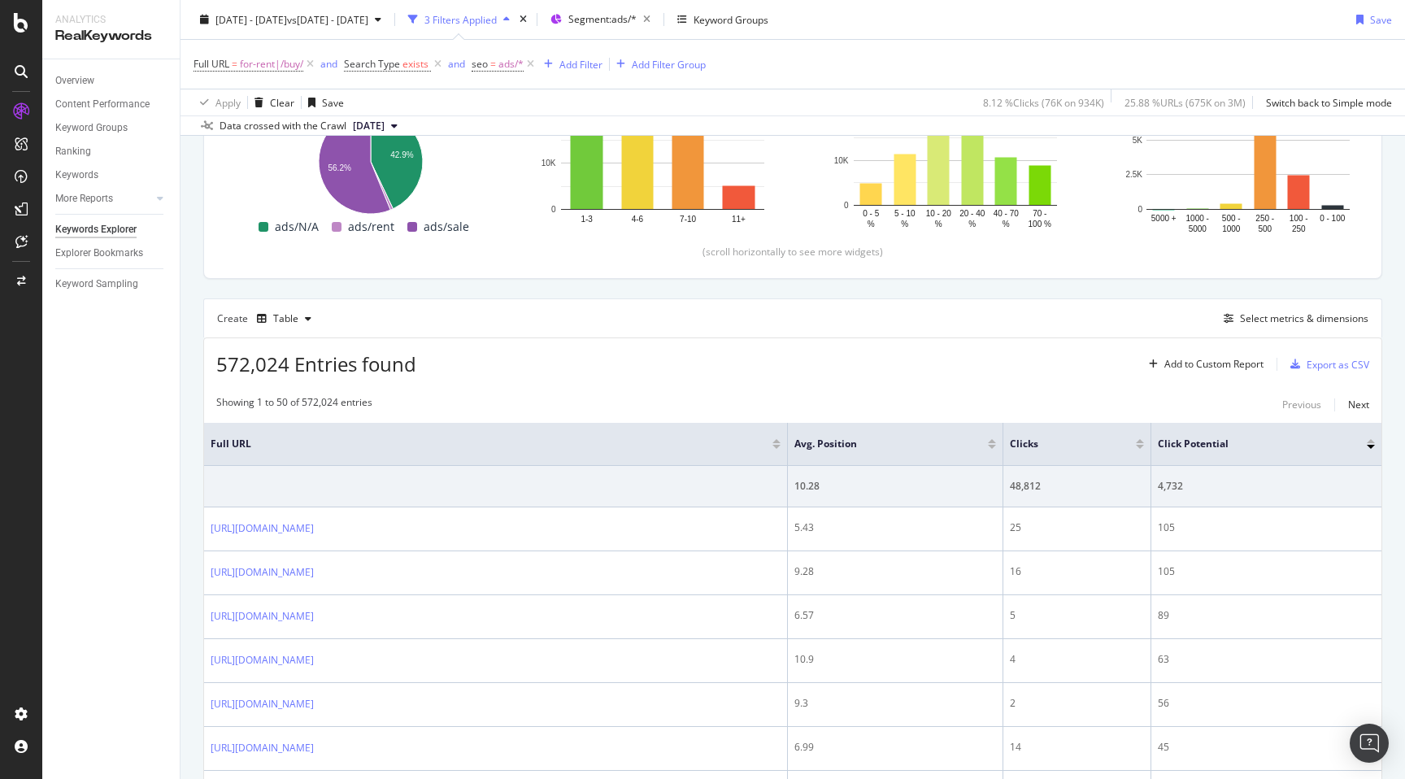
scroll to position [313, 0]
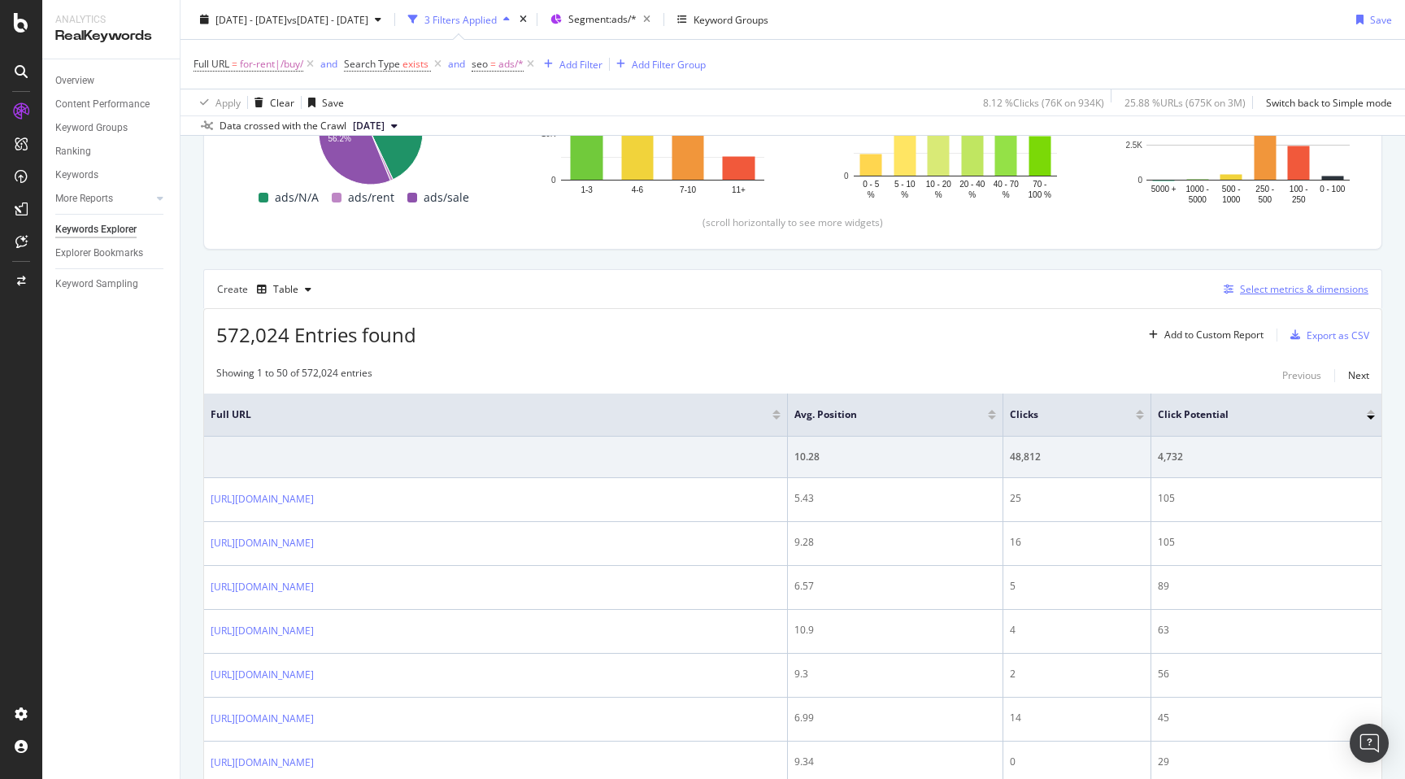
click at [1299, 290] on div "Select metrics & dimensions" at bounding box center [1304, 289] width 128 height 14
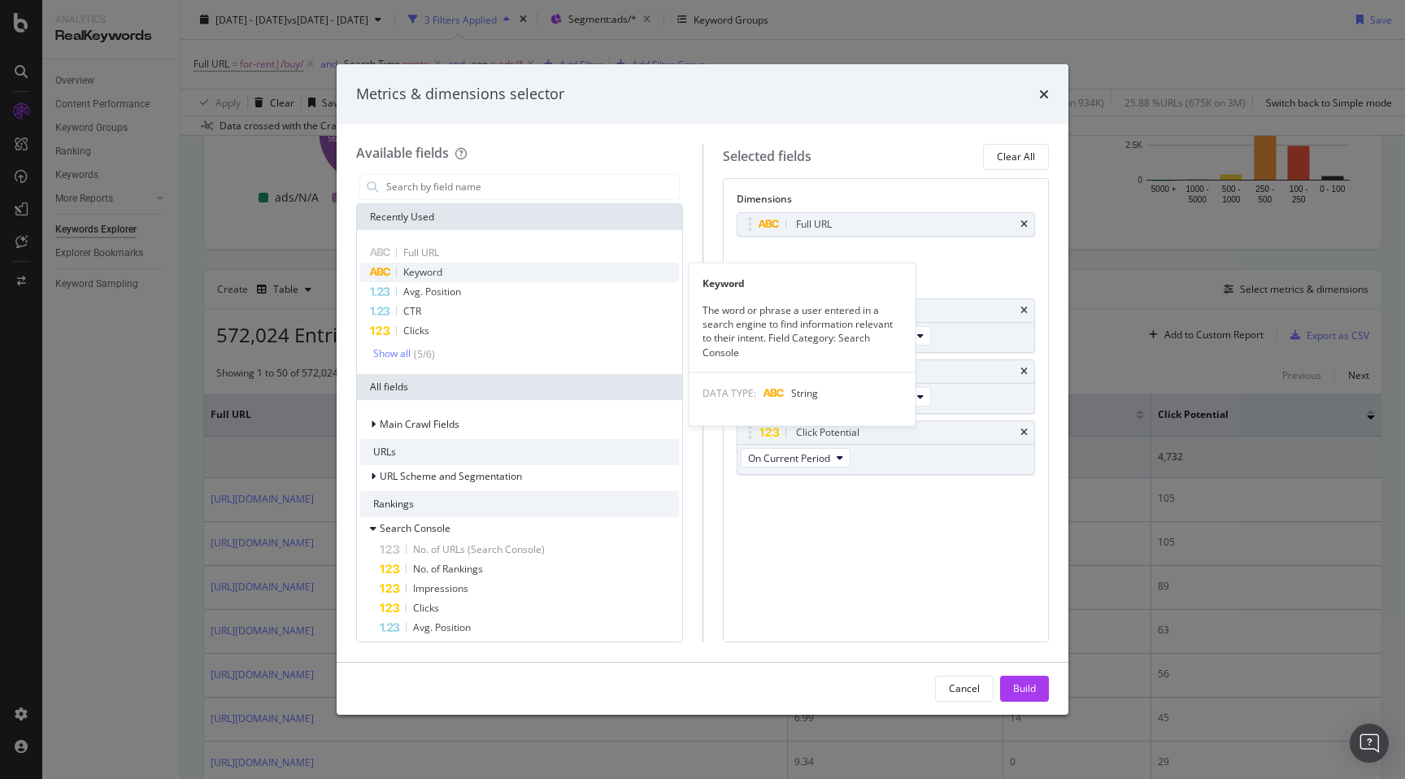
click at [485, 266] on div "Keyword" at bounding box center [519, 273] width 319 height 20
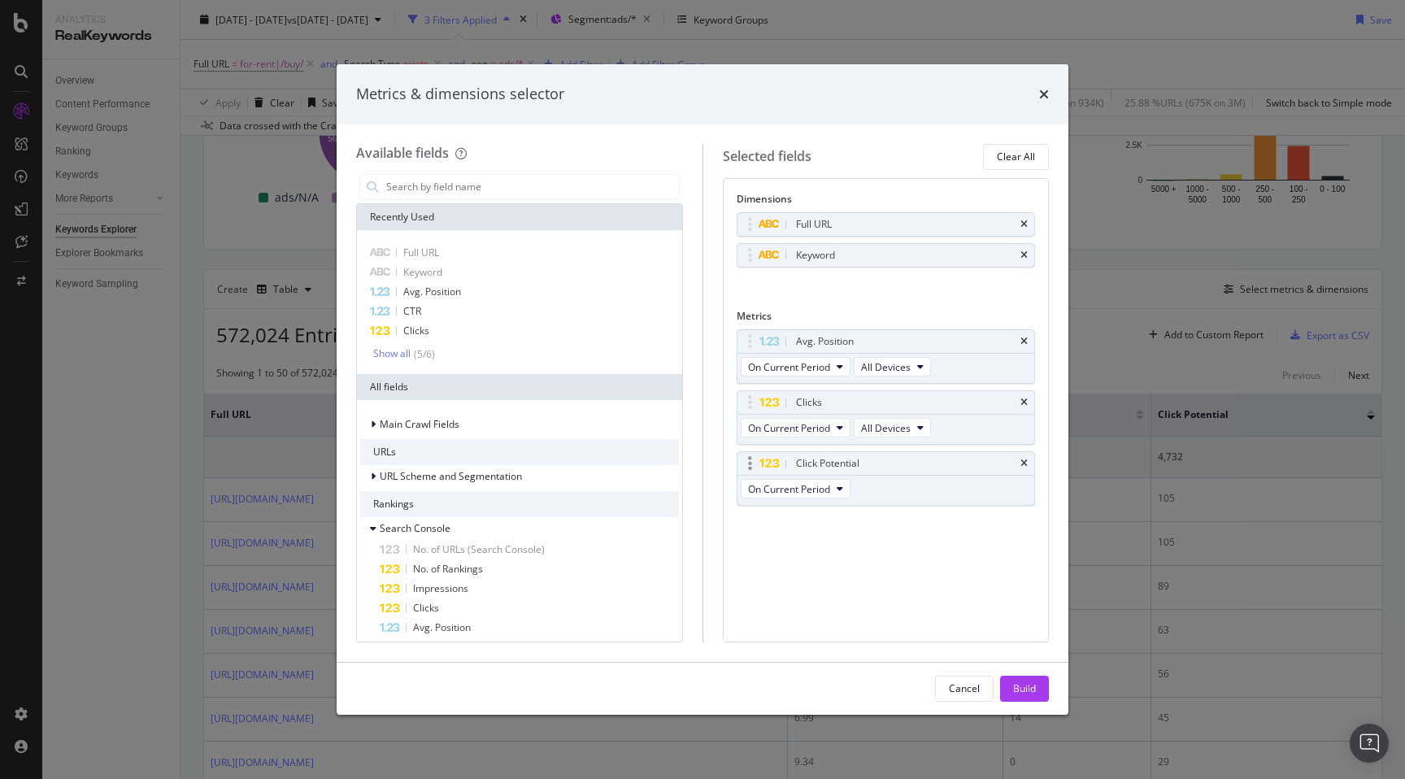
click at [1018, 458] on div "Click Potential" at bounding box center [886, 463] width 298 height 23
click at [1026, 461] on icon "times" at bounding box center [1023, 464] width 7 height 10
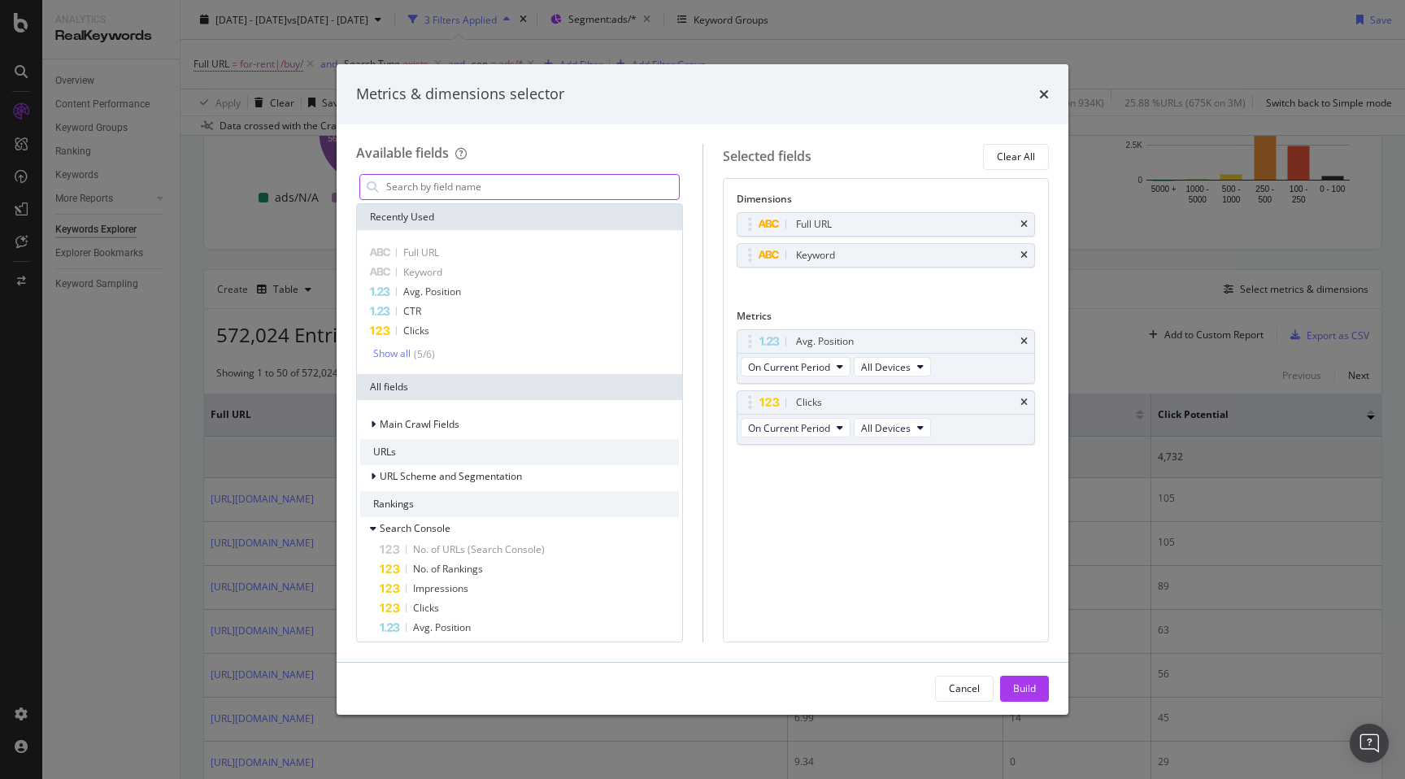
click at [429, 192] on input "modal" at bounding box center [532, 187] width 294 height 24
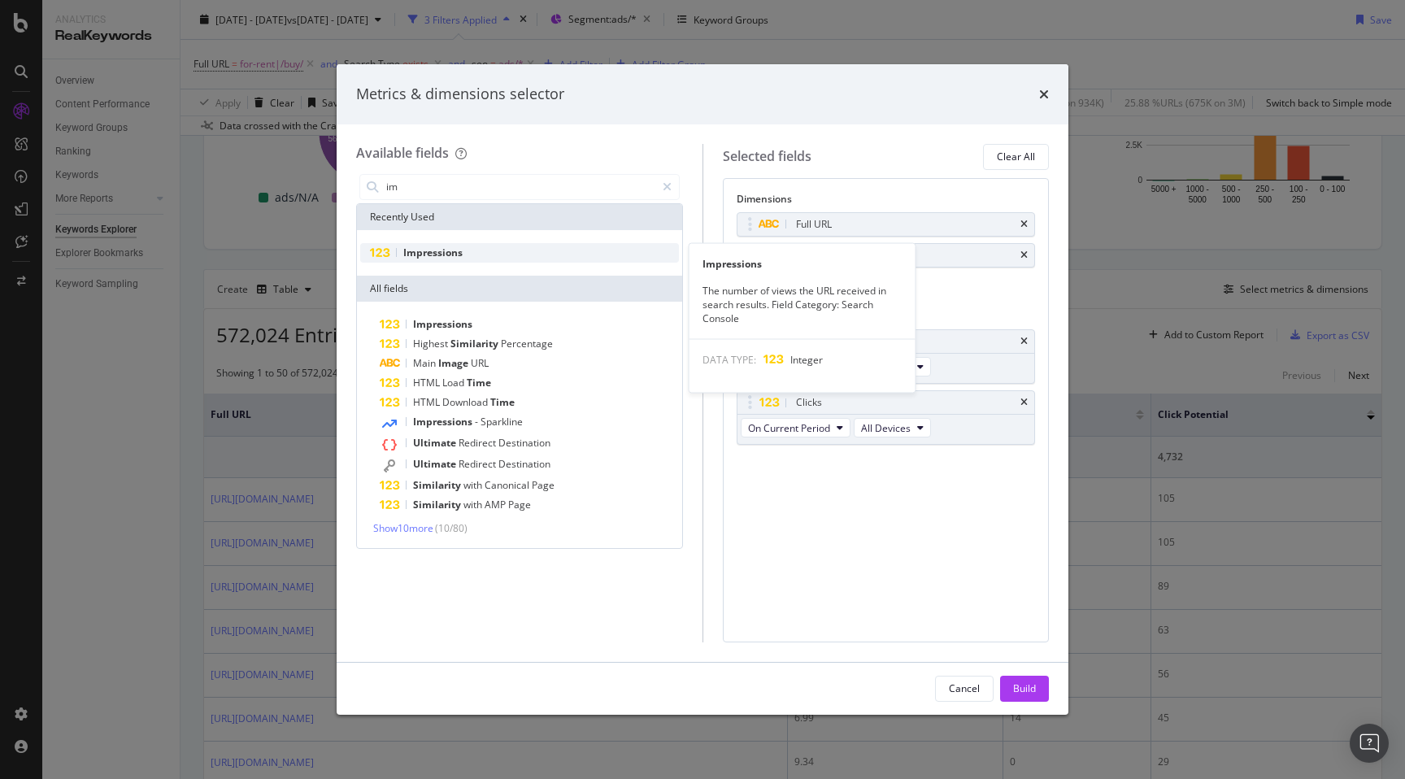
click at [431, 251] on span "Impressions" at bounding box center [432, 253] width 59 height 14
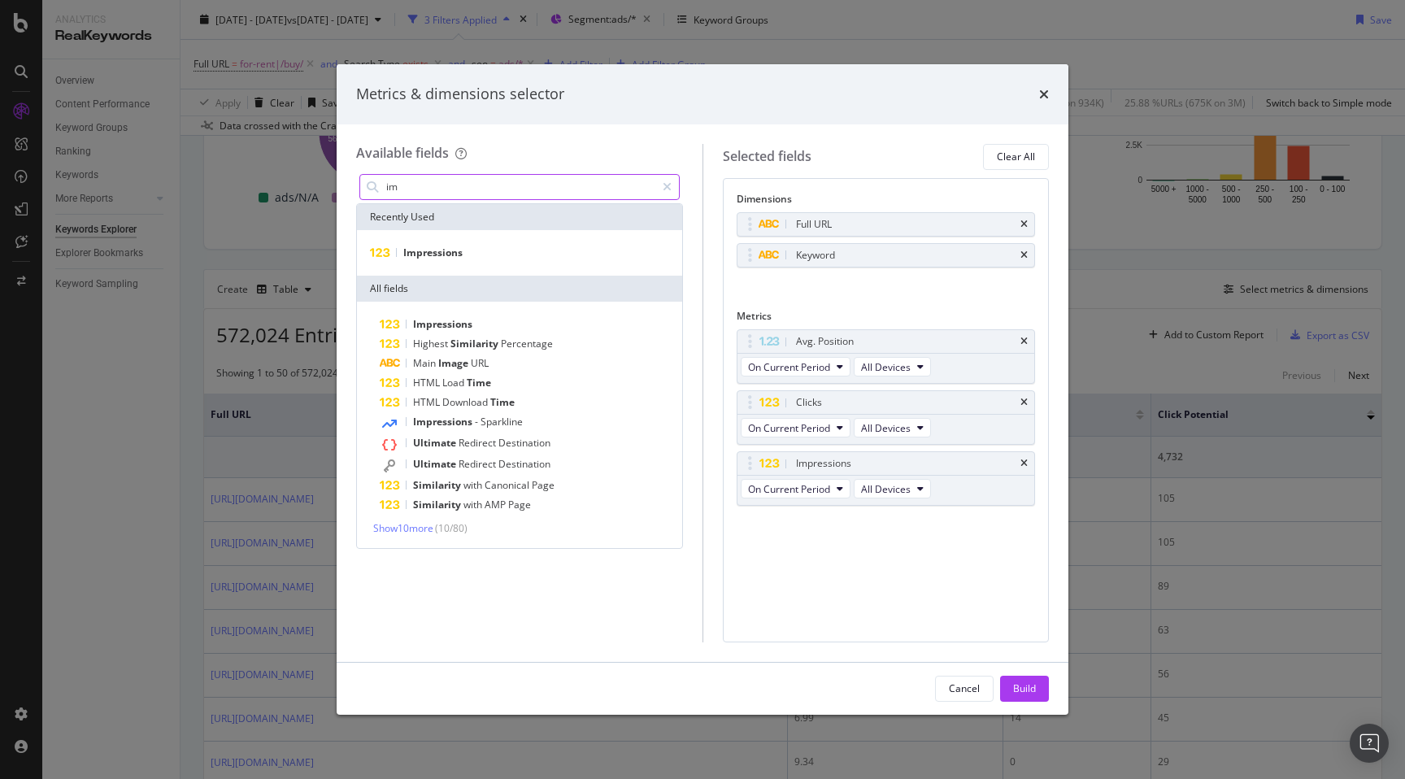
click at [436, 196] on input "im" at bounding box center [520, 187] width 271 height 24
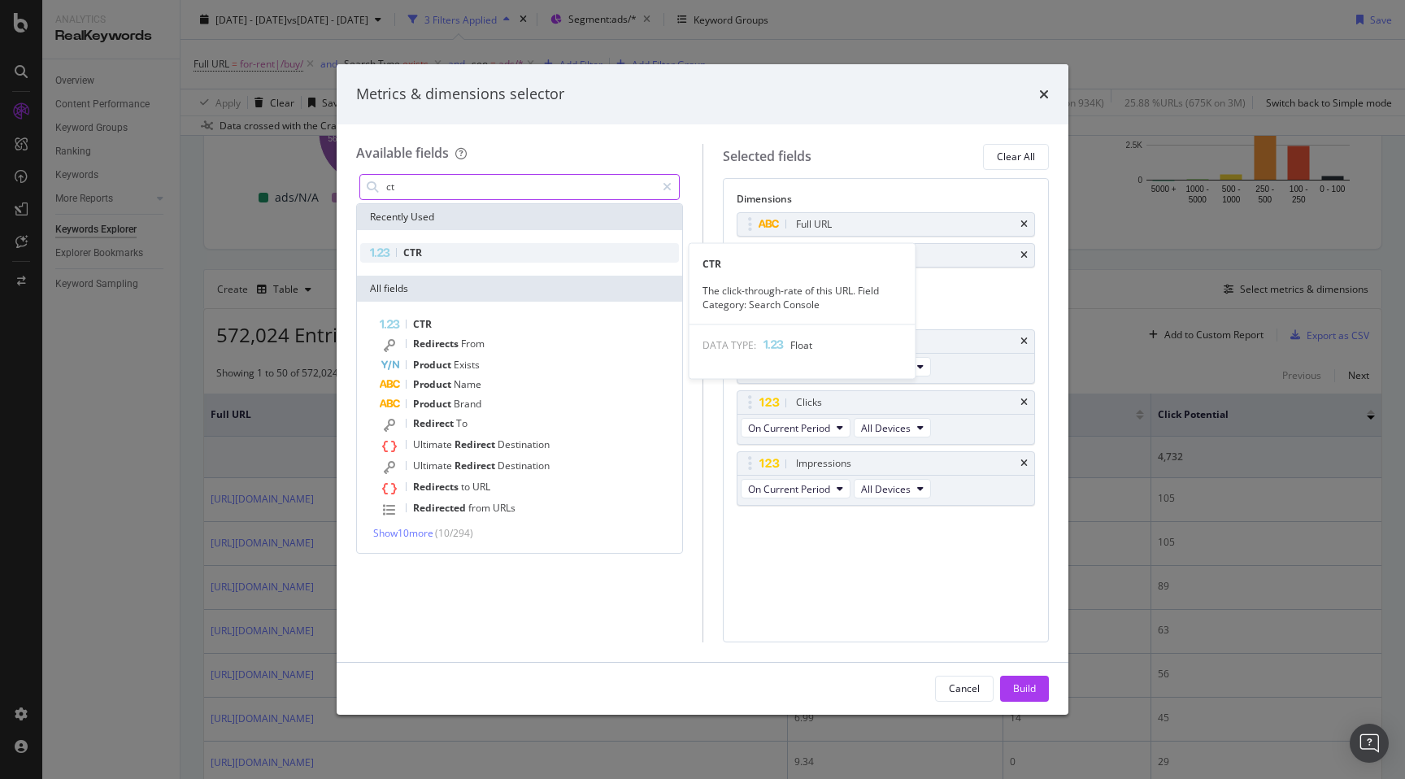
type input "ct"
click at [437, 250] on div "CTR" at bounding box center [519, 253] width 319 height 20
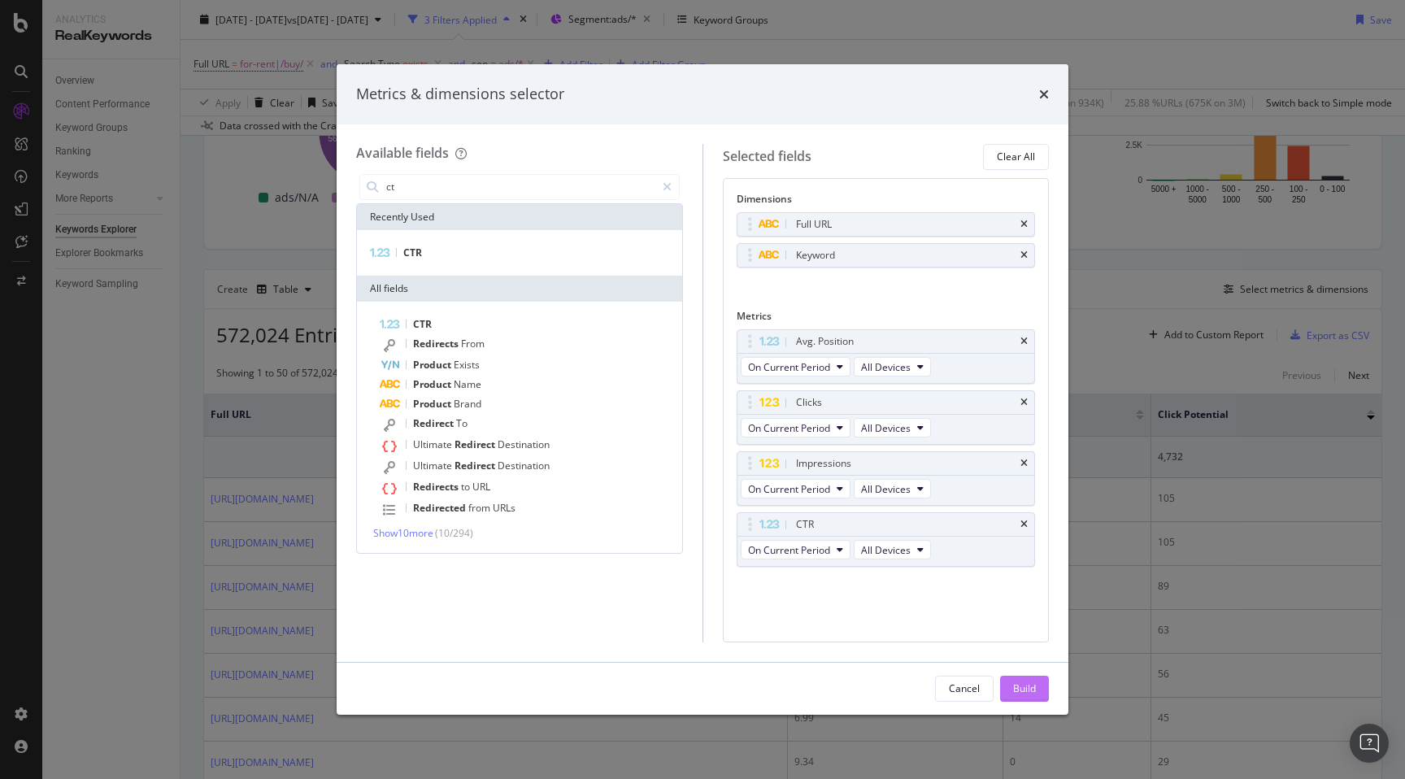
click at [1024, 684] on div "Build" at bounding box center [1024, 688] width 23 height 14
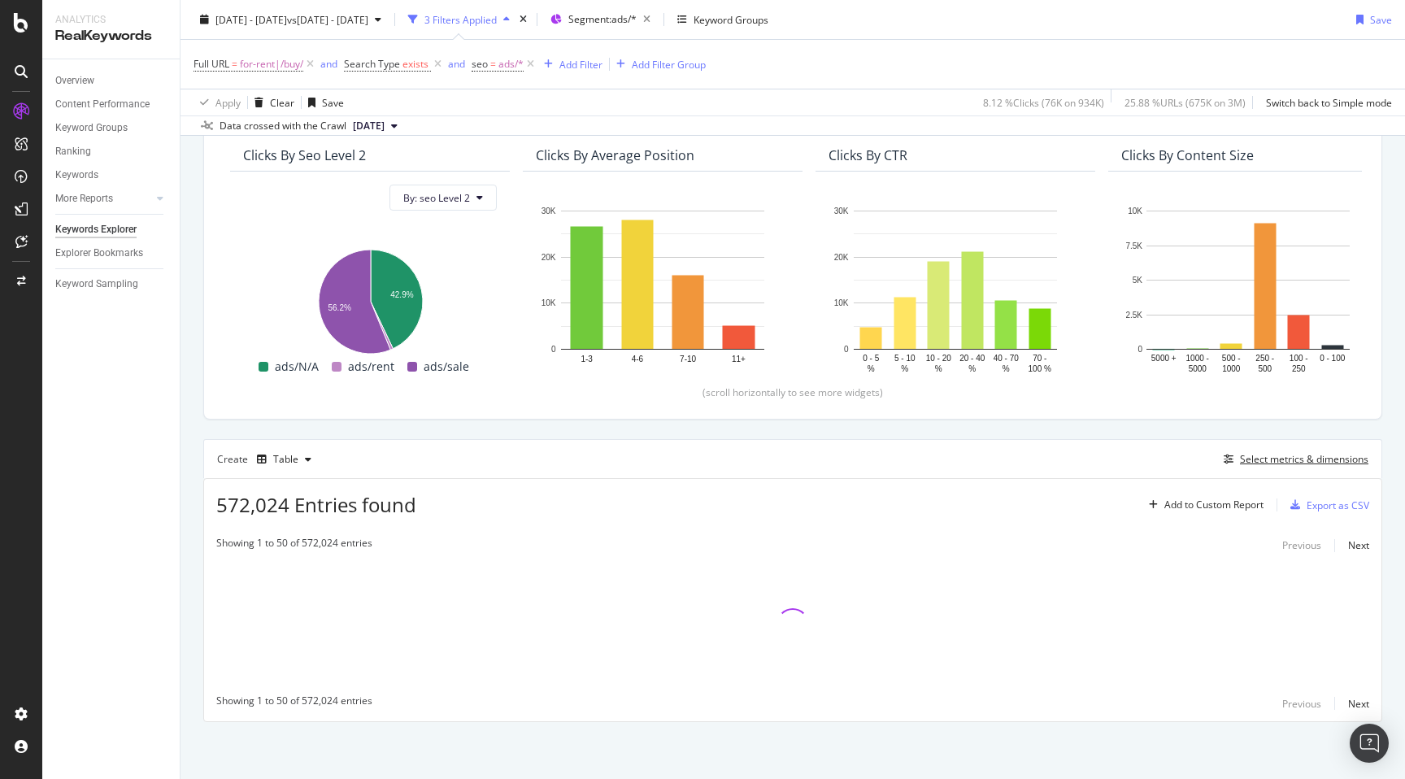
scroll to position [144, 0]
click at [183, 446] on div "By URL Top Charts Clicks By seo Level 2 By: seo Level 2 Hold CMD (⌘) while clic…" at bounding box center [793, 406] width 1225 height 746
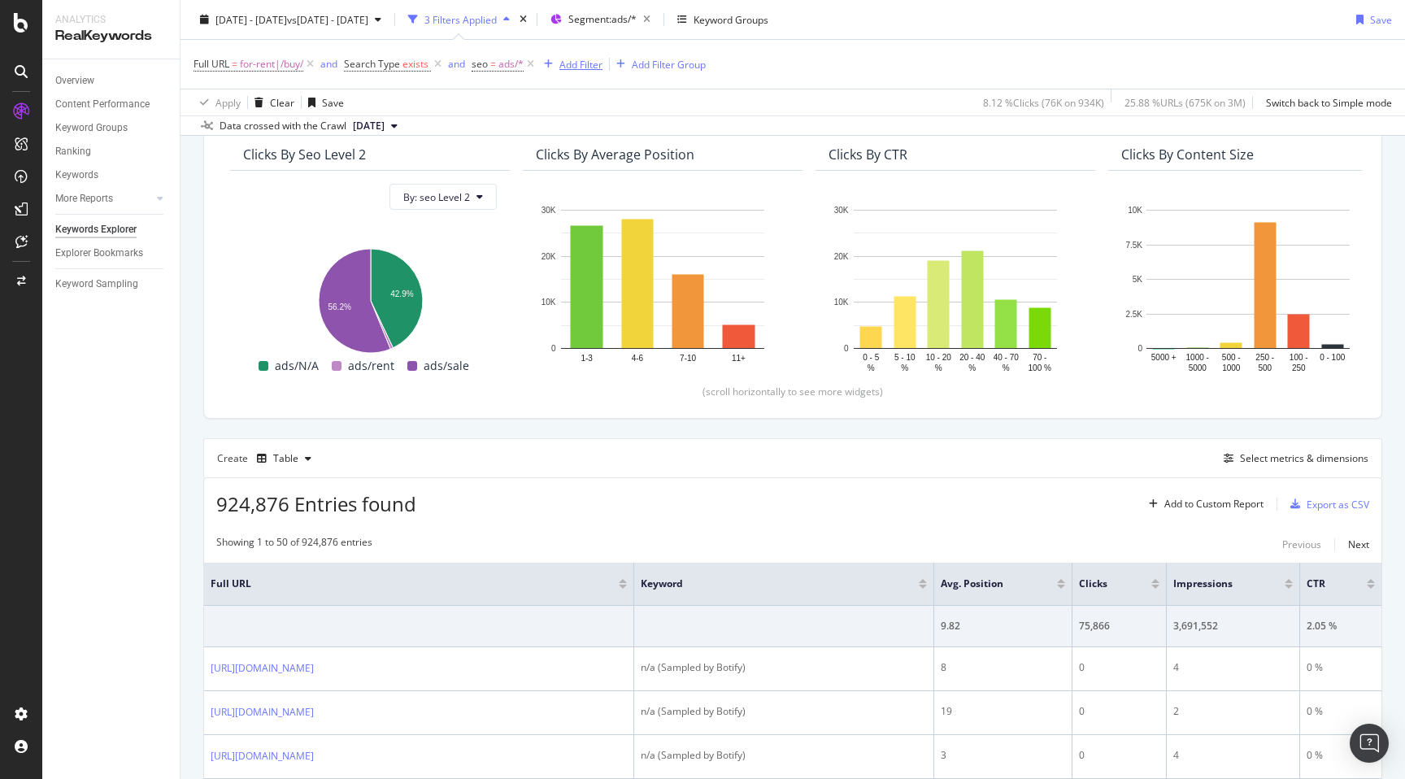
click at [578, 70] on div "Add Filter" at bounding box center [580, 64] width 43 height 14
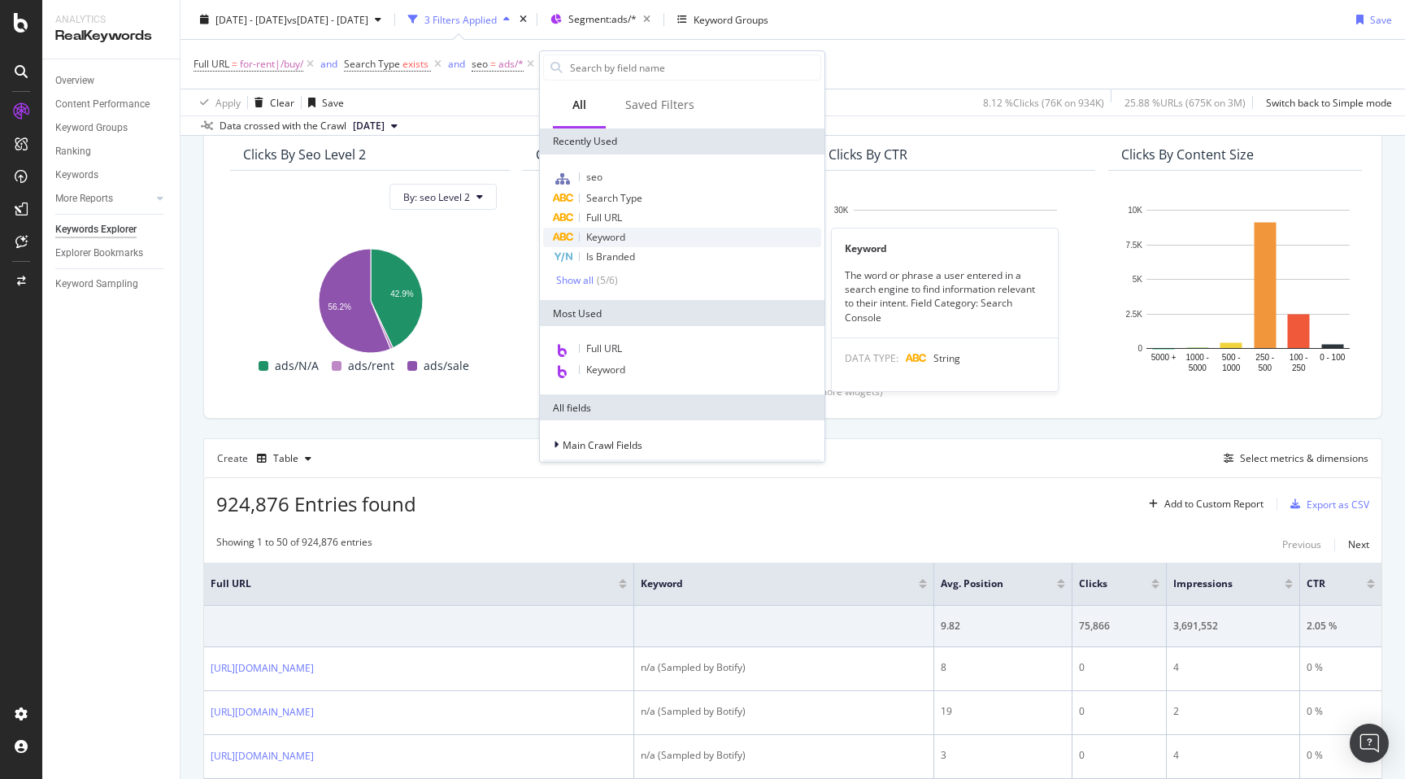
click at [643, 238] on div "Keyword" at bounding box center [682, 238] width 278 height 20
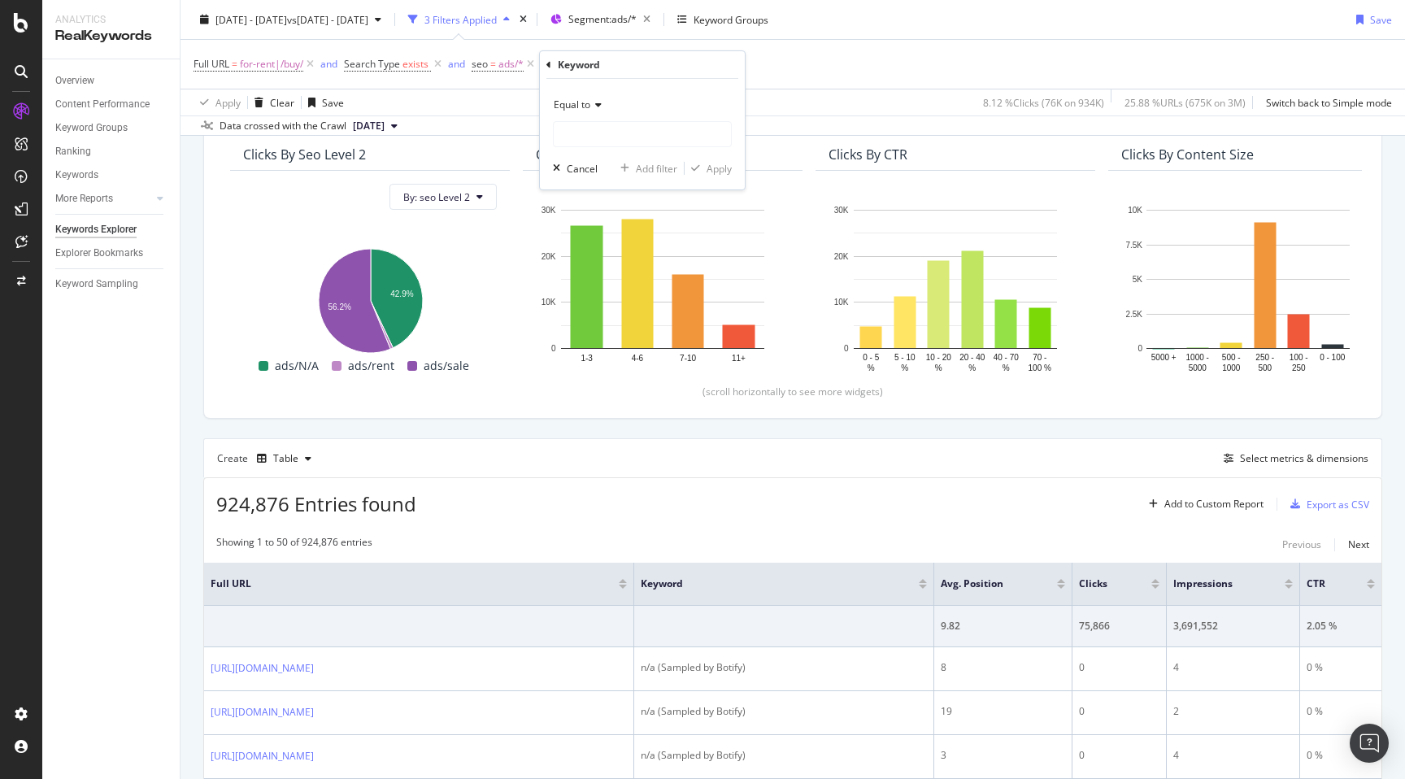
click at [546, 60] on icon at bounding box center [548, 65] width 5 height 10
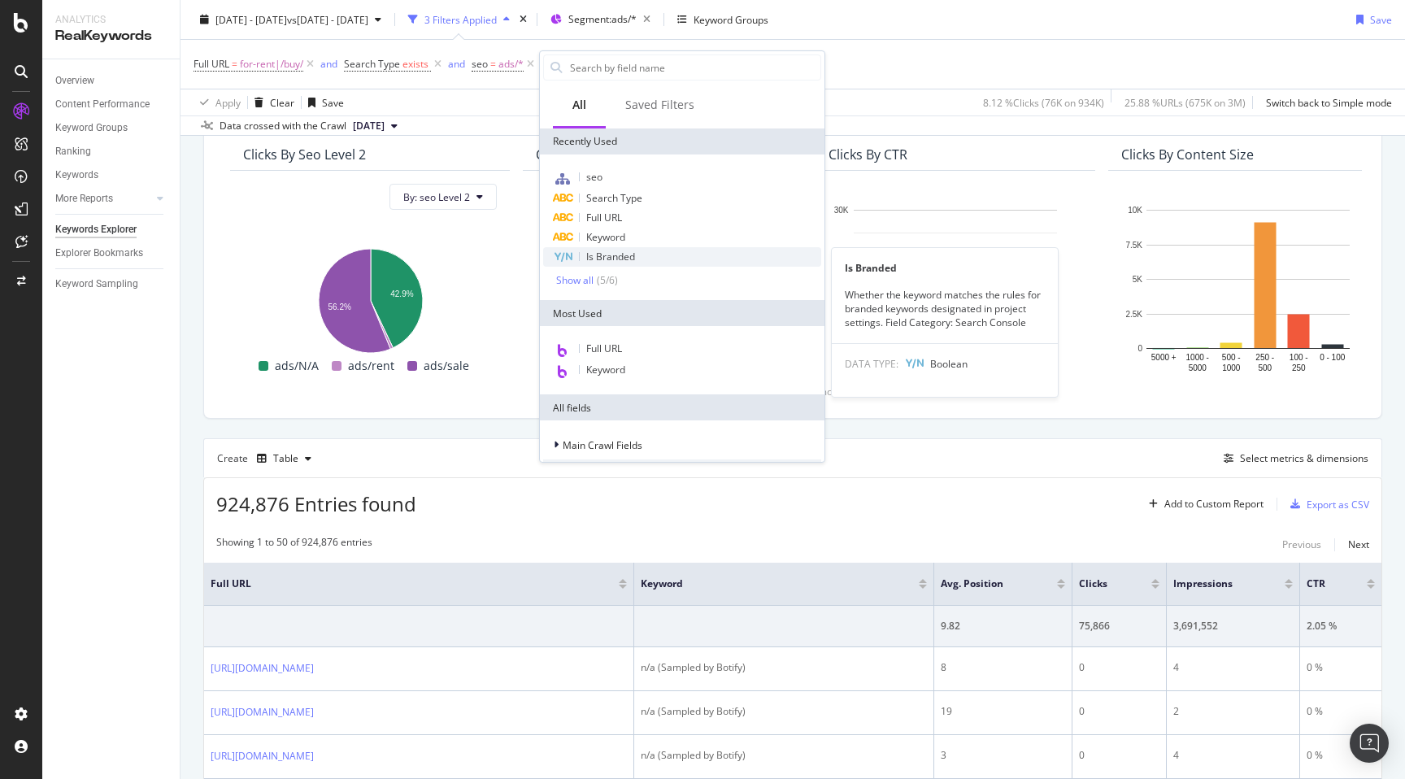
click at [611, 257] on span "Is Branded" at bounding box center [610, 257] width 49 height 14
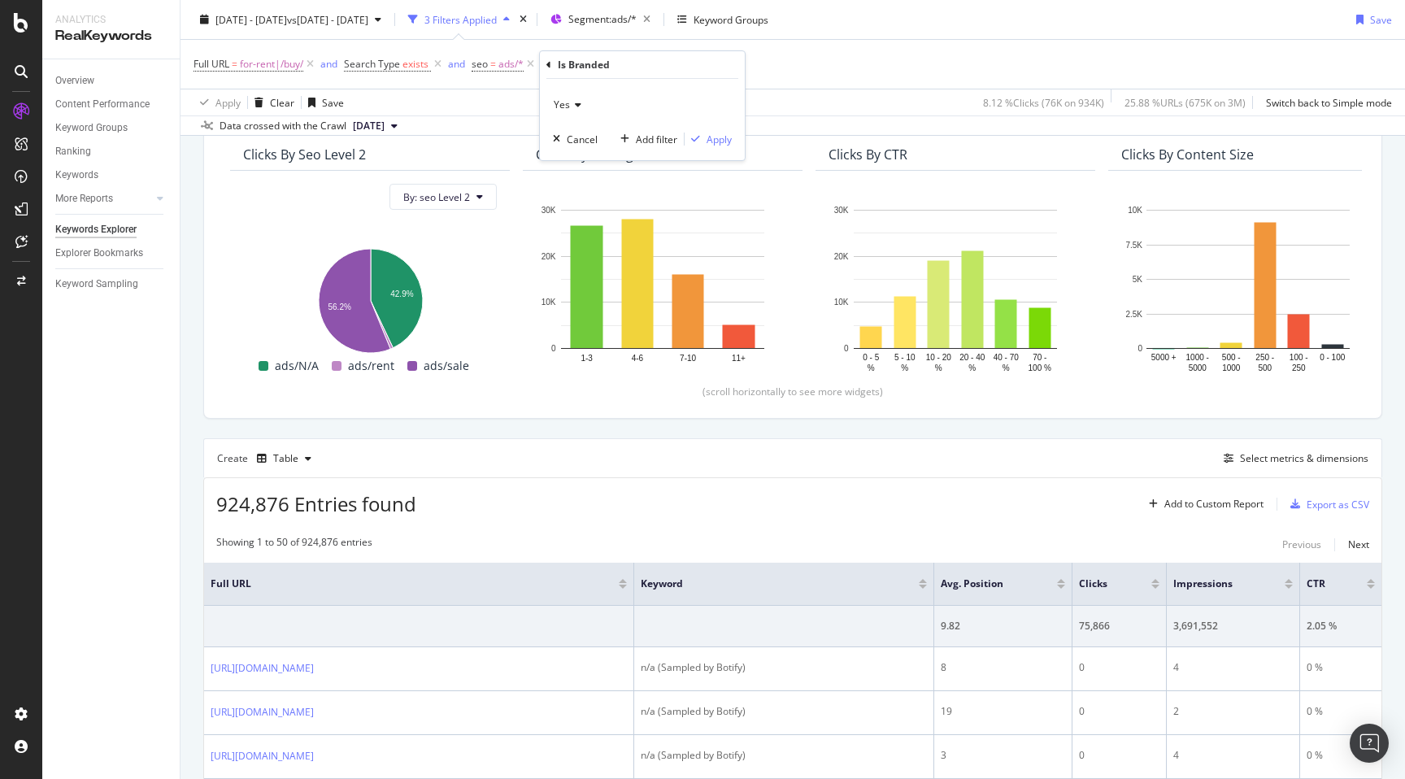
click at [575, 105] on icon at bounding box center [575, 105] width 11 height 10
click at [574, 153] on span "No" at bounding box center [567, 160] width 13 height 14
click at [716, 141] on div "Apply" at bounding box center [719, 140] width 25 height 14
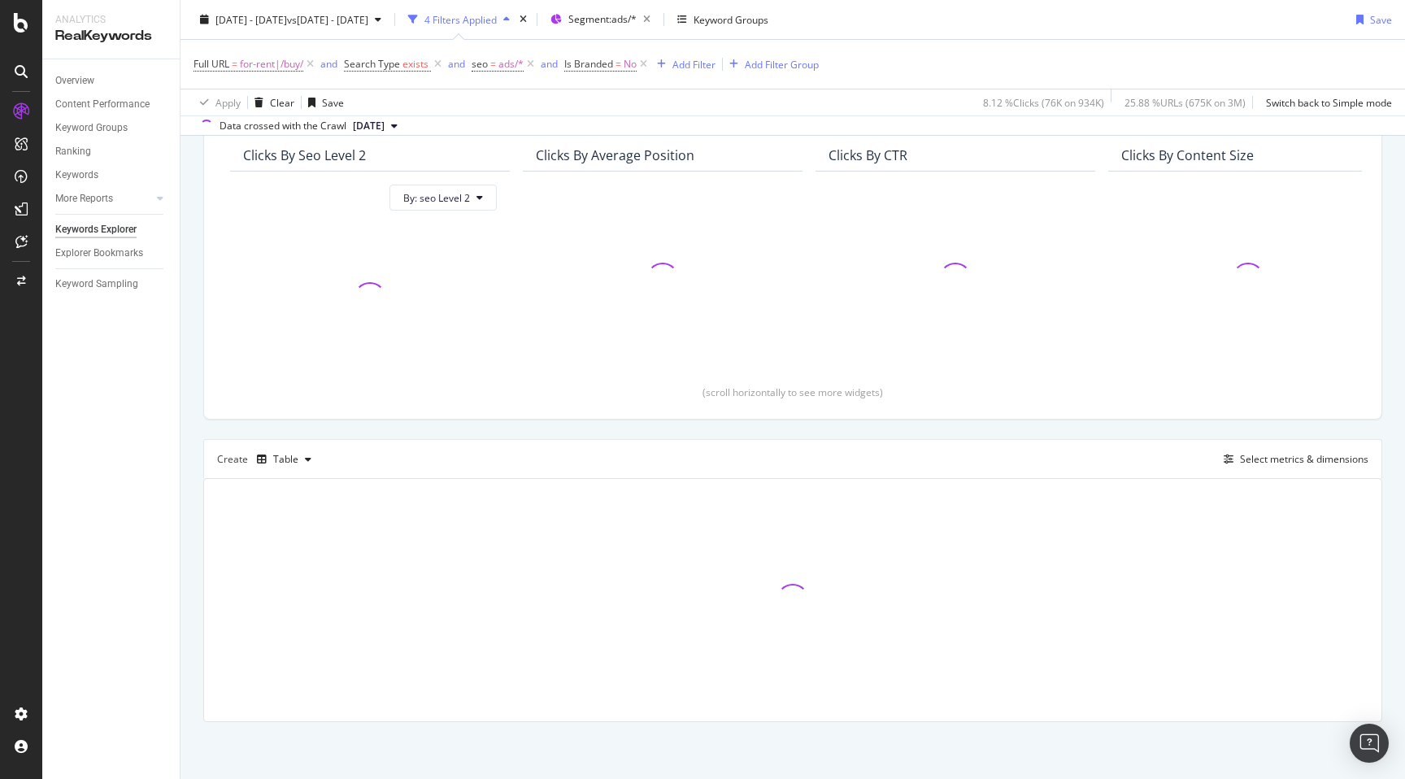
click at [192, 420] on div "By URL Top Charts Clicks By seo Level 2 By: seo Level 2 Clicks By Average Posit…" at bounding box center [793, 406] width 1225 height 746
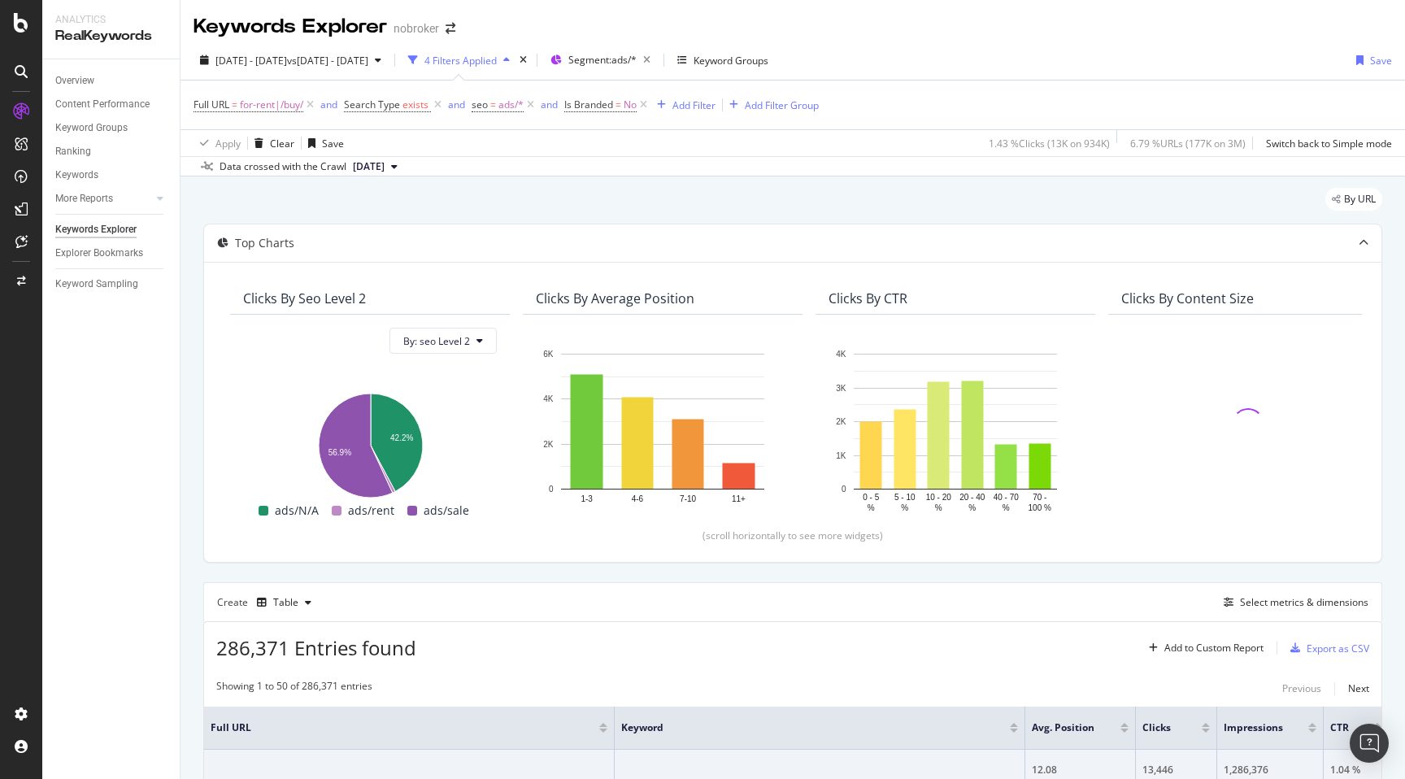
click at [512, 215] on div "By URL" at bounding box center [792, 206] width 1179 height 36
click at [546, 211] on div "By URL" at bounding box center [792, 206] width 1179 height 36
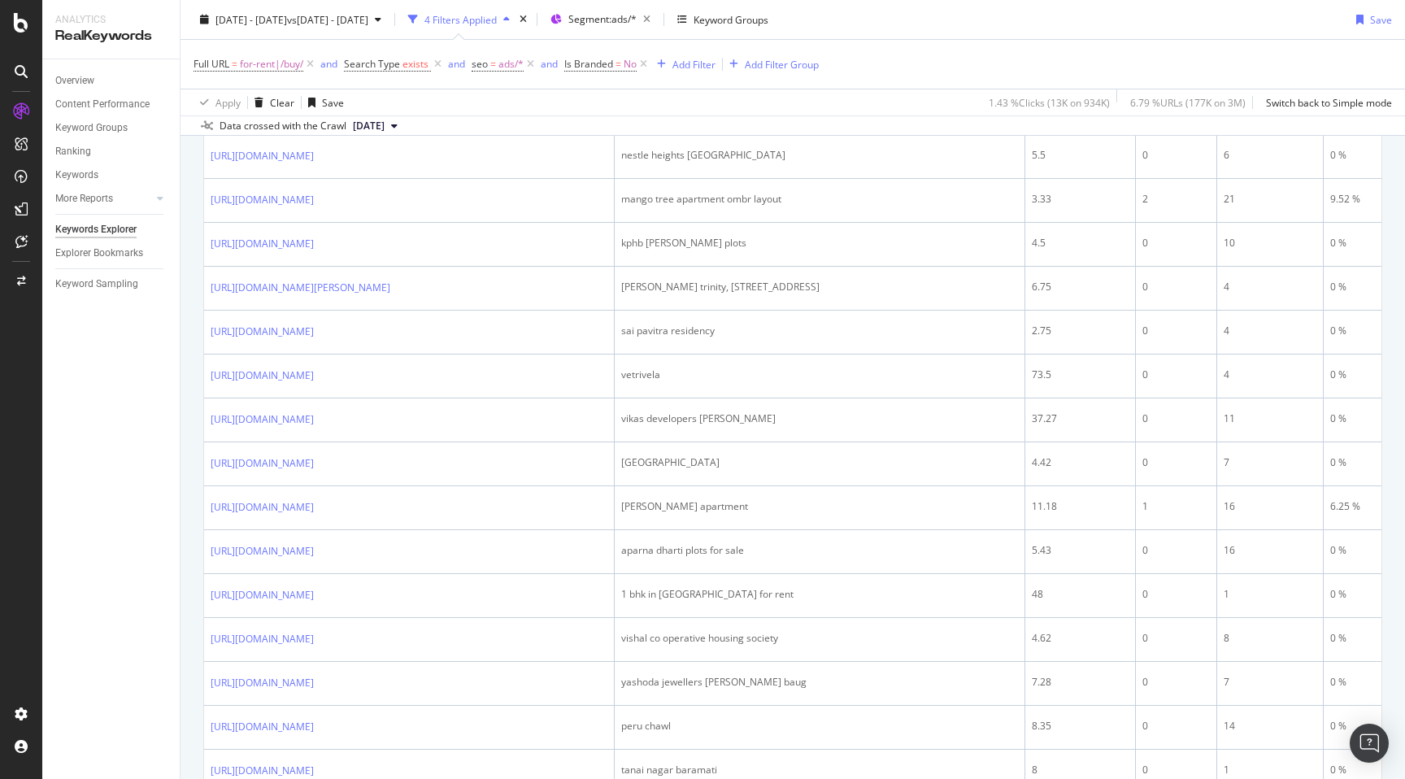
scroll to position [1248, 0]
click at [633, 113] on div "unnati garden thane" at bounding box center [819, 105] width 397 height 15
copy div "unnati garden thane"
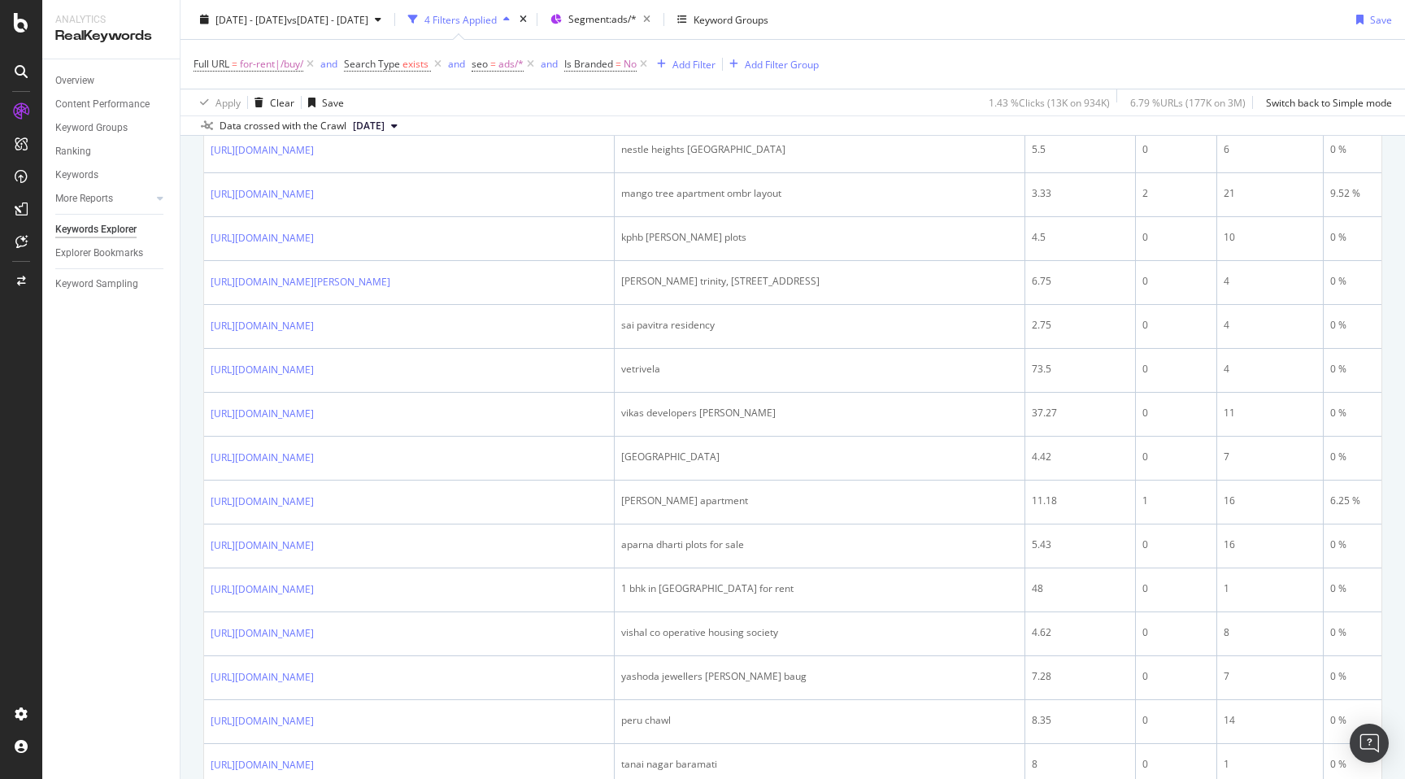
click at [191, 527] on div "By URL Top Charts Clicks By seo Level 2 By: seo Level 2 Hold CMD (⌘) while clic…" at bounding box center [793, 387] width 1225 height 2918
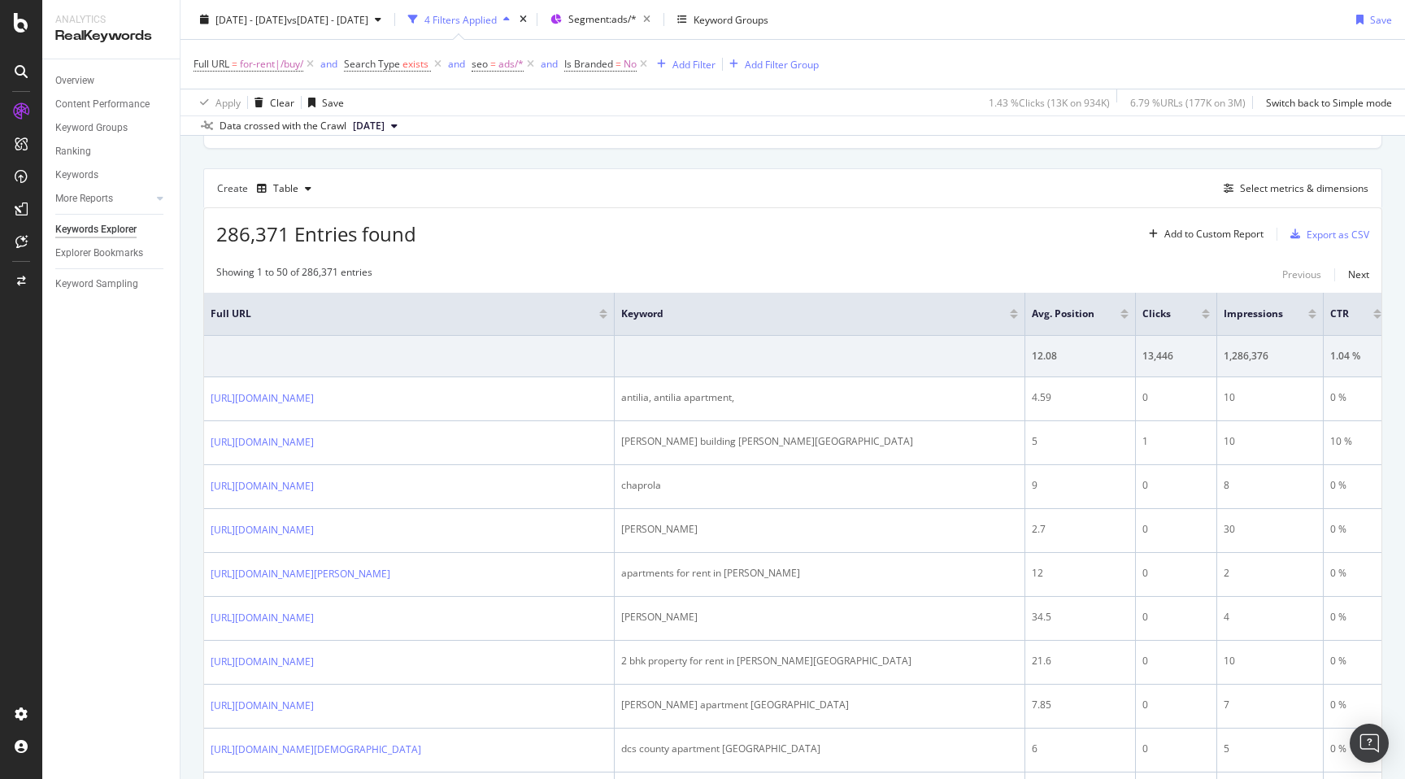
scroll to position [413, 0]
click at [1288, 192] on div "Select metrics & dimensions" at bounding box center [1304, 189] width 128 height 14
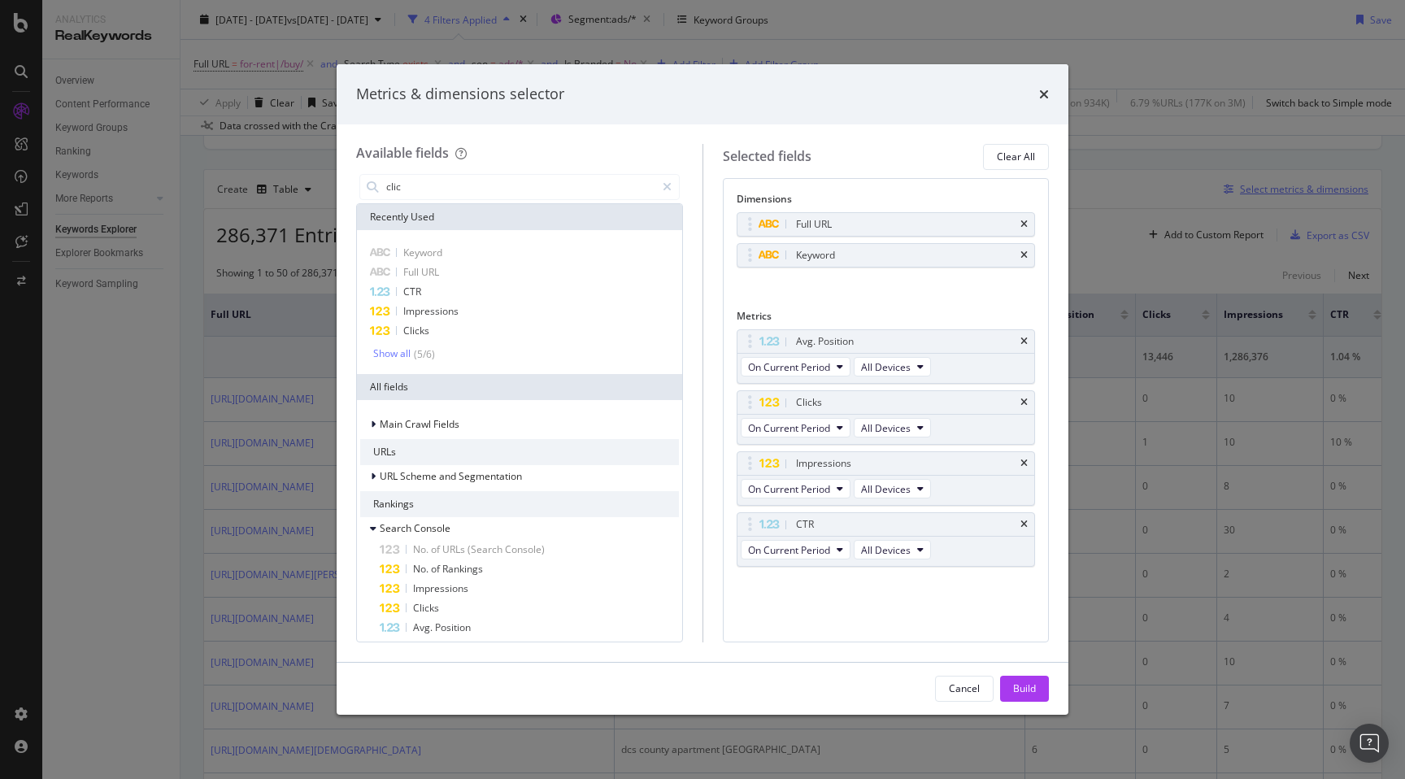
type input "click"
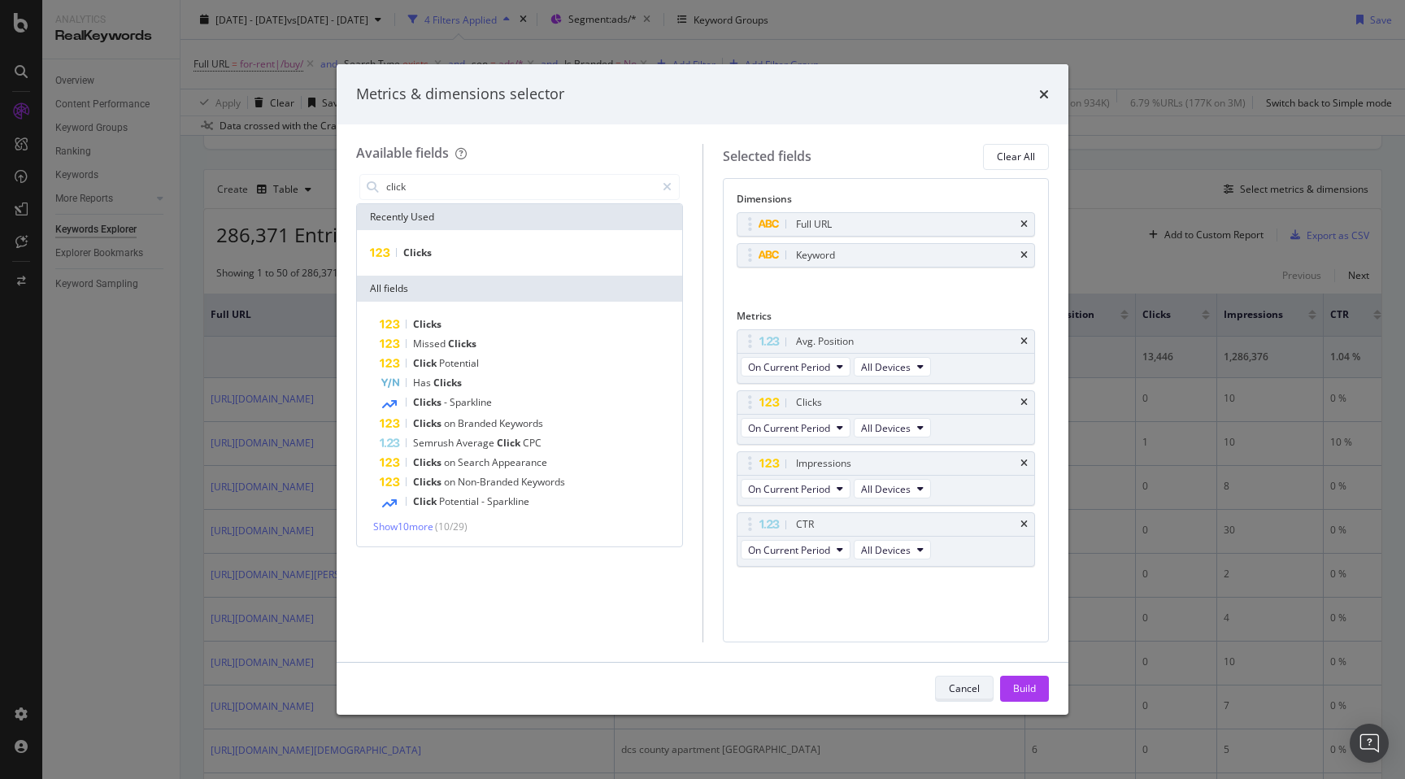
click at [960, 693] on div "Cancel" at bounding box center [964, 688] width 31 height 14
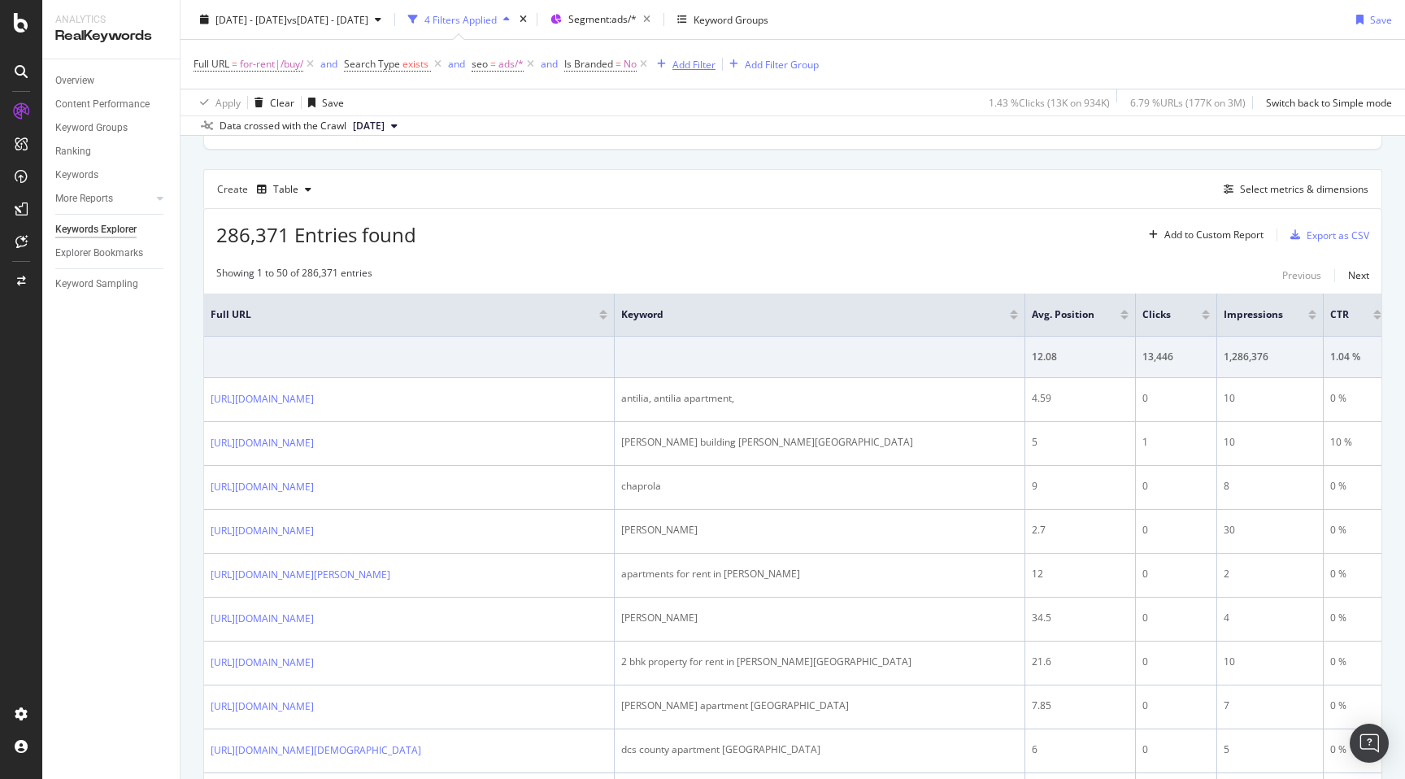
click at [692, 64] on div "Add Filter" at bounding box center [693, 64] width 43 height 14
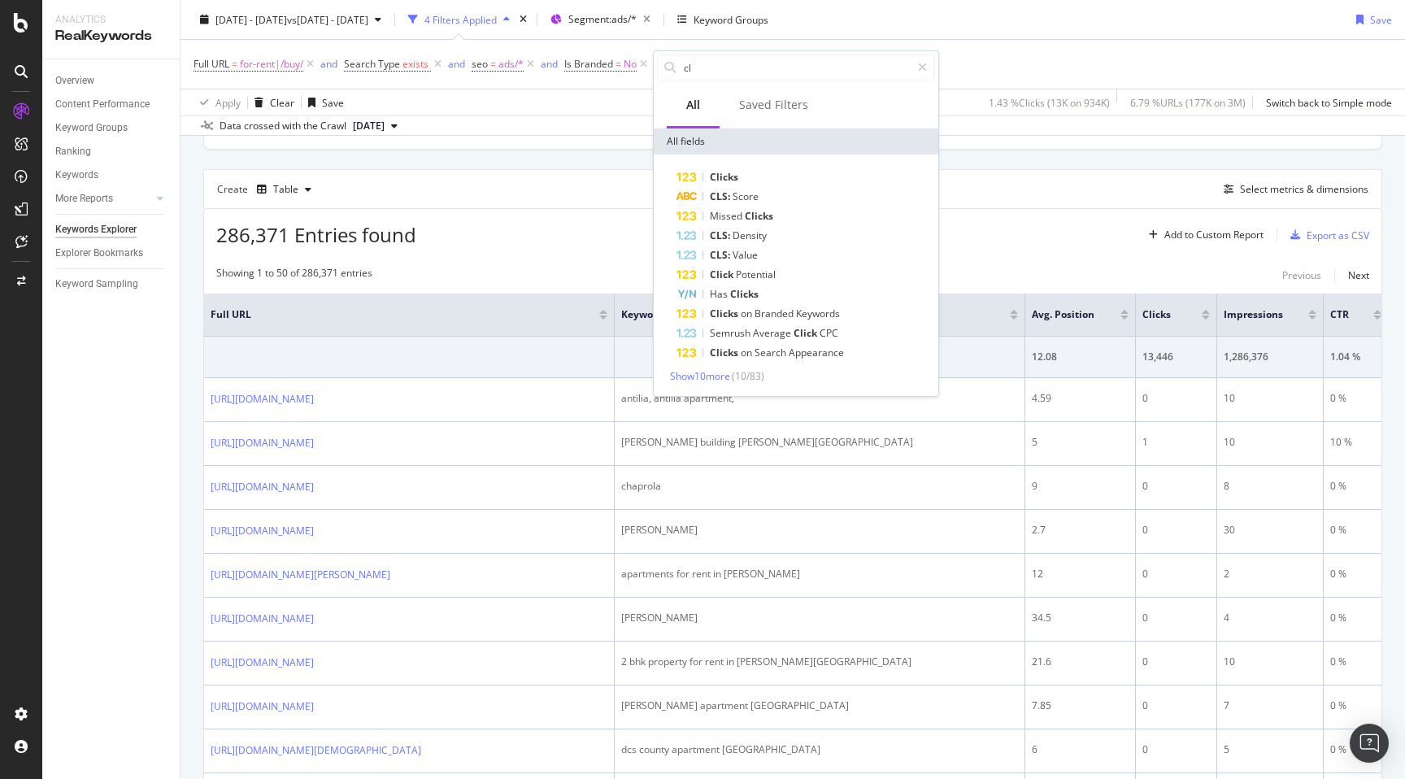
type input "cli"
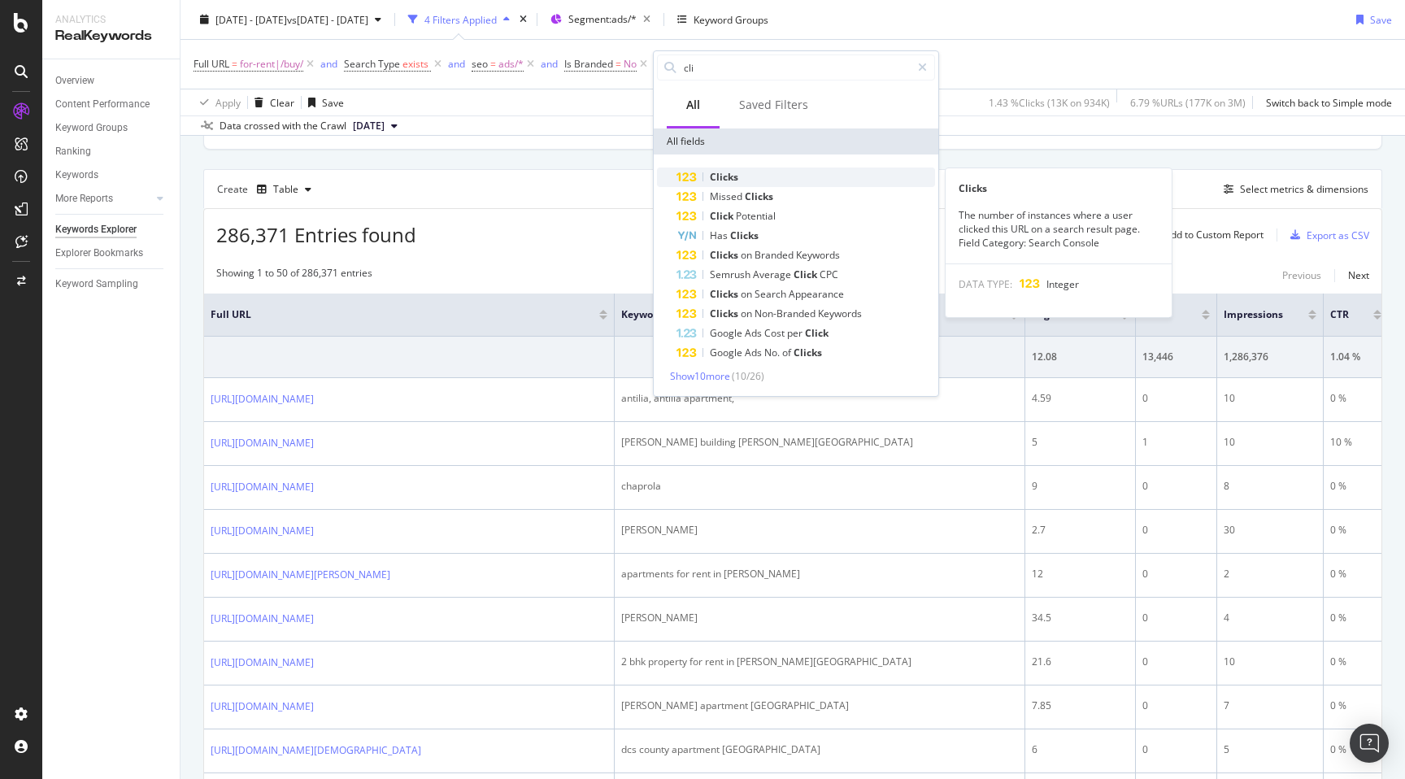
click at [727, 181] on span "Clicks" at bounding box center [724, 177] width 28 height 14
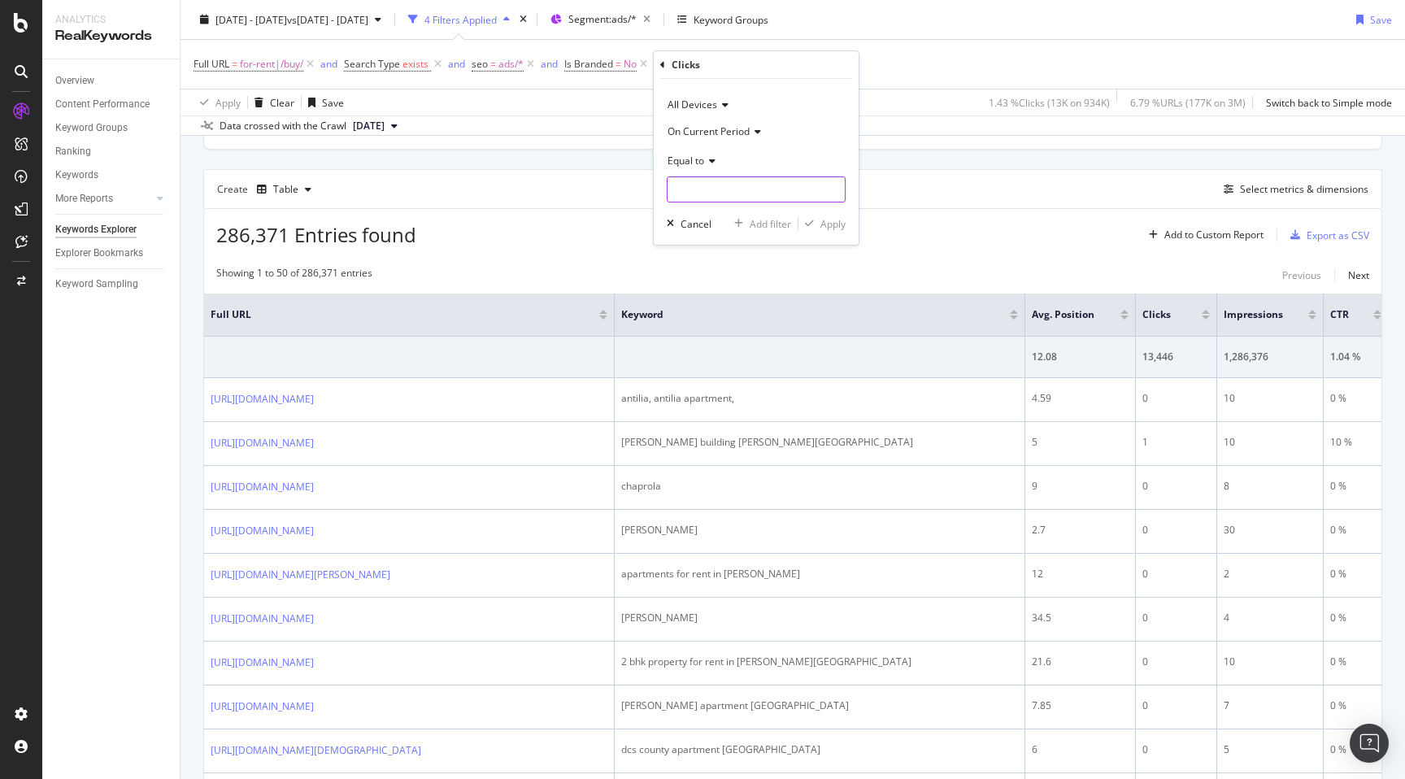
click at [703, 184] on input "number" at bounding box center [756, 189] width 179 height 26
type input "0"
click at [828, 229] on div "Apply" at bounding box center [832, 224] width 25 height 14
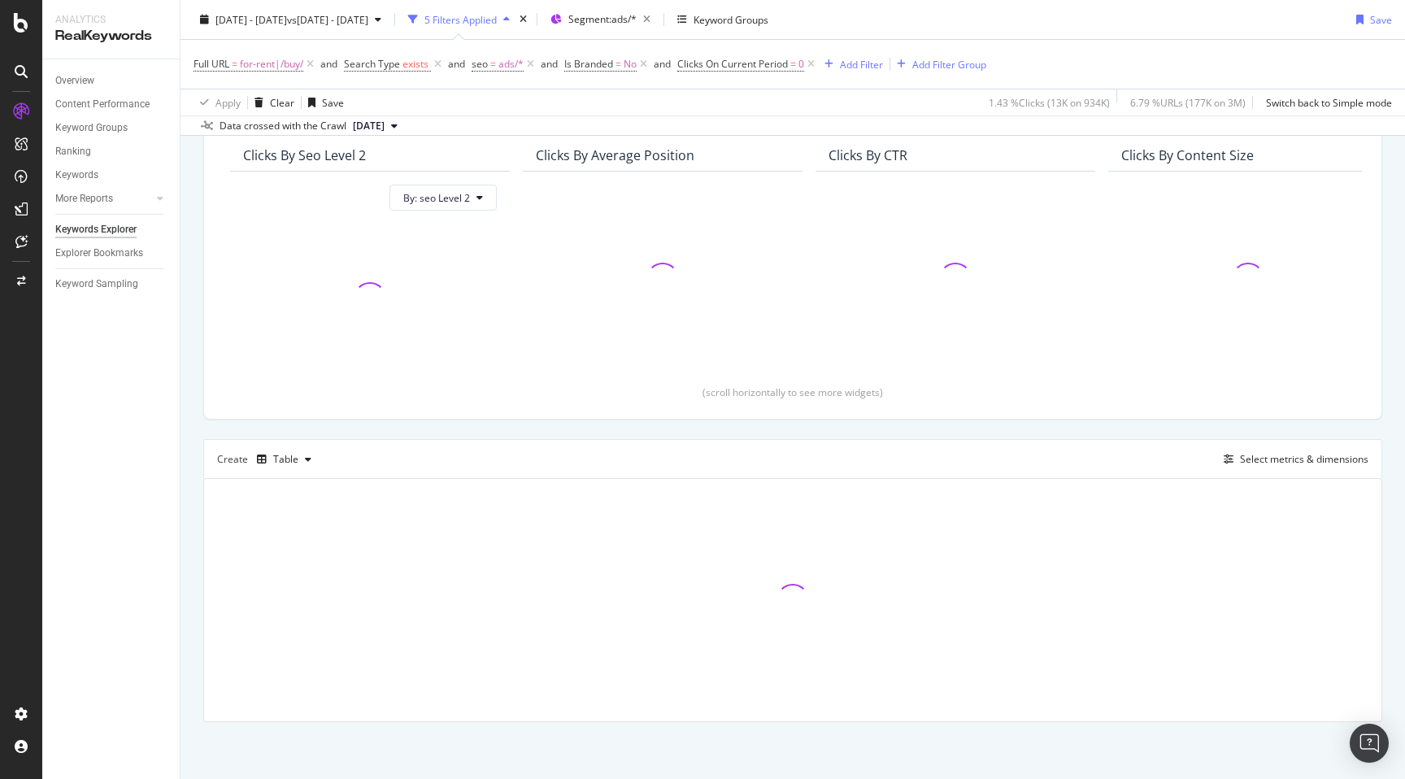
click at [188, 428] on div "By URL Top Charts Clicks By seo Level 2 By: seo Level 2 Clicks By Average Posit…" at bounding box center [793, 406] width 1225 height 746
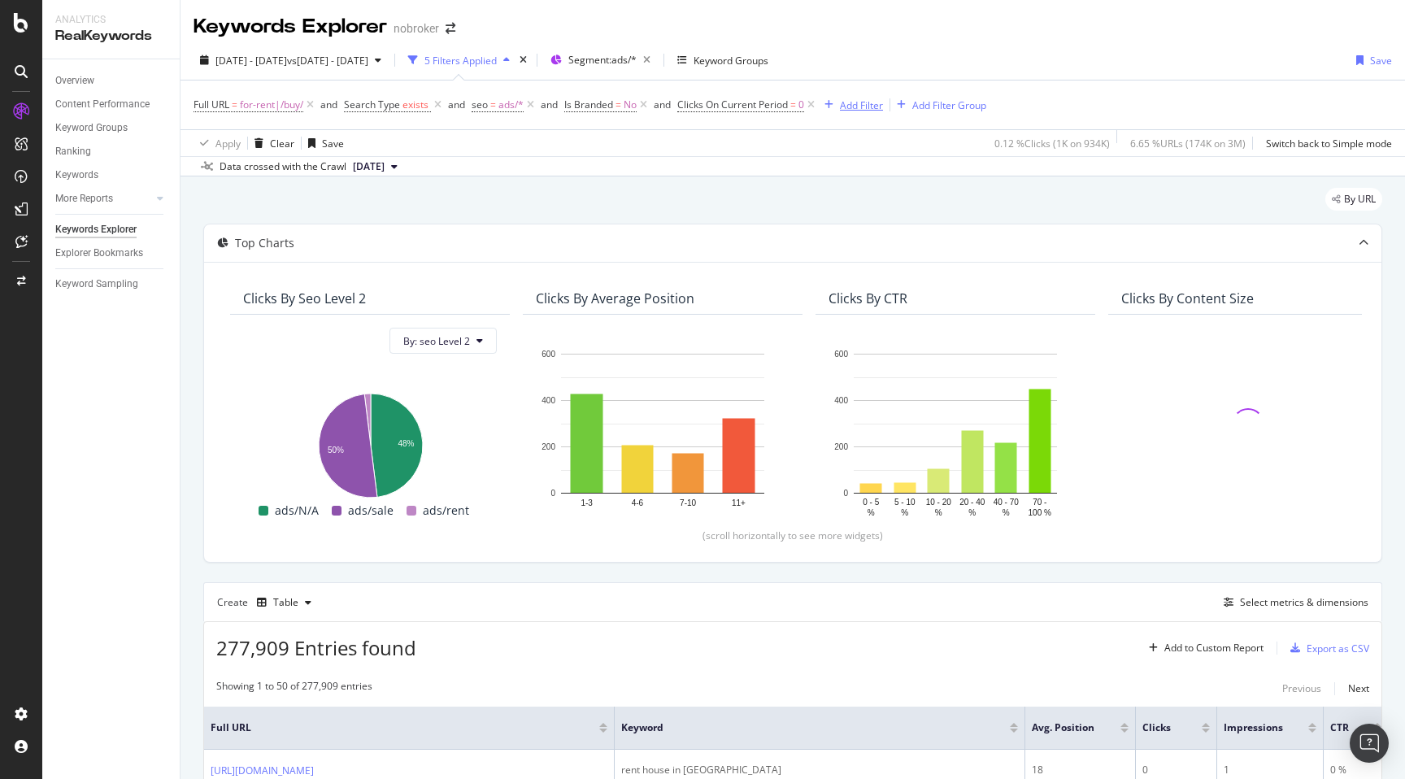
click at [878, 102] on div "Add Filter" at bounding box center [861, 105] width 43 height 14
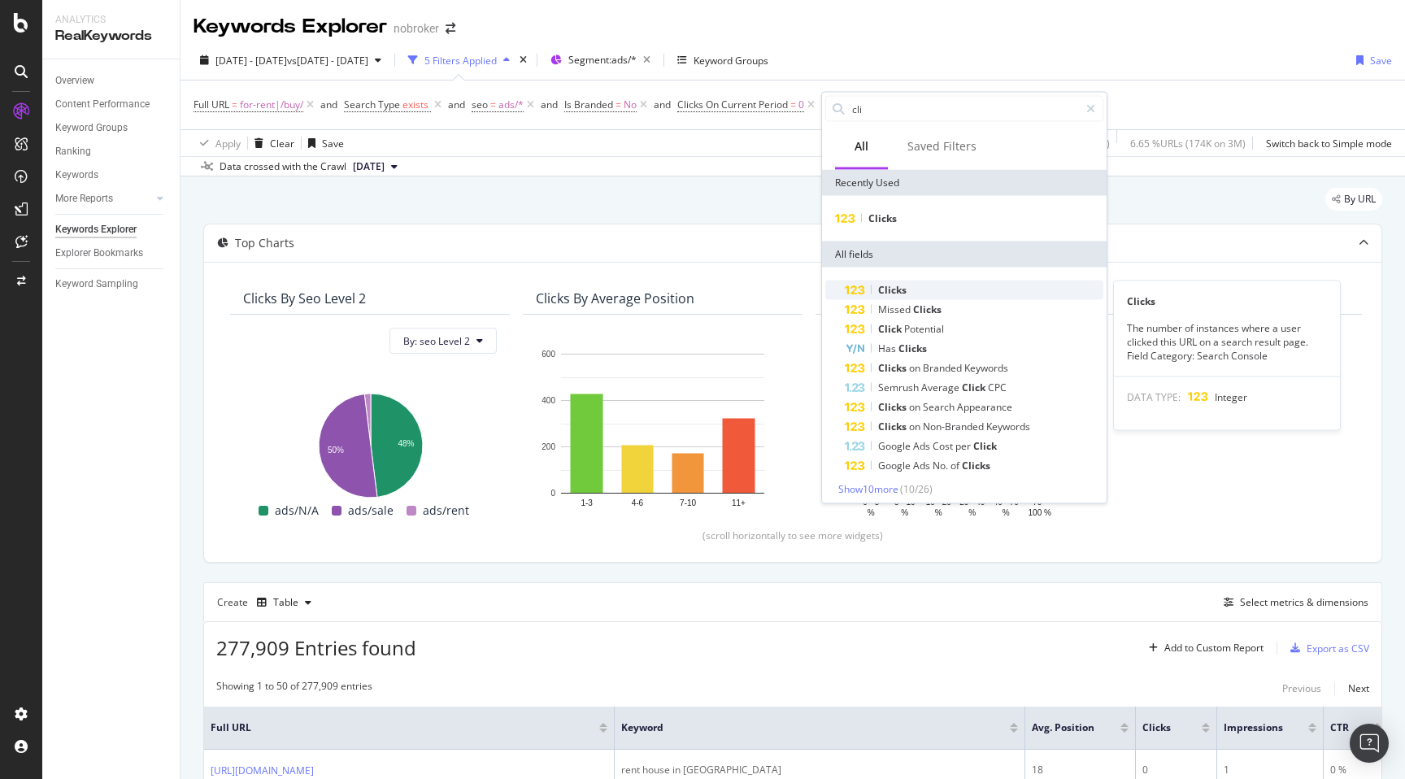
click at [898, 287] on span "Clicks" at bounding box center [892, 290] width 28 height 14
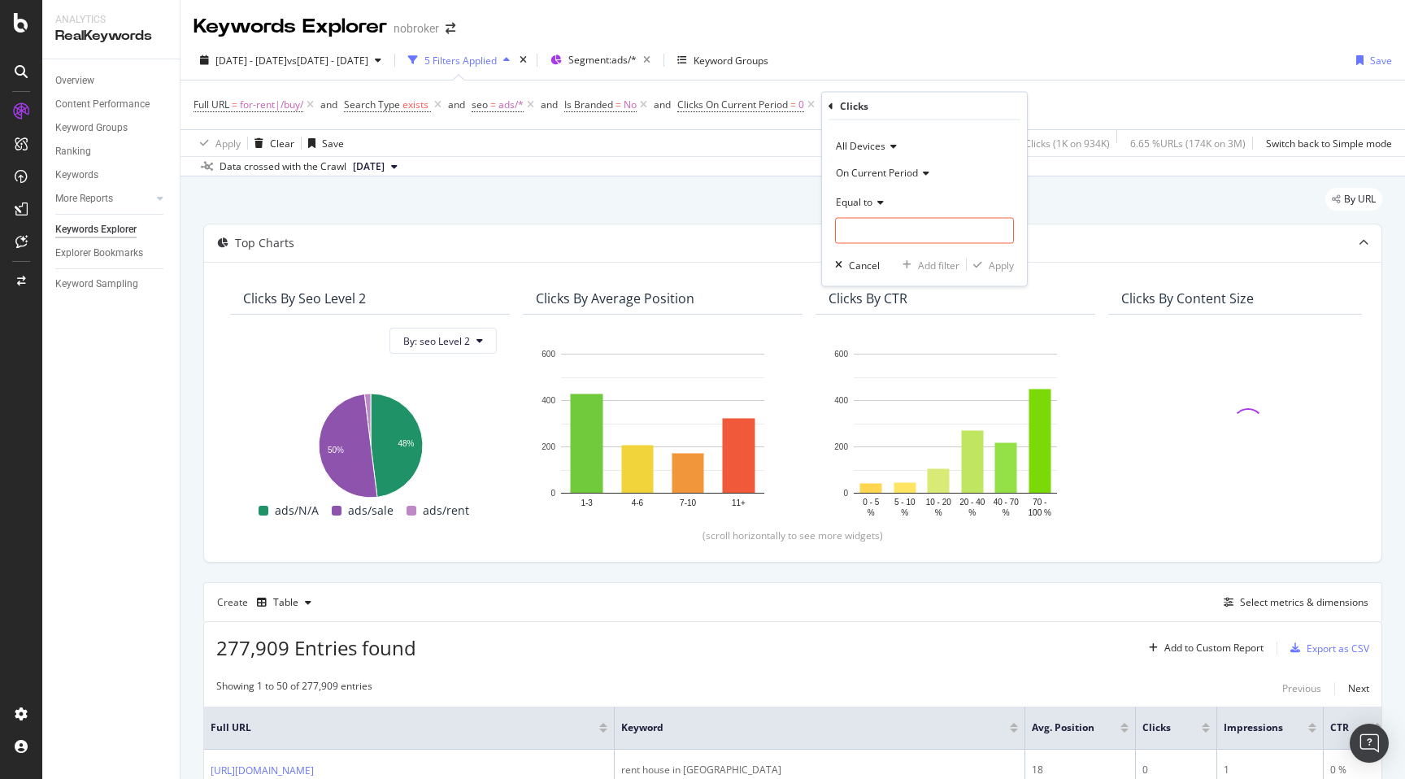
click at [881, 176] on span "On Current Period" at bounding box center [877, 172] width 82 height 14
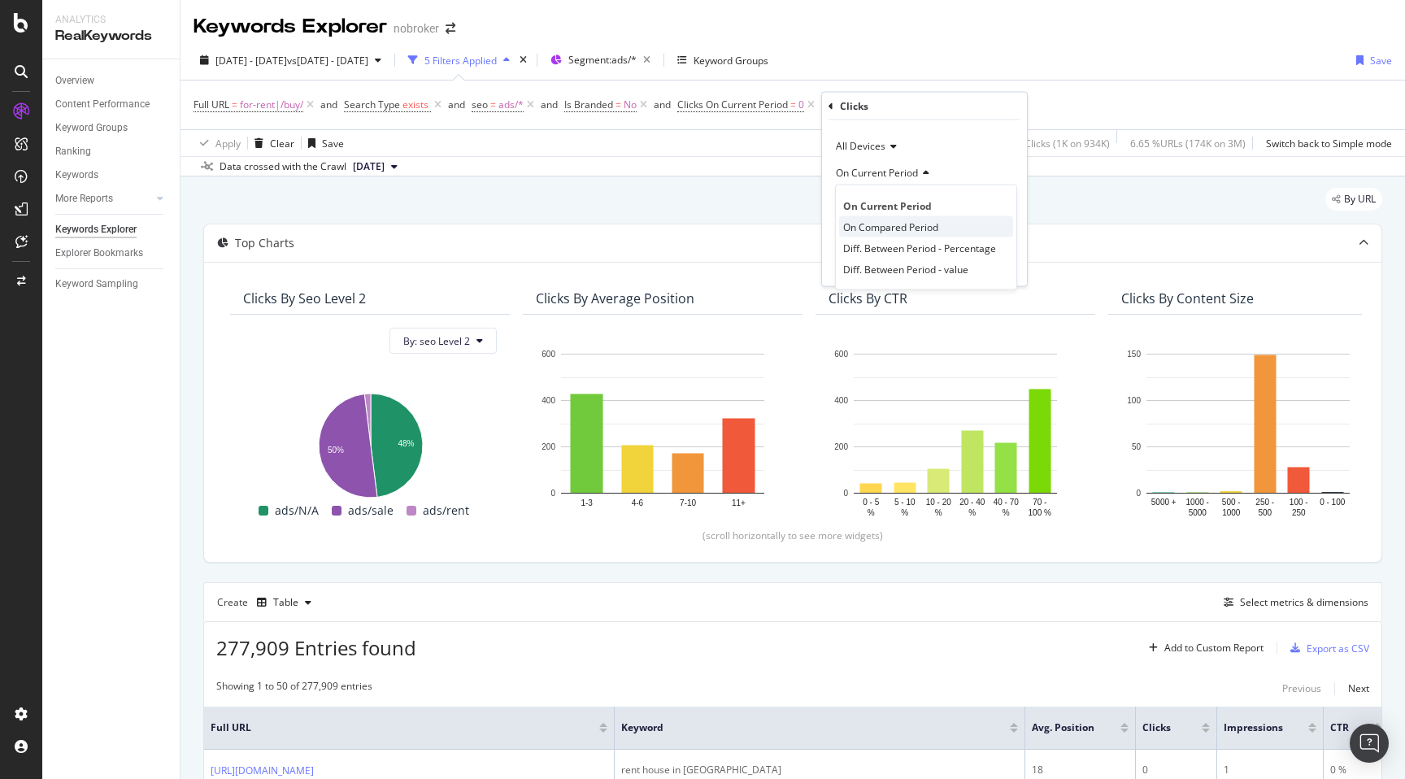
click at [894, 227] on span "On Compared Period" at bounding box center [890, 227] width 95 height 14
click at [870, 199] on span "Equal to" at bounding box center [854, 201] width 37 height 14
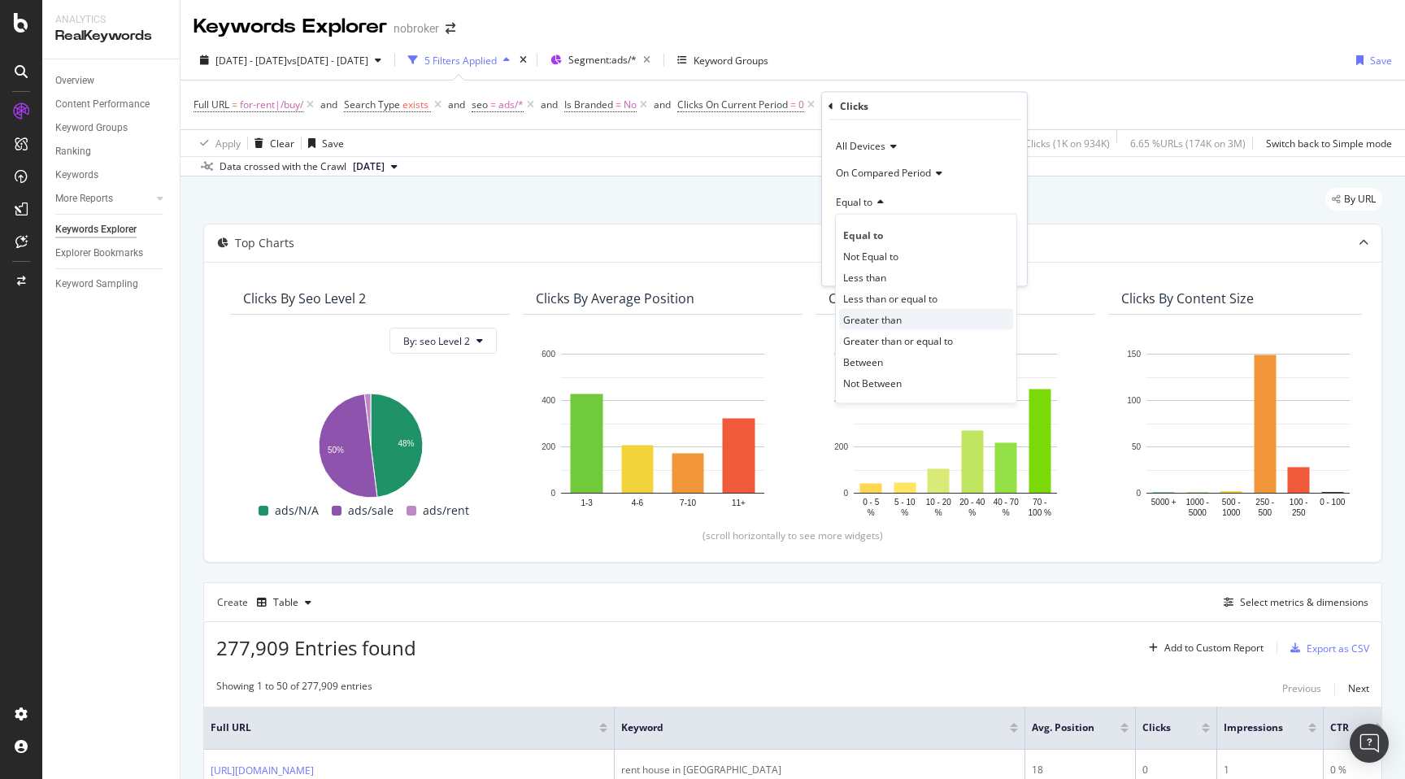
click at [891, 318] on span "Greater than" at bounding box center [872, 319] width 59 height 14
click at [863, 232] on input "number" at bounding box center [924, 231] width 179 height 26
type input "0"
click at [1003, 272] on button "Apply" at bounding box center [990, 265] width 47 height 16
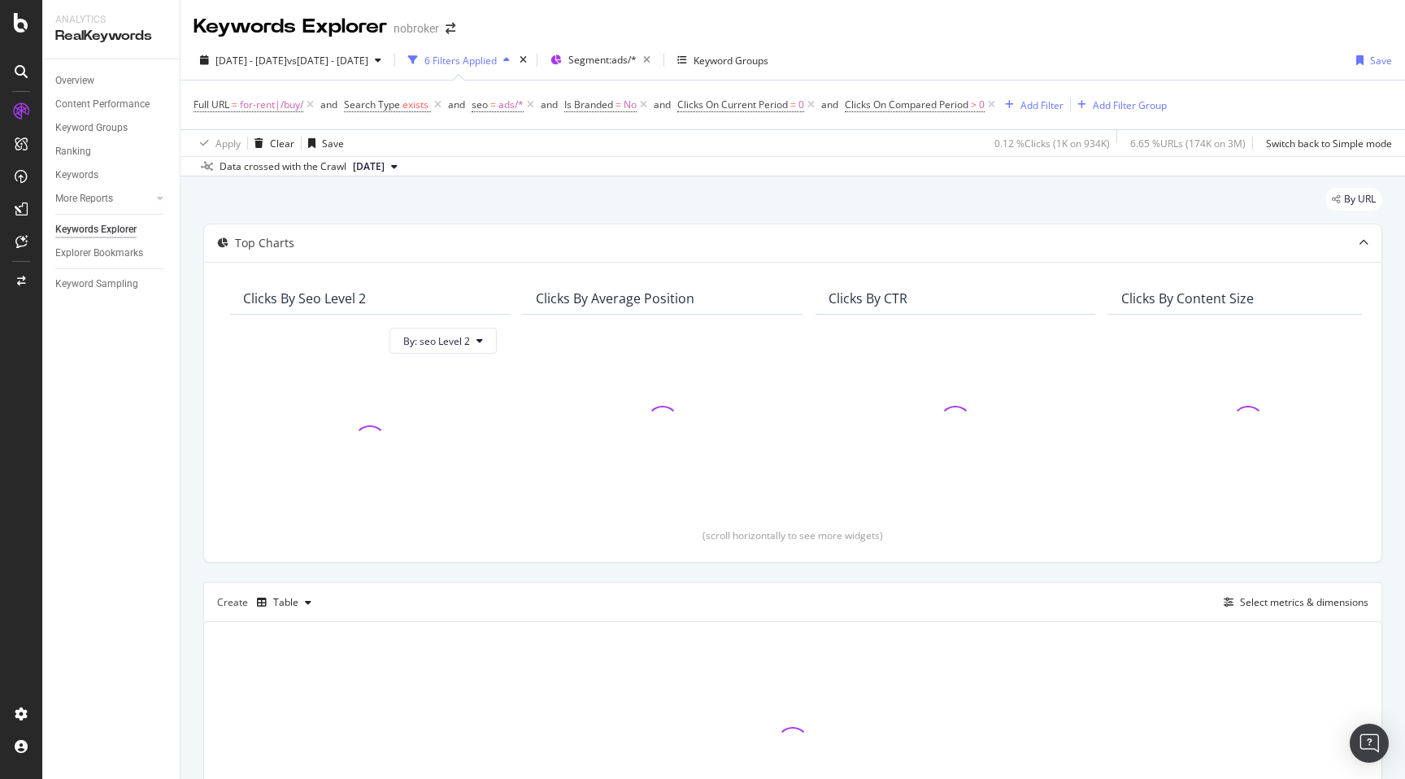
click at [186, 433] on div "By URL Top Charts Clicks By seo Level 2 By: seo Level 2 Clicks By Average Posit…" at bounding box center [793, 549] width 1225 height 746
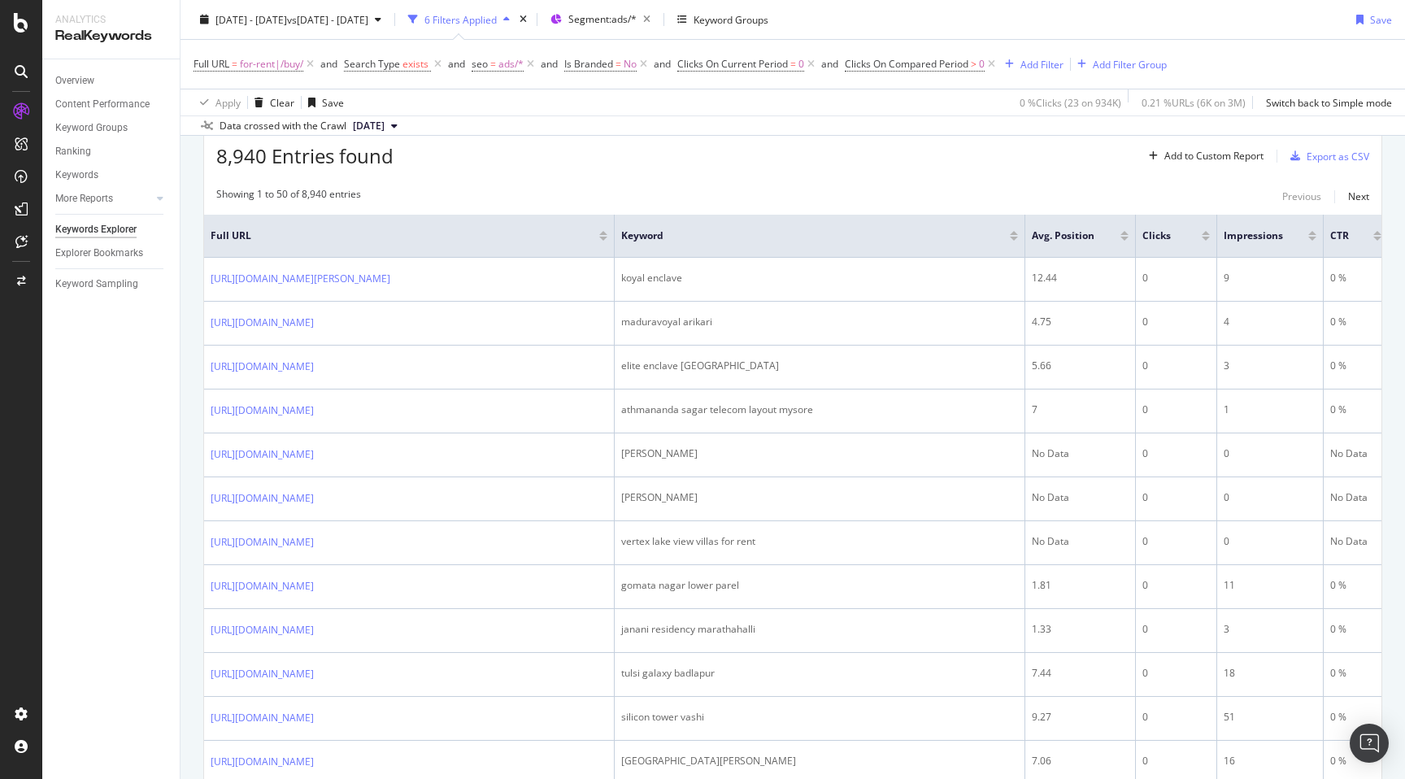
scroll to position [512, 0]
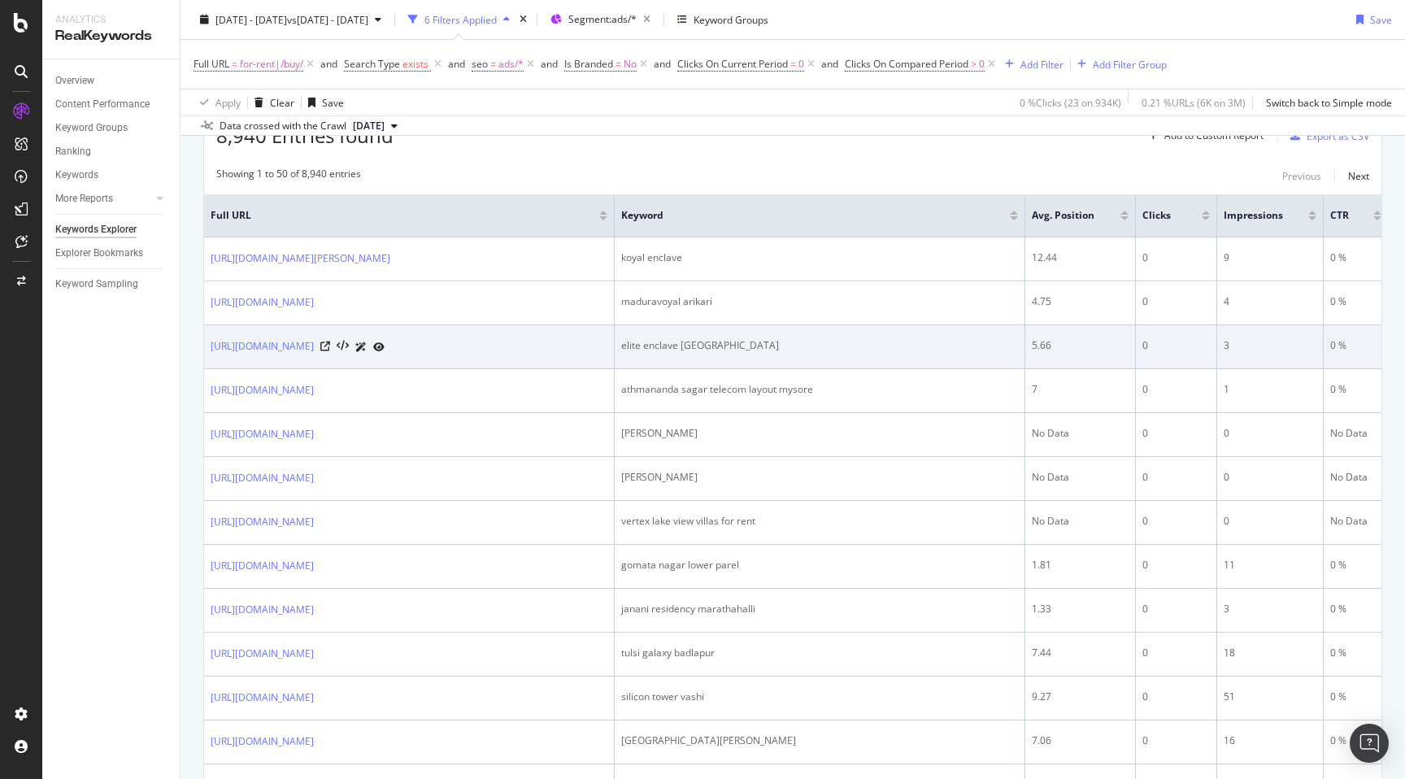
click at [640, 353] on div "elite enclave kharghar" at bounding box center [819, 345] width 397 height 15
copy div "elite enclave kharghar"
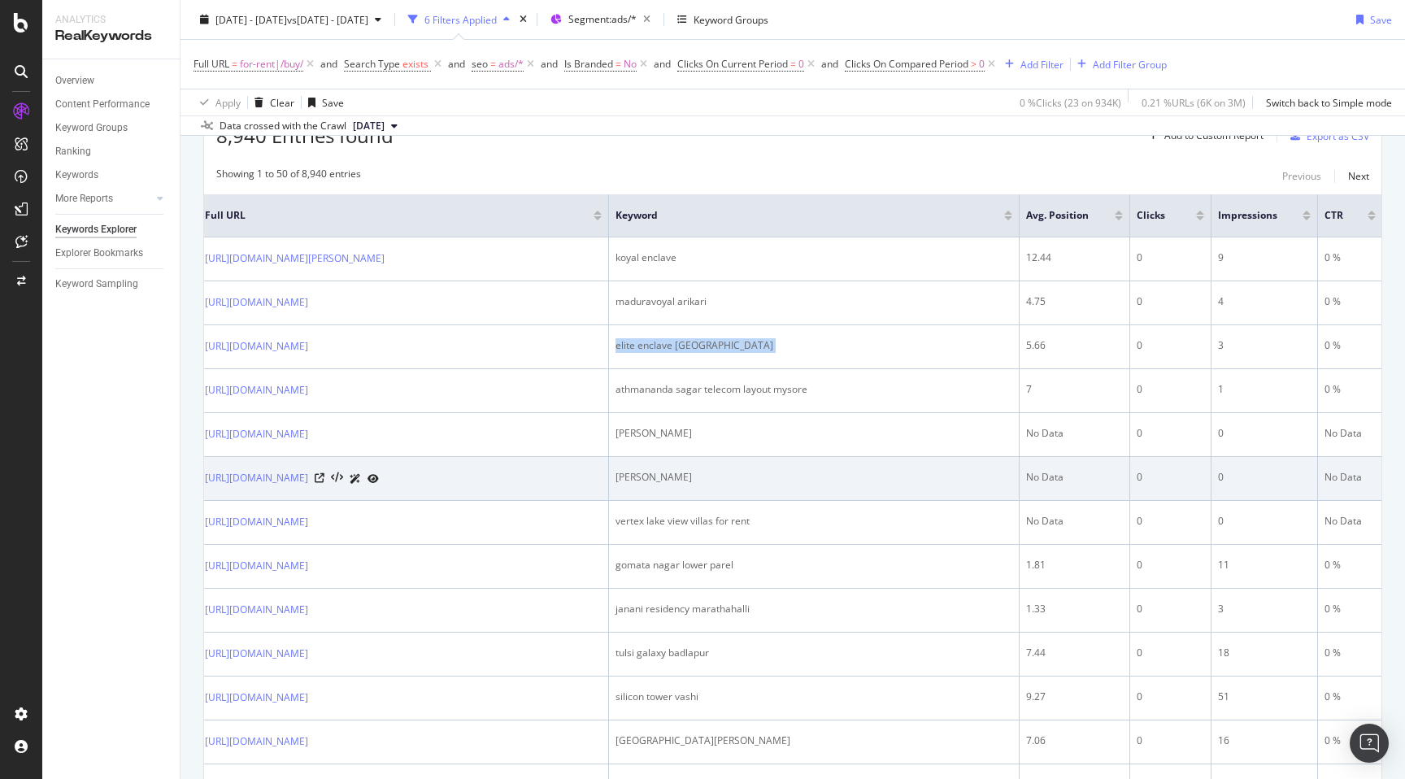
click at [629, 485] on div "park rivera" at bounding box center [814, 477] width 397 height 15
copy div "park rivera"
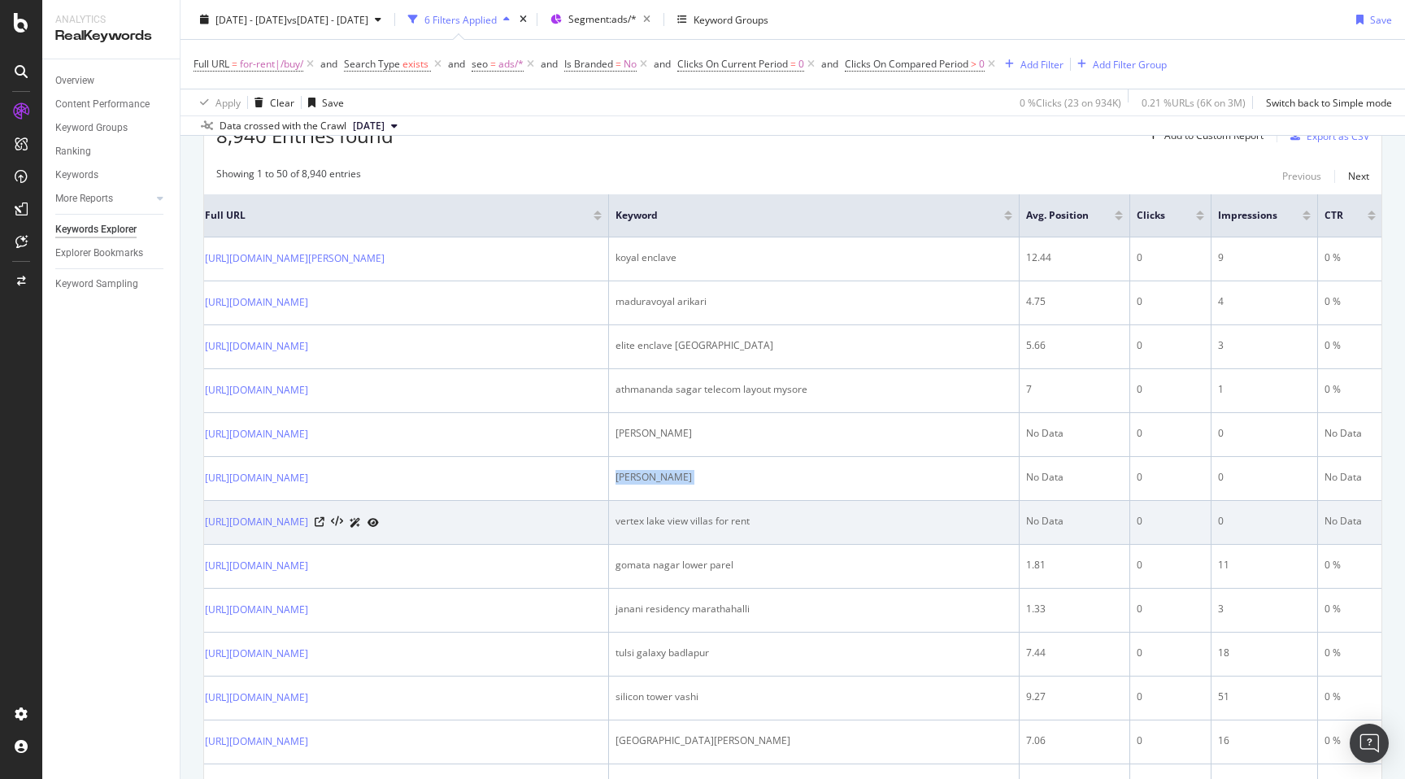
click at [650, 529] on div "vertex lake view villas for rent" at bounding box center [814, 521] width 397 height 15
copy div "vertex lake view villas for rent"
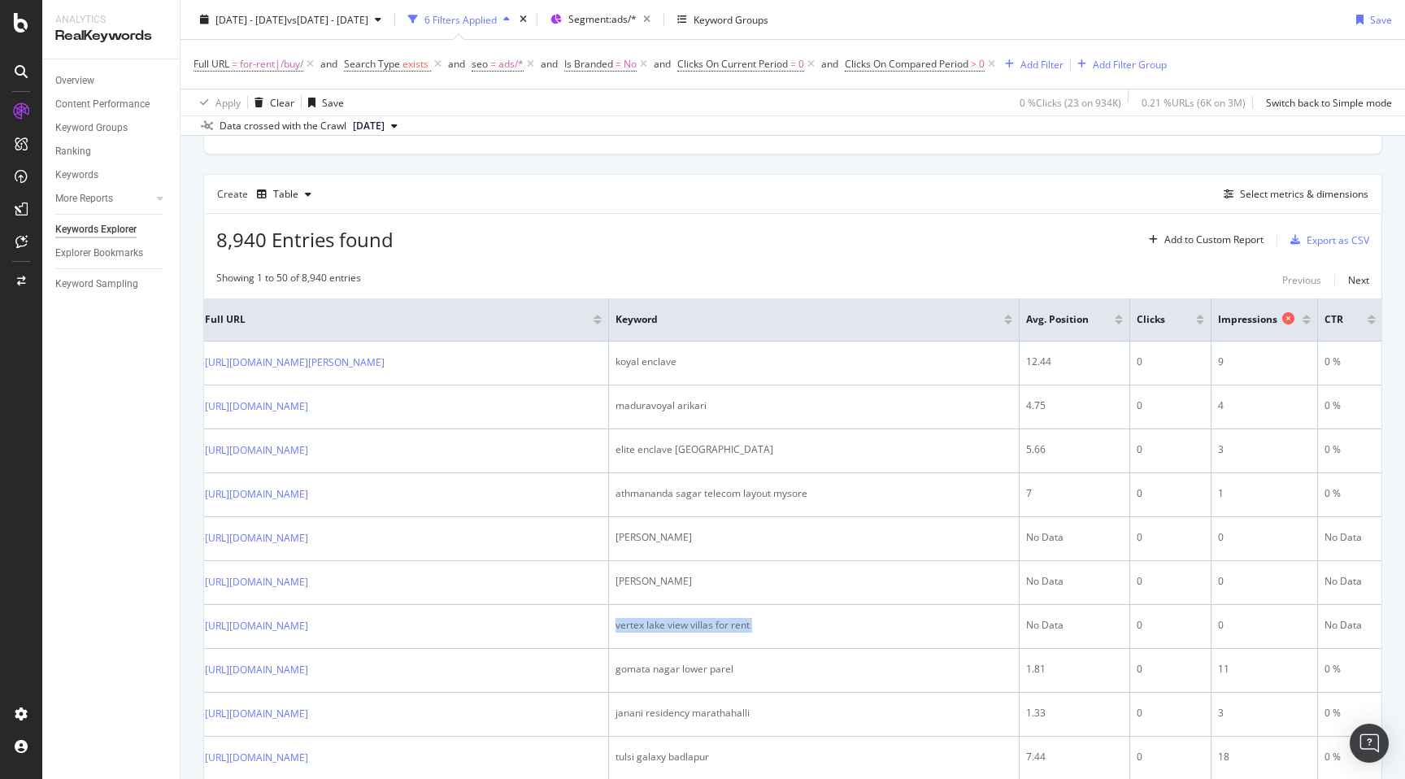
scroll to position [406, 0]
click at [1277, 203] on div "Select metrics & dimensions" at bounding box center [1304, 196] width 128 height 14
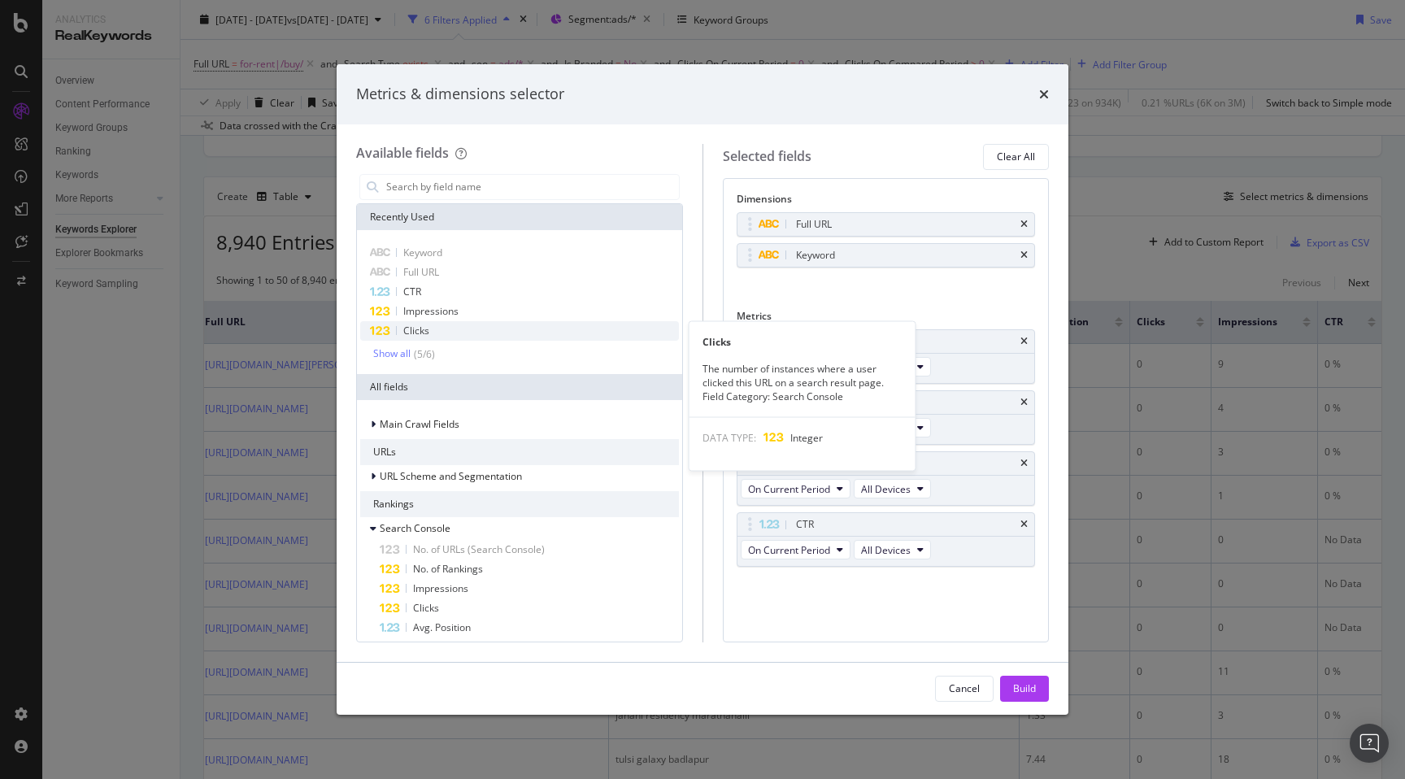
click at [429, 335] on span "Clicks" at bounding box center [416, 331] width 26 height 14
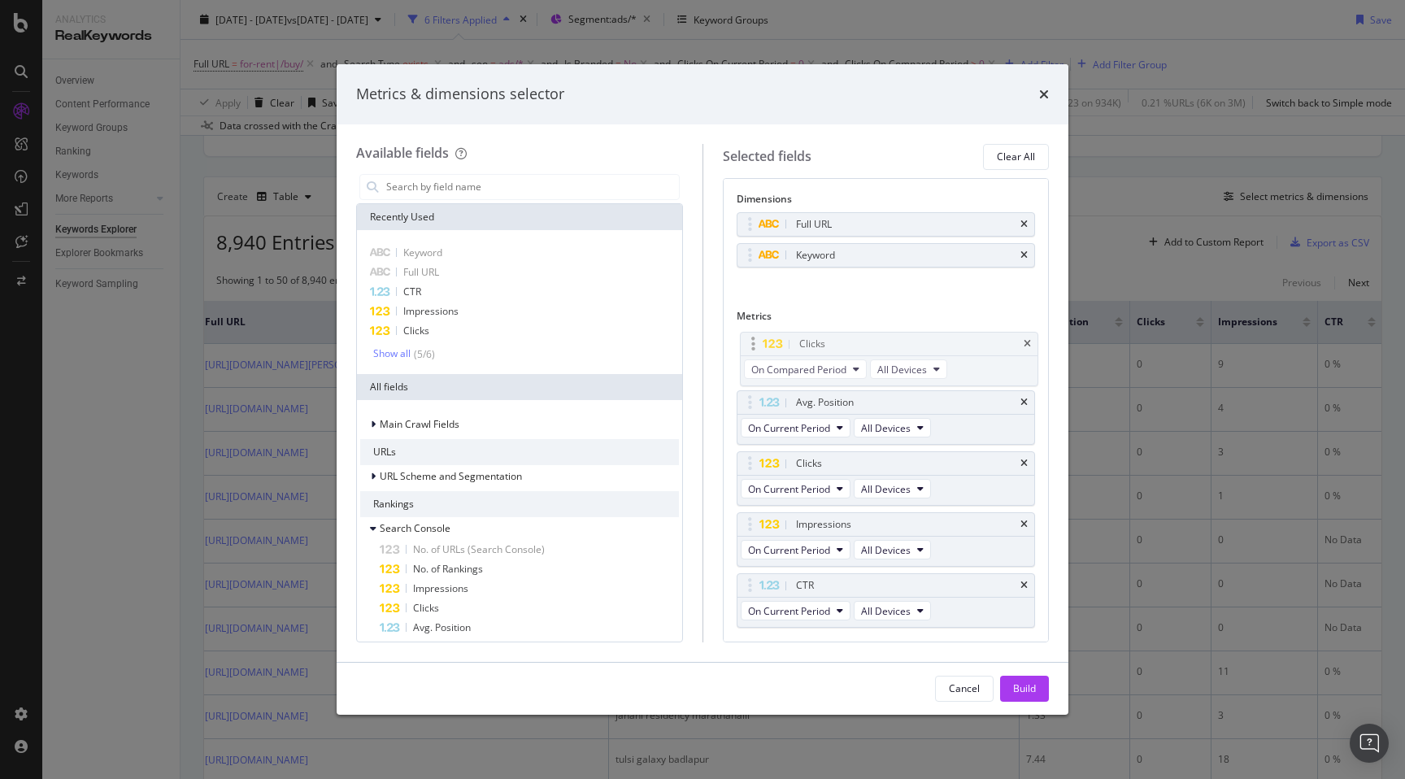
drag, startPoint x: 750, startPoint y: 585, endPoint x: 753, endPoint y: 344, distance: 241.5
click at [753, 344] on body "Analytics RealKeywords Overview Content Performance Keyword Groups Ranking Keyw…" at bounding box center [702, 389] width 1405 height 779
drag, startPoint x: 749, startPoint y: 462, endPoint x: 748, endPoint y: 402, distance: 59.4
click at [748, 402] on body "Analytics RealKeywords Overview Content Performance Keyword Groups Ranking Keyw…" at bounding box center [702, 389] width 1405 height 779
drag, startPoint x: 749, startPoint y: 407, endPoint x: 749, endPoint y: 373, distance: 33.3
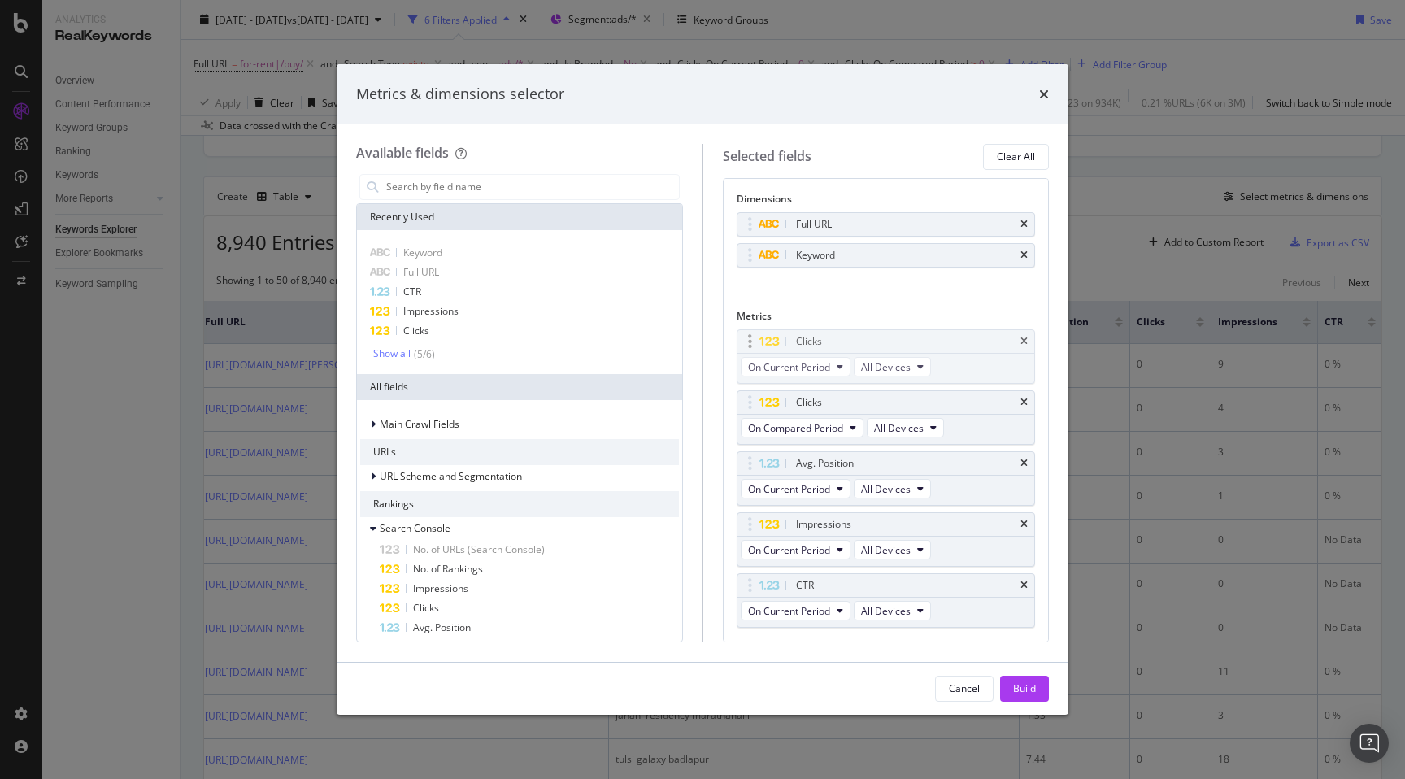
click at [749, 373] on body "Analytics RealKeywords Overview Content Performance Keyword Groups Ranking Keyw…" at bounding box center [702, 389] width 1405 height 779
click at [1013, 689] on div "Build" at bounding box center [1024, 688] width 23 height 14
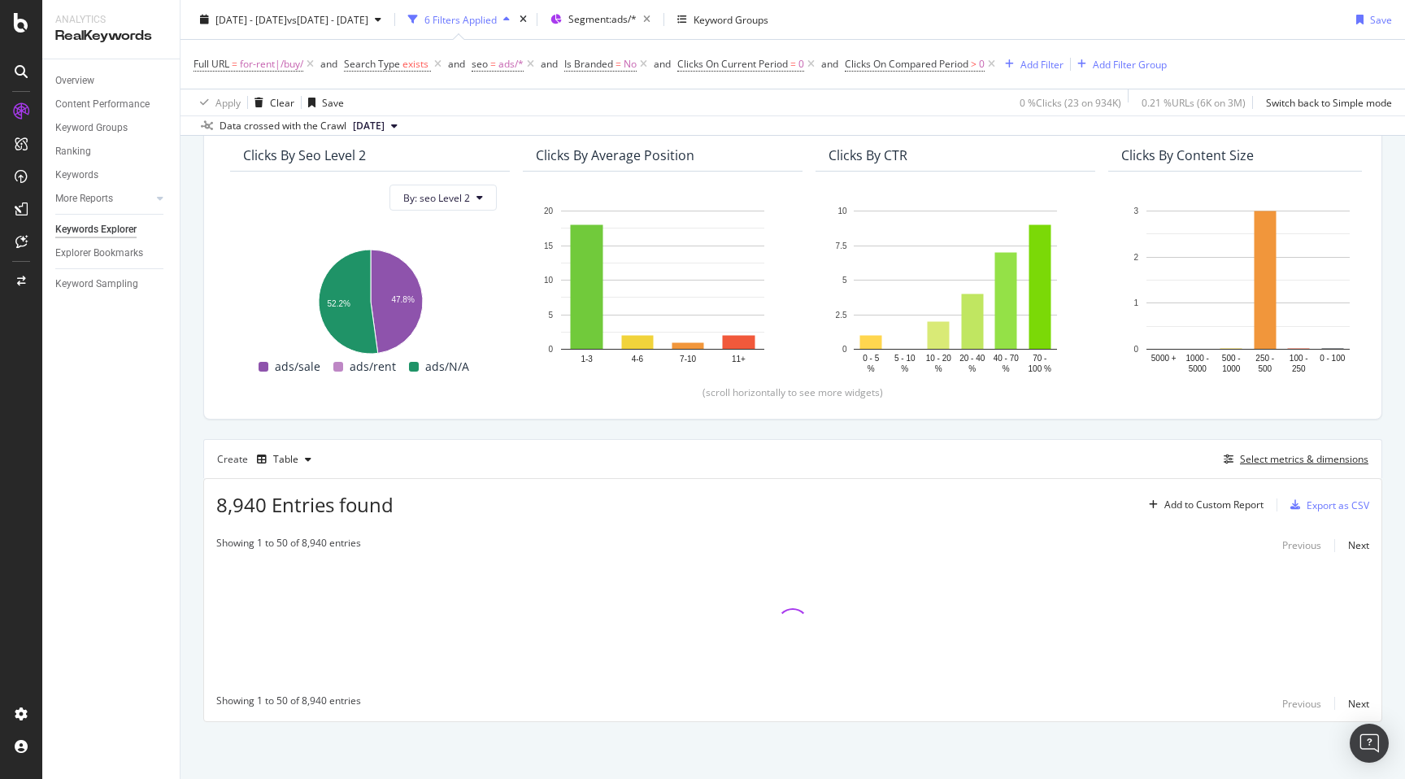
scroll to position [144, 0]
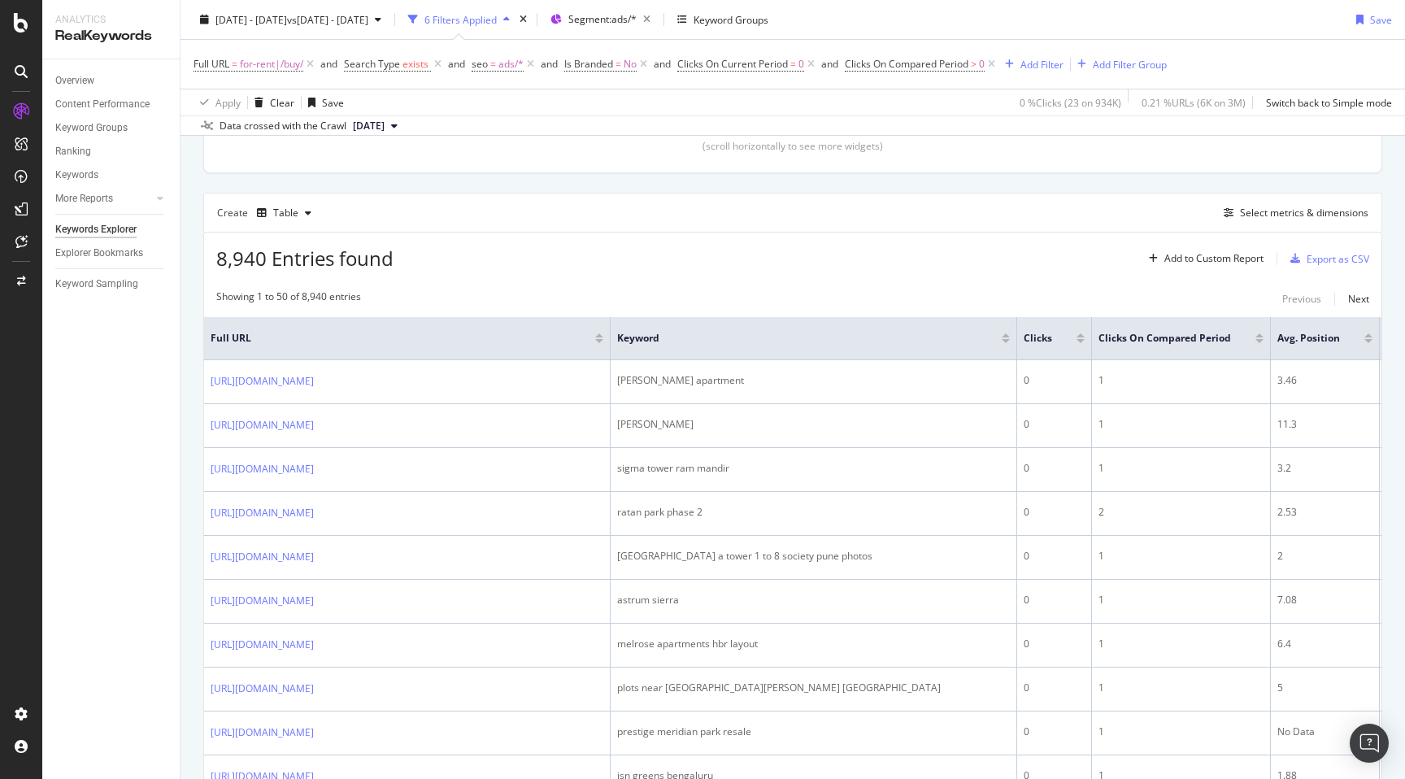
scroll to position [410, 0]
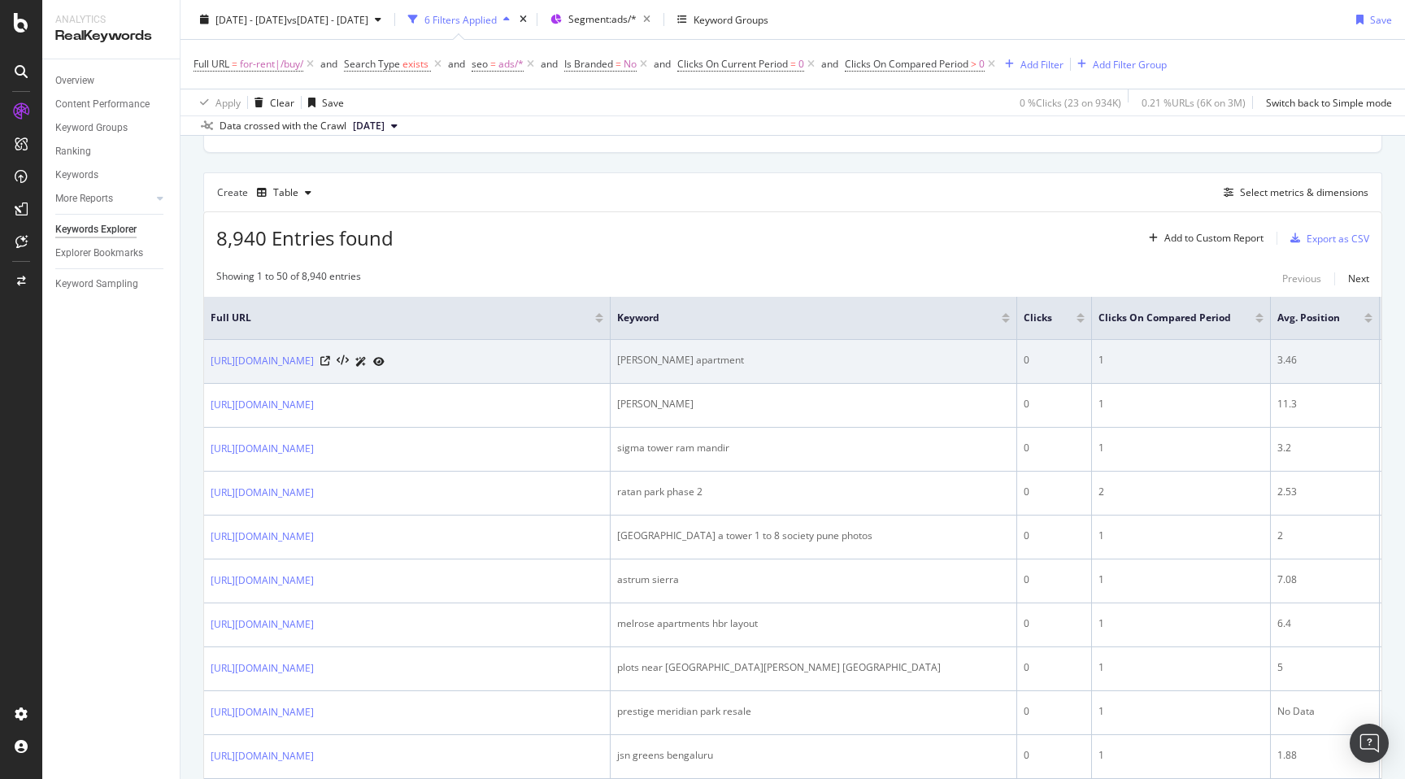
click at [624, 360] on div "teja apartment" at bounding box center [813, 360] width 393 height 15
copy div "teja apartment"
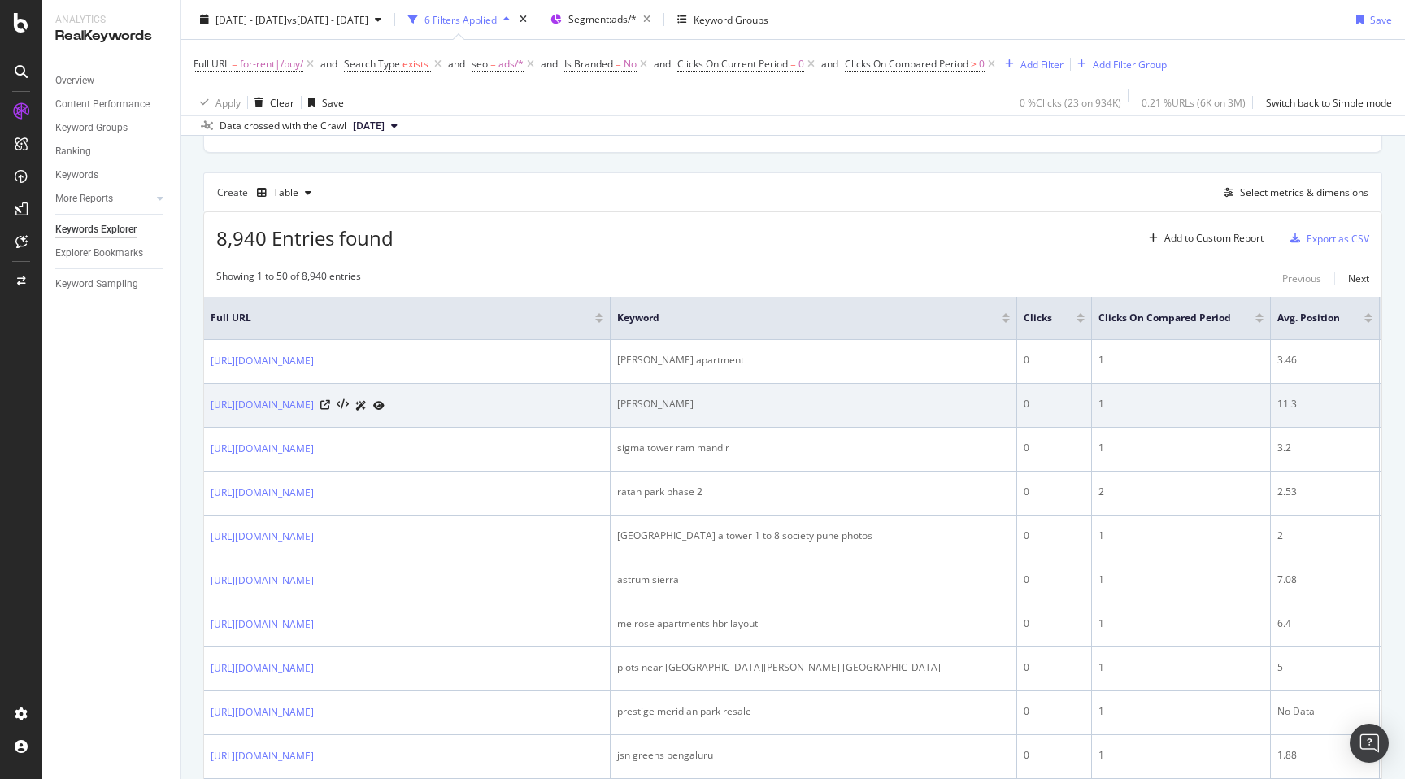
click at [628, 411] on div "ramya jeevan" at bounding box center [813, 404] width 393 height 15
copy div "ramya jeevan"
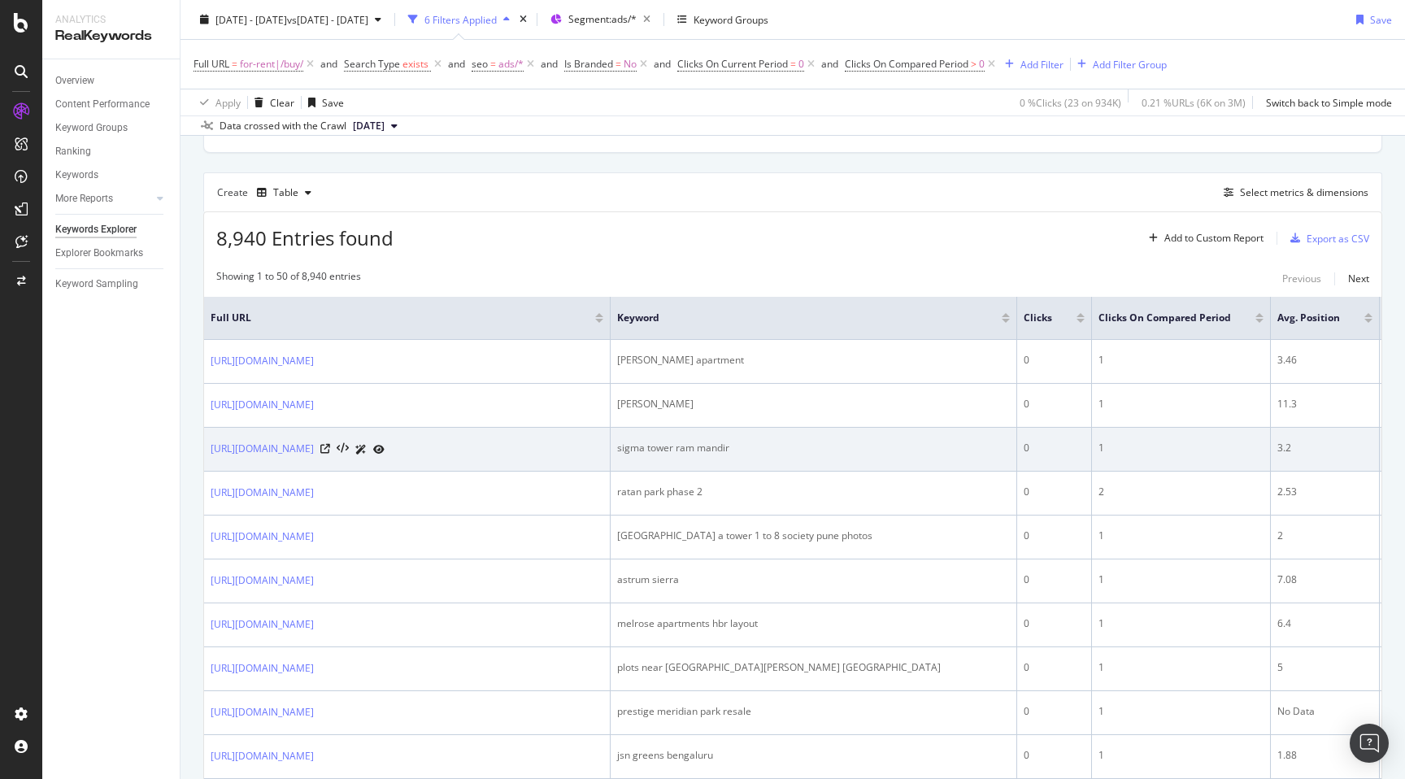
click at [690, 455] on div "sigma tower ram mandir" at bounding box center [813, 448] width 393 height 15
copy div "sigma tower ram mandir"
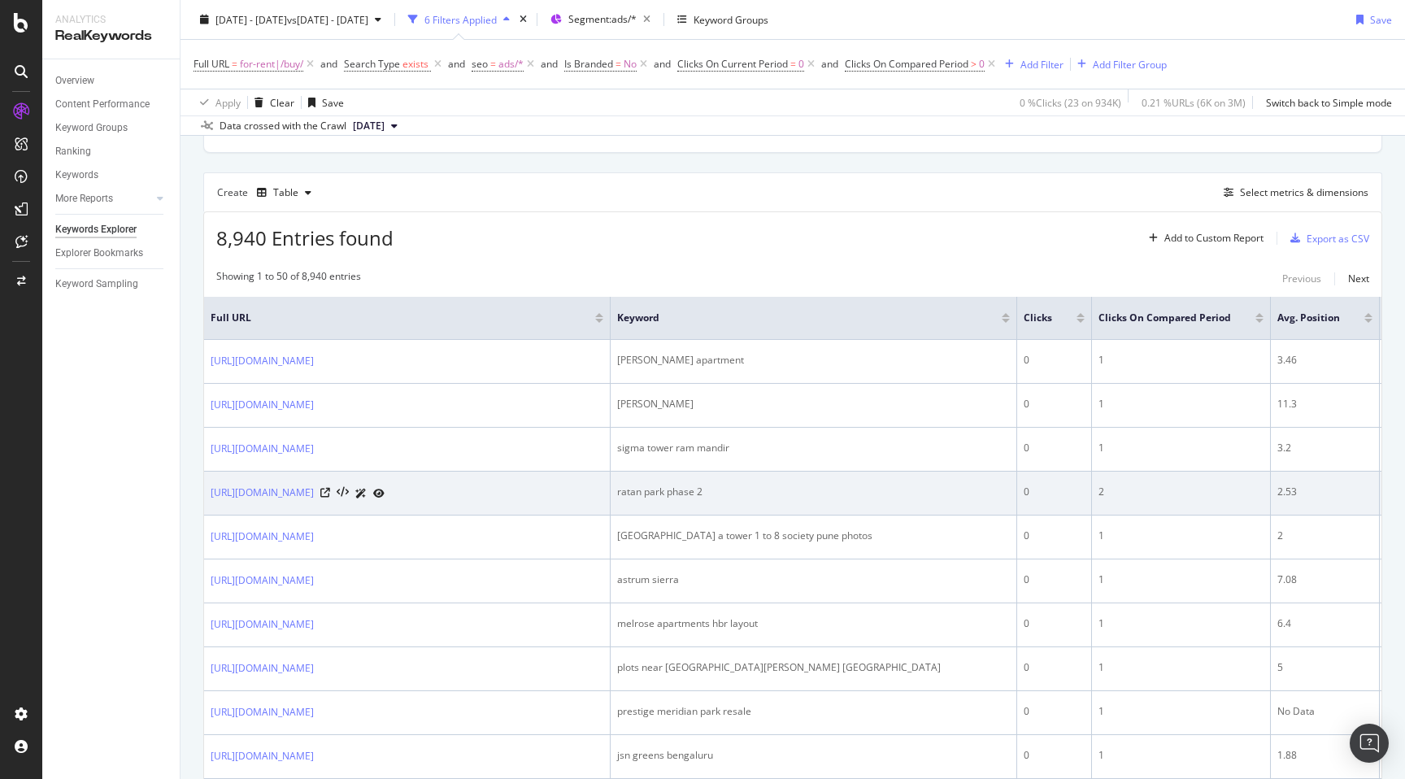
click at [628, 499] on div "ratan park phase 2" at bounding box center [813, 492] width 393 height 15
copy div "ratan park phase 2"
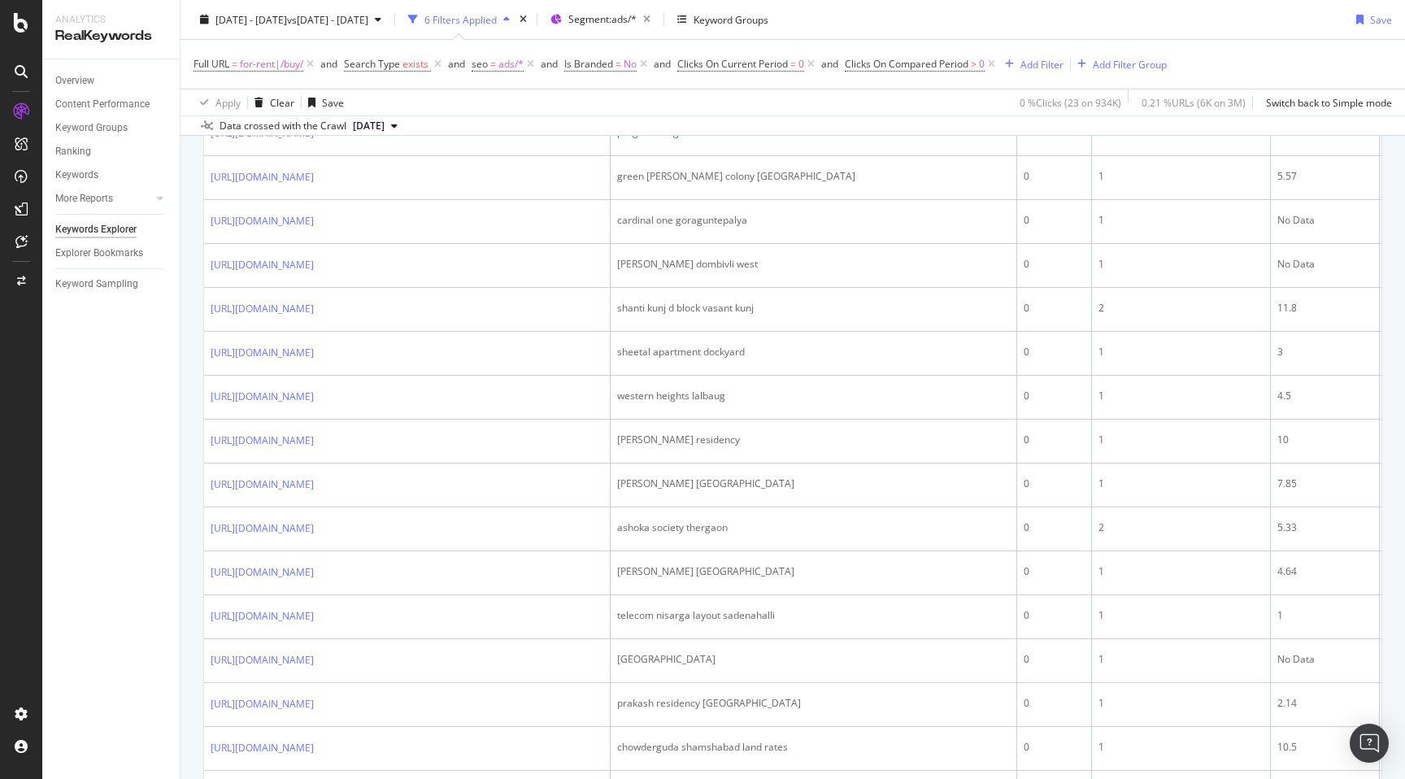
scroll to position [1078, 0]
click at [633, 154] on td "progressive grande ulwe rent" at bounding box center [814, 133] width 407 height 44
copy div "progressive grande ulwe rent"
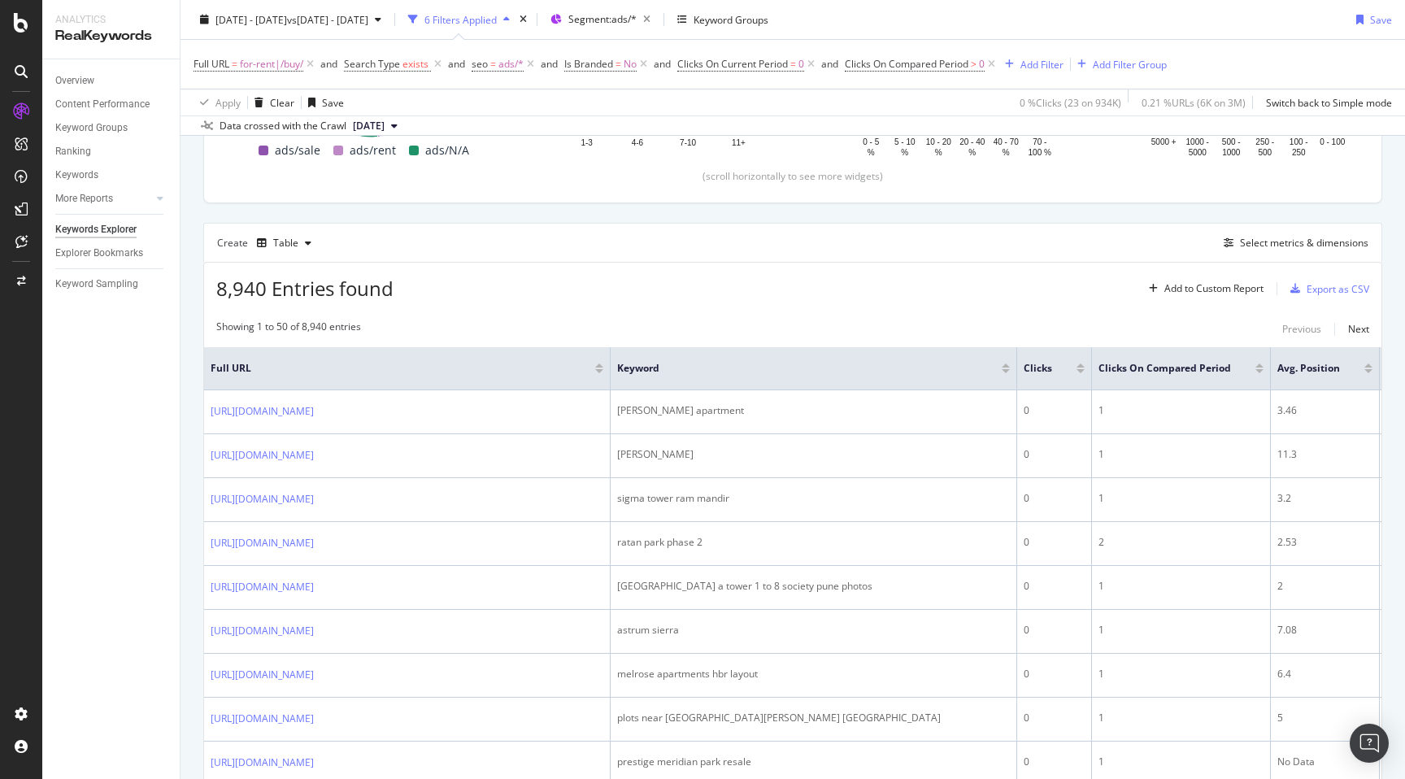
scroll to position [350, 0]
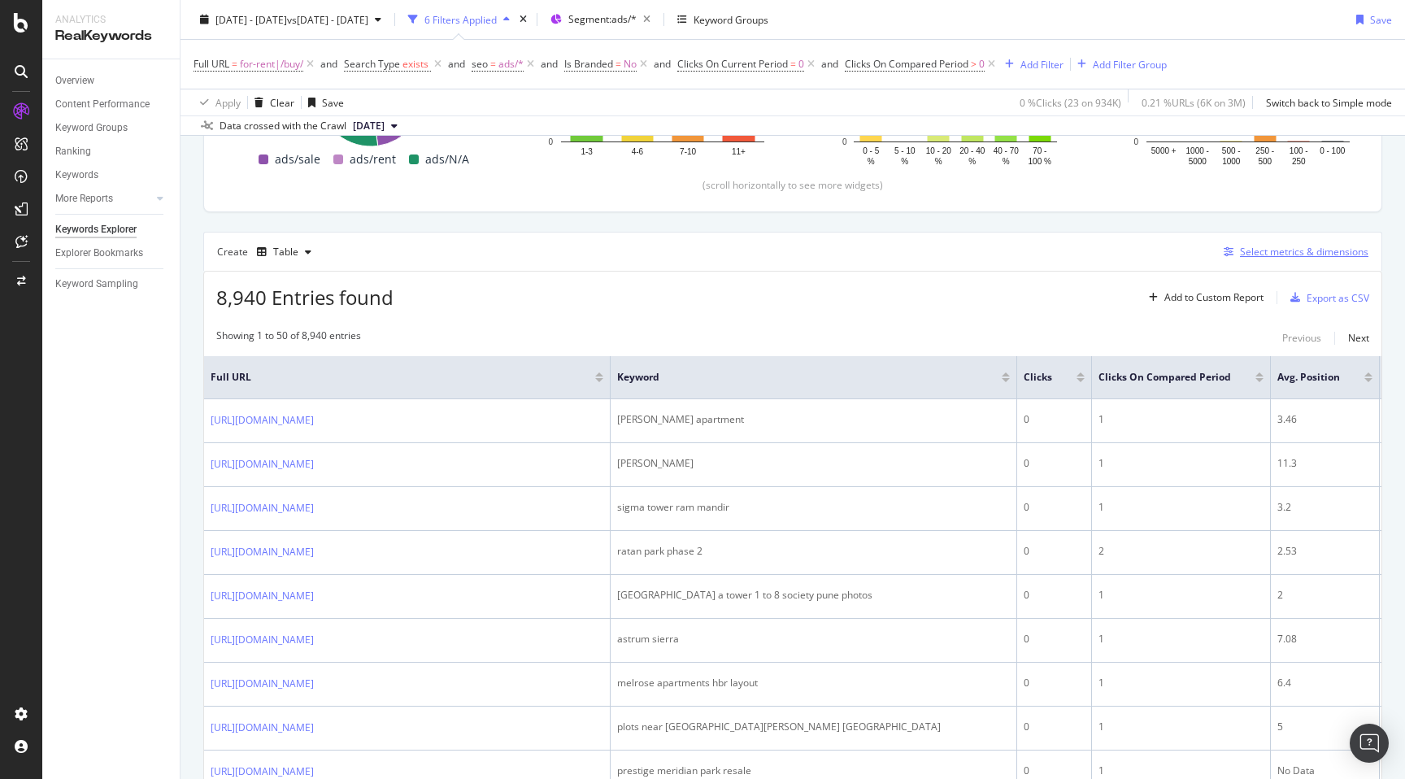
click at [1264, 246] on div "Select metrics & dimensions" at bounding box center [1304, 252] width 128 height 14
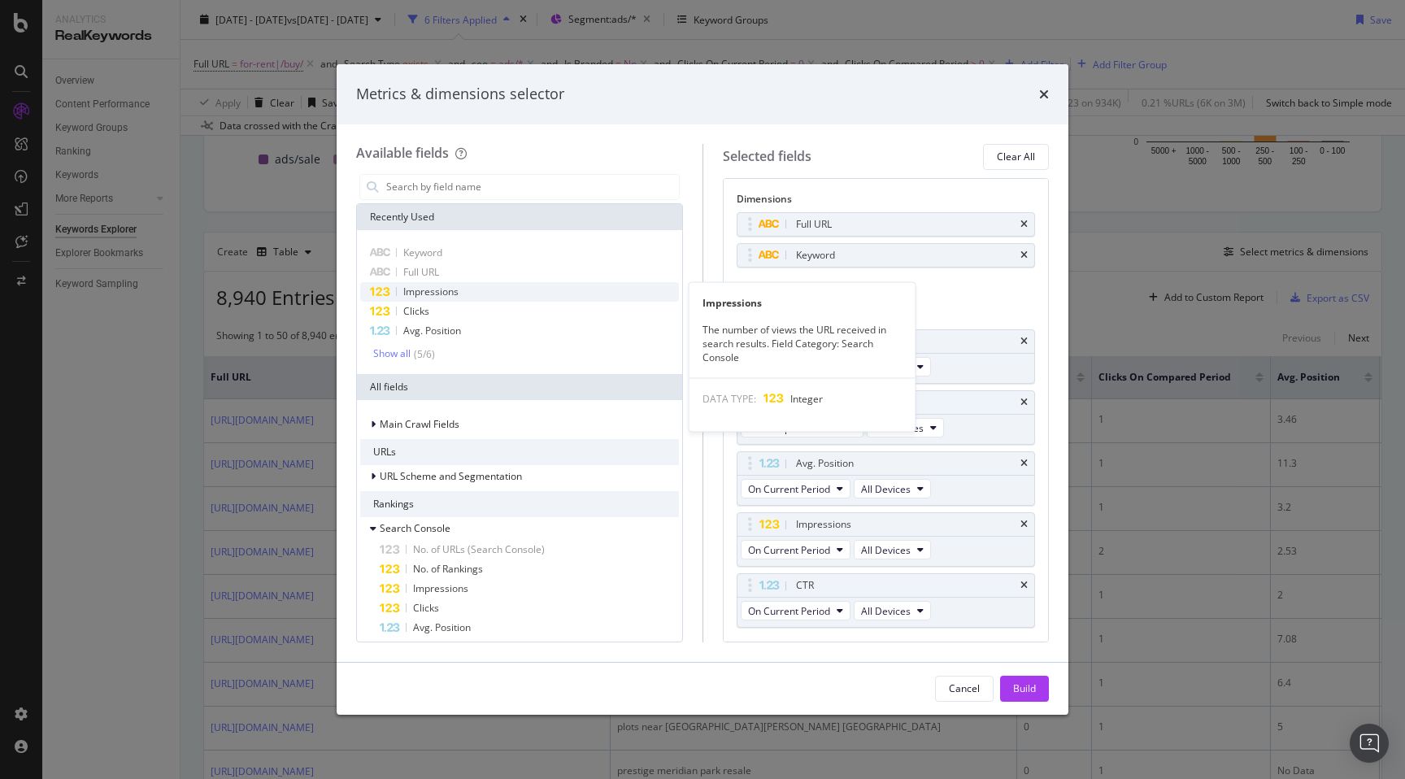
click at [448, 293] on span "Impressions" at bounding box center [430, 292] width 55 height 14
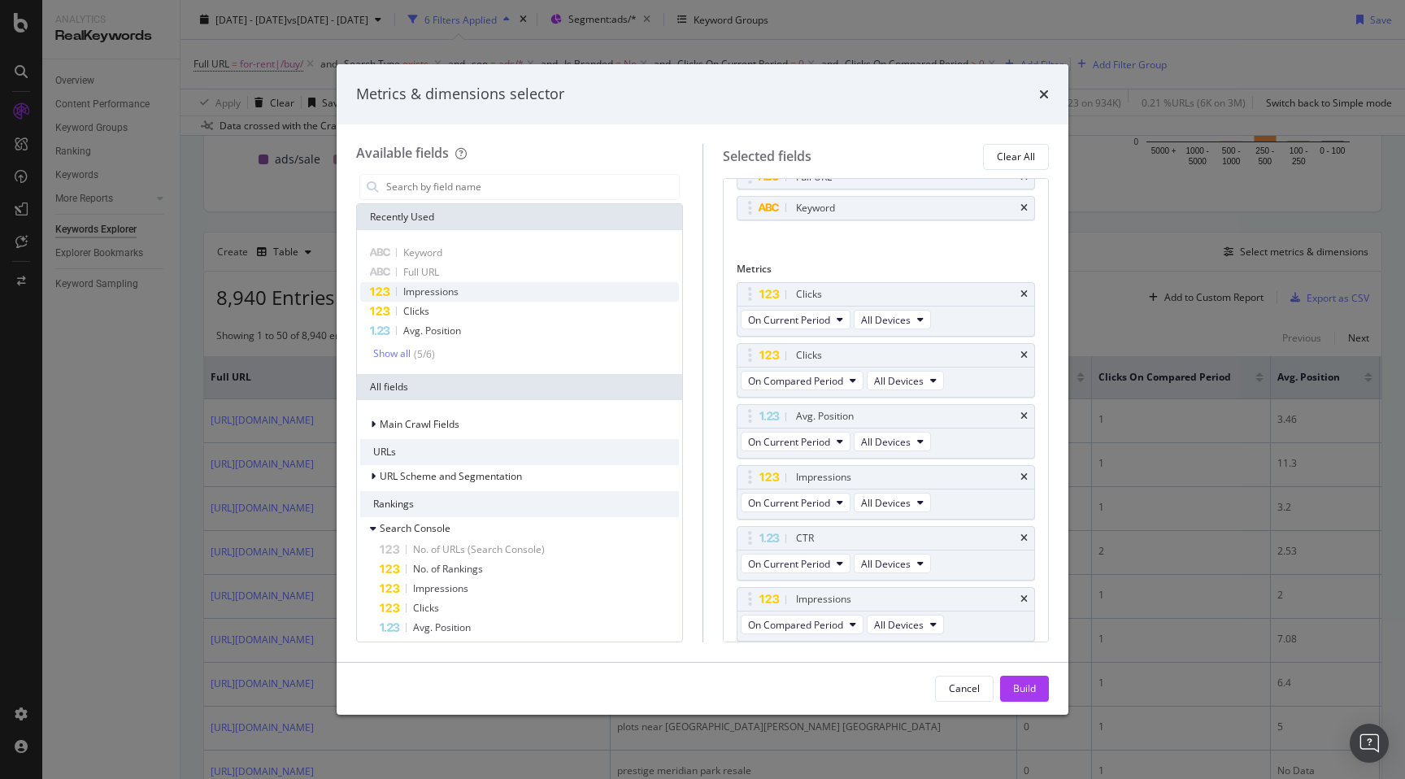
click at [448, 293] on span "Impressions" at bounding box center [430, 292] width 55 height 14
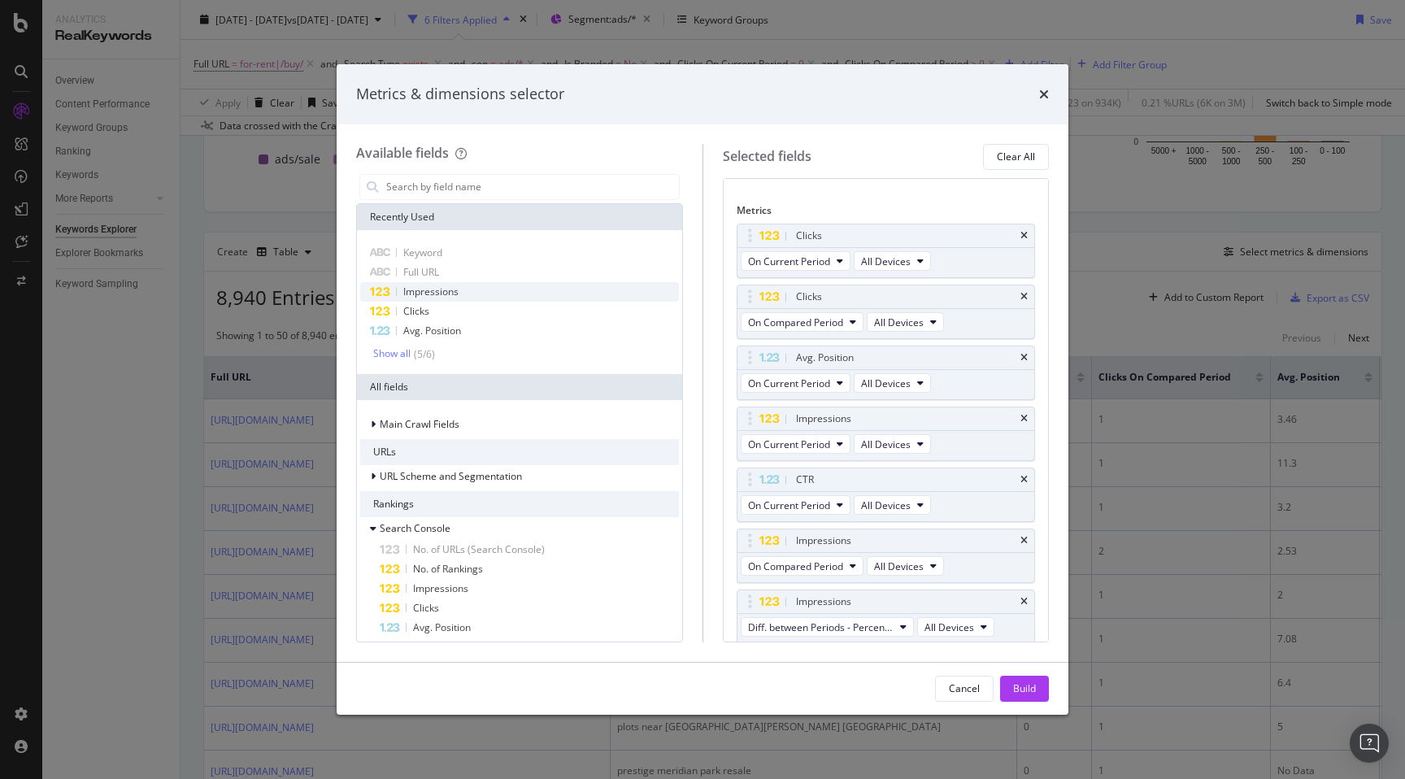
scroll to position [108, 0]
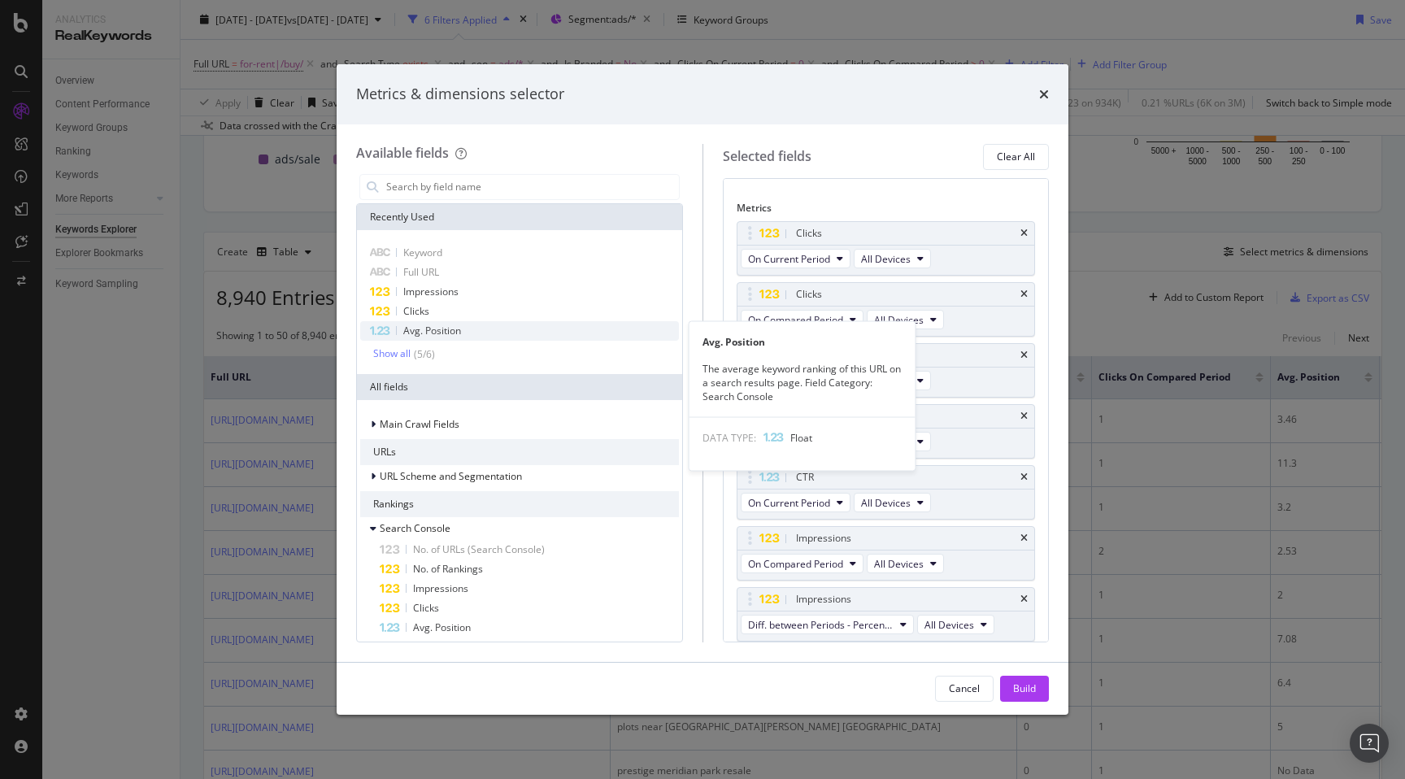
click at [441, 324] on span "Avg. Position" at bounding box center [432, 331] width 58 height 14
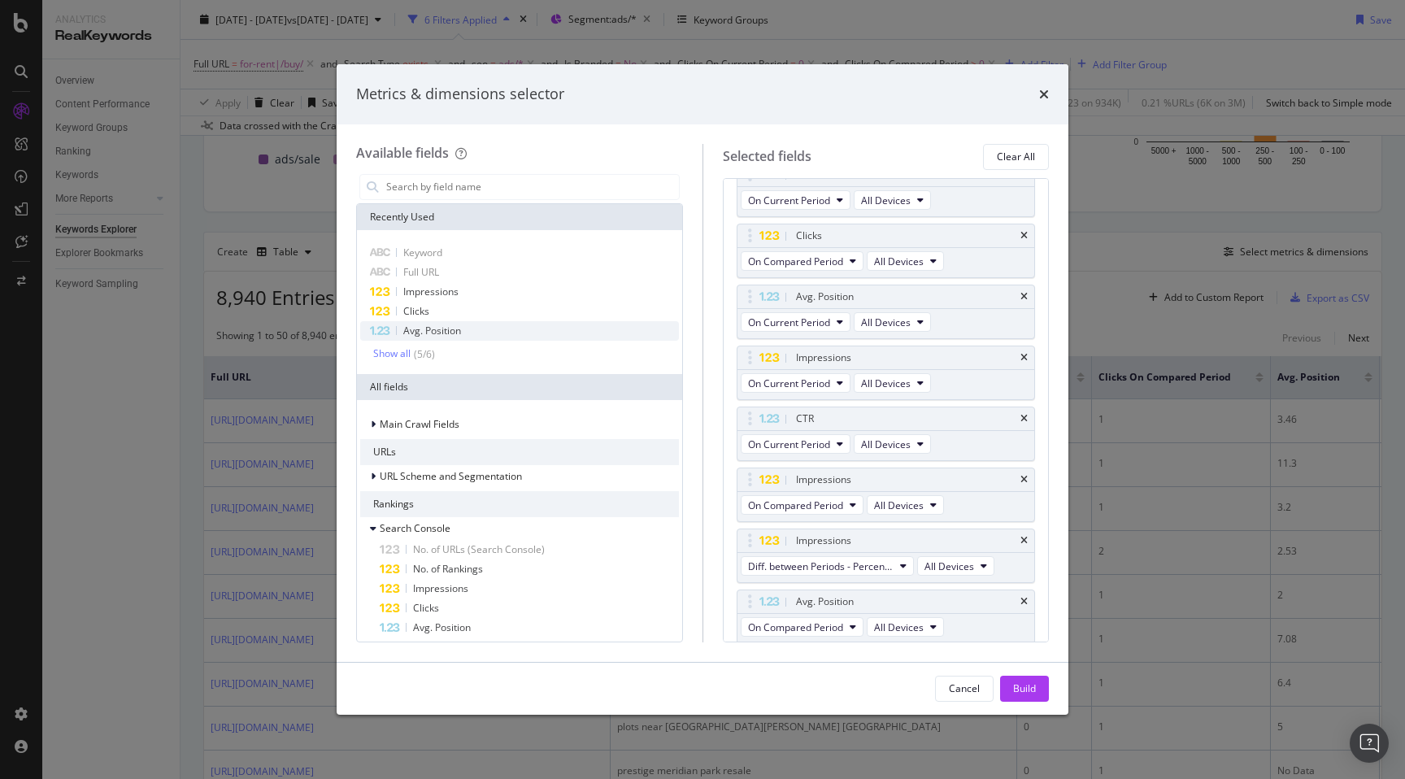
scroll to position [169, 0]
click at [1023, 685] on div "Build" at bounding box center [1024, 688] width 23 height 14
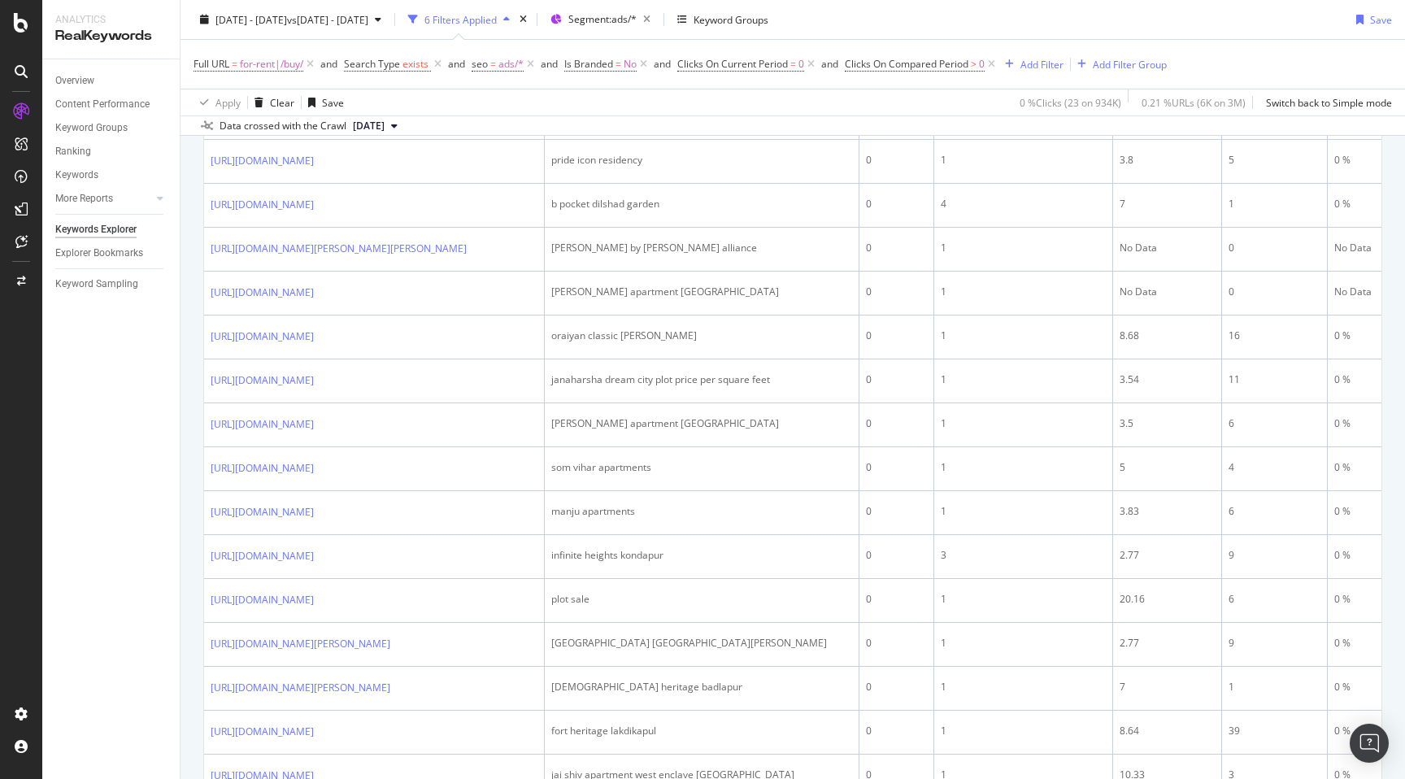
scroll to position [1004, 0]
click at [1035, 62] on div "Add Filter" at bounding box center [1041, 64] width 43 height 14
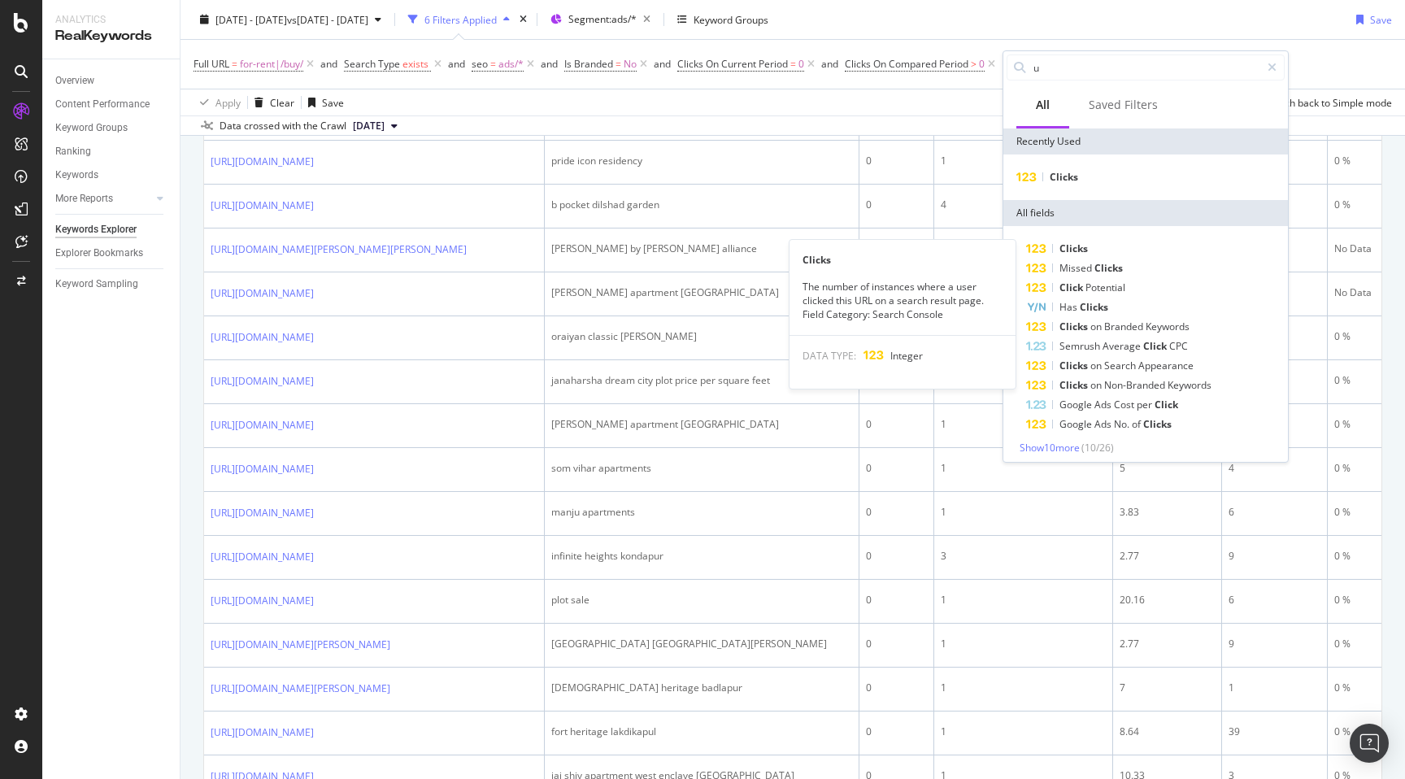
type input "ur"
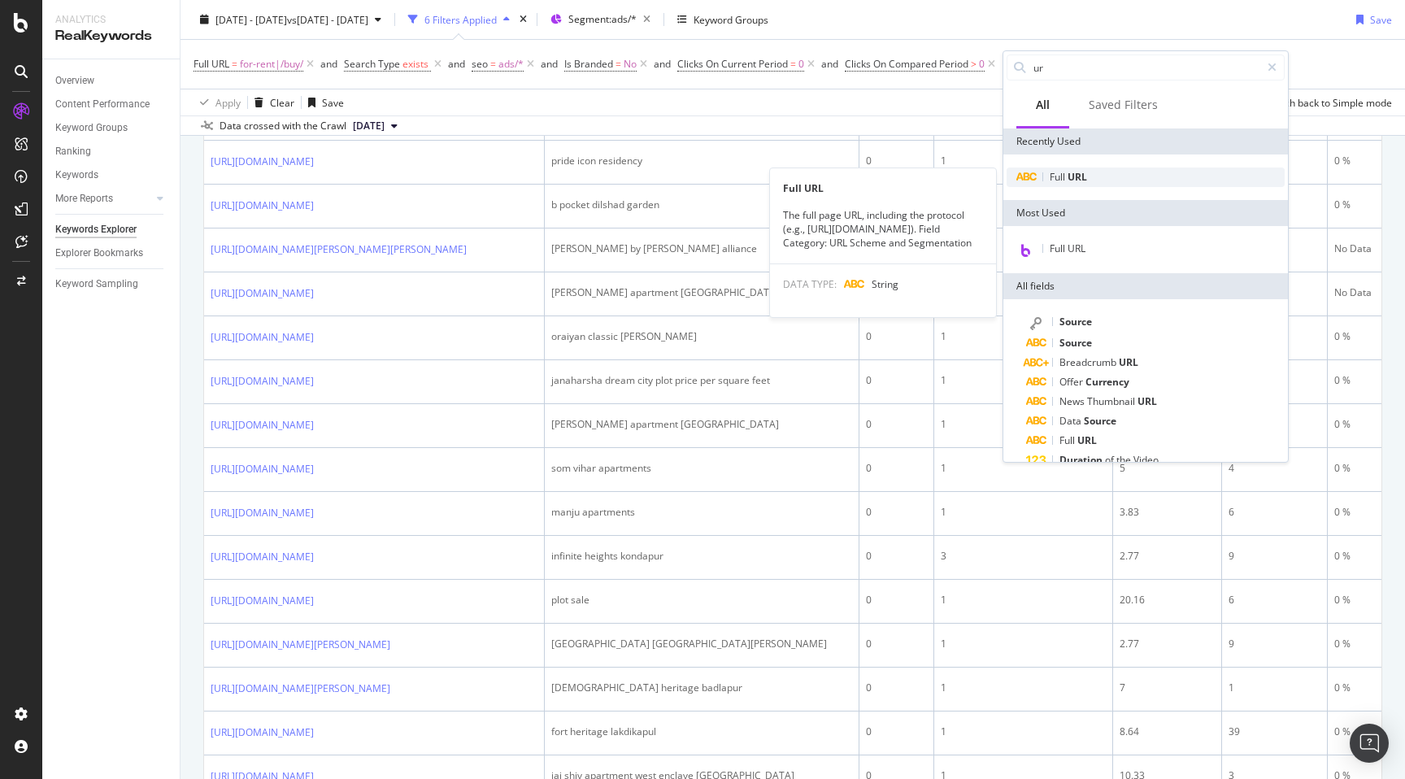
click at [1068, 176] on span "URL" at bounding box center [1078, 177] width 20 height 14
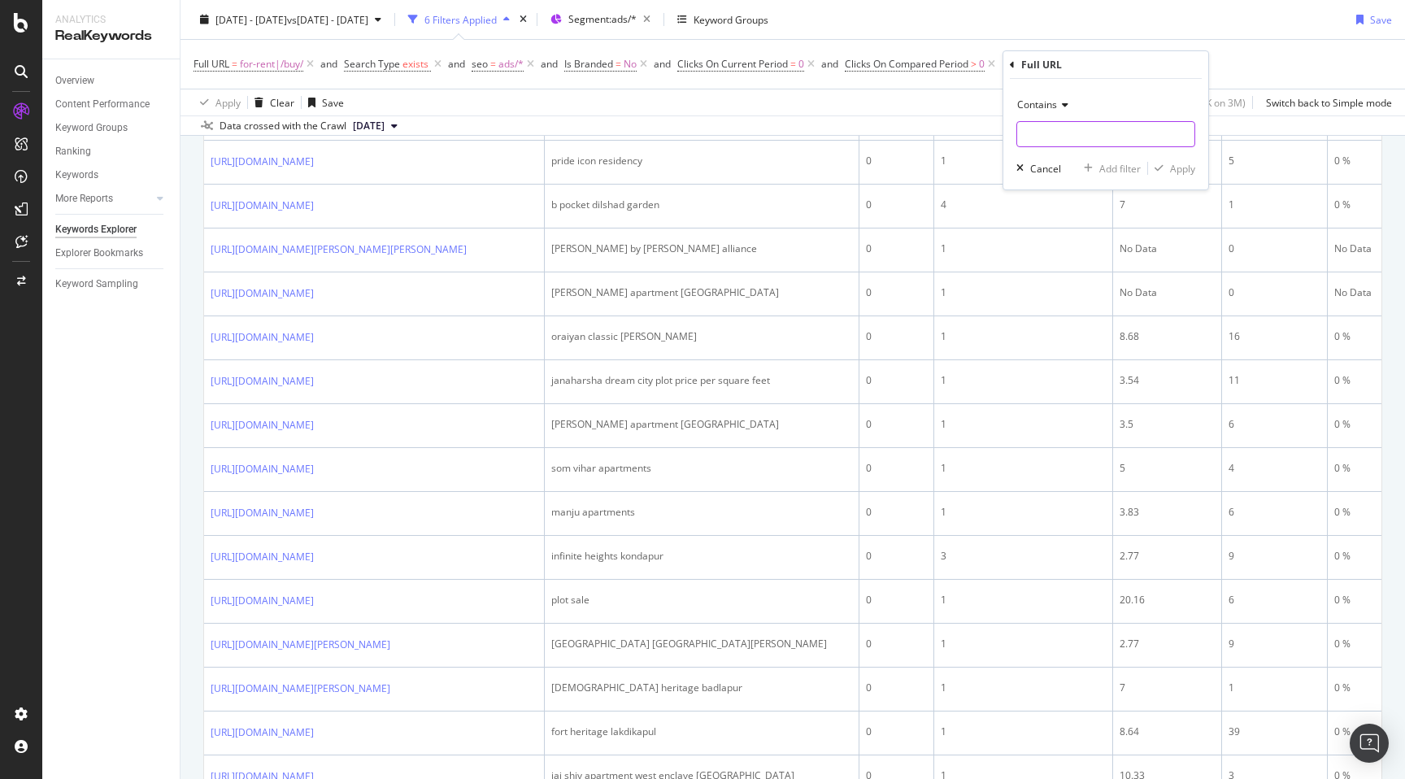
click at [1037, 142] on input "text" at bounding box center [1105, 134] width 177 height 26
paste input "progressive-grande"
type input "progressive-grande"
click at [1187, 171] on div "Apply" at bounding box center [1182, 169] width 25 height 14
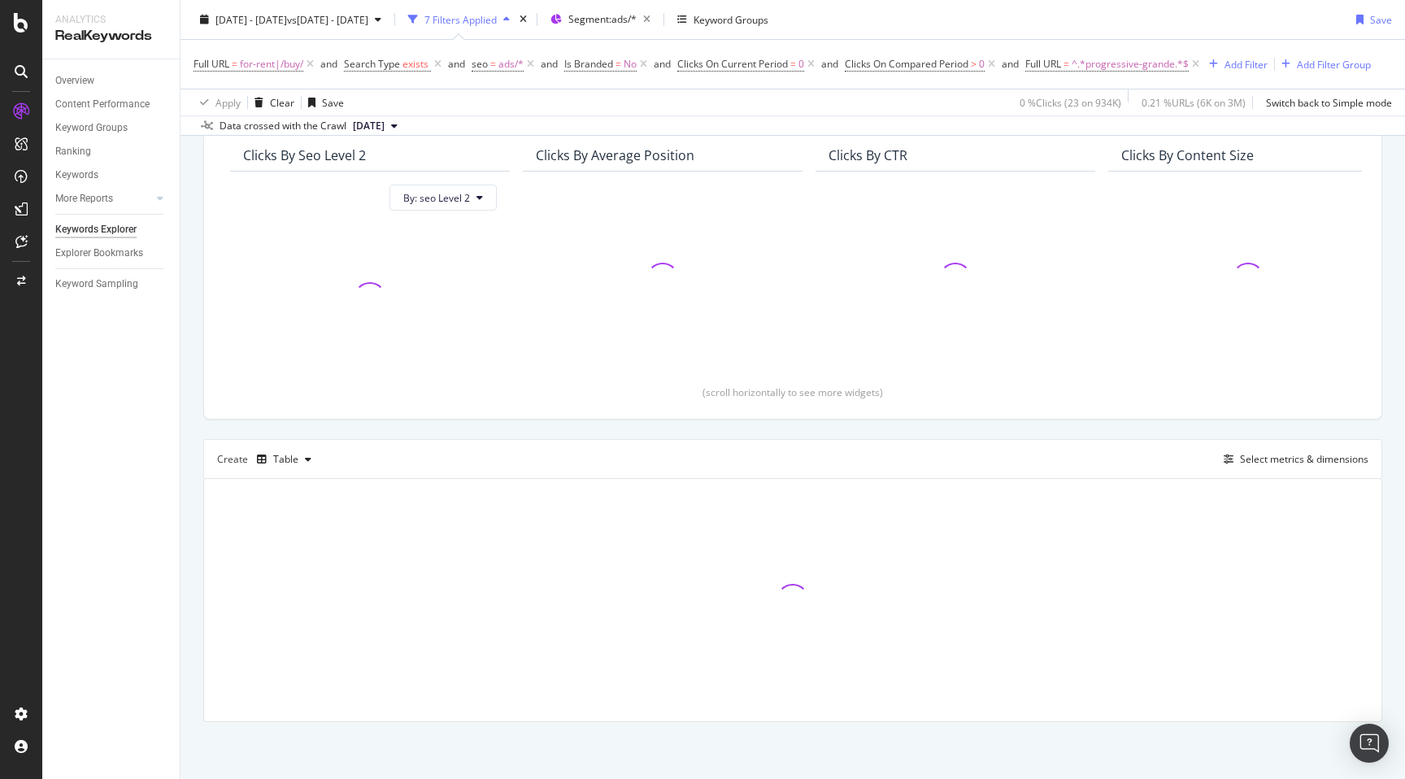
scroll to position [144, 0]
click at [191, 524] on div "By URL Top Charts Clicks By seo Level 2 By: seo Level 2 Clicks By Average Posit…" at bounding box center [793, 406] width 1225 height 746
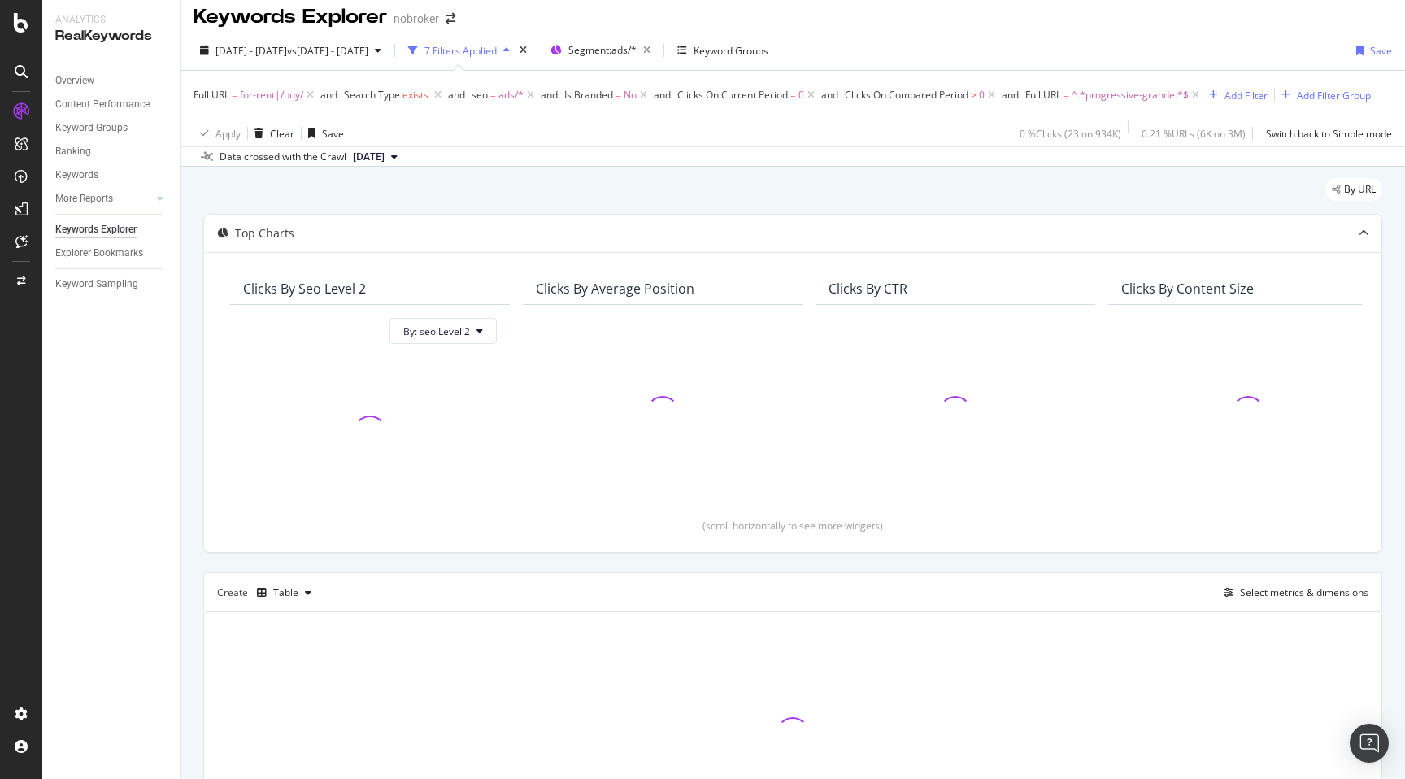
scroll to position [0, 0]
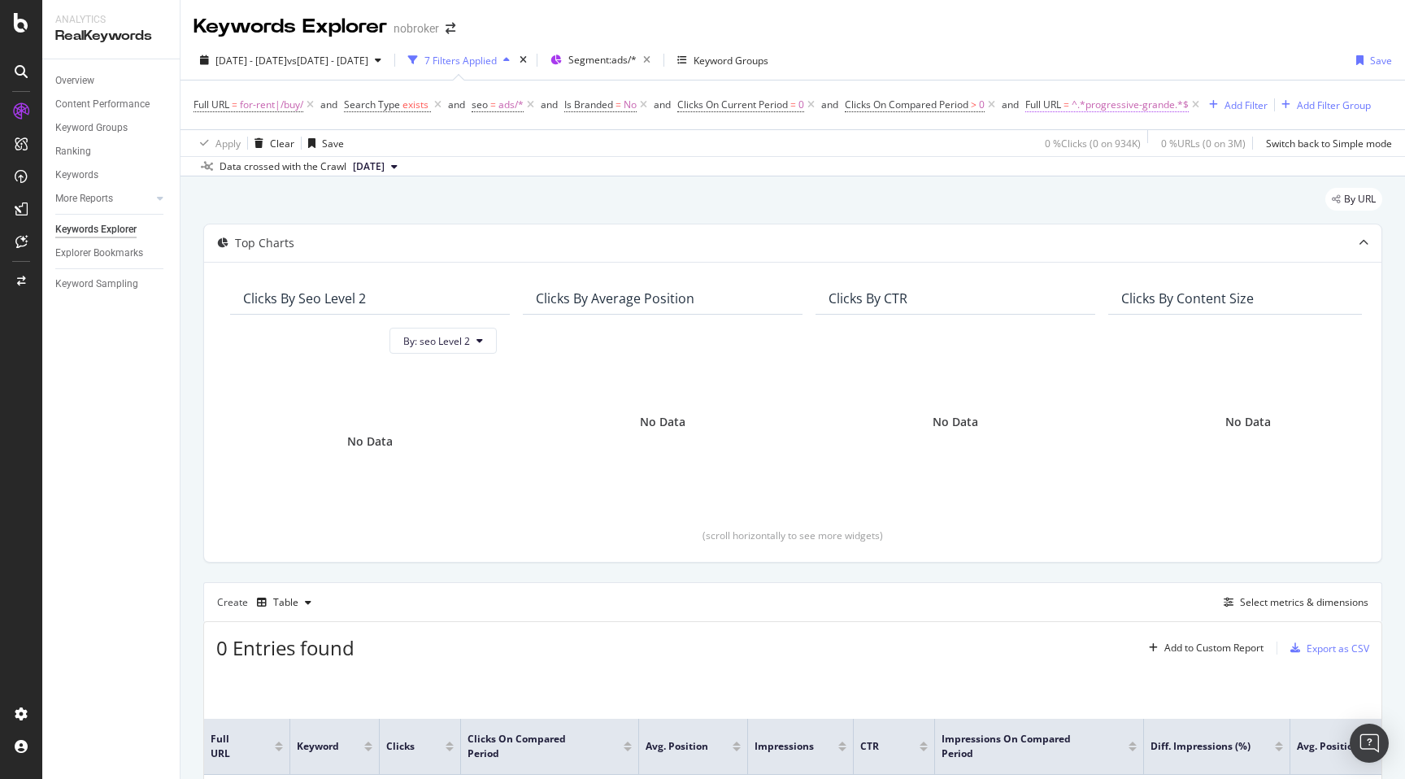
click at [1138, 103] on span "^.*progressive-grande.*$" at bounding box center [1130, 105] width 117 height 23
click at [1151, 173] on input "progressive-grande" at bounding box center [1122, 173] width 154 height 26
type input "progressive"
click at [1213, 211] on div "Apply" at bounding box center [1210, 207] width 25 height 14
click at [1113, 108] on span "^.*progressive.*$" at bounding box center [1112, 105] width 81 height 23
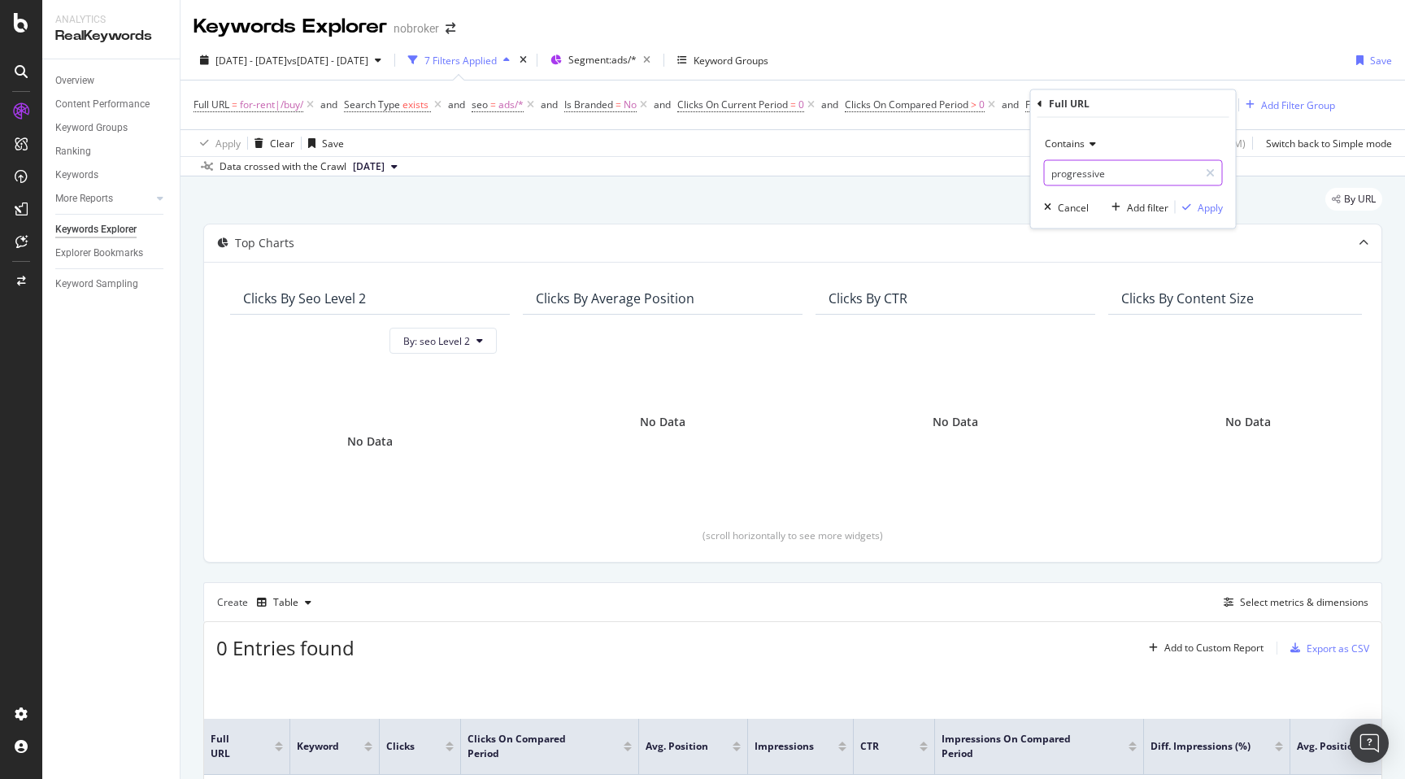
click at [1119, 181] on input "progressive" at bounding box center [1122, 173] width 154 height 26
paste input "-grande"
click at [1108, 172] on input "progressive-grande" at bounding box center [1122, 173] width 154 height 26
type input "grande"
click at [1206, 209] on div "Apply" at bounding box center [1210, 207] width 25 height 14
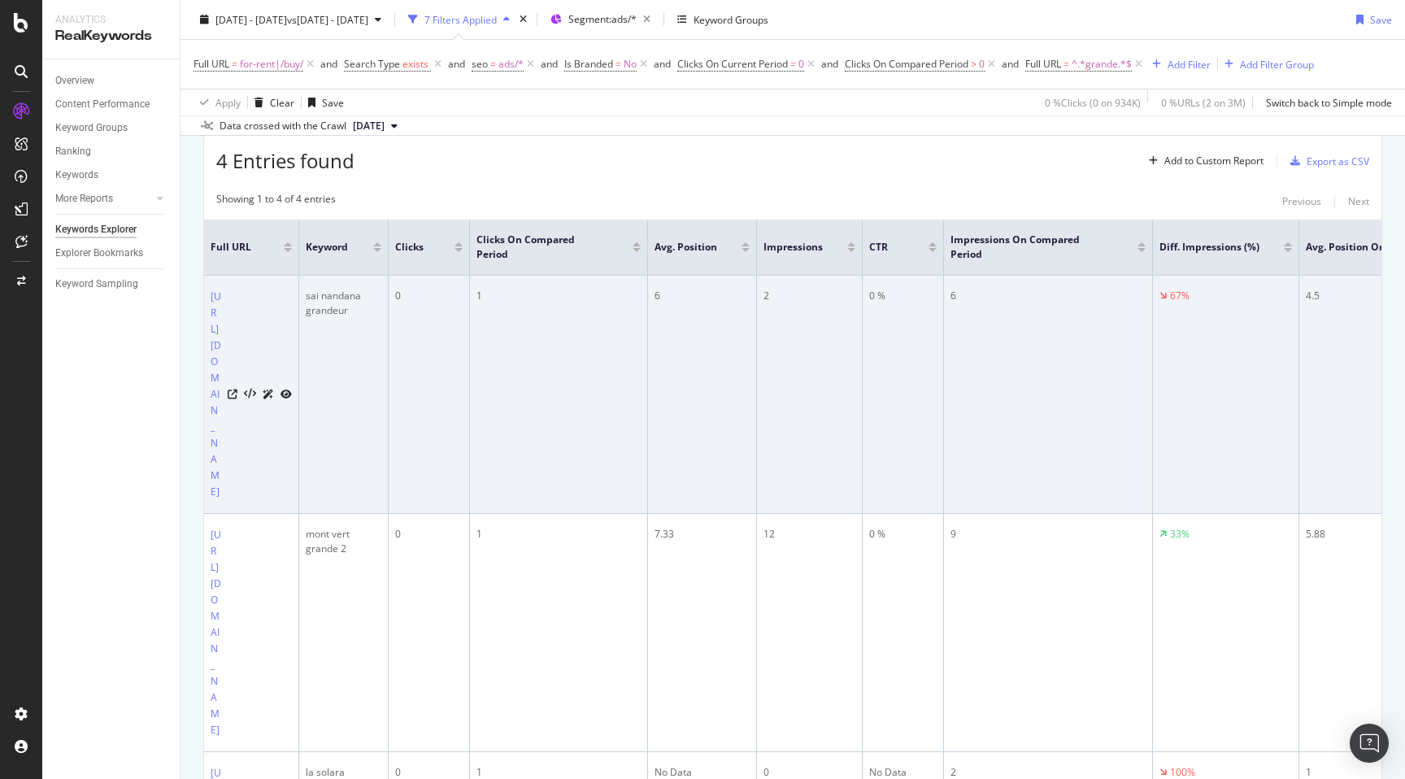
scroll to position [194, 0]
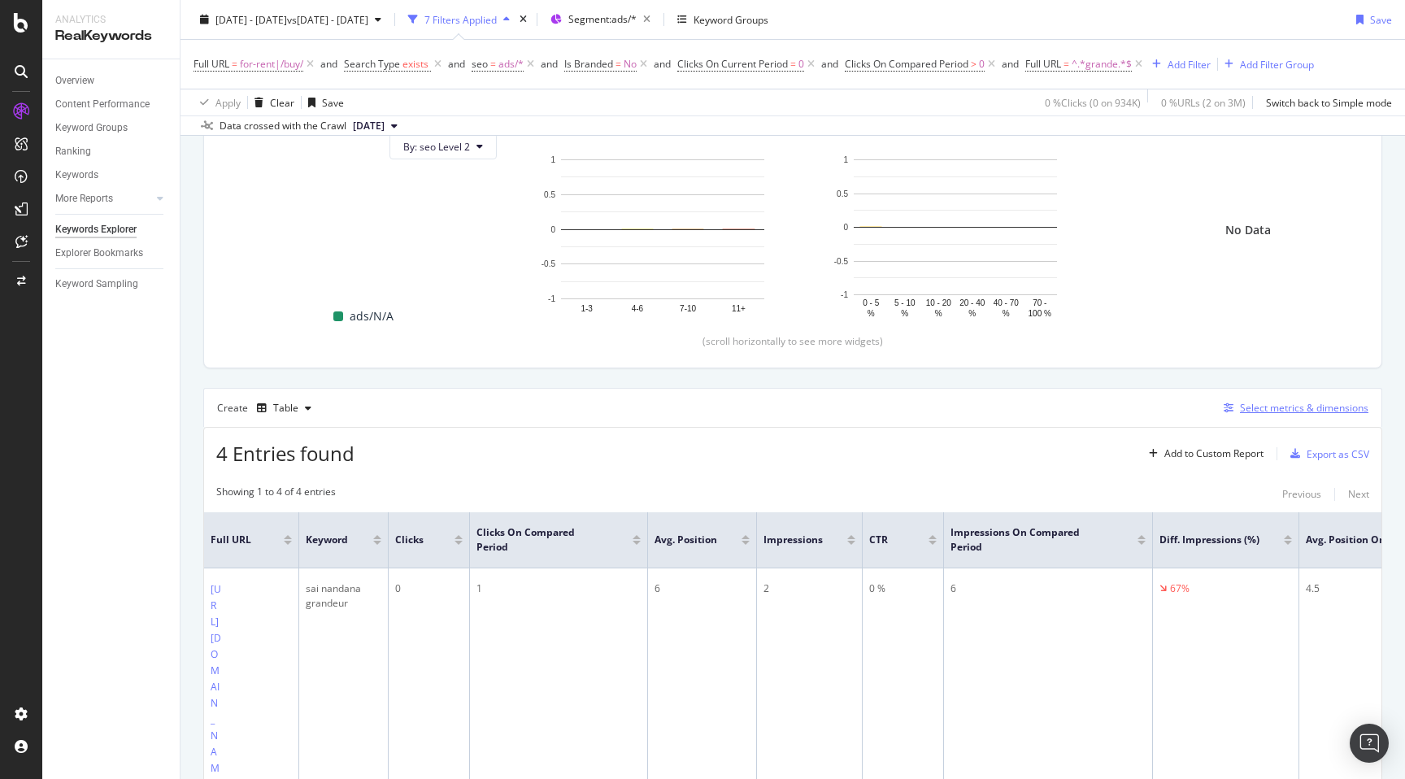
click at [1289, 400] on div "Select metrics & dimensions" at bounding box center [1292, 408] width 151 height 18
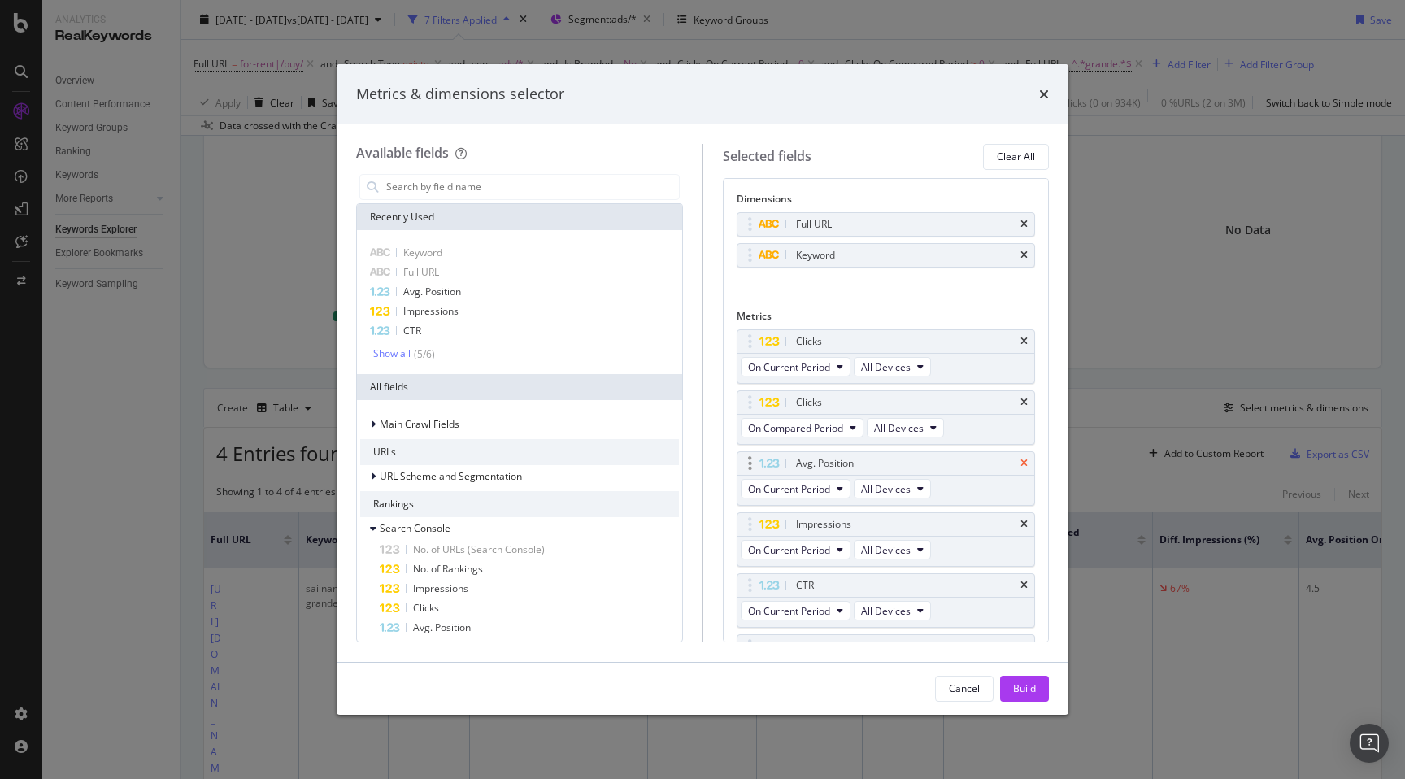
click at [1025, 464] on icon "times" at bounding box center [1023, 464] width 7 height 10
click at [1029, 528] on div "CTR" at bounding box center [886, 524] width 298 height 23
click at [1023, 522] on icon "times" at bounding box center [1023, 525] width 7 height 10
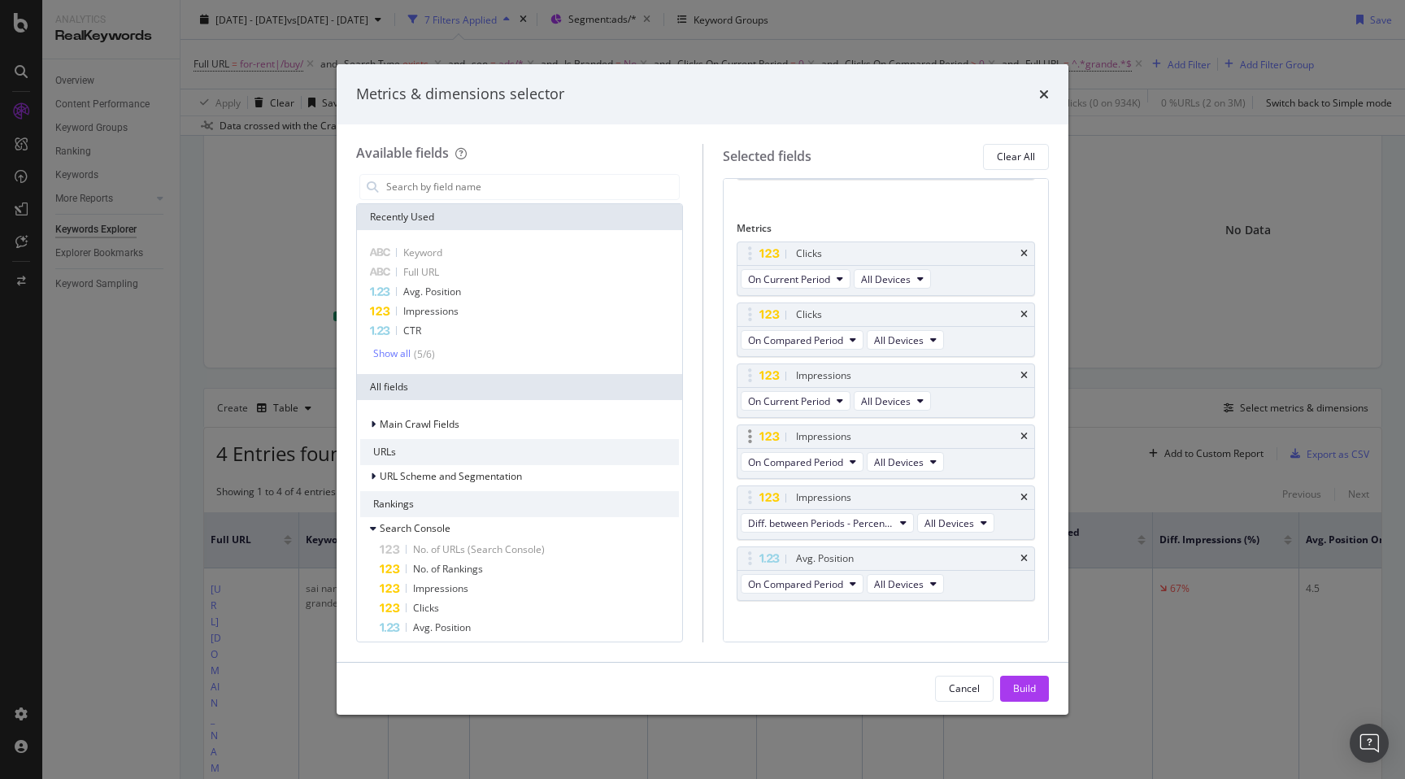
scroll to position [90, 0]
click at [1022, 557] on icon "times" at bounding box center [1023, 556] width 7 height 10
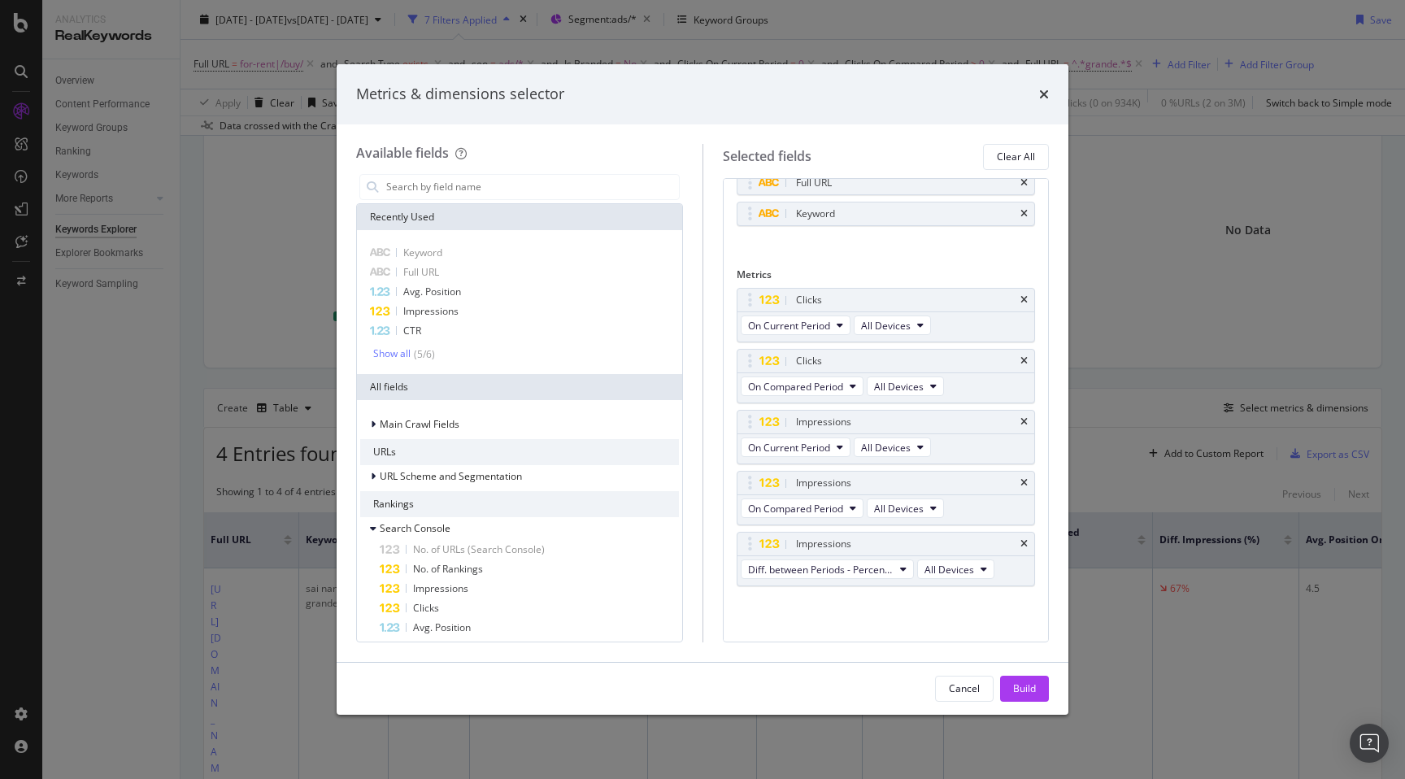
scroll to position [41, 0]
click at [1024, 548] on icon "times" at bounding box center [1023, 545] width 7 height 10
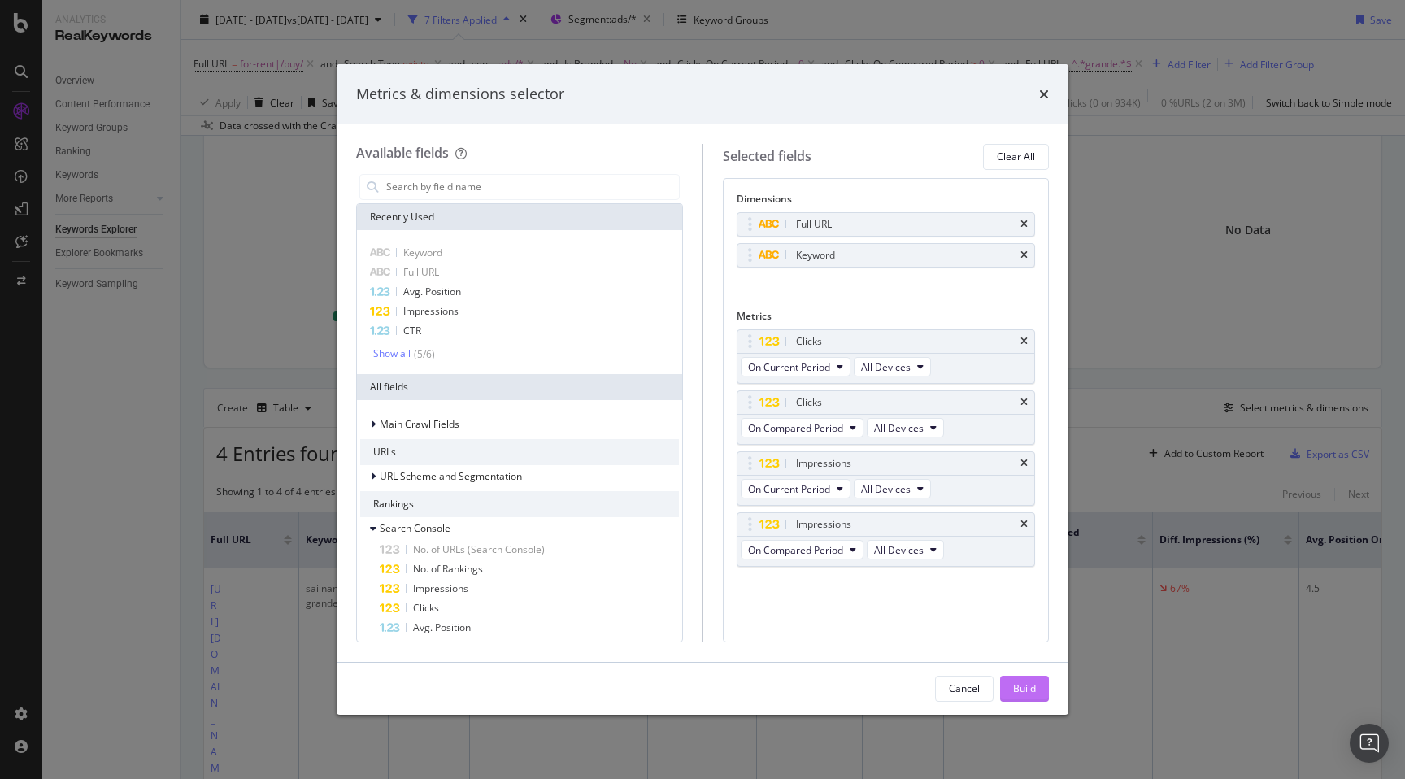
click at [1023, 686] on div "Build" at bounding box center [1024, 688] width 23 height 14
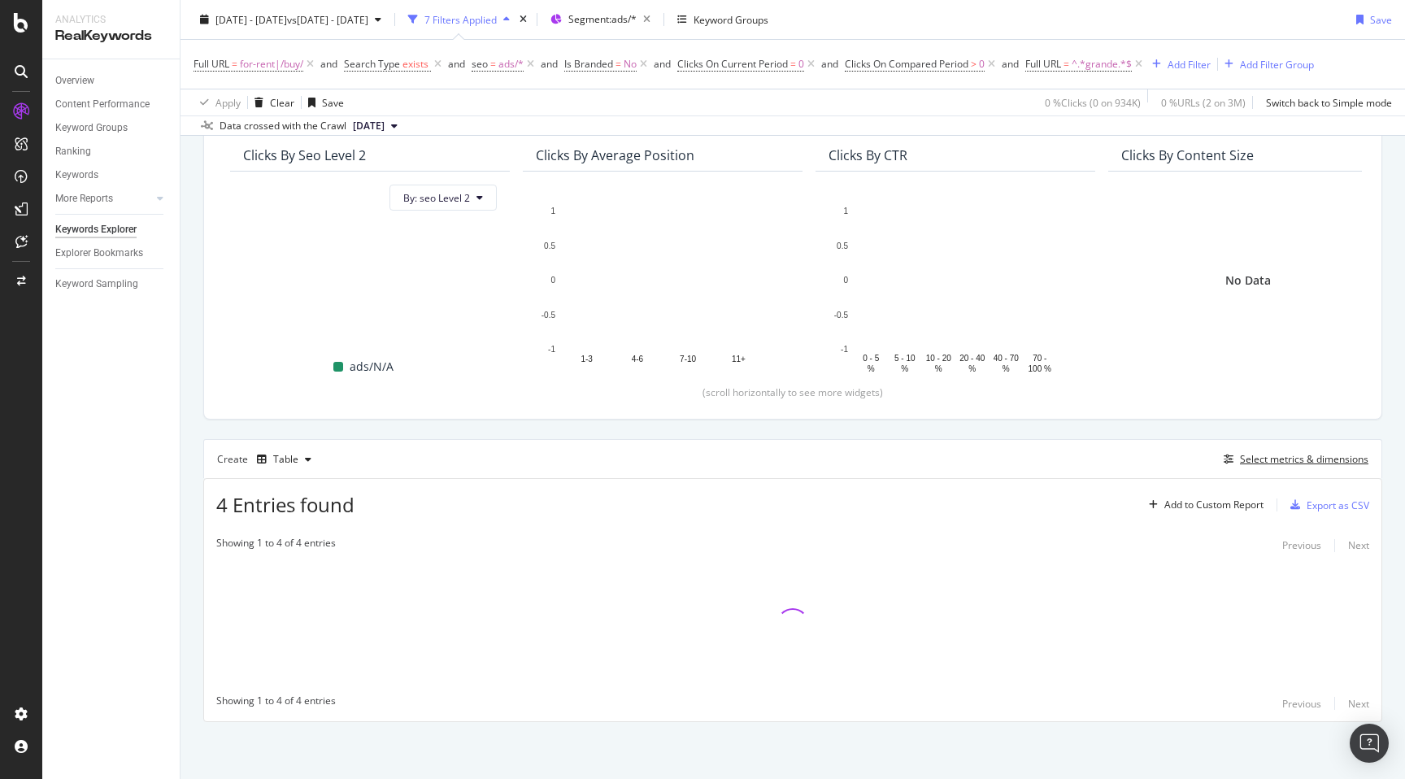
scroll to position [144, 0]
click at [190, 490] on div "By URL Top Charts Clicks By seo Level 2 By: seo Level 2 Hold CMD (⌘) while clic…" at bounding box center [793, 406] width 1225 height 746
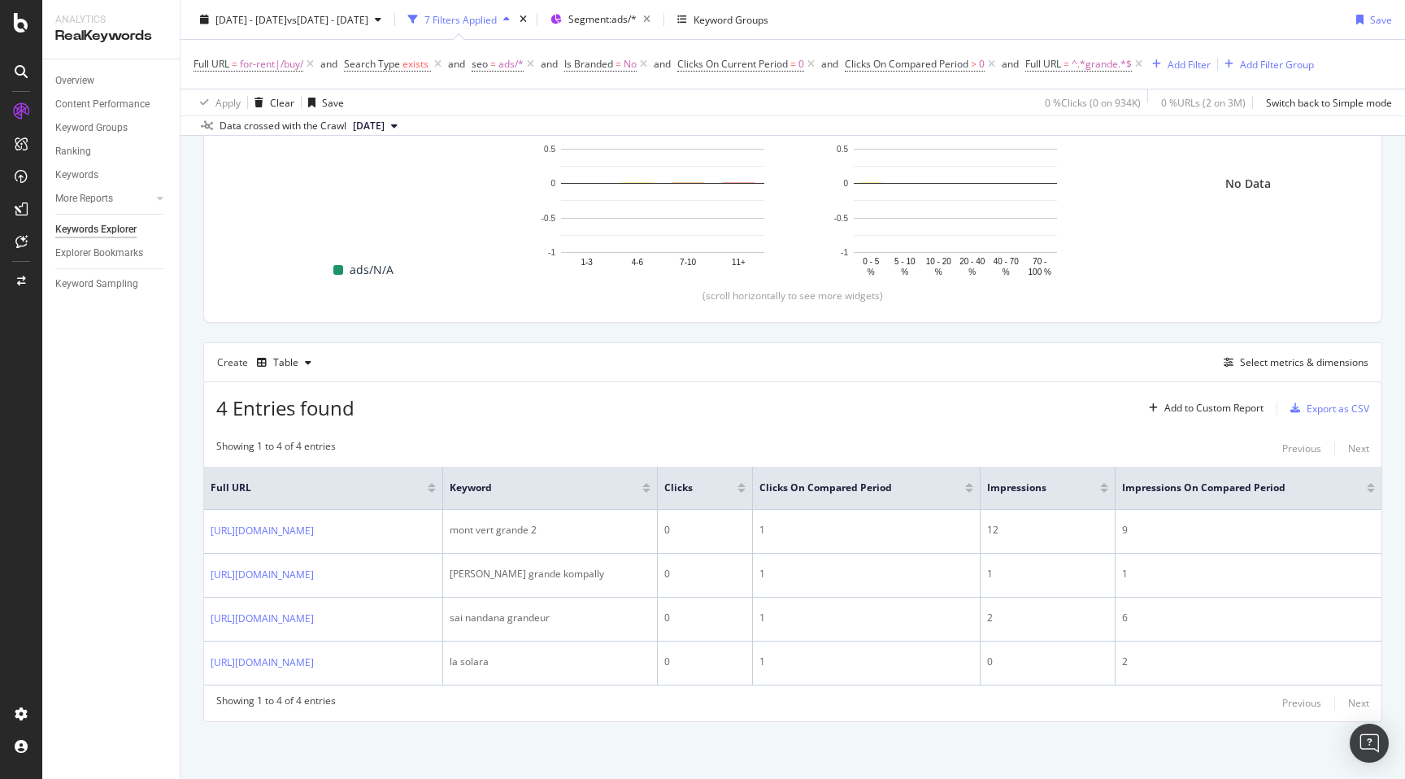
scroll to position [0, 0]
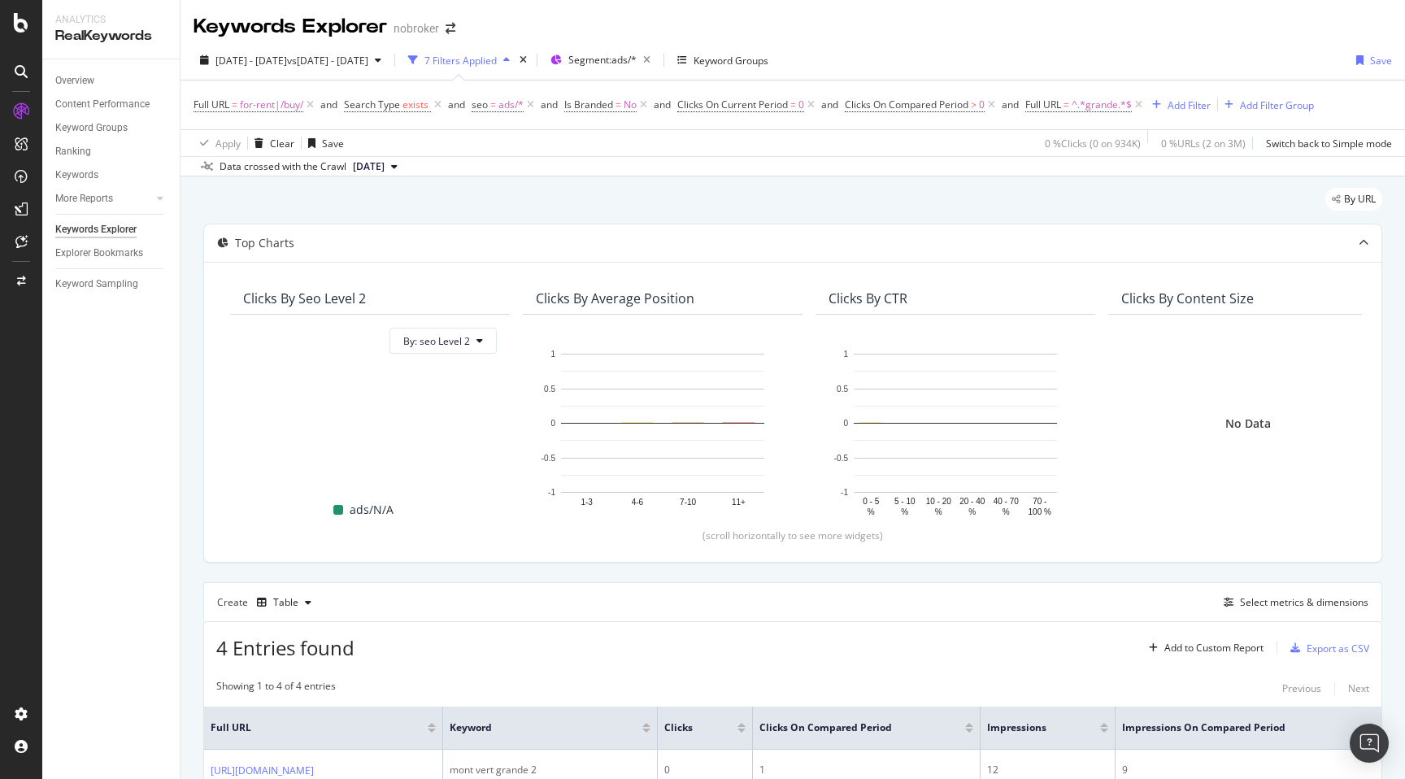
click at [931, 186] on div "By URL Top Charts Clicks By seo Level 2 By: seo Level 2 Hold CMD (⌘) while clic…" at bounding box center [793, 597] width 1225 height 842
click at [1043, 47] on div "2025 Aug. 26th - Aug. 31st vs 2025 Aug. 5th - Aug. 10th 7 Filters Applied Segme…" at bounding box center [793, 63] width 1225 height 33
click at [1000, 198] on div "By URL" at bounding box center [792, 206] width 1179 height 36
click at [1098, 57] on div "2025 Aug. 26th - Aug. 31st vs 2025 Aug. 5th - Aug. 10th 7 Filters Applied Segme…" at bounding box center [793, 63] width 1225 height 33
click at [813, 102] on icon at bounding box center [811, 105] width 14 height 16
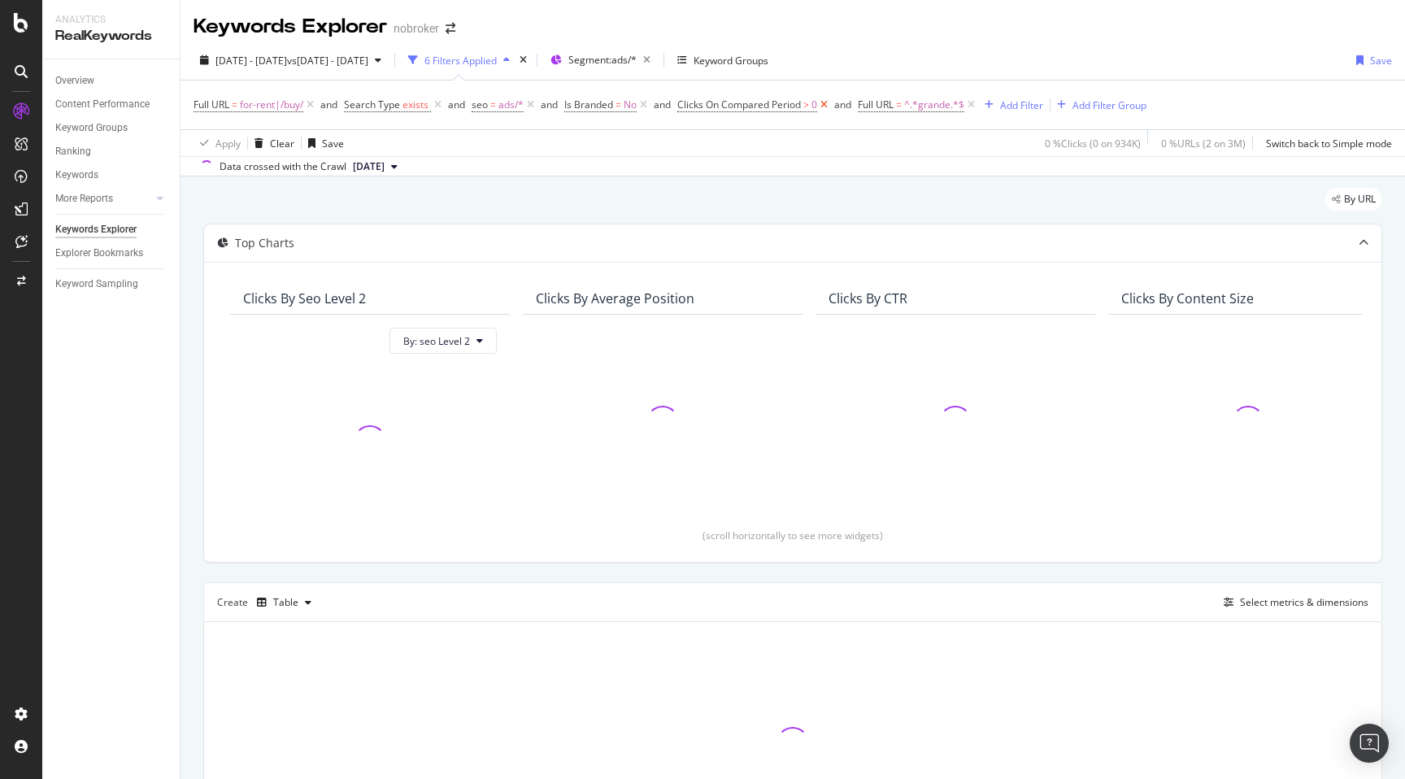
click at [827, 106] on icon at bounding box center [824, 105] width 14 height 16
click at [795, 106] on icon at bounding box center [791, 105] width 14 height 16
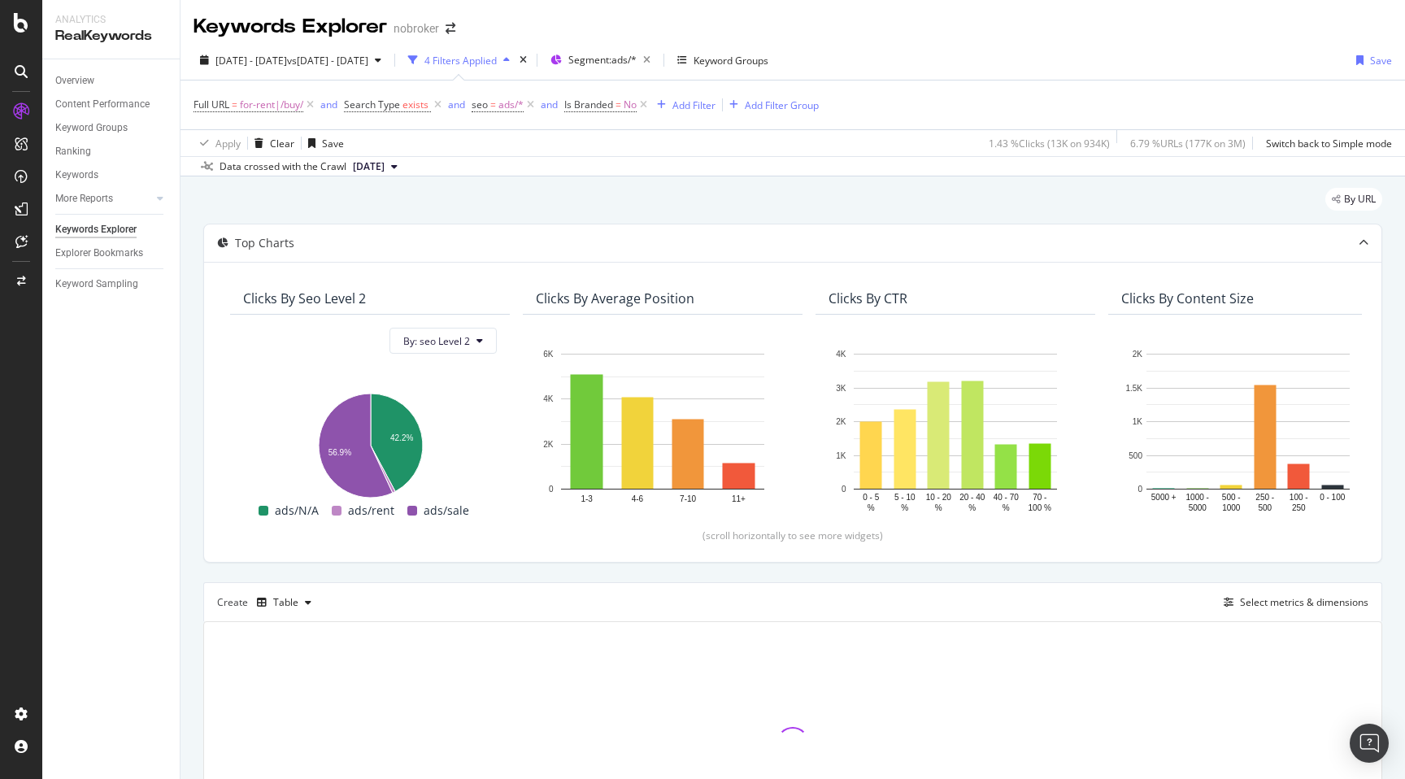
click at [187, 582] on div "By URL Top Charts Clicks By seo Level 2 By: seo Level 2 Hold CMD (⌘) while clic…" at bounding box center [793, 549] width 1225 height 746
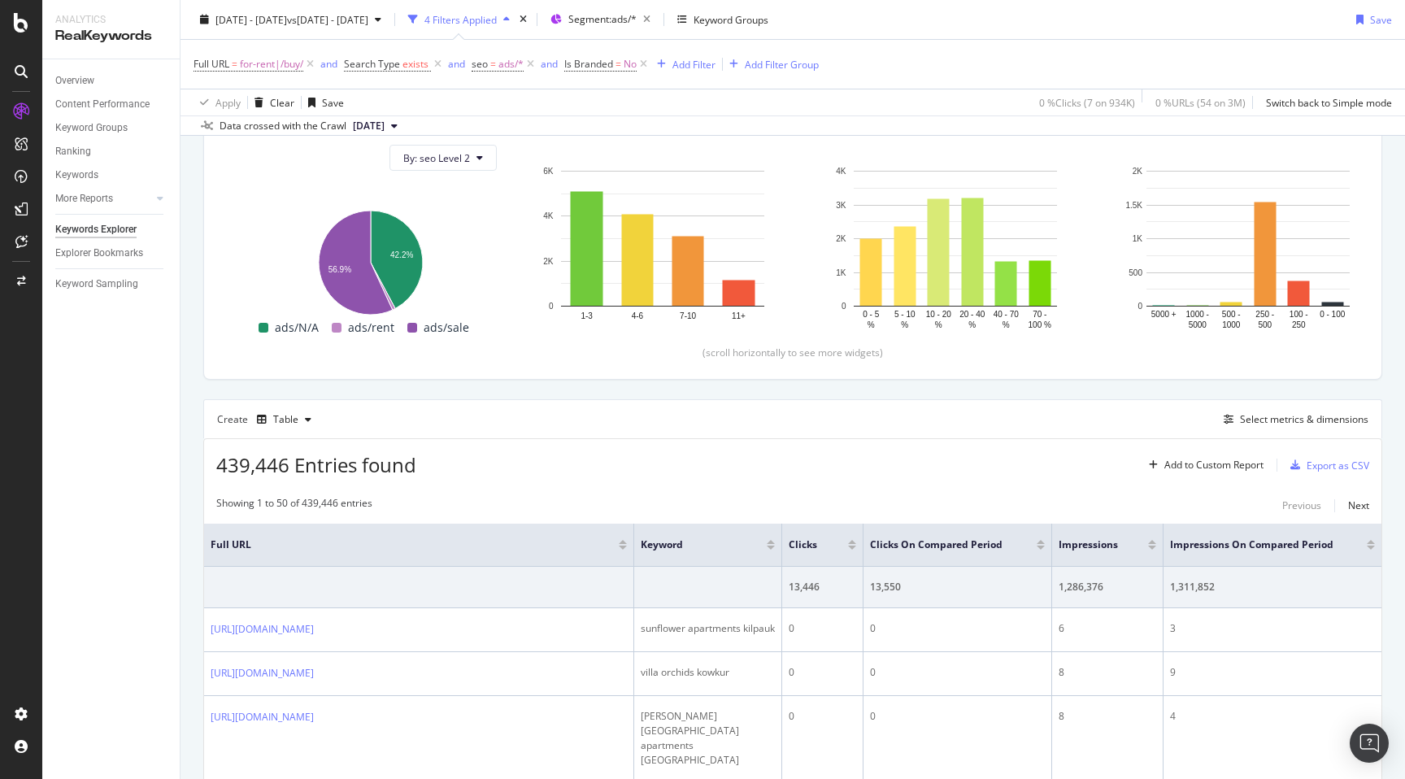
scroll to position [181, 0]
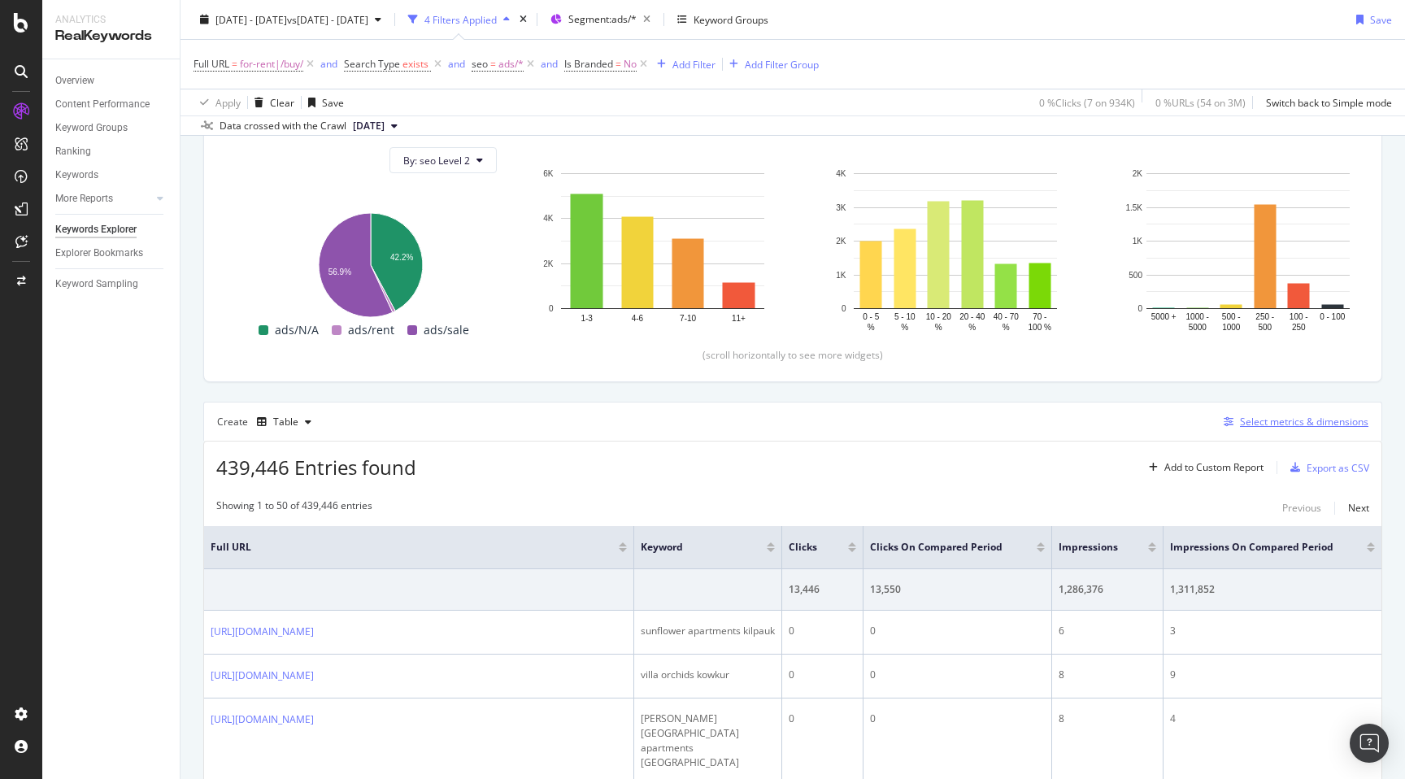
click at [1335, 422] on div "Select metrics & dimensions" at bounding box center [1304, 422] width 128 height 14
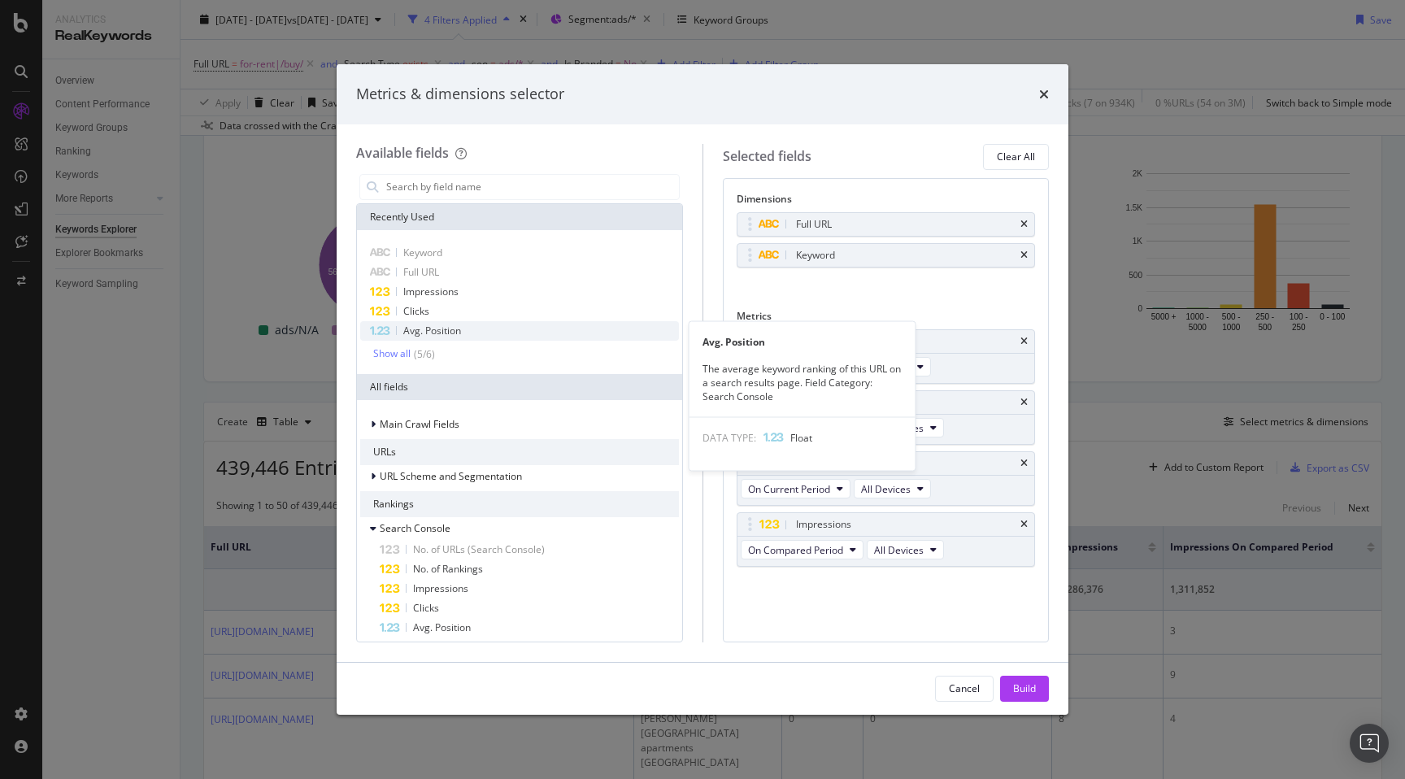
click at [461, 333] on div "Avg. Position" at bounding box center [519, 331] width 319 height 20
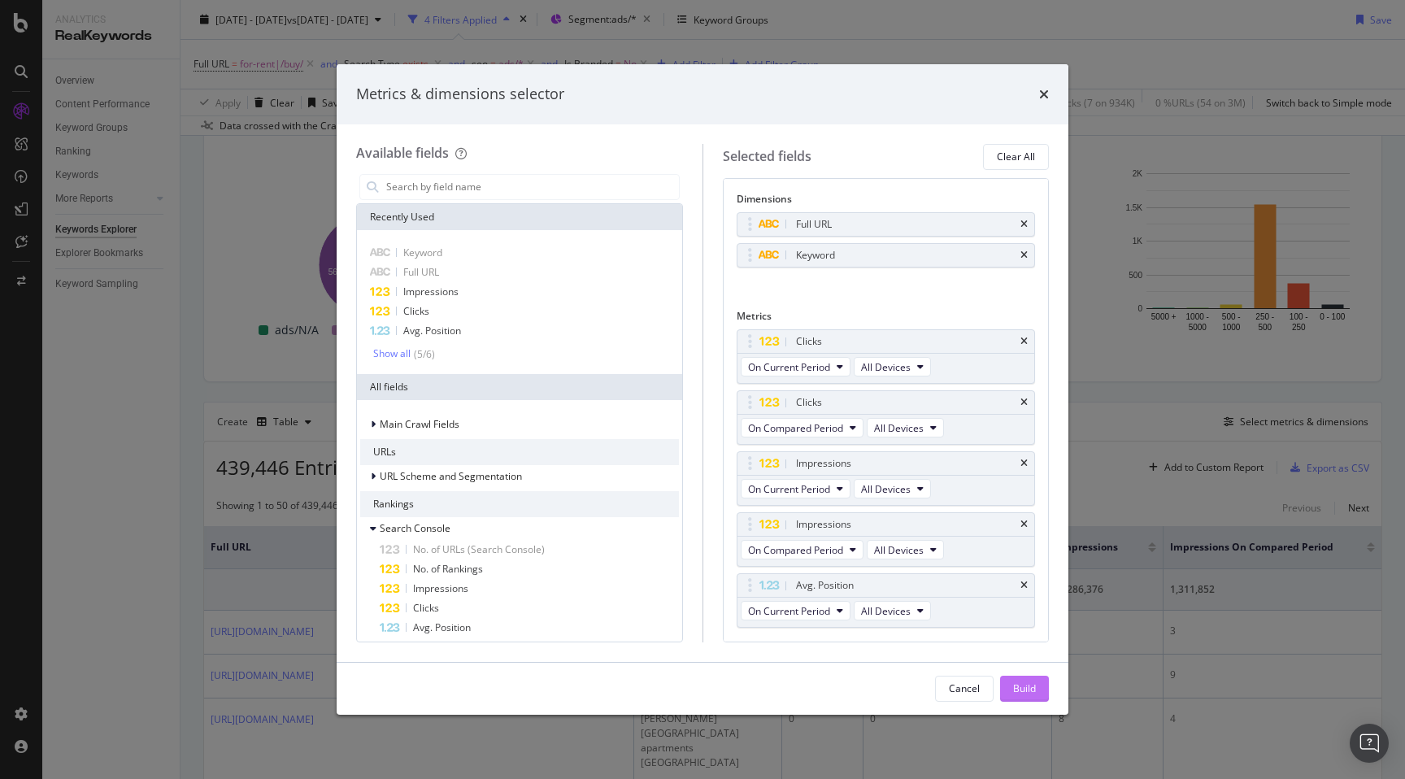
click at [1027, 687] on div "Build" at bounding box center [1024, 688] width 23 height 14
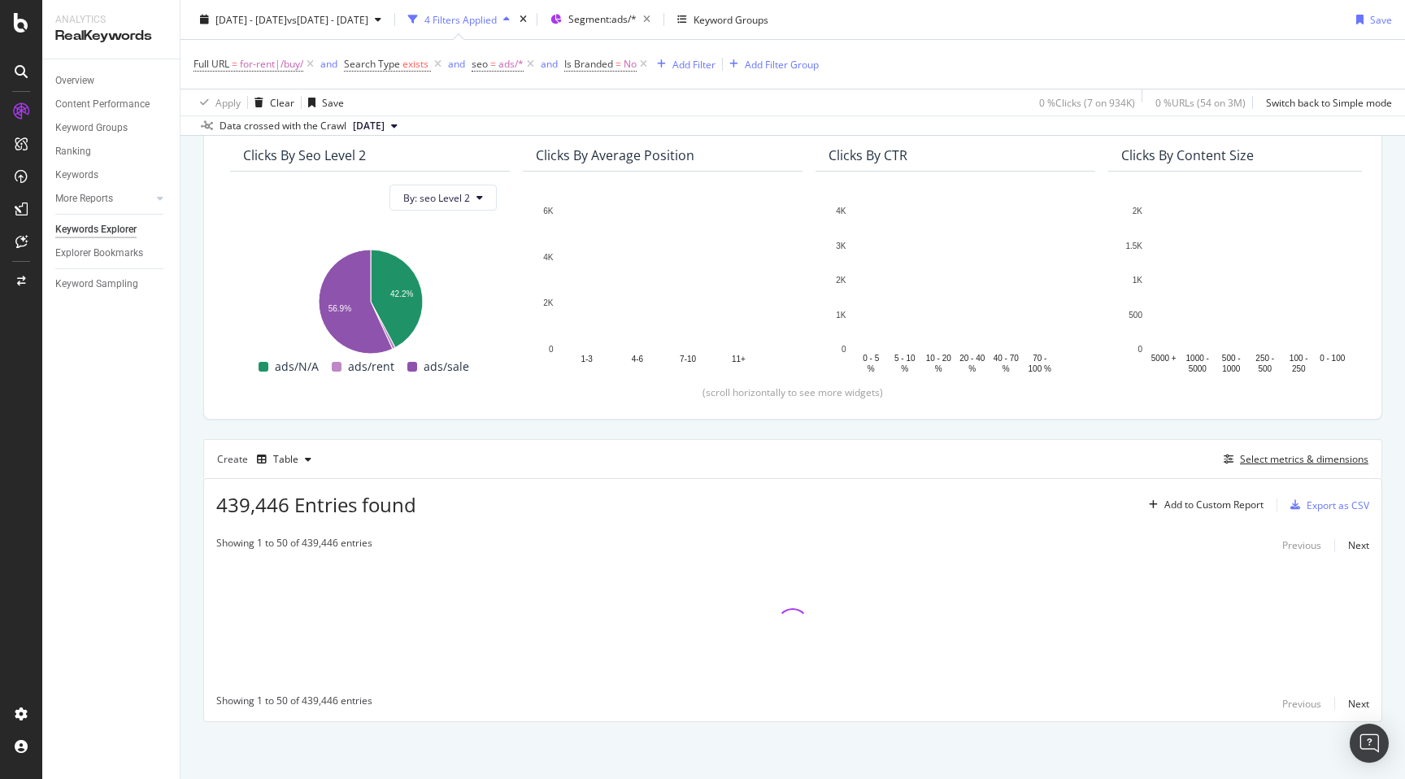
scroll to position [144, 0]
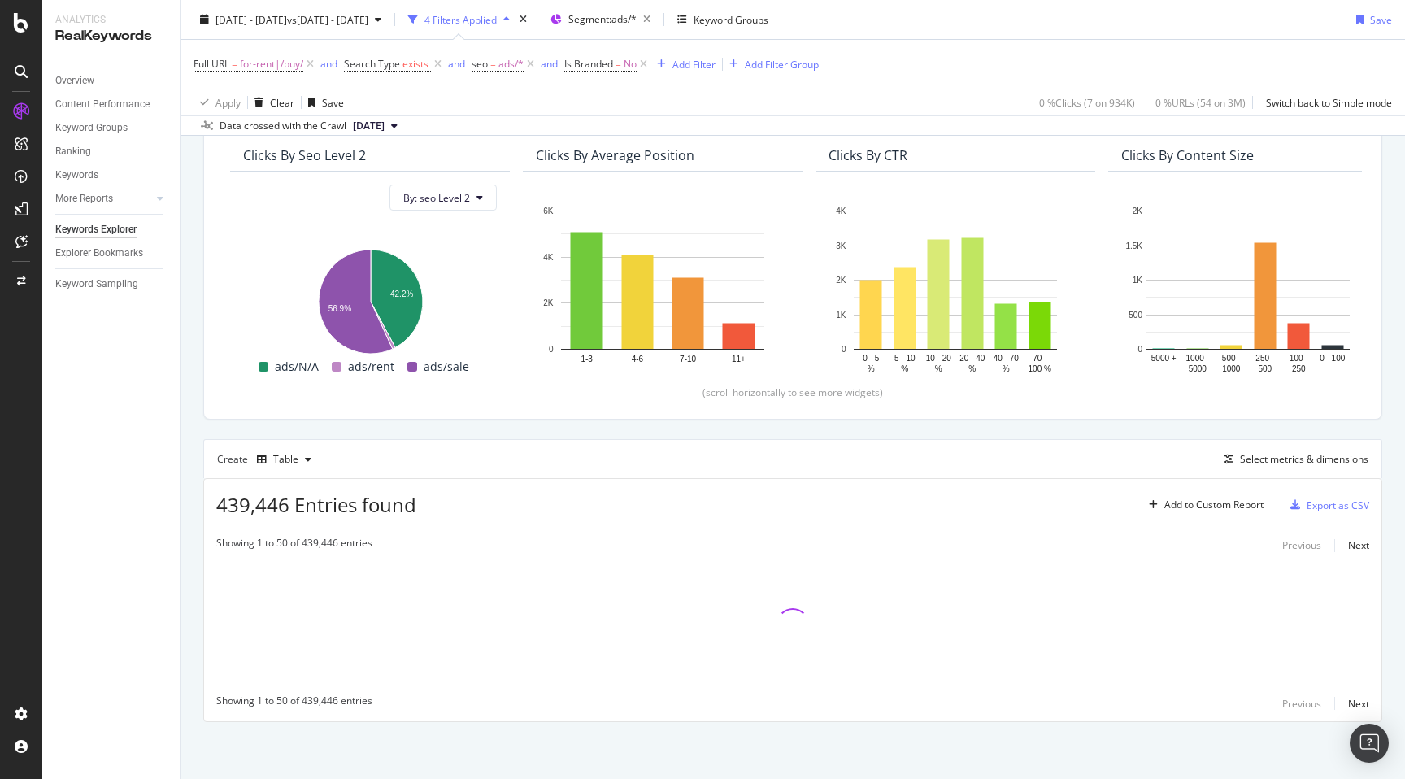
click at [711, 425] on div "Top Charts Clicks By seo Level 2 By: seo Level 2 Hold CMD (⌘) while clicking to…" at bounding box center [792, 401] width 1179 height 642
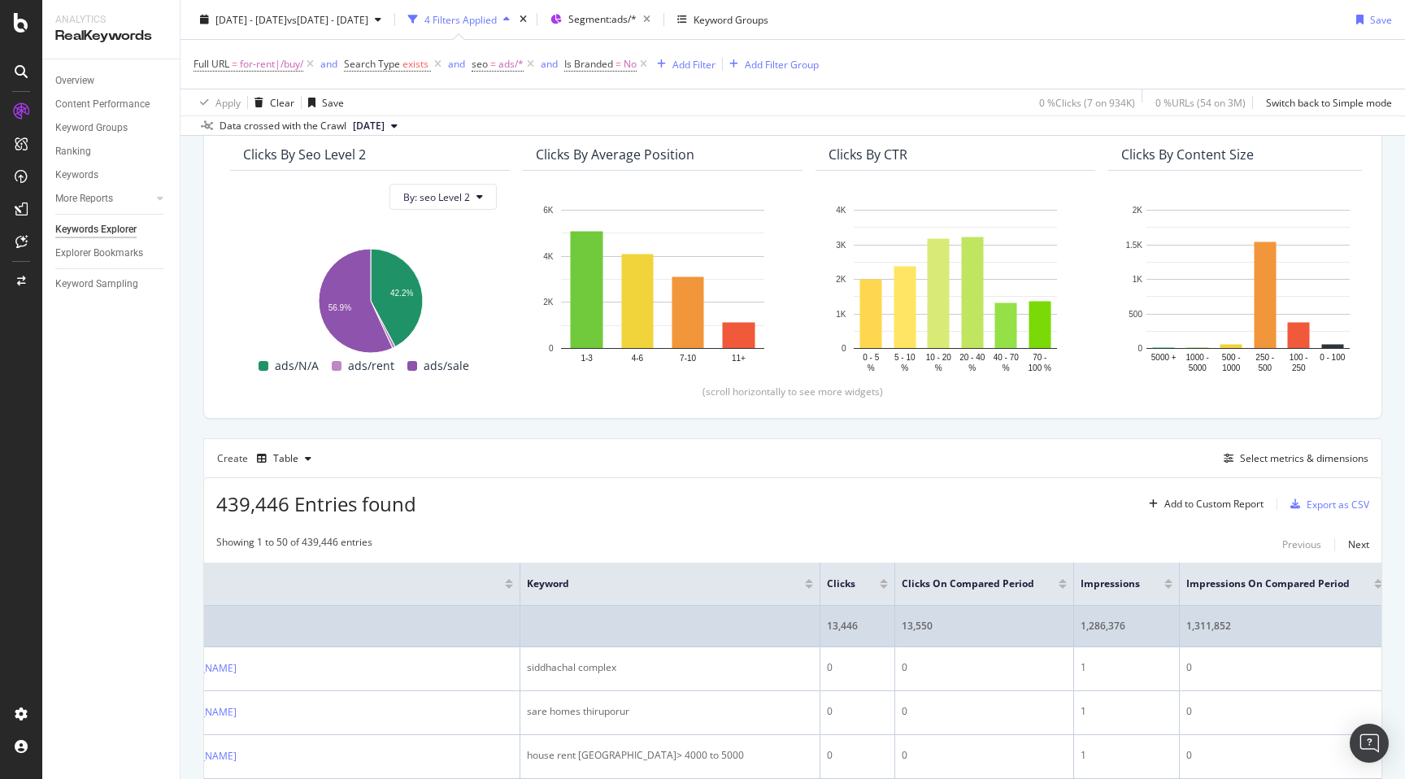
scroll to position [0, 123]
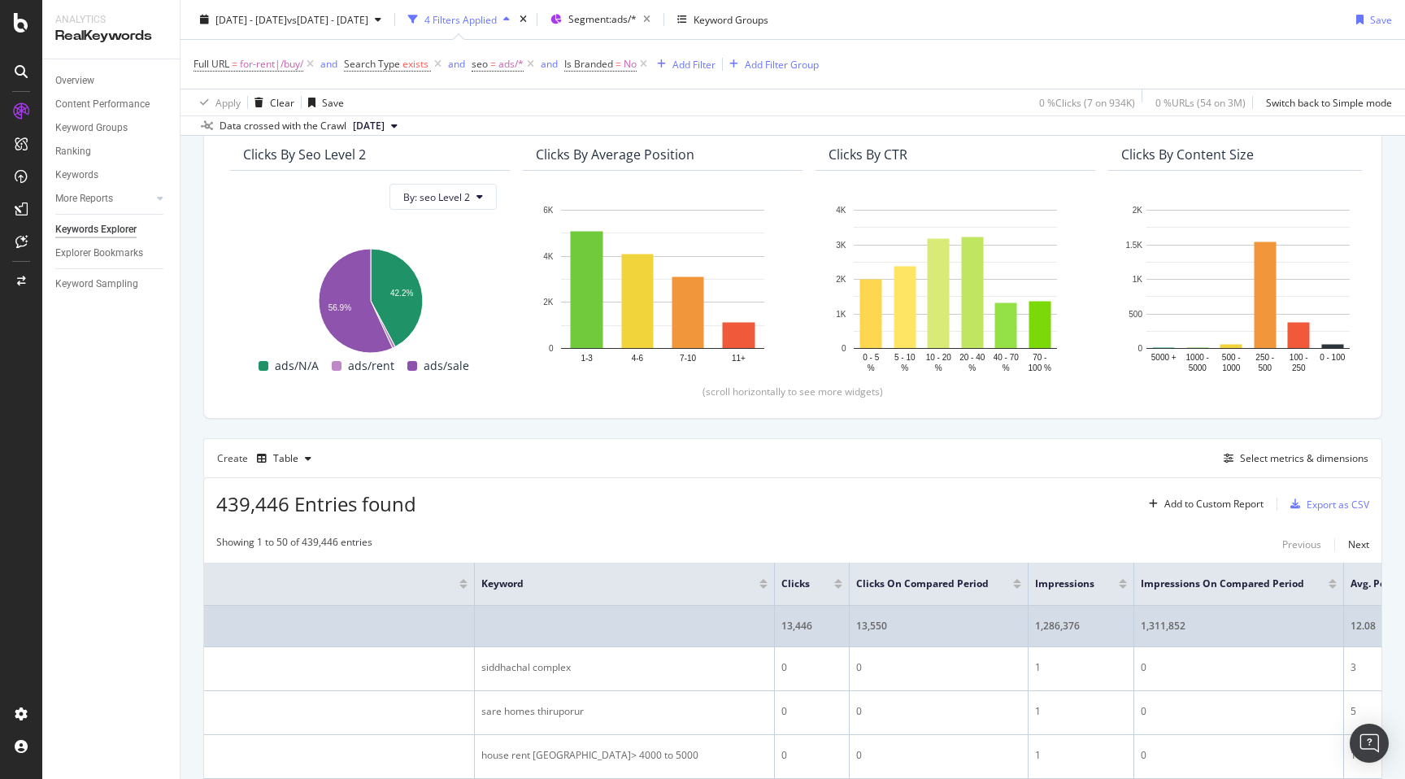
click at [1351, 626] on div "12.08" at bounding box center [1398, 626] width 95 height 15
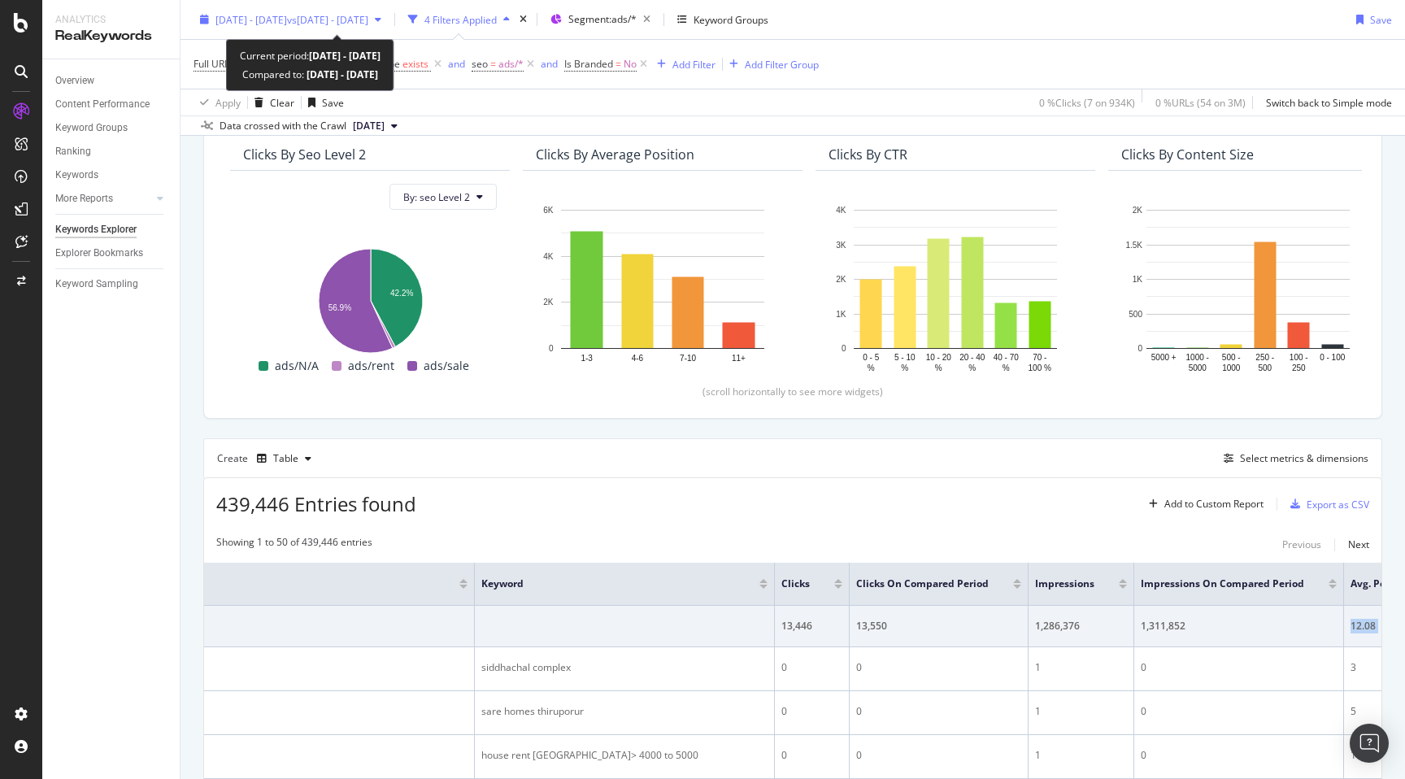
click at [356, 21] on span "vs 2025 Aug. 5th - Aug. 10th" at bounding box center [327, 19] width 81 height 14
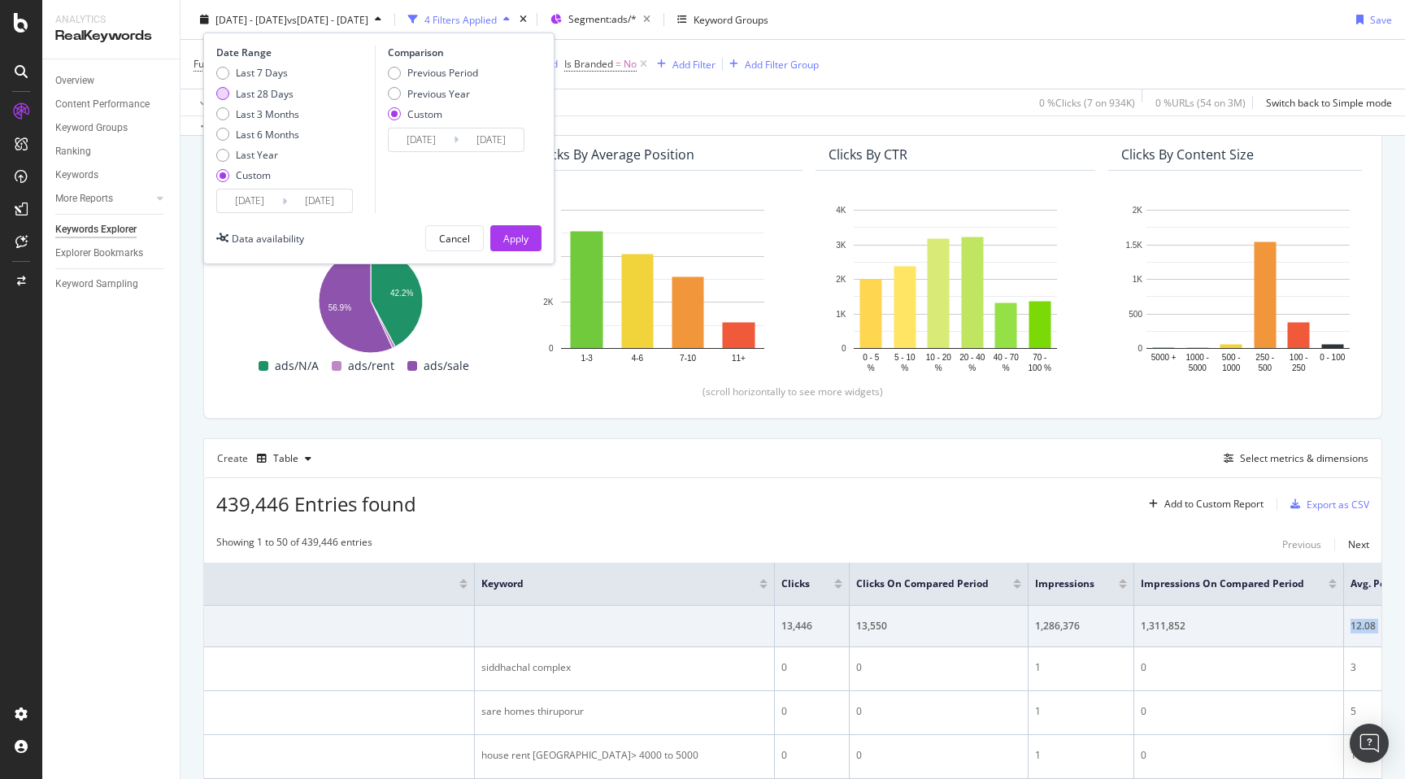
click at [267, 94] on div "Last 28 Days" at bounding box center [265, 93] width 58 height 14
type input "2025/08/04"
click at [513, 237] on div "Apply" at bounding box center [515, 238] width 25 height 14
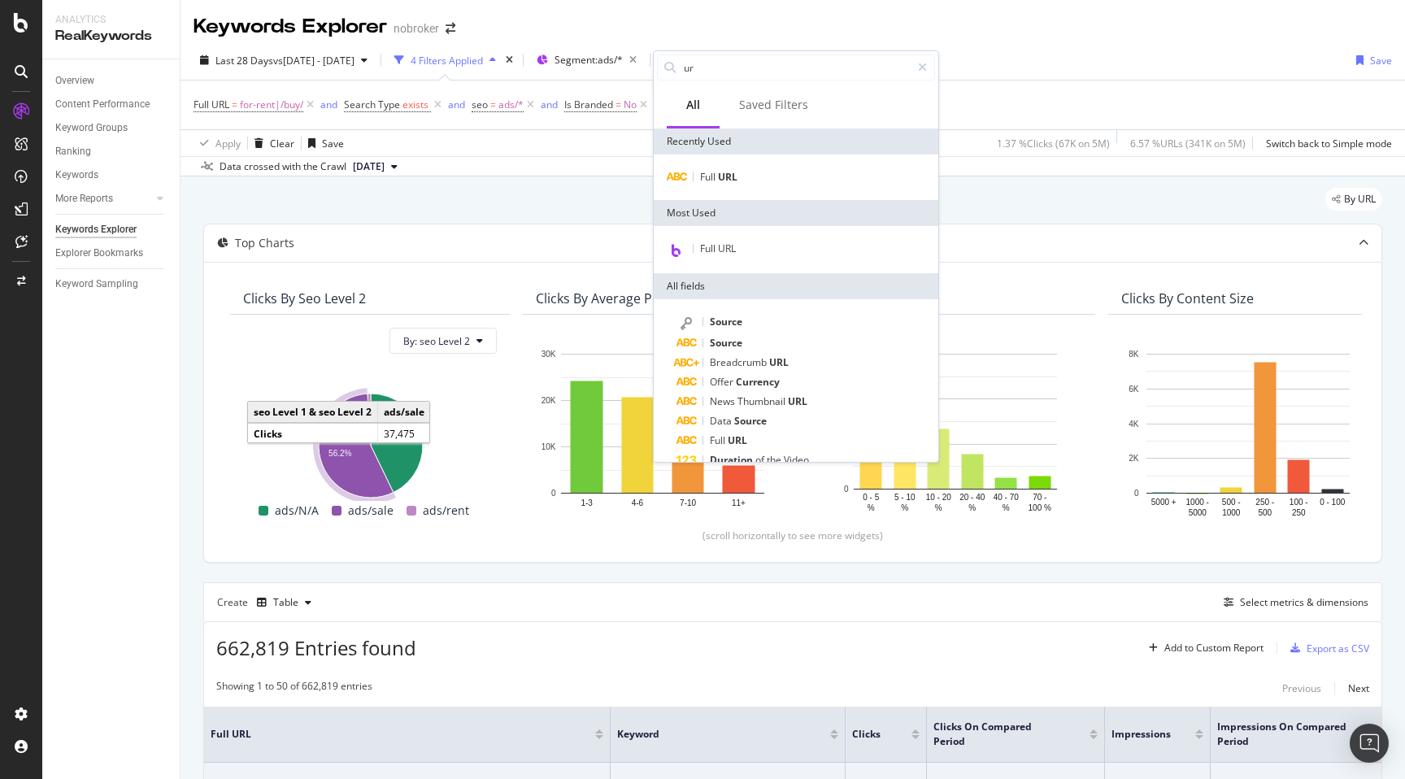
scroll to position [144, 0]
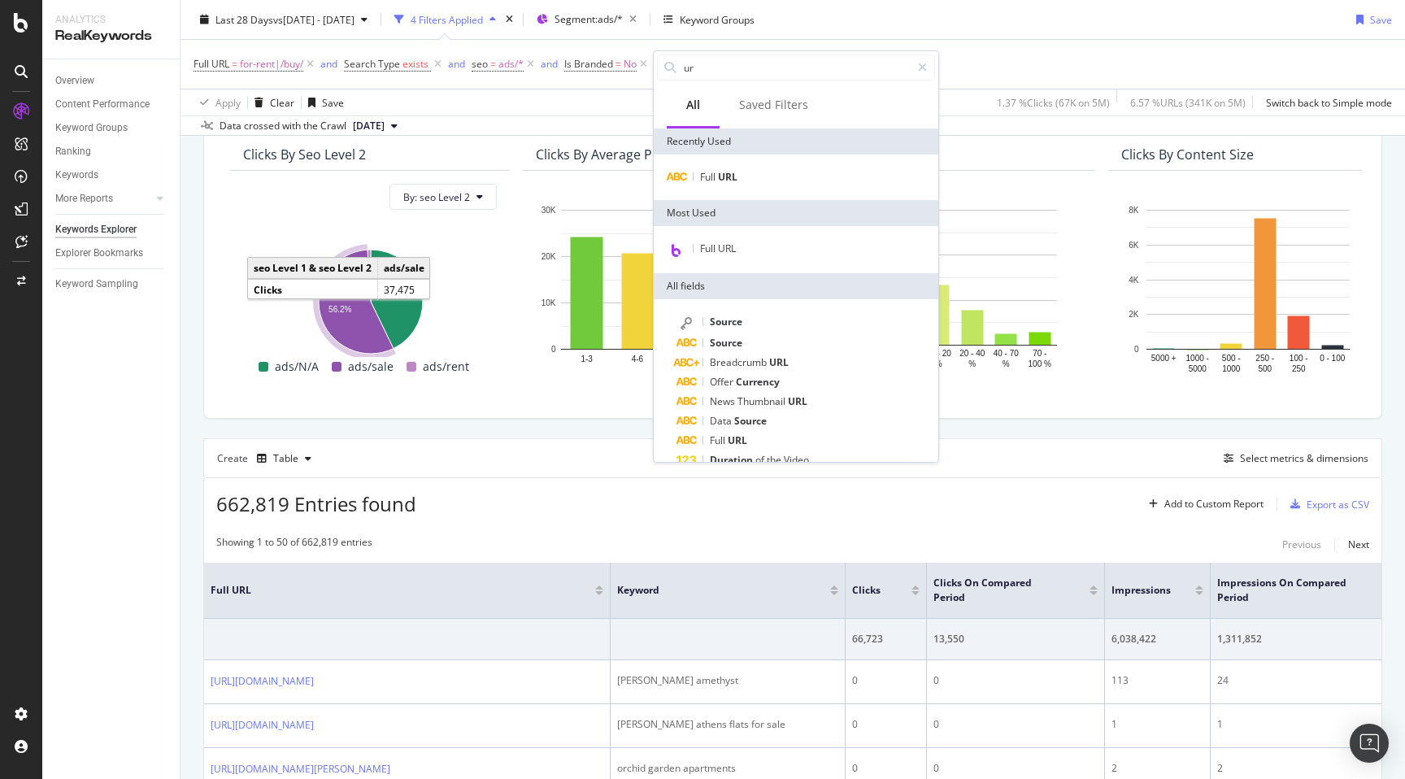
click at [1164, 54] on div "Full URL = for-rent|/buy/ and Search Type exists and seo = ads/* and Is Branded…" at bounding box center [793, 64] width 1198 height 49
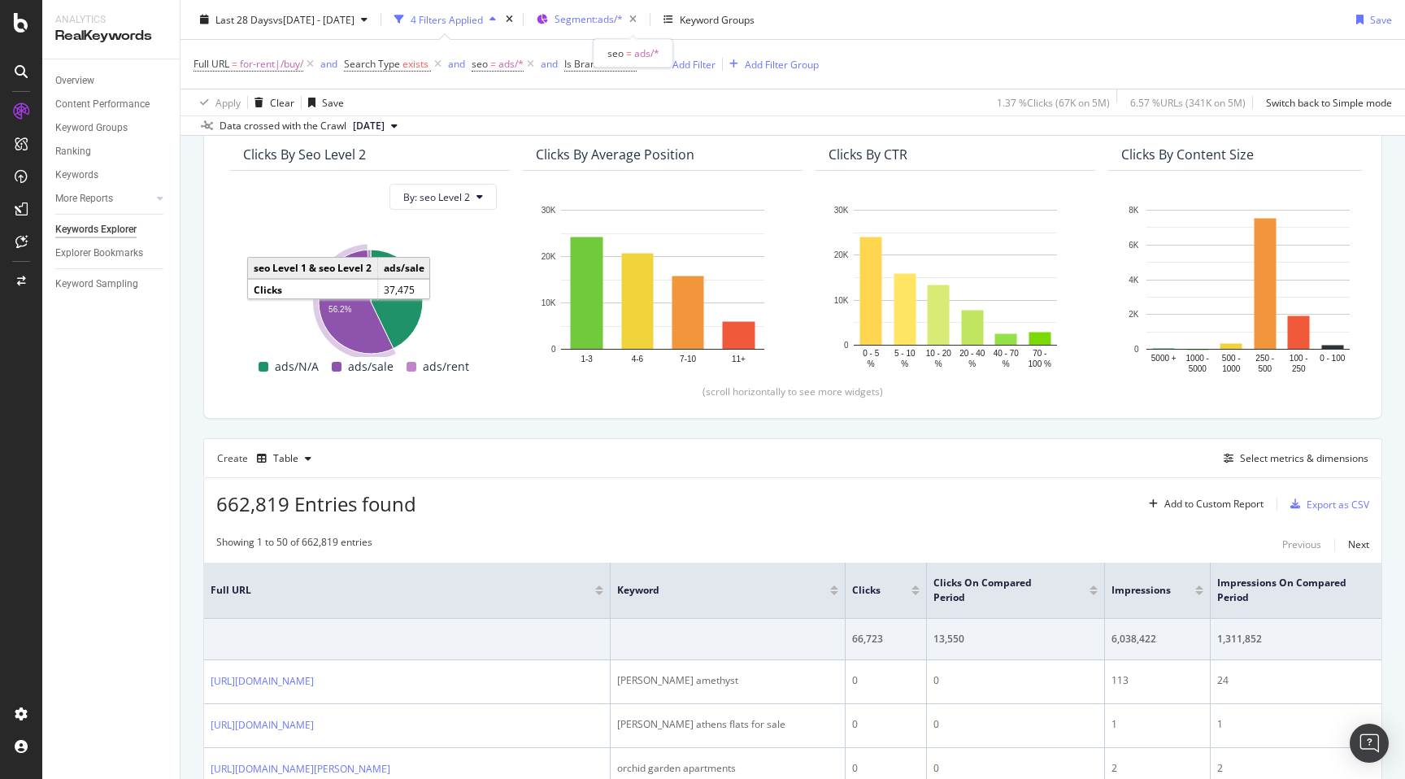
click at [623, 14] on span "Segment: ads/*" at bounding box center [589, 19] width 68 height 14
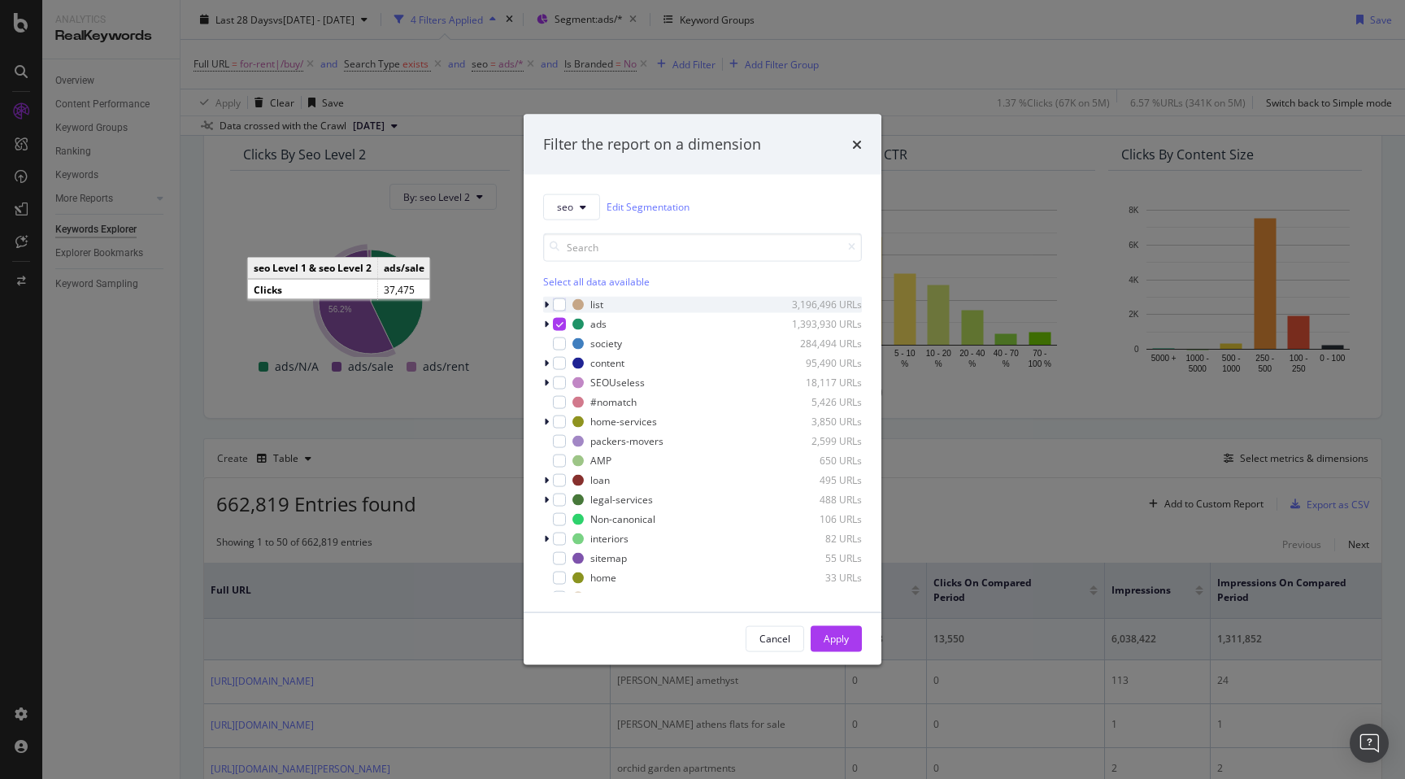
click at [546, 307] on icon "modal" at bounding box center [546, 304] width 5 height 10
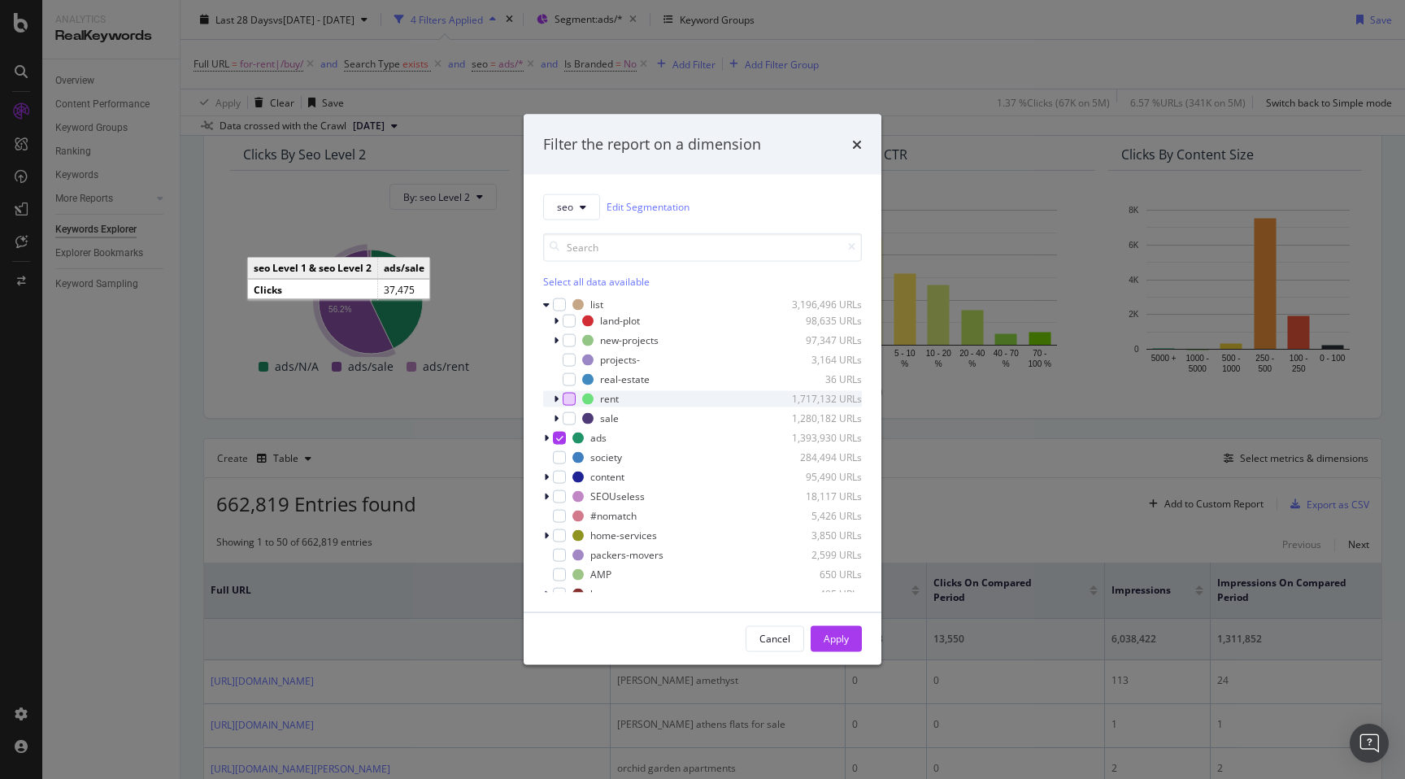
click at [569, 395] on div "modal" at bounding box center [569, 398] width 13 height 13
click at [560, 437] on icon "modal" at bounding box center [559, 437] width 7 height 8
click at [833, 642] on div "Apply" at bounding box center [836, 639] width 25 height 14
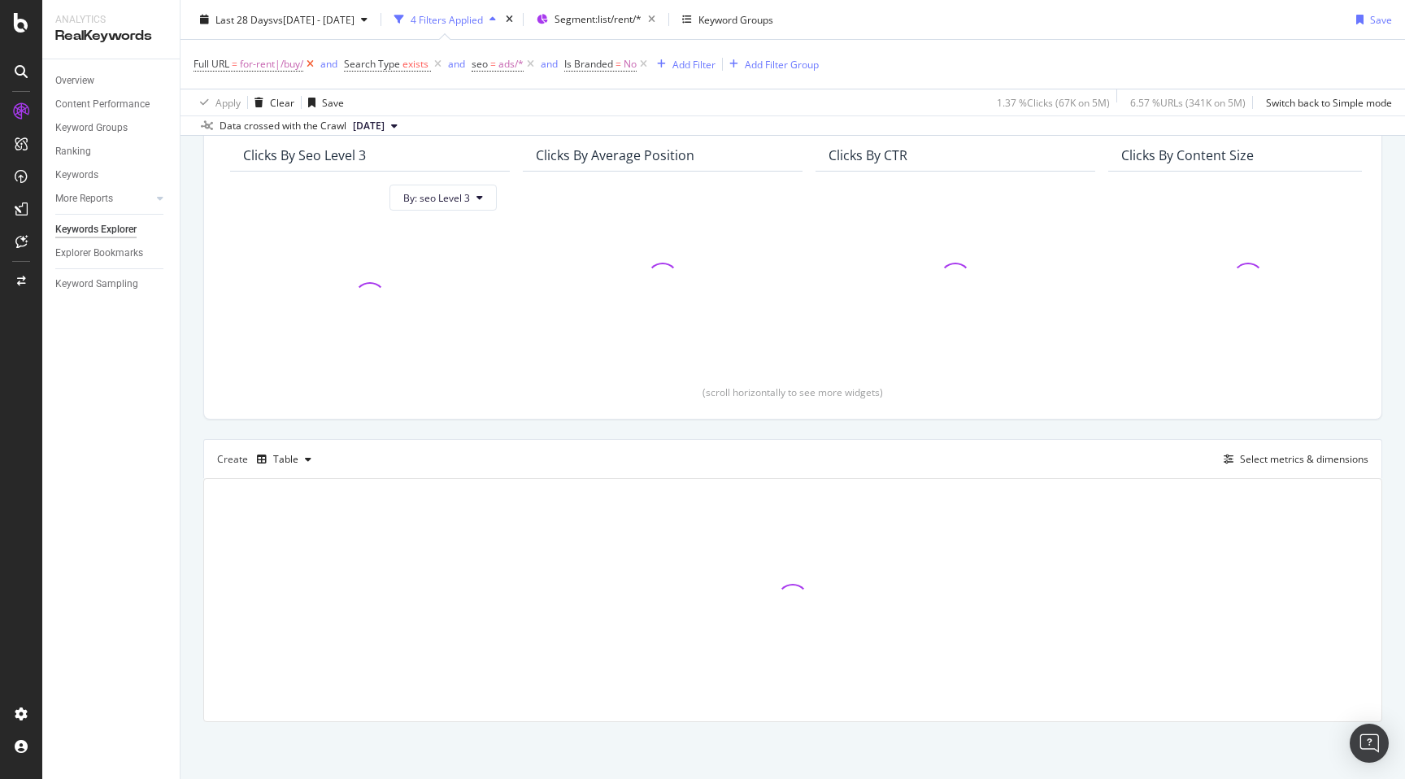
click at [311, 63] on icon at bounding box center [310, 64] width 14 height 16
click at [192, 228] on div "By URL Top Charts Clicks By seo Level 3 By: seo Level 3 Clicks By Average Posit…" at bounding box center [793, 406] width 1225 height 746
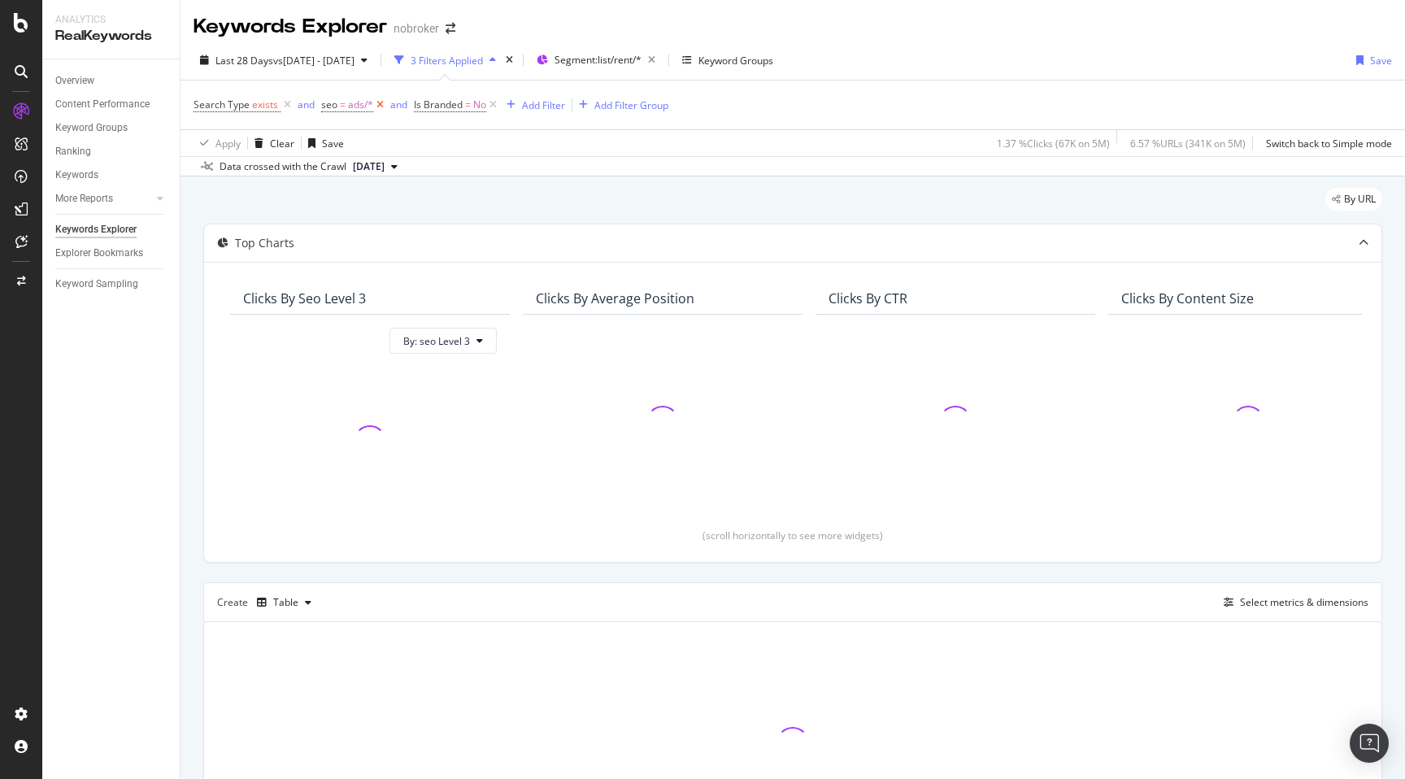
click at [382, 107] on icon at bounding box center [380, 105] width 14 height 16
click at [197, 244] on div "By URL Top Charts Clicks By seo Level 3 By: seo Level 3 Clicks By Average Posit…" at bounding box center [793, 549] width 1225 height 746
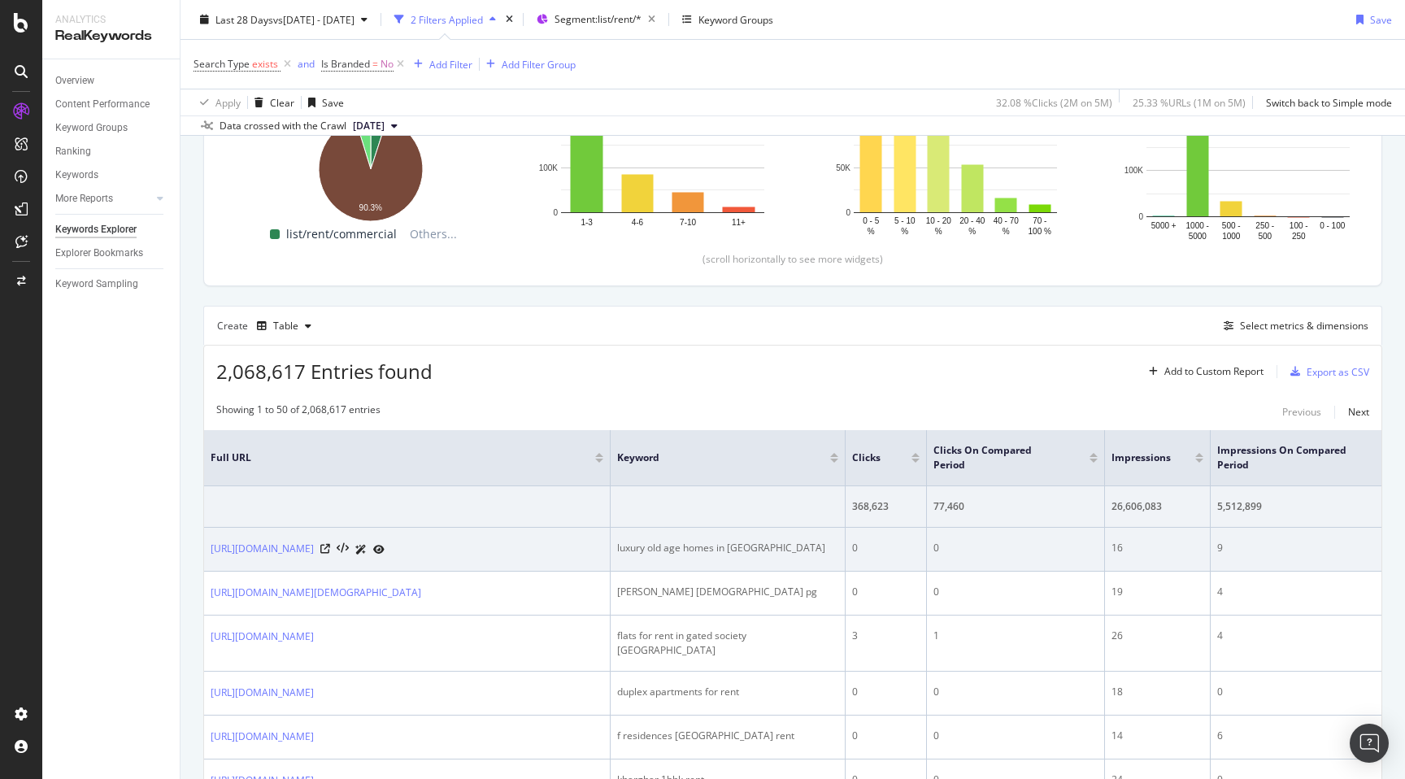
click at [646, 543] on div "luxury old age homes in pune" at bounding box center [727, 548] width 221 height 15
copy div "luxury old age homes in pune"
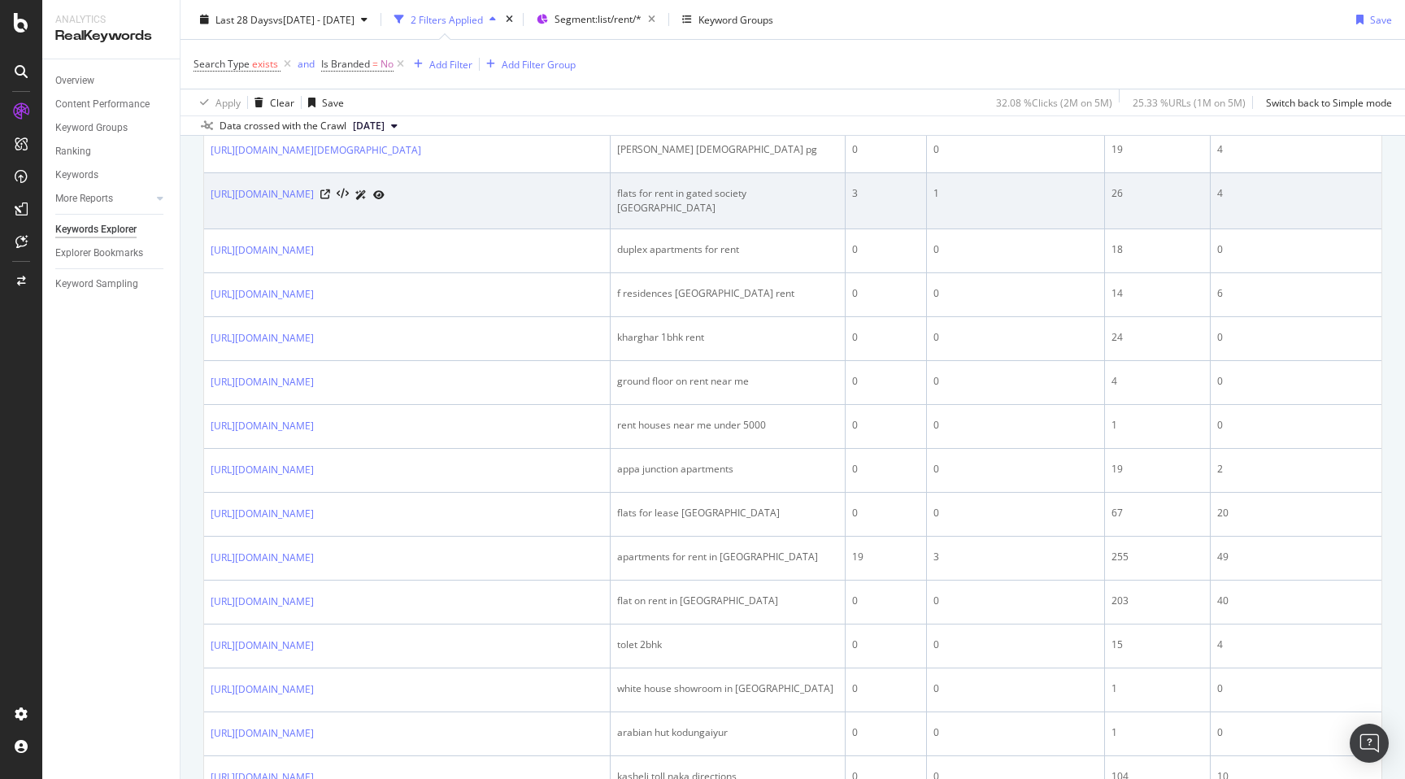
scroll to position [737, 0]
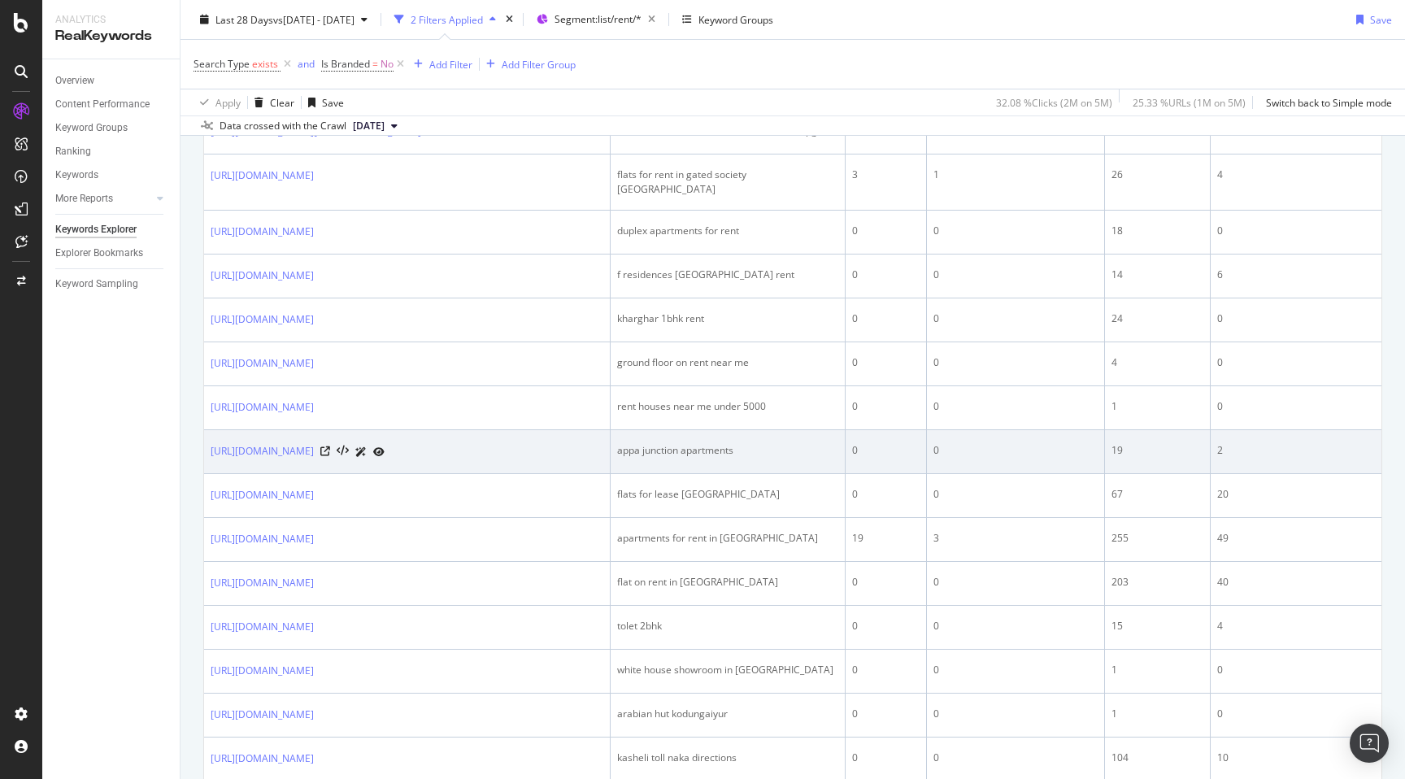
click at [630, 458] on div "appa junction apartments" at bounding box center [727, 450] width 221 height 15
copy div "appa junction apartments"
click at [777, 464] on td "appa junction apartments" at bounding box center [728, 452] width 235 height 44
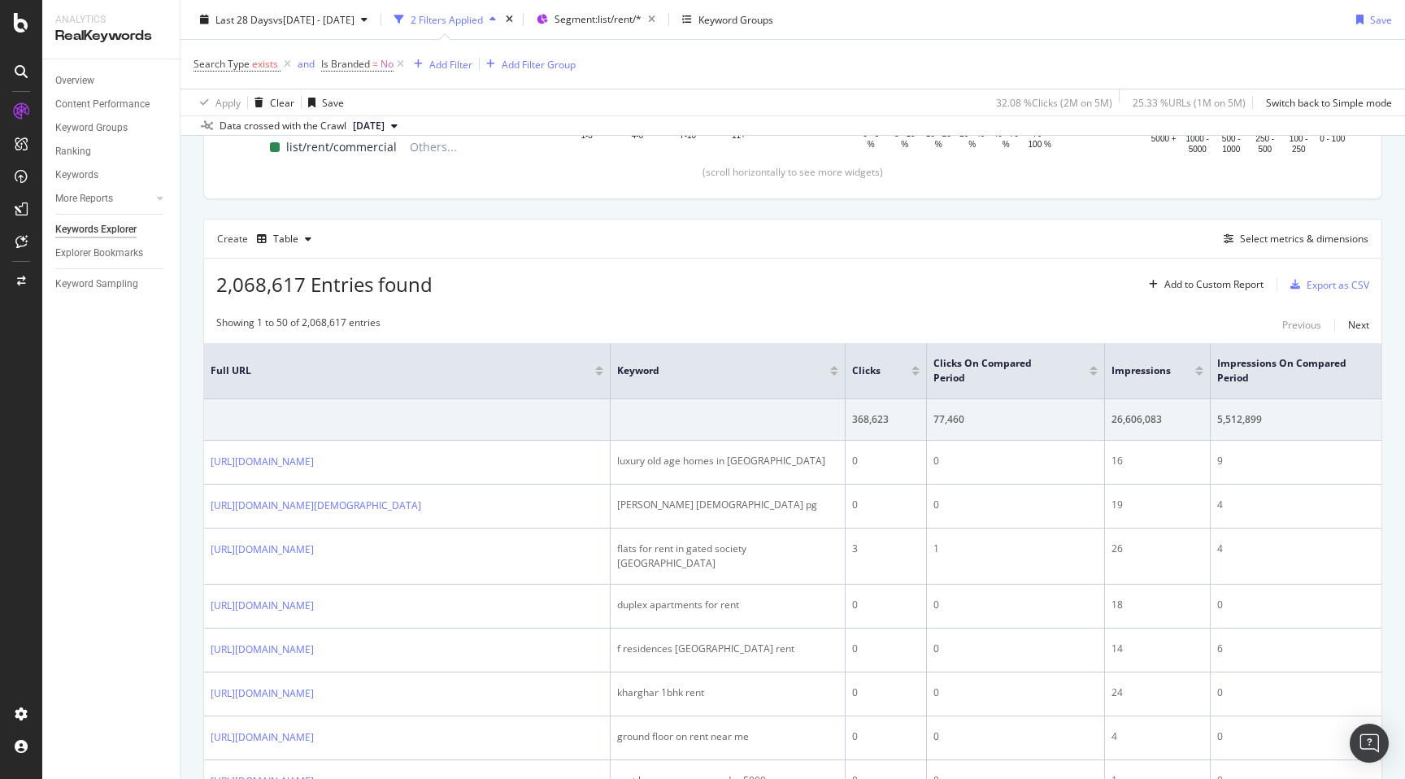
scroll to position [0, 0]
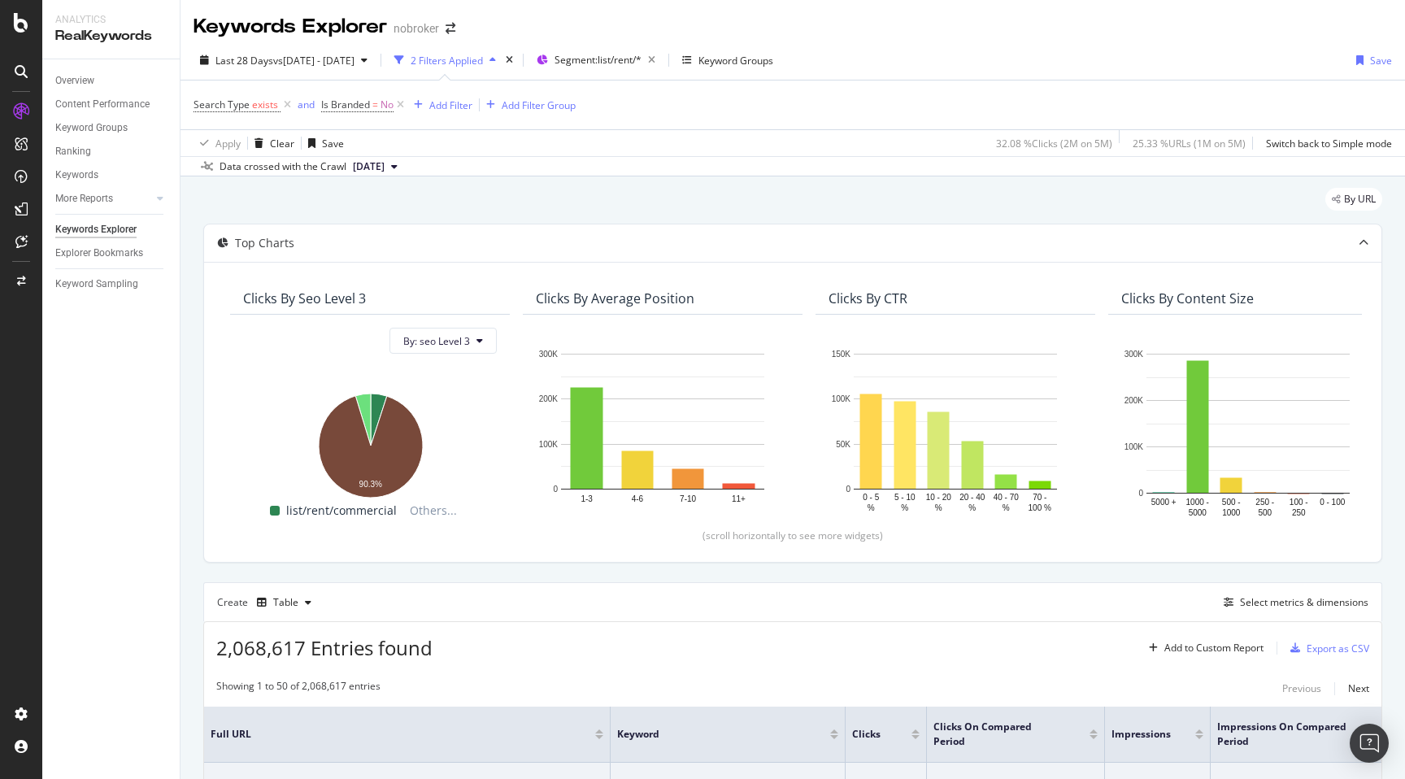
click at [760, 207] on div "By URL" at bounding box center [792, 206] width 1179 height 36
click at [659, 193] on div "By URL" at bounding box center [792, 206] width 1179 height 36
click at [641, 56] on span "Segment: list/rent/*" at bounding box center [598, 60] width 87 height 14
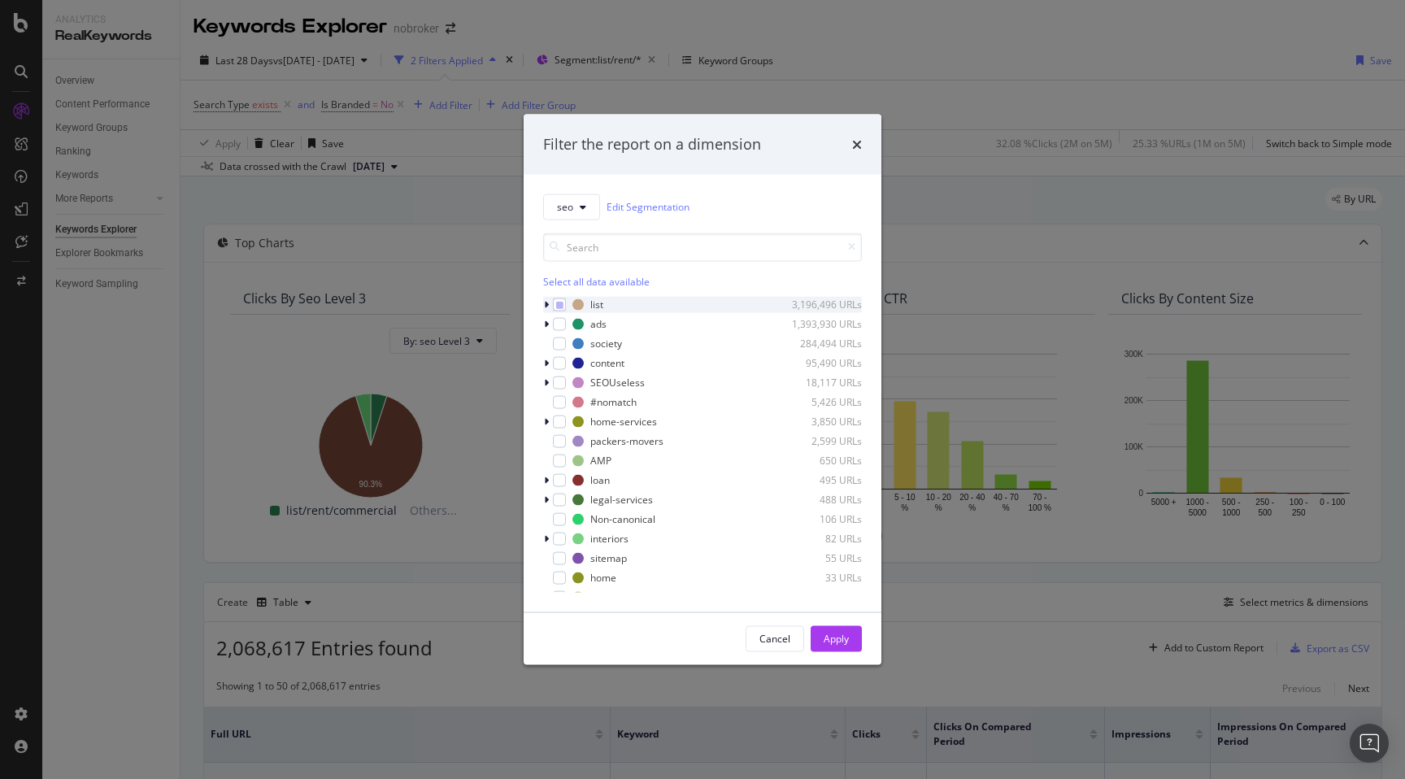
click at [547, 305] on icon "modal" at bounding box center [546, 304] width 5 height 10
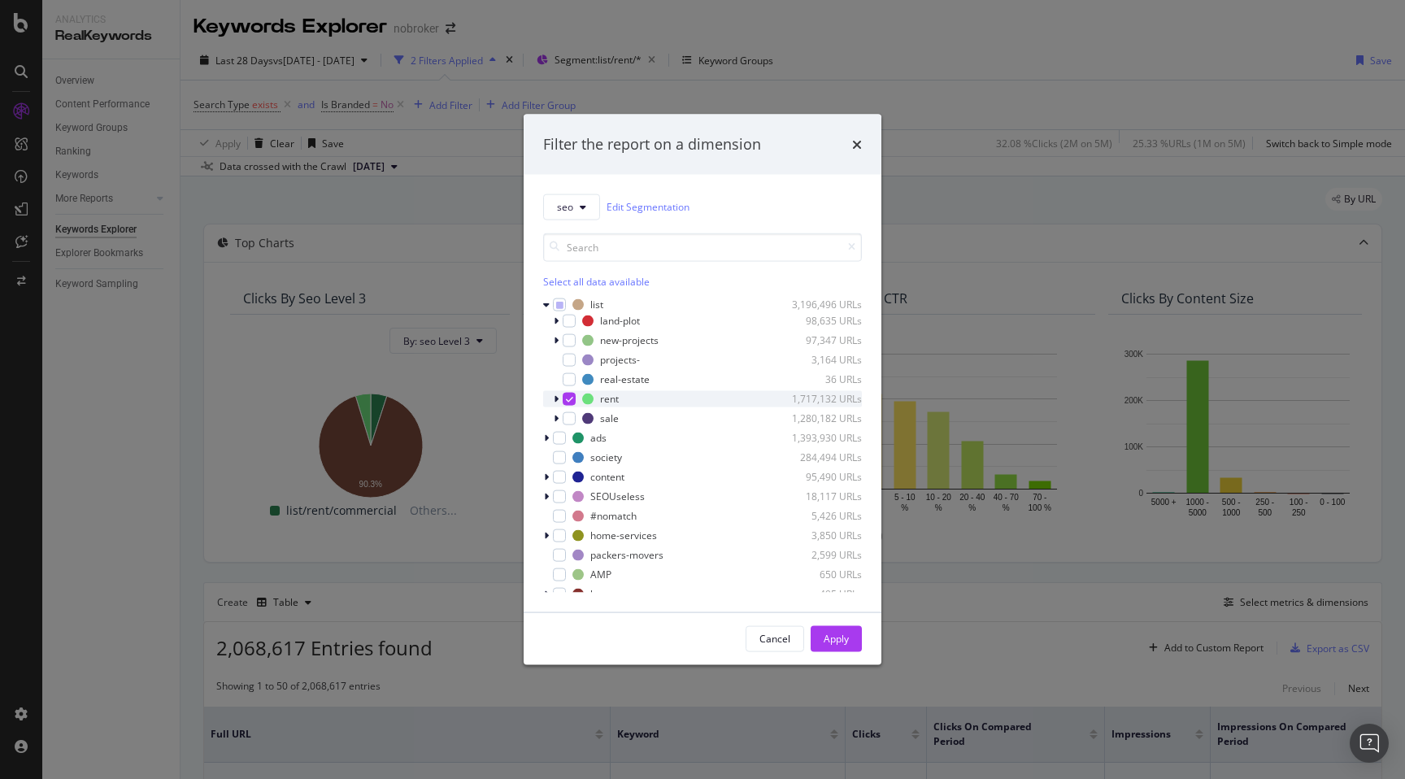
click at [557, 397] on icon "modal" at bounding box center [556, 399] width 5 height 10
click at [582, 420] on icon "modal" at bounding box center [579, 418] width 7 height 8
click at [824, 630] on div "Apply" at bounding box center [836, 638] width 25 height 24
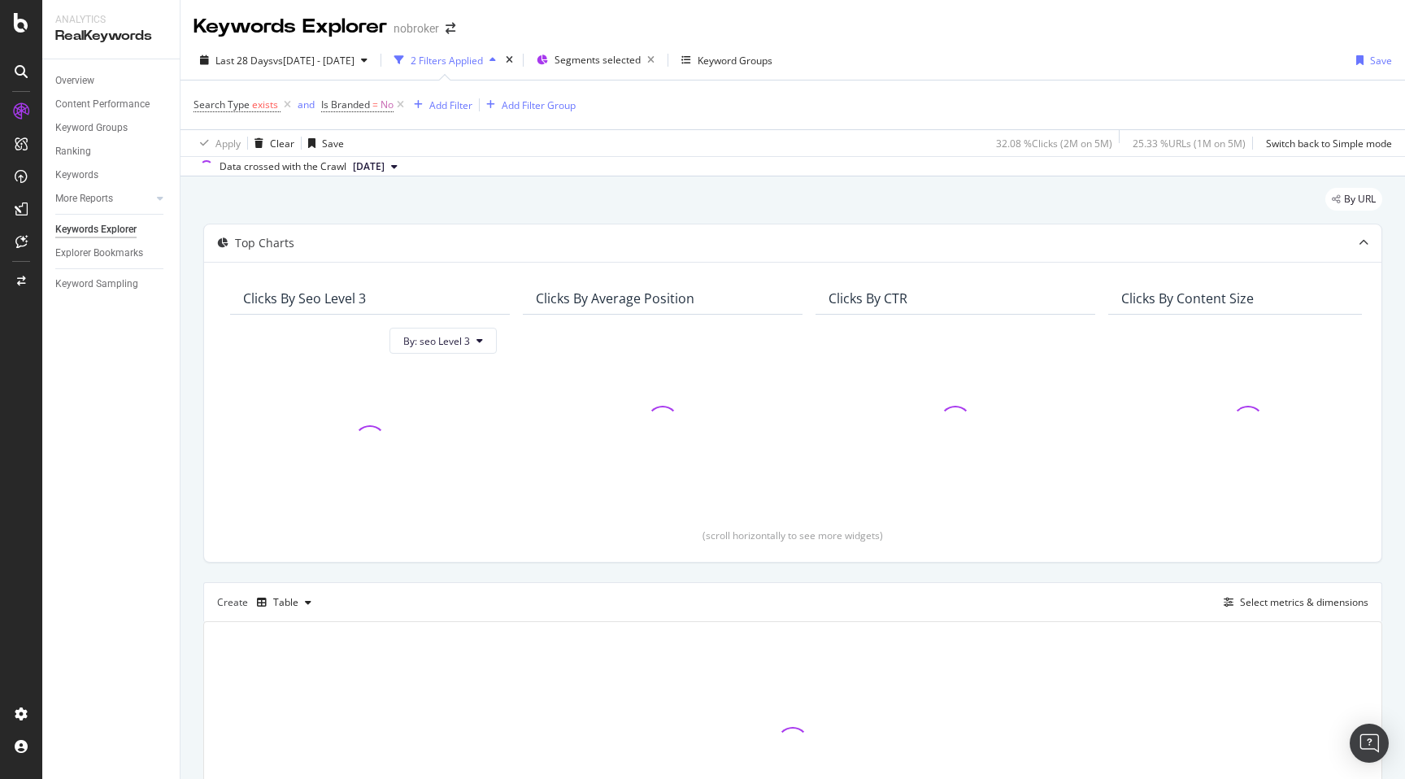
click at [195, 572] on div "By URL Top Charts Clicks By seo Level 3 By: seo Level 3 Clicks By Average Posit…" at bounding box center [793, 549] width 1225 height 746
click at [184, 576] on div "By URL Top Charts Clicks By seo Level 3 By: seo Level 3 Clicks By Average Posit…" at bounding box center [793, 549] width 1225 height 746
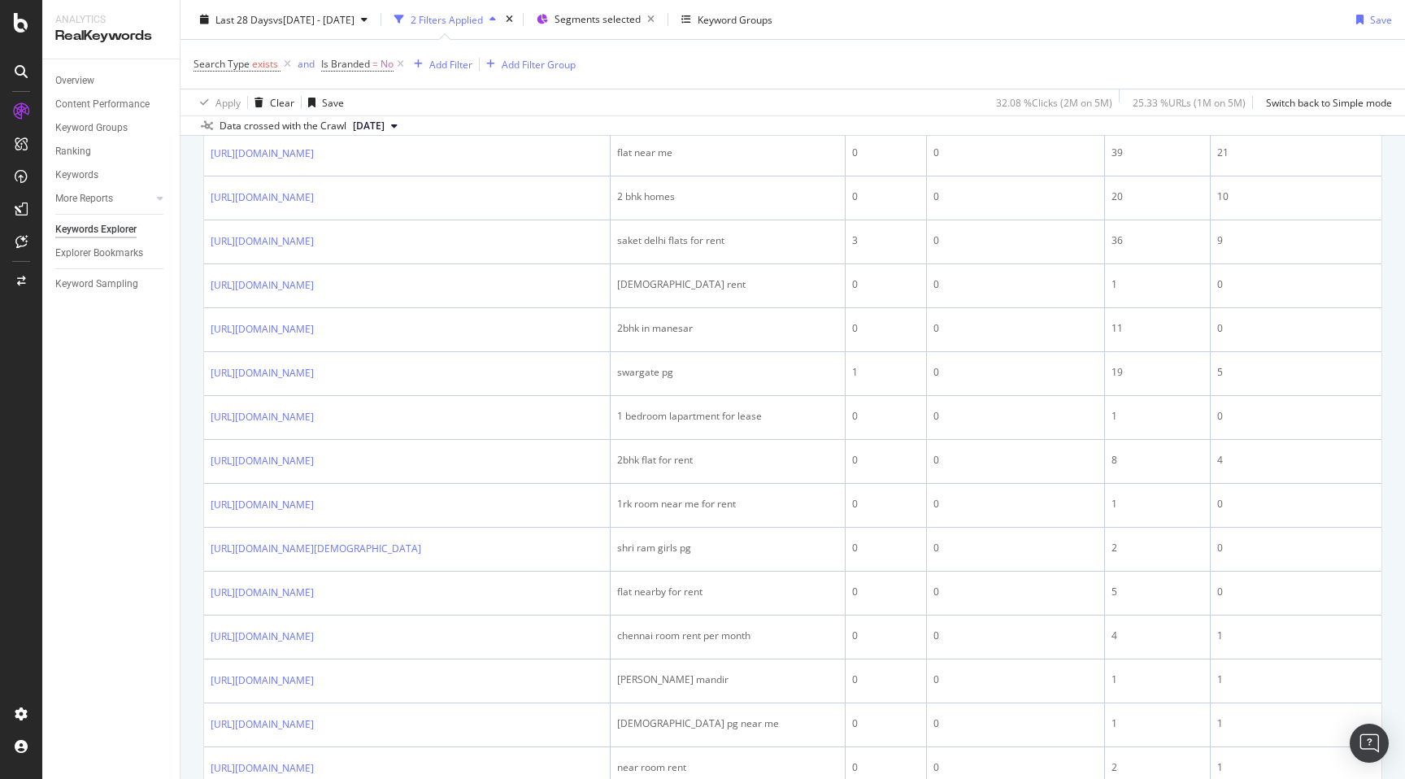
scroll to position [1674, 0]
